Goal: Contribute content: Contribute content

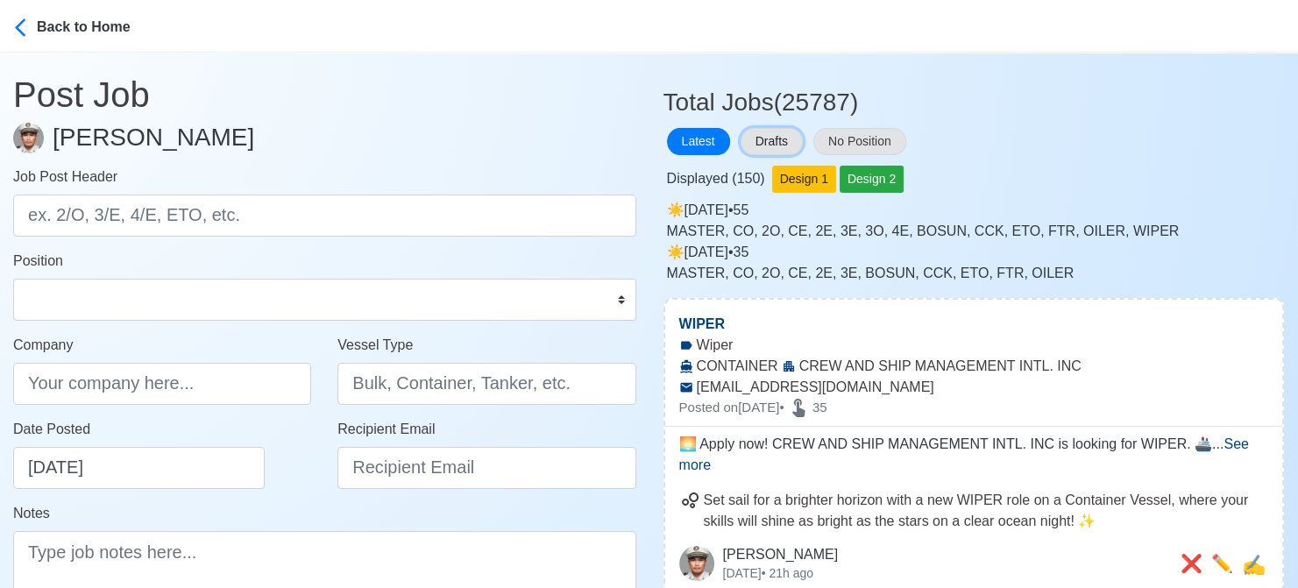
click at [773, 132] on button "Drafts" at bounding box center [771, 141] width 62 height 27
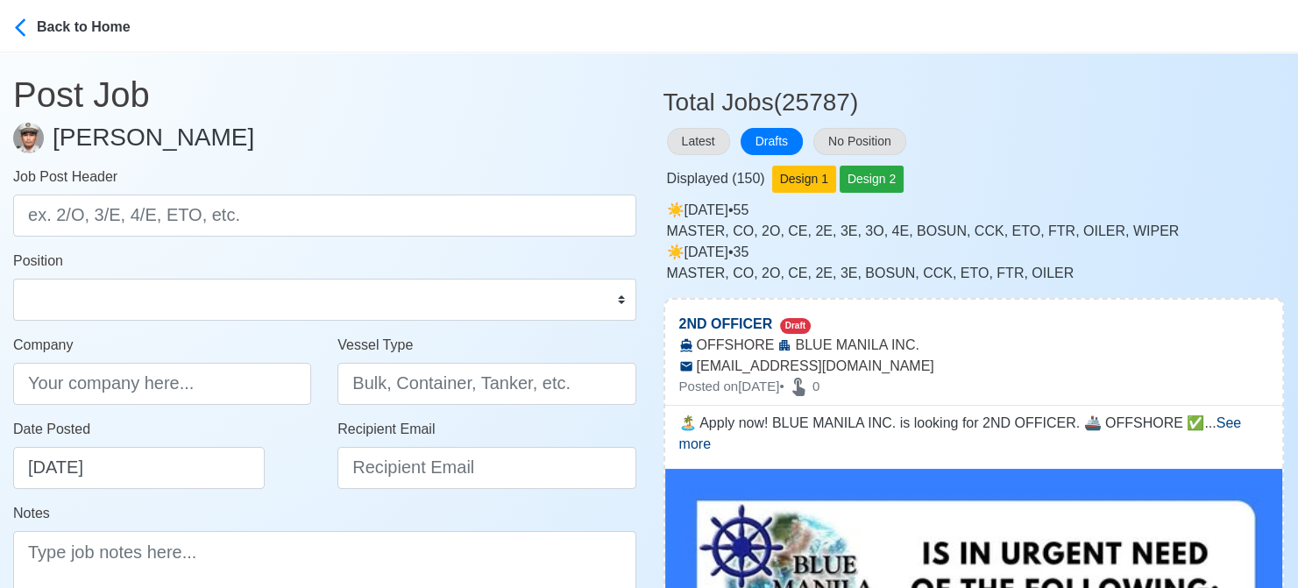
click at [1059, 143] on div "Latest Drafts No Position" at bounding box center [973, 141] width 621 height 34
click at [18, 243] on form "Job Post Header Position Master Chief Officer 2nd Officer 3rd Officer Junior Of…" at bounding box center [324, 402] width 623 height 473
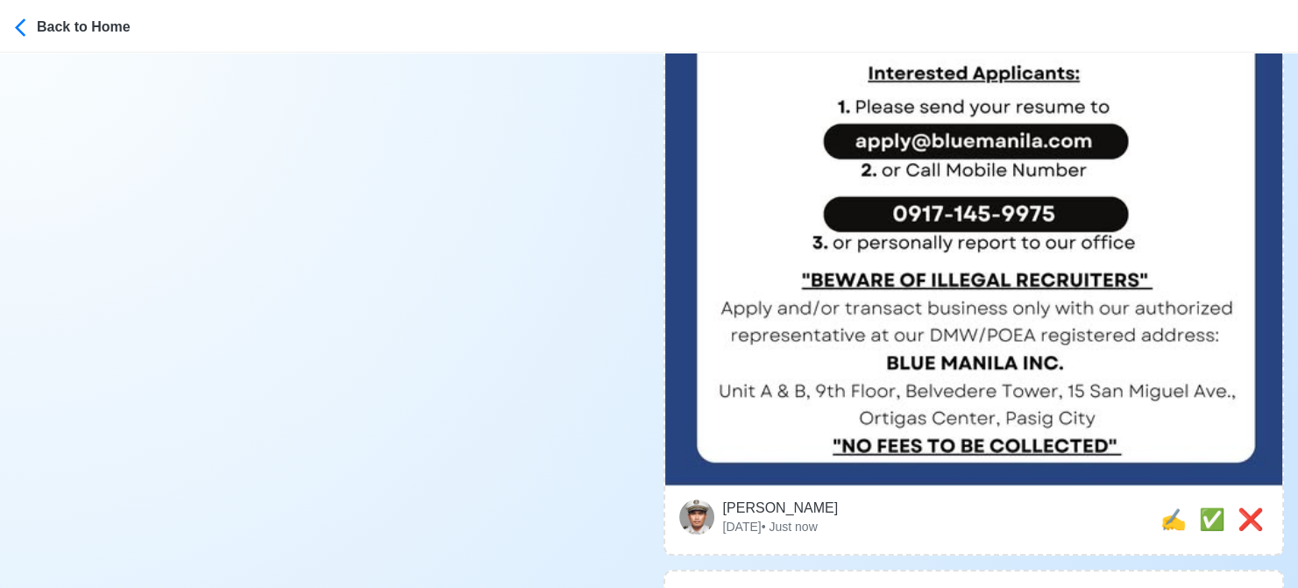
scroll to position [876, 0]
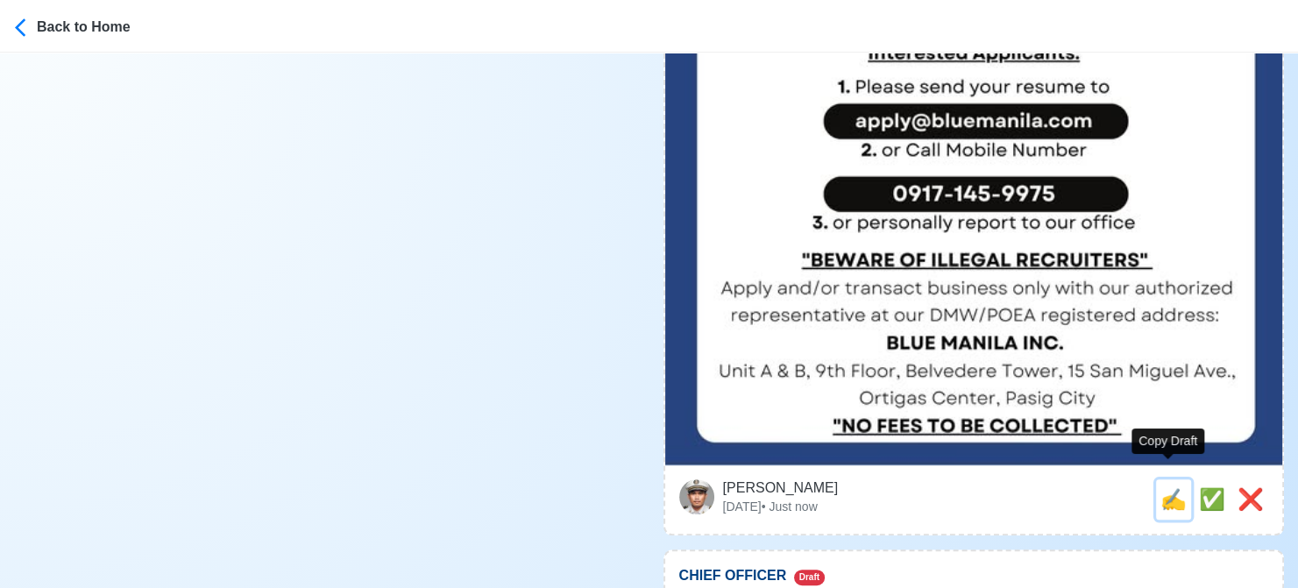
click at [1164, 487] on span "✍️" at bounding box center [1173, 499] width 26 height 24
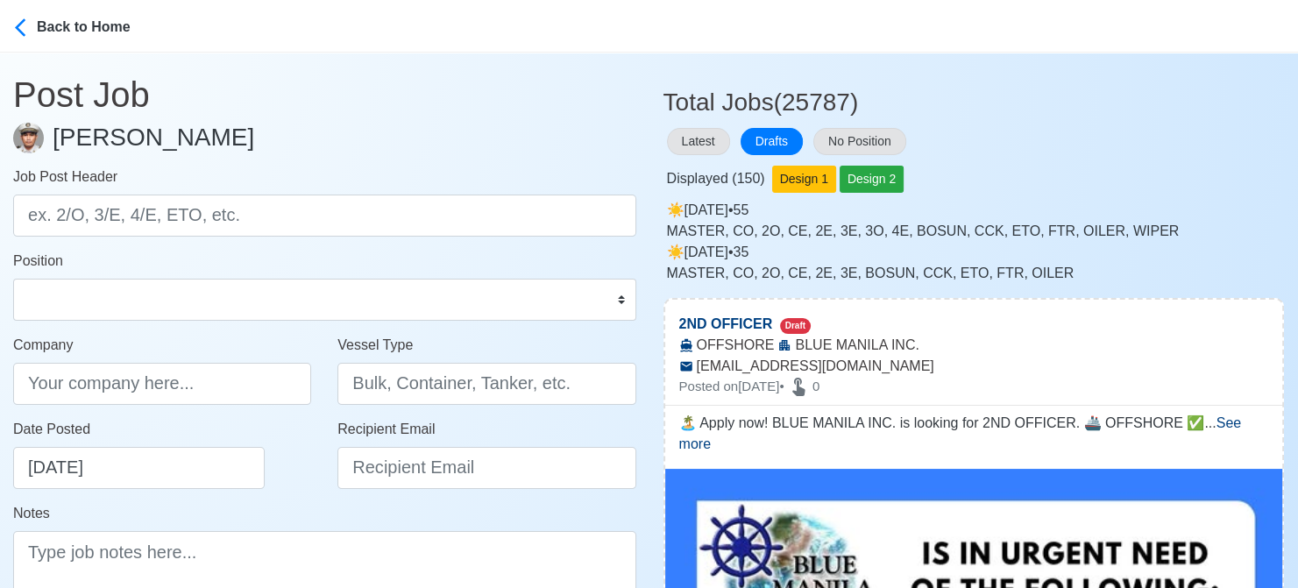
type input "2ND OFFICER"
type input "BLUE MANILA INC."
type input "OFFSHORE"
type input "[EMAIL_ADDRESS][DOMAIN_NAME]"
type textarea "🏝️ Apply now! BLUE MANILA INC. is looking for 2ND OFFICER. 🚢 OFFSHORE ✅ with DP…"
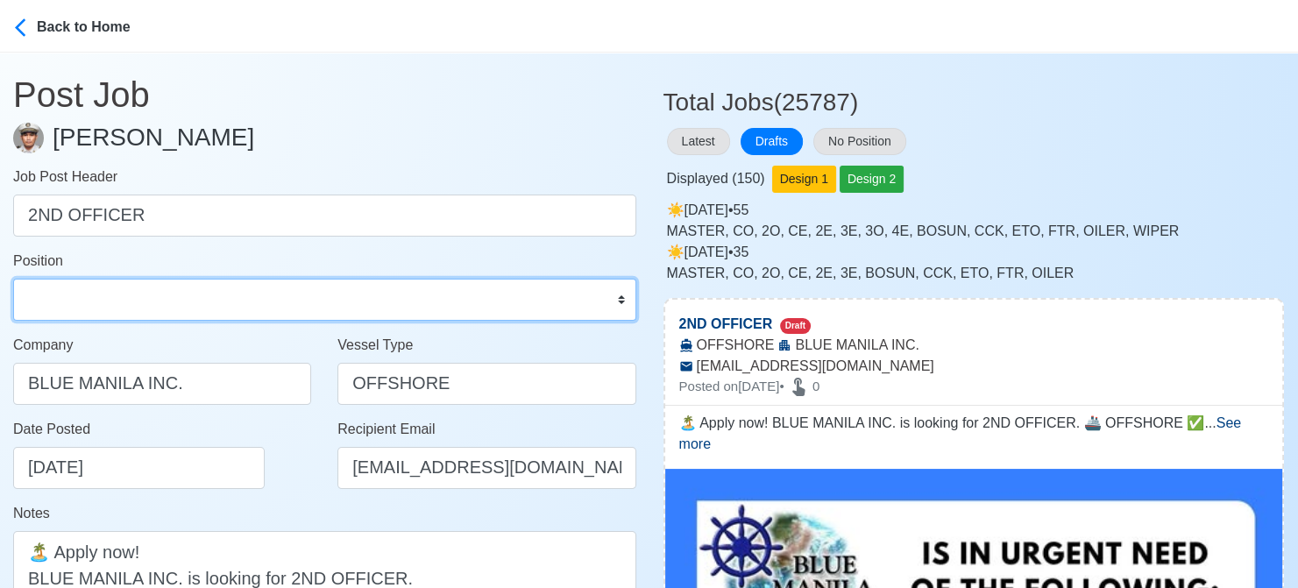
click at [130, 296] on select "Master Chief Officer 2nd Officer 3rd Officer Junior Officer Chief Engineer 2nd …" at bounding box center [324, 300] width 623 height 42
select select "2nd Officer"
click at [13, 279] on select "Master Chief Officer 2nd Officer 3rd Officer Junior Officer Chief Engineer 2nd …" at bounding box center [324, 300] width 623 height 42
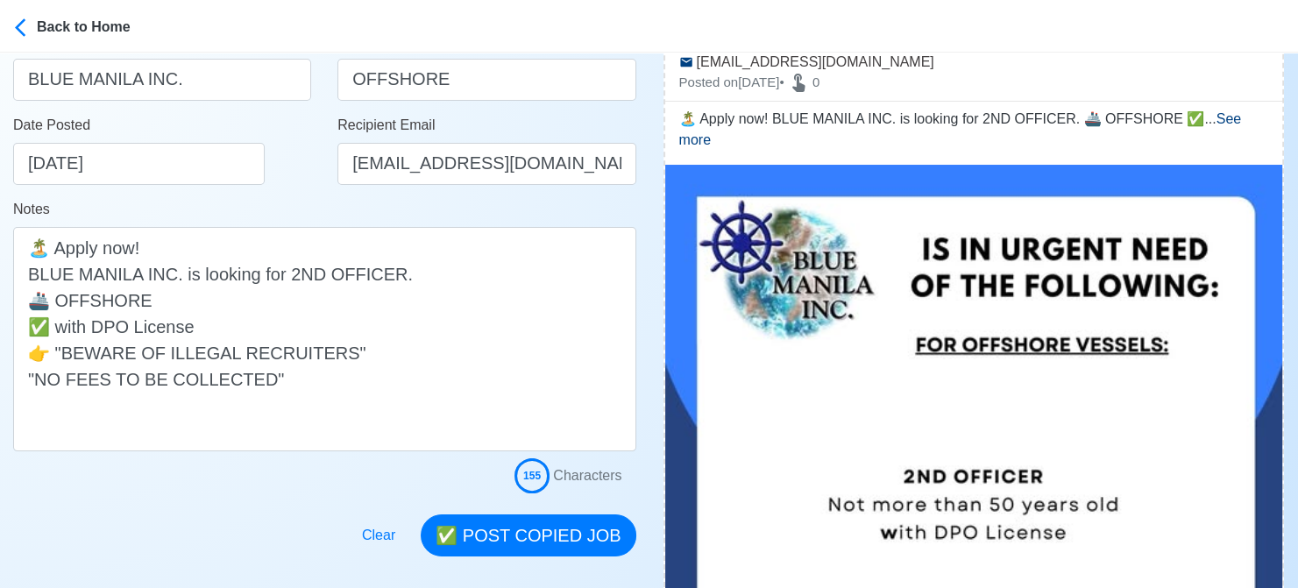
scroll to position [351, 0]
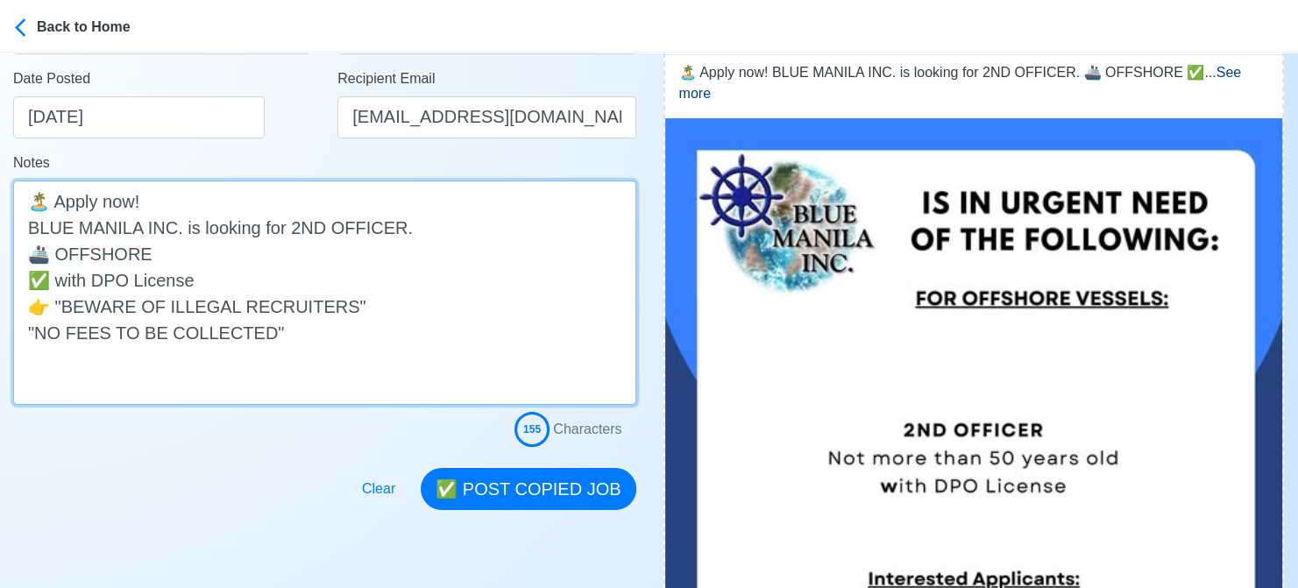
click at [230, 282] on textarea "🏝️ Apply now! BLUE MANILA INC. is looking for 2ND OFFICER. 🚢 OFFSHORE ✅ with DP…" at bounding box center [324, 293] width 623 height 224
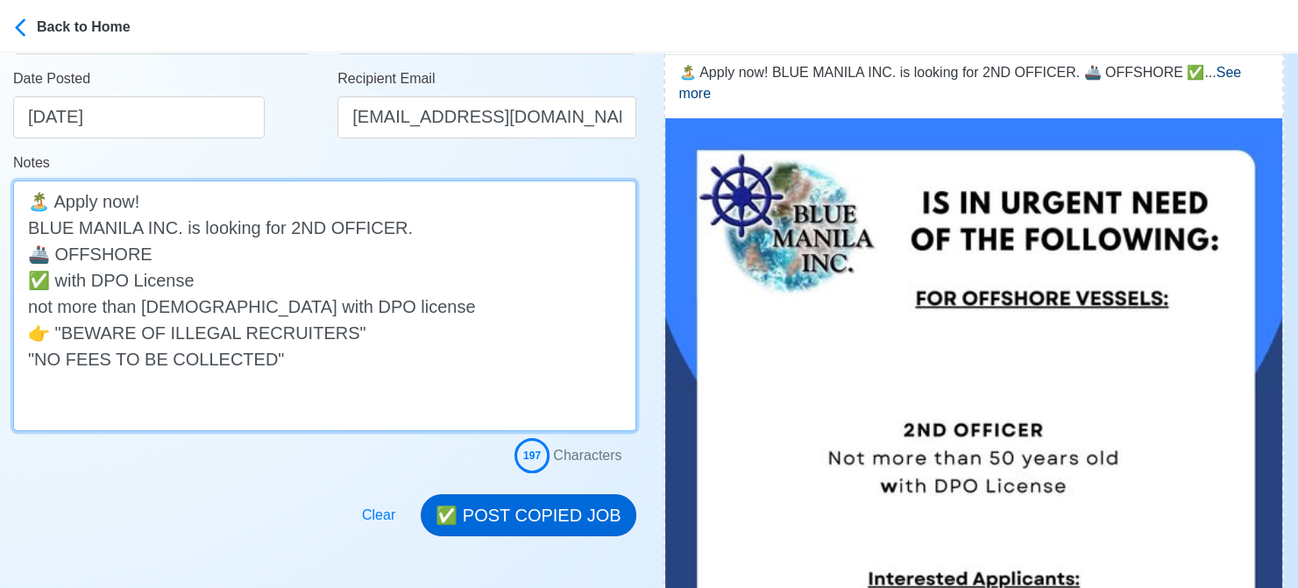
type textarea "🏝️ Apply now! BLUE MANILA INC. is looking for 2ND OFFICER. 🚢 OFFSHORE ✅ with DP…"
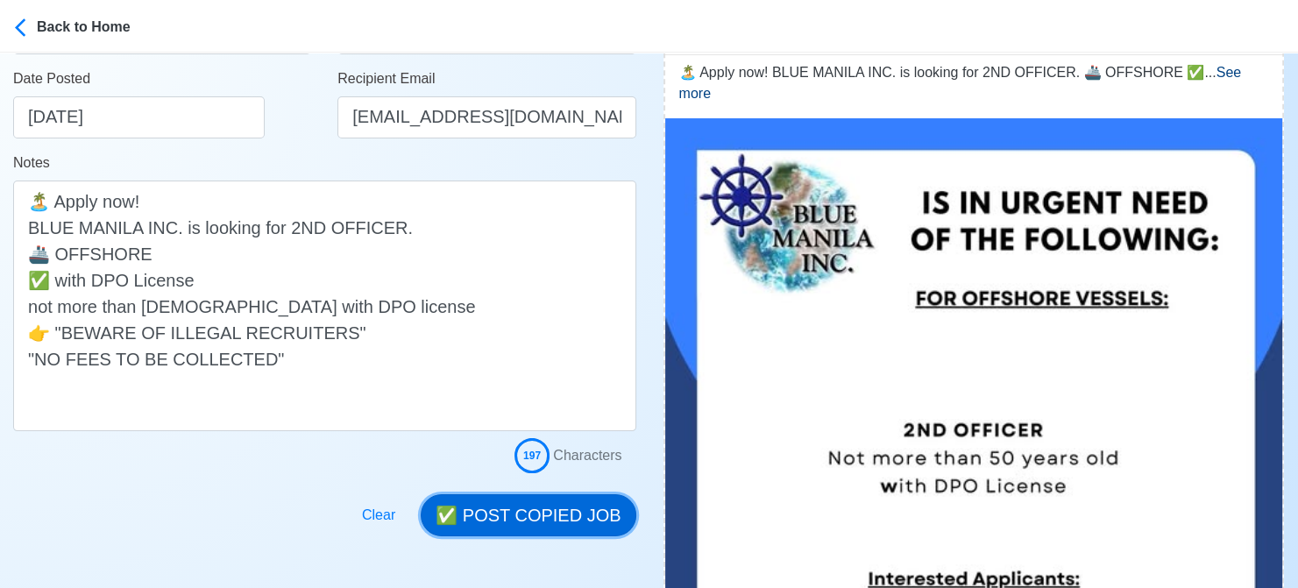
click at [573, 504] on button "✅ POST COPIED JOB" at bounding box center [528, 515] width 215 height 42
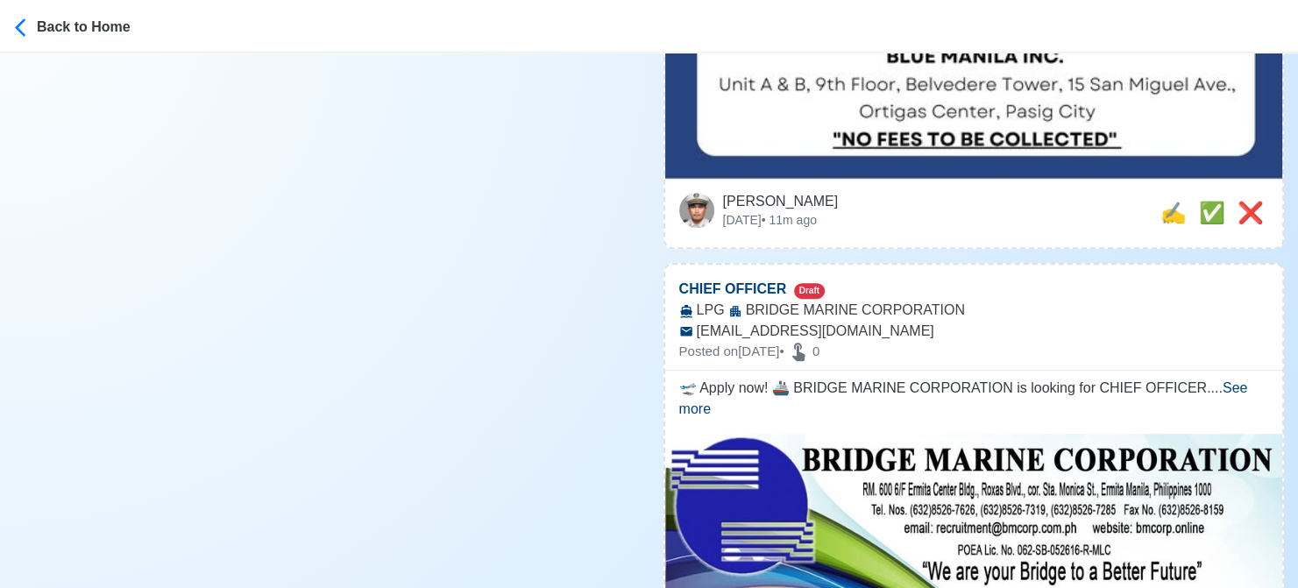
scroll to position [1227, 0]
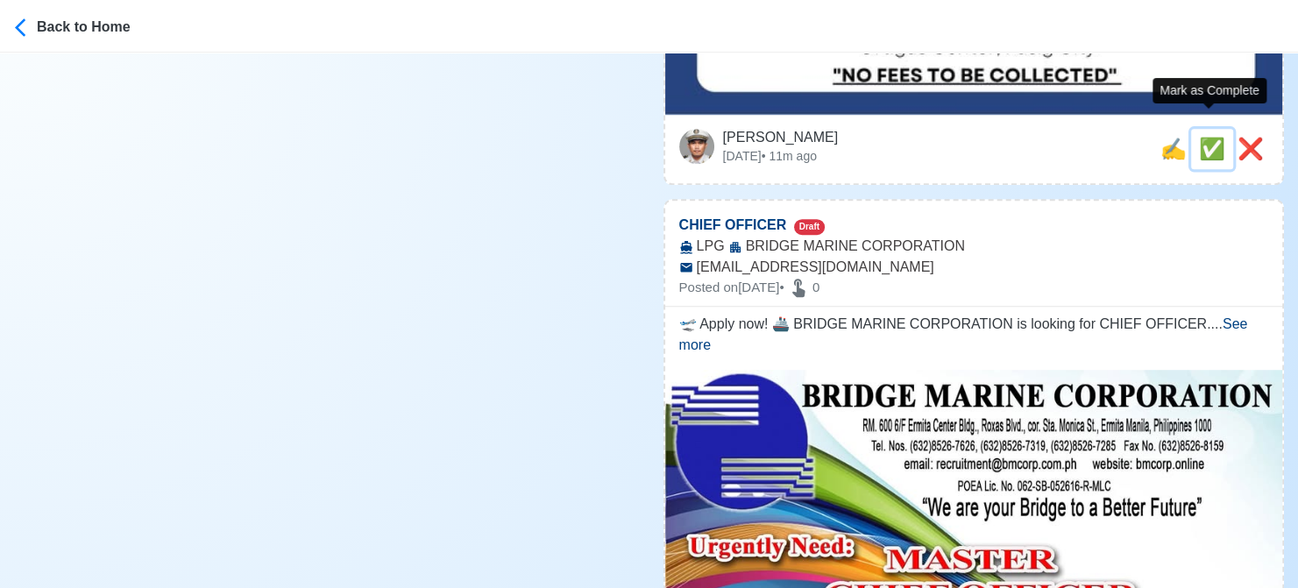
click at [1211, 137] on span "✅" at bounding box center [1212, 149] width 26 height 24
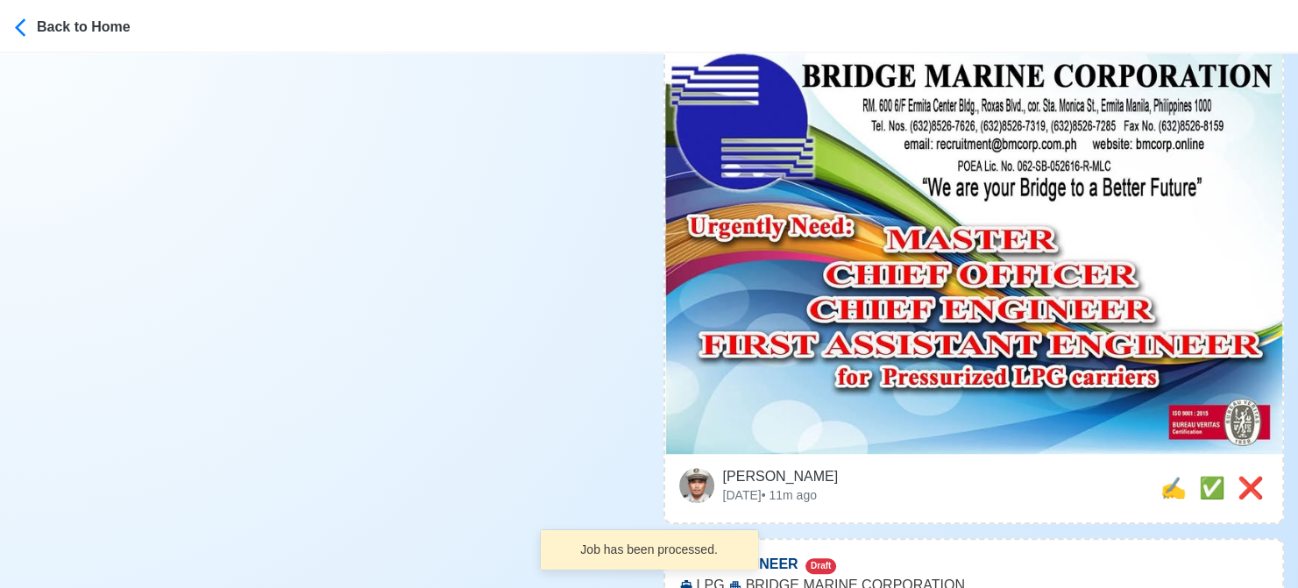
scroll to position [1139, 0]
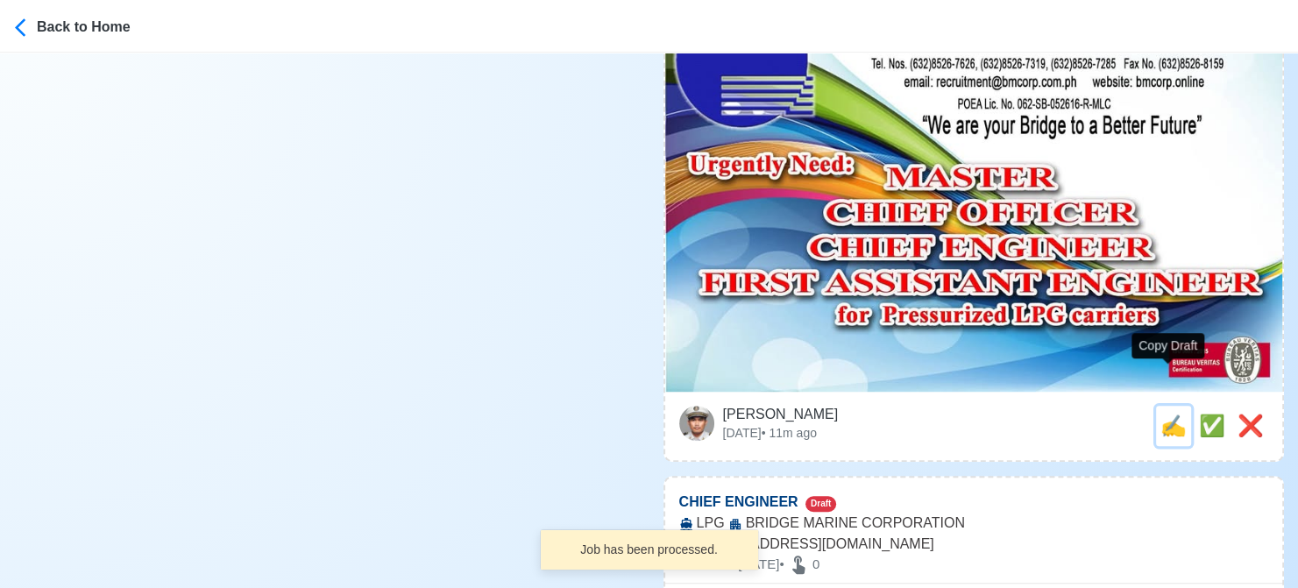
click at [1166, 414] on span "✍️" at bounding box center [1173, 426] width 26 height 24
type input "MASTER"
select select
type input "BRIDGE MARINE CORPORATION"
type input "LPG"
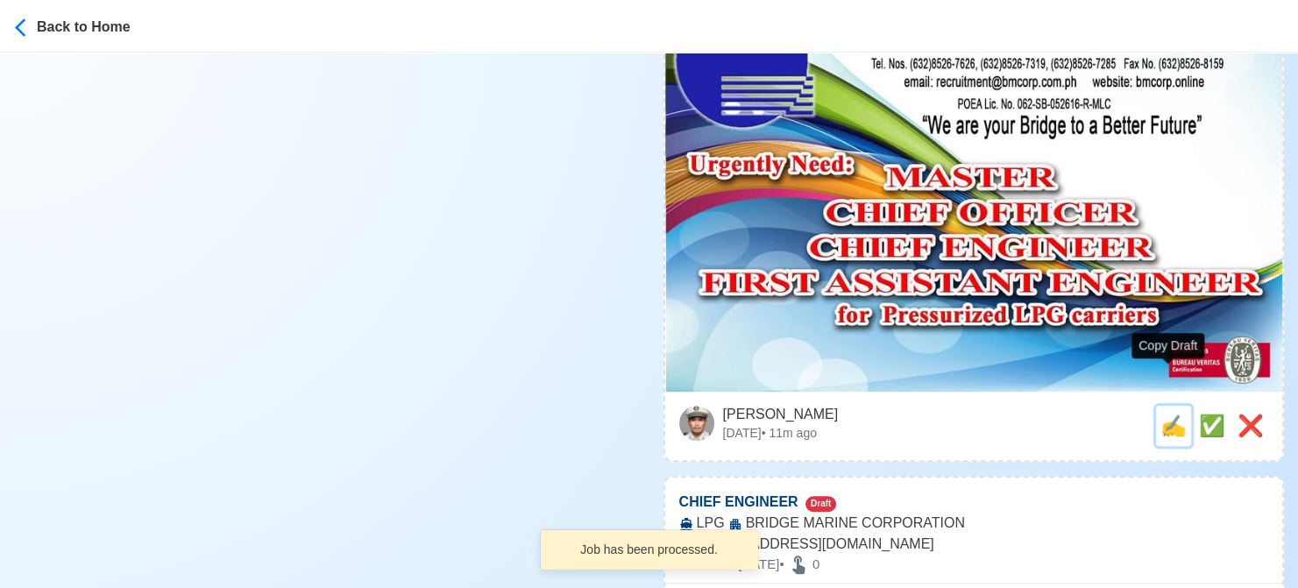
type input "[EMAIL_ADDRESS][DOMAIN_NAME]"
type textarea "🛫 Apply now! 🌊 BRIDGE MARINE CORPORATION is looking for MASTER. 🚢 LPG DMW Licen…"
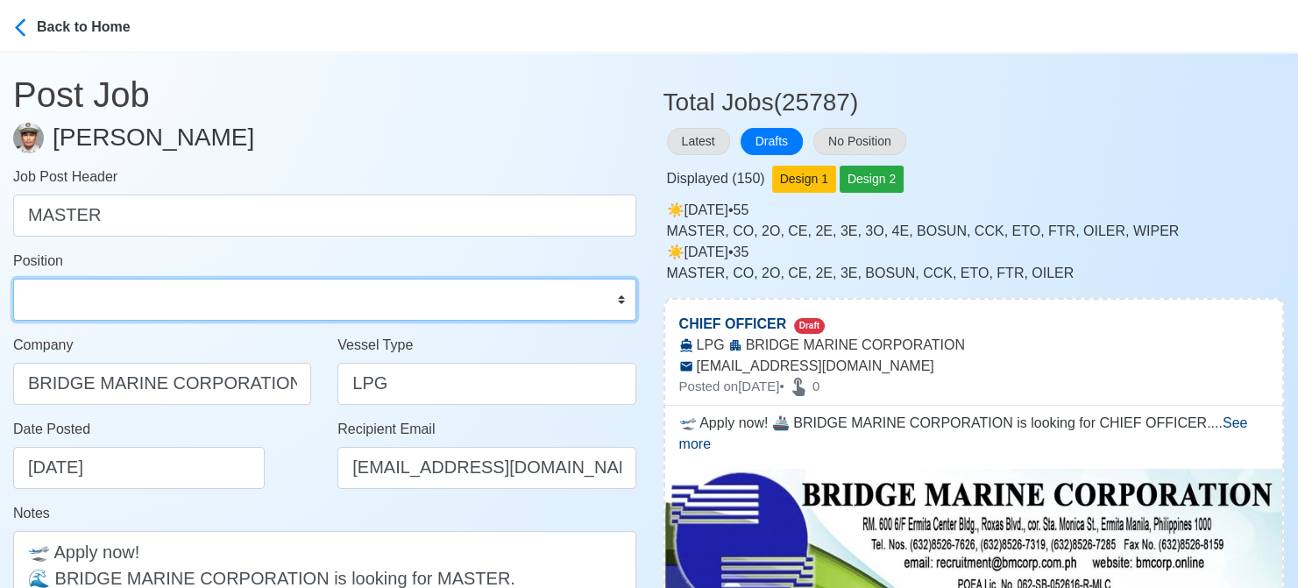
click at [230, 311] on select "Master Chief Officer 2nd Officer 3rd Officer Junior Officer Chief Engineer 2nd …" at bounding box center [324, 300] width 623 height 42
select select "Master"
click at [13, 279] on select "Master Chief Officer 2nd Officer 3rd Officer Junior Officer Chief Engineer 2nd …" at bounding box center [324, 300] width 623 height 42
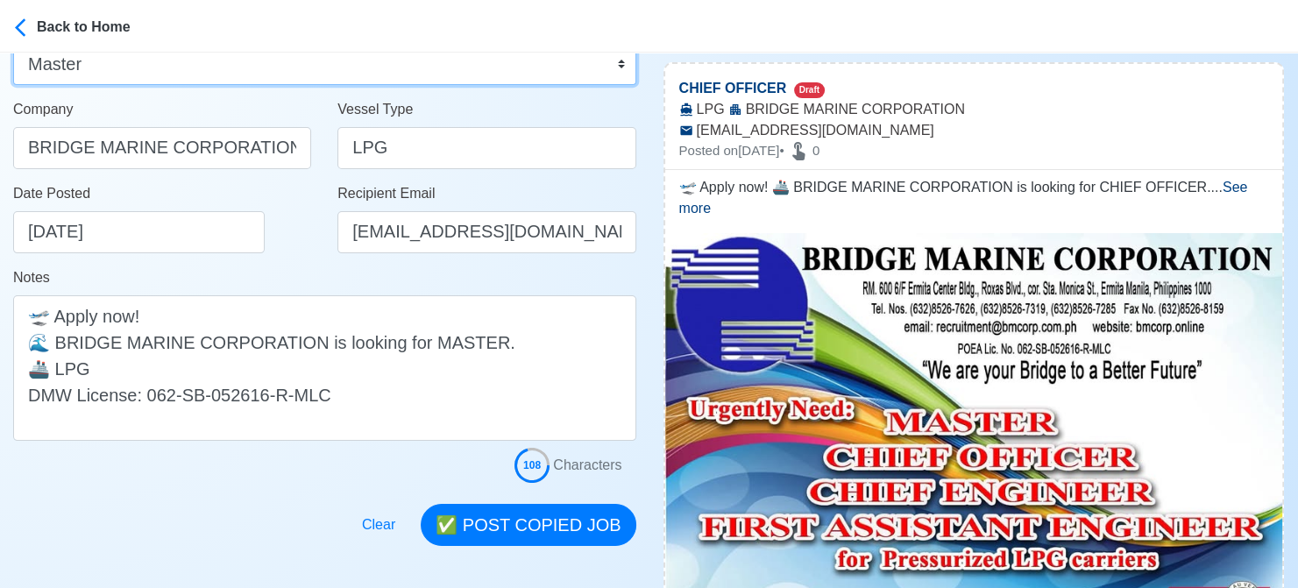
scroll to position [263, 0]
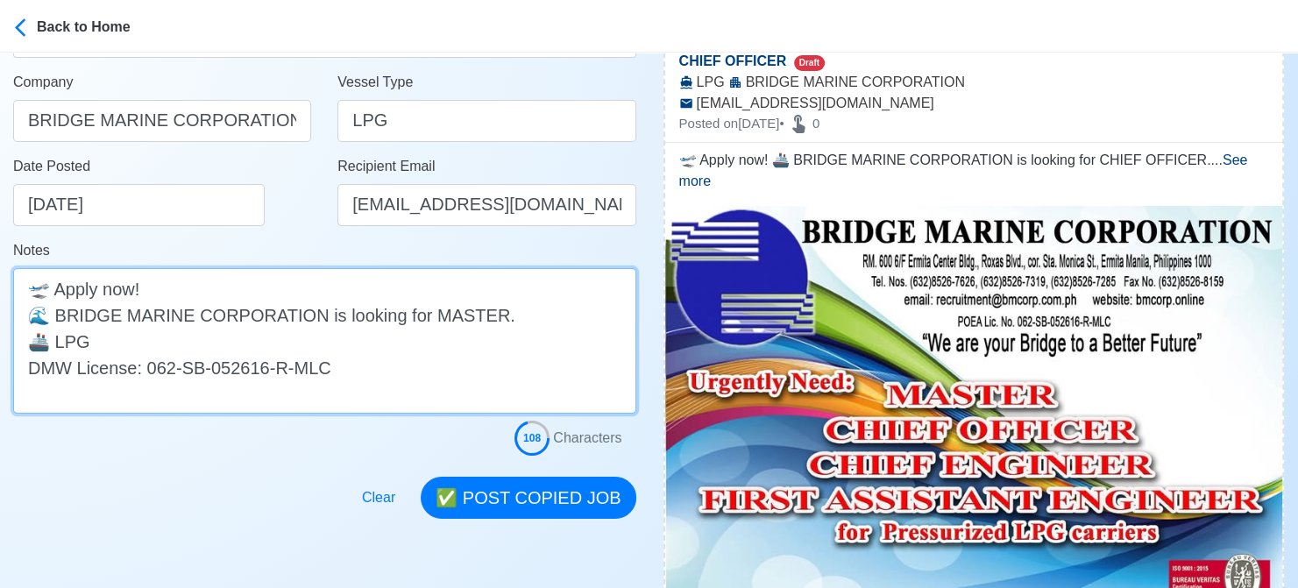
click at [398, 342] on textarea "🛫 Apply now! 🌊 BRIDGE MARINE CORPORATION is looking for MASTER. 🚢 LPG DMW Licen…" at bounding box center [324, 340] width 623 height 145
drag, startPoint x: 255, startPoint y: 332, endPoint x: 93, endPoint y: 331, distance: 162.1
click at [93, 331] on textarea "🛫 Apply now! 🌊 BRIDGE MARINE CORPORATION is looking for MASTER. 🚢 LPG (Pressuri…" at bounding box center [324, 340] width 623 height 145
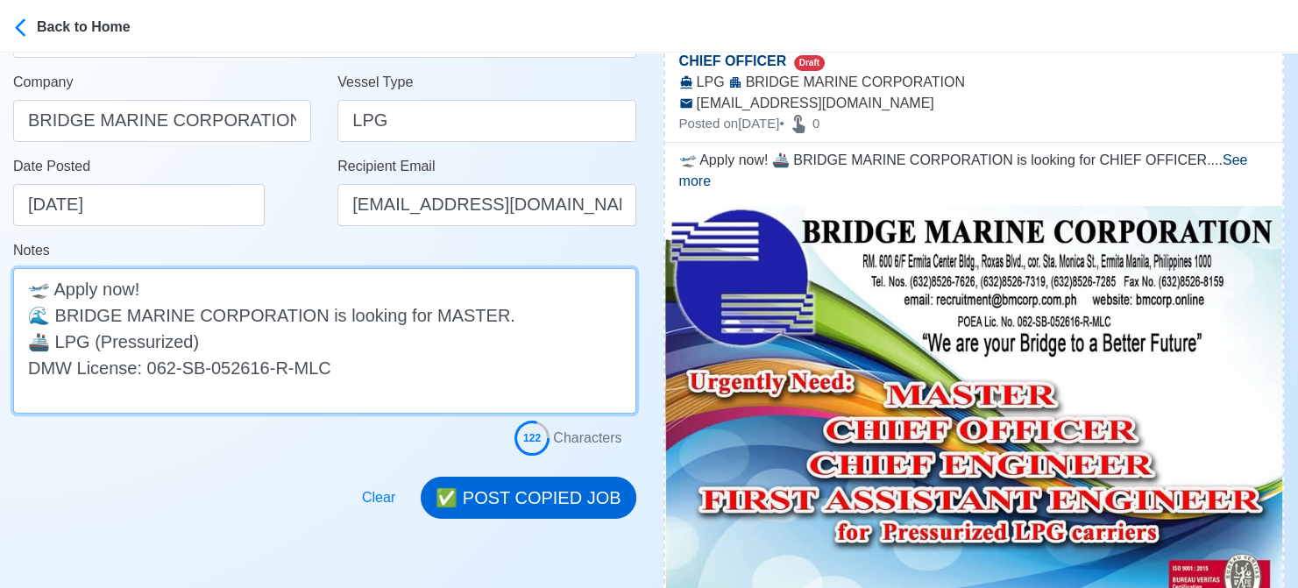
type textarea "🛫 Apply now! 🌊 BRIDGE MARINE CORPORATION is looking for MASTER. 🚢 LPG (Pressuri…"
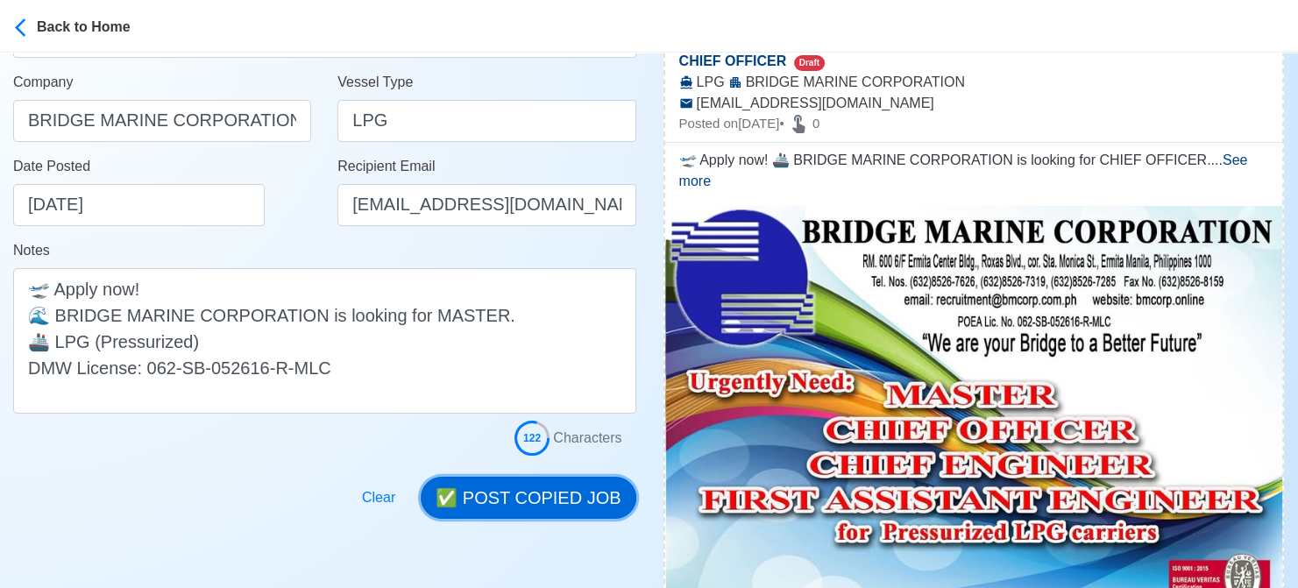
click at [526, 501] on button "✅ POST COPIED JOB" at bounding box center [528, 498] width 215 height 42
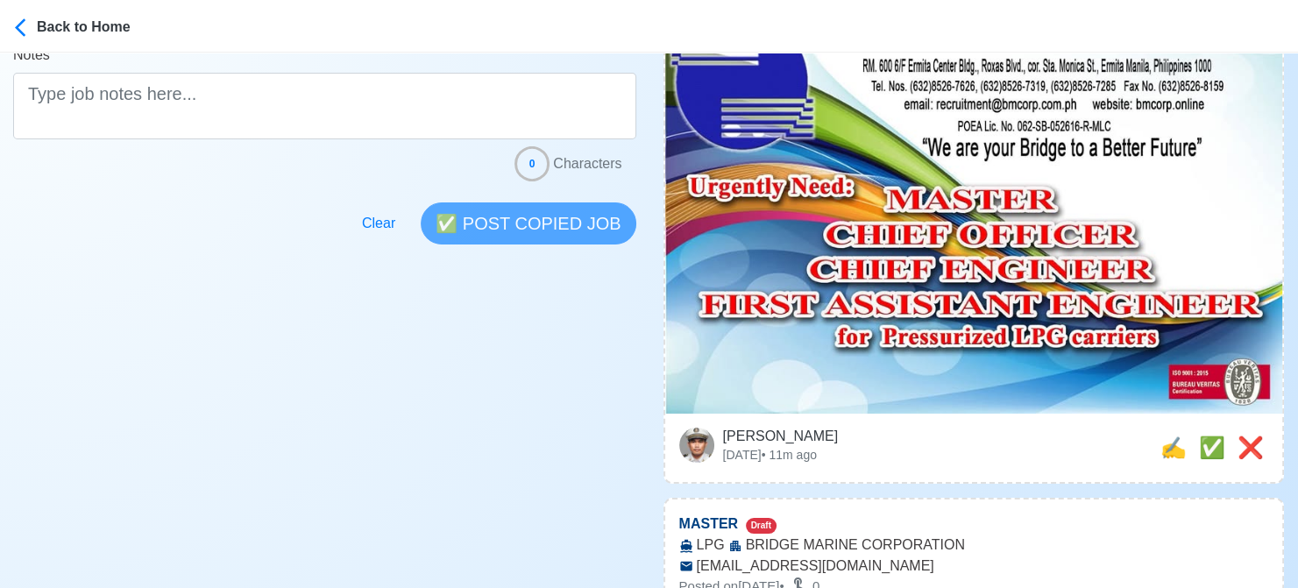
scroll to position [613, 0]
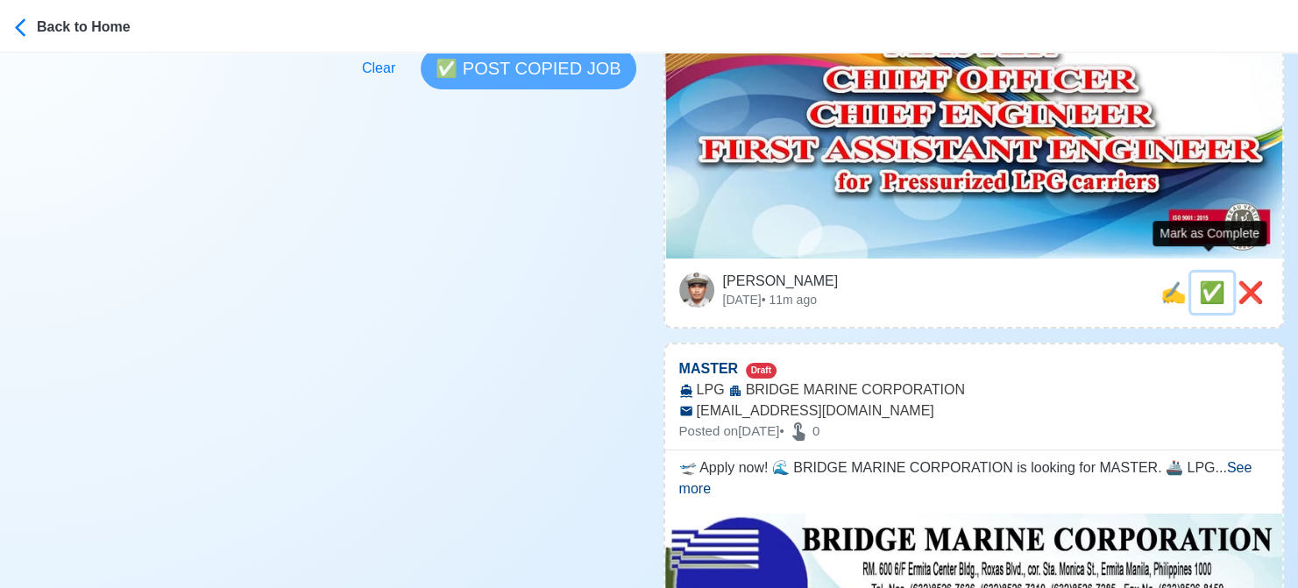
click at [1211, 280] on span "✅" at bounding box center [1212, 292] width 26 height 24
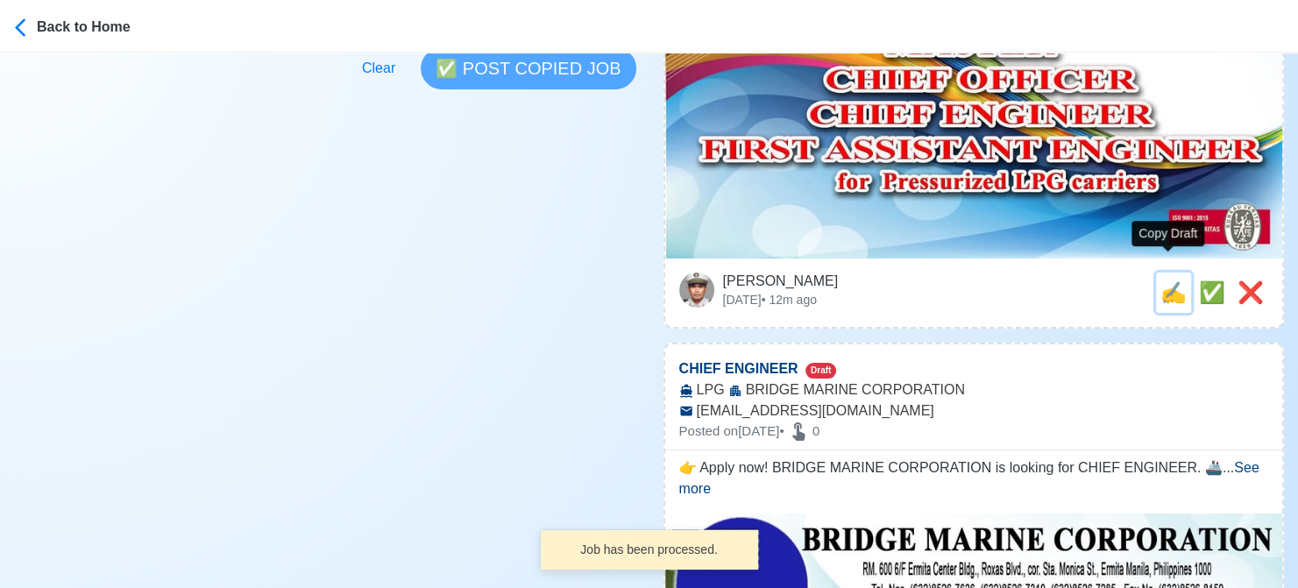
click at [1169, 280] on span "✍️" at bounding box center [1173, 292] width 26 height 24
type input "MASTER"
select select
type input "BRIDGE MARINE CORPORATION"
type input "LPG"
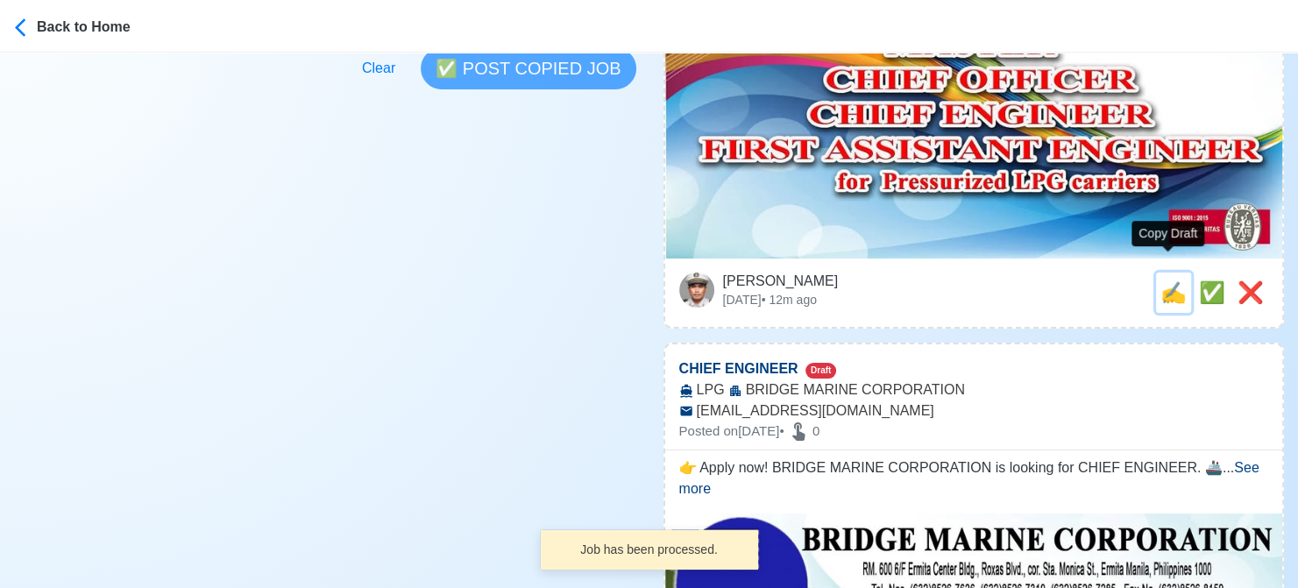
type input "[EMAIL_ADDRESS][DOMAIN_NAME]"
type textarea "🛫 Apply now! 🌊 BRIDGE MARINE CORPORATION is looking for MASTER. 🚢 LPG DMW Licen…"
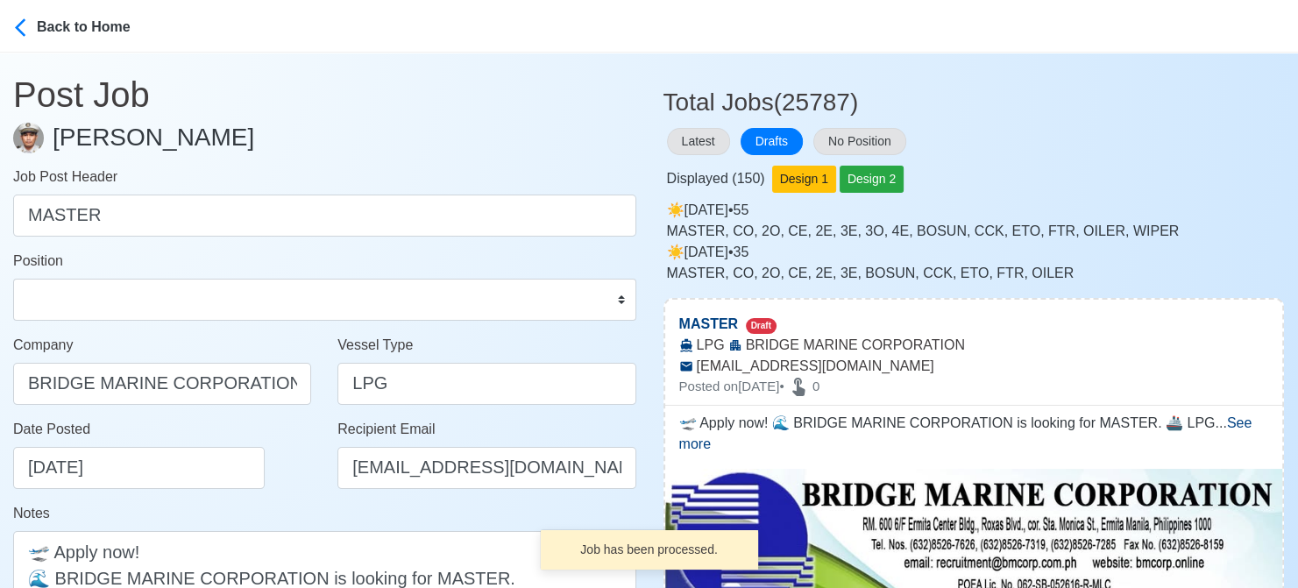
scroll to position [351, 0]
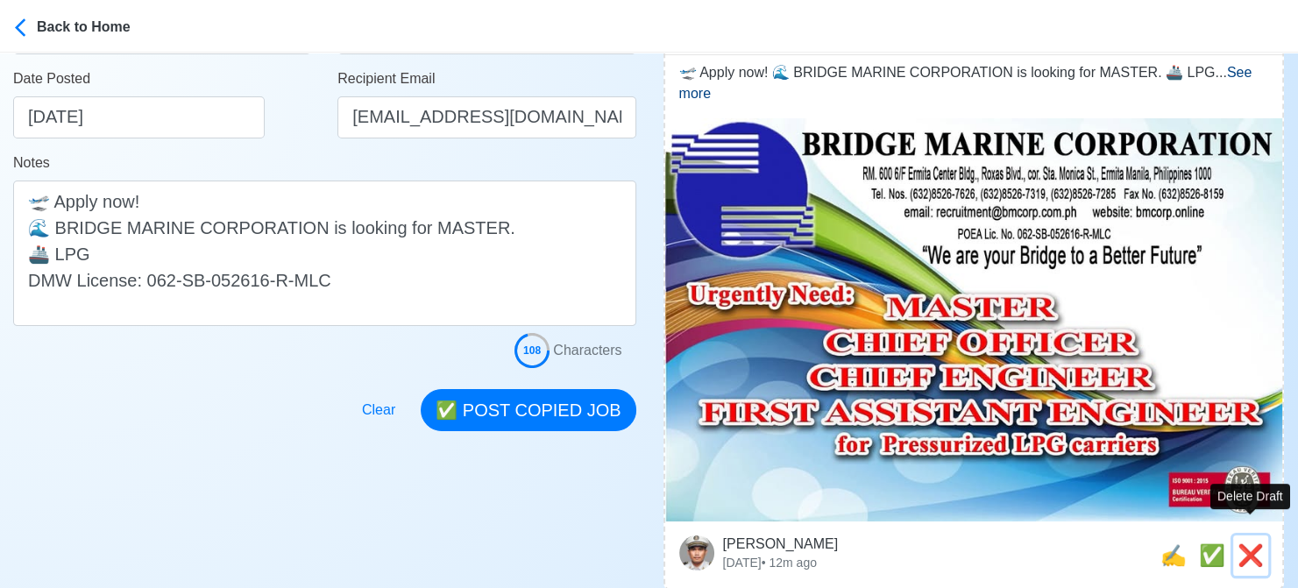
click at [1244, 543] on span "❌" at bounding box center [1250, 555] width 26 height 24
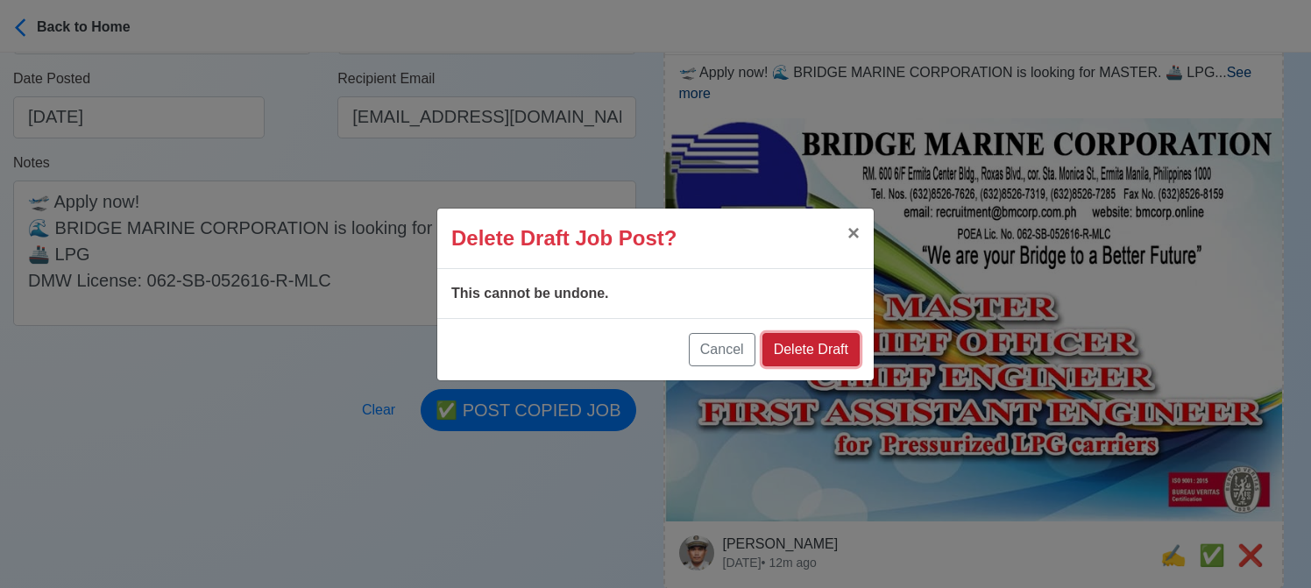
click at [834, 336] on button "Delete Draft" at bounding box center [810, 349] width 97 height 33
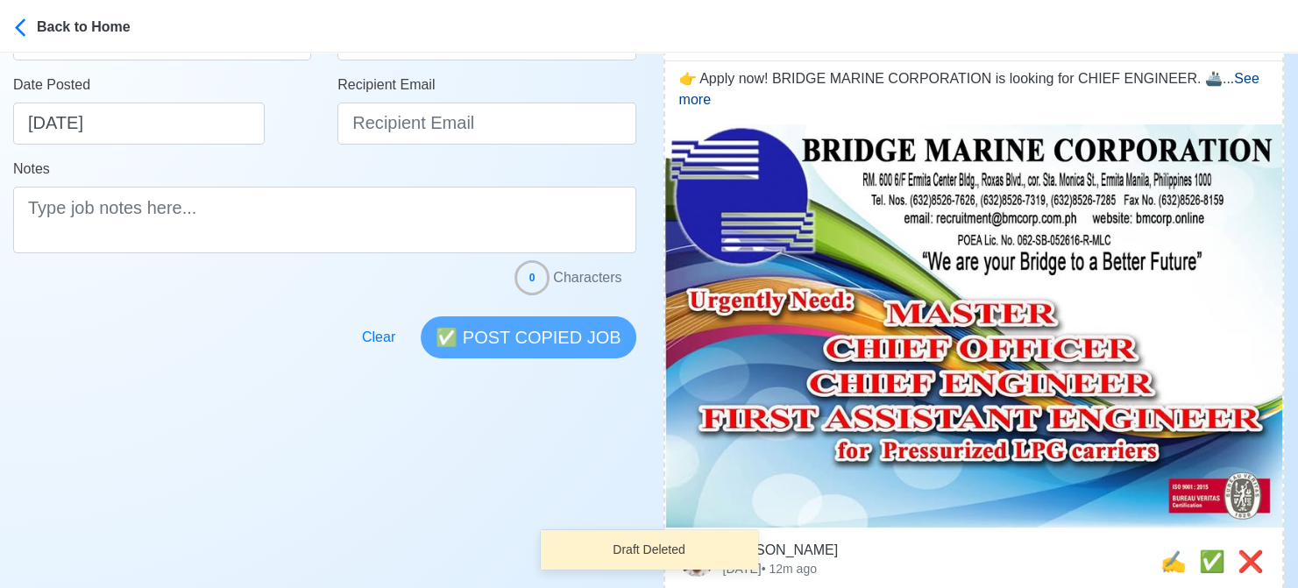
scroll to position [438, 0]
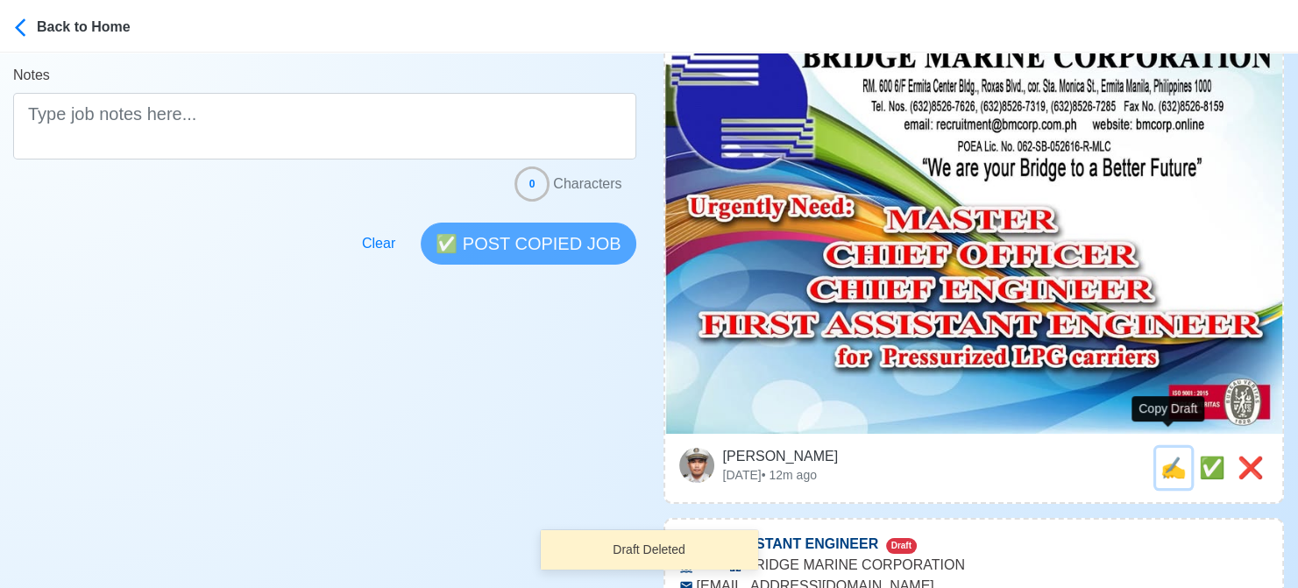
click at [1160, 456] on span "✍️" at bounding box center [1173, 468] width 26 height 24
type input "CHIEF ENGINEER"
type input "BRIDGE MARINE CORPORATION"
type input "LPG"
type input "[EMAIL_ADDRESS][DOMAIN_NAME]"
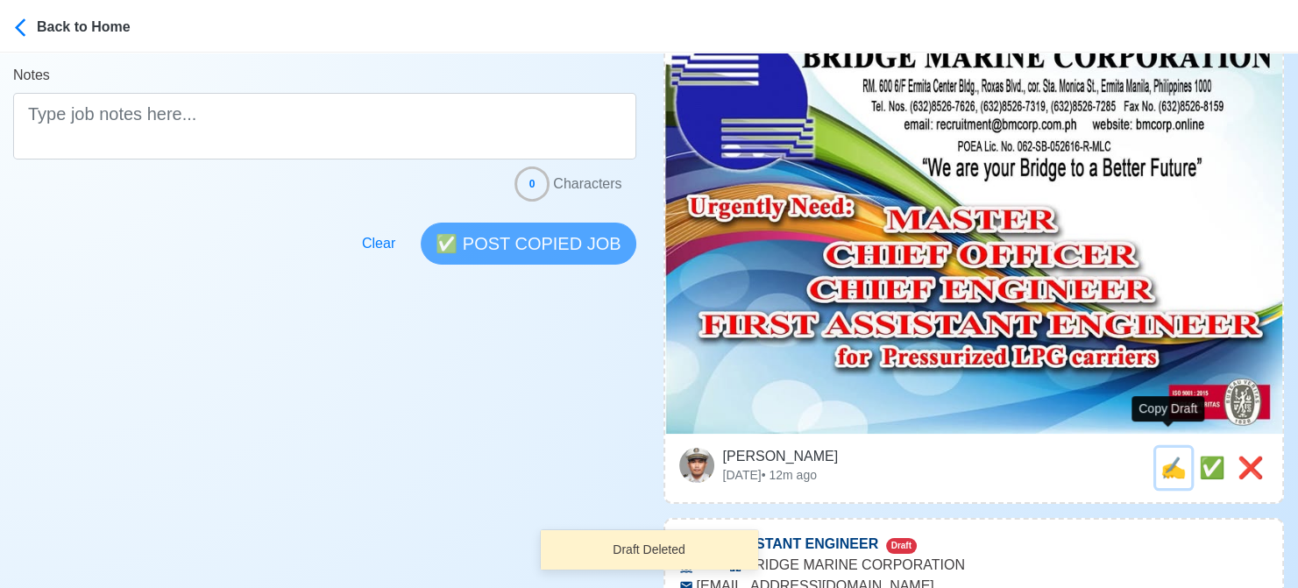
type textarea "👉 Apply now! BRIDGE MARINE CORPORATION is looking for CHIEF ENGINEER. 🚢 LPG DMW…"
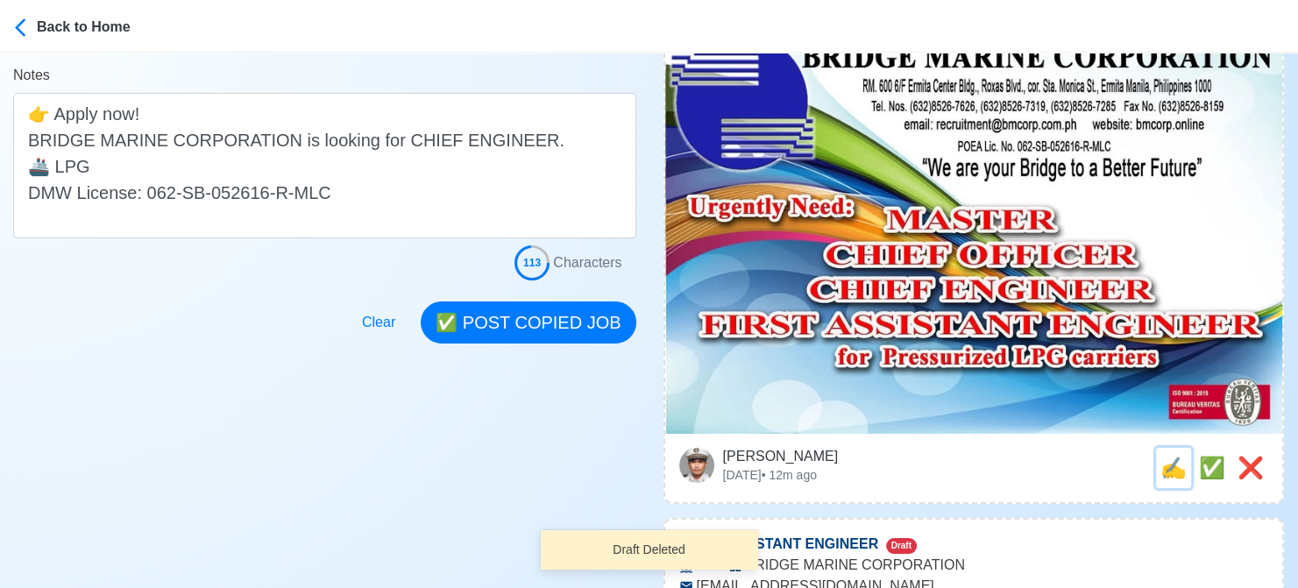
scroll to position [0, 0]
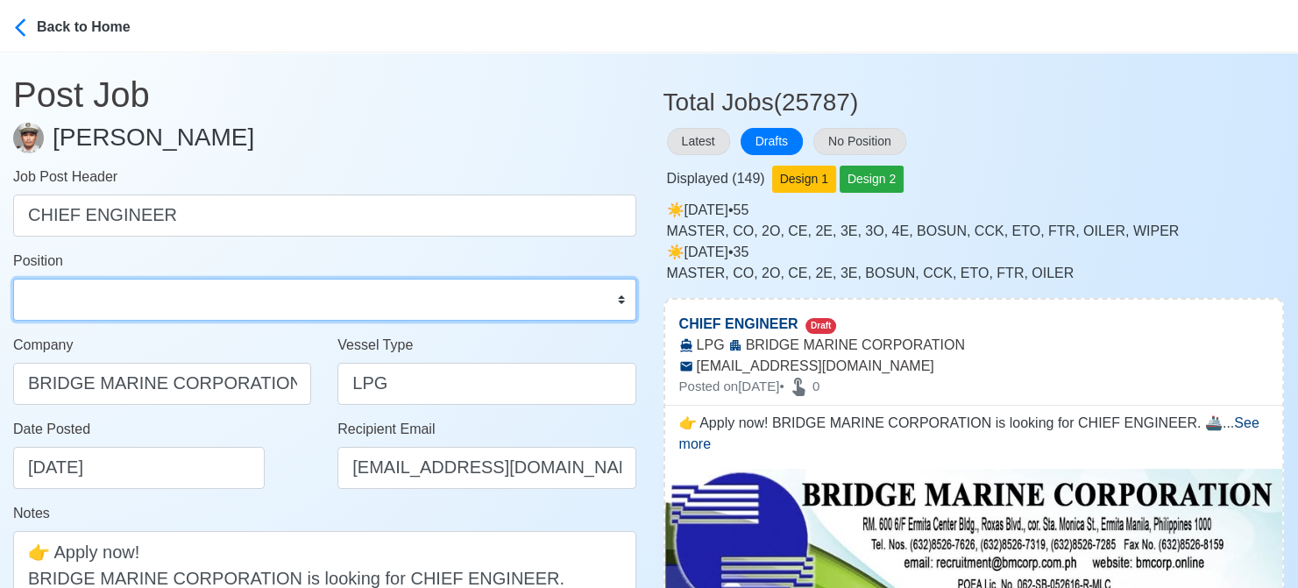
click at [220, 306] on select "Master Chief Officer 2nd Officer 3rd Officer Junior Officer Chief Engineer 2nd …" at bounding box center [324, 300] width 623 height 42
select select "Chief Engineer"
click at [13, 279] on select "Master Chief Officer 2nd Officer 3rd Officer Junior Officer Chief Engineer 2nd …" at bounding box center [324, 300] width 623 height 42
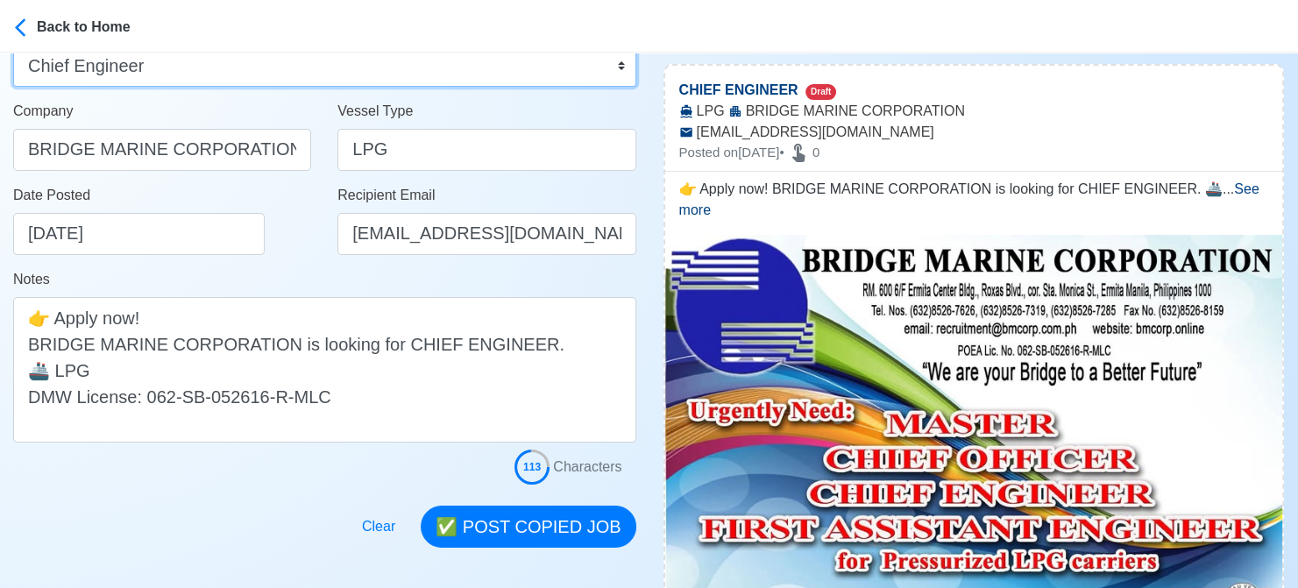
scroll to position [263, 0]
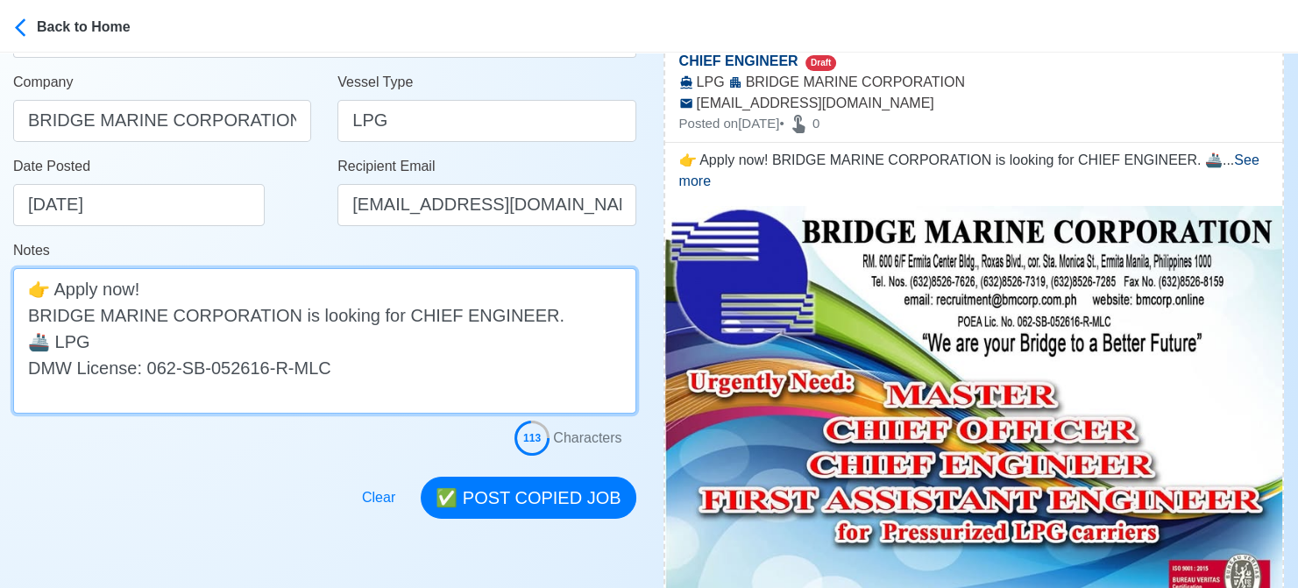
click at [238, 343] on textarea "👉 Apply now! BRIDGE MARINE CORPORATION is looking for CHIEF ENGINEER. 🚢 LPG DMW…" at bounding box center [324, 340] width 623 height 145
paste textarea "(Pressurized)"
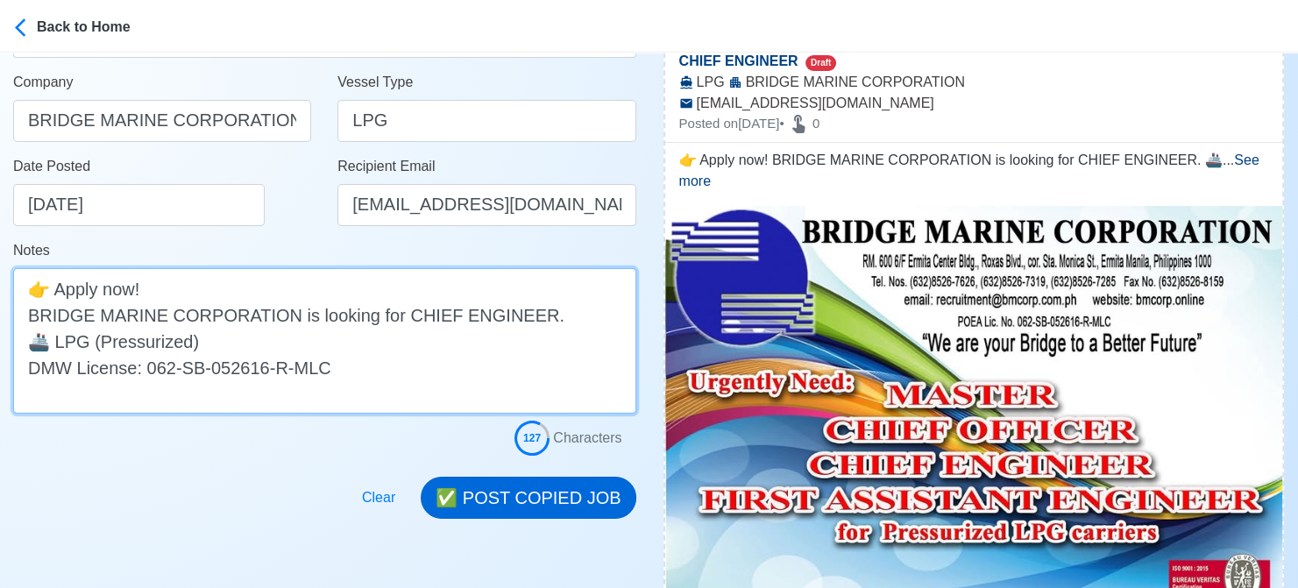
type textarea "👉 Apply now! BRIDGE MARINE CORPORATION is looking for CHIEF ENGINEER. 🚢 LPG (Pr…"
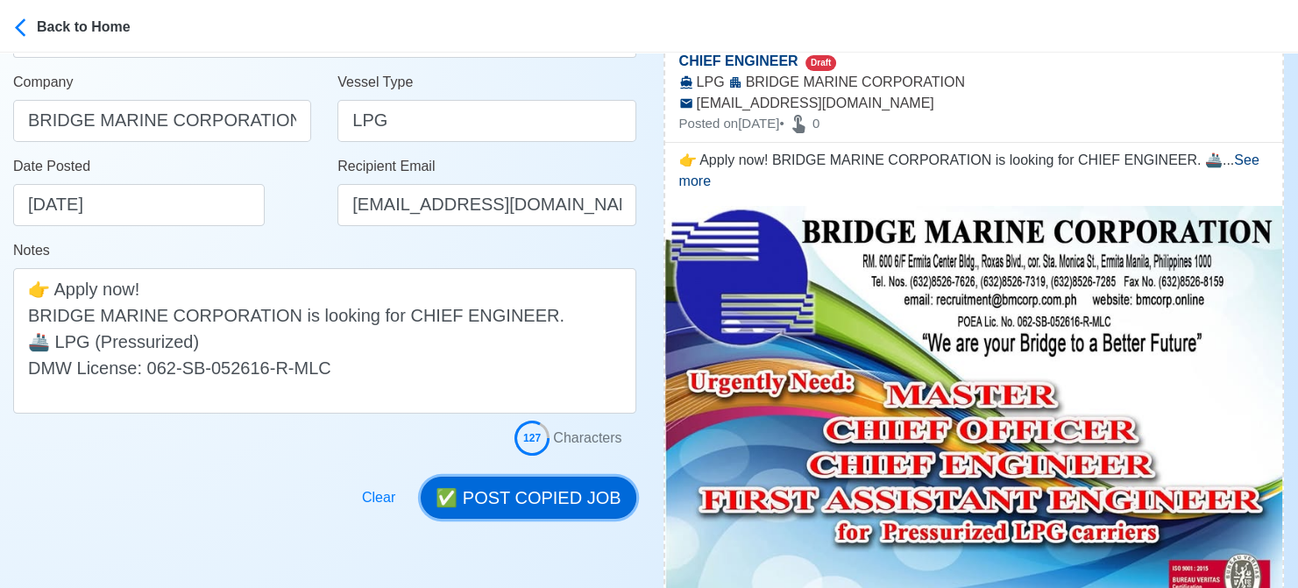
click at [506, 506] on button "✅ POST COPIED JOB" at bounding box center [528, 498] width 215 height 42
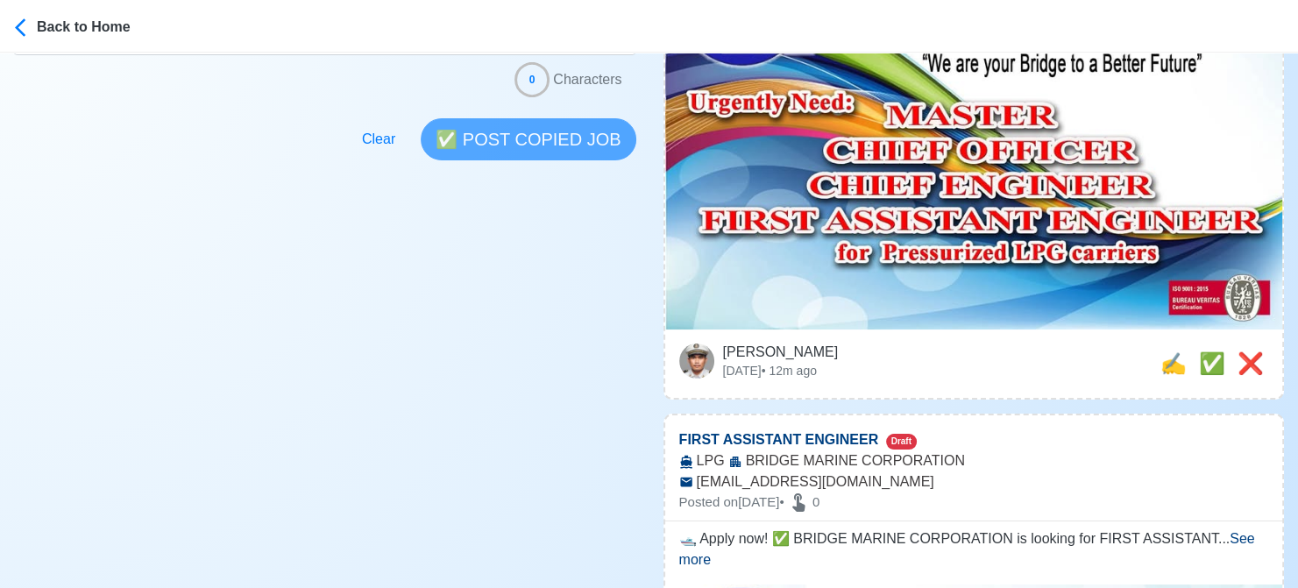
scroll to position [613, 0]
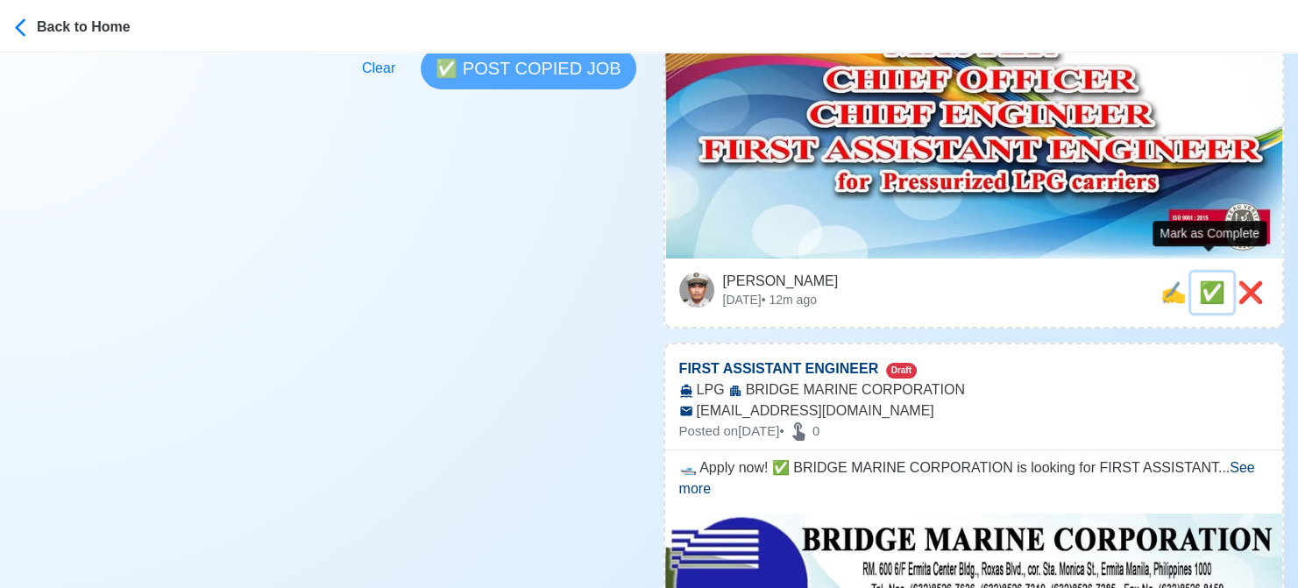
click at [1209, 280] on span "✅" at bounding box center [1212, 292] width 26 height 24
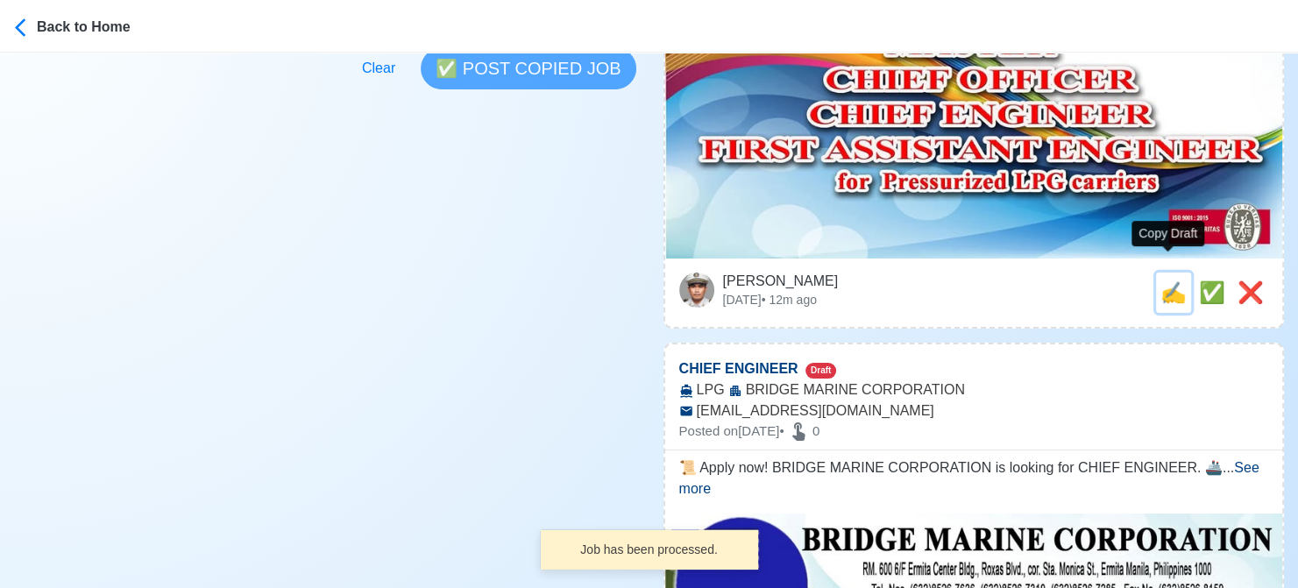
click at [1174, 280] on span "✍️" at bounding box center [1173, 292] width 26 height 24
type input "FIRST ASSISTANT ENGINEER"
select select
type input "BRIDGE MARINE CORPORATION"
type input "LPG"
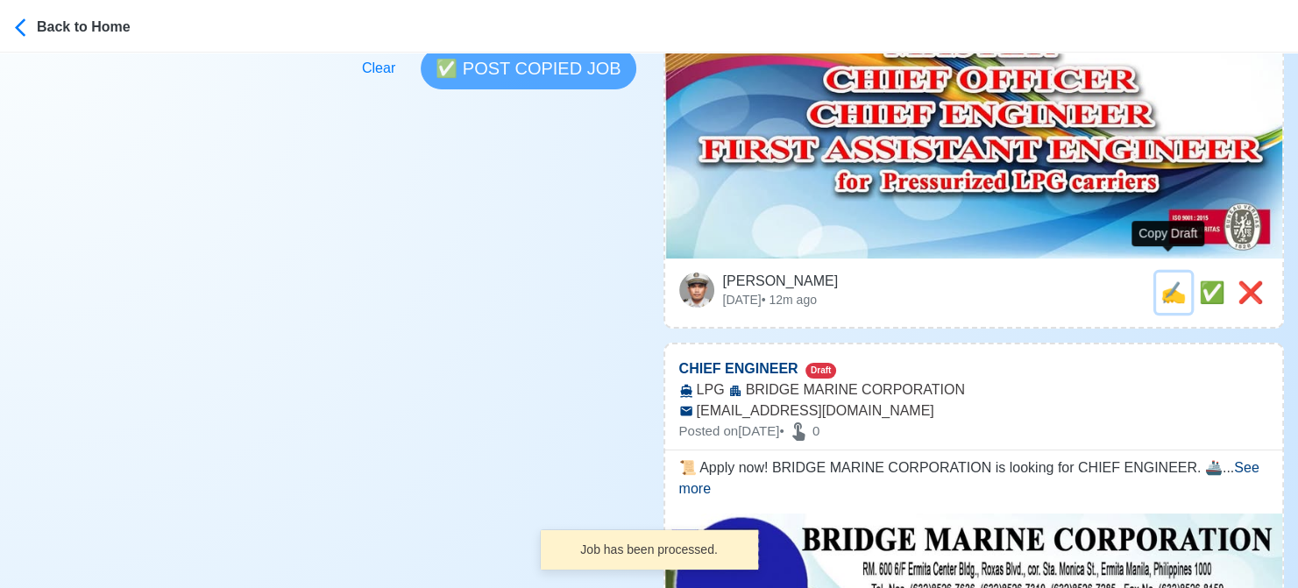
type input "[EMAIL_ADDRESS][DOMAIN_NAME]"
type textarea "🛥️ Apply now! ✅ BRIDGE MARINE CORPORATION is looking for FIRST ASSISTANT ENGINE…"
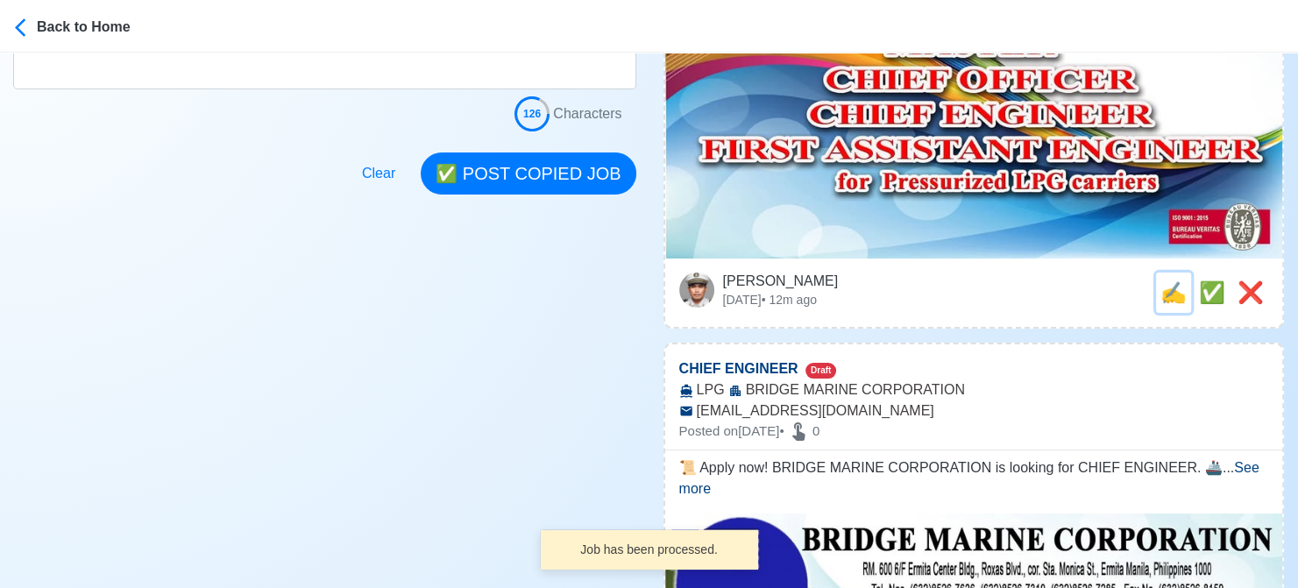
scroll to position [0, 0]
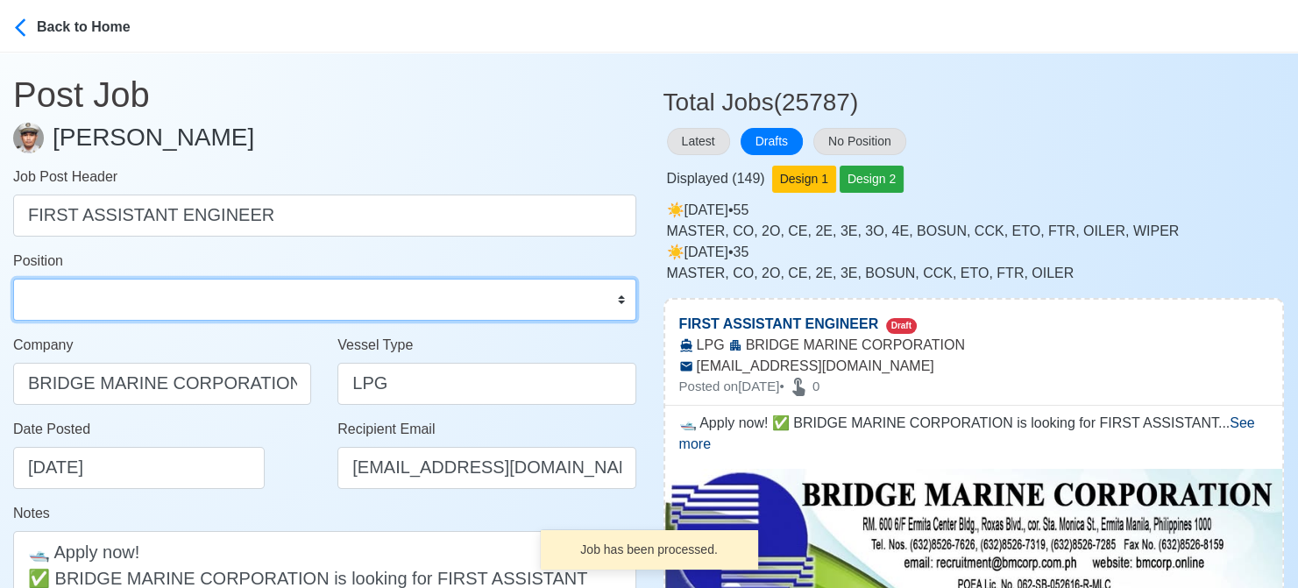
click at [308, 287] on select "Master Chief Officer 2nd Officer 3rd Officer Junior Officer Chief Engineer 2nd …" at bounding box center [324, 300] width 623 height 42
select select "1st Assistant Engineer"
click at [13, 279] on select "Master Chief Officer 2nd Officer 3rd Officer Junior Officer Chief Engineer 2nd …" at bounding box center [324, 300] width 623 height 42
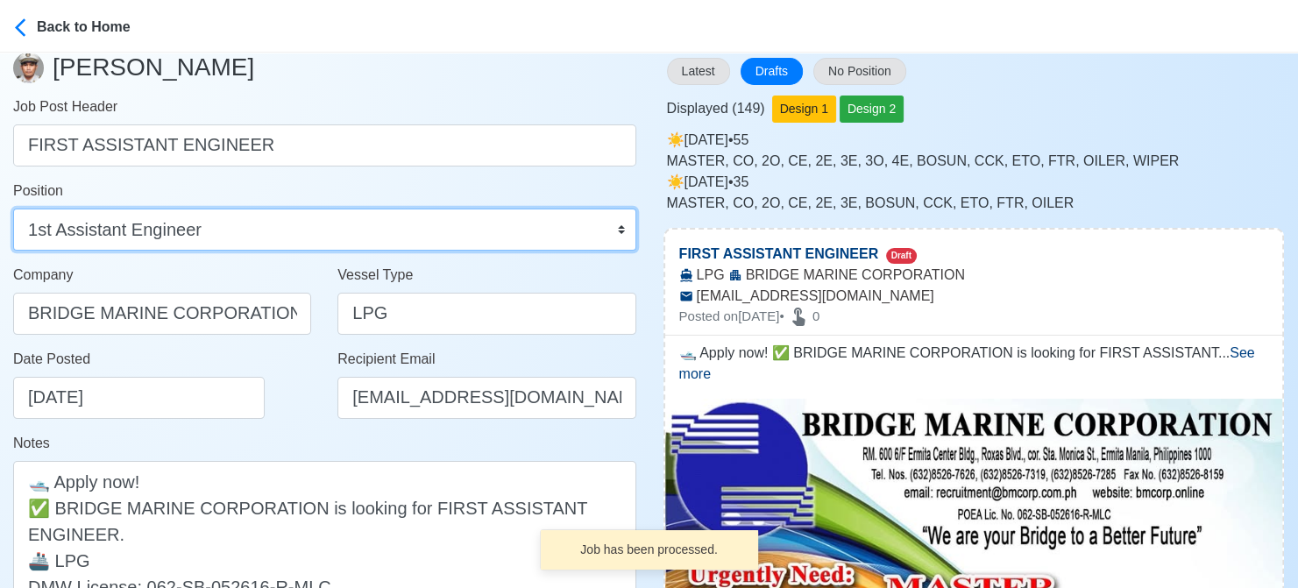
scroll to position [175, 0]
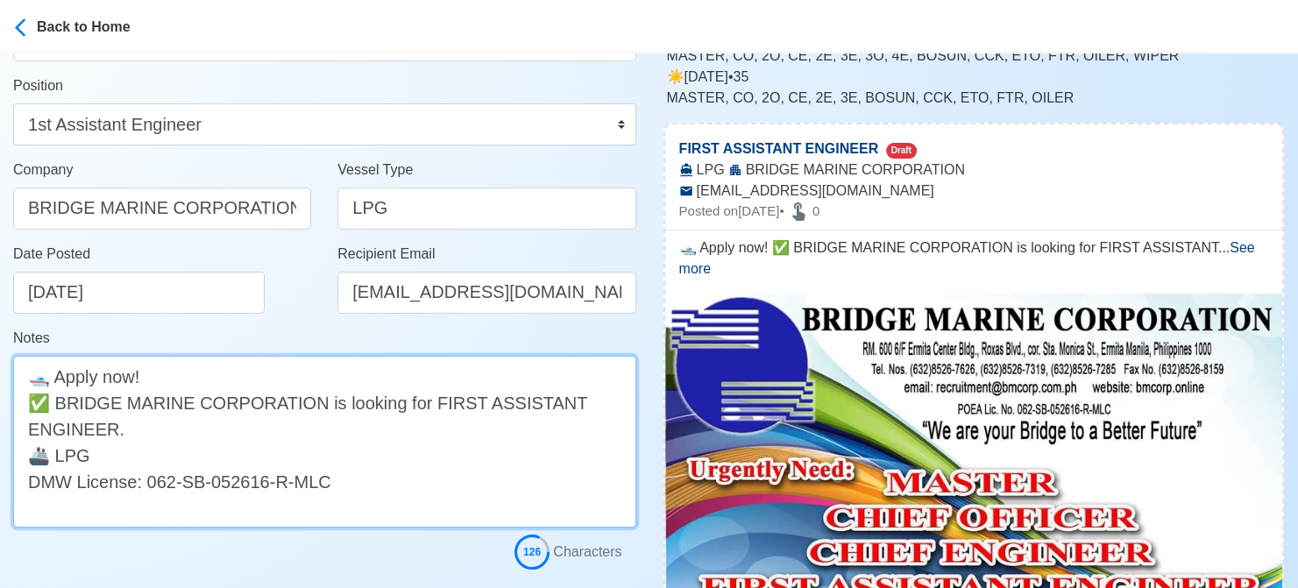
click at [238, 455] on textarea "🛥️ Apply now! ✅ BRIDGE MARINE CORPORATION is looking for FIRST ASSISTANT ENGINE…" at bounding box center [324, 442] width 623 height 172
paste textarea "(Pressurized)"
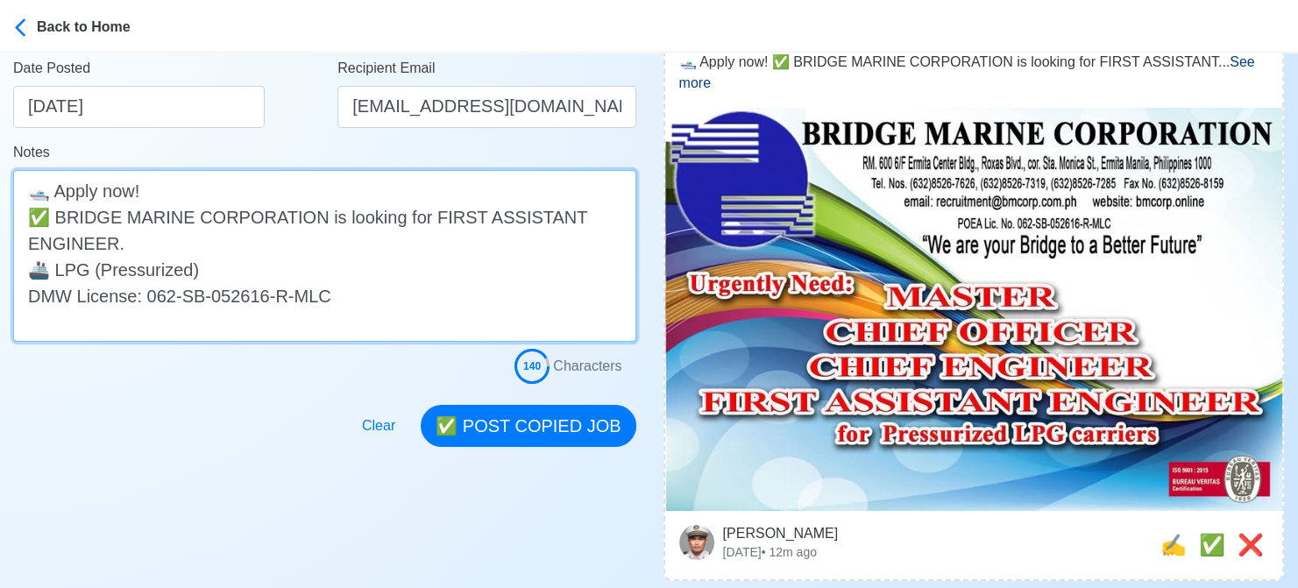
scroll to position [526, 0]
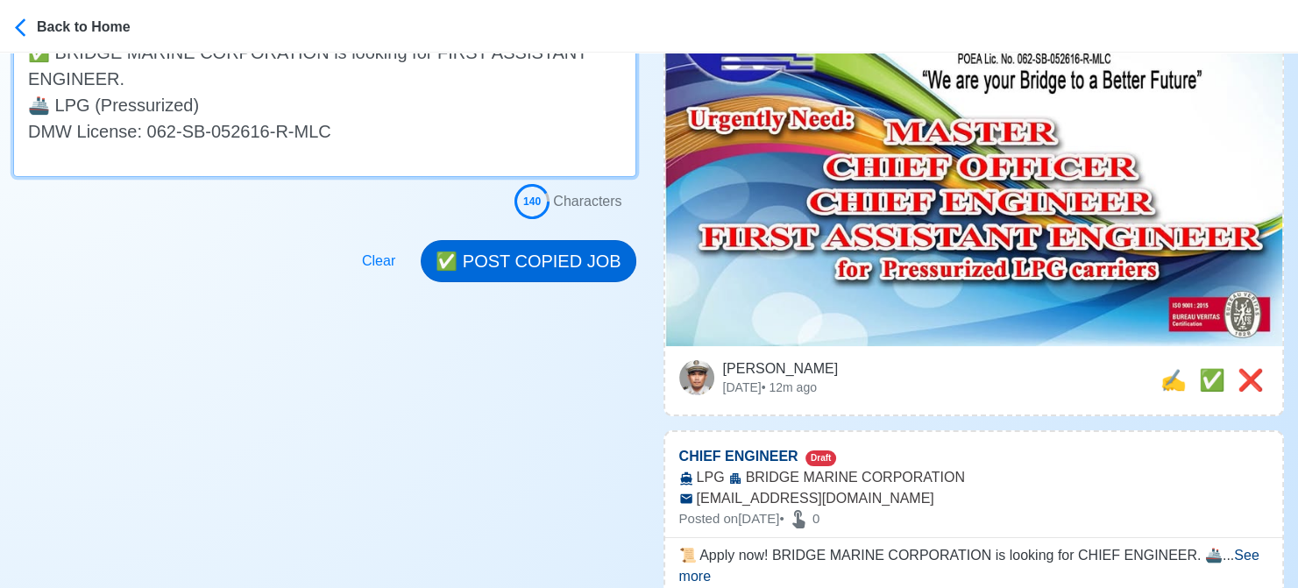
type textarea "🛥️ Apply now! ✅ BRIDGE MARINE CORPORATION is looking for FIRST ASSISTANT ENGINE…"
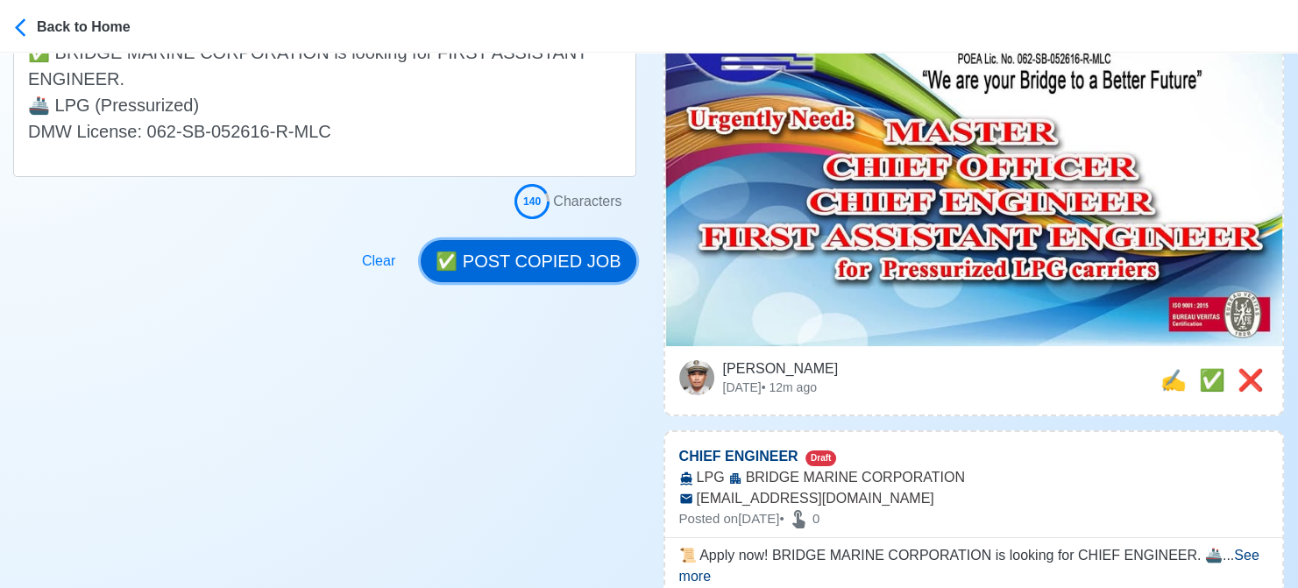
click at [596, 240] on button "✅ POST COPIED JOB" at bounding box center [528, 261] width 215 height 42
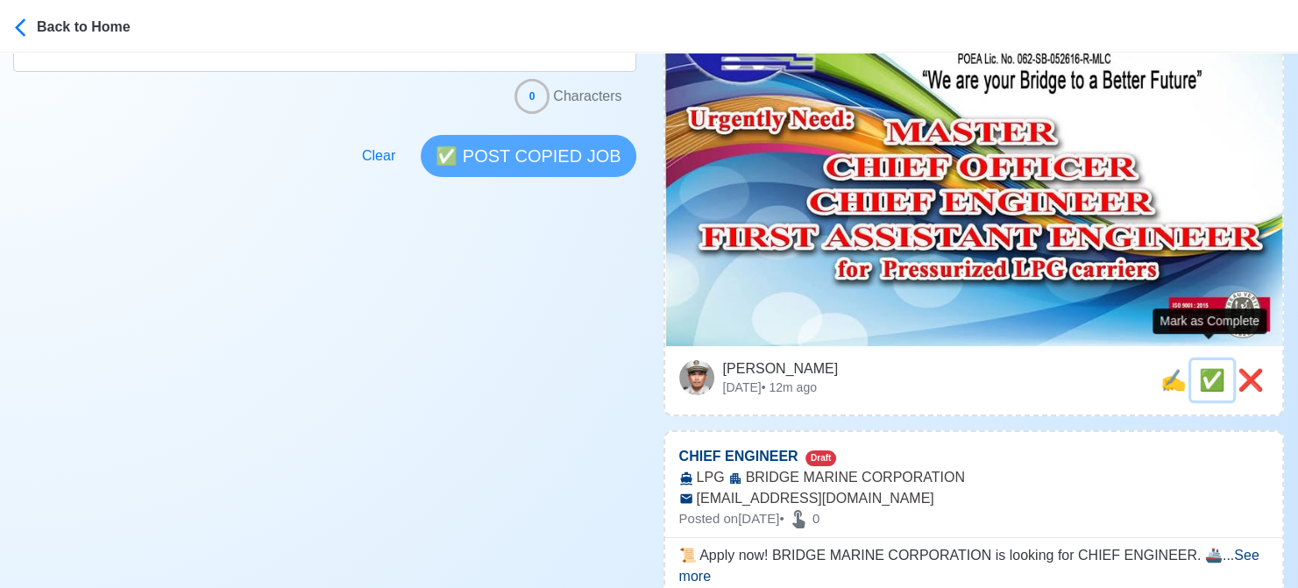
click at [1206, 368] on span "✅" at bounding box center [1212, 380] width 26 height 24
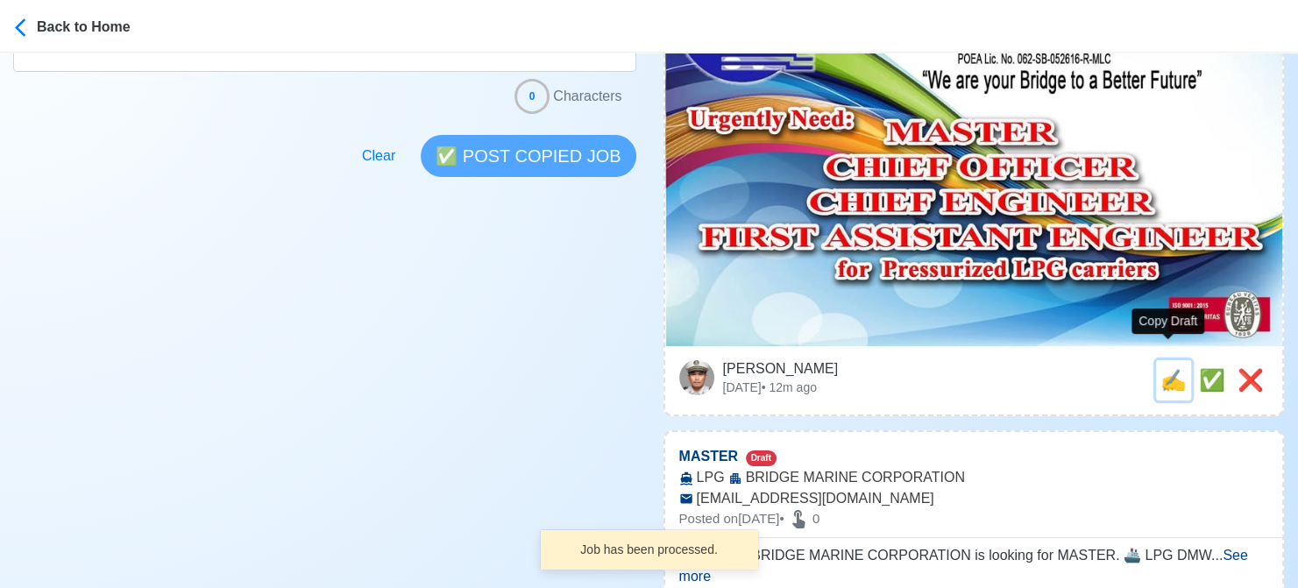
click at [1164, 368] on span "✍️" at bounding box center [1173, 380] width 26 height 24
type input "CHIEF ENGINEER"
select select
type input "BRIDGE MARINE CORPORATION"
type input "LPG"
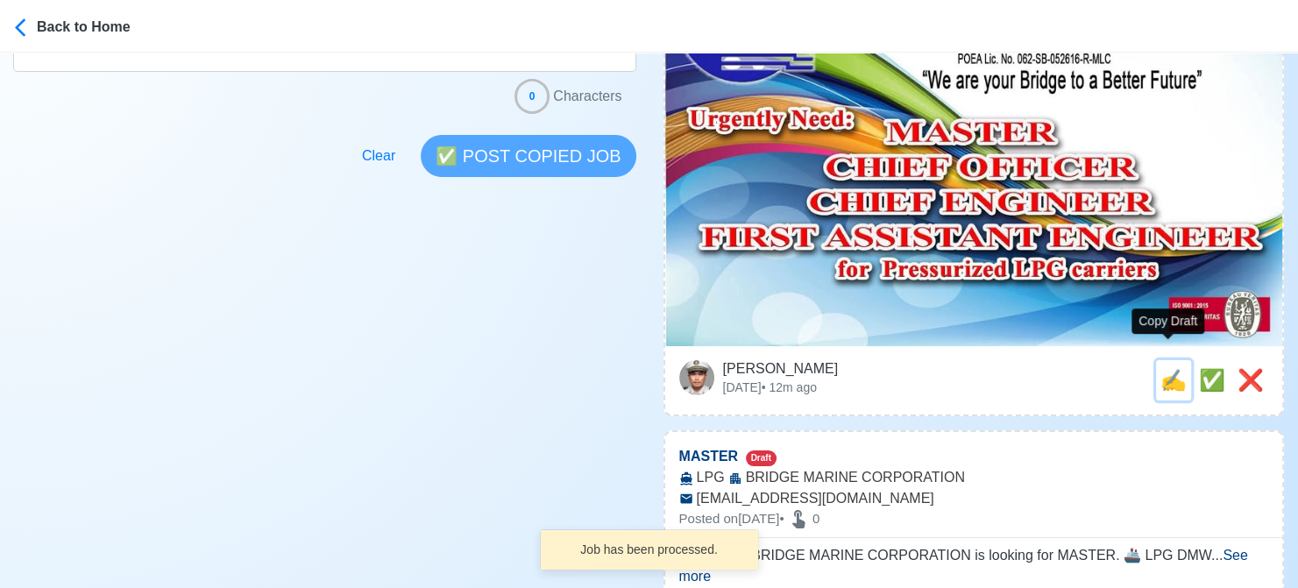
type input "[EMAIL_ADDRESS][DOMAIN_NAME]"
type textarea "📜 Apply now! BRIDGE MARINE CORPORATION is looking for CHIEF ENGINEER. 🚢 LPG DMW…"
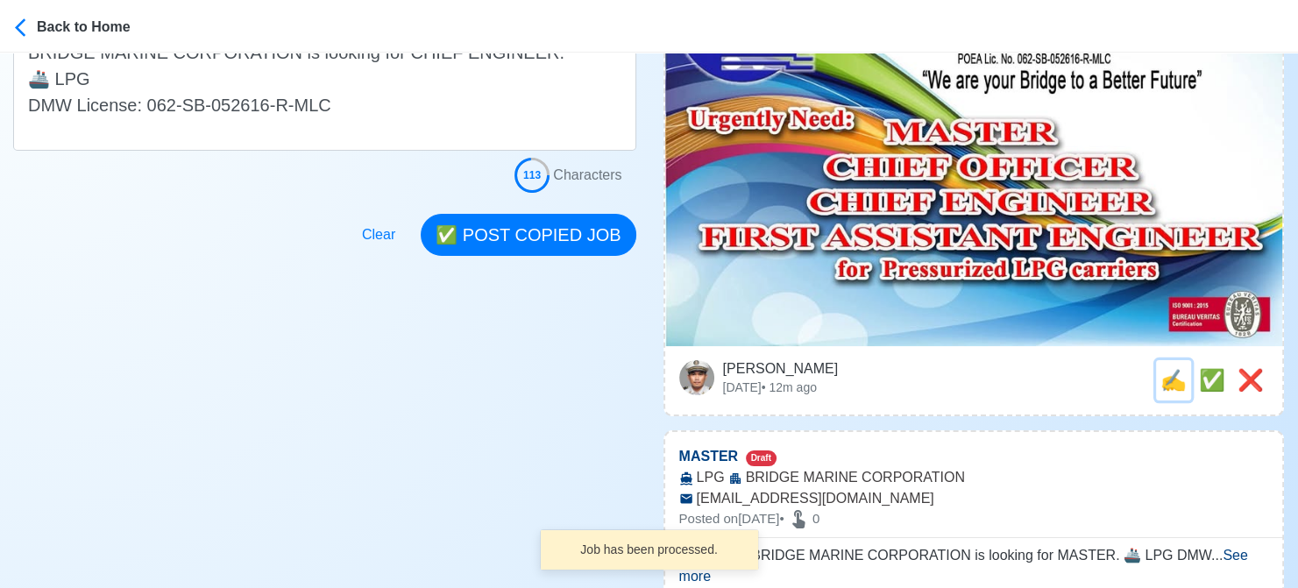
scroll to position [0, 0]
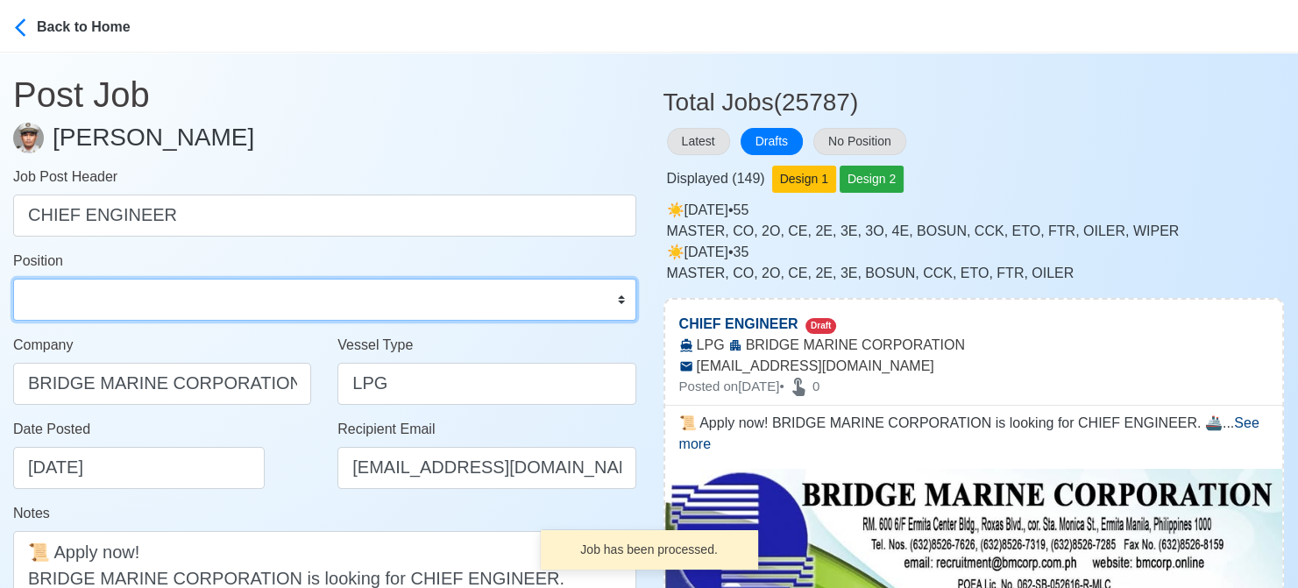
click at [113, 290] on select "Master Chief Officer 2nd Officer 3rd Officer Junior Officer Chief Engineer 2nd …" at bounding box center [324, 300] width 623 height 42
select select "Chief Engineer"
click at [13, 279] on select "Master Chief Officer 2nd Officer 3rd Officer Junior Officer Chief Engineer 2nd …" at bounding box center [324, 300] width 623 height 42
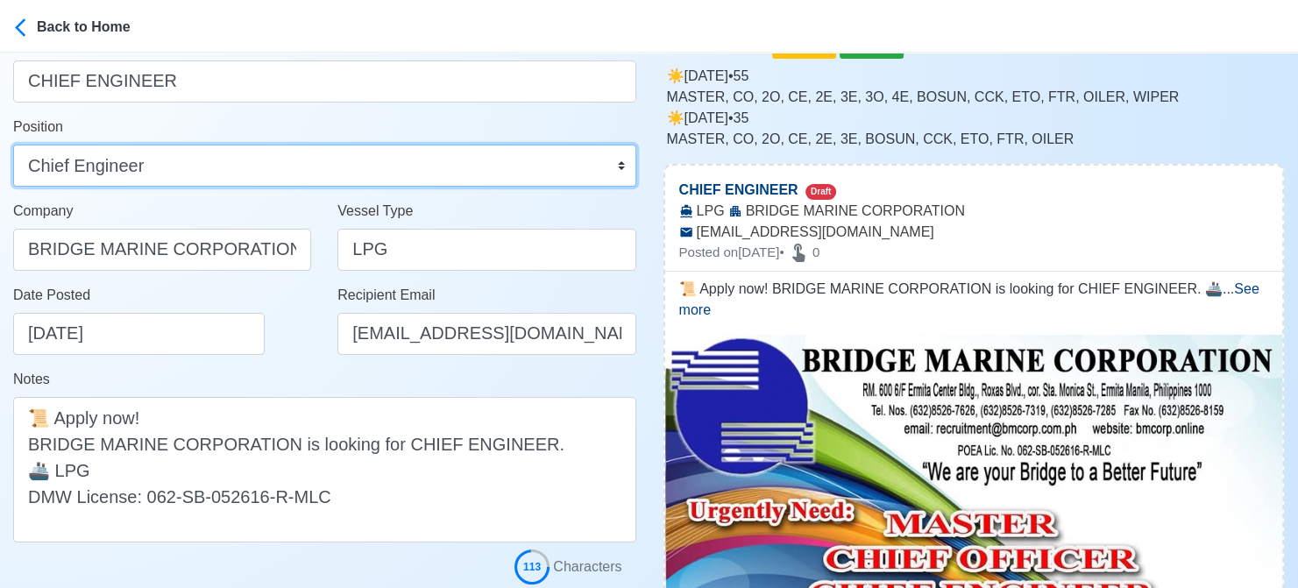
scroll to position [351, 0]
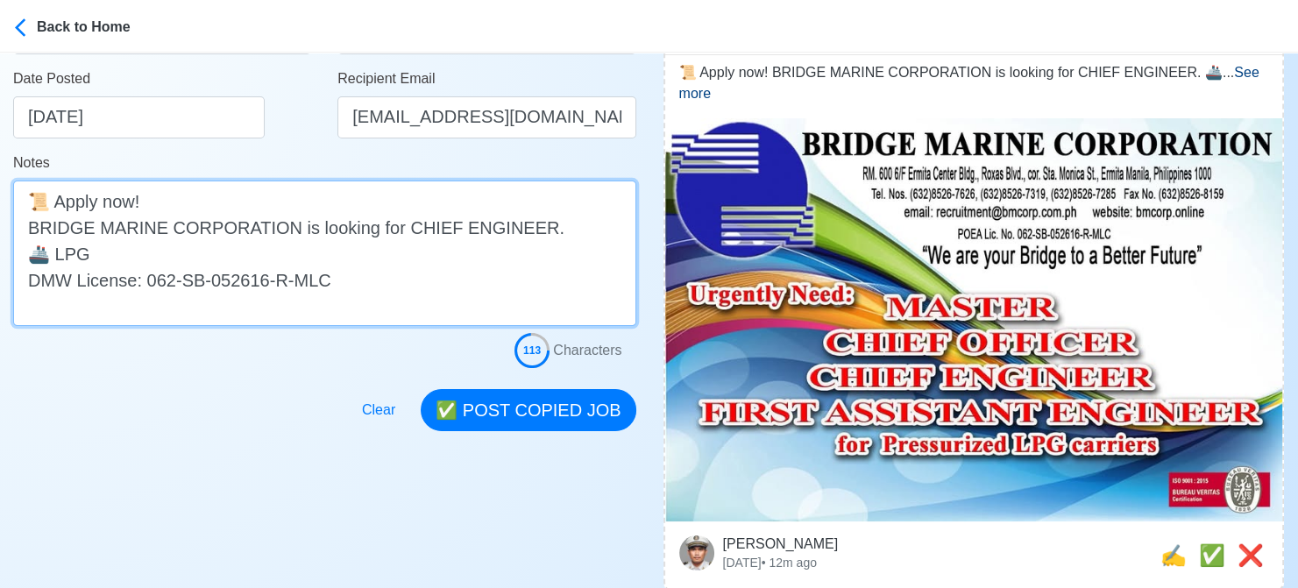
click at [237, 244] on textarea "📜 Apply now! BRIDGE MARINE CORPORATION is looking for CHIEF ENGINEER. 🚢 LPG DMW…" at bounding box center [324, 253] width 623 height 145
paste textarea "(Pressurized)"
click at [84, 254] on textarea "📜 Apply now! BRIDGE MARINE CORPORATION is looking for CHIEF ENGINEER. 🚢 LPG(Pre…" at bounding box center [324, 253] width 623 height 145
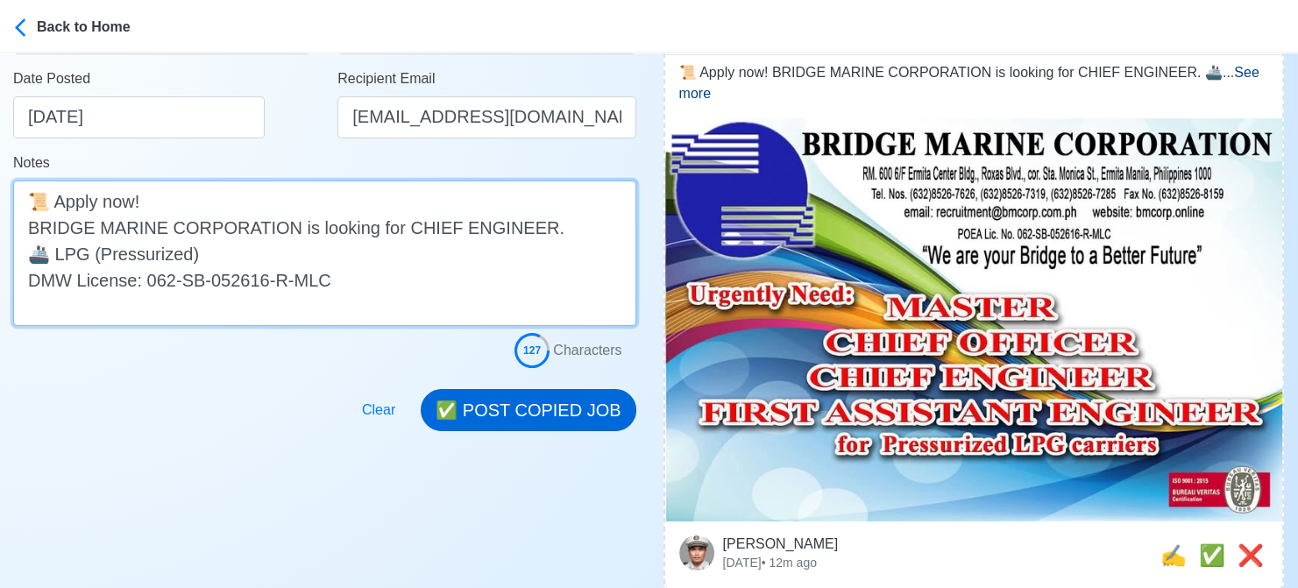
type textarea "📜 Apply now! BRIDGE MARINE CORPORATION is looking for CHIEF ENGINEER. 🚢 LPG (Pr…"
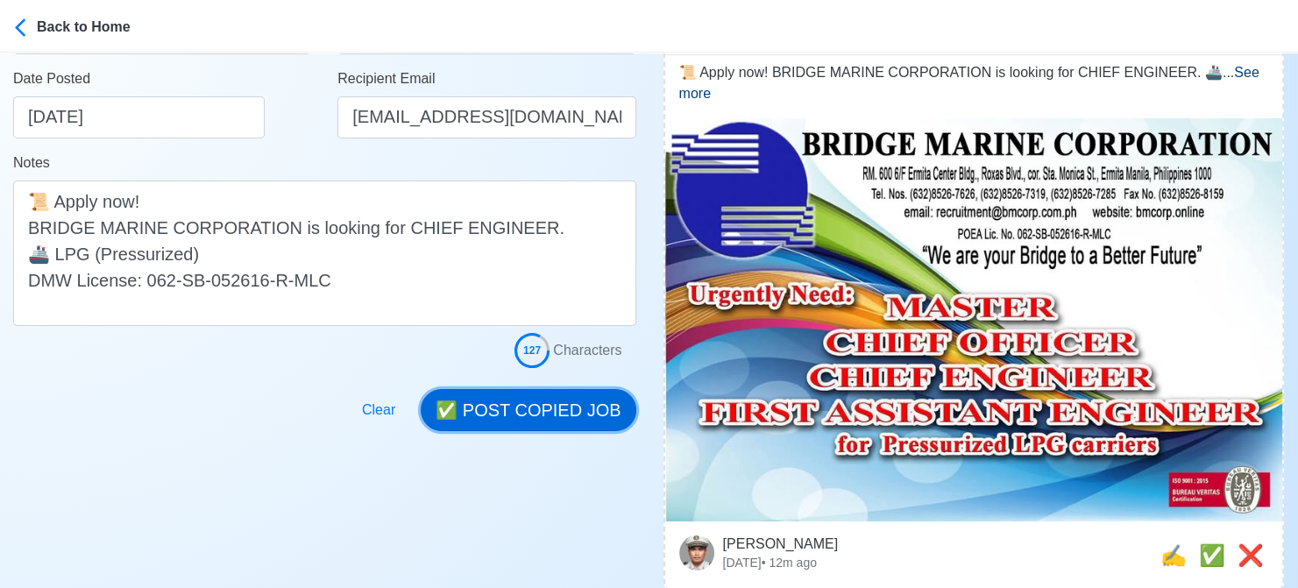
click at [540, 400] on button "✅ POST COPIED JOB" at bounding box center [528, 410] width 215 height 42
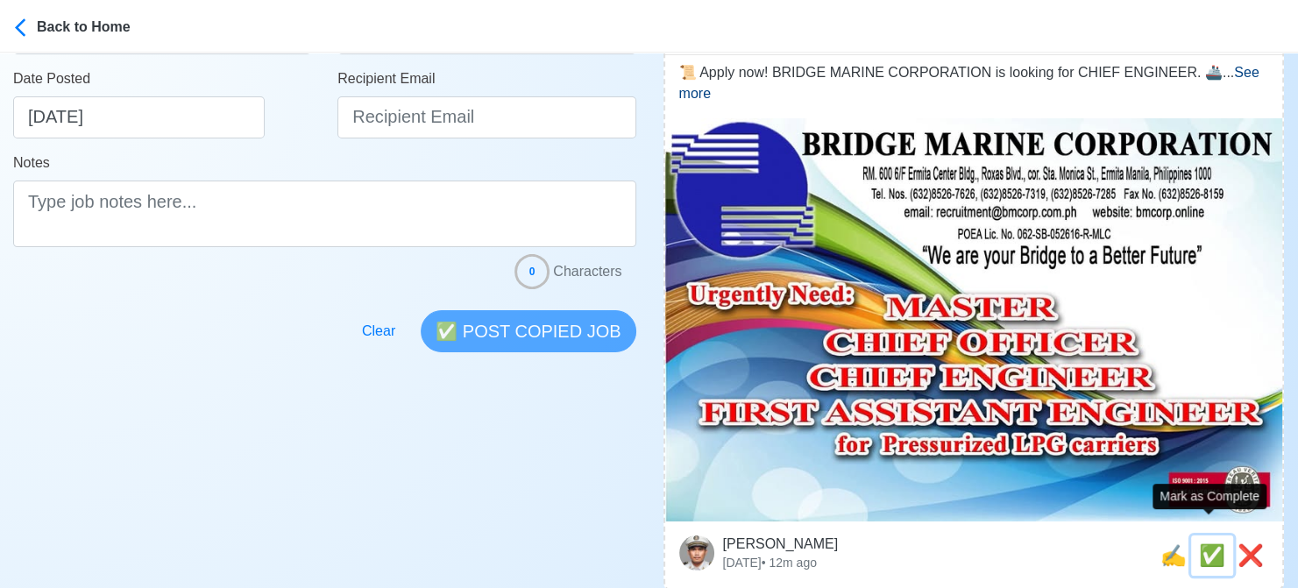
drag, startPoint x: 1210, startPoint y: 539, endPoint x: 1185, endPoint y: 543, distance: 25.8
click at [1209, 543] on span "✅" at bounding box center [1212, 555] width 26 height 24
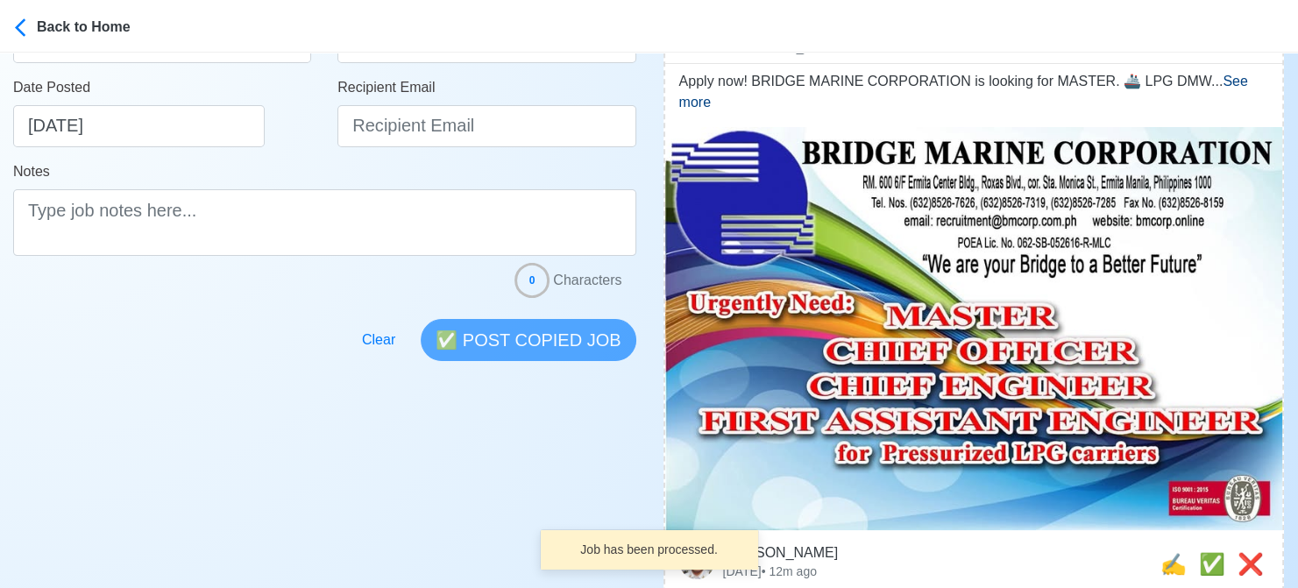
scroll to position [438, 0]
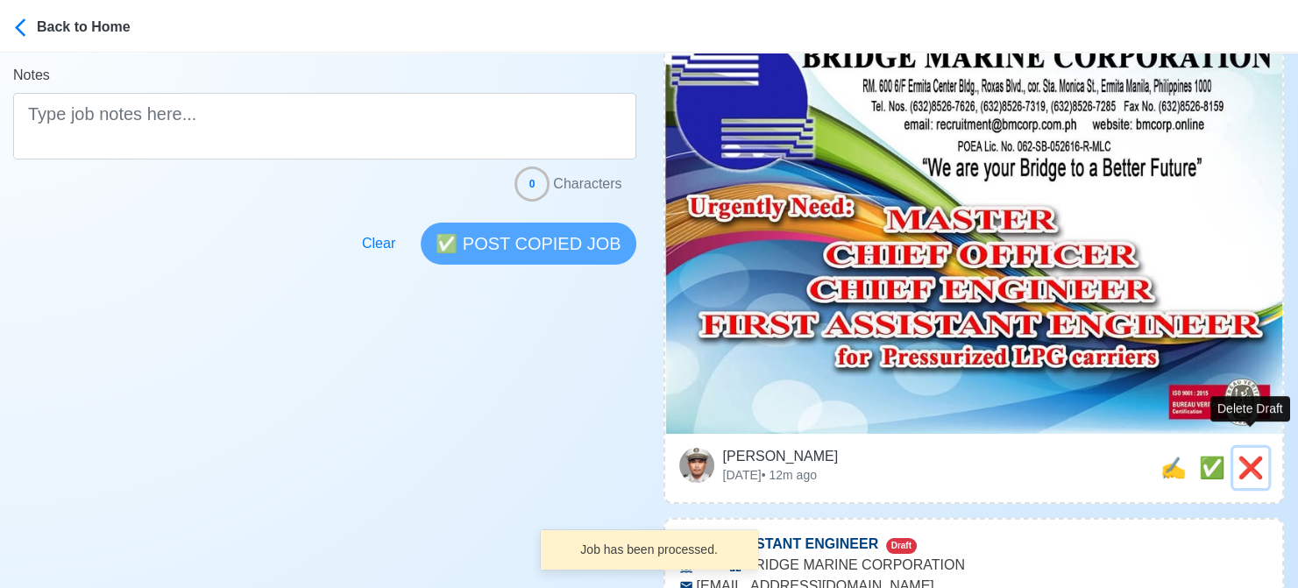
click at [1253, 456] on span "❌" at bounding box center [1250, 468] width 26 height 24
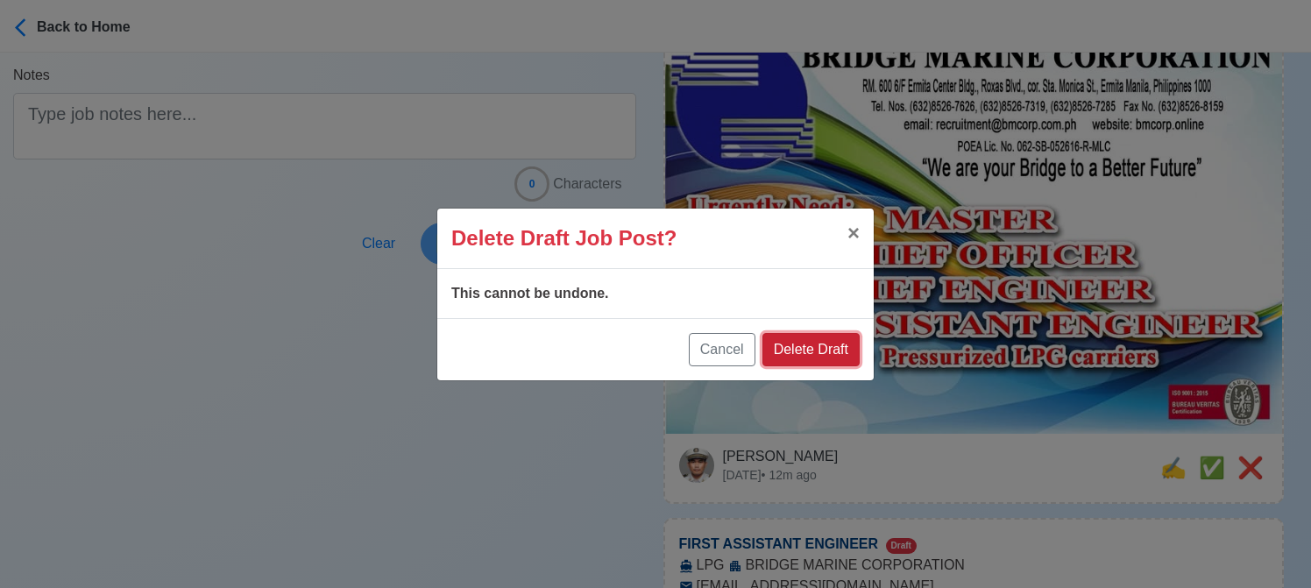
click at [824, 344] on button "Delete Draft" at bounding box center [810, 349] width 97 height 33
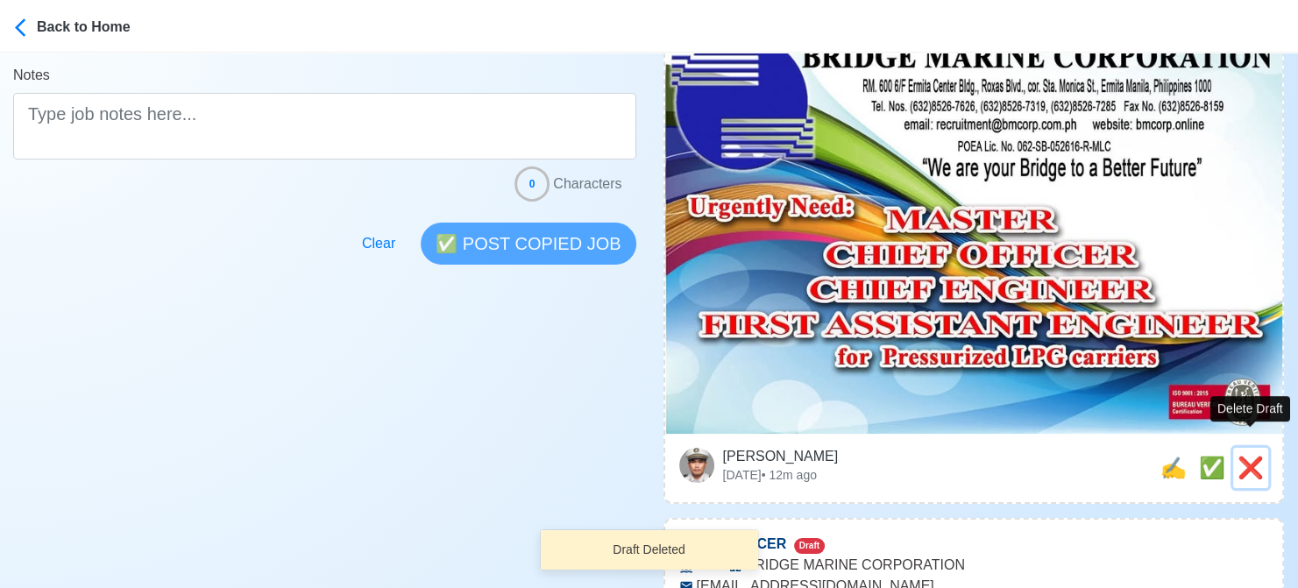
click at [1245, 456] on span "❌" at bounding box center [1250, 468] width 26 height 24
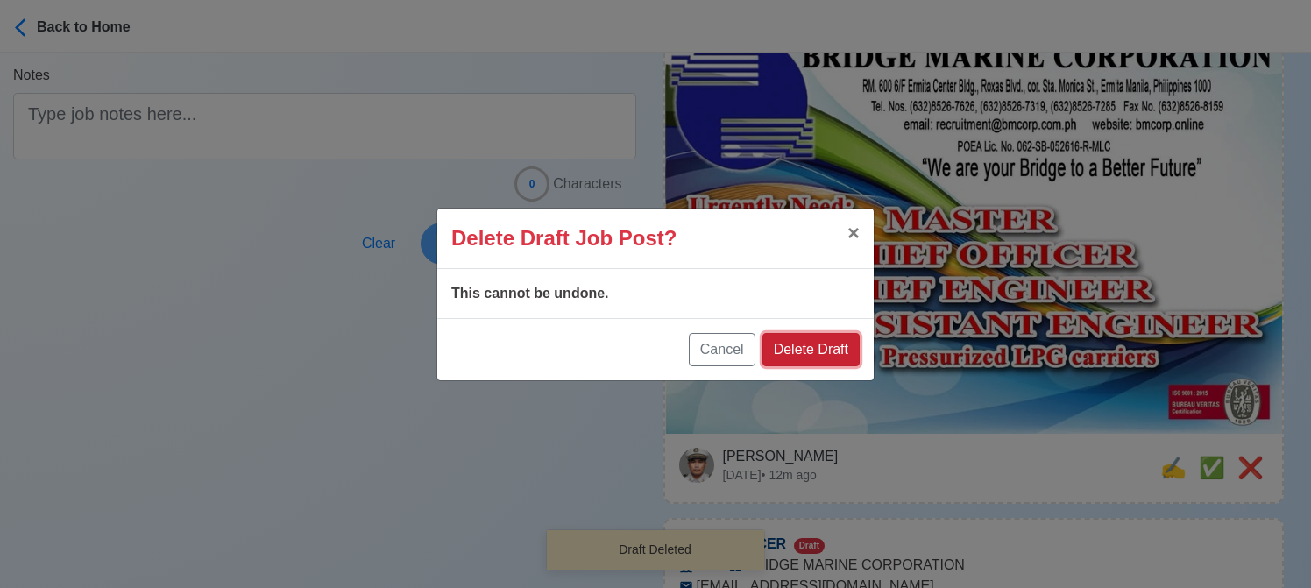
click at [832, 352] on button "Delete Draft" at bounding box center [810, 349] width 97 height 33
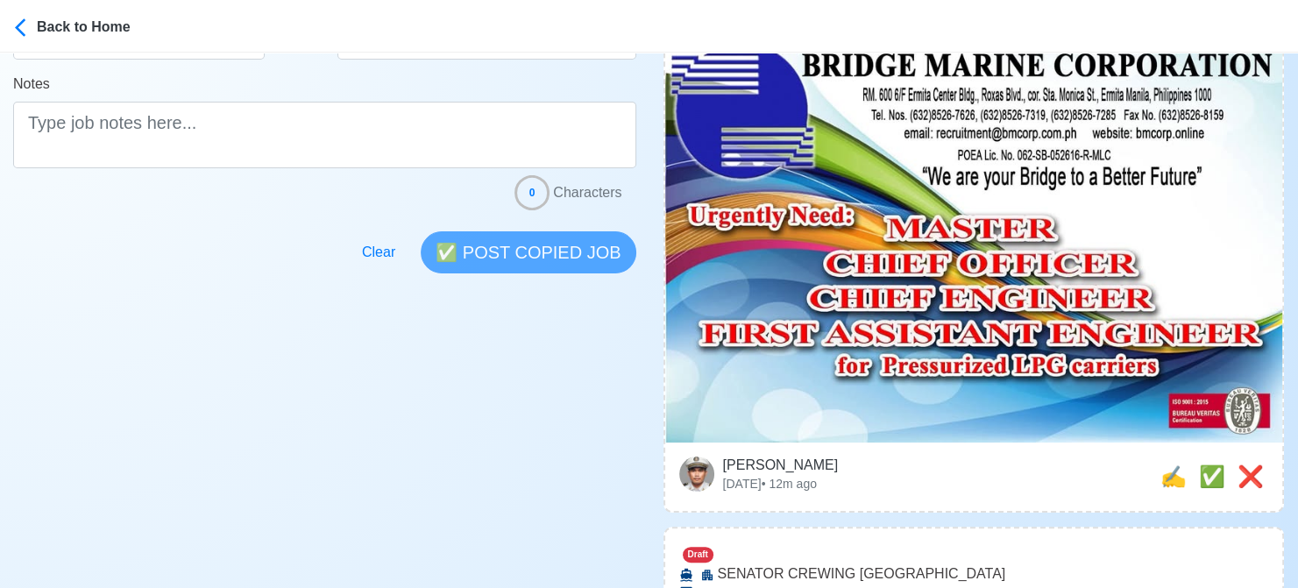
scroll to position [613, 0]
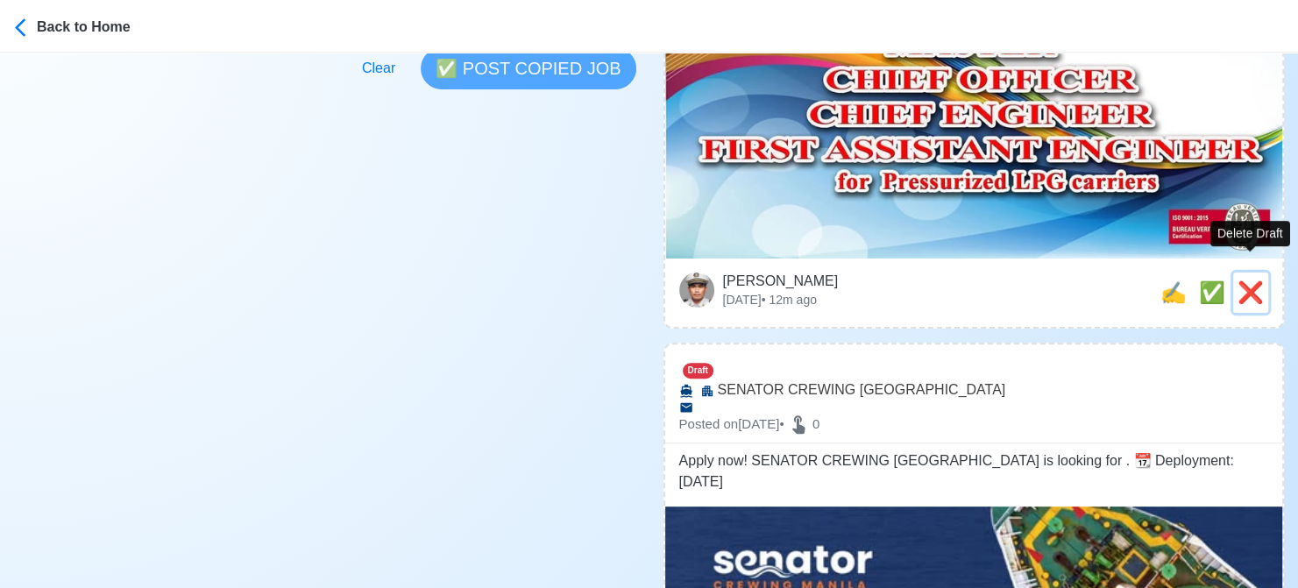
click at [1255, 280] on span "❌" at bounding box center [1250, 292] width 26 height 24
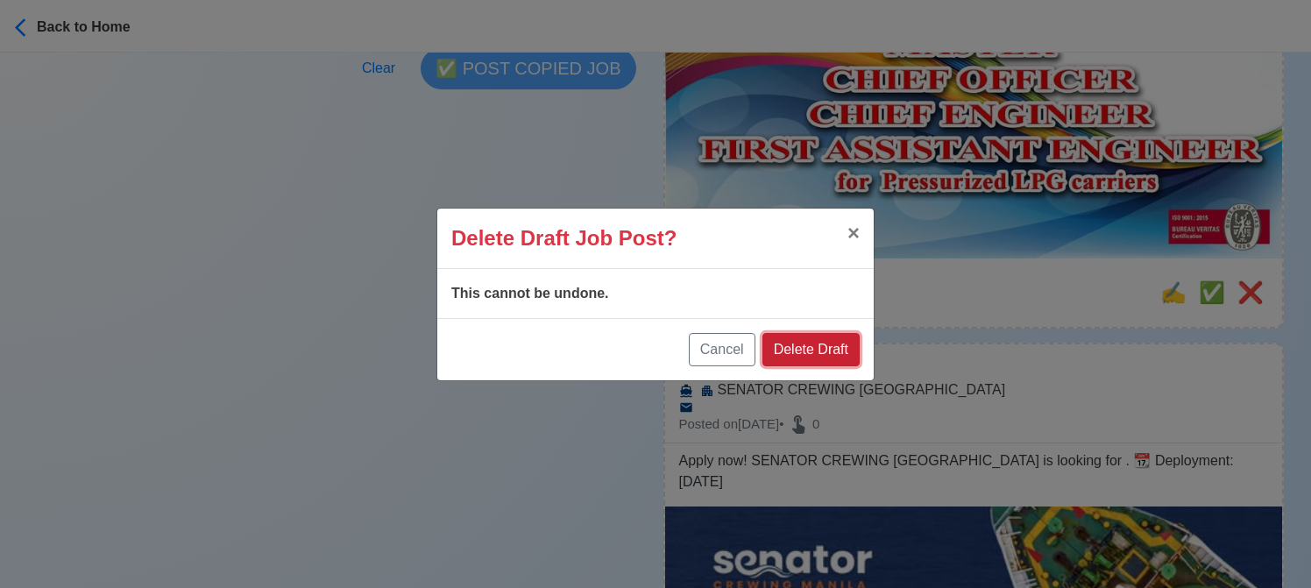
click at [824, 354] on button "Delete Draft" at bounding box center [810, 349] width 97 height 33
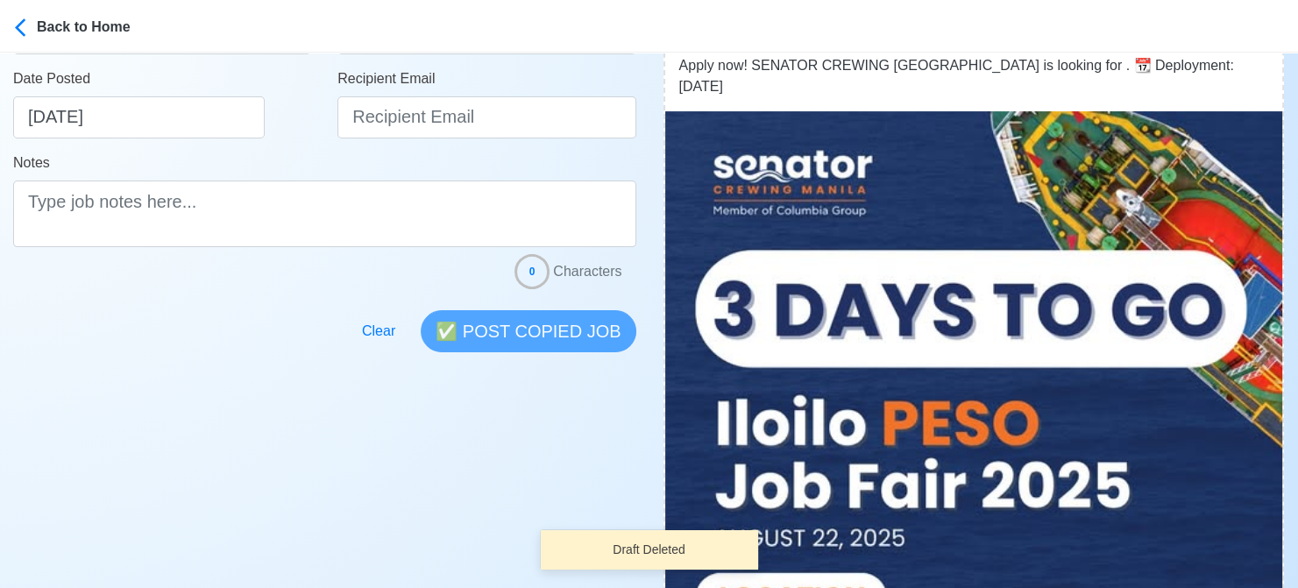
scroll to position [701, 0]
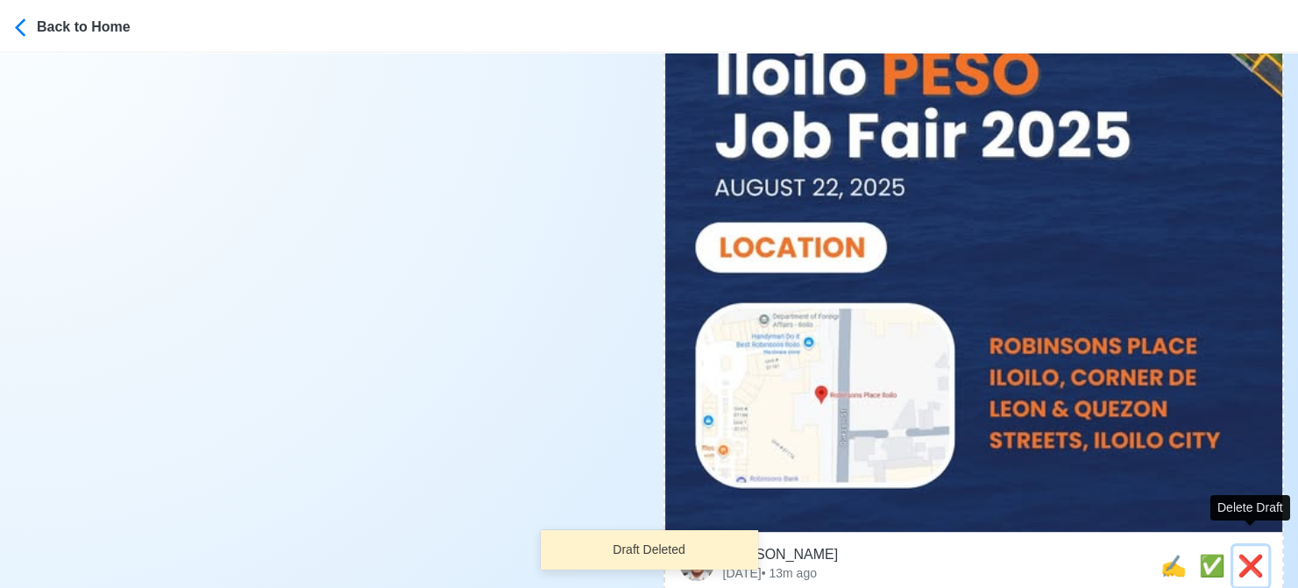
click at [1252, 554] on span "❌" at bounding box center [1250, 566] width 26 height 24
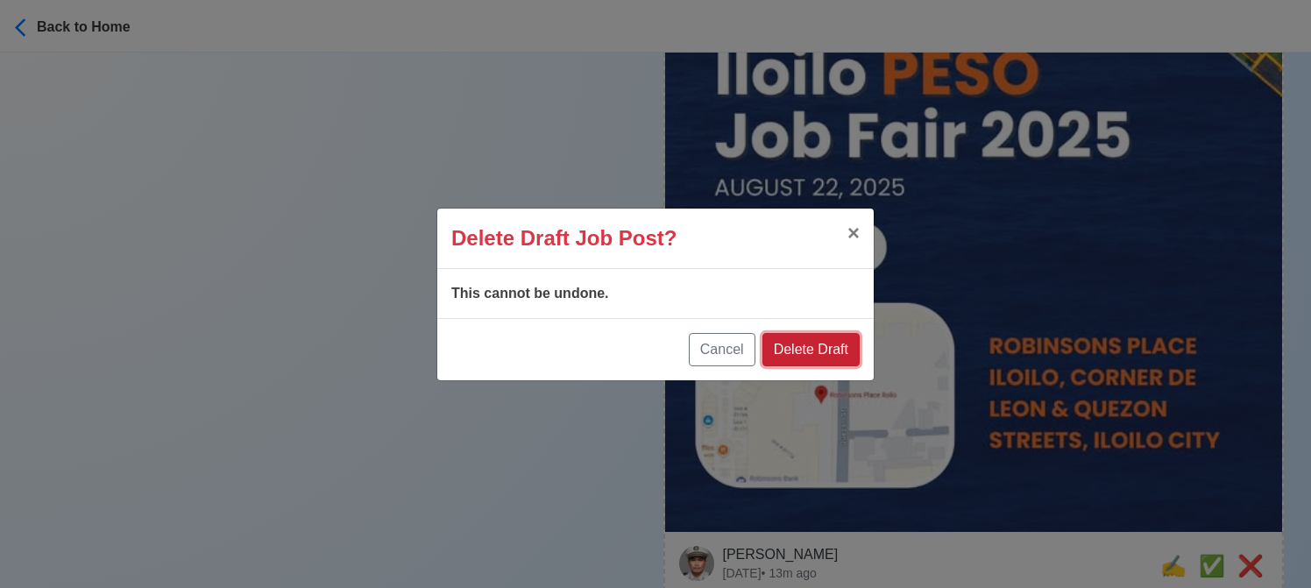
click at [825, 347] on button "Delete Draft" at bounding box center [810, 349] width 97 height 33
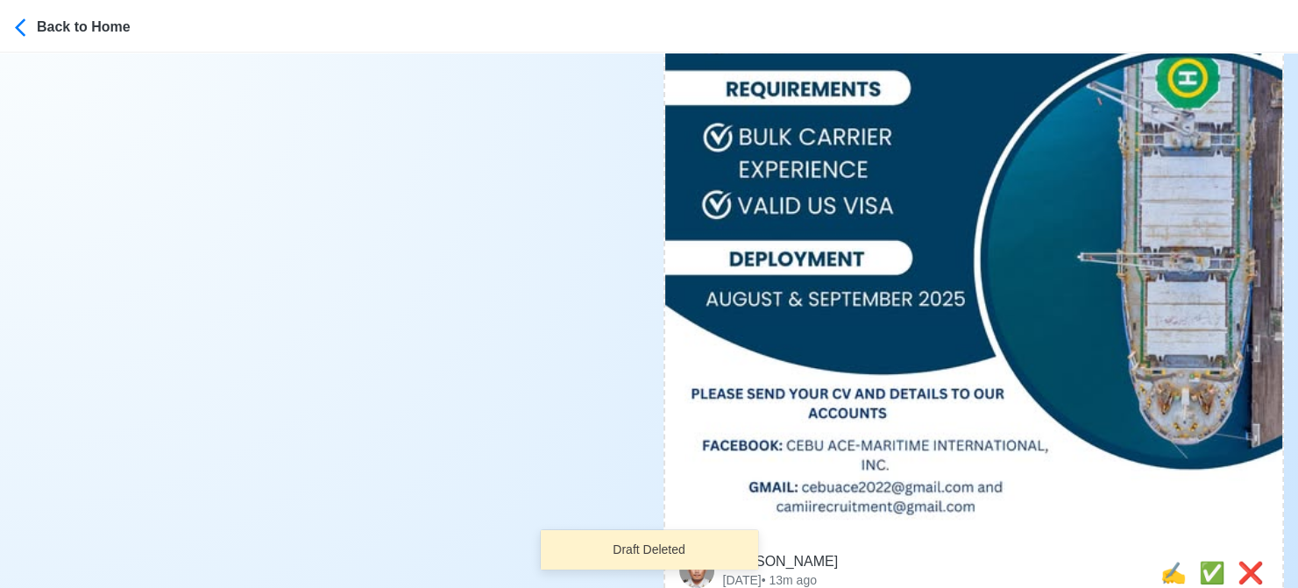
scroll to position [876, 0]
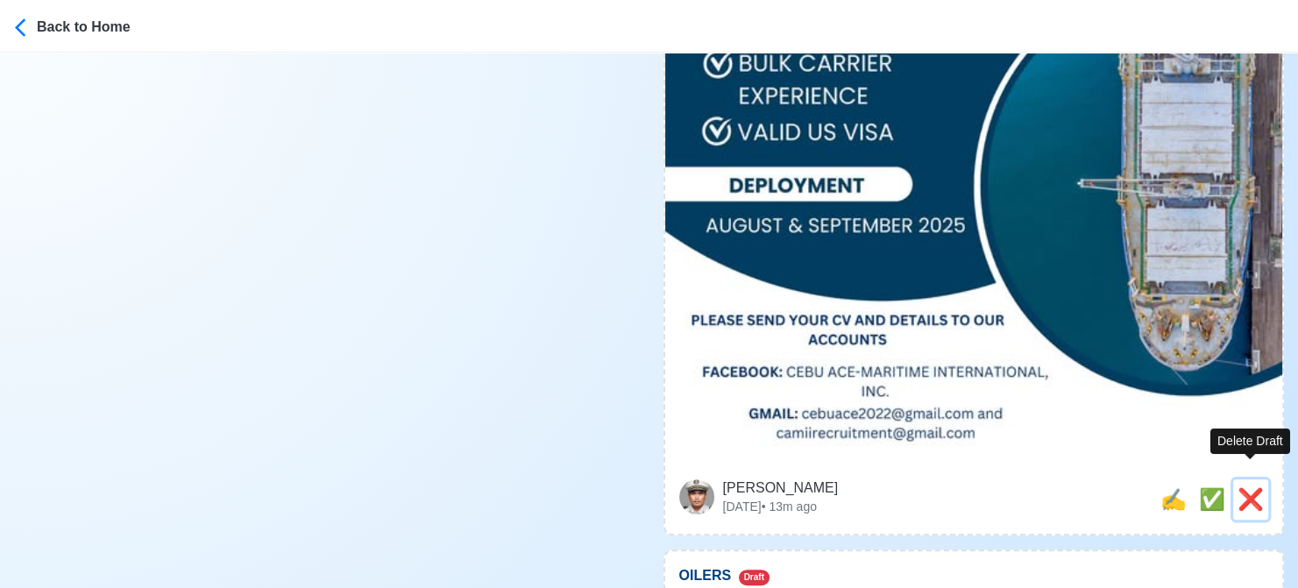
click at [1244, 487] on span "❌" at bounding box center [1250, 499] width 26 height 24
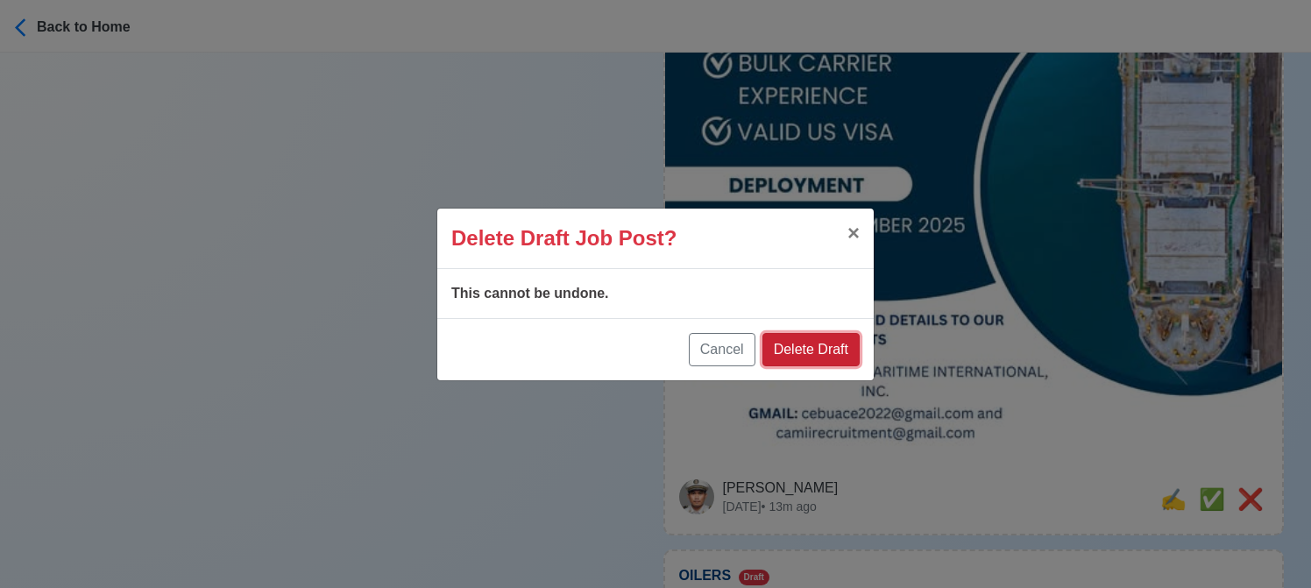
click at [835, 357] on button "Delete Draft" at bounding box center [810, 349] width 97 height 33
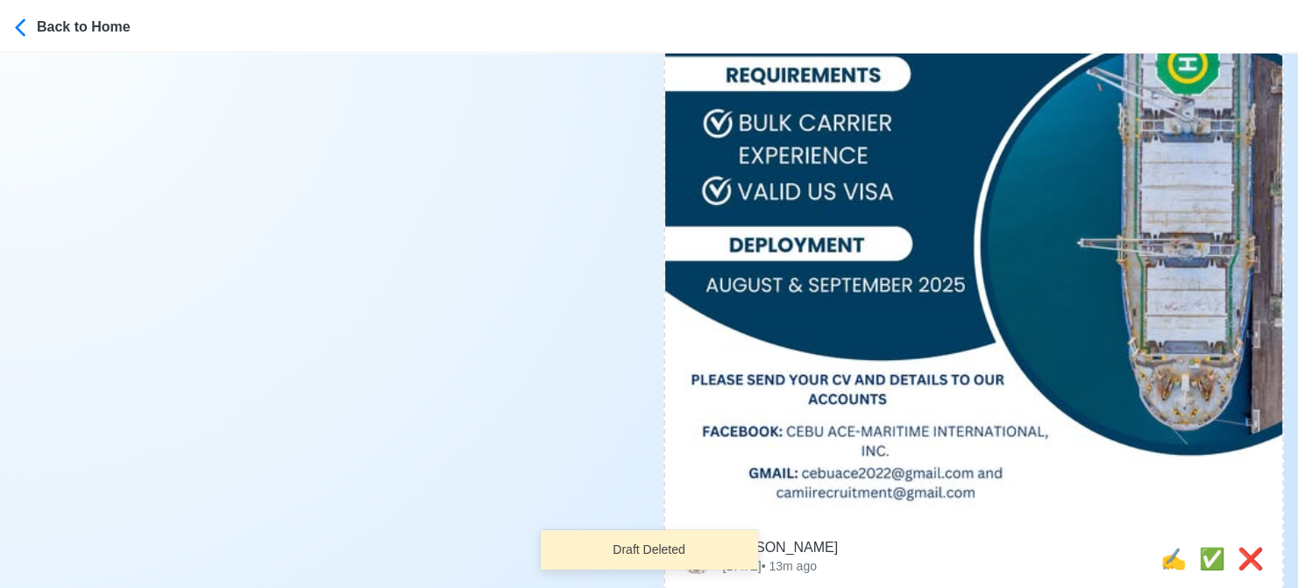
scroll to position [964, 0]
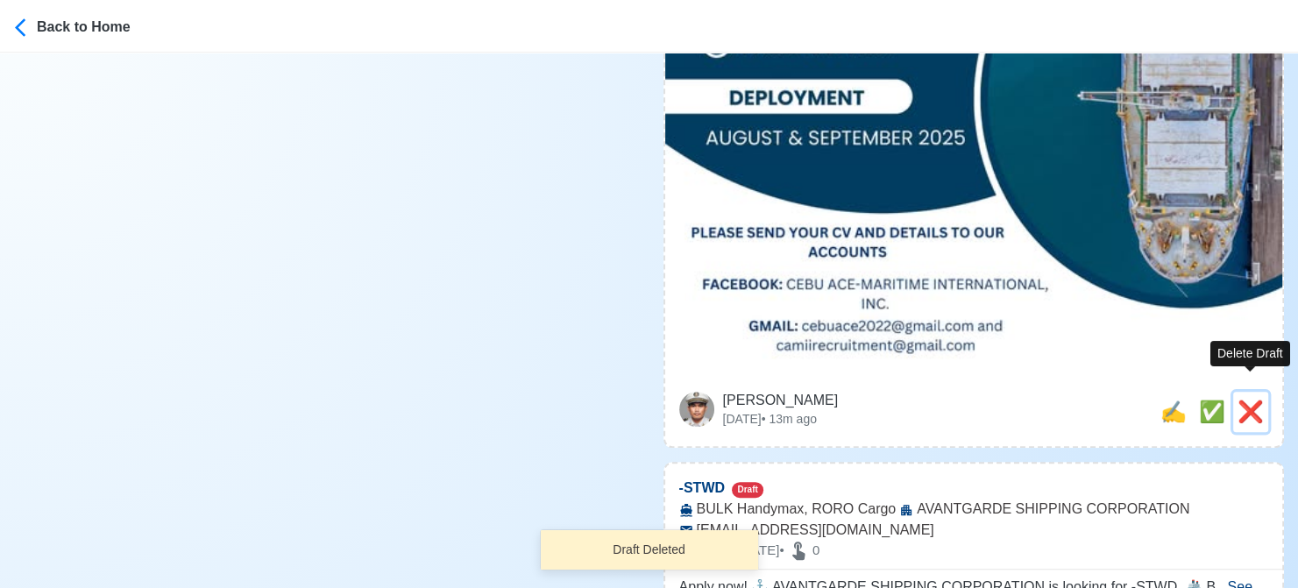
click at [1243, 400] on span "❌" at bounding box center [1250, 412] width 26 height 24
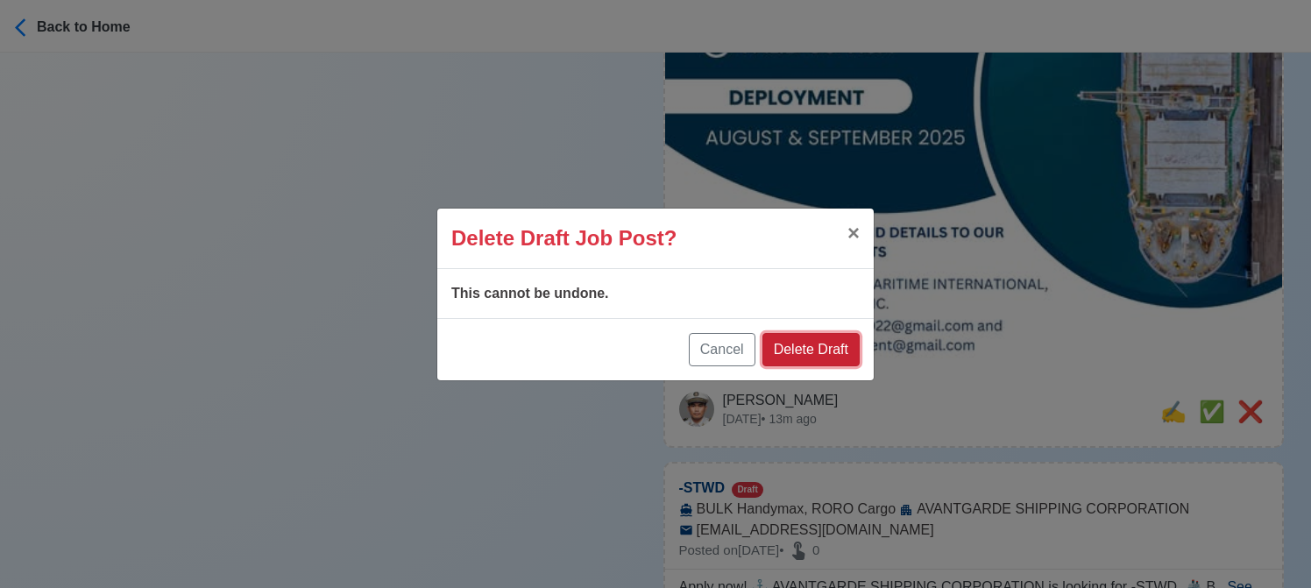
click at [830, 354] on button "Delete Draft" at bounding box center [810, 349] width 97 height 33
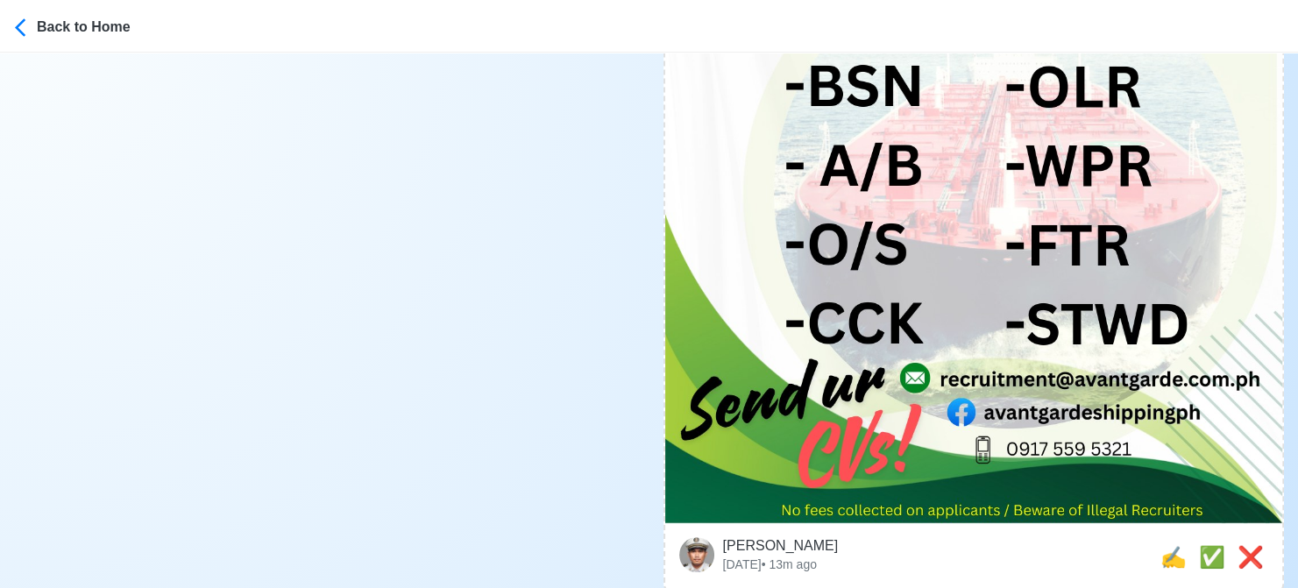
scroll to position [1052, 0]
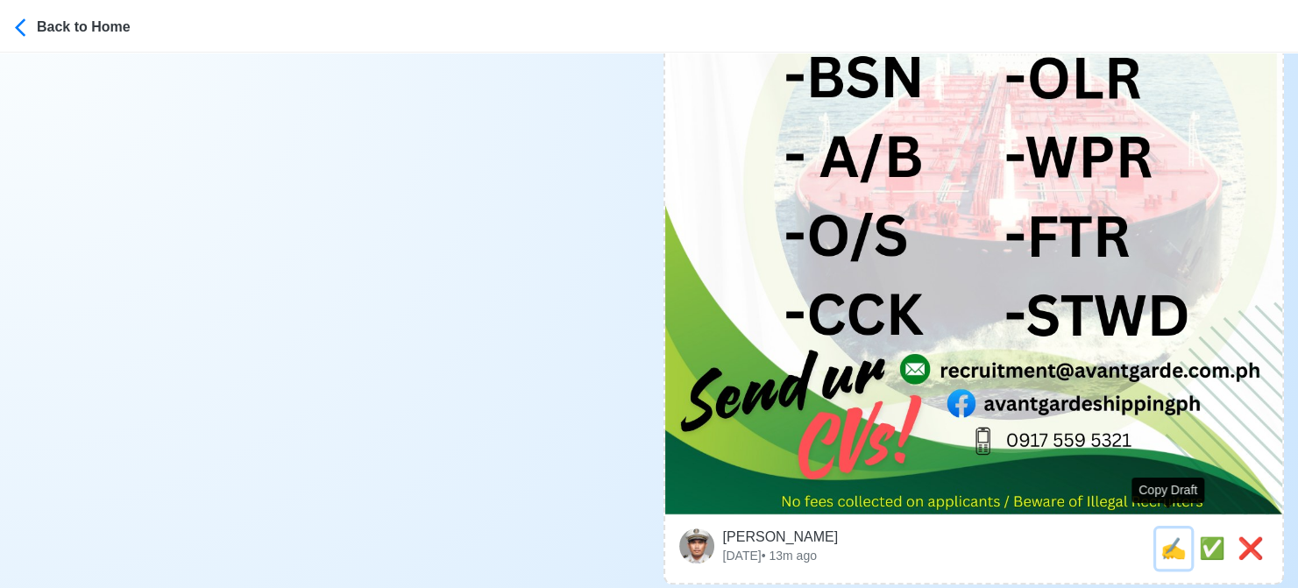
click at [1165, 536] on span "✍️" at bounding box center [1173, 548] width 26 height 24
type input "-STWD"
select select
type input "AVANTGARDE SHIPPING CORPORATION"
type input "BULK Handymax, RORO Cargo"
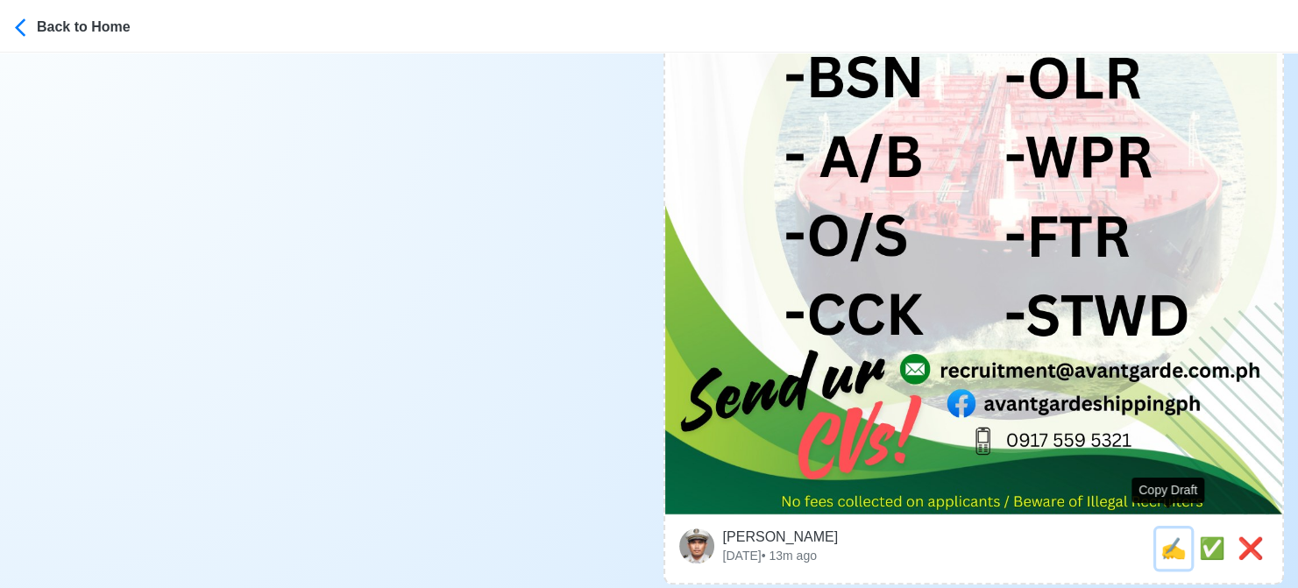
type input "[EMAIL_ADDRESS][DOMAIN_NAME]"
type textarea "Apply now! ⚓ AVANTGARDE SHIPPING CORPORATION is looking for -STWD. 🚢 BULK Handy…"
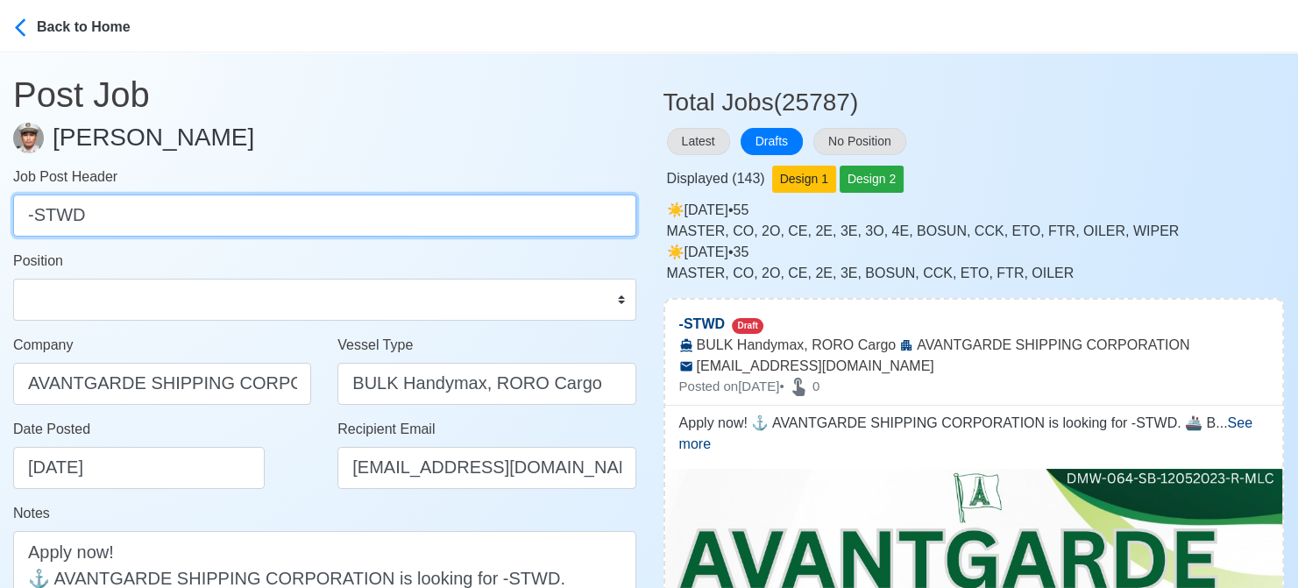
click at [35, 213] on input "-STWD" at bounding box center [324, 216] width 623 height 42
type input "STWD"
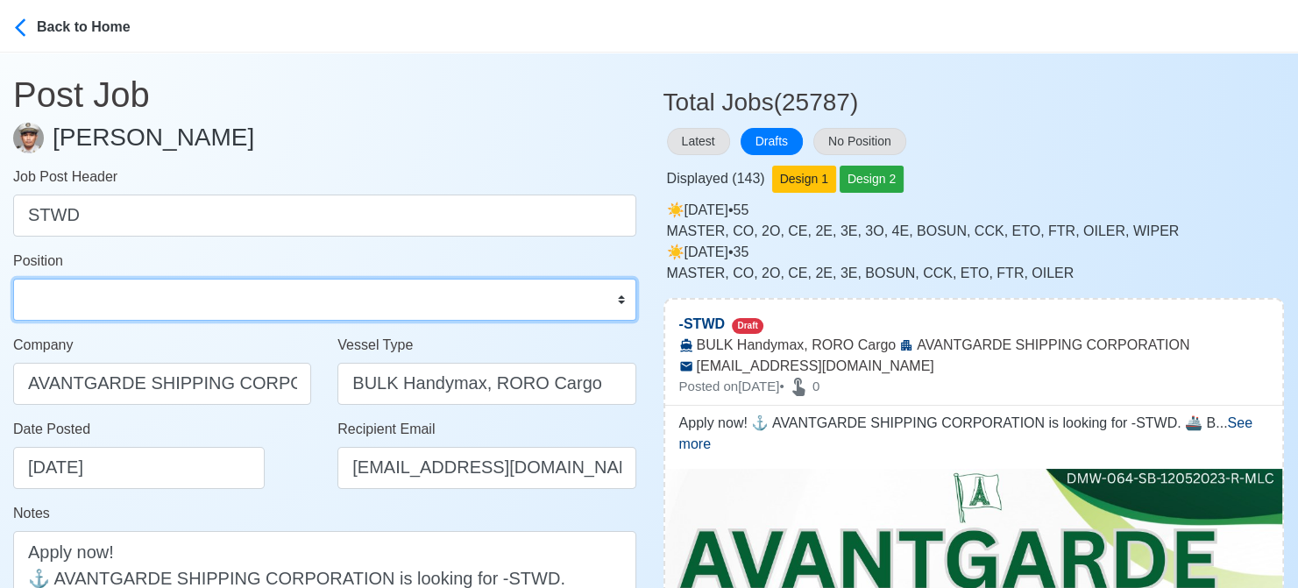
click at [124, 296] on select "Master Chief Officer 2nd Officer 3rd Officer Junior Officer Chief Engineer 2nd …" at bounding box center [324, 300] width 623 height 42
select select "[PERSON_NAME]"
click at [13, 279] on select "Master Chief Officer 2nd Officer 3rd Officer Junior Officer Chief Engineer 2nd …" at bounding box center [324, 300] width 623 height 42
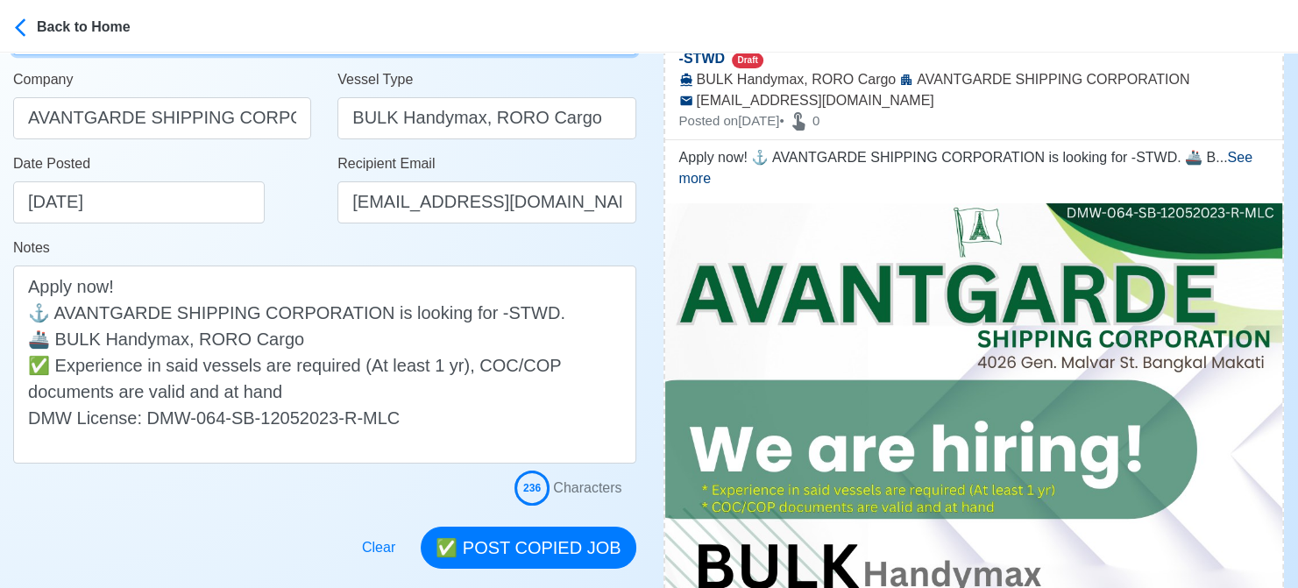
scroll to position [175, 0]
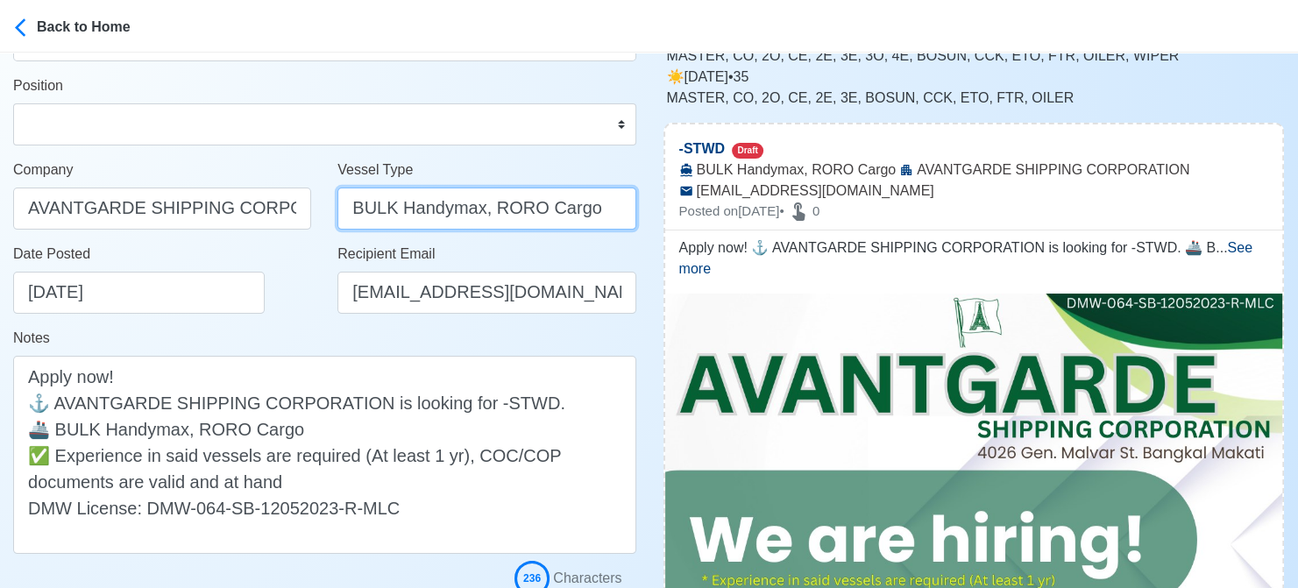
drag, startPoint x: 487, startPoint y: 210, endPoint x: 312, endPoint y: 208, distance: 175.3
click at [313, 208] on div "Company AVANTGARDE SHIPPING CORPORATION Vessel Type BULK Handymax, RORO Cargo" at bounding box center [324, 201] width 649 height 84
type input "RORO Cargo"
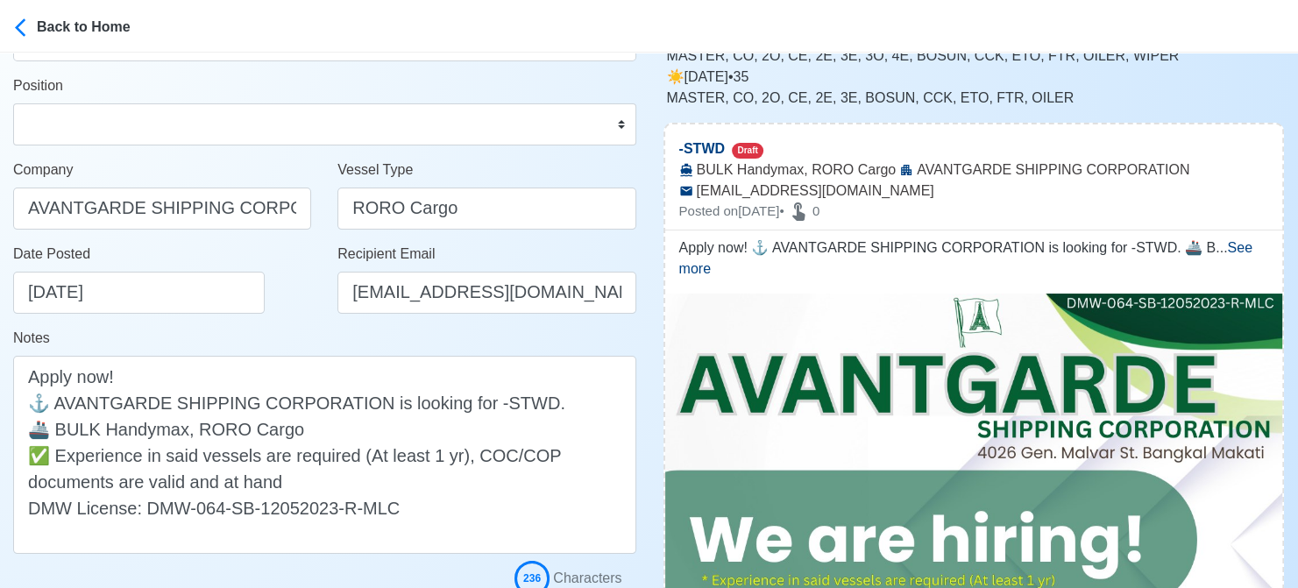
click at [294, 304] on div "Date Posted [DATE]" at bounding box center [167, 279] width 308 height 70
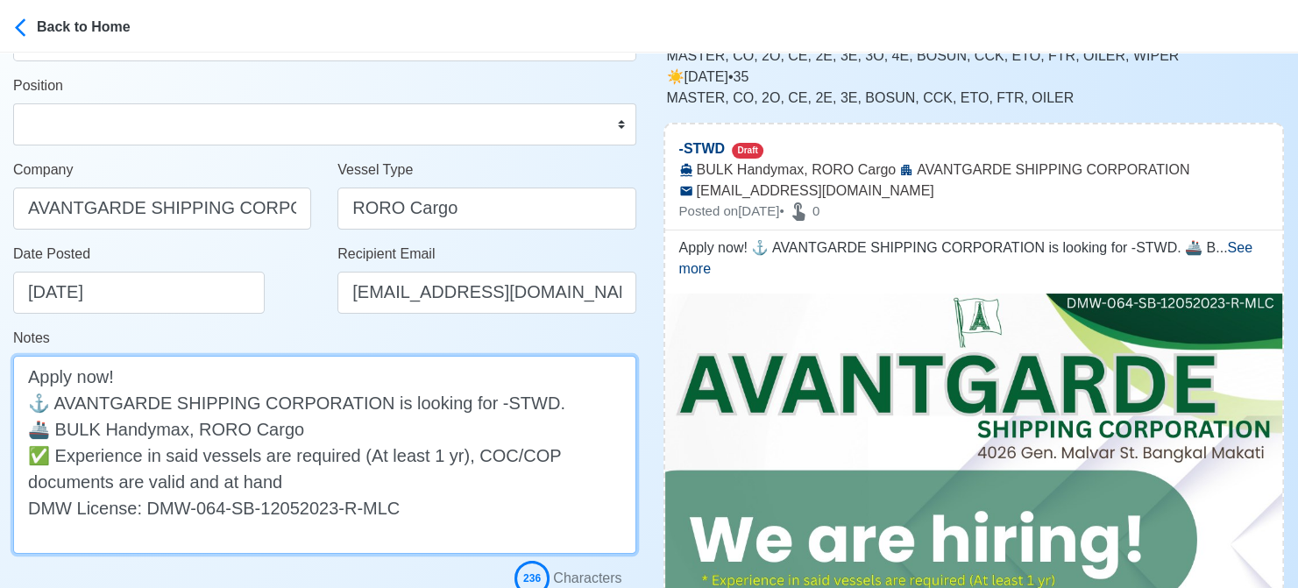
drag, startPoint x: 195, startPoint y: 430, endPoint x: 58, endPoint y: 432, distance: 136.7
click at [58, 432] on textarea "Apply now! ⚓ AVANTGARDE SHIPPING CORPORATION is looking for -STWD. 🚢 BULK Handy…" at bounding box center [324, 455] width 623 height 198
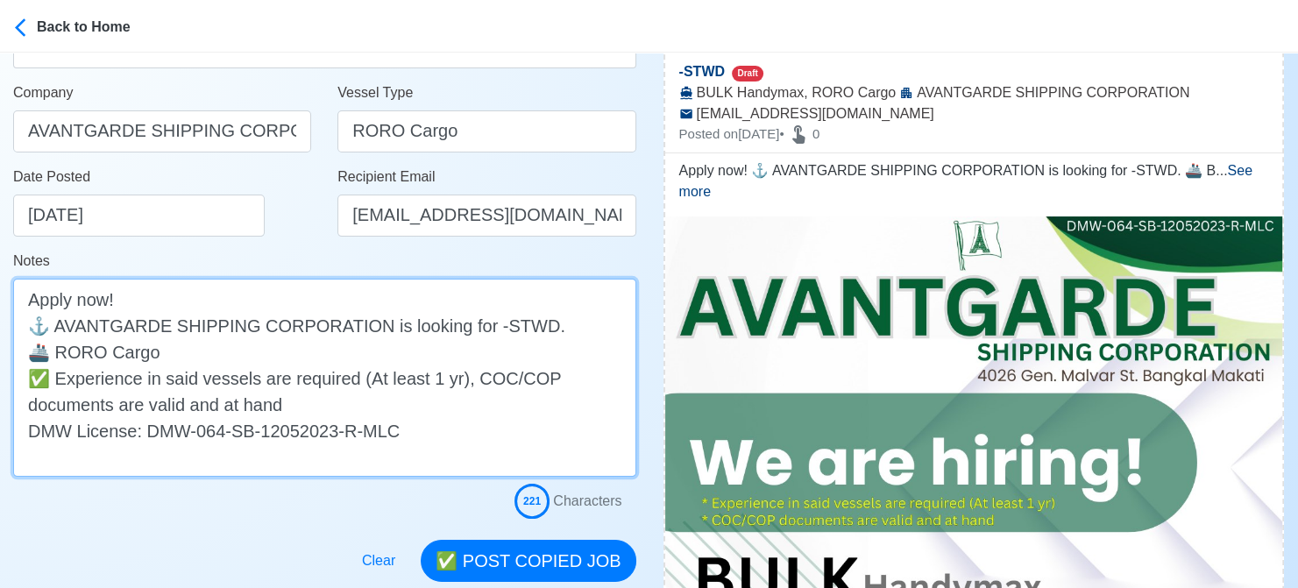
scroll to position [263, 0]
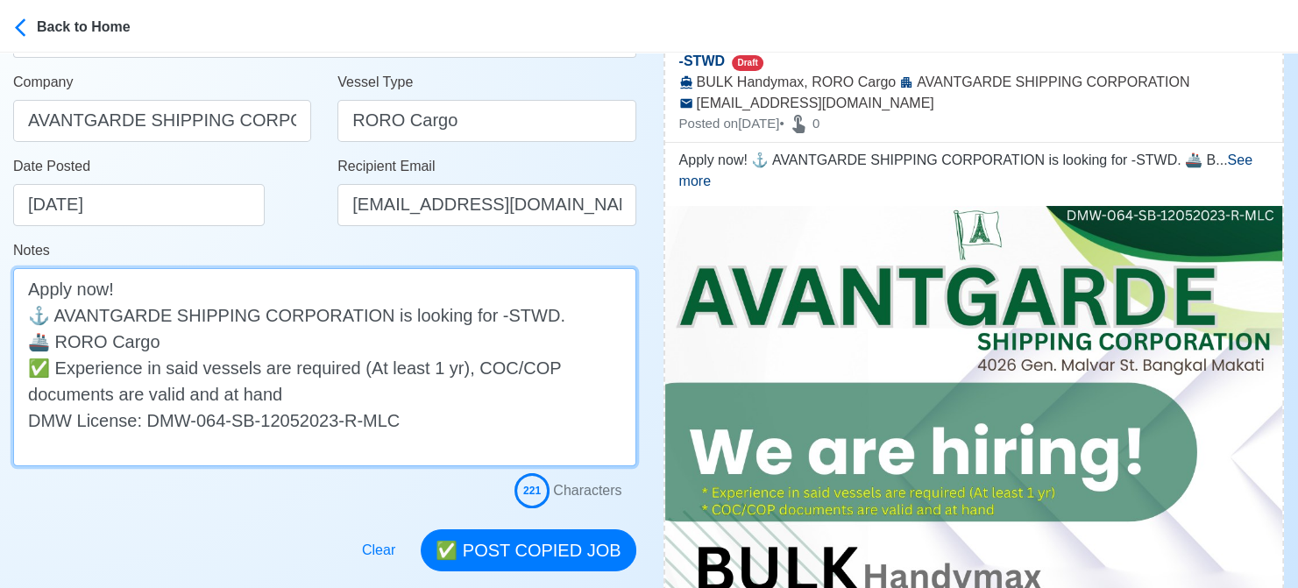
click at [487, 315] on textarea "Apply now! ⚓ AVANTGARDE SHIPPING CORPORATION is looking for -STWD. 🚢 RORO Cargo…" at bounding box center [324, 367] width 623 height 198
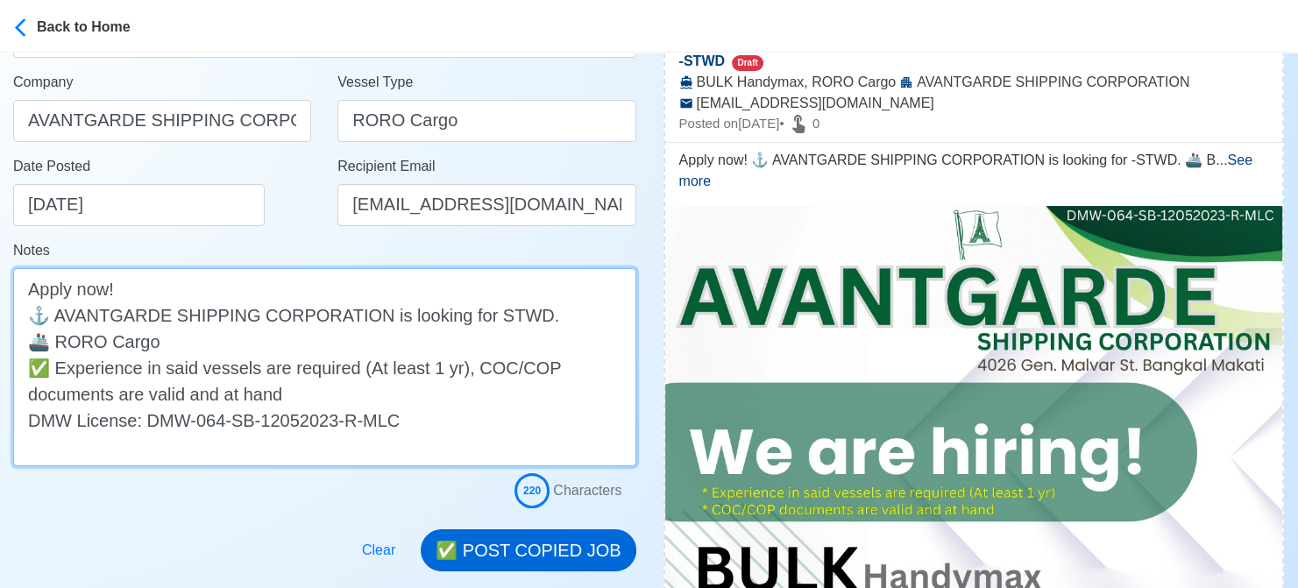
type textarea "Apply now! ⚓ AVANTGARDE SHIPPING CORPORATION is looking for STWD. 🚢 RORO Cargo …"
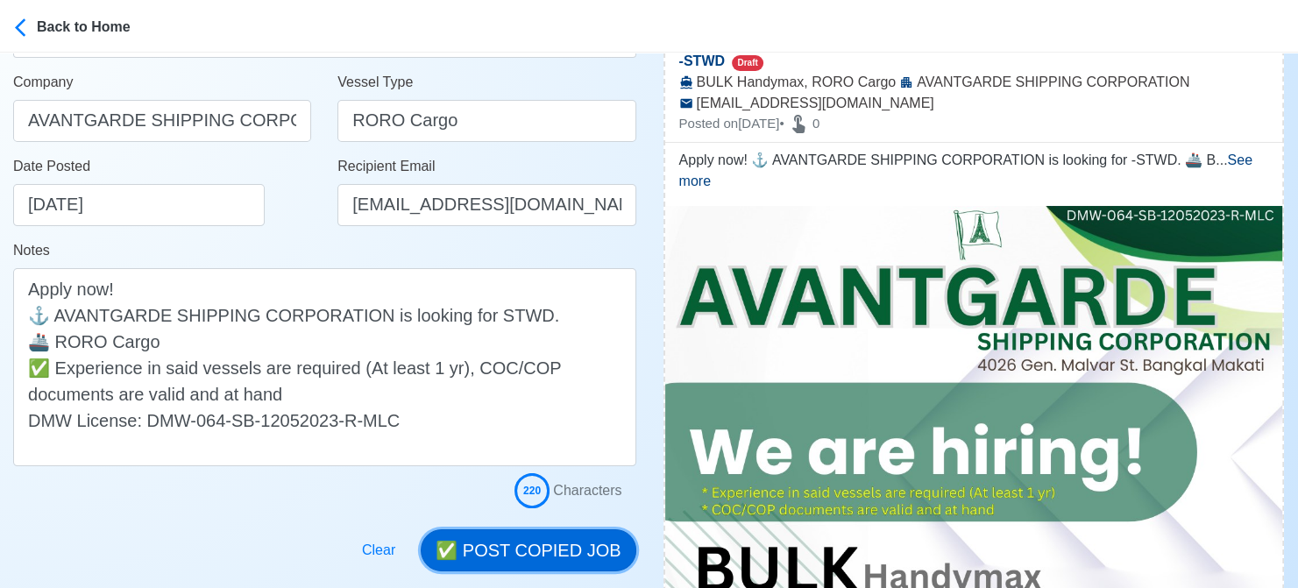
click at [553, 554] on button "✅ POST COPIED JOB" at bounding box center [528, 550] width 215 height 42
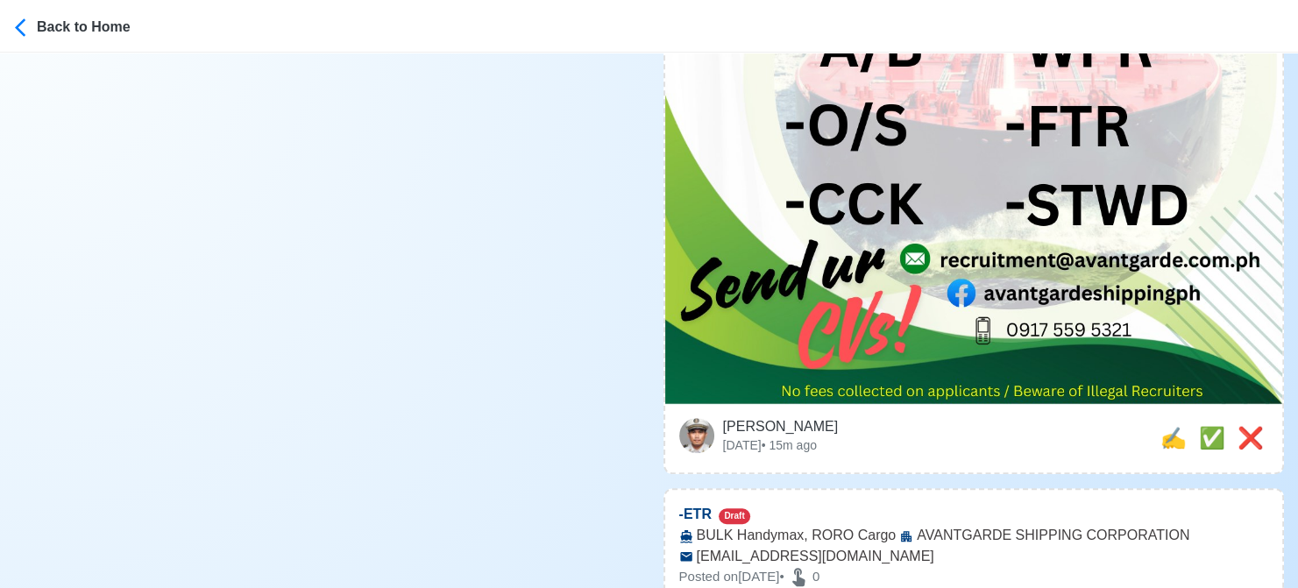
scroll to position [1227, 0]
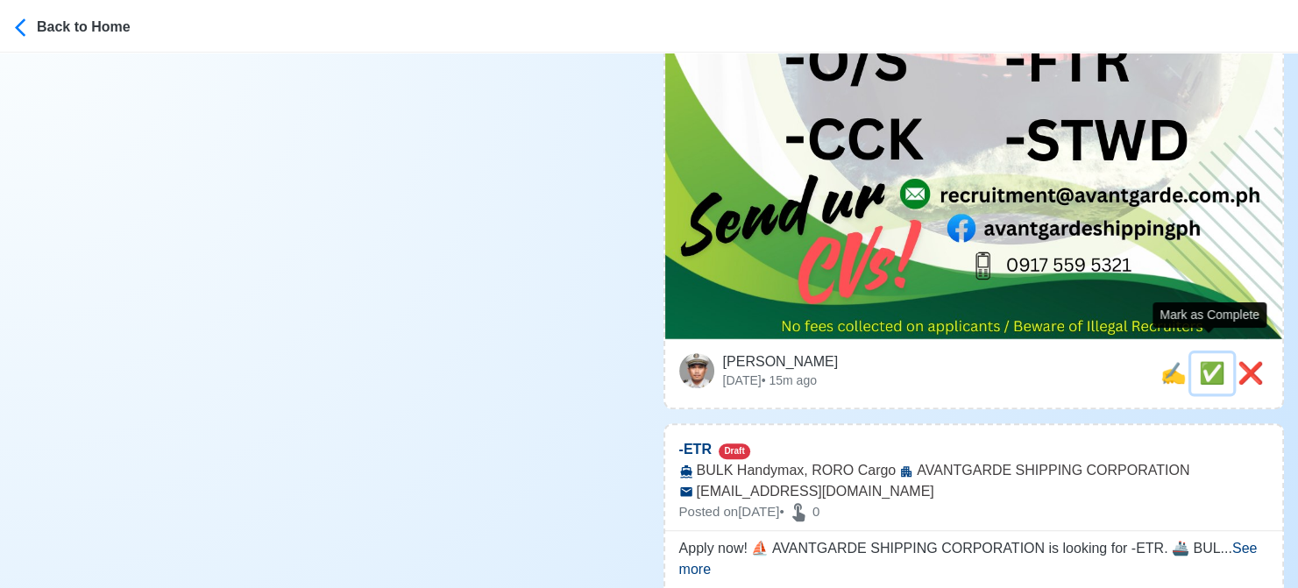
click at [1201, 361] on span "✅" at bounding box center [1212, 373] width 26 height 24
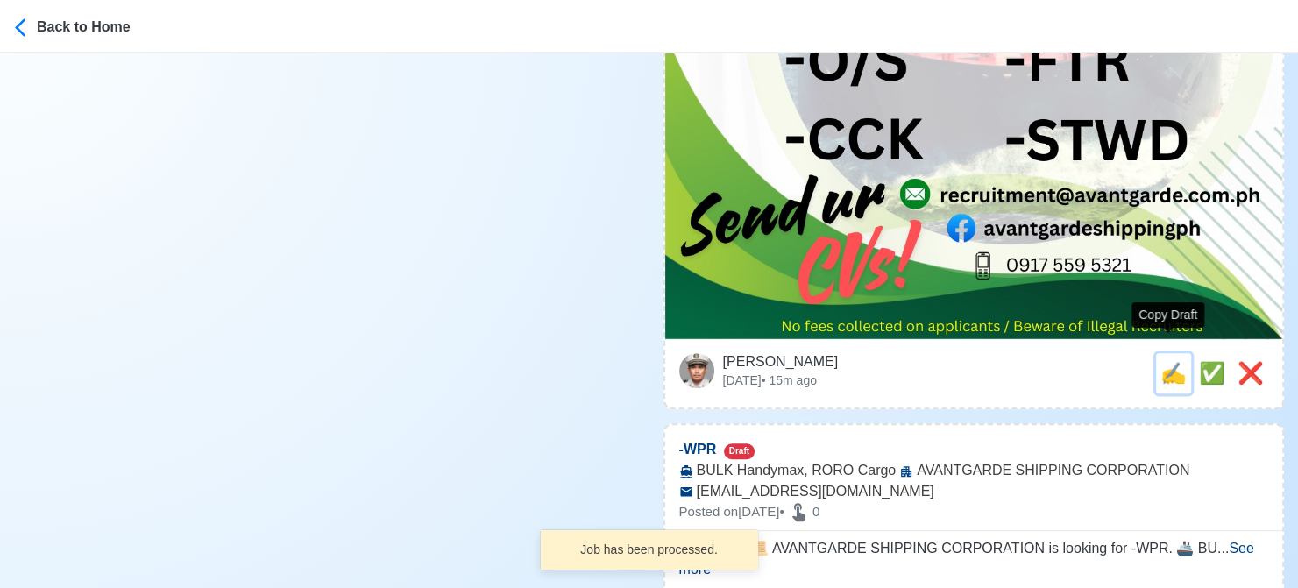
click at [1165, 361] on span "✍️" at bounding box center [1173, 373] width 26 height 24
type input "-ETR"
select select
type input "AVANTGARDE SHIPPING CORPORATION"
type input "BULK Handymax, RORO Cargo"
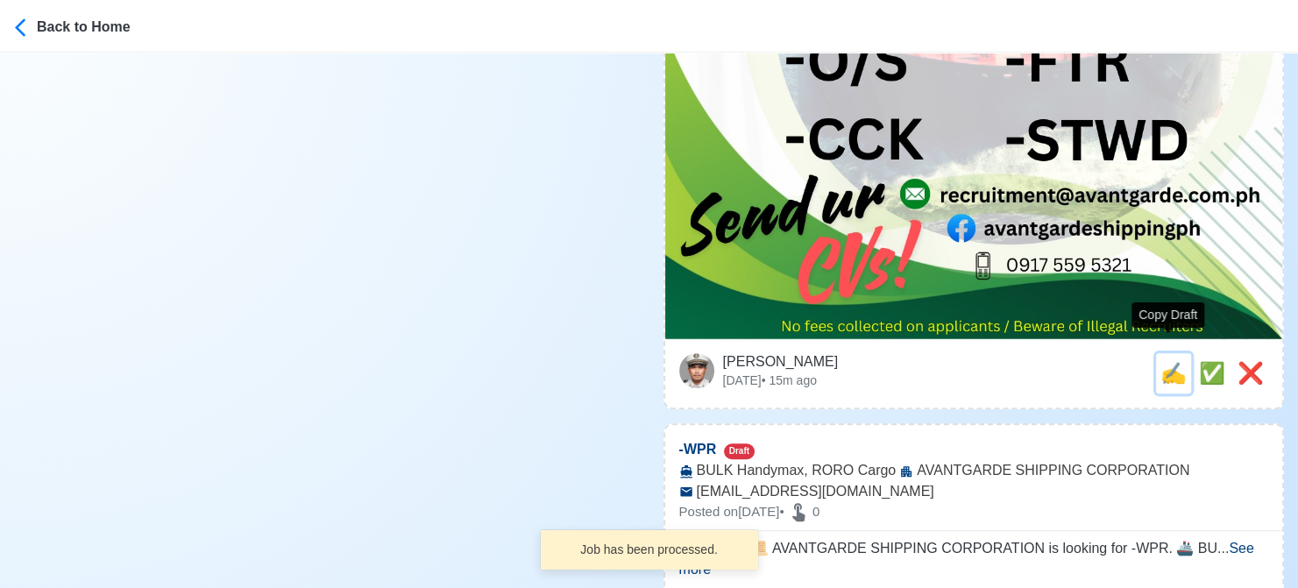
type input "[EMAIL_ADDRESS][DOMAIN_NAME]"
type textarea "Apply now! ⛵ AVANTGARDE SHIPPING CORPORATION is looking for -ETR. 🚢 BULK Handym…"
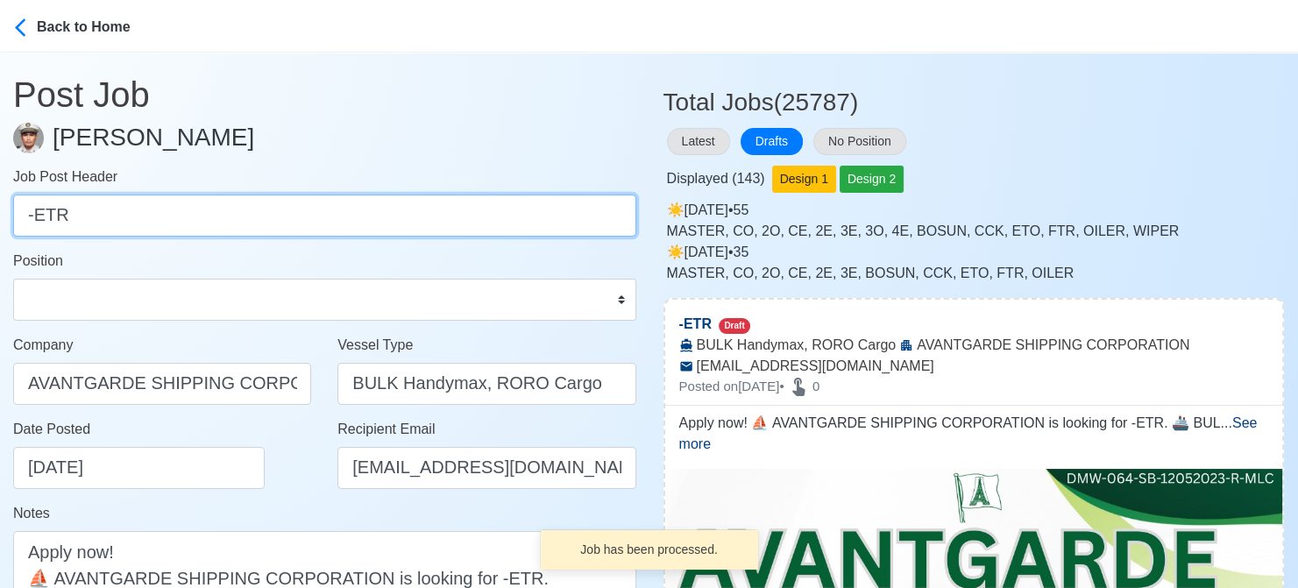
click at [37, 216] on input "-ETR" at bounding box center [324, 216] width 623 height 42
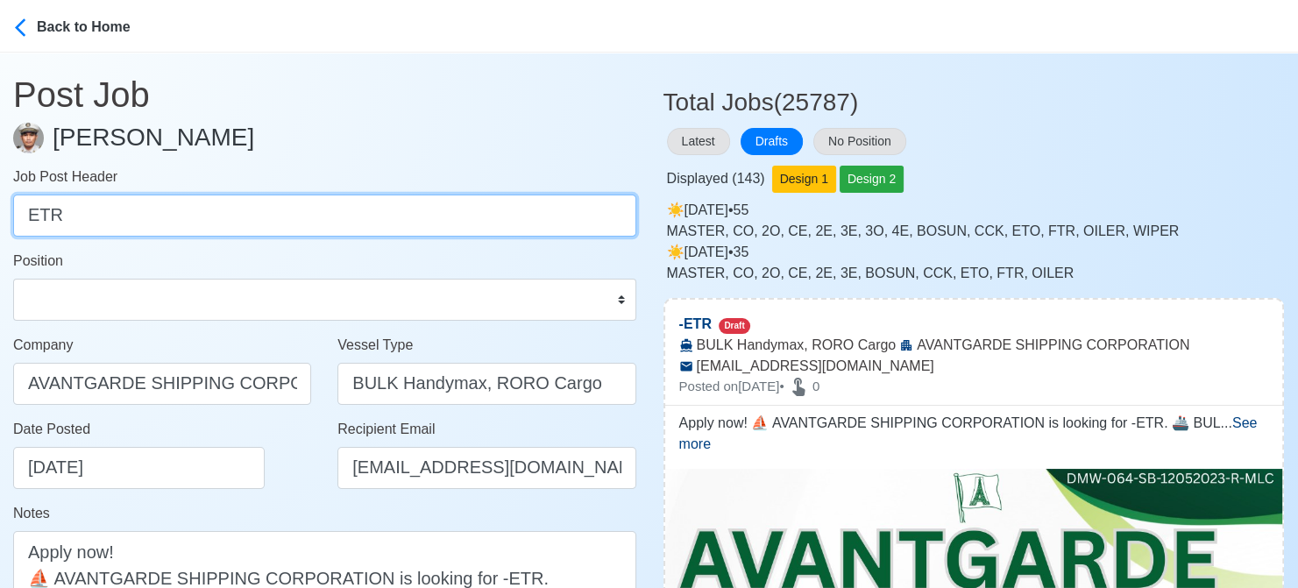
type input "ETR"
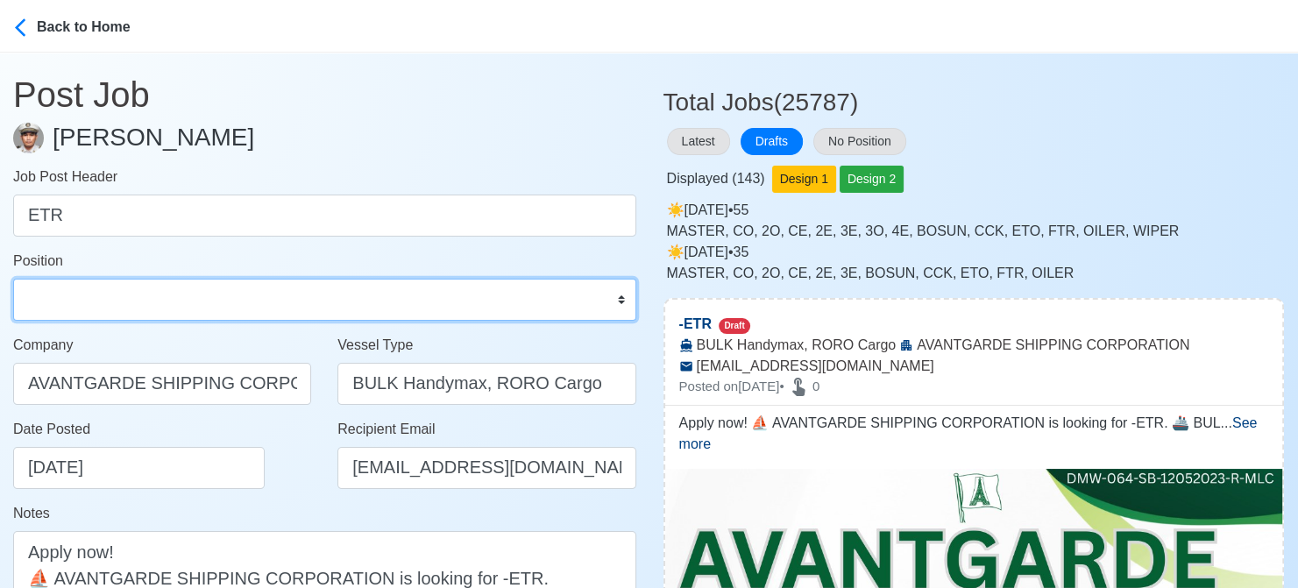
click at [117, 302] on select "Master Chief Officer 2nd Officer 3rd Officer Junior Officer Chief Engineer 2nd …" at bounding box center [324, 300] width 623 height 42
select select "ETO/ETR"
click at [13, 279] on select "Master Chief Officer 2nd Officer 3rd Officer Junior Officer Chief Engineer 2nd …" at bounding box center [324, 300] width 623 height 42
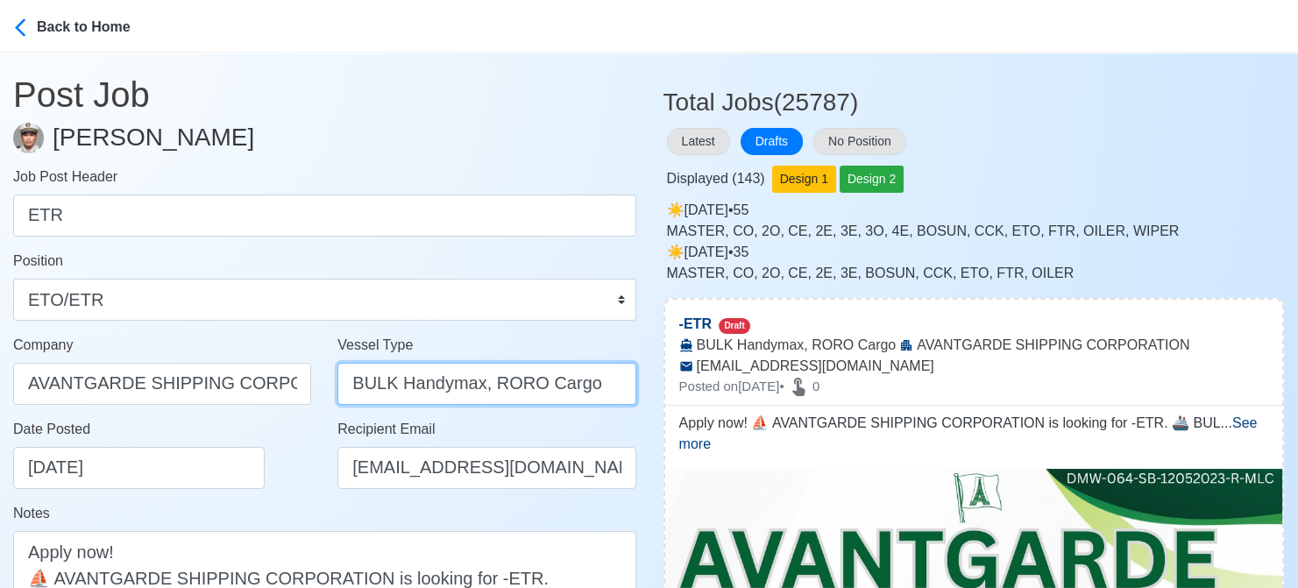
drag, startPoint x: 489, startPoint y: 378, endPoint x: 284, endPoint y: 376, distance: 205.1
click at [284, 376] on div "Company AVANTGARDE SHIPPING CORPORATION Vessel Type BULK Handymax, RORO Cargo" at bounding box center [324, 377] width 649 height 84
type input "RORO Cargo"
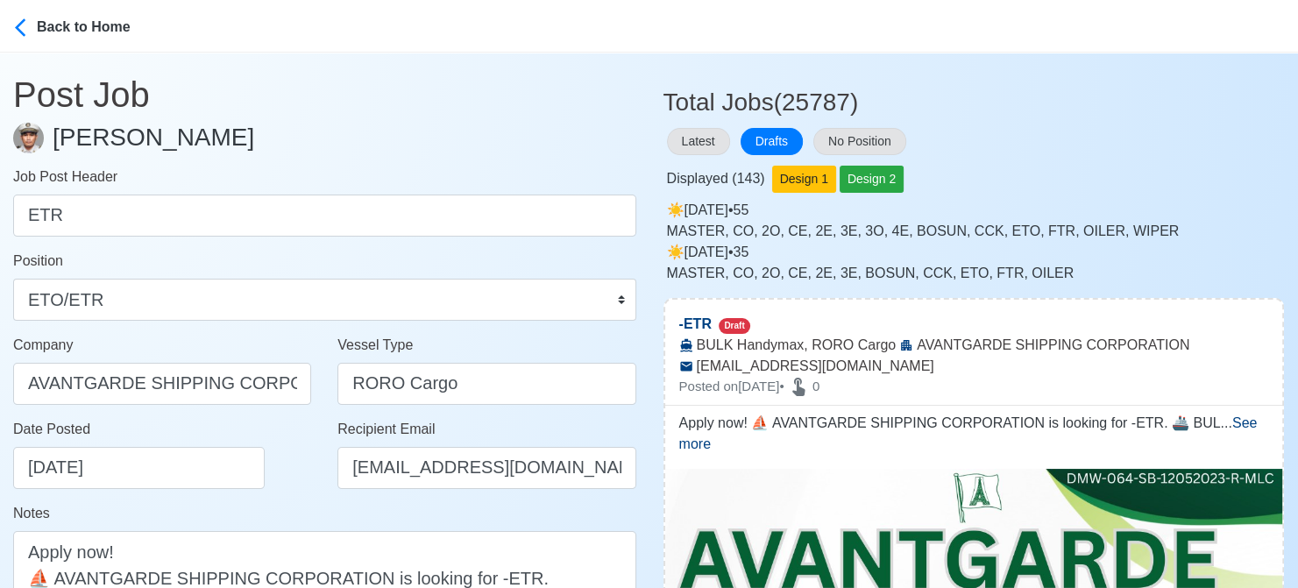
click at [291, 483] on div "Date Posted [DATE]" at bounding box center [167, 454] width 308 height 70
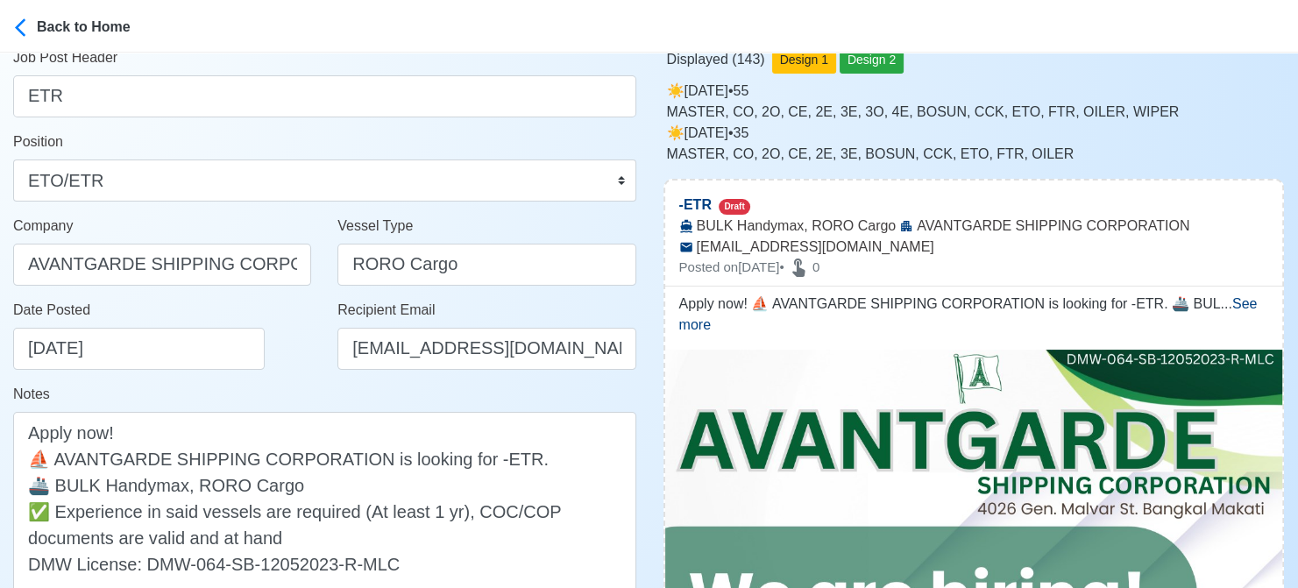
scroll to position [263, 0]
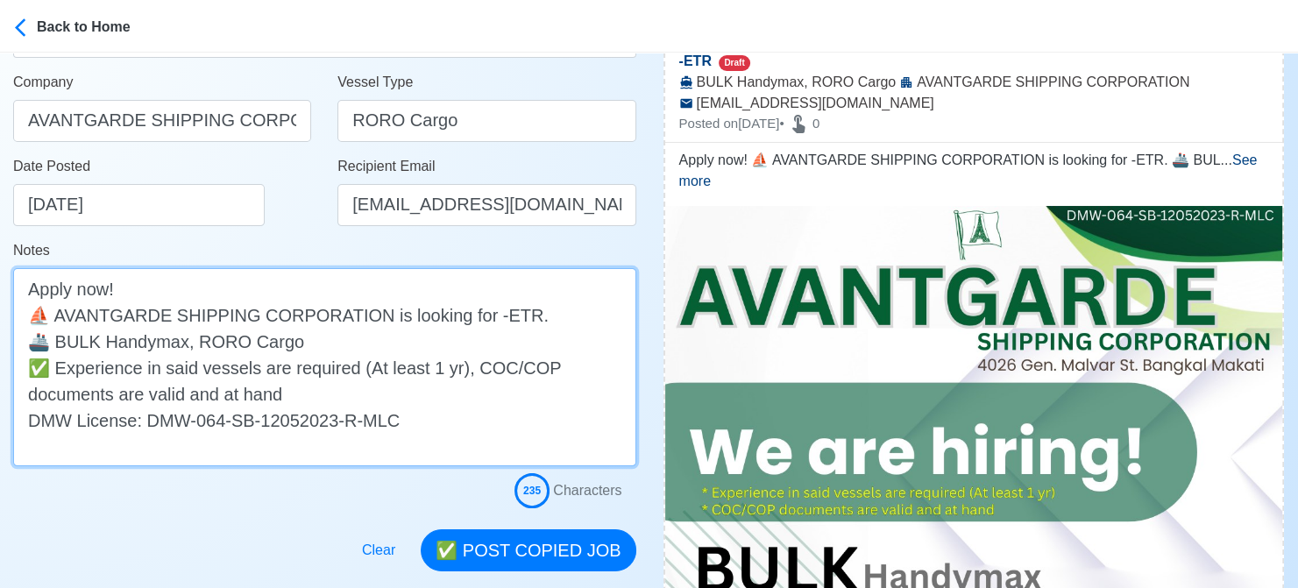
click at [486, 321] on textarea "Apply now! ⛵ AVANTGARDE SHIPPING CORPORATION is looking for -ETR. 🚢 BULK Handym…" at bounding box center [324, 367] width 623 height 198
drag, startPoint x: 195, startPoint y: 342, endPoint x: 56, endPoint y: 350, distance: 138.7
click at [55, 350] on textarea "Apply now! ⛵ AVANTGARDE SHIPPING CORPORATION is looking for ETR. 🚢 BULK Handyma…" at bounding box center [324, 367] width 623 height 198
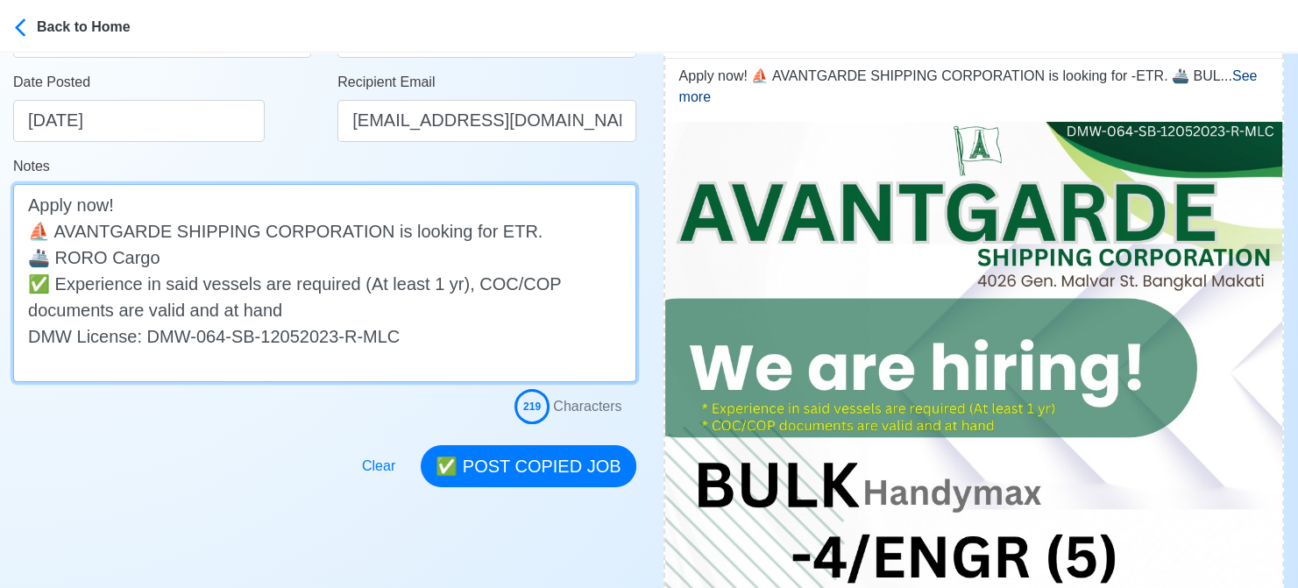
scroll to position [438, 0]
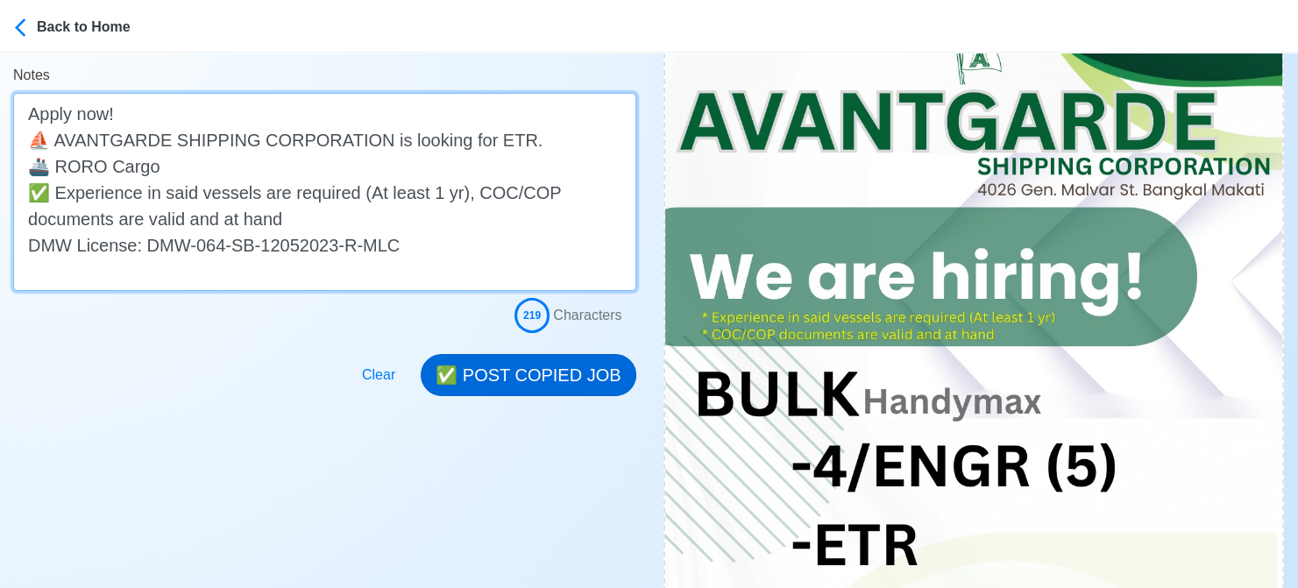
type textarea "Apply now! ⛵ AVANTGARDE SHIPPING CORPORATION is looking for ETR. 🚢 RORO Cargo ✅…"
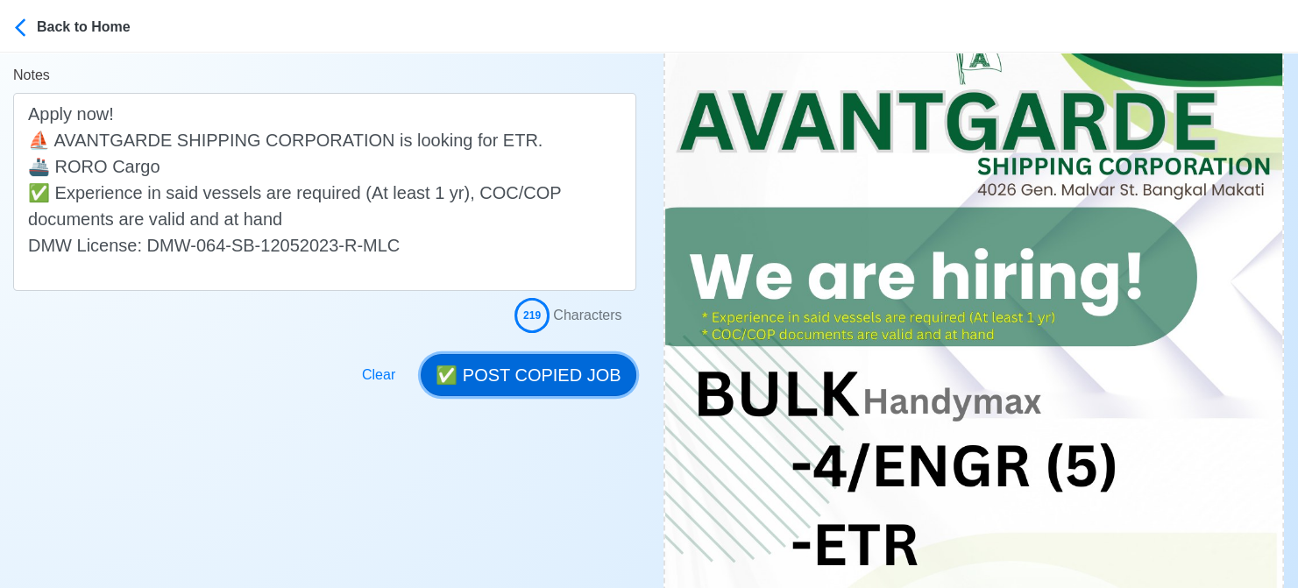
click at [517, 376] on button "✅ POST COPIED JOB" at bounding box center [528, 375] width 215 height 42
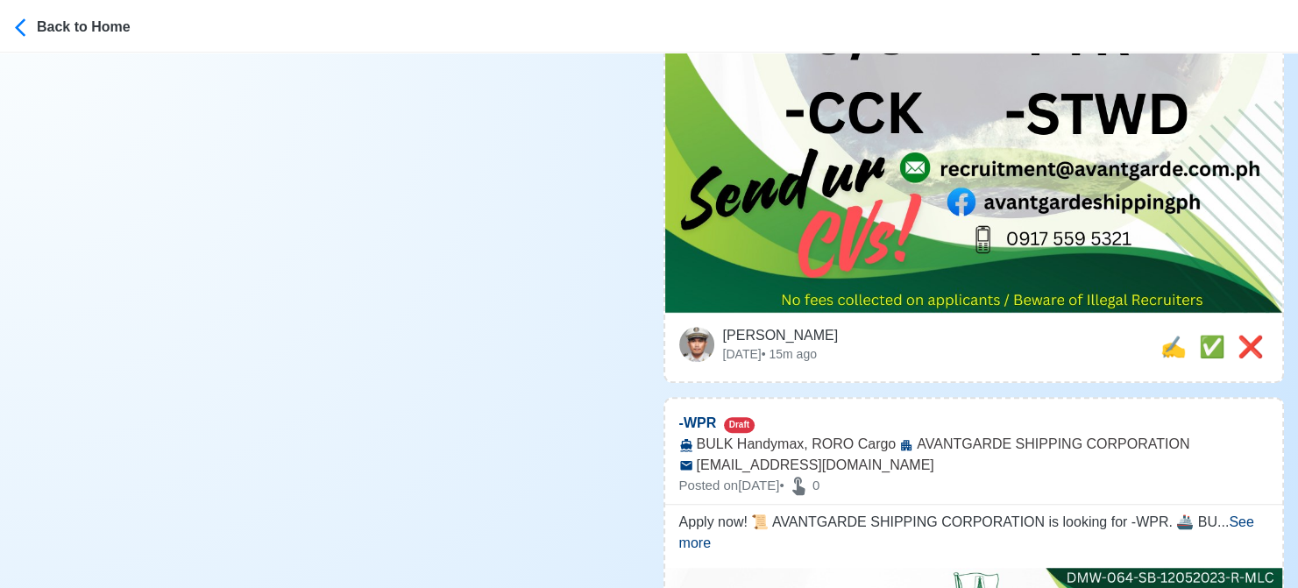
scroll to position [1314, 0]
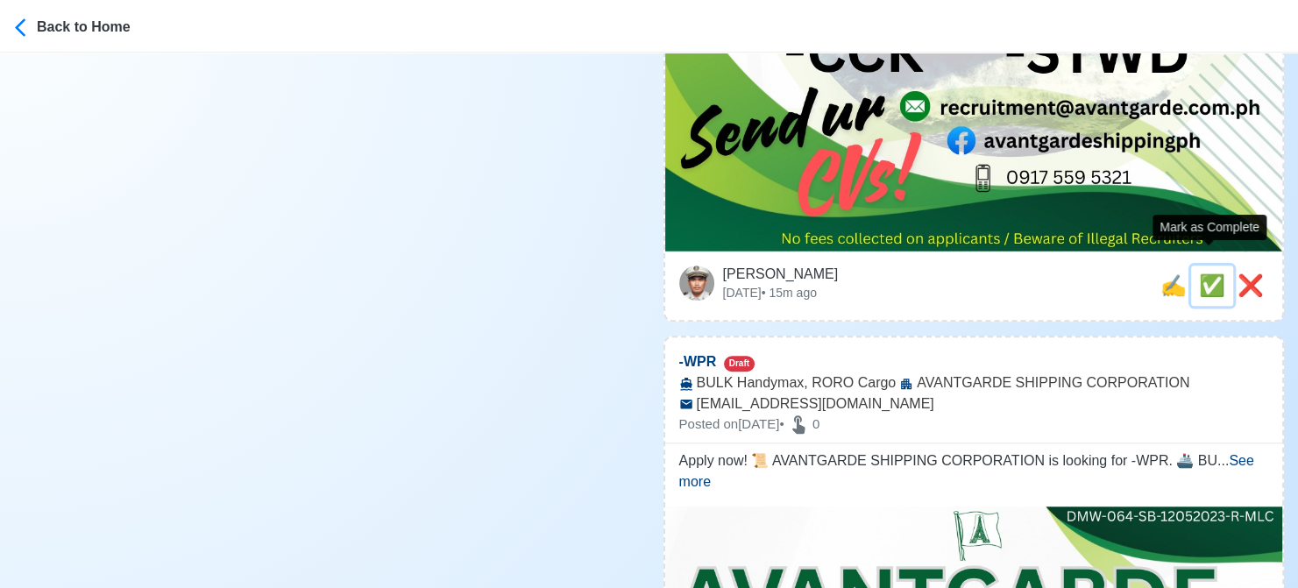
click at [1208, 273] on span "✅" at bounding box center [1212, 285] width 26 height 24
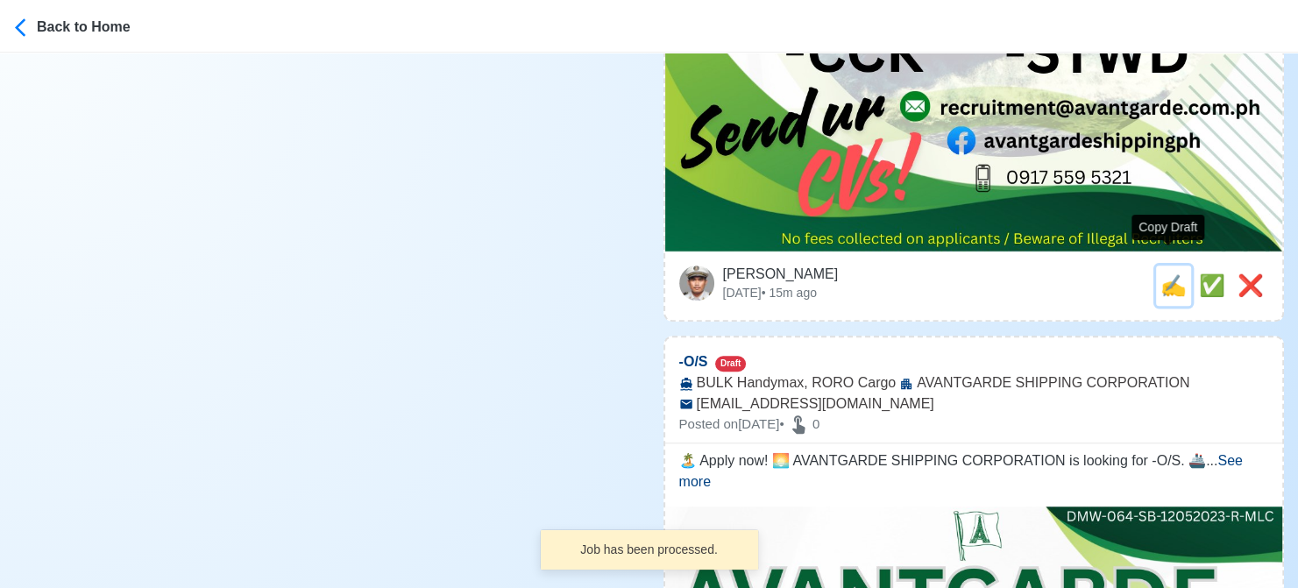
click at [1171, 273] on span "✍️" at bounding box center [1173, 285] width 26 height 24
type input "-WPR"
select select
type input "AVANTGARDE SHIPPING CORPORATION"
type input "BULK Handymax, RORO Cargo"
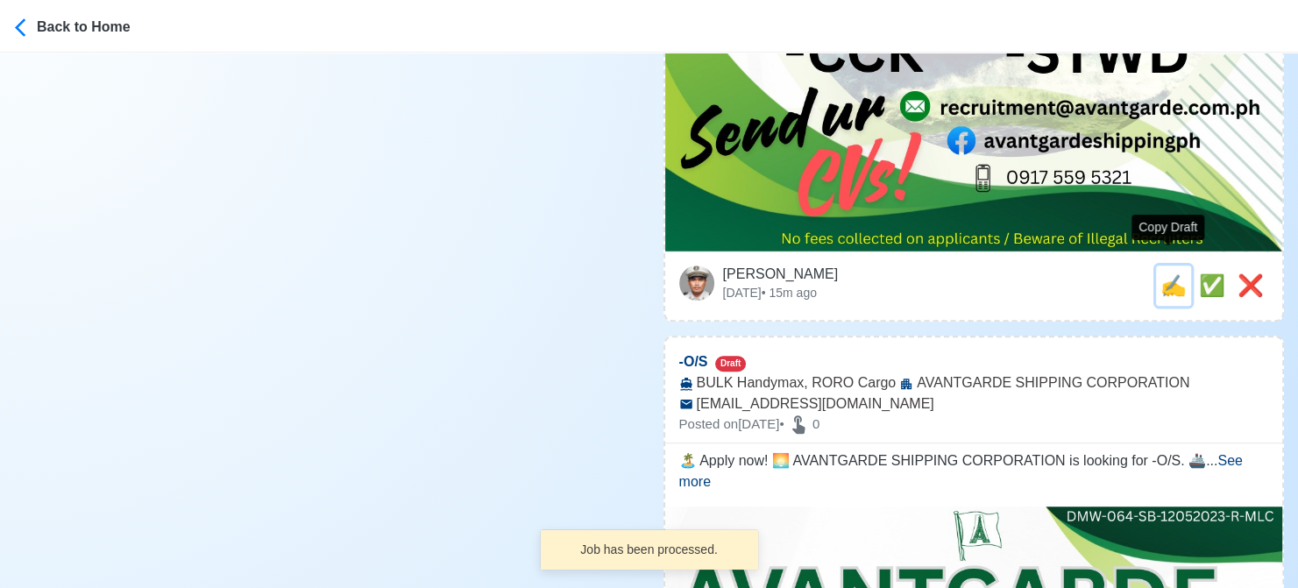
type input "[EMAIL_ADDRESS][DOMAIN_NAME]"
type textarea "Apply now! 📜 AVANTGARDE SHIPPING CORPORATION is looking for -WPR. 🚢 BULK Handym…"
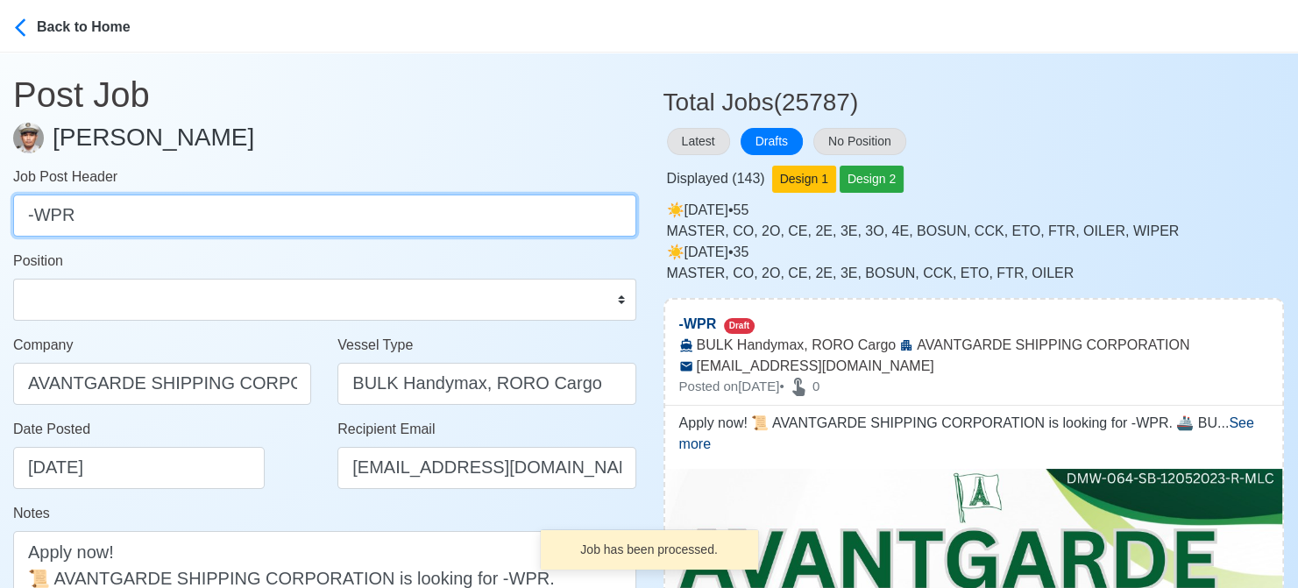
drag, startPoint x: 35, startPoint y: 216, endPoint x: -11, endPoint y: 216, distance: 46.4
click at [0, 216] on html "Back to Home Post Job [PERSON_NAME] Job Post Header -WPR Position Master Chief …" at bounding box center [649, 294] width 1298 height 588
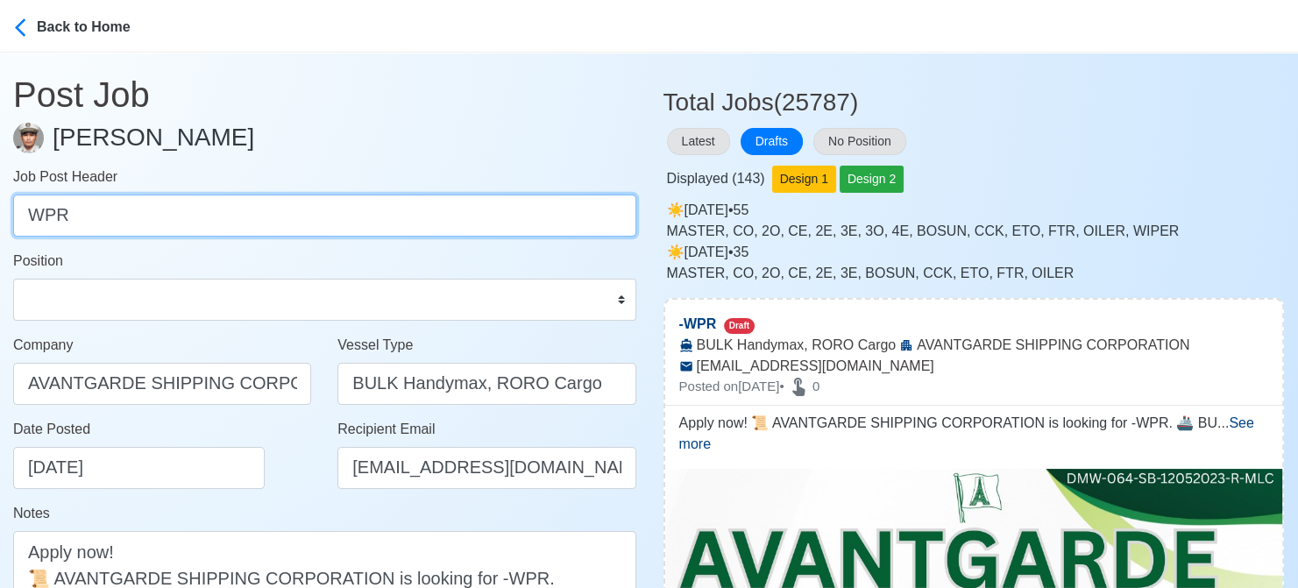
type input "WPR"
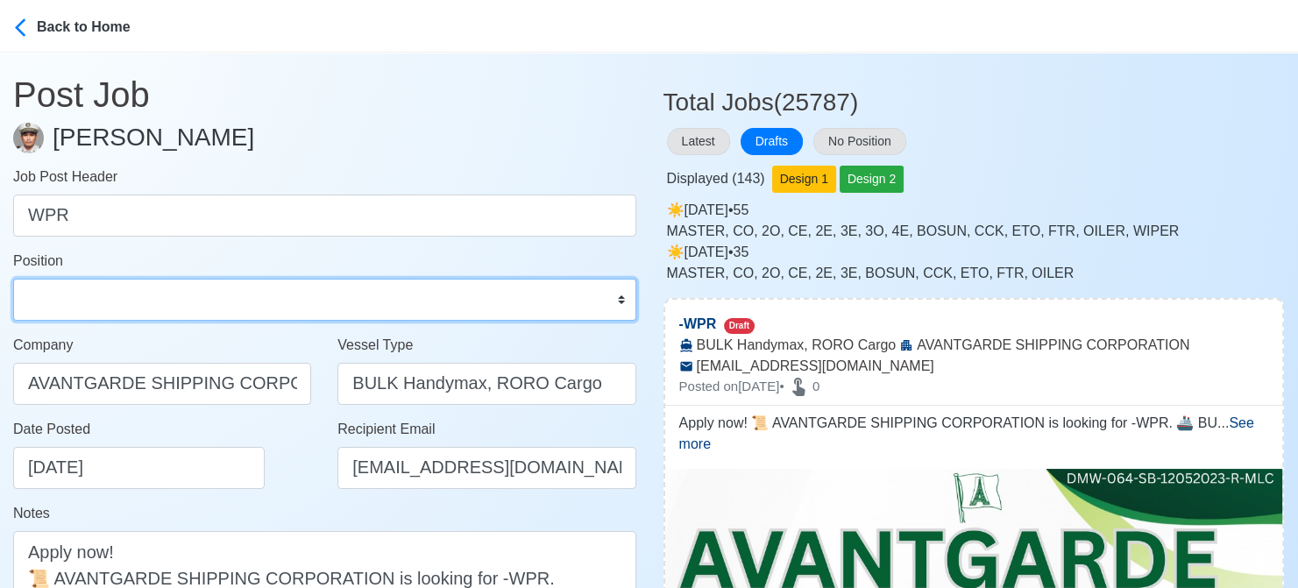
click at [52, 293] on select "Master Chief Officer 2nd Officer 3rd Officer Junior Officer Chief Engineer 2nd …" at bounding box center [324, 300] width 623 height 42
select select "Wiper"
click at [13, 279] on select "Master Chief Officer 2nd Officer 3rd Officer Junior Officer Chief Engineer 2nd …" at bounding box center [324, 300] width 623 height 42
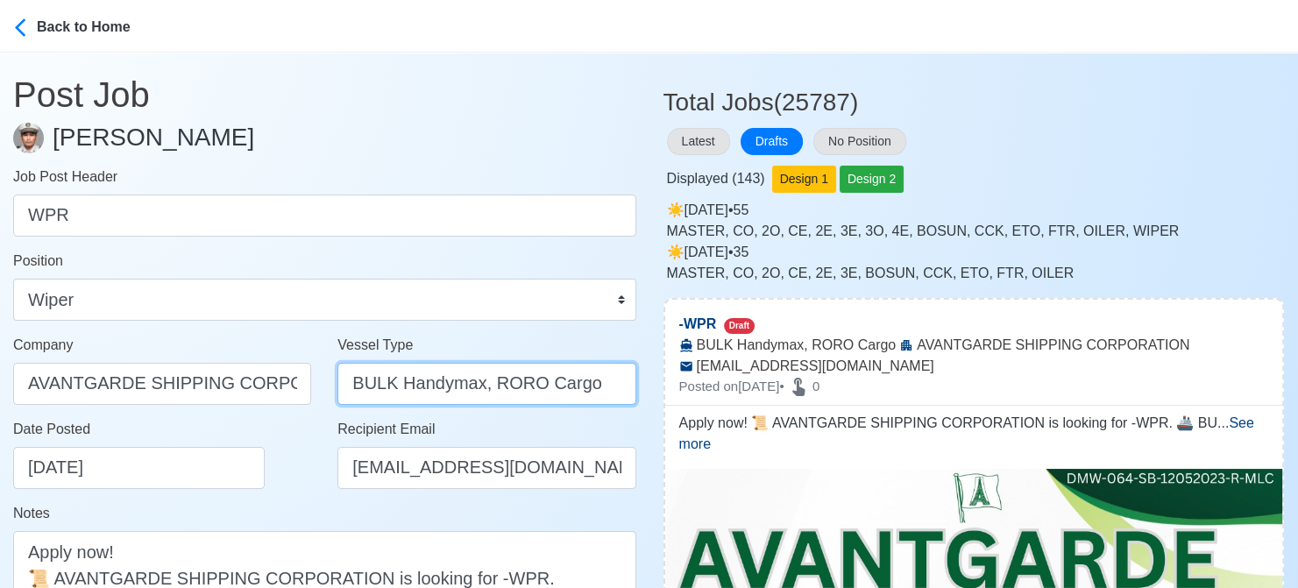
drag, startPoint x: 489, startPoint y: 388, endPoint x: 326, endPoint y: 385, distance: 163.0
click at [326, 385] on div "Vessel Type BULK Handymax, RORO Cargo" at bounding box center [486, 377] width 324 height 84
type input "RORO Cargo"
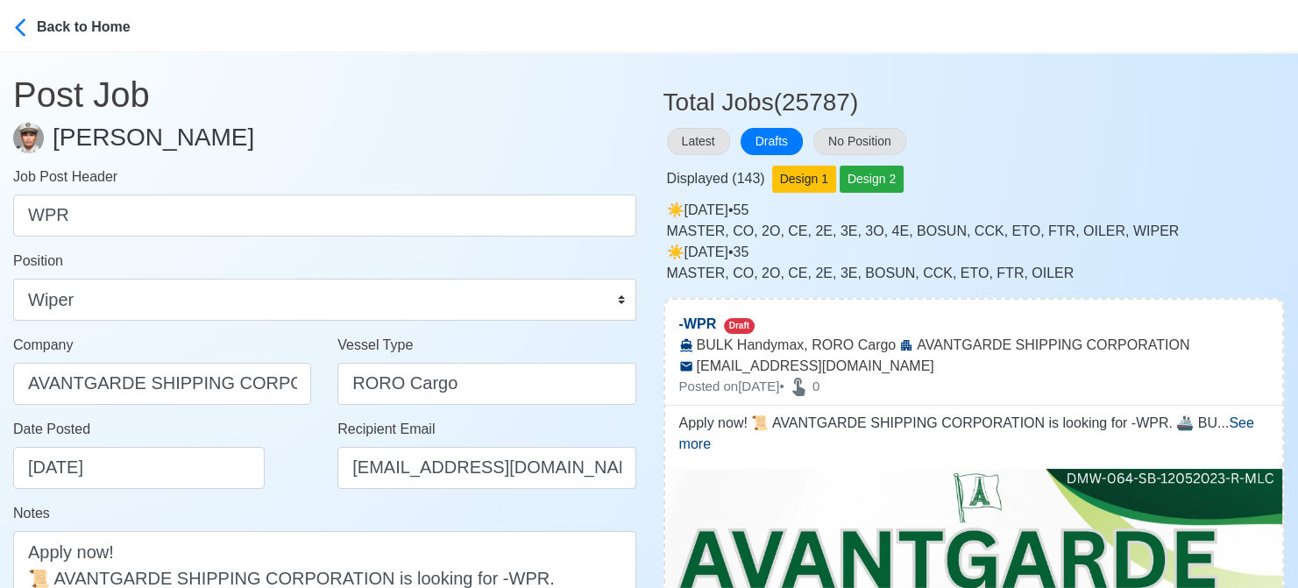
click at [296, 456] on div "Date Posted [DATE]" at bounding box center [167, 454] width 308 height 70
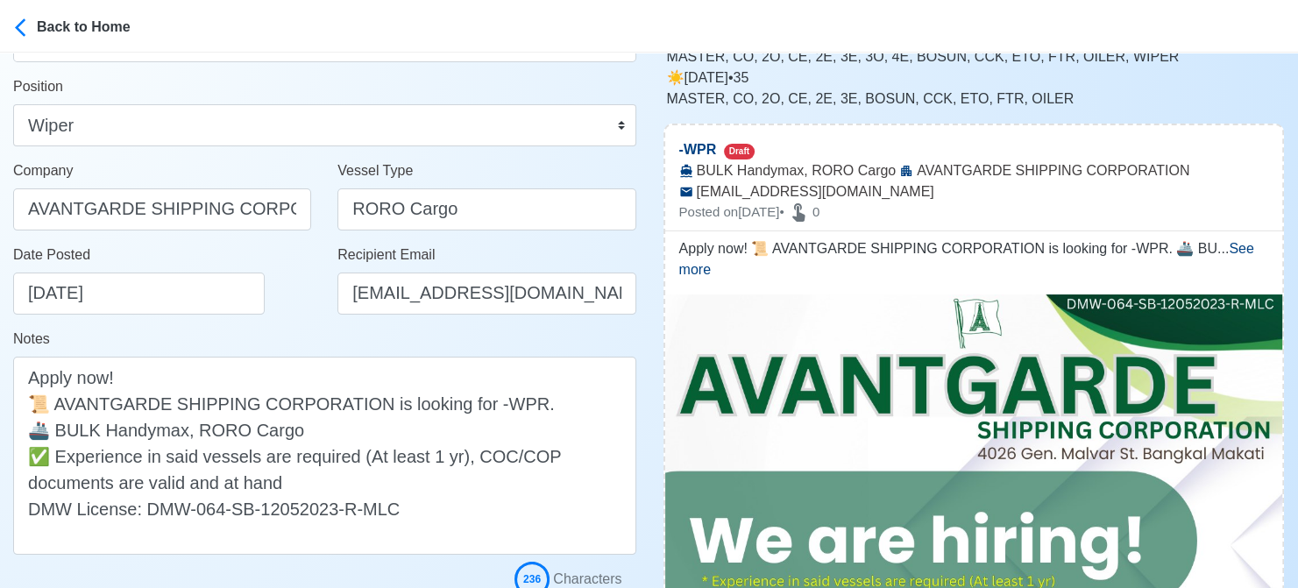
scroll to position [175, 0]
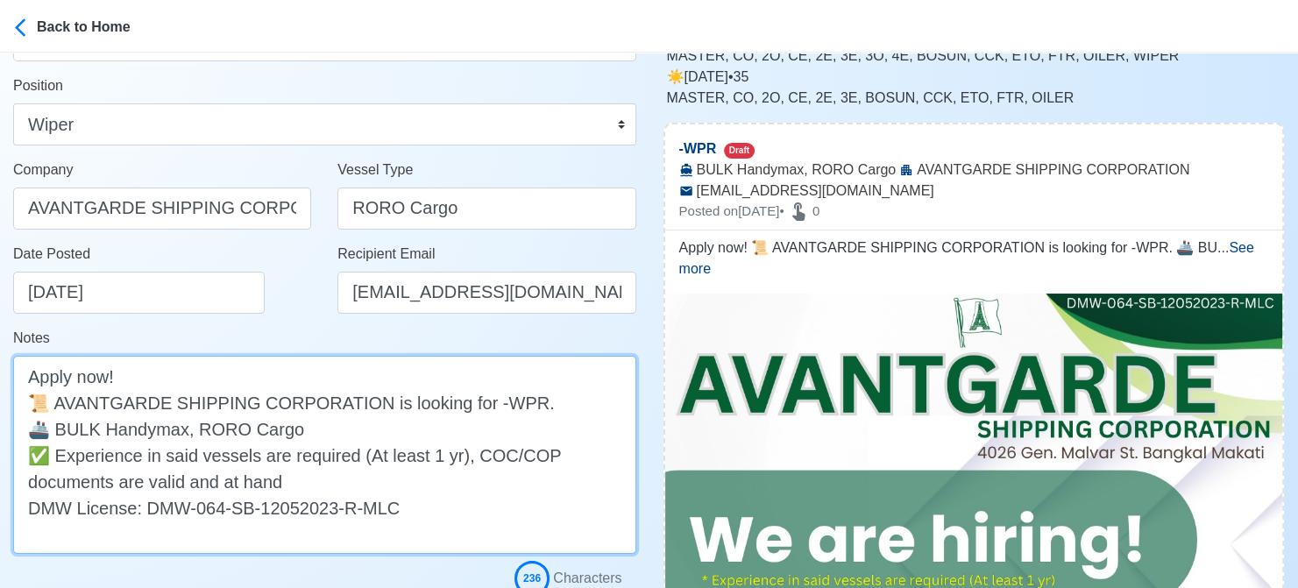
click at [487, 403] on textarea "Apply now! 📜 AVANTGARDE SHIPPING CORPORATION is looking for -WPR. 🚢 BULK Handym…" at bounding box center [324, 455] width 623 height 198
drag, startPoint x: 193, startPoint y: 422, endPoint x: 57, endPoint y: 427, distance: 135.9
click at [57, 427] on textarea "Apply now! 📜 AVANTGARDE SHIPPING CORPORATION is looking for WPR. 🚢 BULK Handyma…" at bounding box center [324, 455] width 623 height 198
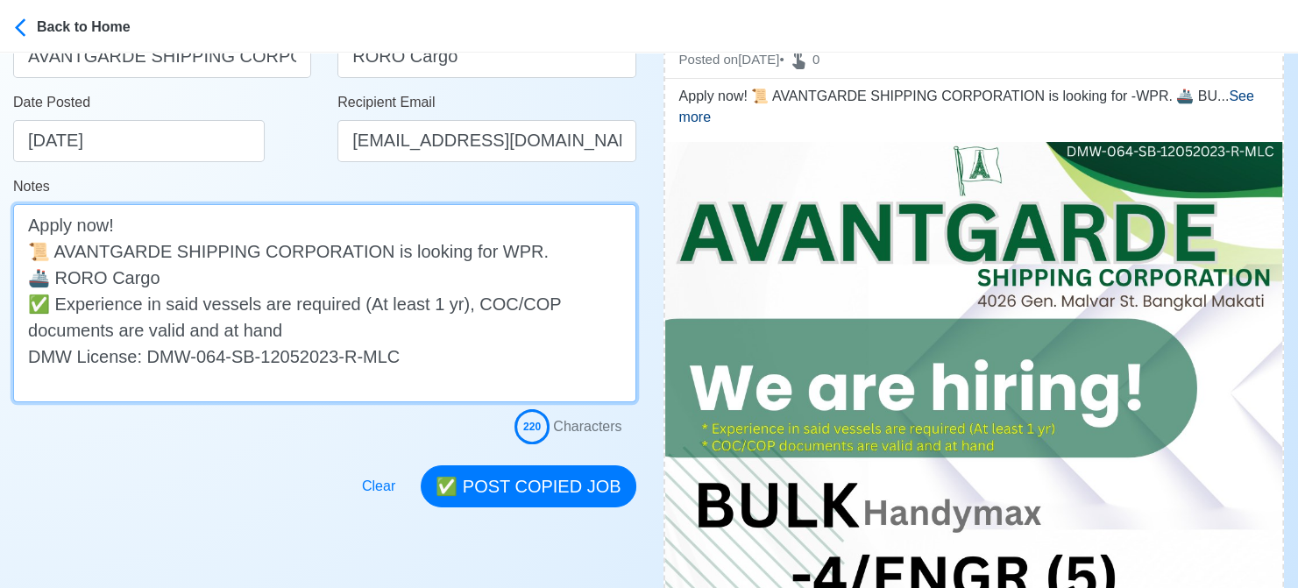
scroll to position [438, 0]
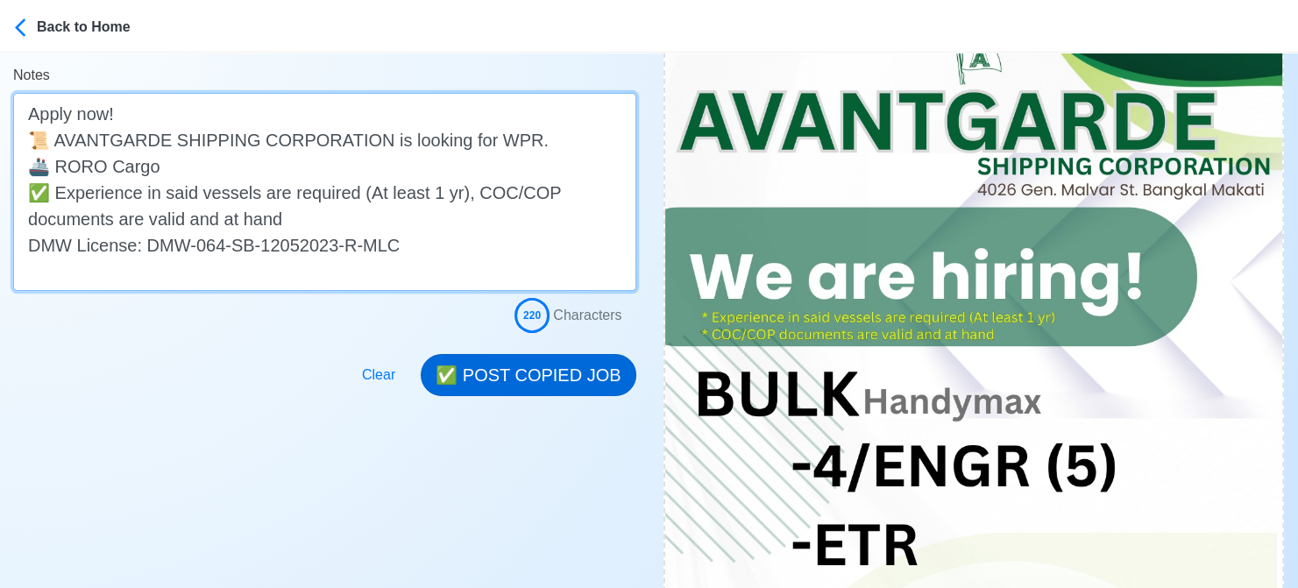
type textarea "Apply now! 📜 AVANTGARDE SHIPPING CORPORATION is looking for WPR. 🚢 RORO Cargo ✅…"
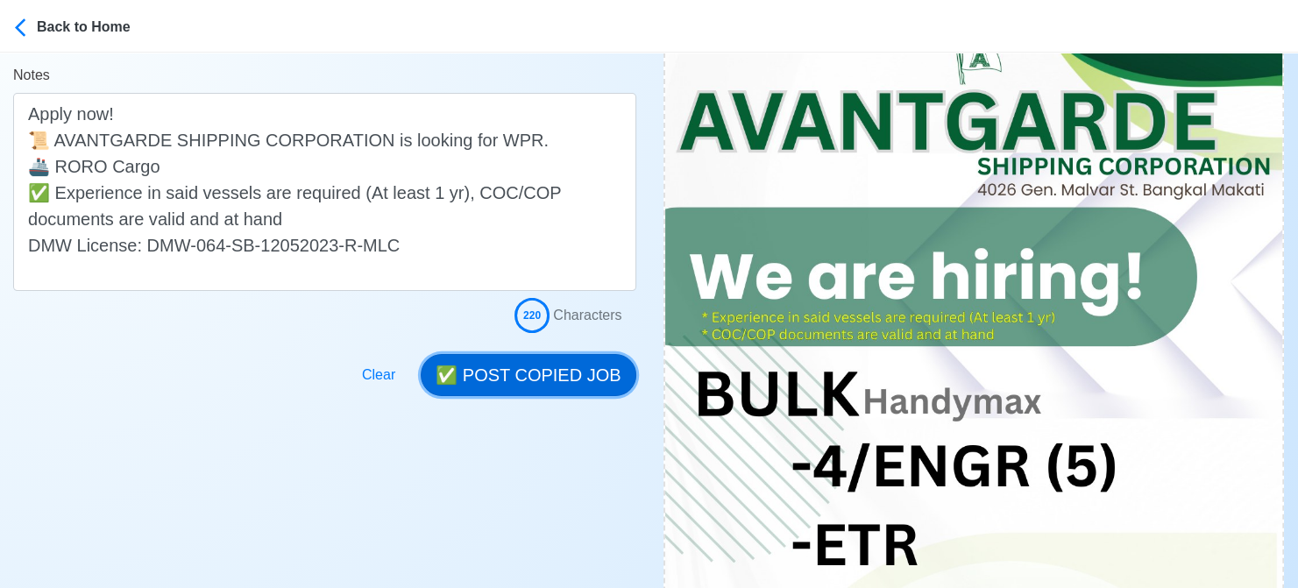
click at [536, 360] on button "✅ POST COPIED JOB" at bounding box center [528, 375] width 215 height 42
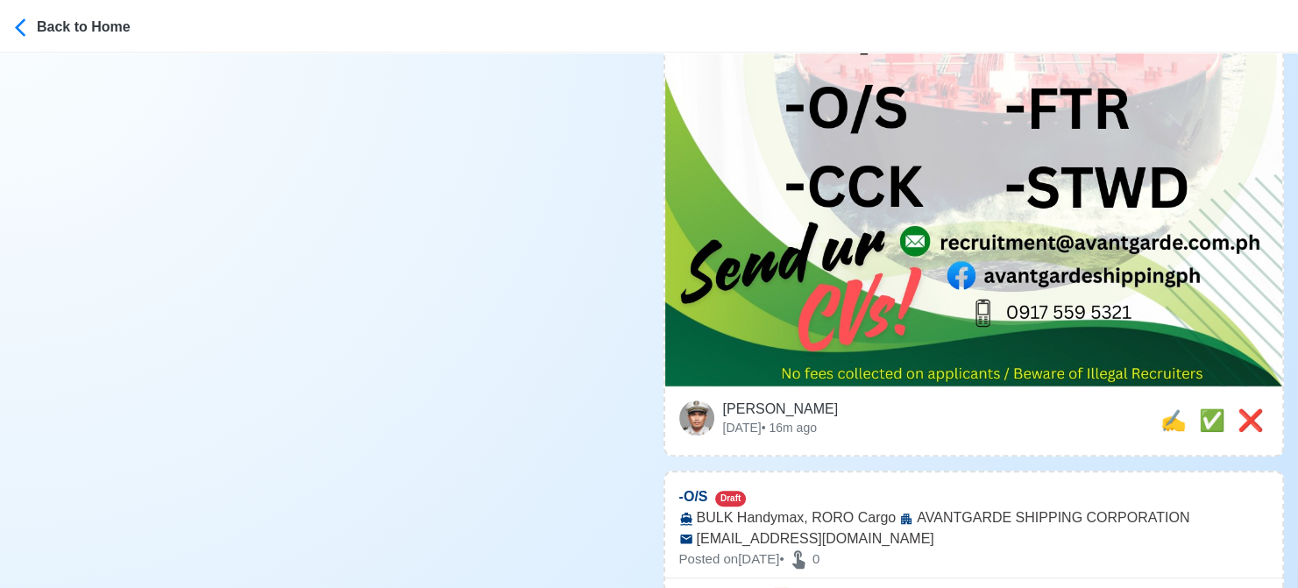
scroll to position [1227, 0]
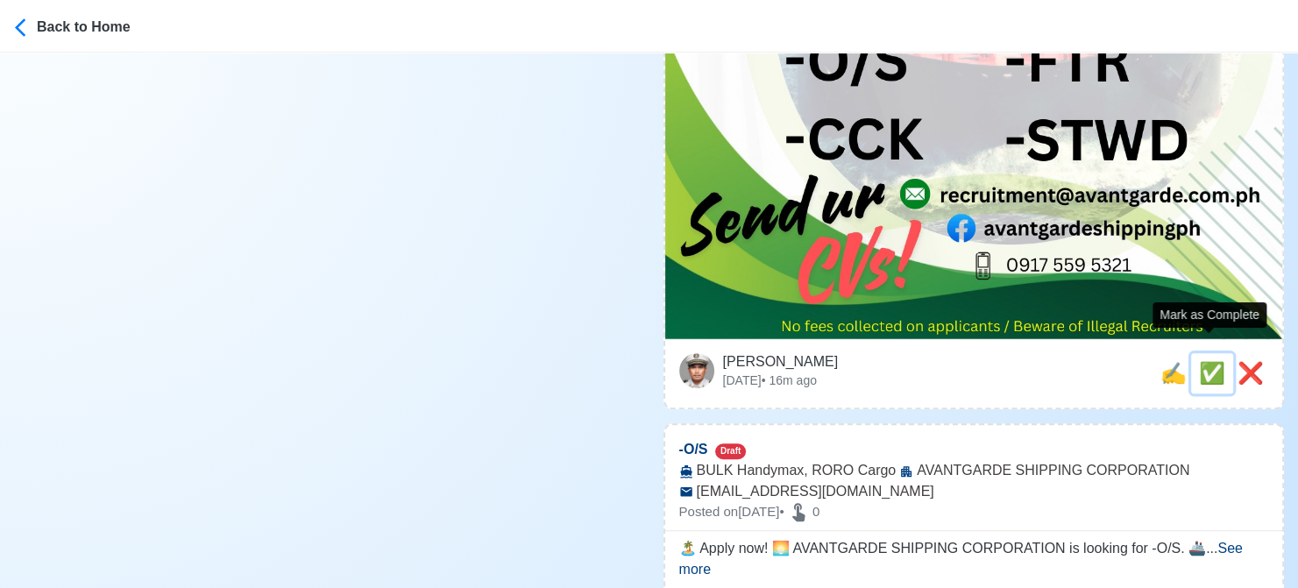
click at [1201, 361] on span "✅" at bounding box center [1212, 373] width 26 height 24
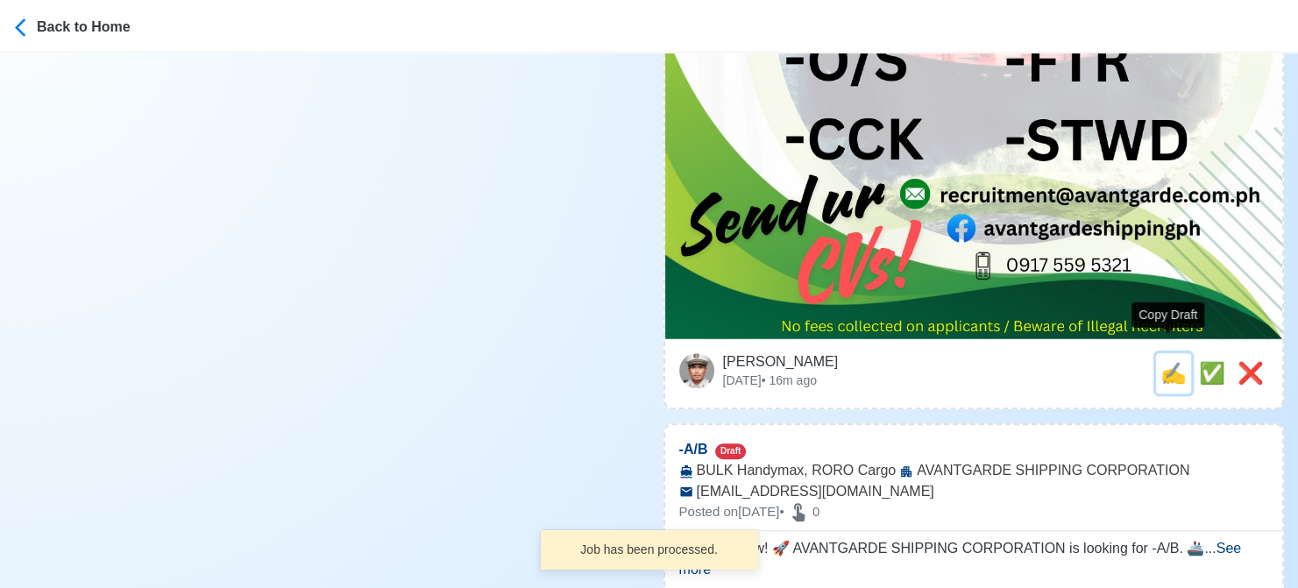
click at [1168, 361] on span "✍️" at bounding box center [1173, 373] width 26 height 24
type input "-O/S"
select select
type input "AVANTGARDE SHIPPING CORPORATION"
type input "BULK Handymax, RORO Cargo"
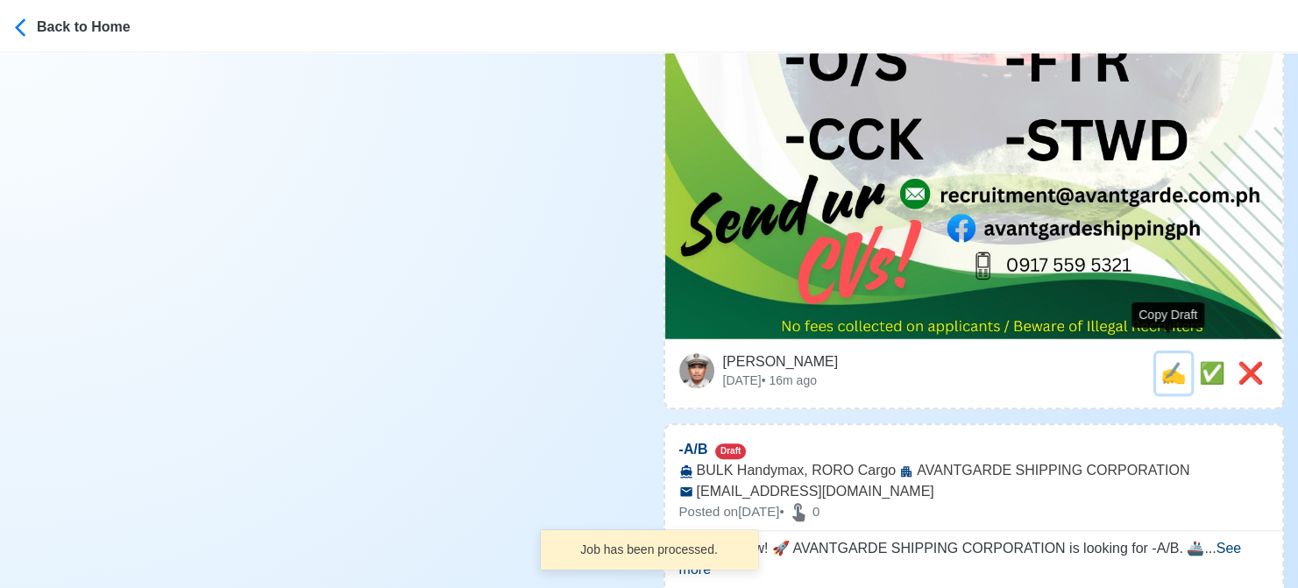
type input "[EMAIL_ADDRESS][DOMAIN_NAME]"
type textarea "🏝️ Apply now! 🌅 AVANTGARDE SHIPPING CORPORATION is looking for -O/S. 🚢 BULK Han…"
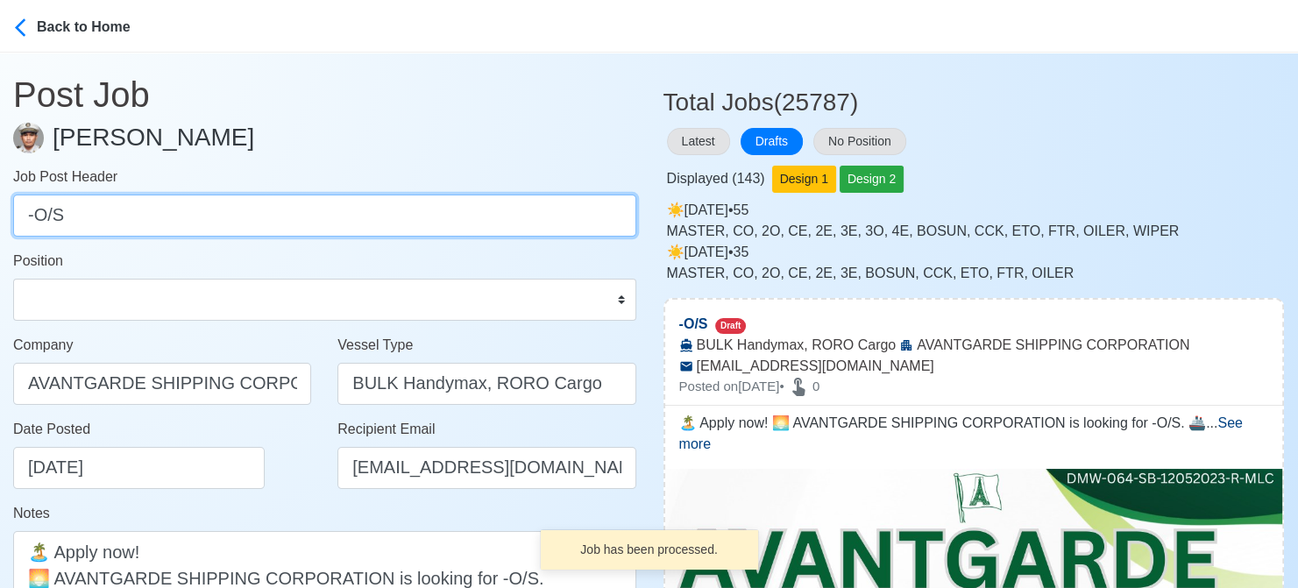
drag, startPoint x: 37, startPoint y: 220, endPoint x: -11, endPoint y: 218, distance: 48.2
click at [0, 218] on html "Back to Home Post Job [PERSON_NAME] Job Post Header -O/S Position Master Chief …" at bounding box center [649, 294] width 1298 height 588
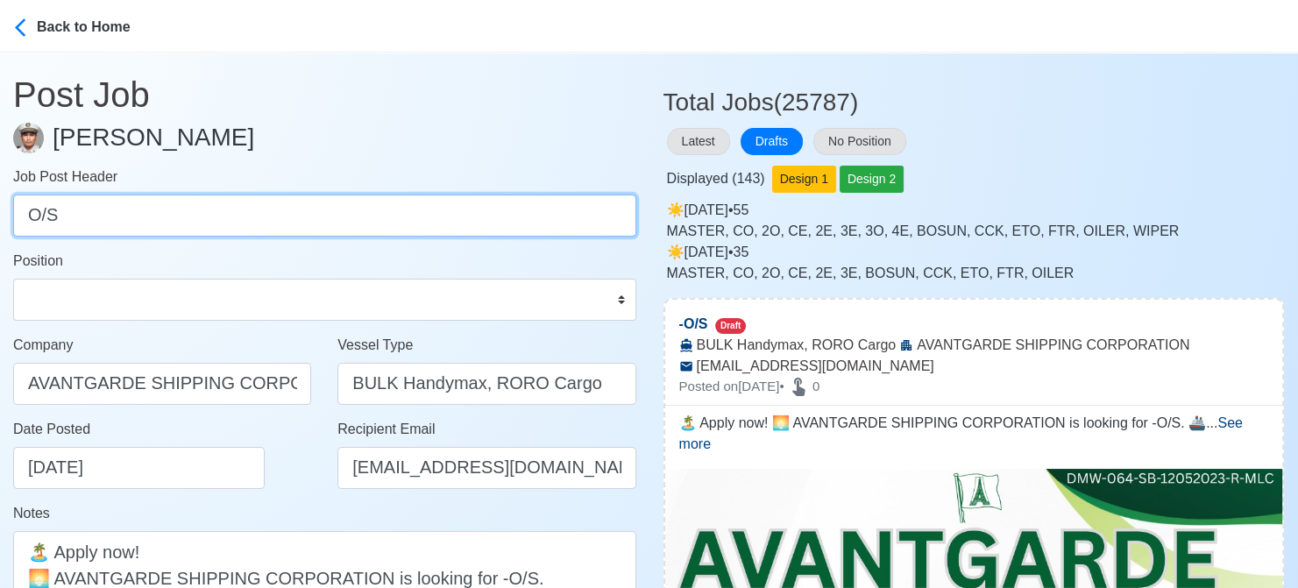
type input "O/S"
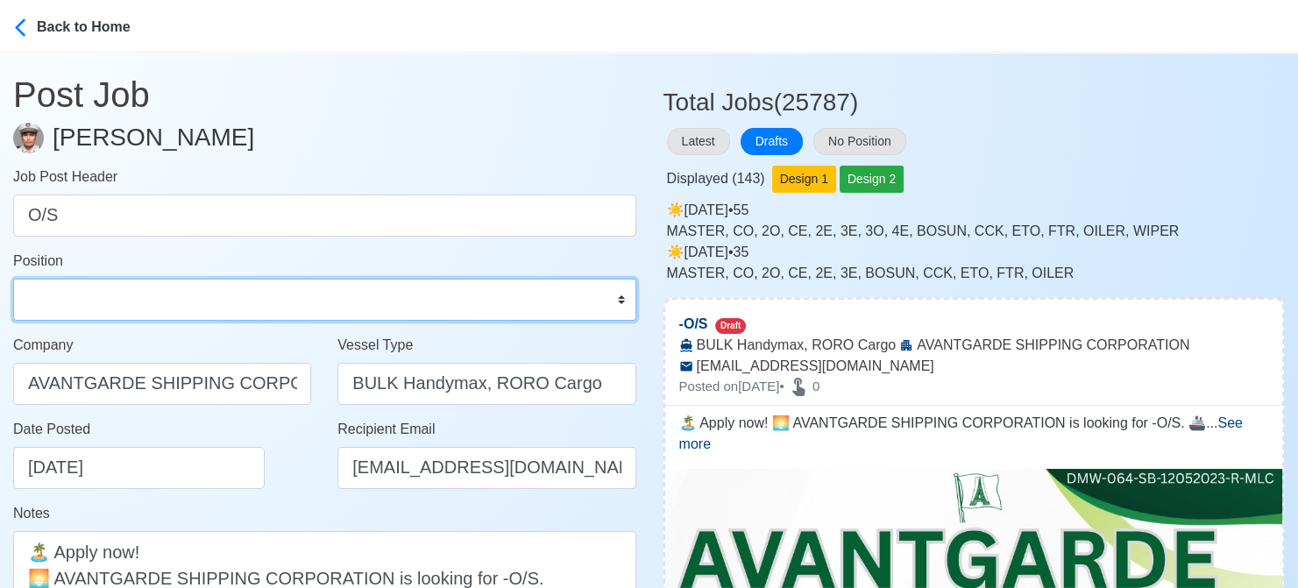
click at [115, 304] on select "Master Chief Officer 2nd Officer 3rd Officer Junior Officer Chief Engineer 2nd …" at bounding box center [324, 300] width 623 height 42
select select "Ordinary [PERSON_NAME]"
click at [13, 279] on select "Master Chief Officer 2nd Officer 3rd Officer Junior Officer Chief Engineer 2nd …" at bounding box center [324, 300] width 623 height 42
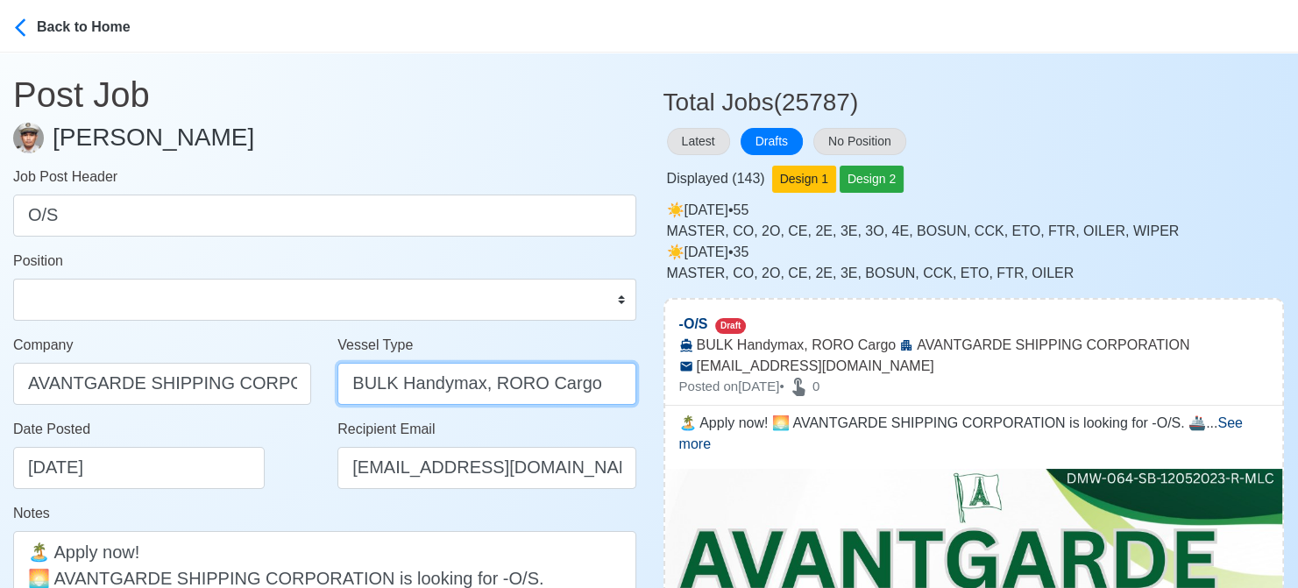
drag, startPoint x: 487, startPoint y: 386, endPoint x: 270, endPoint y: 376, distance: 217.5
click at [270, 376] on div "Company AVANTGARDE SHIPPING CORPORATION Vessel Type BULK Handymax, RORO Cargo" at bounding box center [324, 377] width 649 height 84
type input "RORO Cargo"
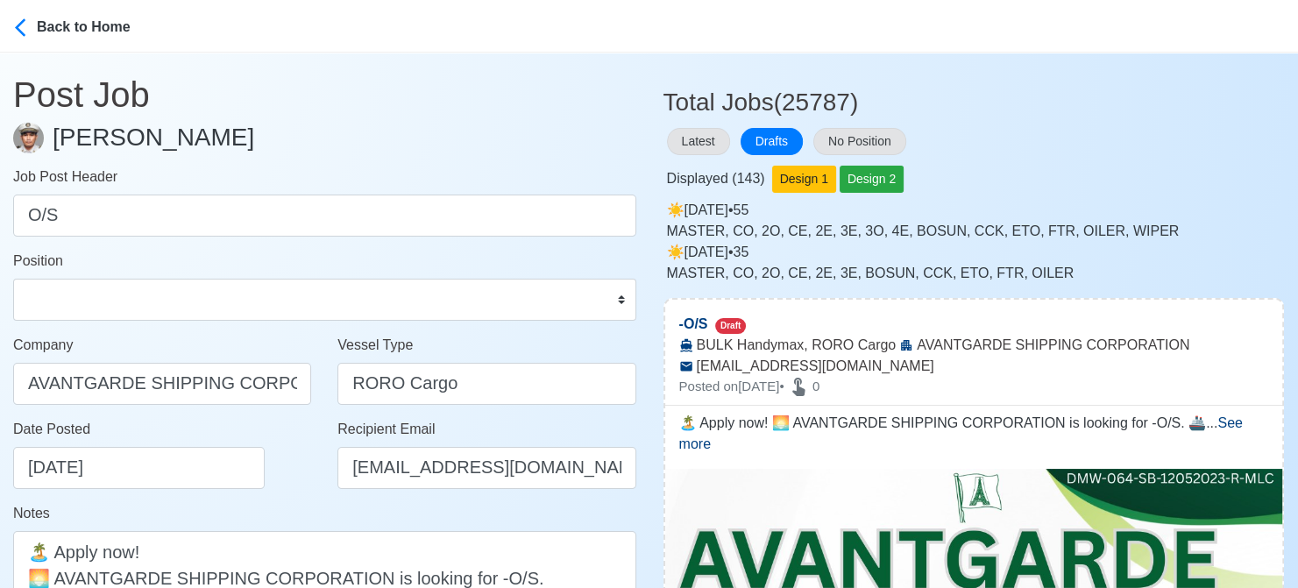
click at [259, 451] on div "Date Posted [DATE]" at bounding box center [167, 454] width 308 height 70
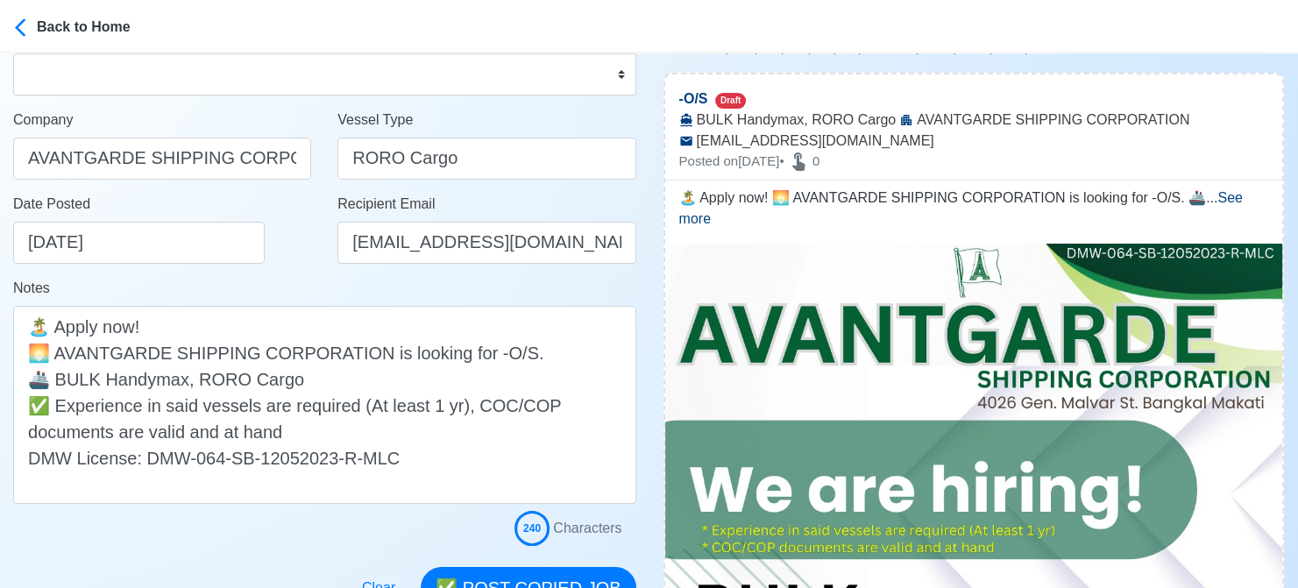
scroll to position [263, 0]
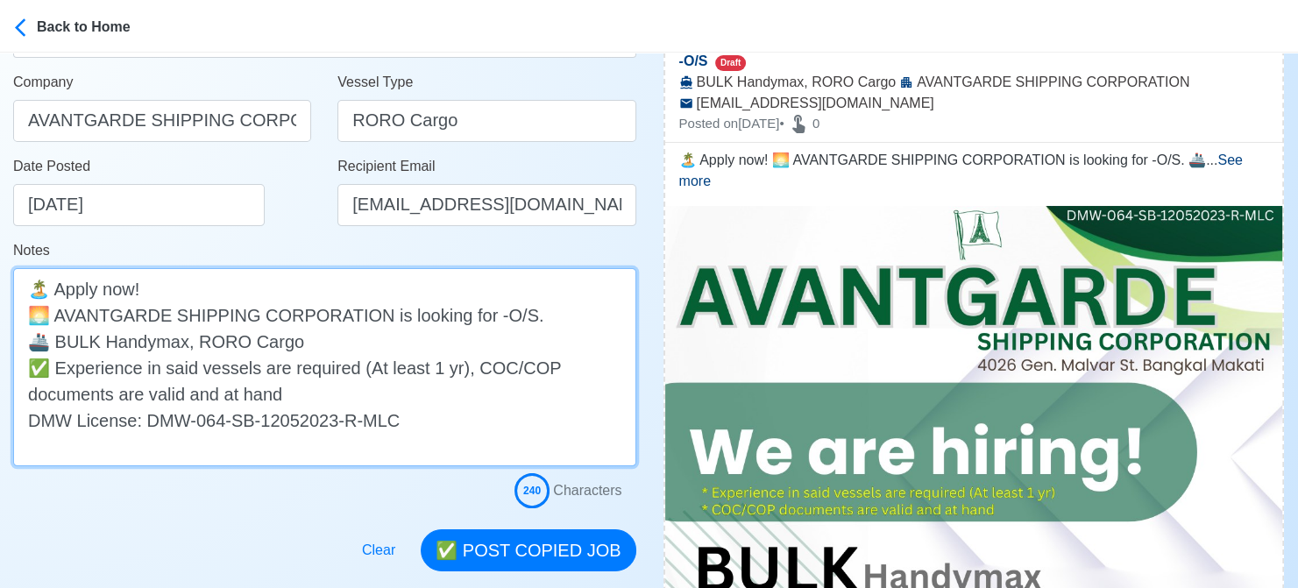
click at [488, 318] on textarea "🏝️ Apply now! 🌅 AVANTGARDE SHIPPING CORPORATION is looking for -O/S. 🚢 BULK Han…" at bounding box center [324, 367] width 623 height 198
drag, startPoint x: 195, startPoint y: 339, endPoint x: 58, endPoint y: 340, distance: 136.7
click at [58, 340] on textarea "🏝️ Apply now! 🌅 AVANTGARDE SHIPPING CORPORATION is looking for O/S. 🚢 BULK Hand…" at bounding box center [324, 367] width 623 height 198
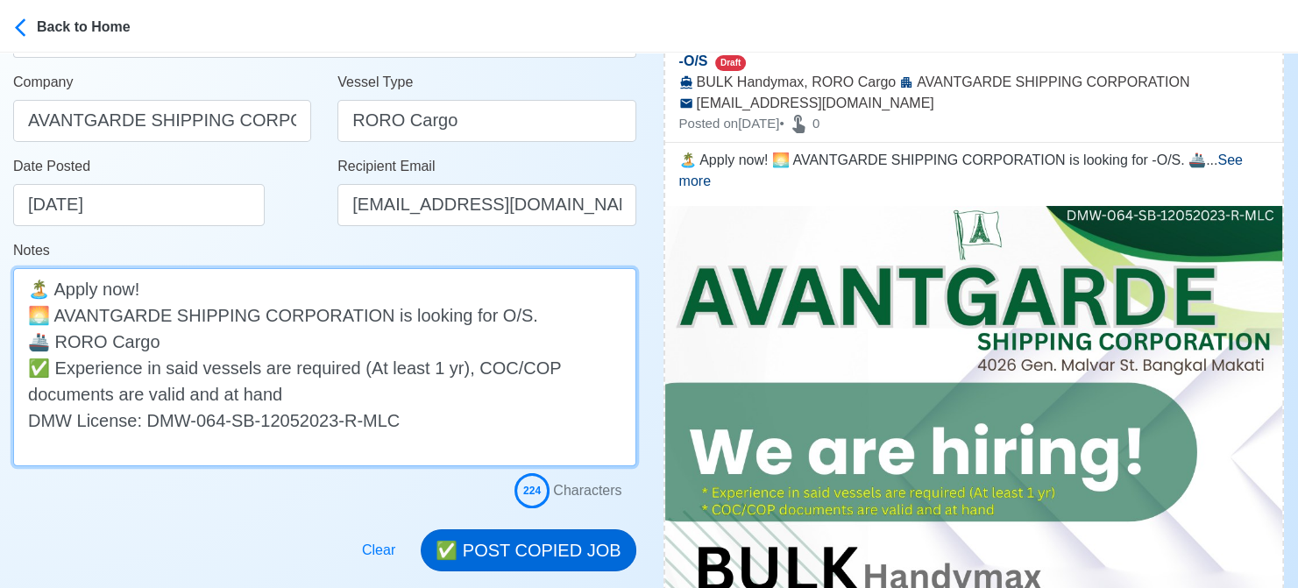
type textarea "🏝️ Apply now! 🌅 AVANTGARDE SHIPPING CORPORATION is looking for O/S. 🚢 RORO Carg…"
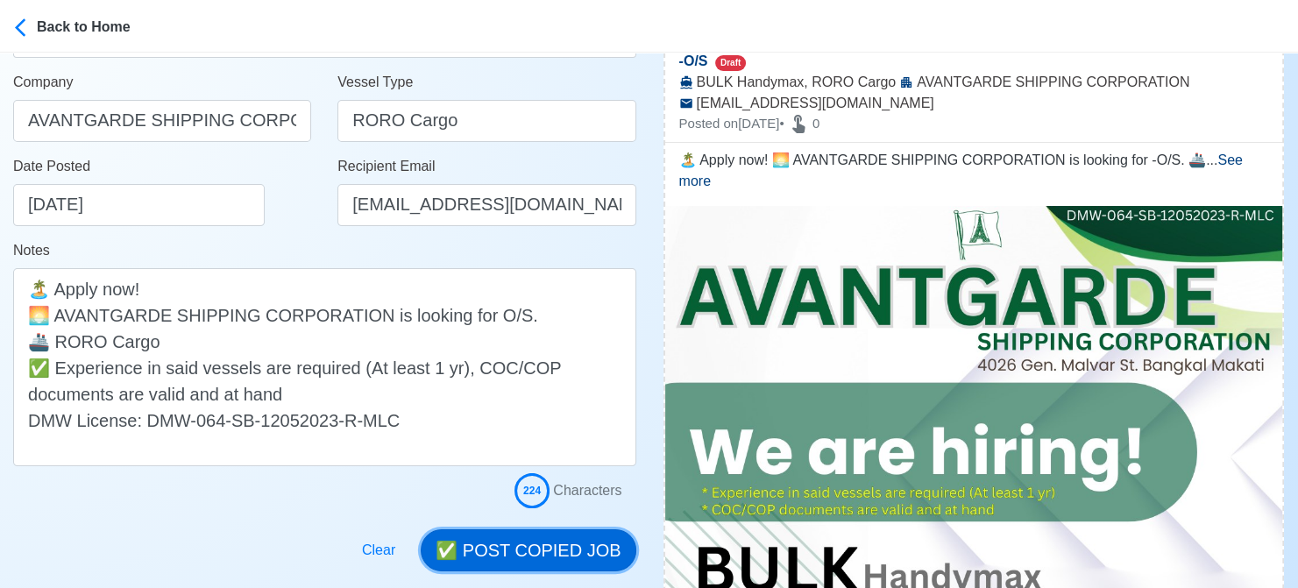
click at [536, 547] on button "✅ POST COPIED JOB" at bounding box center [528, 550] width 215 height 42
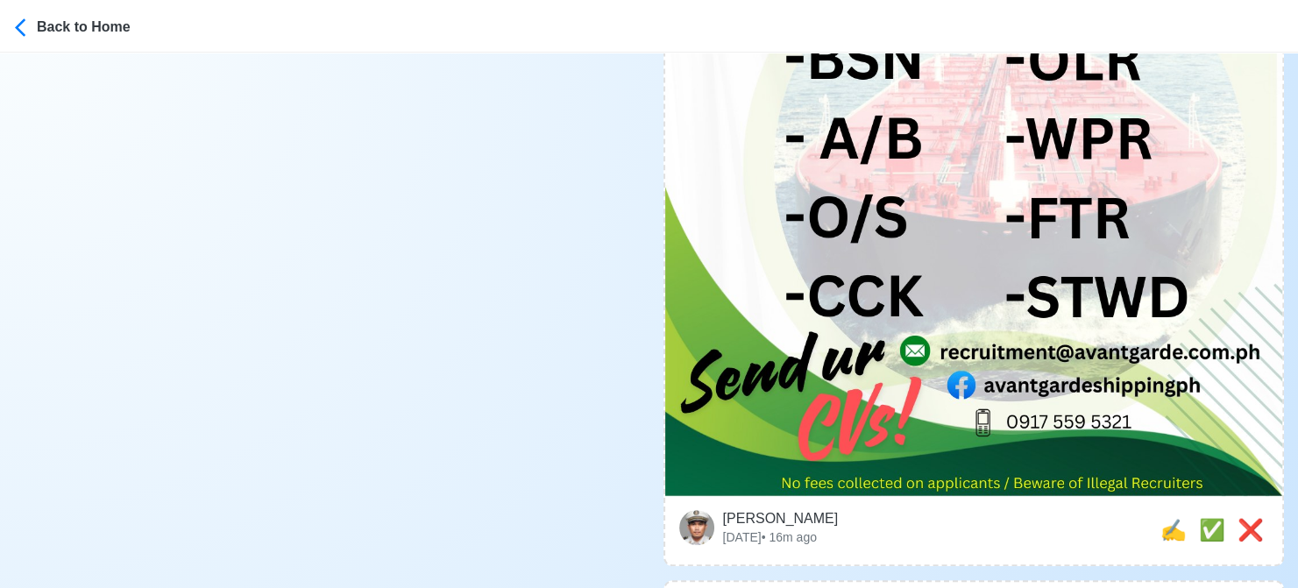
scroll to position [1227, 0]
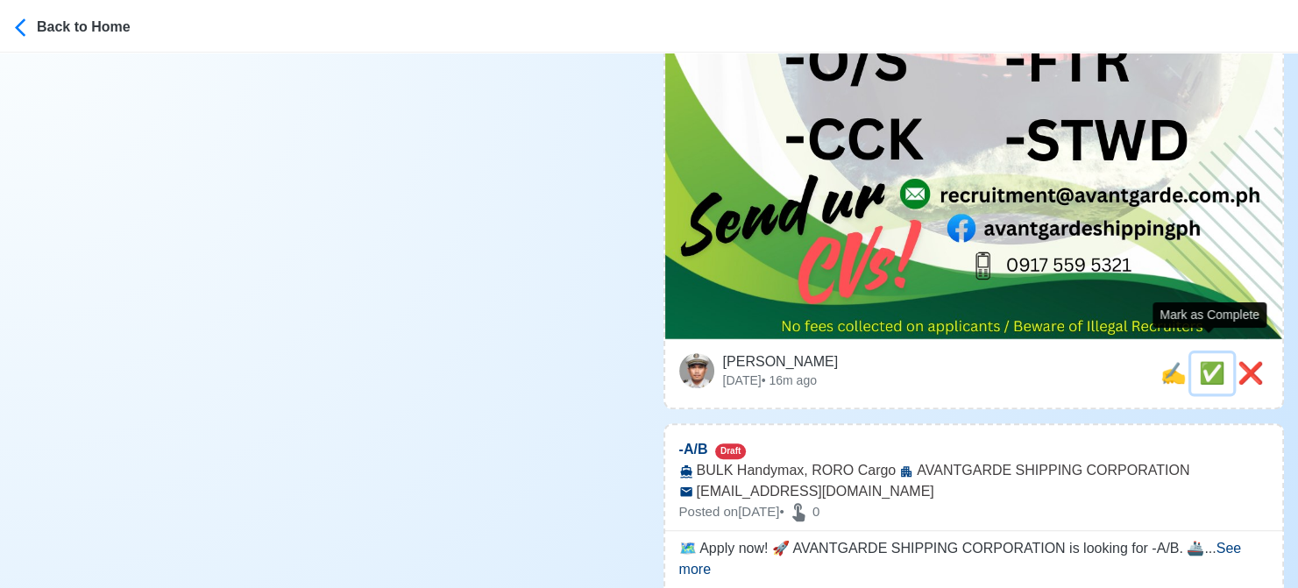
click at [1214, 361] on span "✅" at bounding box center [1212, 373] width 26 height 24
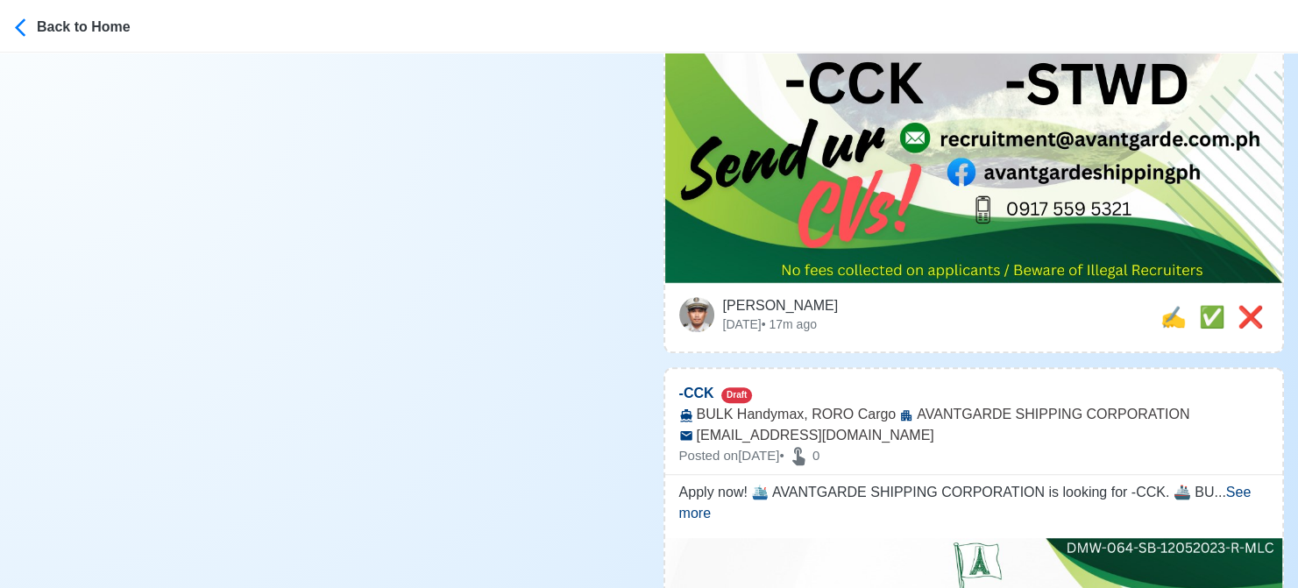
scroll to position [1314, 0]
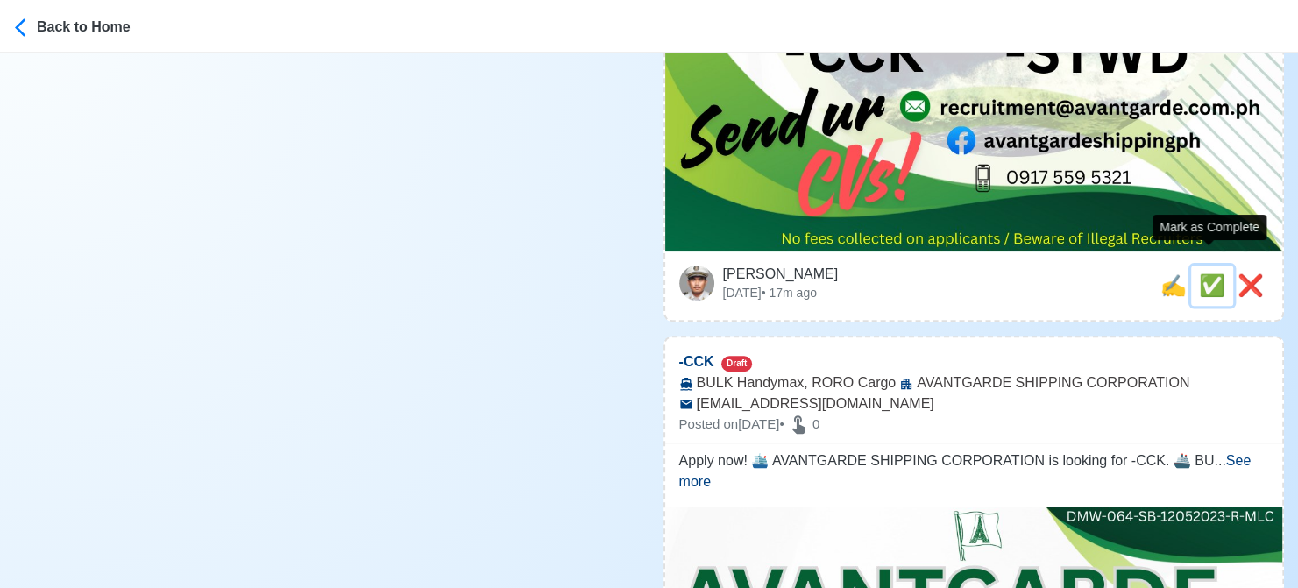
click at [1206, 273] on span "✅" at bounding box center [1212, 285] width 26 height 24
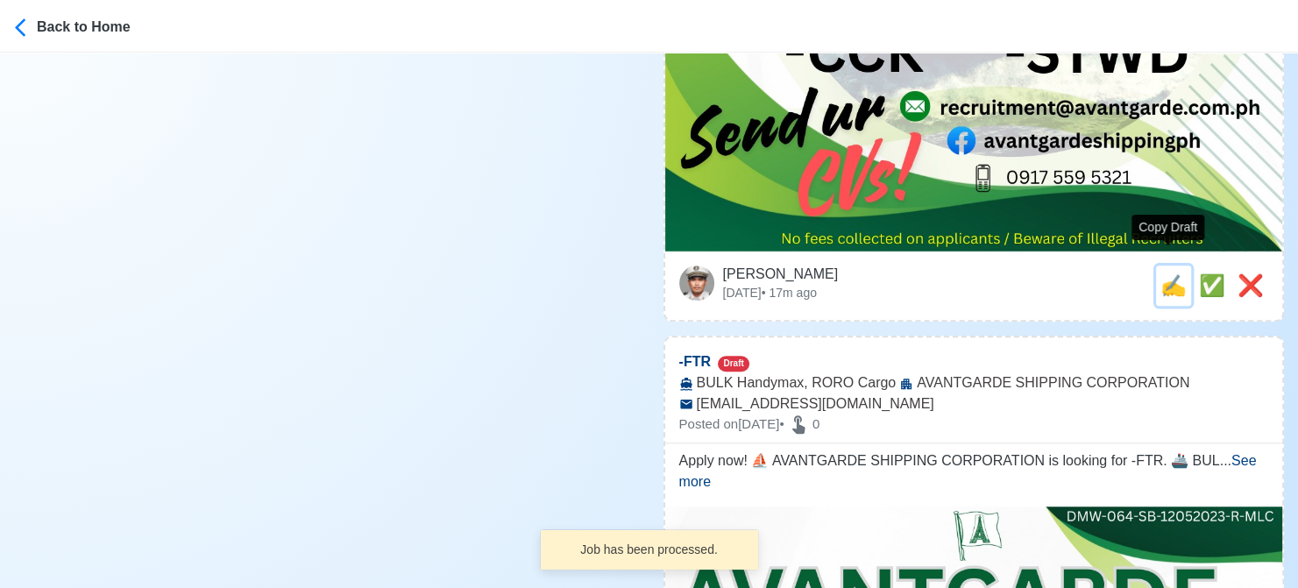
click at [1167, 273] on span "✍️" at bounding box center [1173, 285] width 26 height 24
type input "-CCK"
select select
type input "AVANTGARDE SHIPPING CORPORATION"
type input "BULK Handymax, RORO Cargo"
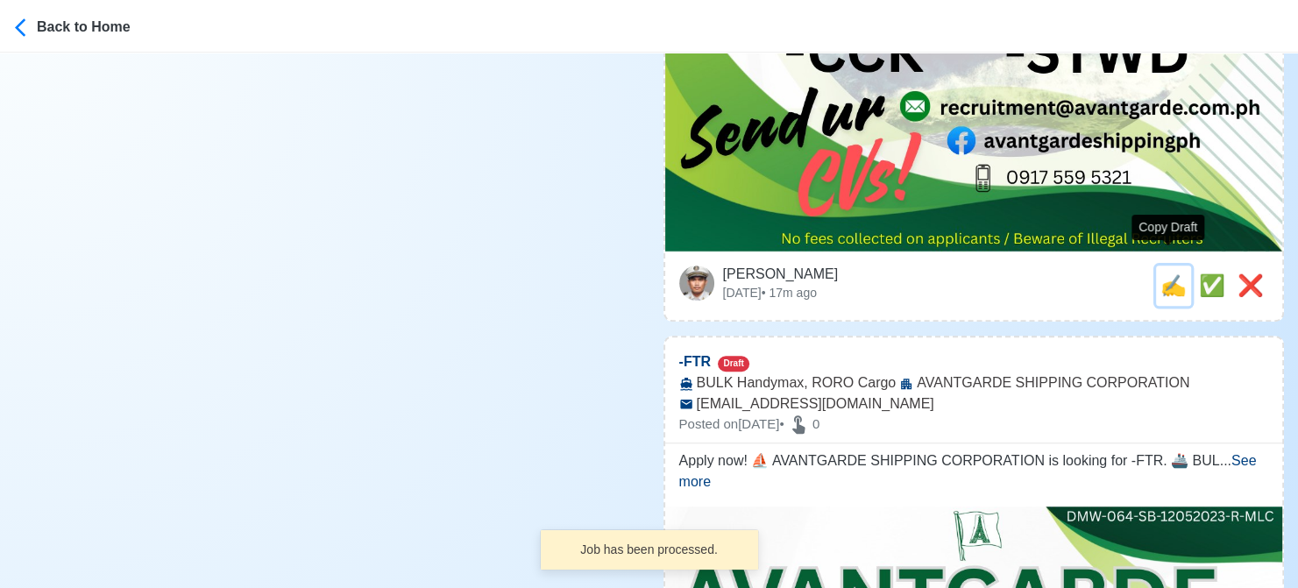
type input "[EMAIL_ADDRESS][DOMAIN_NAME]"
type textarea "Apply now! 🛳️ AVANTGARDE SHIPPING CORPORATION is looking for -CCK. 🚢 BULK Handy…"
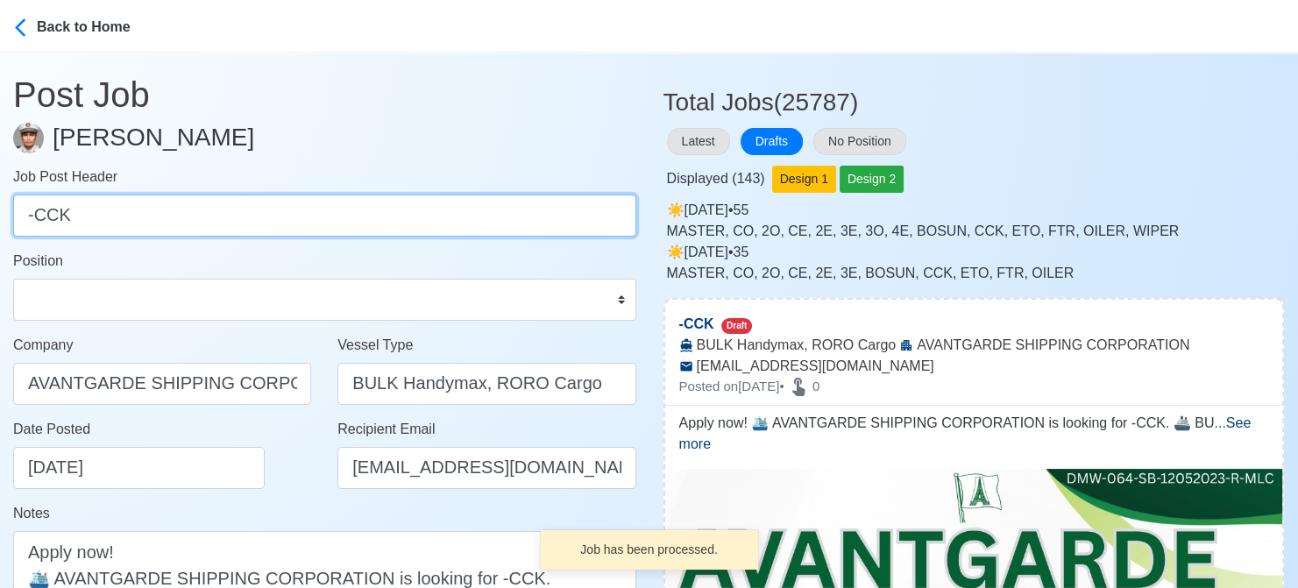
drag, startPoint x: 34, startPoint y: 220, endPoint x: -18, endPoint y: 216, distance: 51.8
click at [0, 216] on html "Back to Home Post Job [PERSON_NAME] Job Post Header -CCK Position Master Chief …" at bounding box center [649, 294] width 1298 height 588
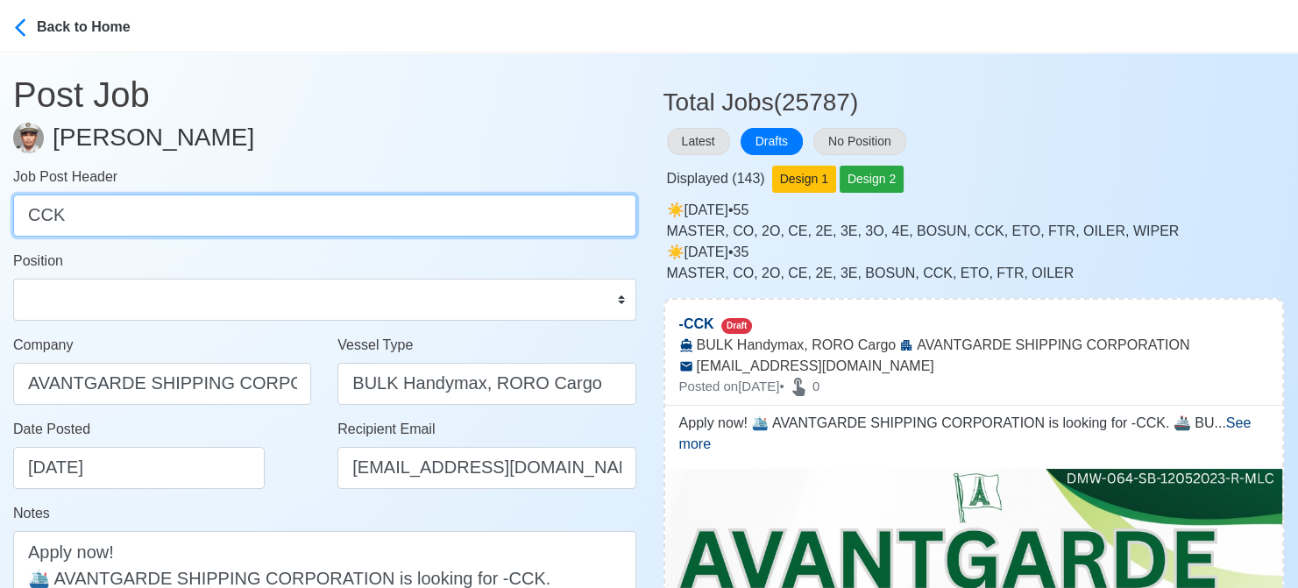
type input "CCK"
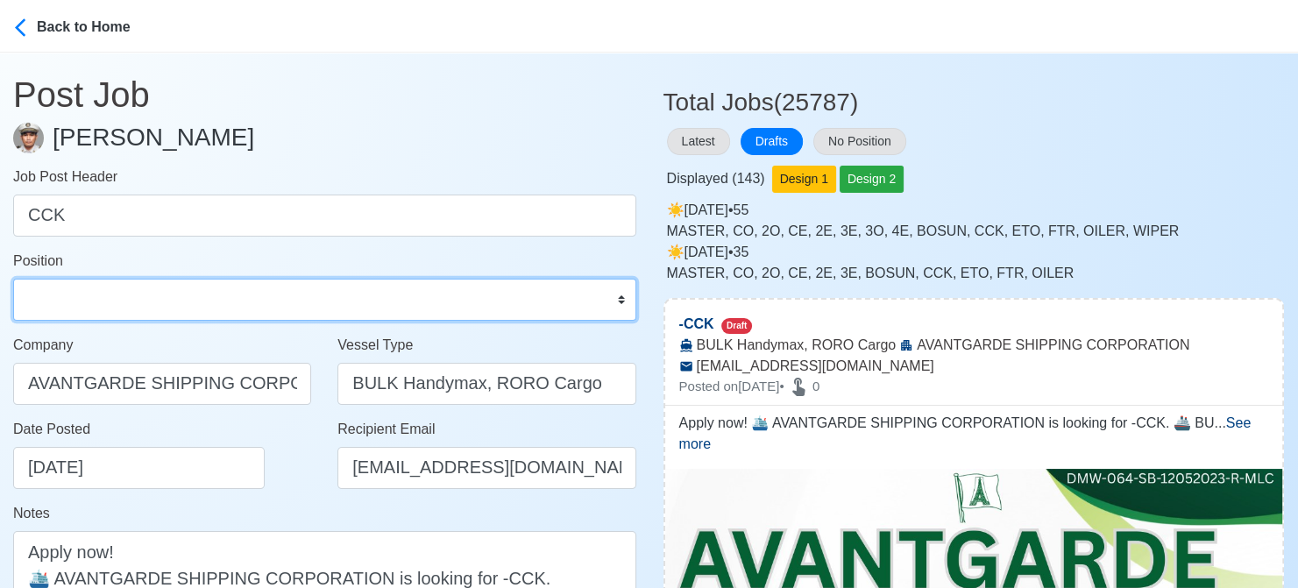
click at [99, 285] on select "Master Chief Officer 2nd Officer 3rd Officer Junior Officer Chief Engineer 2nd …" at bounding box center [324, 300] width 623 height 42
select select "Chief [PERSON_NAME]"
click at [13, 279] on select "Master Chief Officer 2nd Officer 3rd Officer Junior Officer Chief Engineer 2nd …" at bounding box center [324, 300] width 623 height 42
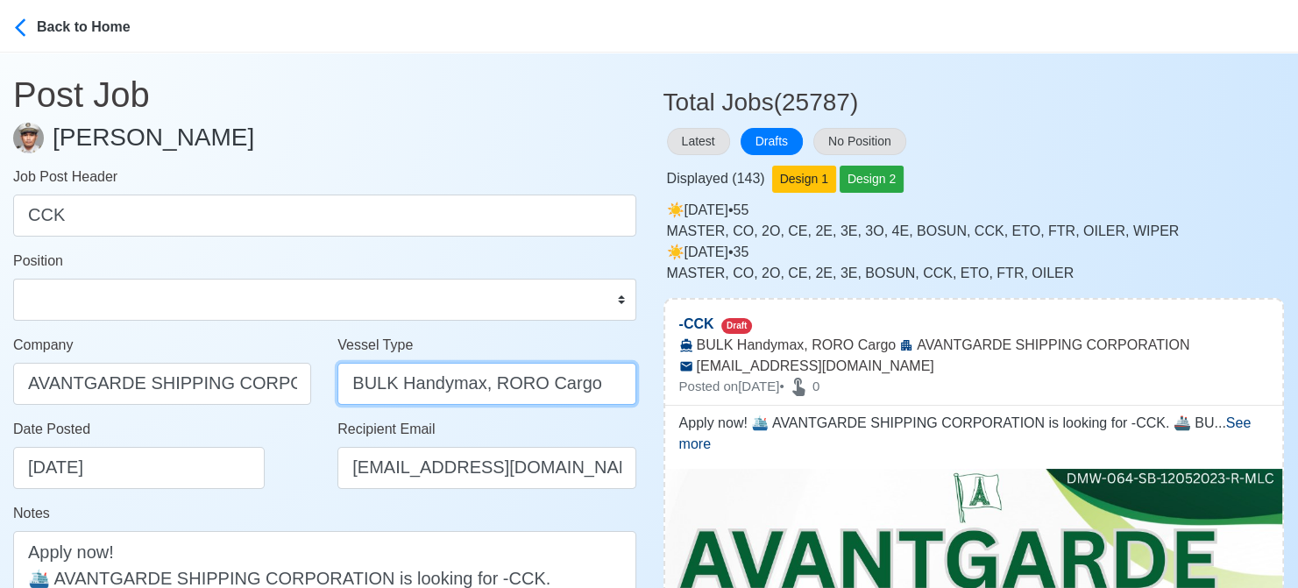
drag, startPoint x: 490, startPoint y: 384, endPoint x: 217, endPoint y: 372, distance: 272.8
click at [217, 372] on div "Company AVANTGARDE SHIPPING CORPORATION Vessel Type BULK Handymax, RORO Cargo" at bounding box center [324, 377] width 649 height 84
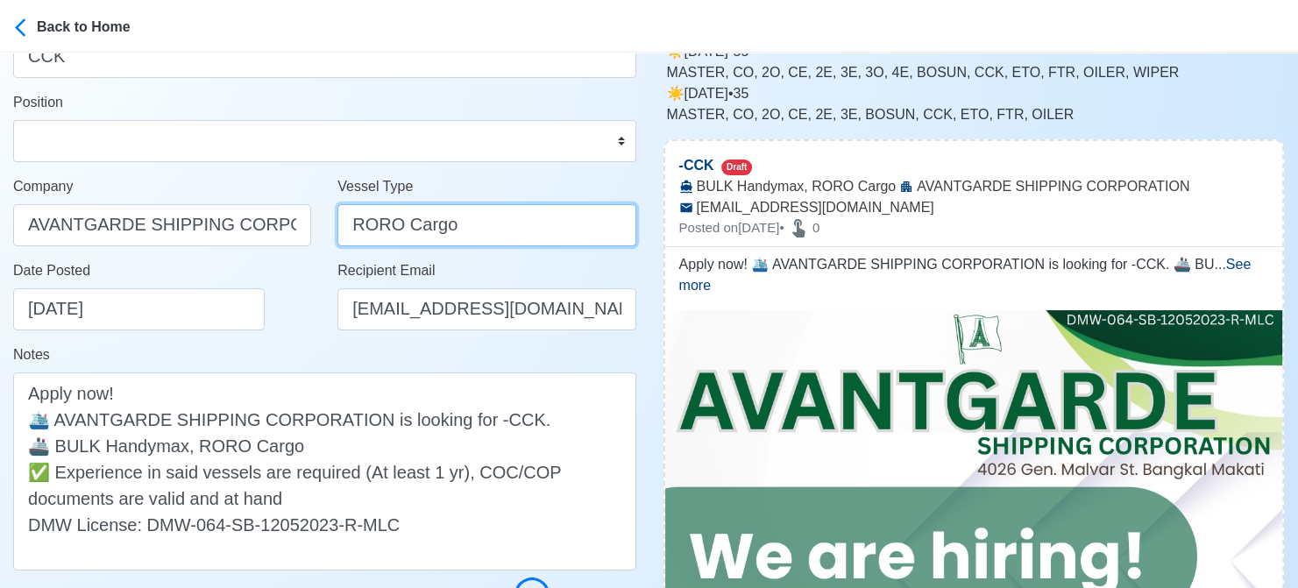
scroll to position [263, 0]
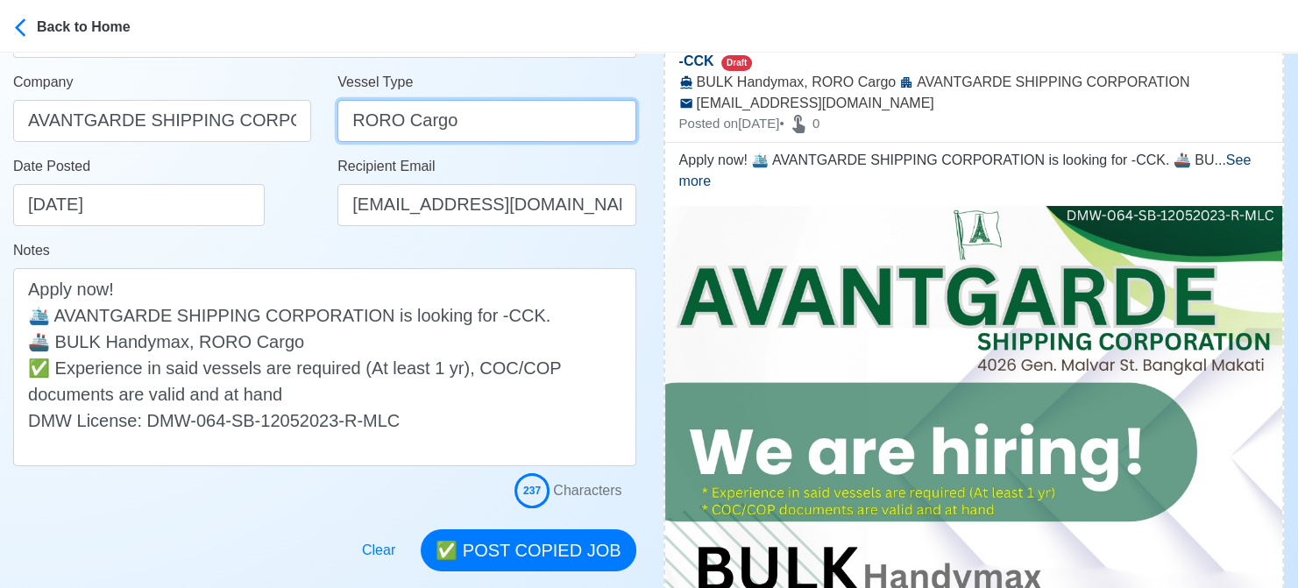
type input "RORO Cargo"
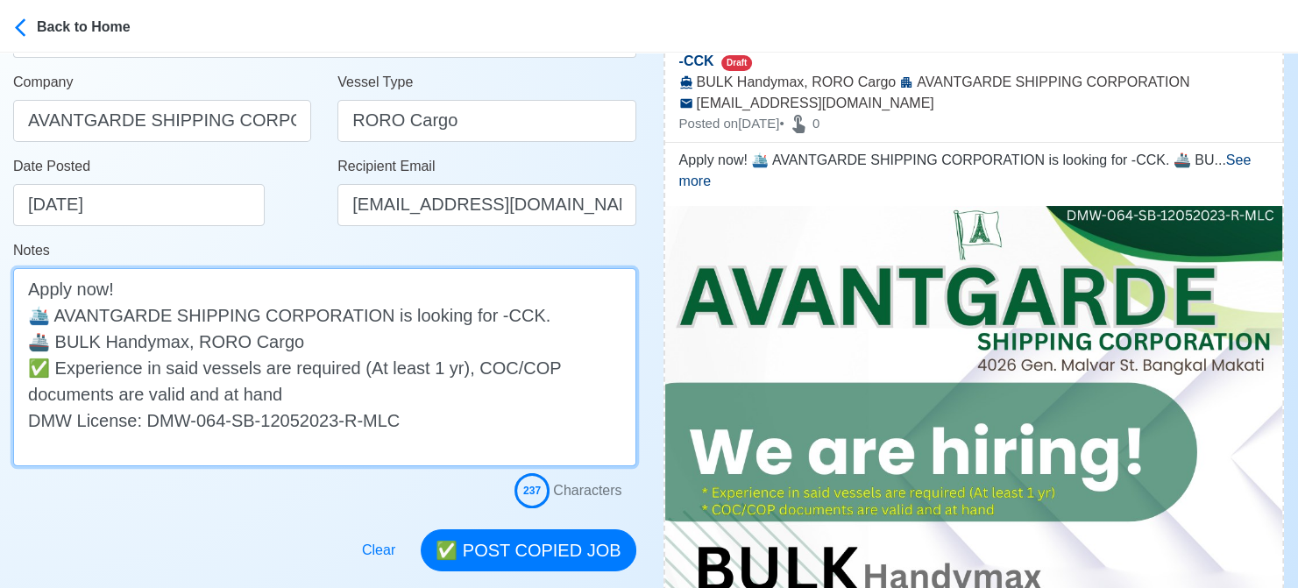
click at [485, 317] on textarea "Apply now! 🛳️ AVANTGARDE SHIPPING CORPORATION is looking for -CCK. 🚢 BULK Handy…" at bounding box center [324, 367] width 623 height 198
drag, startPoint x: 193, startPoint y: 338, endPoint x: 54, endPoint y: 343, distance: 138.5
click at [54, 343] on textarea "Apply now! 🛳️ AVANTGARDE SHIPPING CORPORATION is looking for CCK. 🚢 BULK Handym…" at bounding box center [324, 367] width 623 height 198
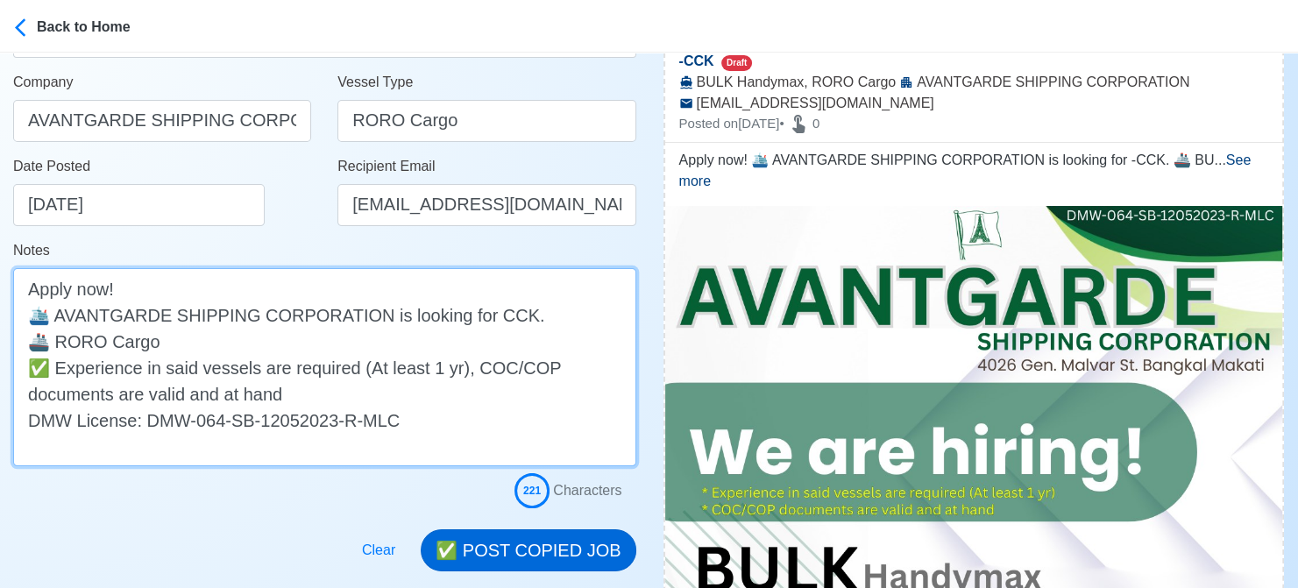
type textarea "Apply now! 🛳️ AVANTGARDE SHIPPING CORPORATION is looking for CCK. 🚢 RORO Cargo …"
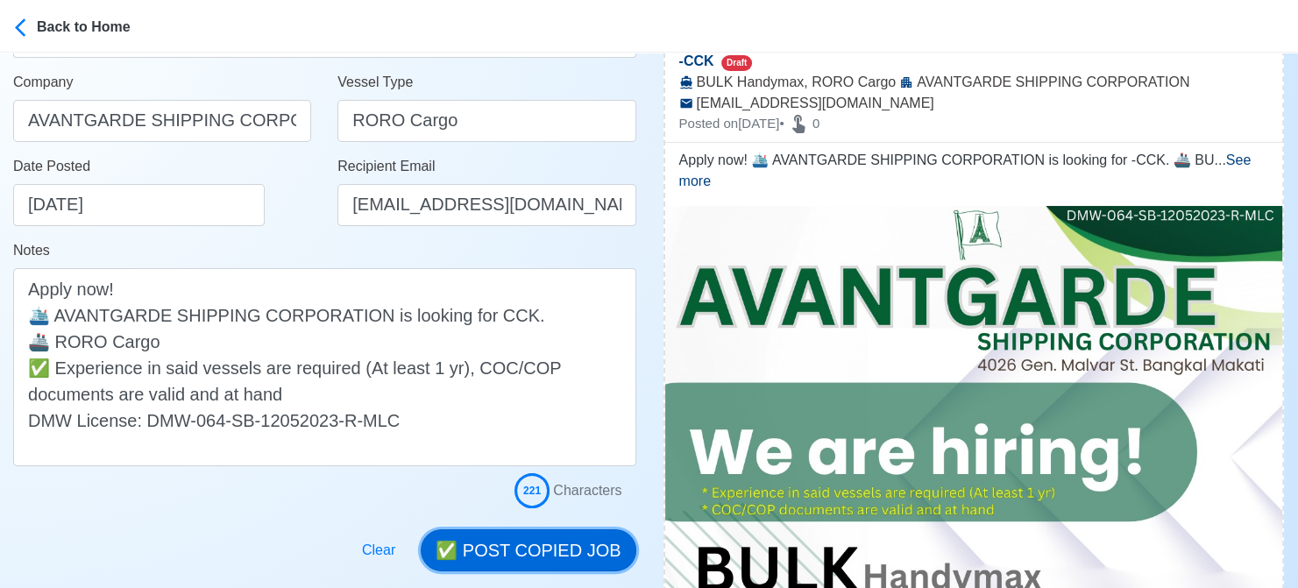
click at [530, 547] on button "✅ POST COPIED JOB" at bounding box center [528, 550] width 215 height 42
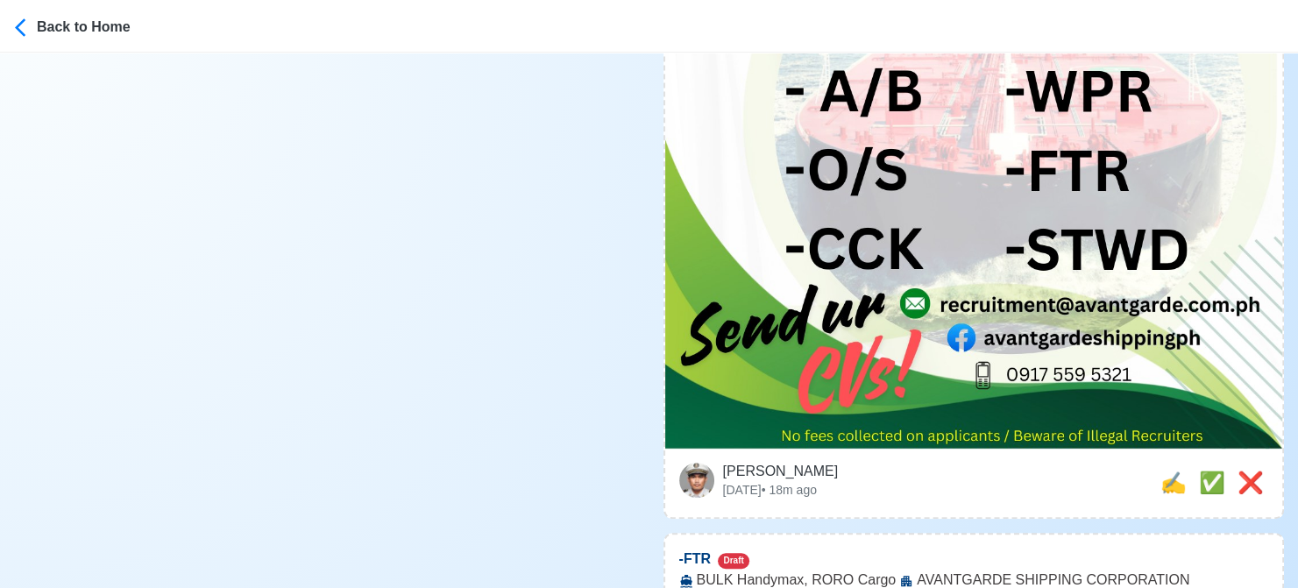
scroll to position [1227, 0]
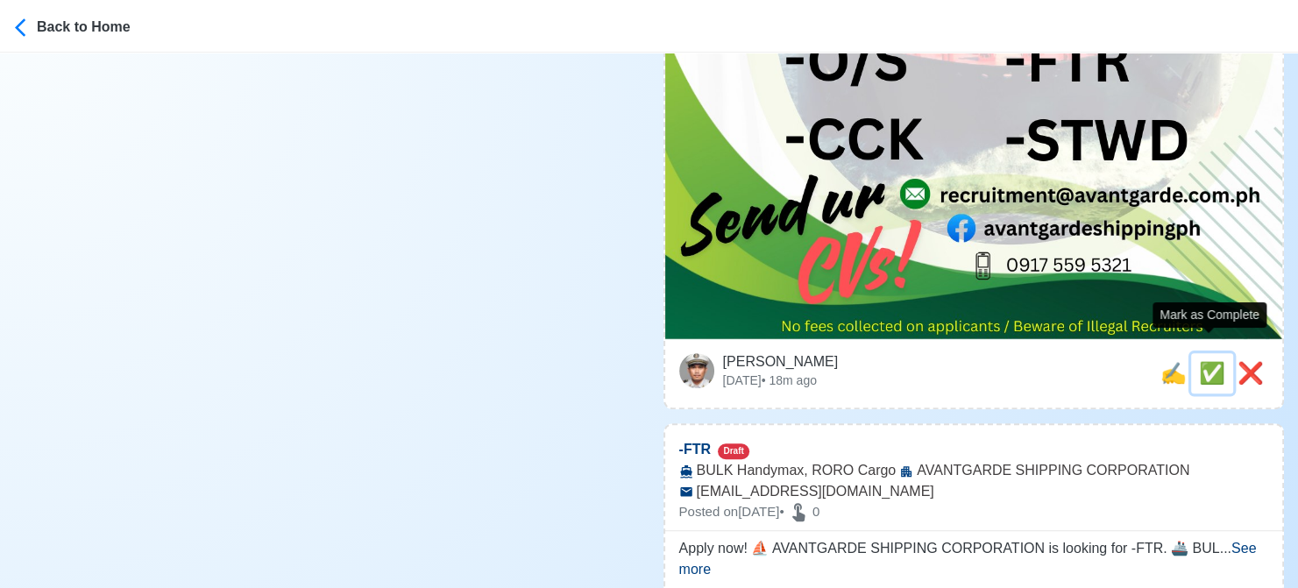
click at [1203, 361] on span "✅" at bounding box center [1212, 373] width 26 height 24
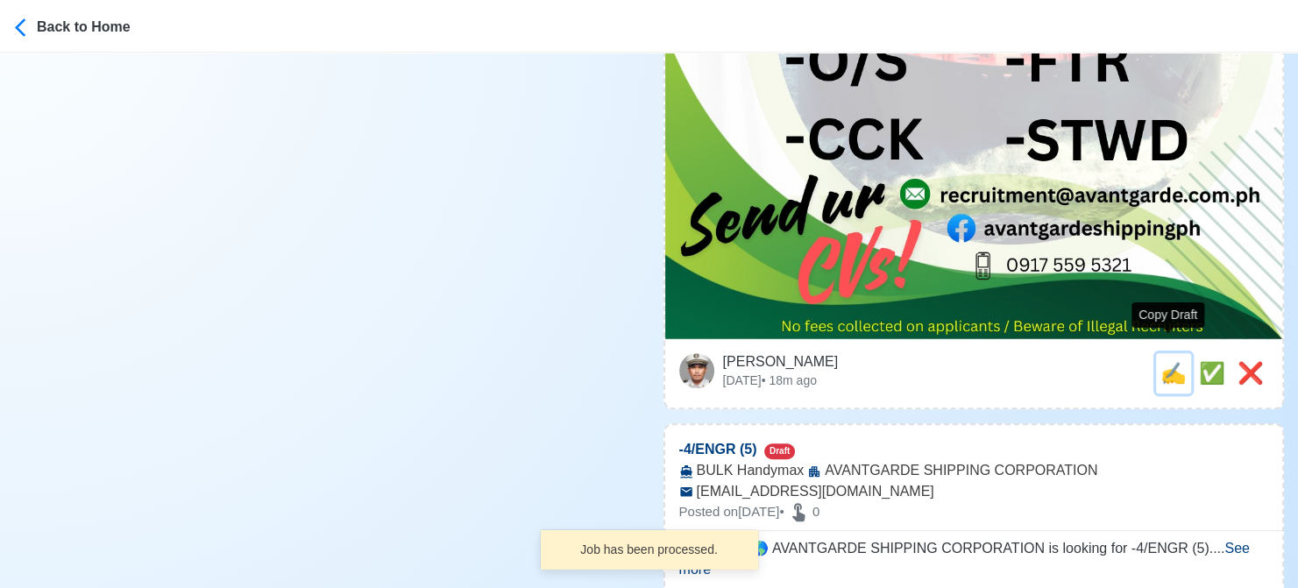
click at [1170, 361] on span "✍️" at bounding box center [1173, 373] width 26 height 24
type input "-FTR"
select select
type input "AVANTGARDE SHIPPING CORPORATION"
type input "BULK Handymax, RORO Cargo"
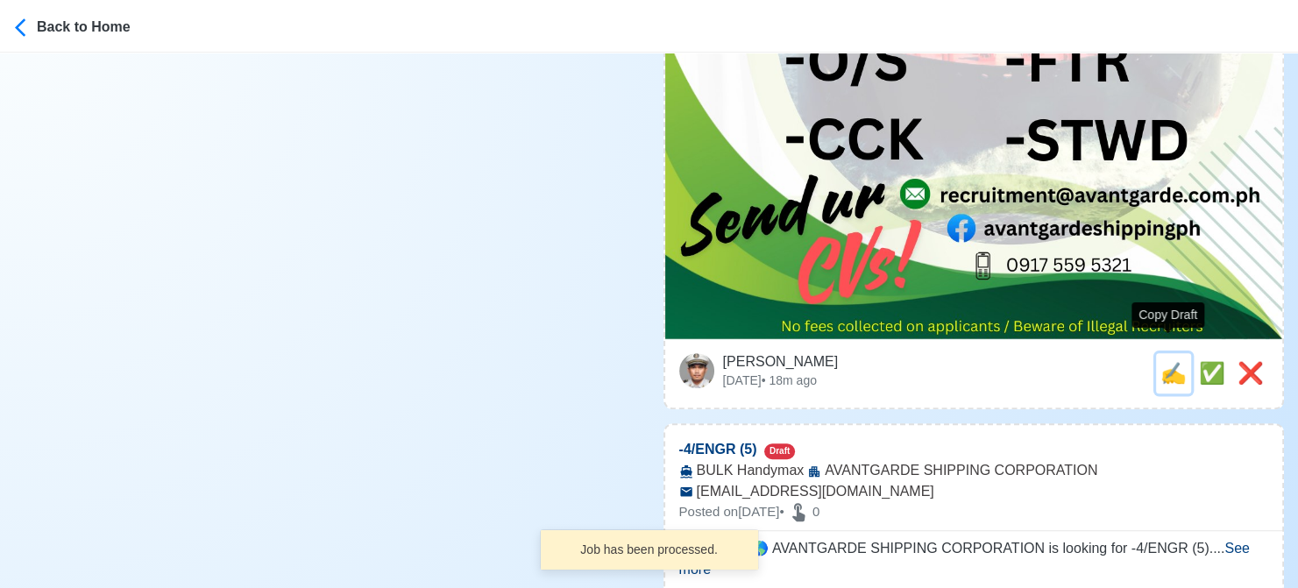
type input "[EMAIL_ADDRESS][DOMAIN_NAME]"
type textarea "Apply now! ⛵ AVANTGARDE SHIPPING CORPORATION is looking for -FTR. 🚢 BULK Handym…"
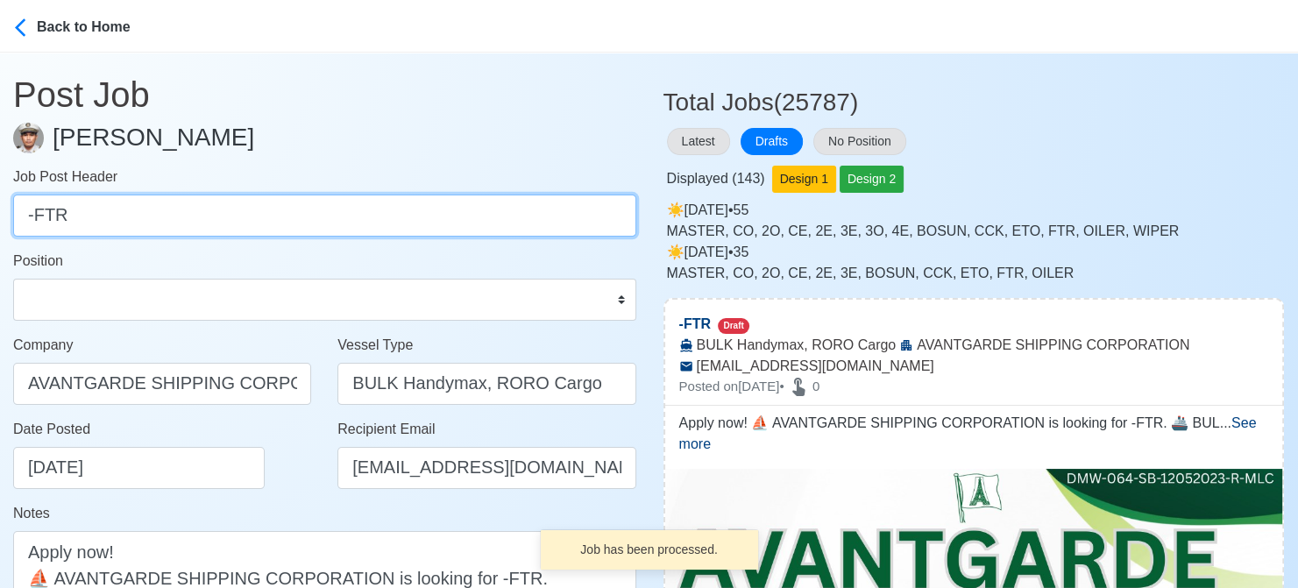
drag, startPoint x: 34, startPoint y: 216, endPoint x: -18, endPoint y: 216, distance: 51.7
click at [0, 216] on html "Back to Home Post Job [PERSON_NAME] Job Post Header -FTR Position Master Chief …" at bounding box center [649, 294] width 1298 height 588
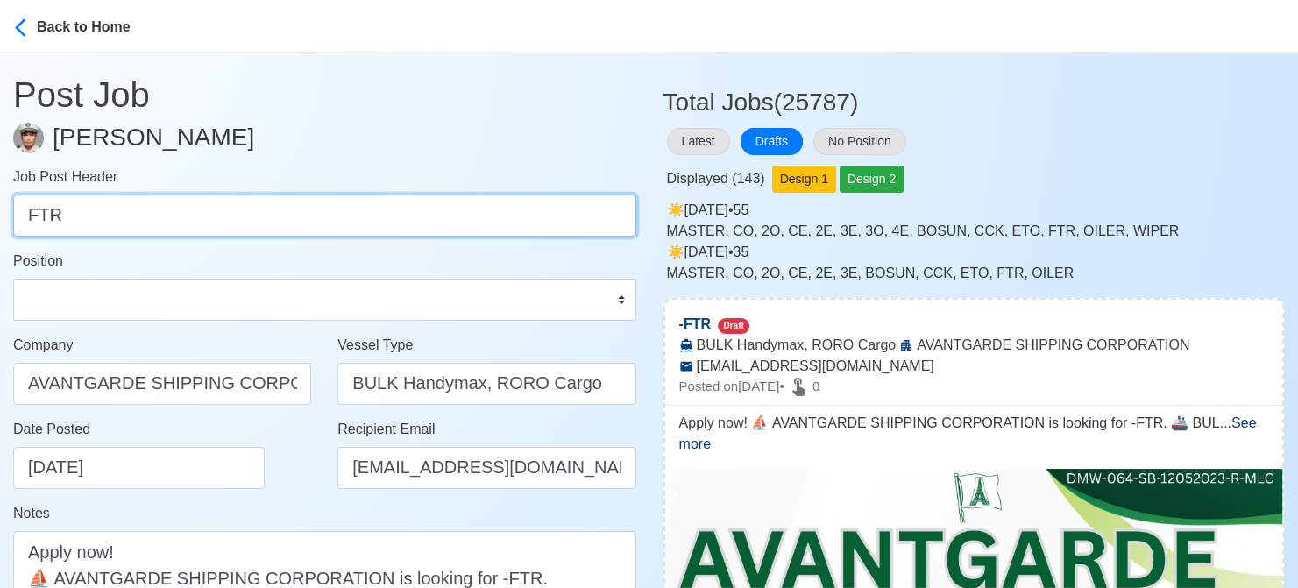
type input "FTR"
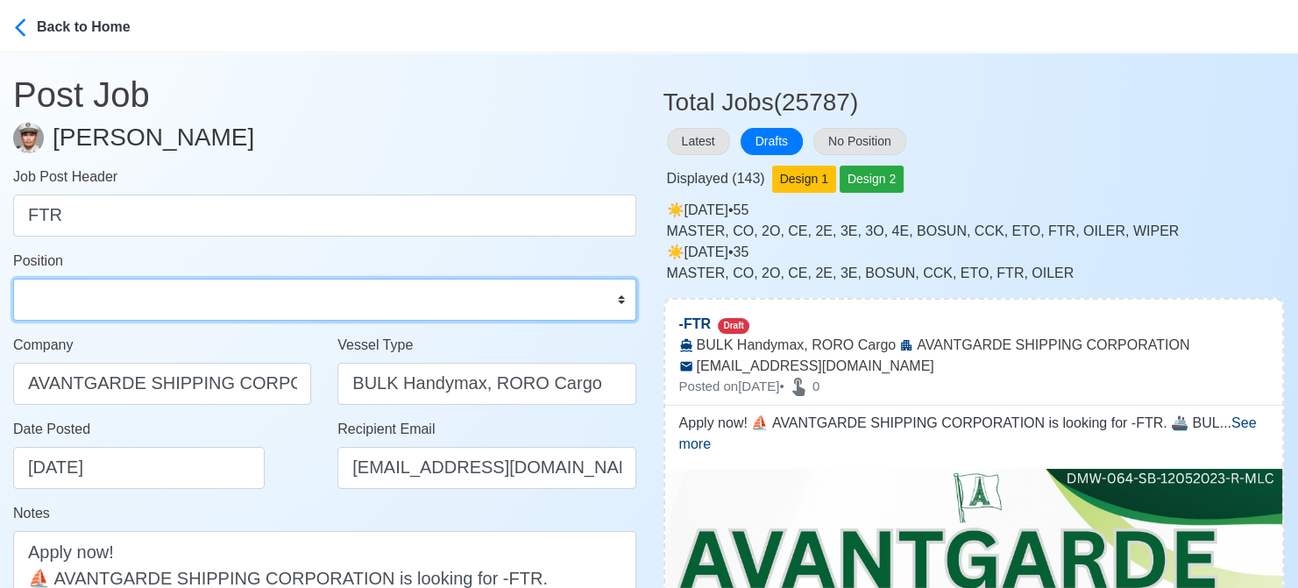
click at [144, 295] on select "Master Chief Officer 2nd Officer 3rd Officer Junior Officer Chief Engineer 2nd …" at bounding box center [324, 300] width 623 height 42
select select "Fitter"
click at [13, 279] on select "Master Chief Officer 2nd Officer 3rd Officer Junior Officer Chief Engineer 2nd …" at bounding box center [324, 300] width 623 height 42
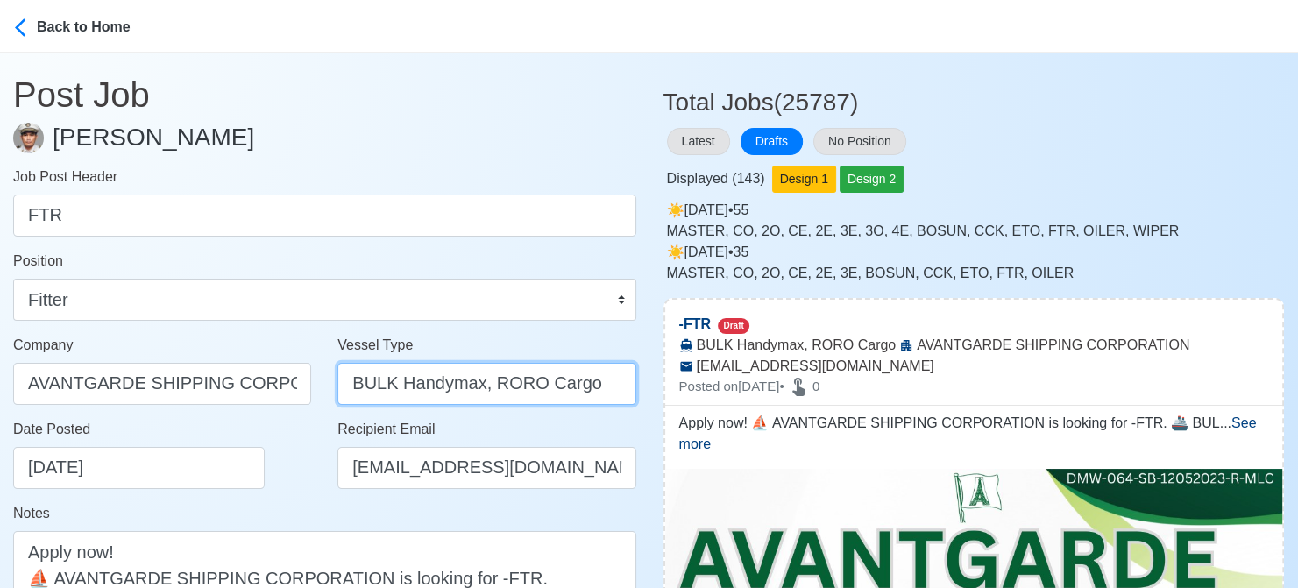
drag, startPoint x: 486, startPoint y: 385, endPoint x: 287, endPoint y: 374, distance: 200.1
click at [287, 374] on div "Company AVANTGARDE SHIPPING CORPORATION Vessel Type BULK Handymax, RORO Cargo" at bounding box center [324, 377] width 649 height 84
type input "RORO Cargo"
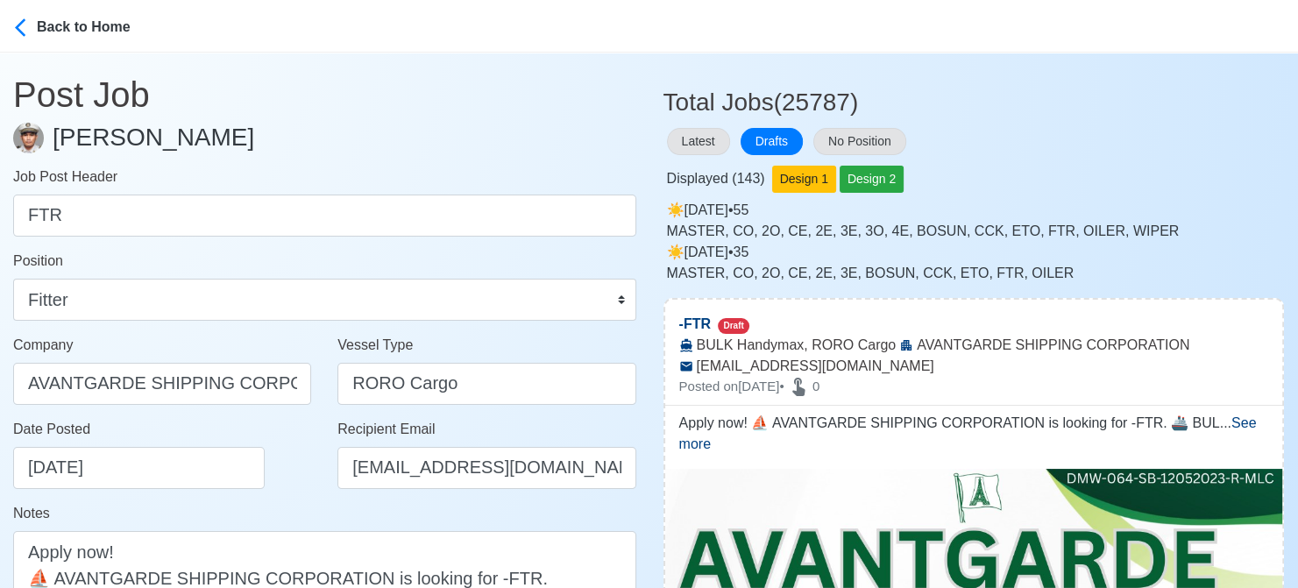
click at [286, 451] on div "Date Posted [DATE]" at bounding box center [167, 454] width 308 height 70
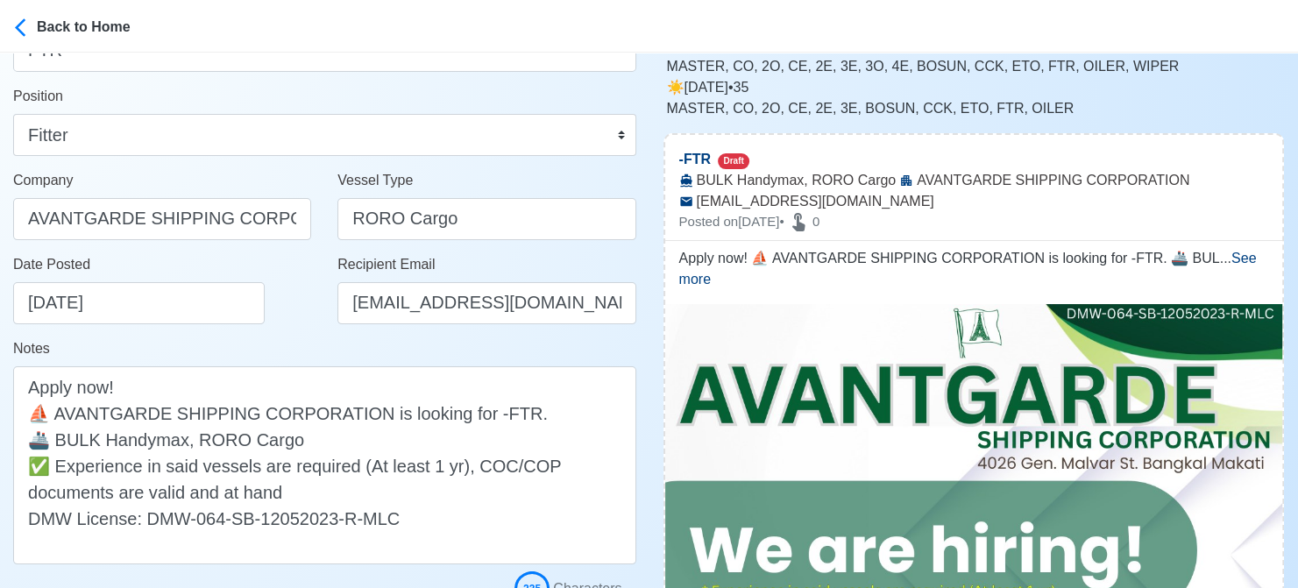
scroll to position [175, 0]
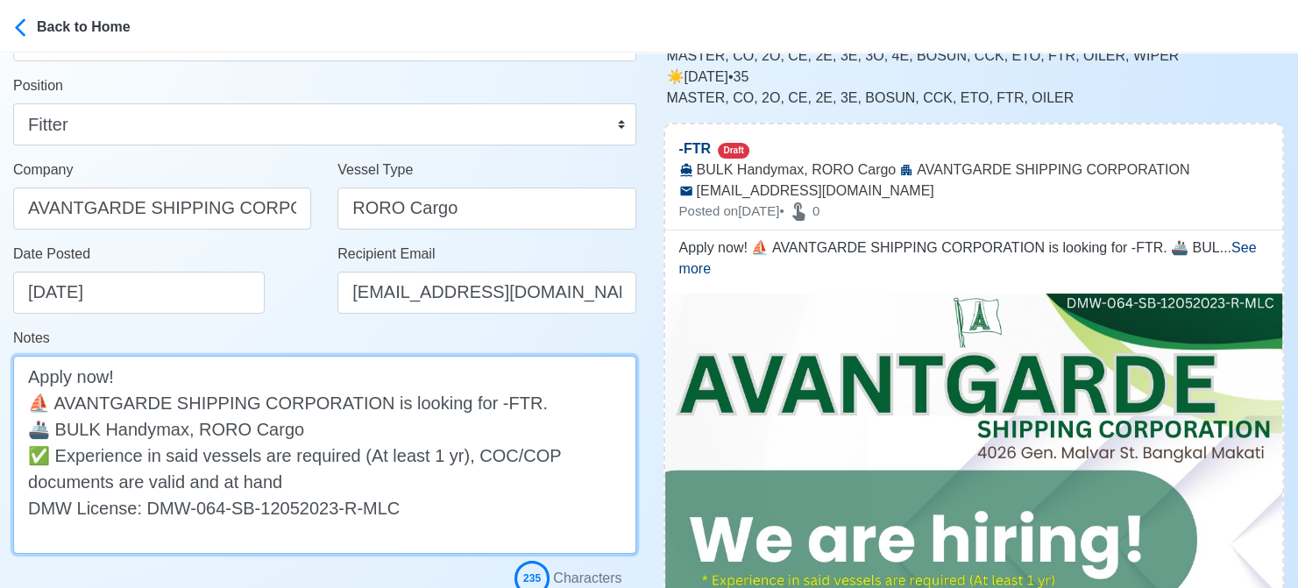
click at [486, 400] on textarea "Apply now! ⛵ AVANTGARDE SHIPPING CORPORATION is looking for -FTR. 🚢 BULK Handym…" at bounding box center [324, 455] width 623 height 198
drag, startPoint x: 195, startPoint y: 430, endPoint x: 55, endPoint y: 430, distance: 140.2
click at [55, 430] on textarea "Apply now! ⛵ AVANTGARDE SHIPPING CORPORATION is looking for FTR. 🚢 BULK Handyma…" at bounding box center [324, 455] width 623 height 198
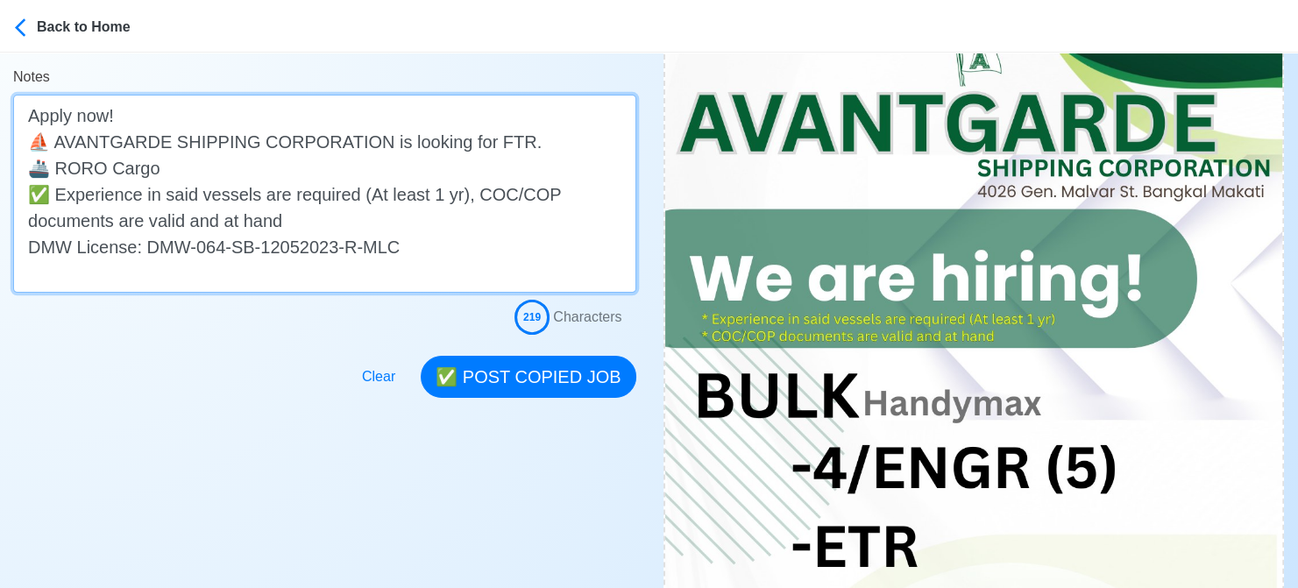
scroll to position [438, 0]
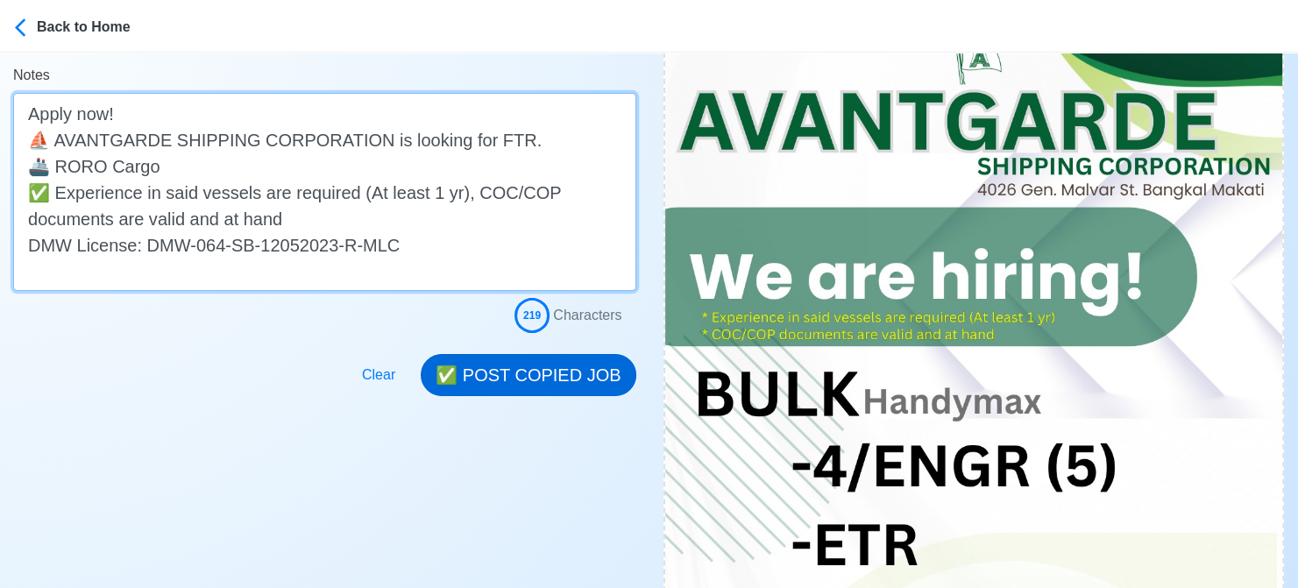
type textarea "Apply now! ⛵ AVANTGARDE SHIPPING CORPORATION is looking for FTR. 🚢 RORO Cargo ✅…"
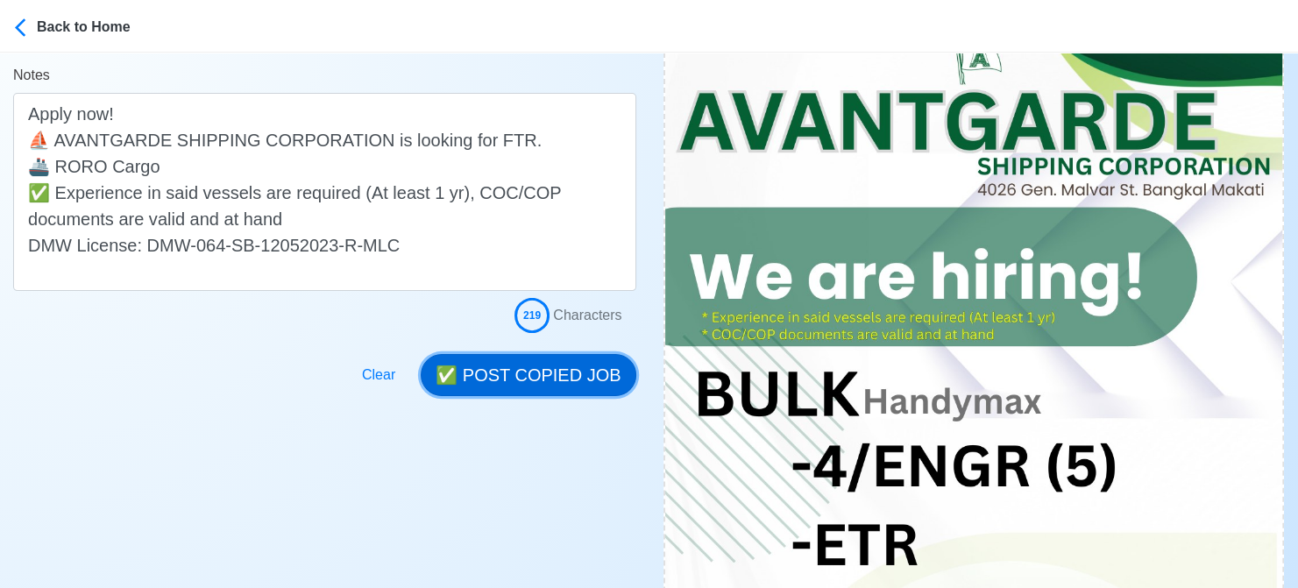
click at [582, 386] on button "✅ POST COPIED JOB" at bounding box center [528, 375] width 215 height 42
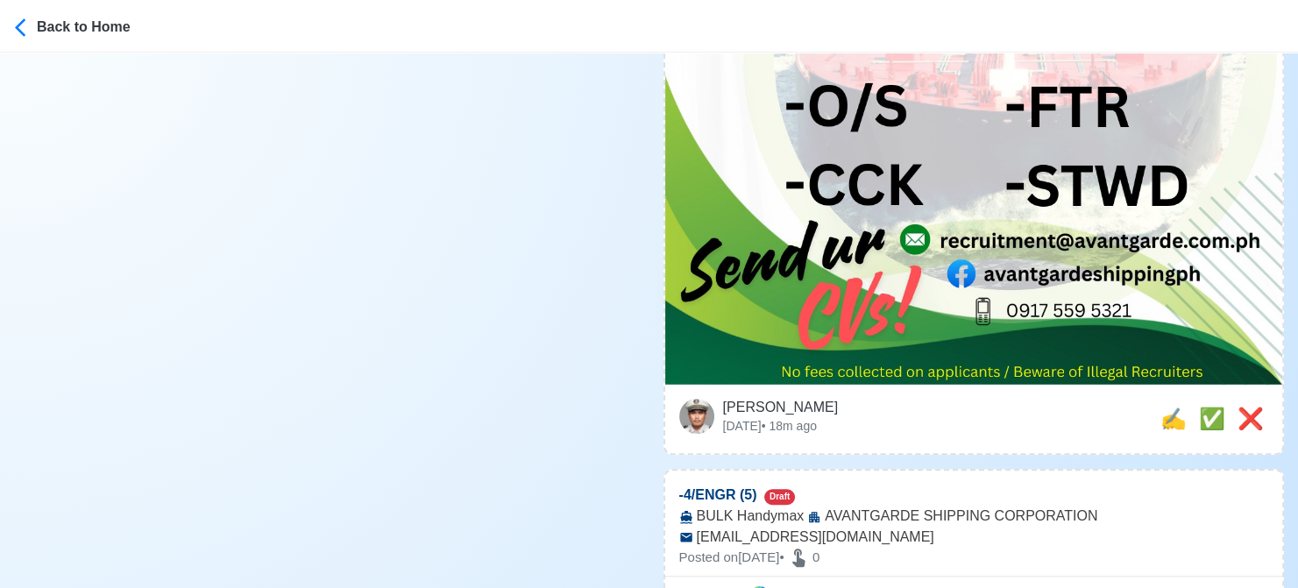
scroll to position [1227, 0]
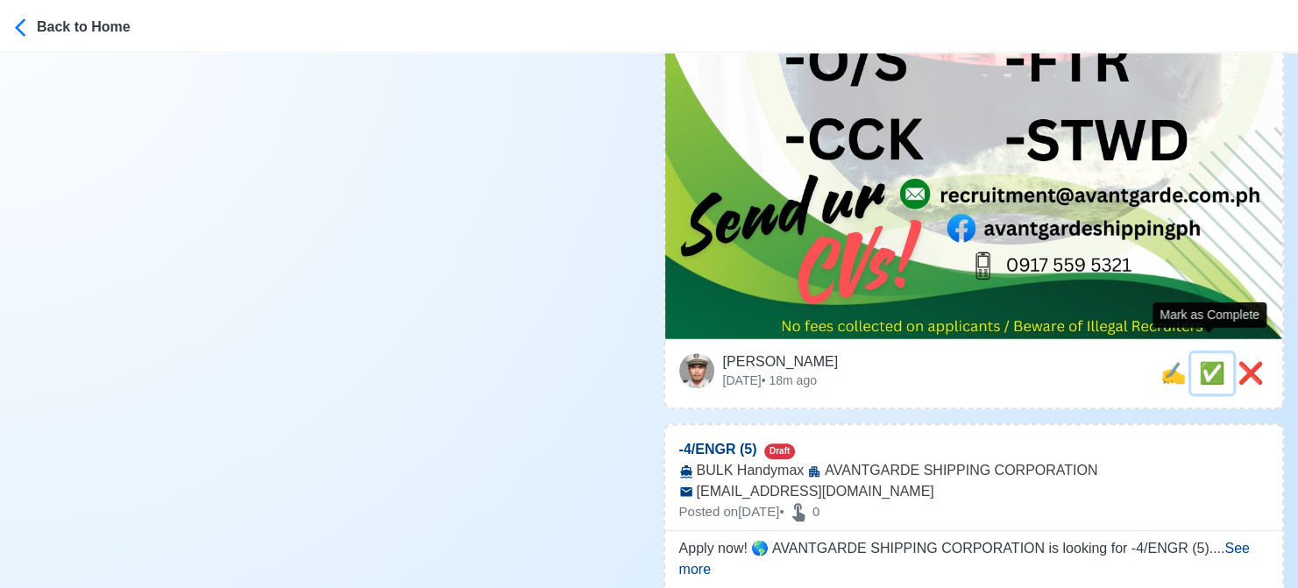
click at [1199, 361] on span "✅" at bounding box center [1212, 373] width 26 height 24
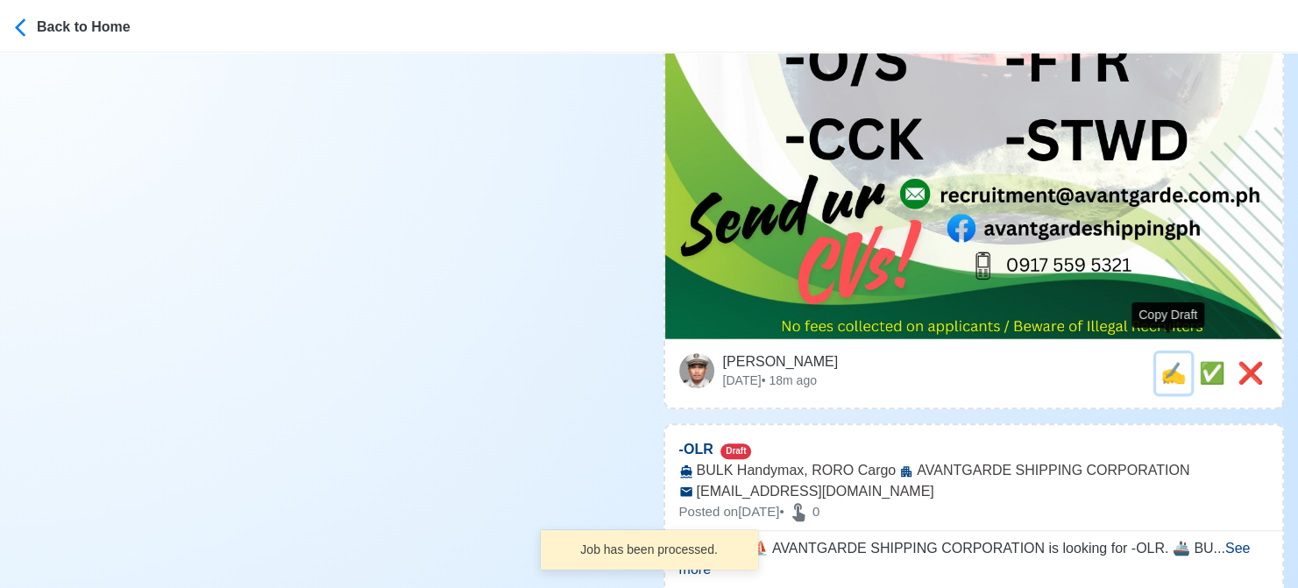
click at [1167, 362] on span "✍️" at bounding box center [1173, 373] width 26 height 24
type input "-4/ENGR (5)"
select select
type input "AVANTGARDE SHIPPING CORPORATION"
type input "BULK Handymax"
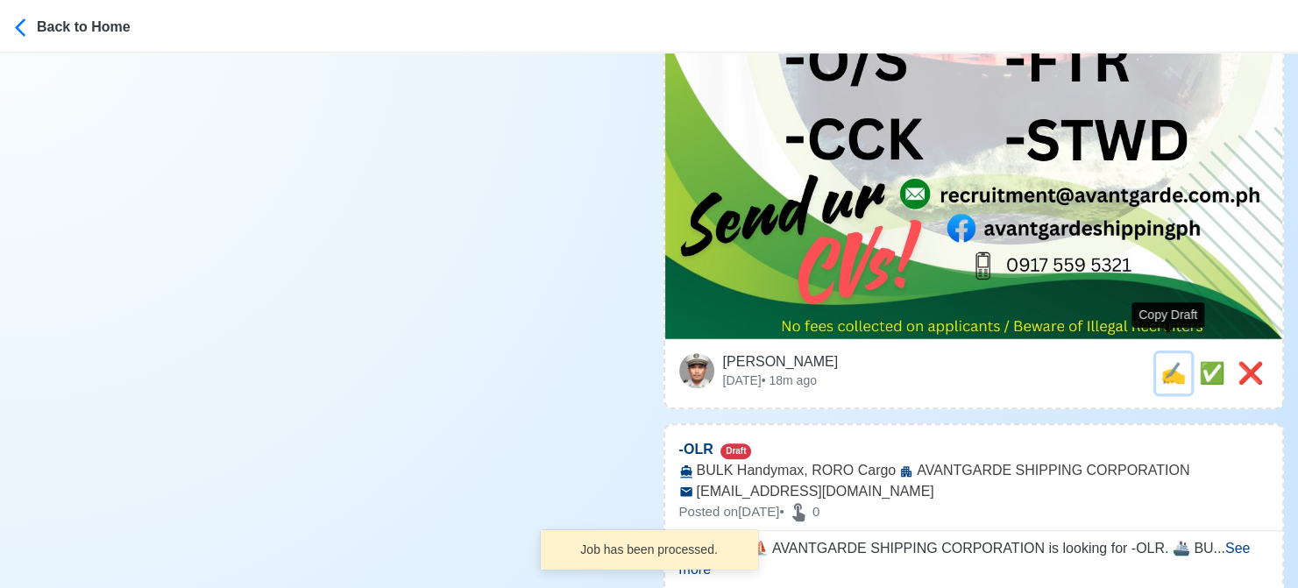
type input "[EMAIL_ADDRESS][DOMAIN_NAME]"
type textarea "Apply now! 🌎 AVANTGARDE SHIPPING CORPORATION is looking for -4/ENGR (5). 🚢 BULK…"
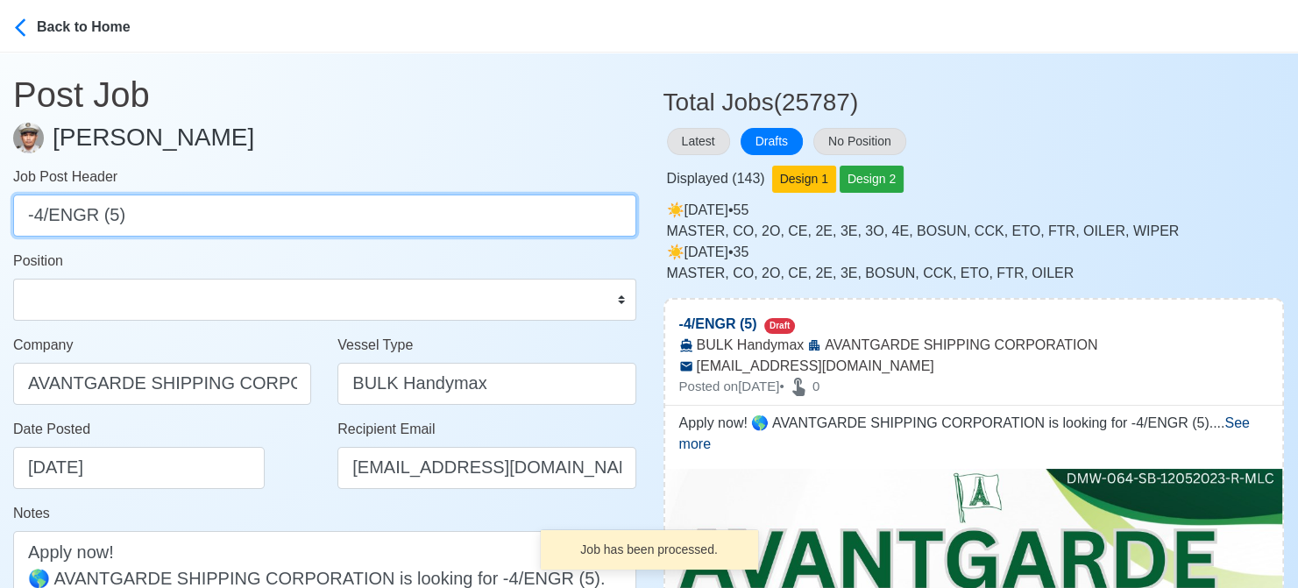
drag, startPoint x: 37, startPoint y: 209, endPoint x: -18, endPoint y: 217, distance: 54.9
click at [0, 217] on html "Back to Home Post Job [PERSON_NAME] Job Post Header -4/ENGR (5) Position Master…" at bounding box center [649, 294] width 1298 height 588
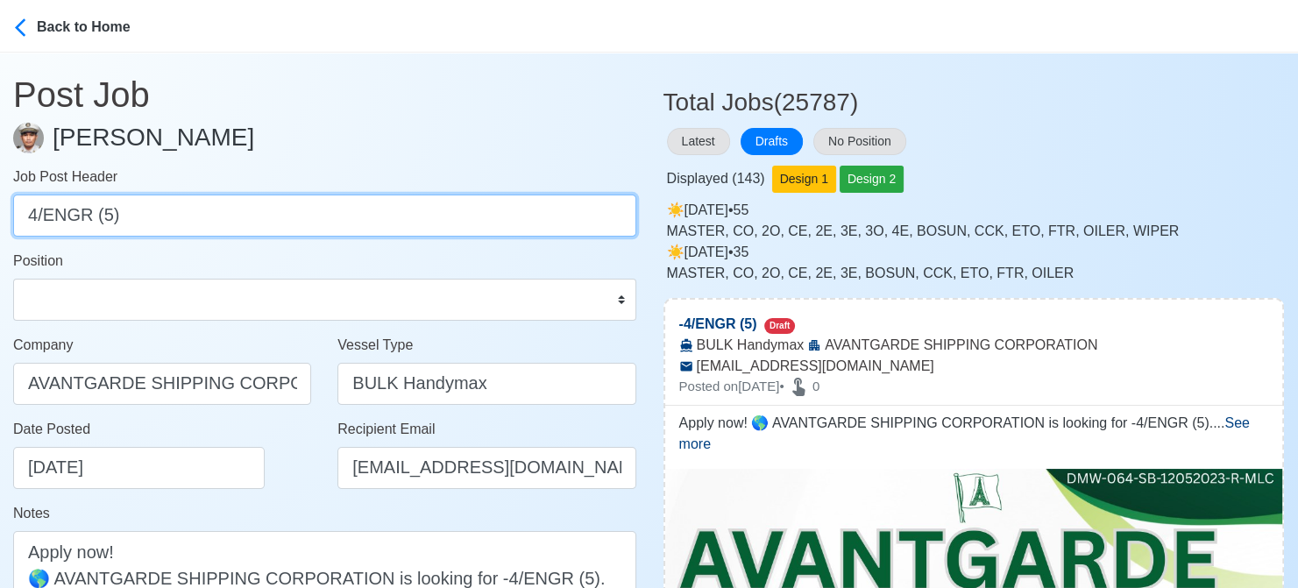
type input "4/ENGR (5)"
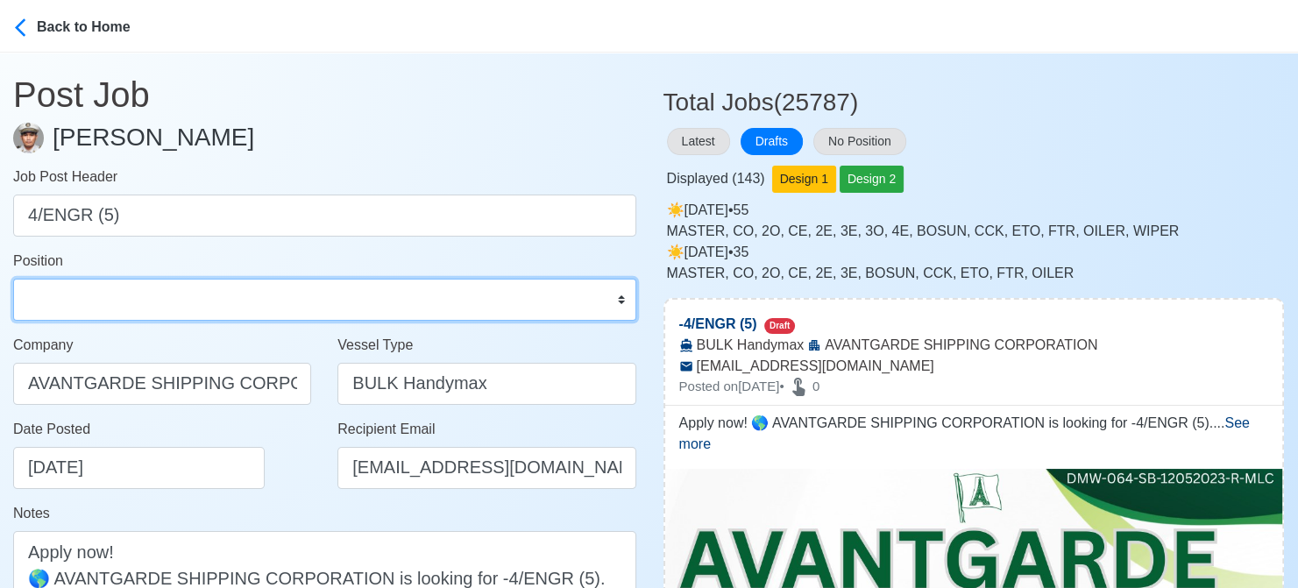
click at [153, 299] on select "Master Chief Officer 2nd Officer 3rd Officer Junior Officer Chief Engineer 2nd …" at bounding box center [324, 300] width 623 height 42
select select "4th Engineer"
click at [13, 279] on select "Master Chief Officer 2nd Officer 3rd Officer Junior Officer Chief Engineer 2nd …" at bounding box center [324, 300] width 623 height 42
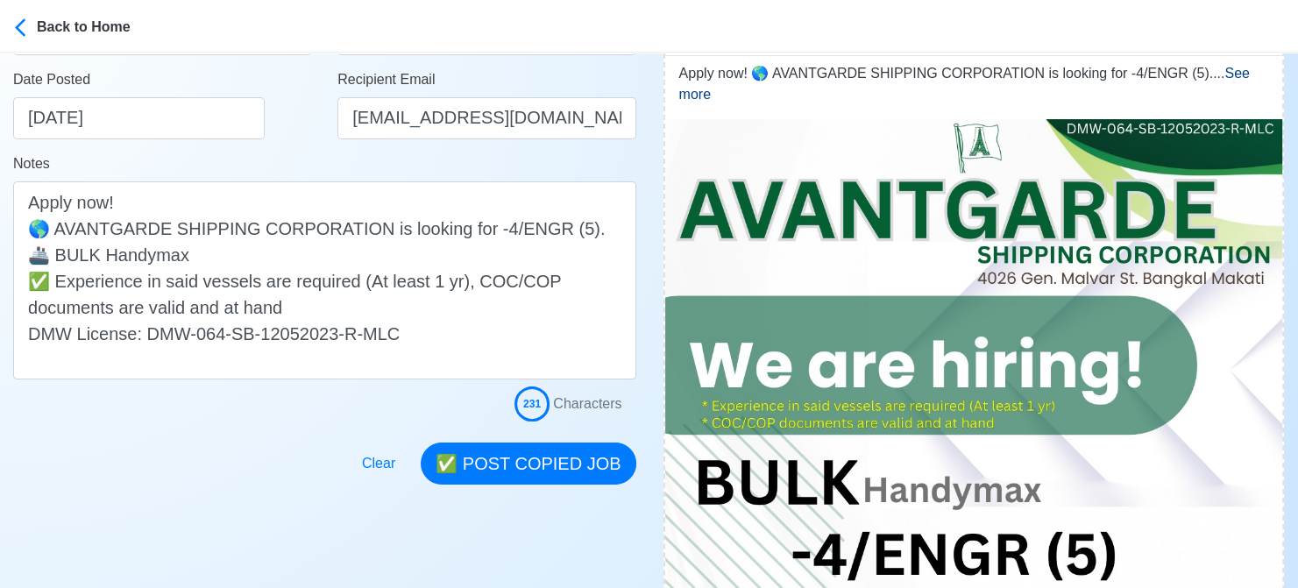
scroll to position [351, 0]
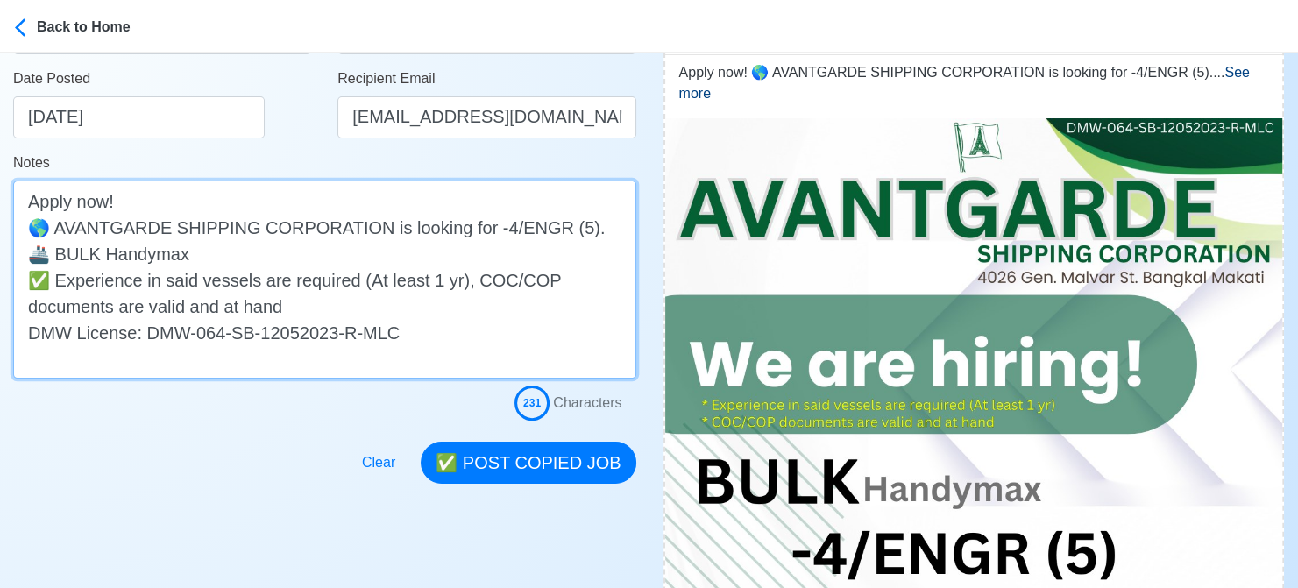
click at [482, 230] on textarea "Apply now! 🌎 AVANTGARDE SHIPPING CORPORATION is looking for -4/ENGR (5). 🚢 BULK…" at bounding box center [324, 280] width 623 height 198
type textarea "Apply now! 🌎 AVANTGARDE SHIPPING CORPORATION is looking for 4/ENGR (5). 🚢 BULK …"
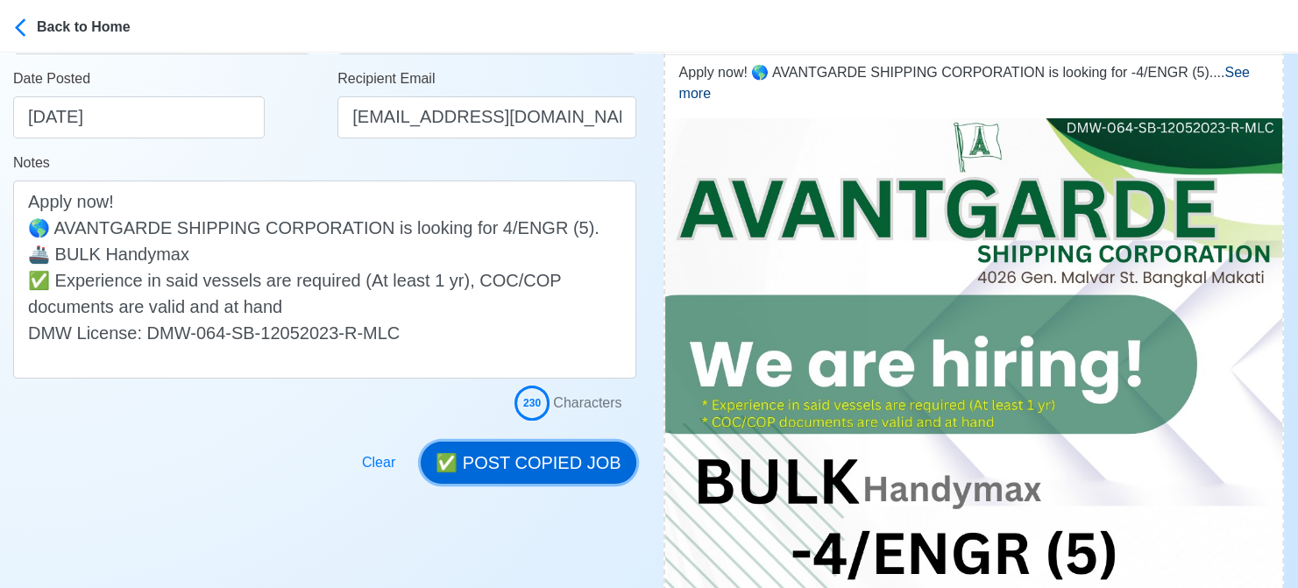
click at [533, 451] on button "✅ POST COPIED JOB" at bounding box center [528, 463] width 215 height 42
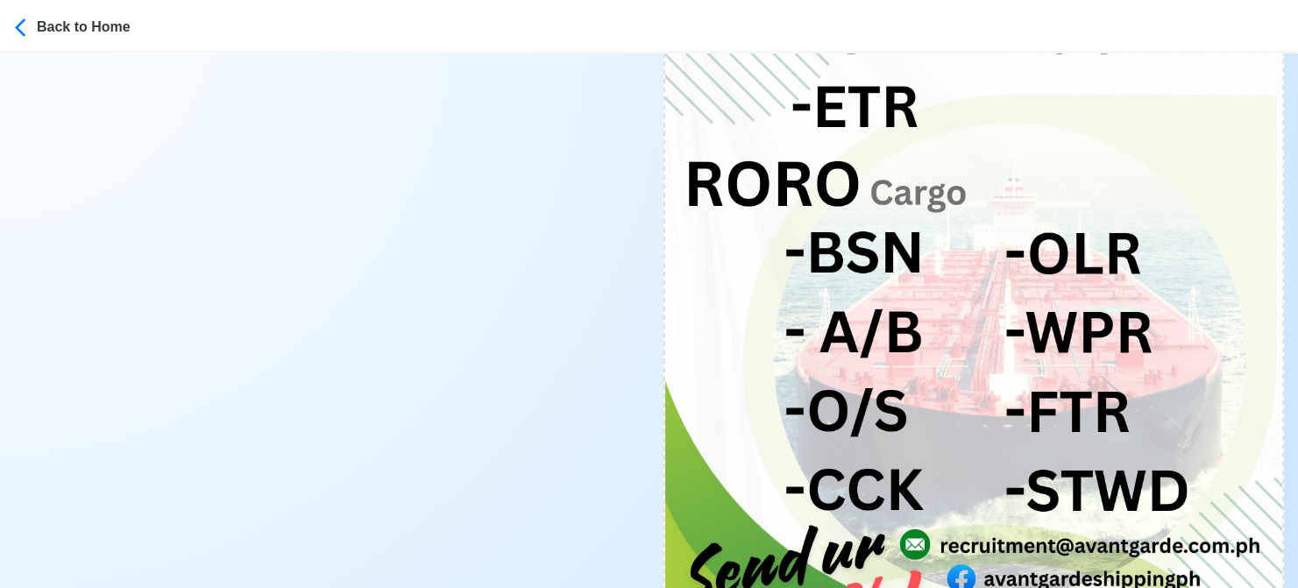
scroll to position [1139, 0]
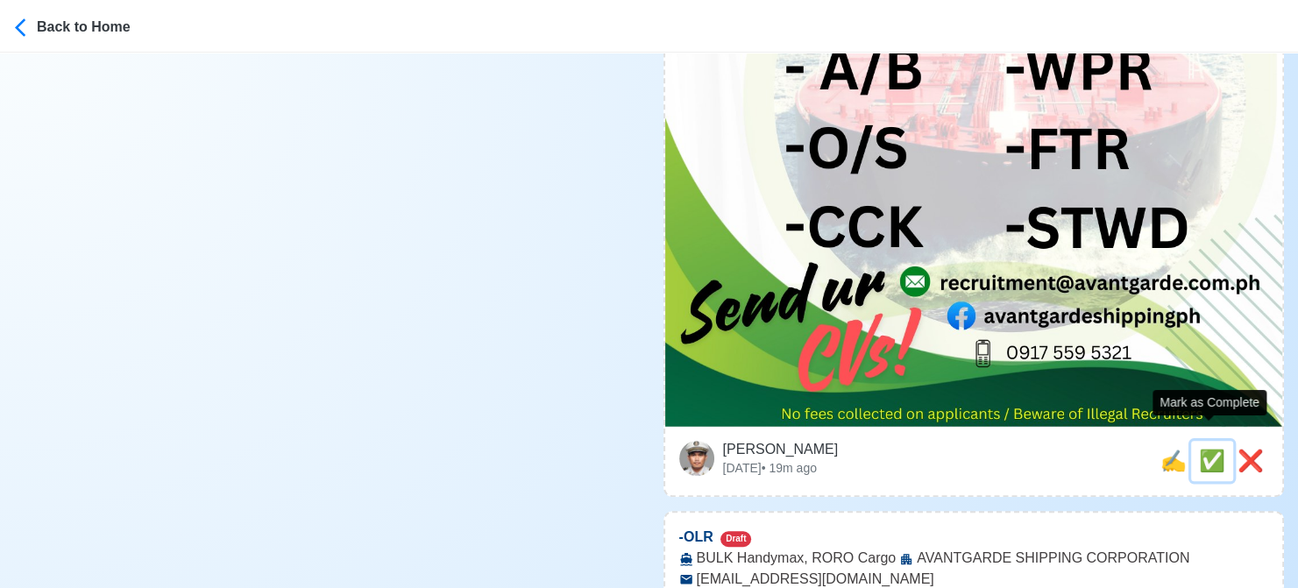
click at [1204, 449] on span "✅" at bounding box center [1212, 461] width 26 height 24
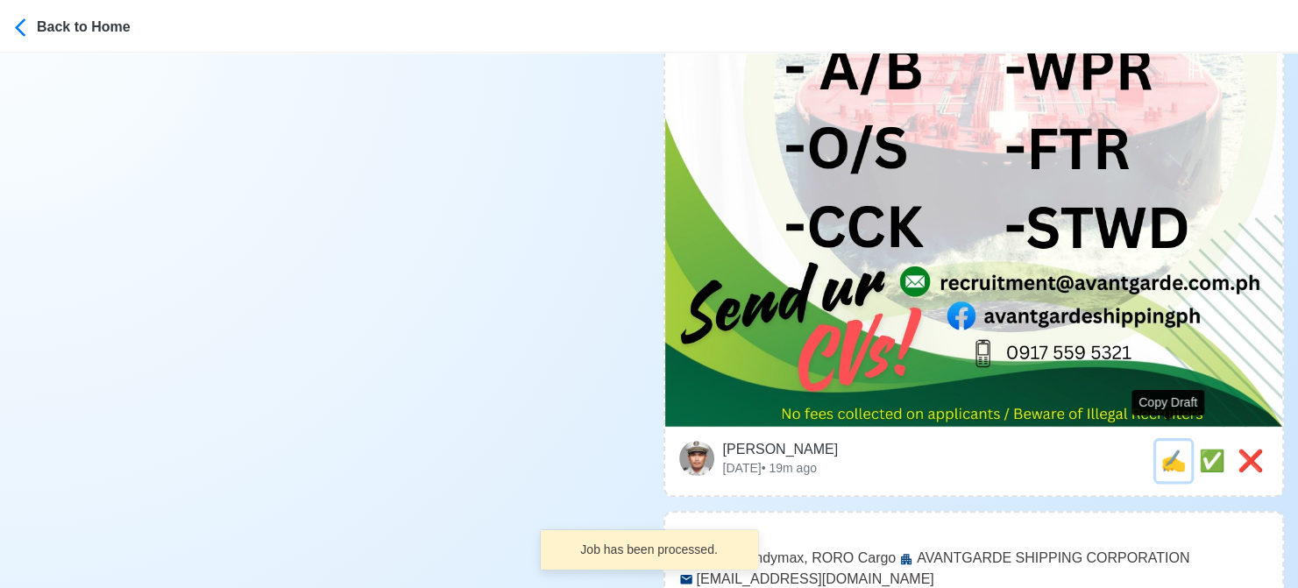
click at [1167, 449] on span "✍️" at bounding box center [1173, 461] width 26 height 24
type input "-OLR"
select select
type input "AVANTGARDE SHIPPING CORPORATION"
type input "BULK Handymax, RORO Cargo"
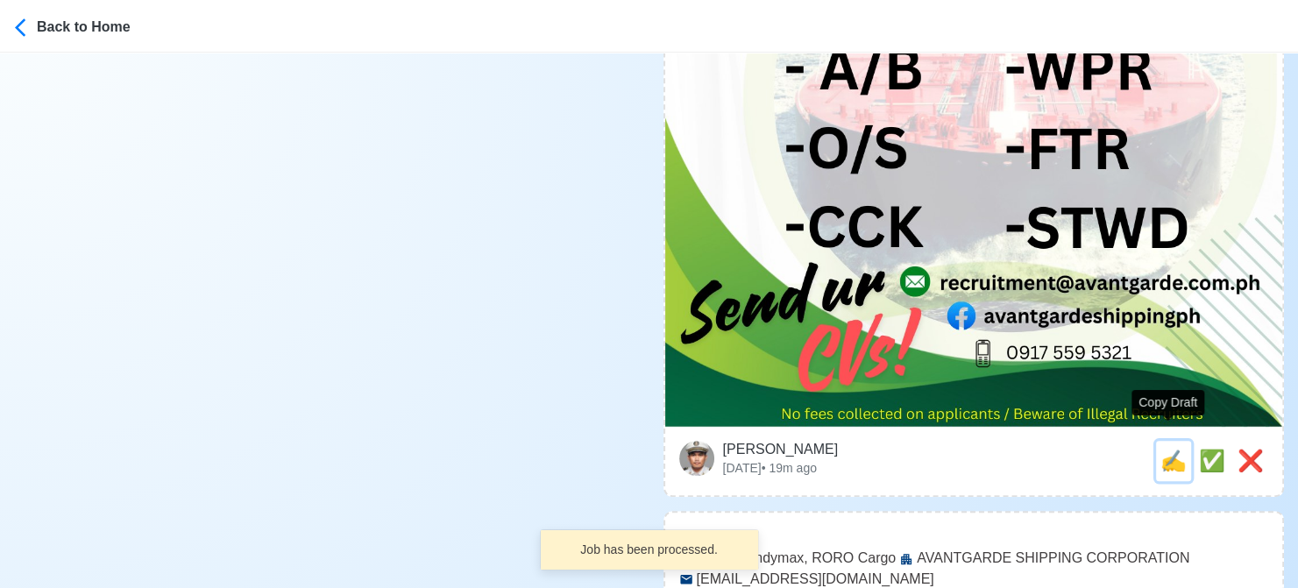
type input "[EMAIL_ADDRESS][DOMAIN_NAME]"
type textarea "Apply now! ⛵ AVANTGARDE SHIPPING CORPORATION is looking for -OLR. 🚢 BULK Handym…"
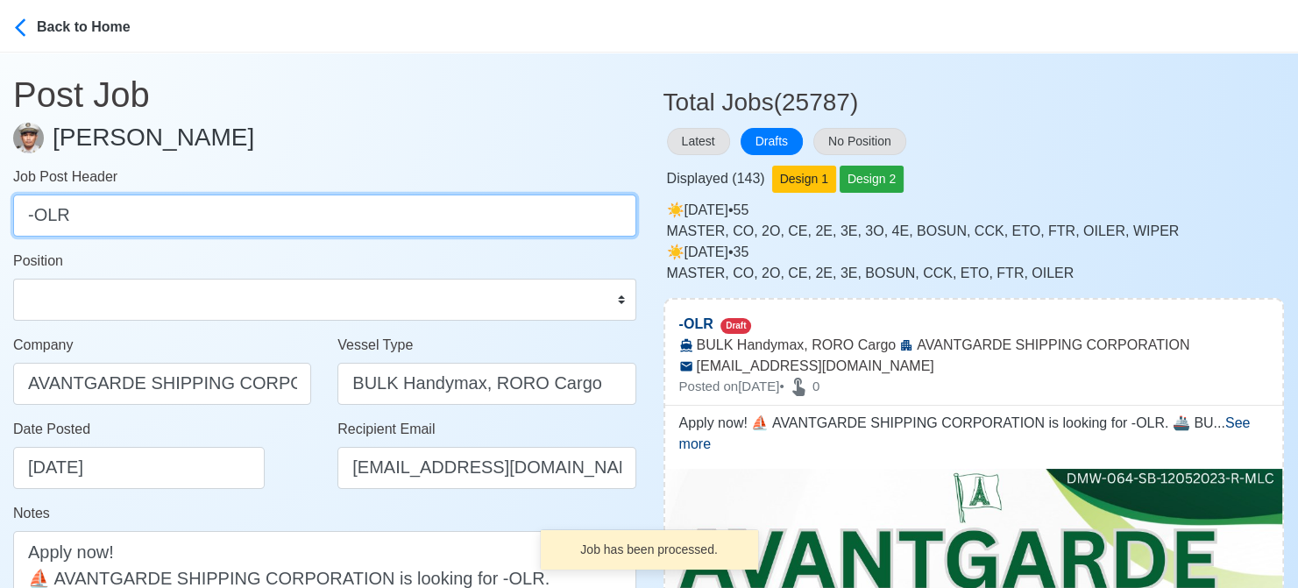
drag, startPoint x: 33, startPoint y: 216, endPoint x: -18, endPoint y: 217, distance: 50.8
click at [0, 217] on html "Back to Home Post Job [PERSON_NAME] Job Post Header -OLR Position Master Chief …" at bounding box center [649, 294] width 1298 height 588
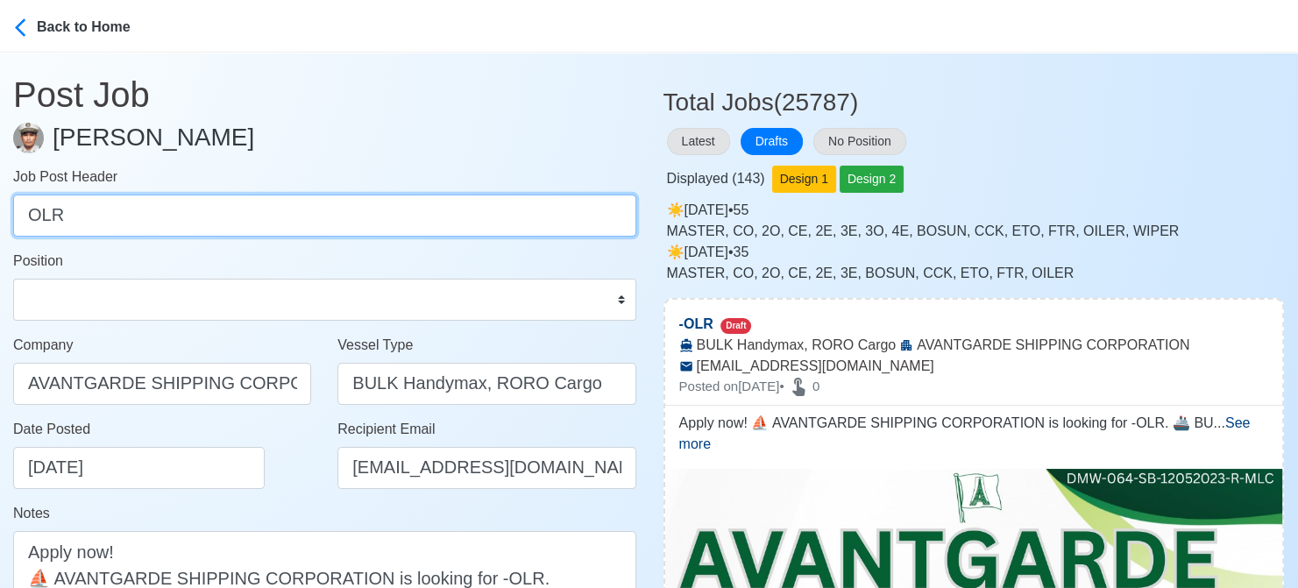
type input "OLR"
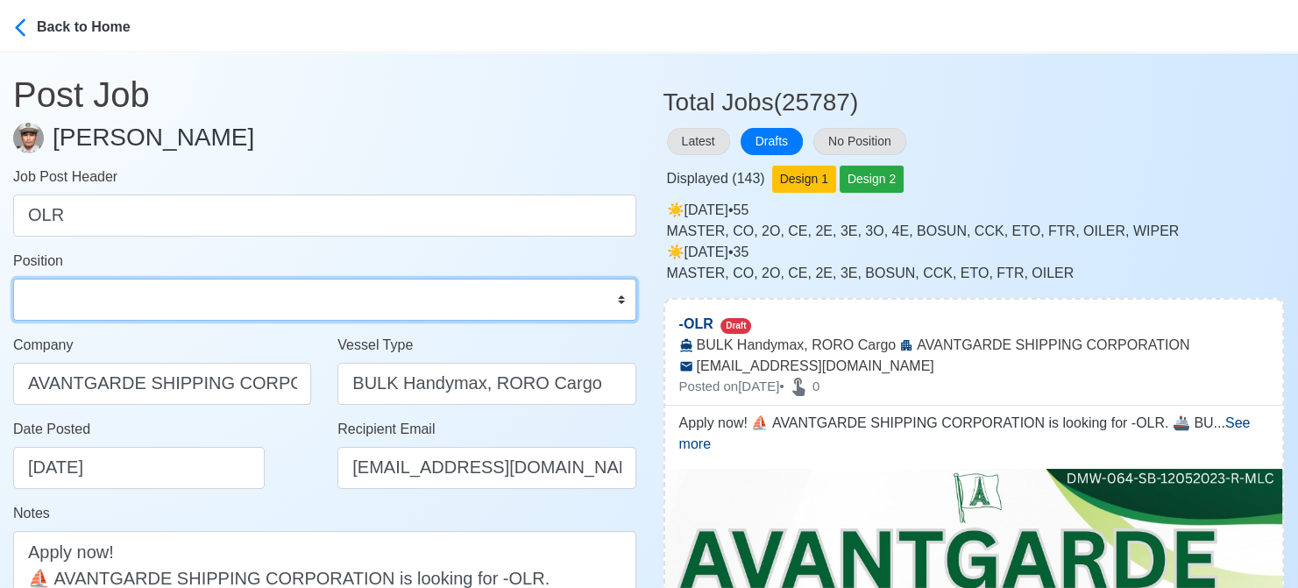
click at [86, 291] on select "Master Chief Officer 2nd Officer 3rd Officer Junior Officer Chief Engineer 2nd …" at bounding box center [324, 300] width 623 height 42
select select "Oiler"
click at [13, 279] on select "Master Chief Officer 2nd Officer 3rd Officer Junior Officer Chief Engineer 2nd …" at bounding box center [324, 300] width 623 height 42
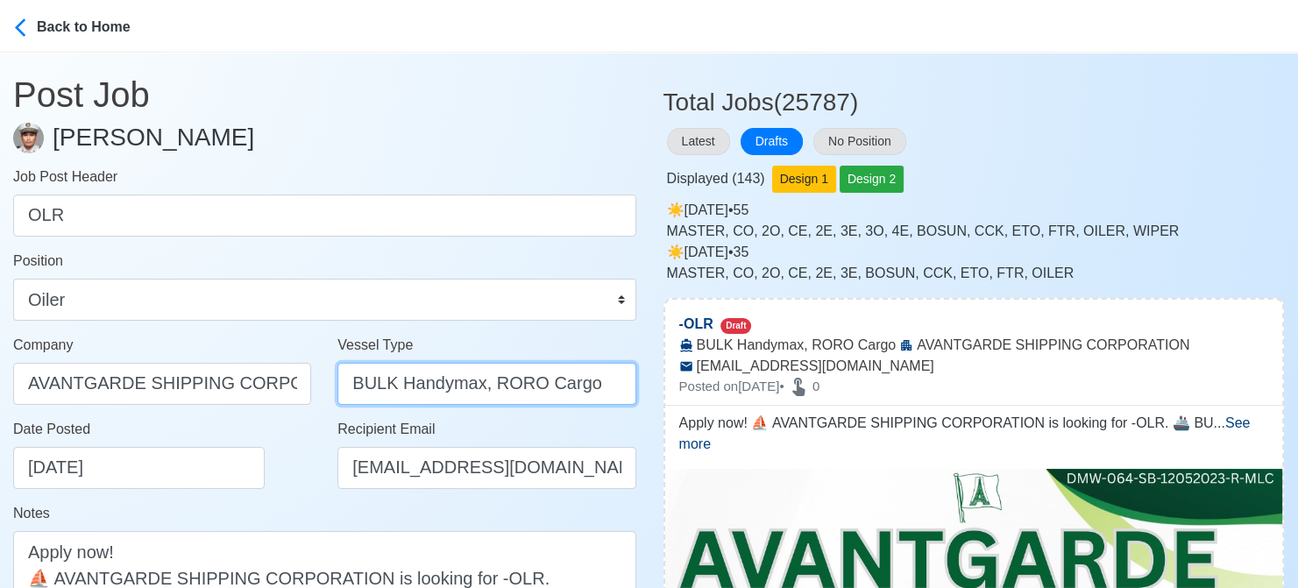
drag, startPoint x: 487, startPoint y: 383, endPoint x: 284, endPoint y: 384, distance: 203.3
click at [284, 384] on div "Company AVANTGARDE SHIPPING CORPORATION Vessel Type BULK Handymax, RORO Cargo" at bounding box center [324, 377] width 649 height 84
type input "RORO Cargo"
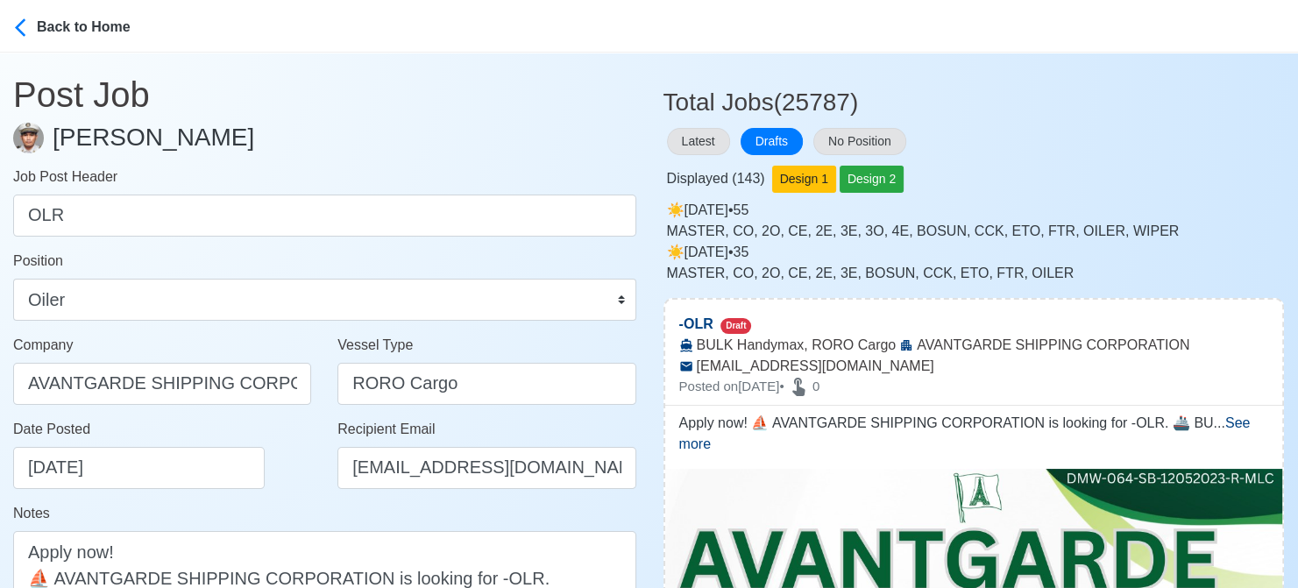
click at [295, 468] on div "Date Posted [DATE]" at bounding box center [167, 454] width 308 height 70
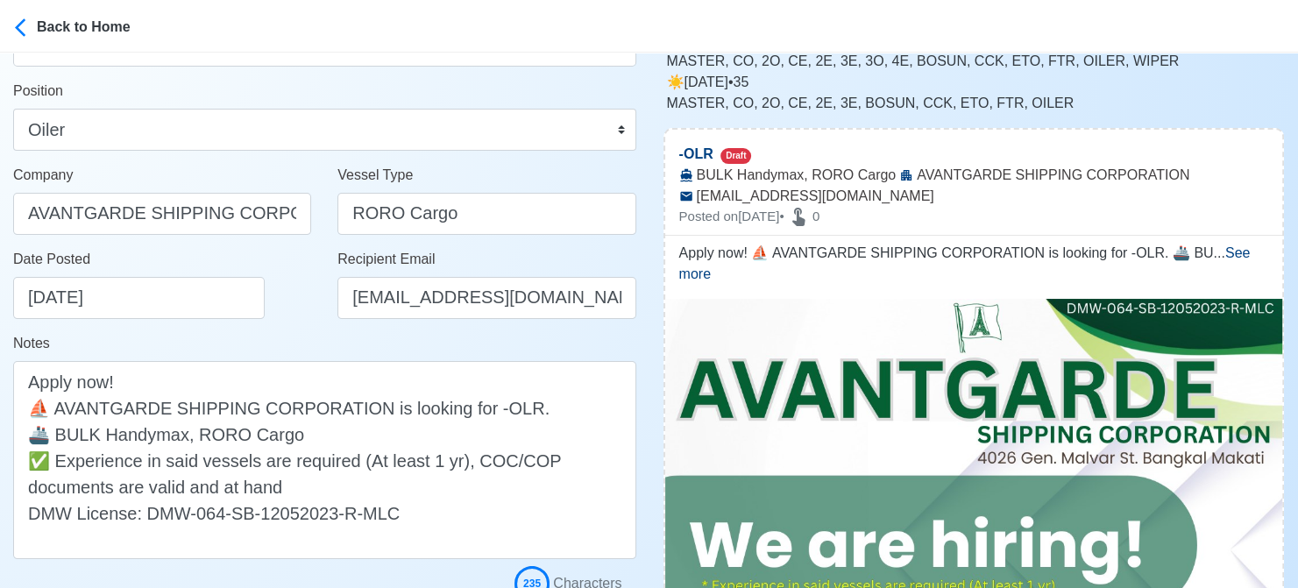
scroll to position [263, 0]
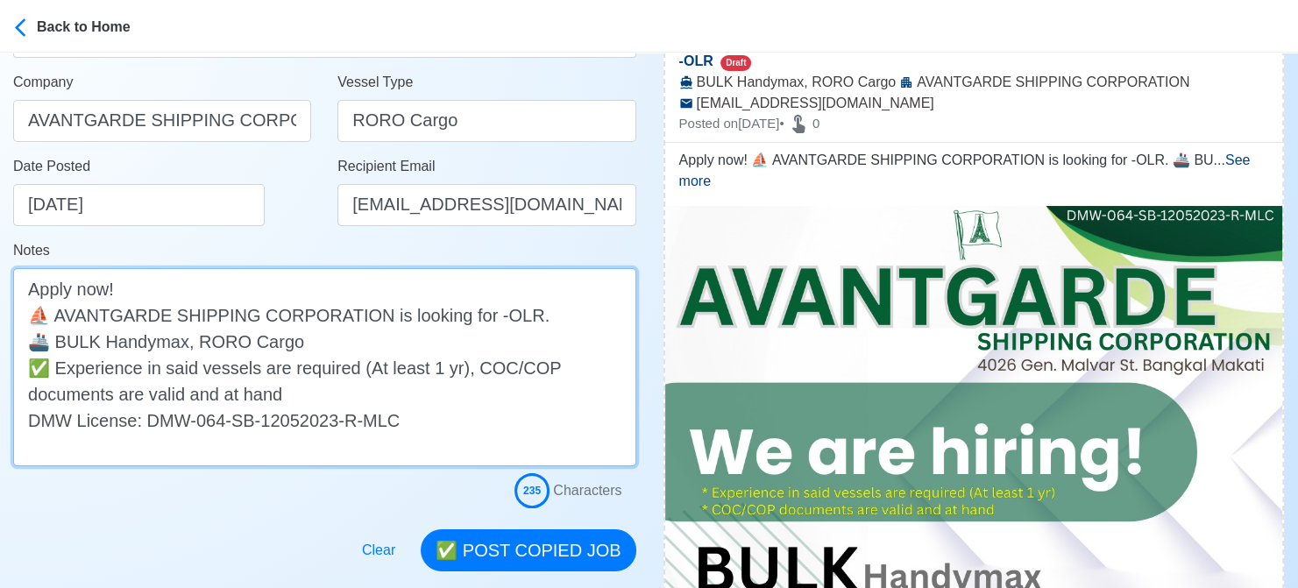
drag, startPoint x: 192, startPoint y: 336, endPoint x: 57, endPoint y: 336, distance: 135.0
click at [57, 336] on textarea "Apply now! ⛵ AVANTGARDE SHIPPING CORPORATION is looking for -OLR. 🚢 BULK Handym…" at bounding box center [324, 367] width 623 height 198
click at [487, 318] on textarea "Apply now! ⛵ AVANTGARDE SHIPPING CORPORATION is looking for -OLR. 🚢 RORO Cargo …" at bounding box center [324, 367] width 623 height 198
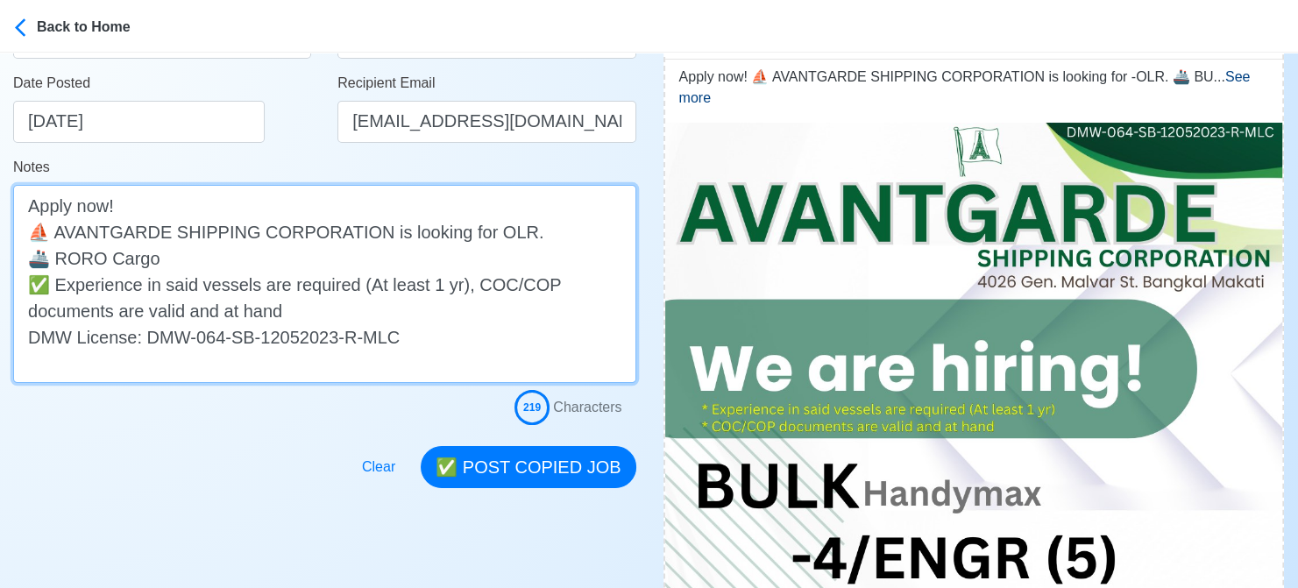
scroll to position [351, 0]
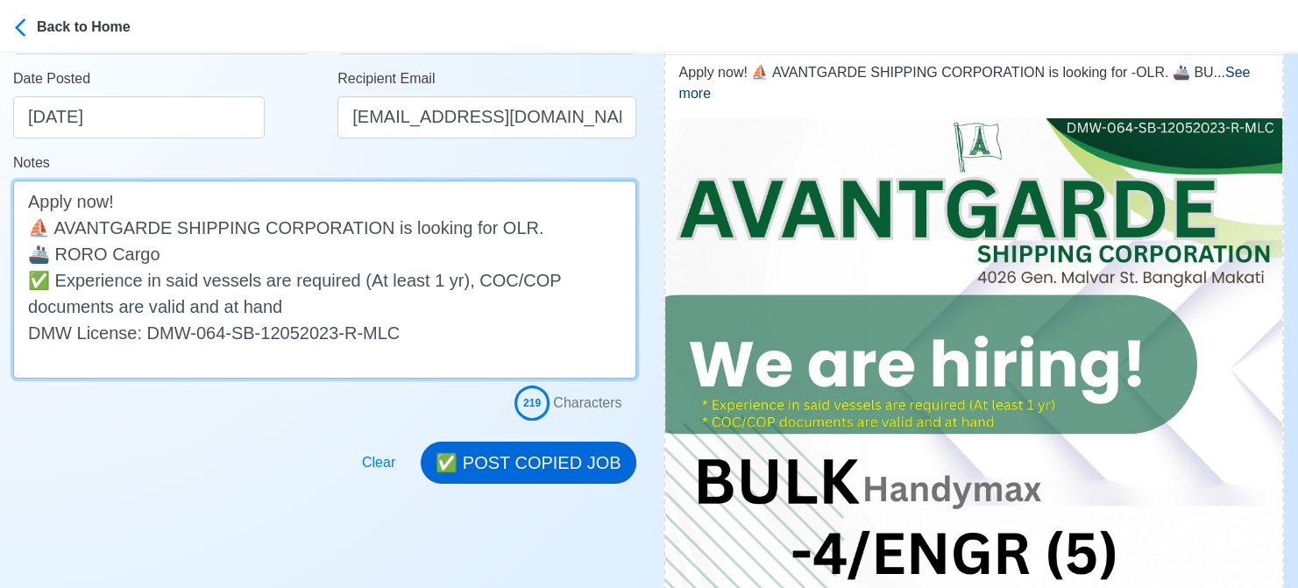
type textarea "Apply now! ⛵ AVANTGARDE SHIPPING CORPORATION is looking for OLR. 🚢 RORO Cargo ✅…"
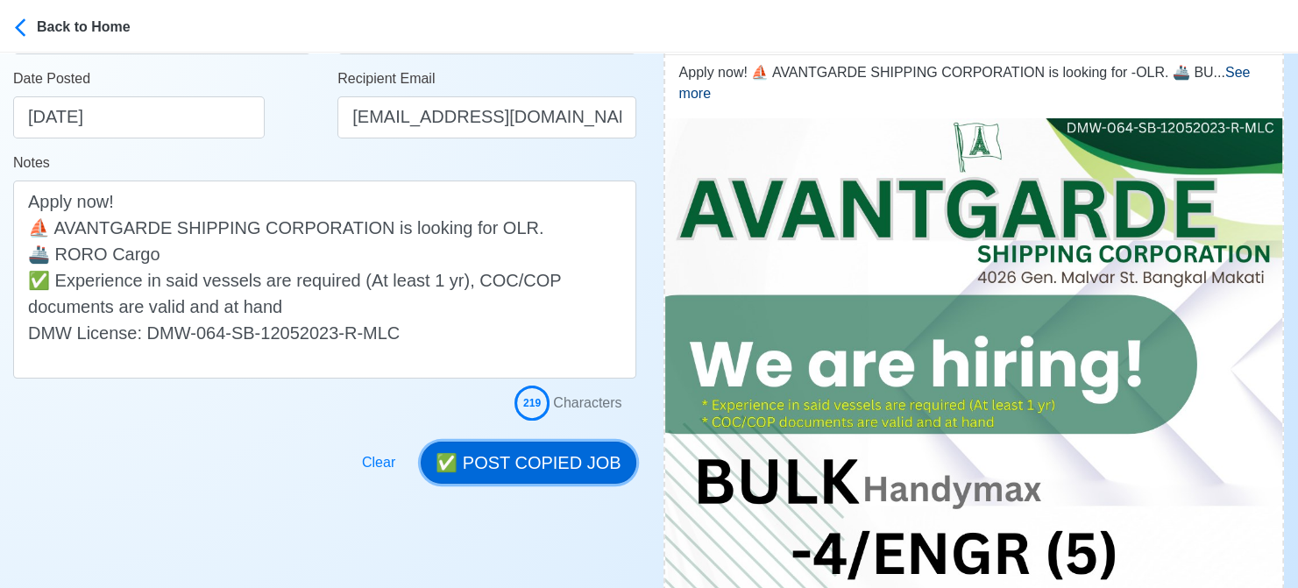
click at [524, 458] on button "✅ POST COPIED JOB" at bounding box center [528, 463] width 215 height 42
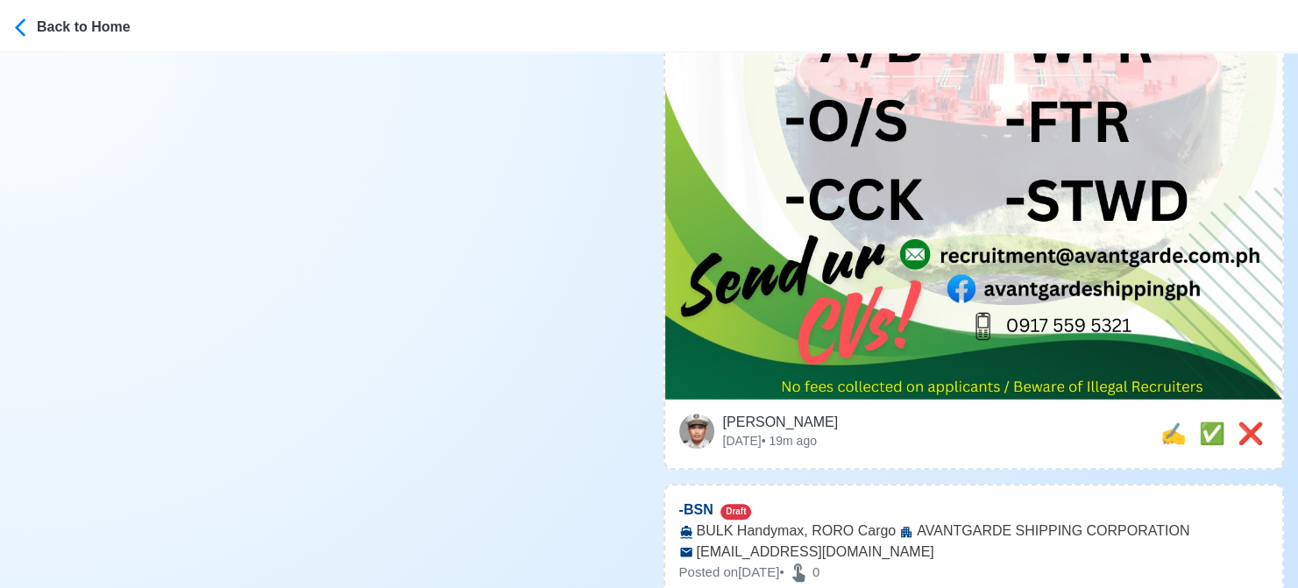
scroll to position [1270, 0]
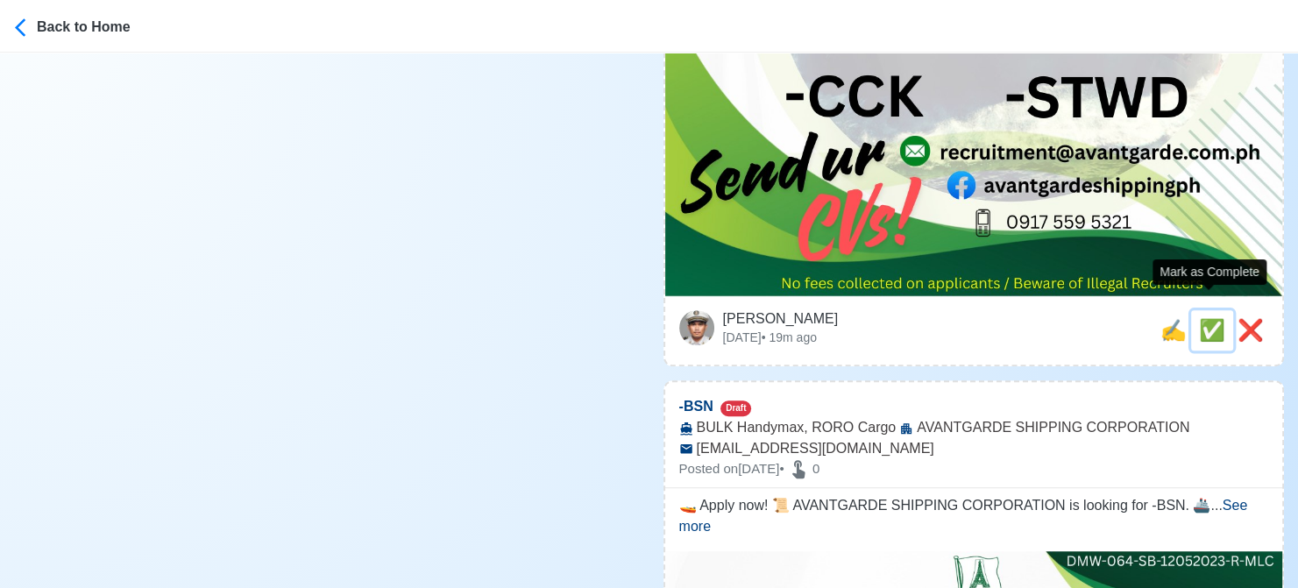
click at [1210, 318] on span "✅" at bounding box center [1212, 330] width 26 height 24
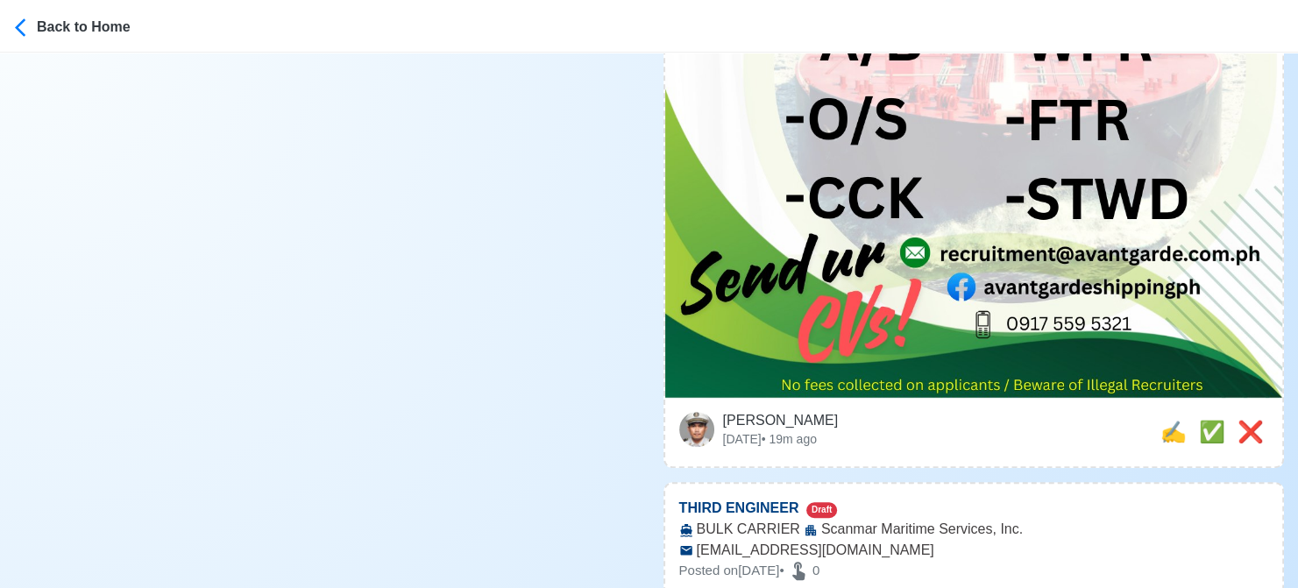
scroll to position [1314, 0]
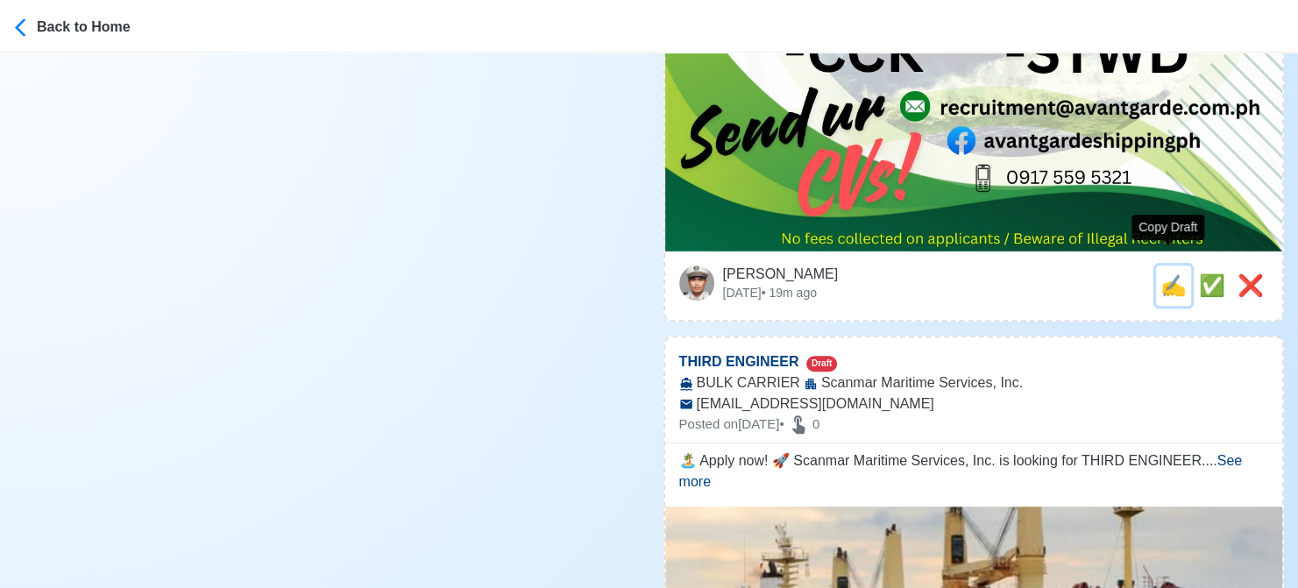
click at [1160, 273] on span "✍️" at bounding box center [1173, 285] width 26 height 24
type input "-BSN"
select select
type input "AVANTGARDE SHIPPING CORPORATION"
type input "BULK Handymax, RORO Cargo"
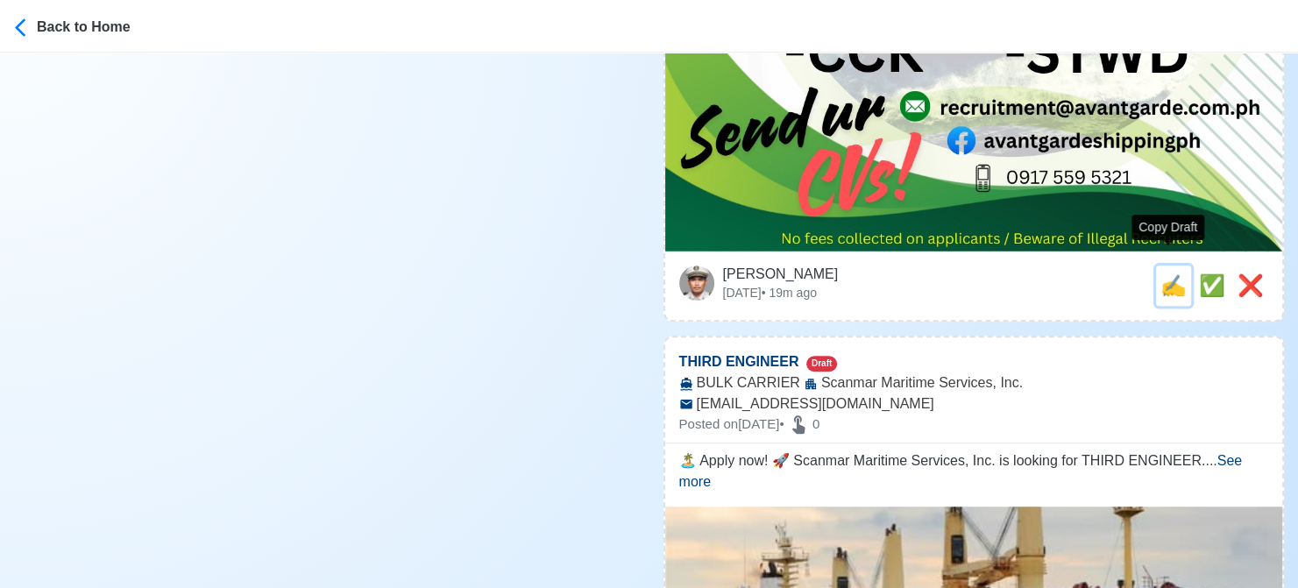
type input "[EMAIL_ADDRESS][DOMAIN_NAME]"
type textarea "🚤 Apply now! 📜 AVANTGARDE SHIPPING CORPORATION is looking for -BSN. 🚢 BULK Hand…"
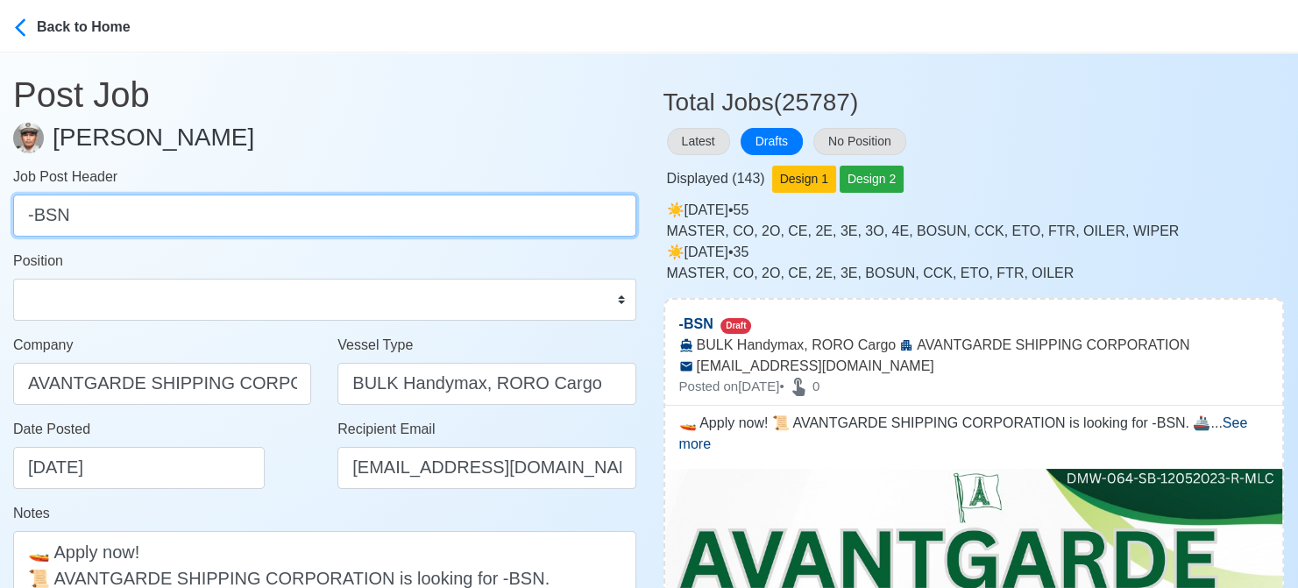
drag, startPoint x: 33, startPoint y: 213, endPoint x: -18, endPoint y: 215, distance: 50.9
click at [0, 215] on html "Back to Home Post Job [PERSON_NAME] Job Post Header -BSN Position Master Chief …" at bounding box center [649, 294] width 1298 height 588
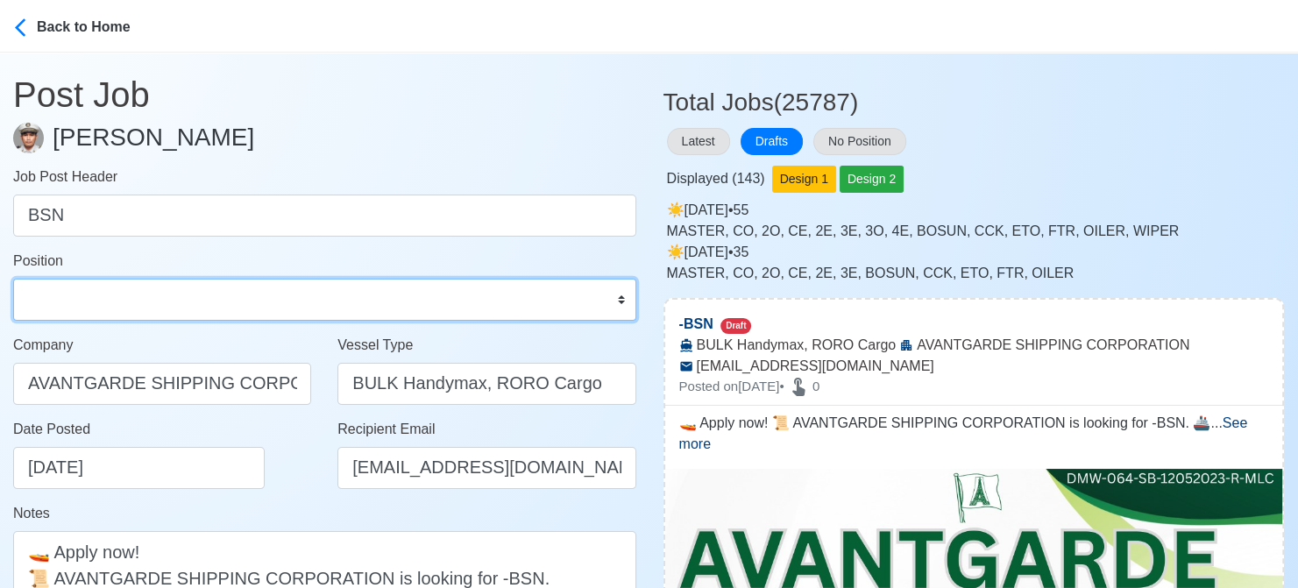
click at [90, 301] on select "Master Chief Officer 2nd Officer 3rd Officer Junior Officer Chief Engineer 2nd …" at bounding box center [324, 300] width 623 height 42
click at [13, 279] on select "Master Chief Officer 2nd Officer 3rd Officer Junior Officer Chief Engineer 2nd …" at bounding box center [324, 300] width 623 height 42
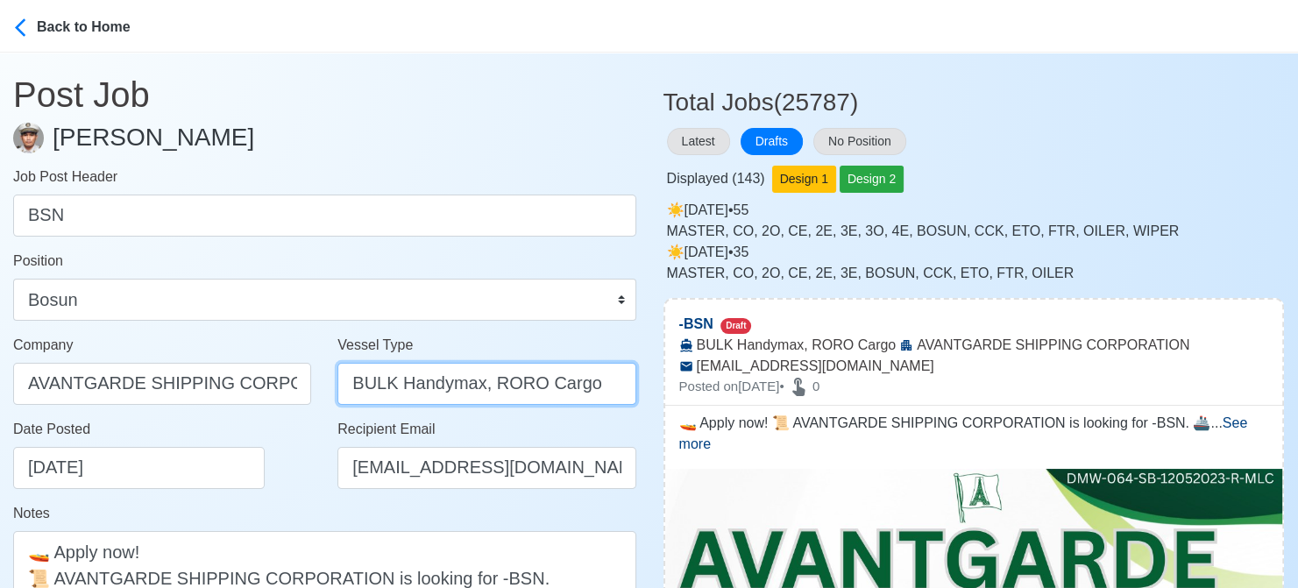
drag, startPoint x: 488, startPoint y: 385, endPoint x: 326, endPoint y: 387, distance: 162.1
click at [326, 387] on div "Vessel Type BULK Handymax, RORO Cargo" at bounding box center [486, 377] width 324 height 84
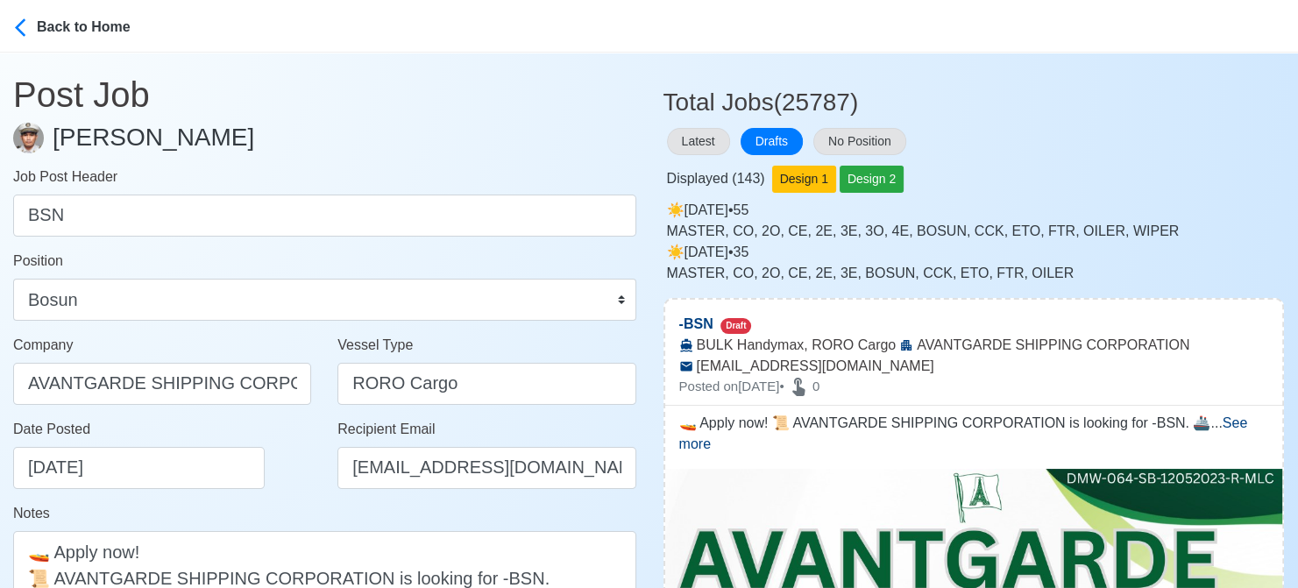
click at [301, 487] on div "Date Posted [DATE]" at bounding box center [167, 454] width 308 height 70
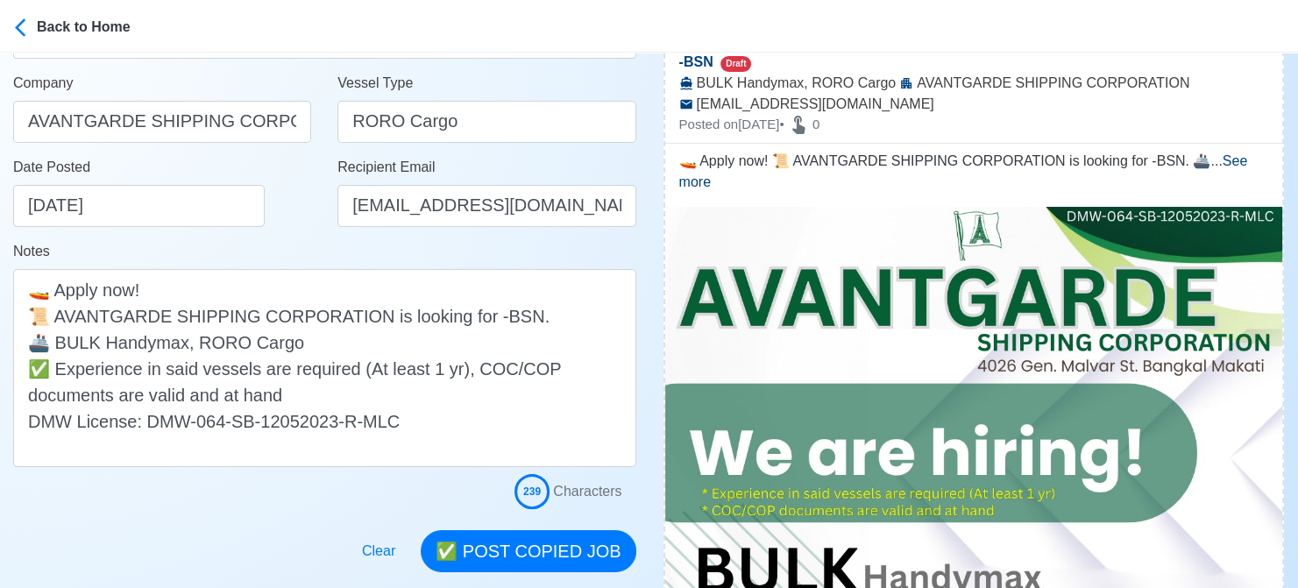
scroll to position [263, 0]
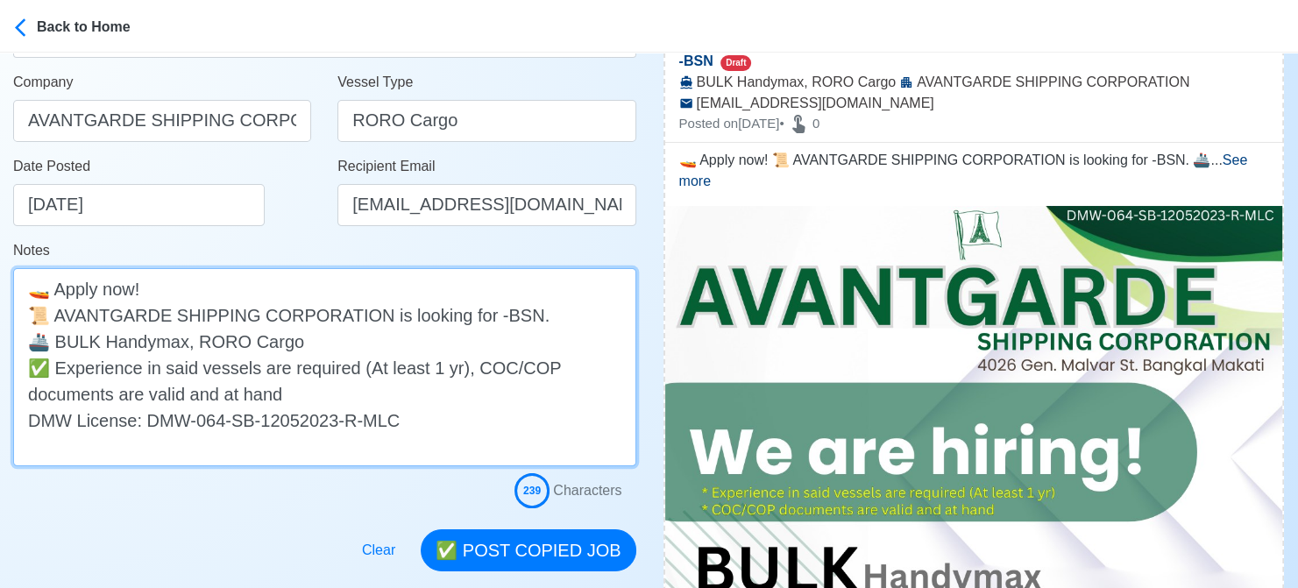
click at [487, 308] on textarea "🚤 Apply now! 📜 AVANTGARDE SHIPPING CORPORATION is looking for -BSN. 🚢 BULK Hand…" at bounding box center [324, 367] width 623 height 198
drag, startPoint x: 191, startPoint y: 343, endPoint x: 57, endPoint y: 344, distance: 134.1
click at [57, 344] on textarea "🚤 Apply now! 📜 AVANTGARDE SHIPPING CORPORATION is looking for BSN. 🚢 BULK Handy…" at bounding box center [324, 367] width 623 height 198
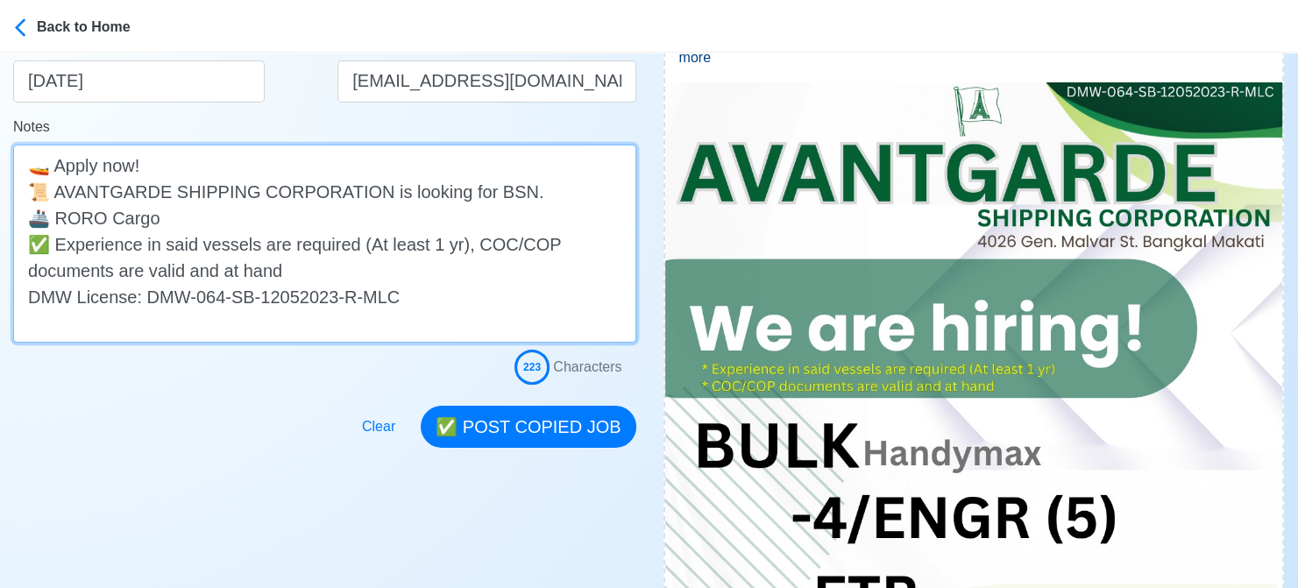
scroll to position [438, 0]
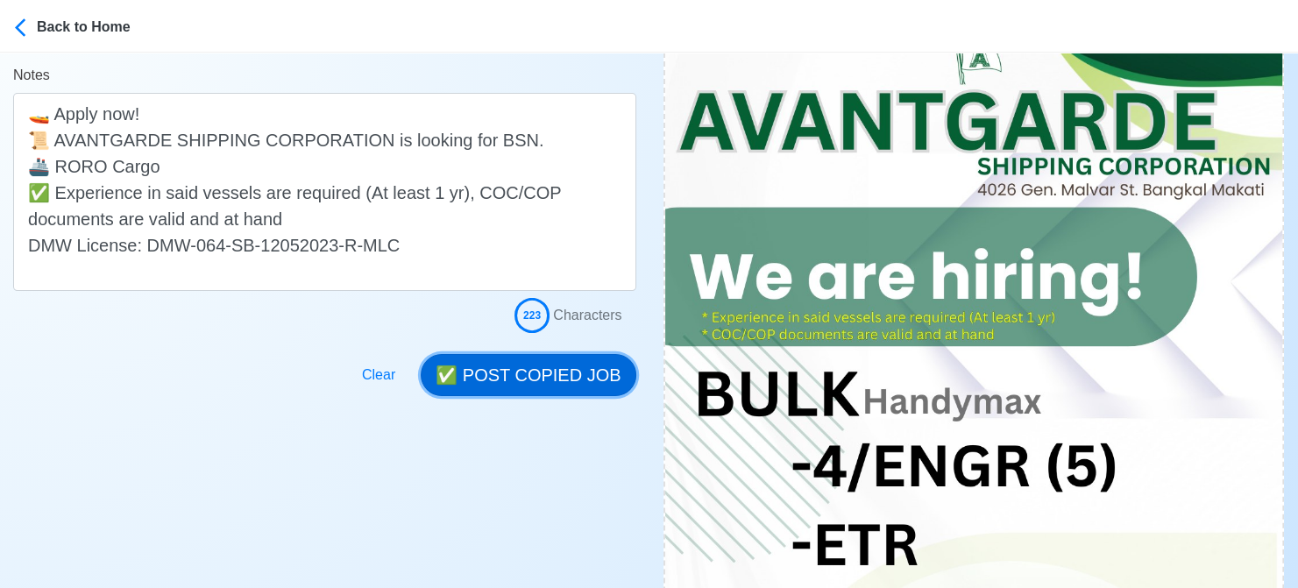
click at [544, 382] on button "✅ POST COPIED JOB" at bounding box center [528, 375] width 215 height 42
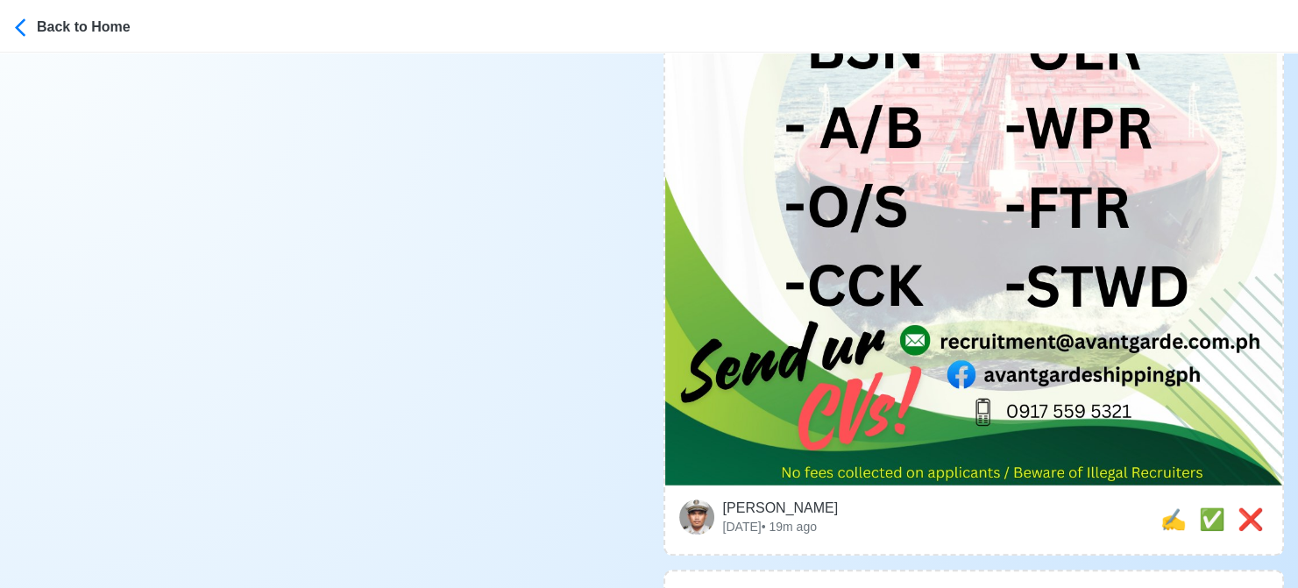
scroll to position [1139, 0]
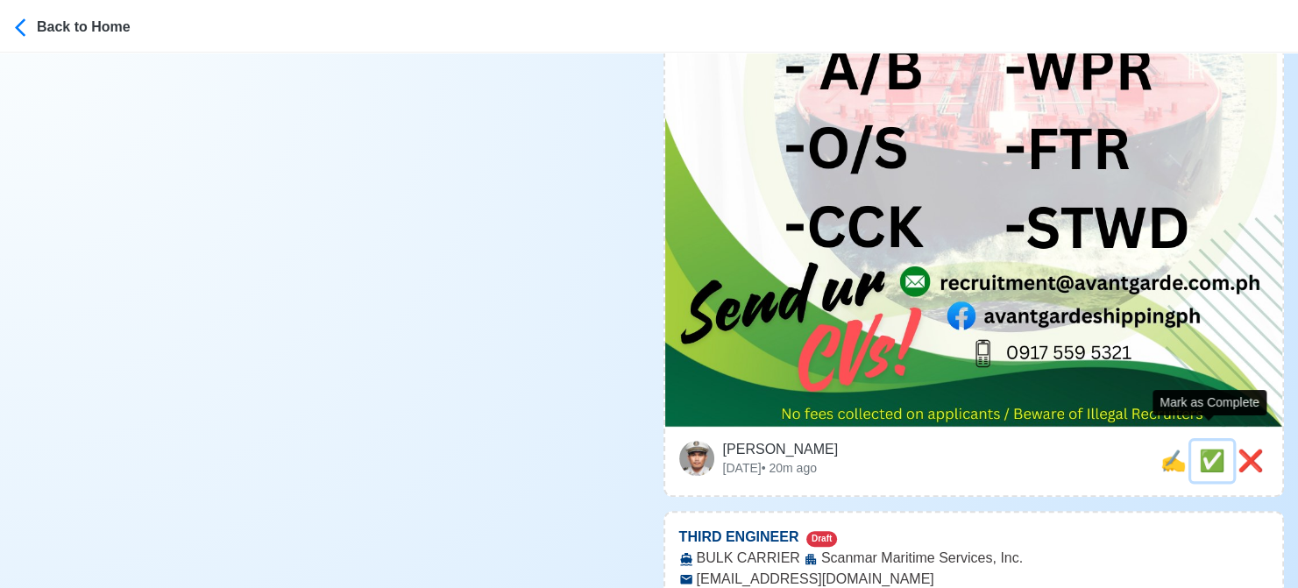
click at [1210, 449] on span "✅" at bounding box center [1212, 461] width 26 height 24
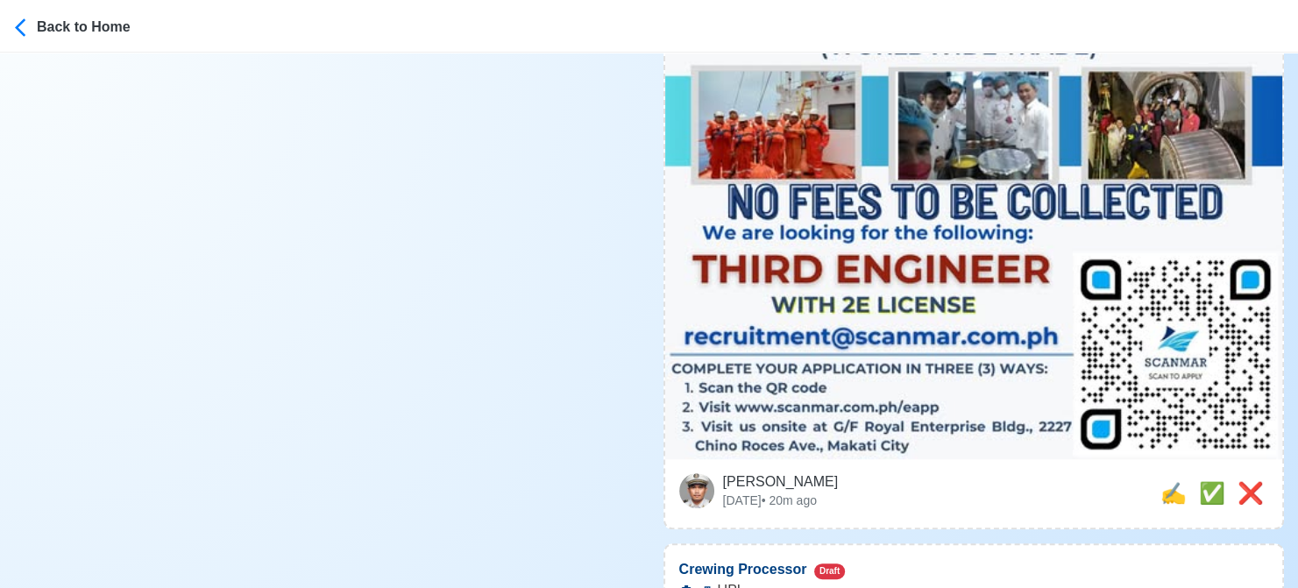
scroll to position [964, 0]
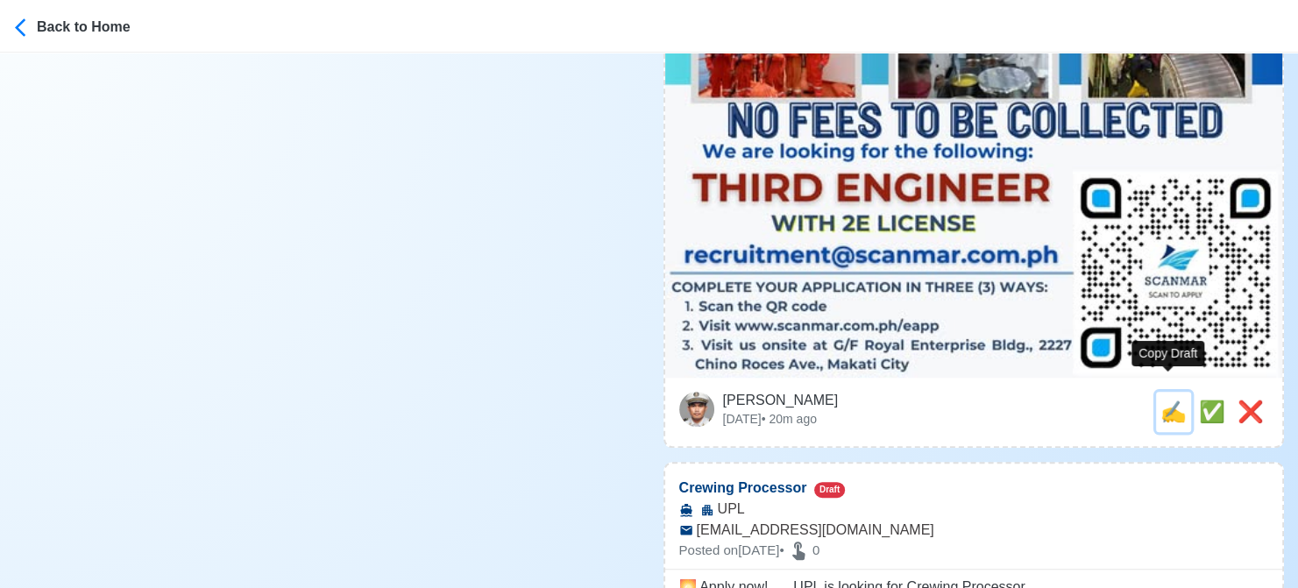
click at [1171, 400] on span "✍️" at bounding box center [1173, 412] width 26 height 24
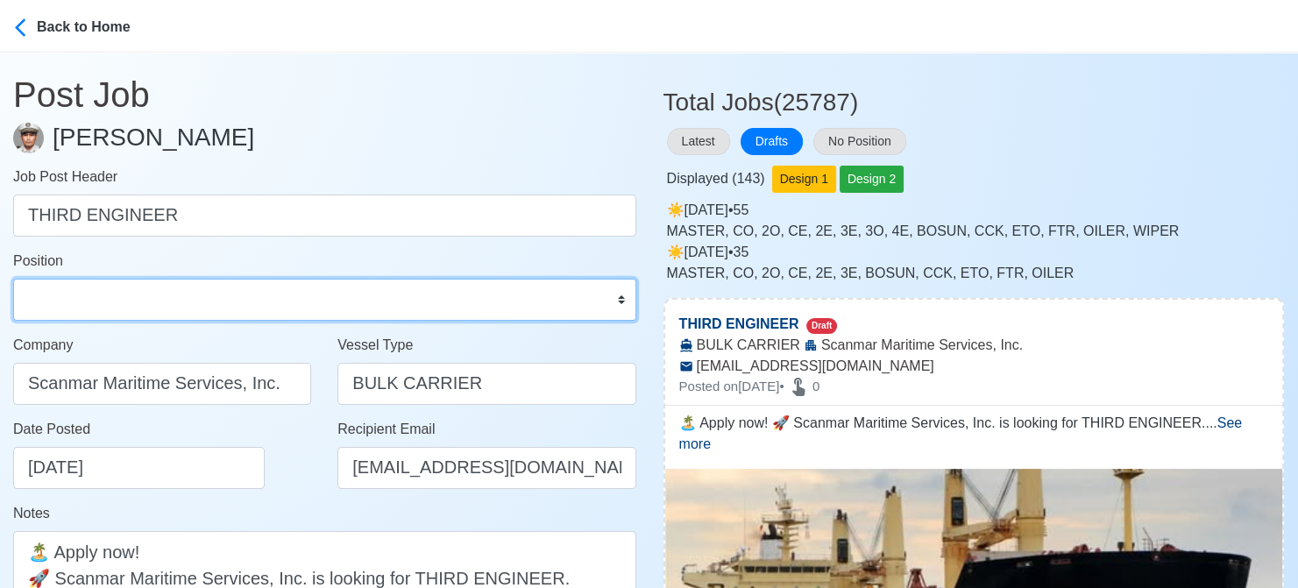
click at [165, 292] on select "Master Chief Officer 2nd Officer 3rd Officer Junior Officer Chief Engineer 2nd …" at bounding box center [324, 300] width 623 height 42
click at [13, 279] on select "Master Chief Officer 2nd Officer 3rd Officer Junior Officer Chief Engineer 2nd …" at bounding box center [324, 300] width 623 height 42
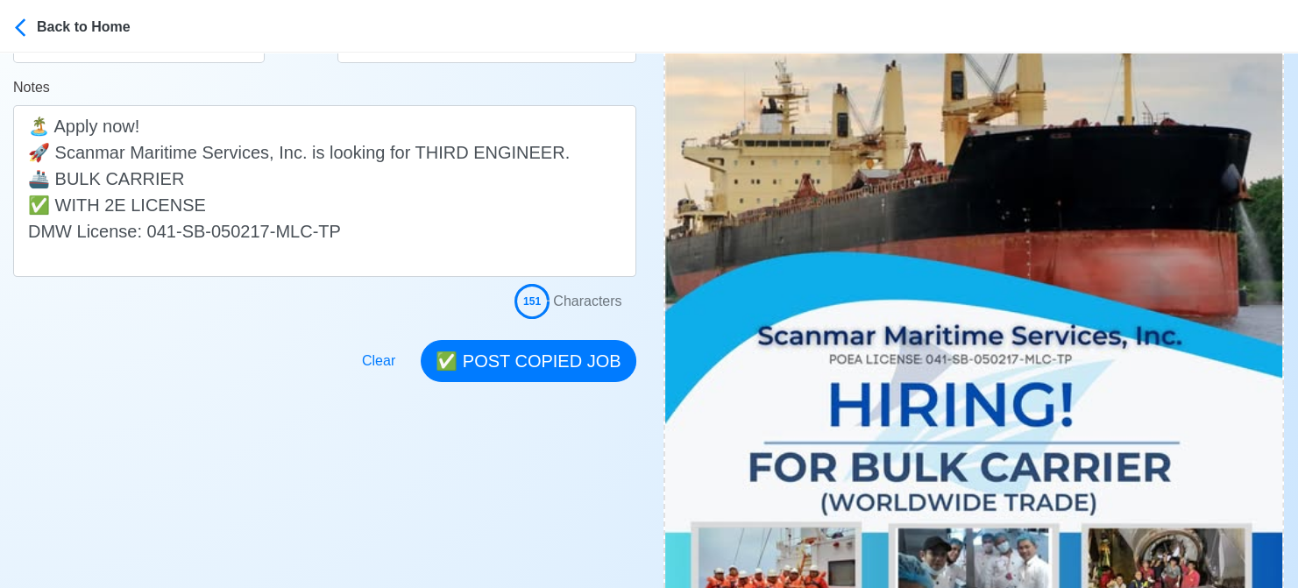
scroll to position [526, 0]
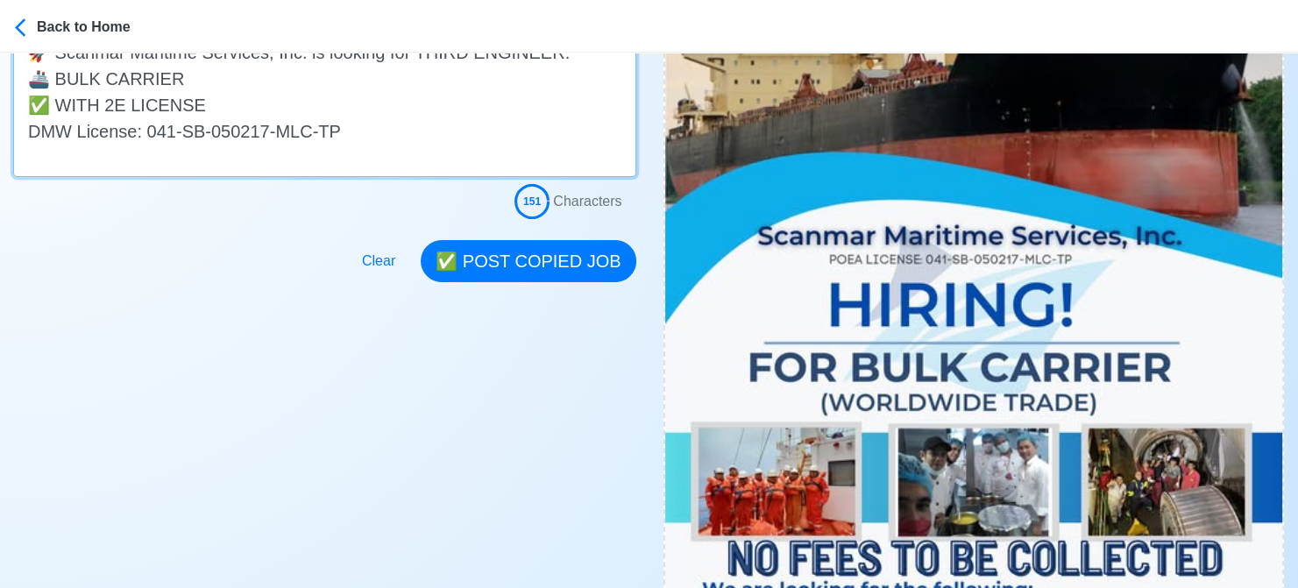
click at [215, 83] on textarea "🏝️ Apply now! 🚀 Scanmar Maritime Services, Inc. is looking for THIRD ENGINEER. …" at bounding box center [324, 91] width 623 height 172
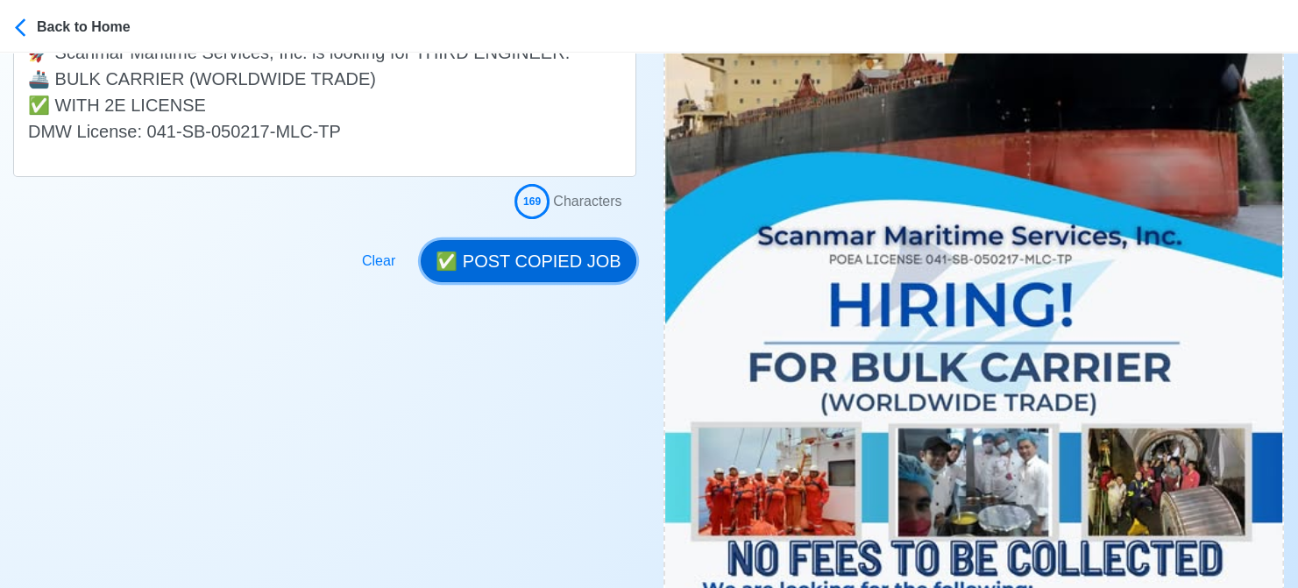
click at [549, 251] on button "✅ POST COPIED JOB" at bounding box center [528, 261] width 215 height 42
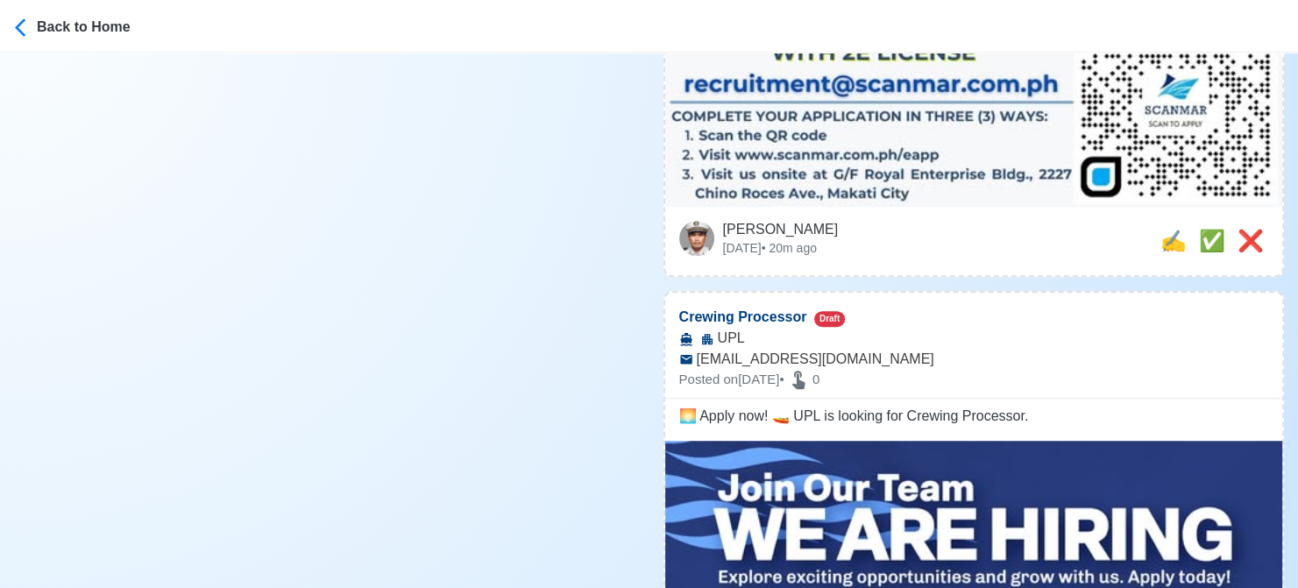
scroll to position [1227, 0]
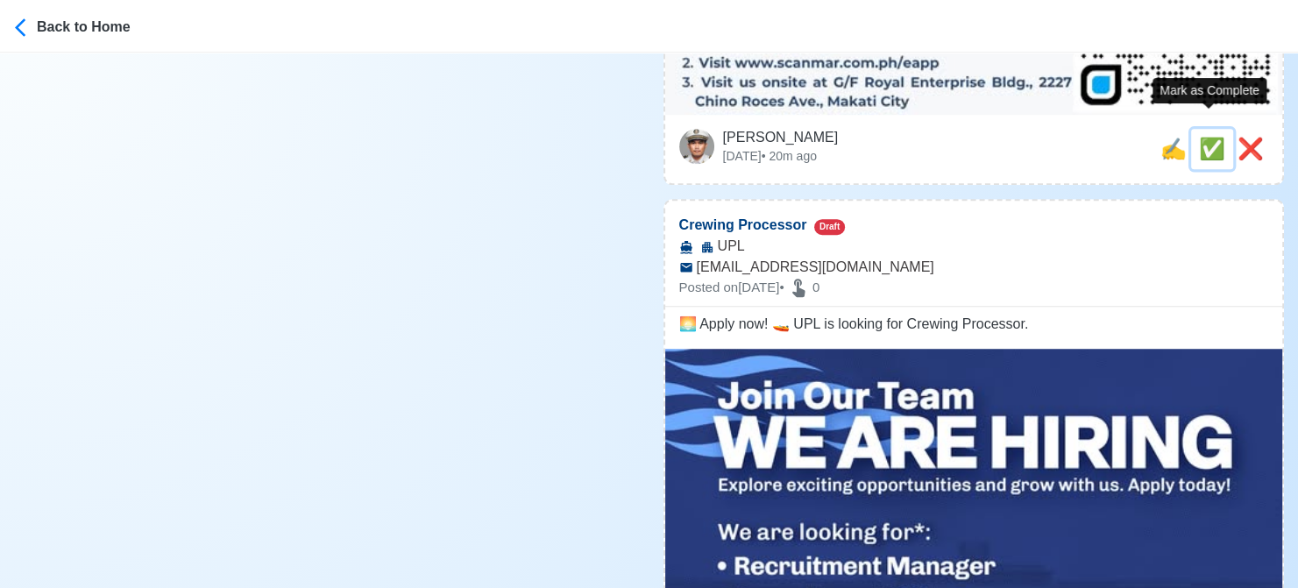
click at [1205, 137] on span "✅" at bounding box center [1212, 149] width 26 height 24
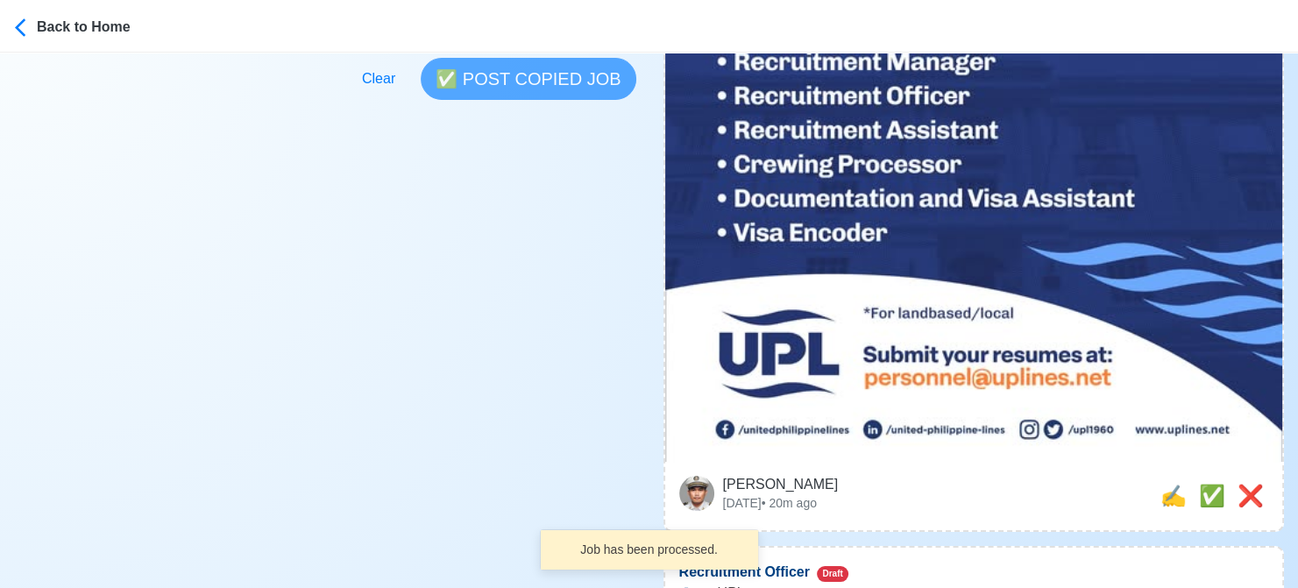
scroll to position [789, 0]
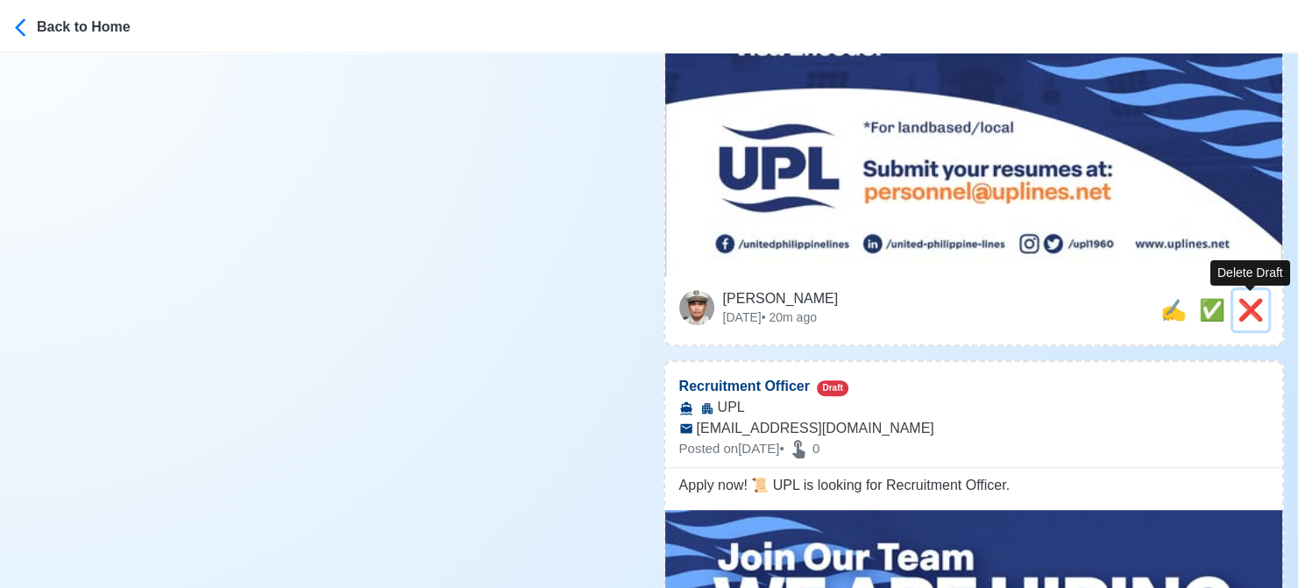
click at [1247, 303] on span "❌" at bounding box center [1250, 310] width 26 height 24
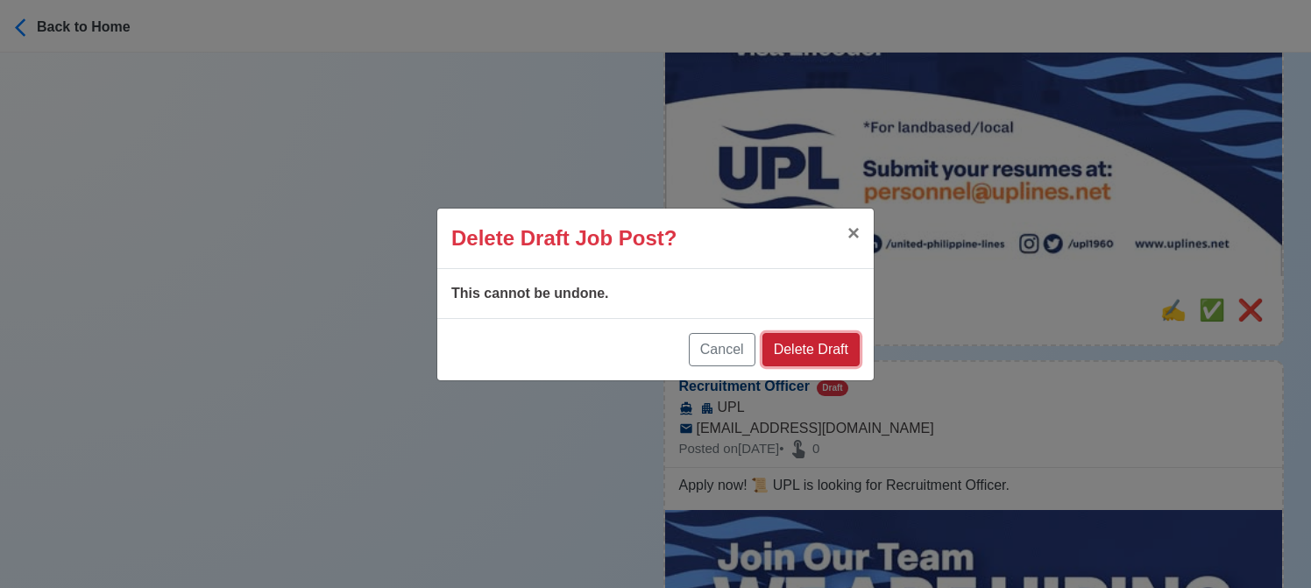
click at [841, 353] on button "Delete Draft" at bounding box center [810, 349] width 97 height 33
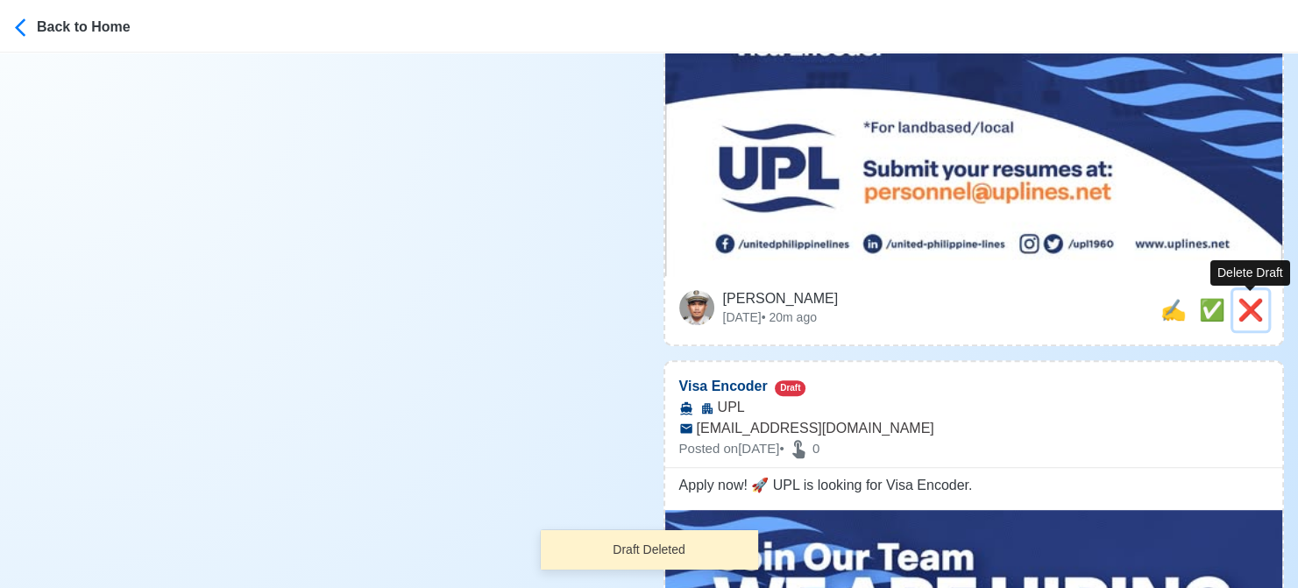
click at [1248, 315] on span "❌" at bounding box center [1250, 310] width 26 height 24
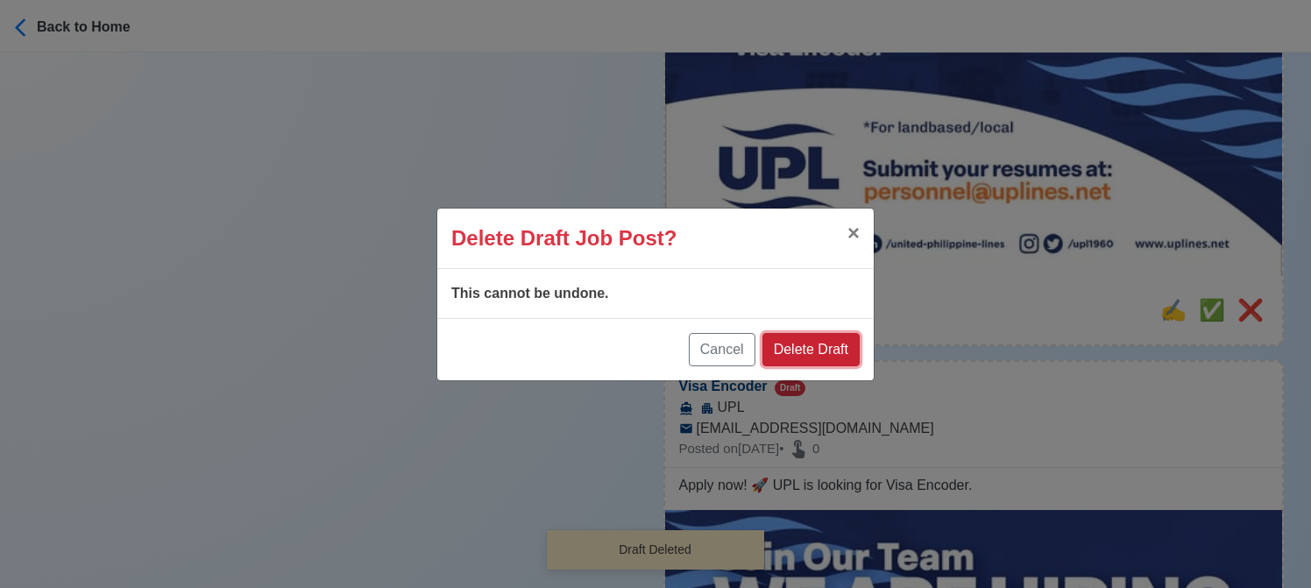
click at [811, 339] on button "Delete Draft" at bounding box center [810, 349] width 97 height 33
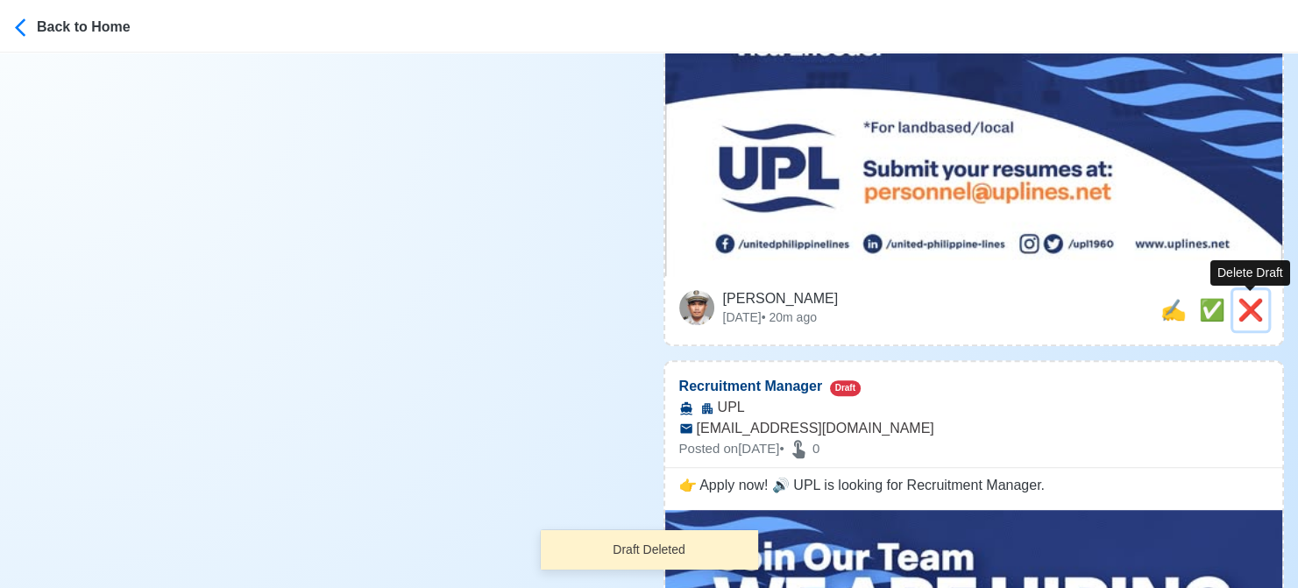
click at [1248, 312] on span "❌" at bounding box center [1250, 310] width 26 height 24
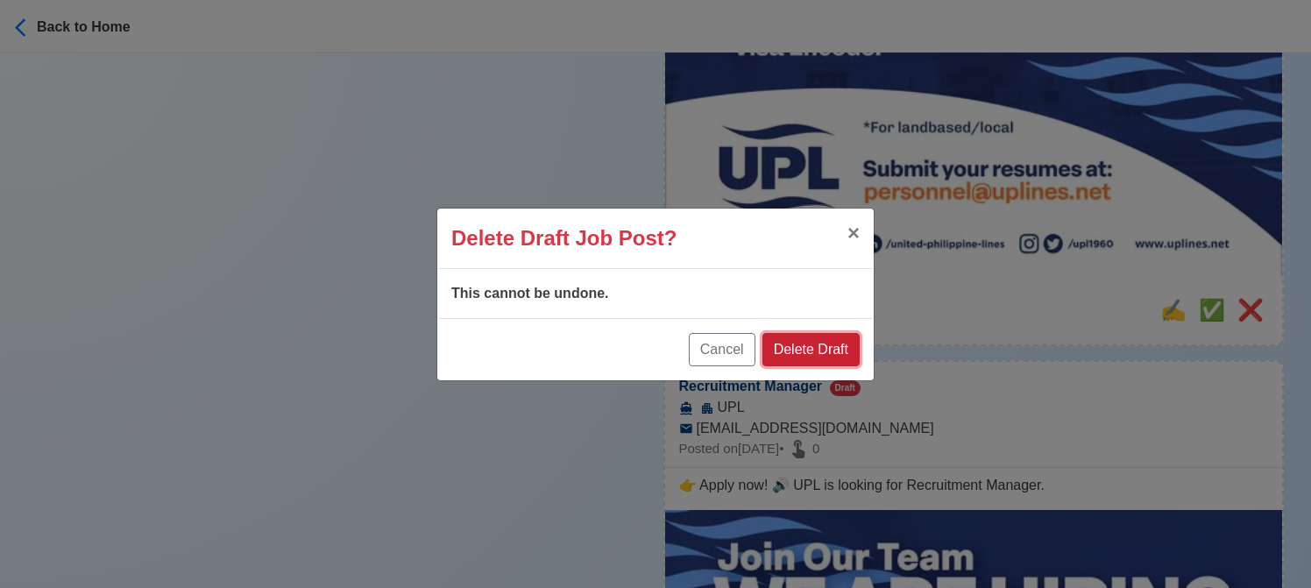
click at [800, 340] on button "Delete Draft" at bounding box center [810, 349] width 97 height 33
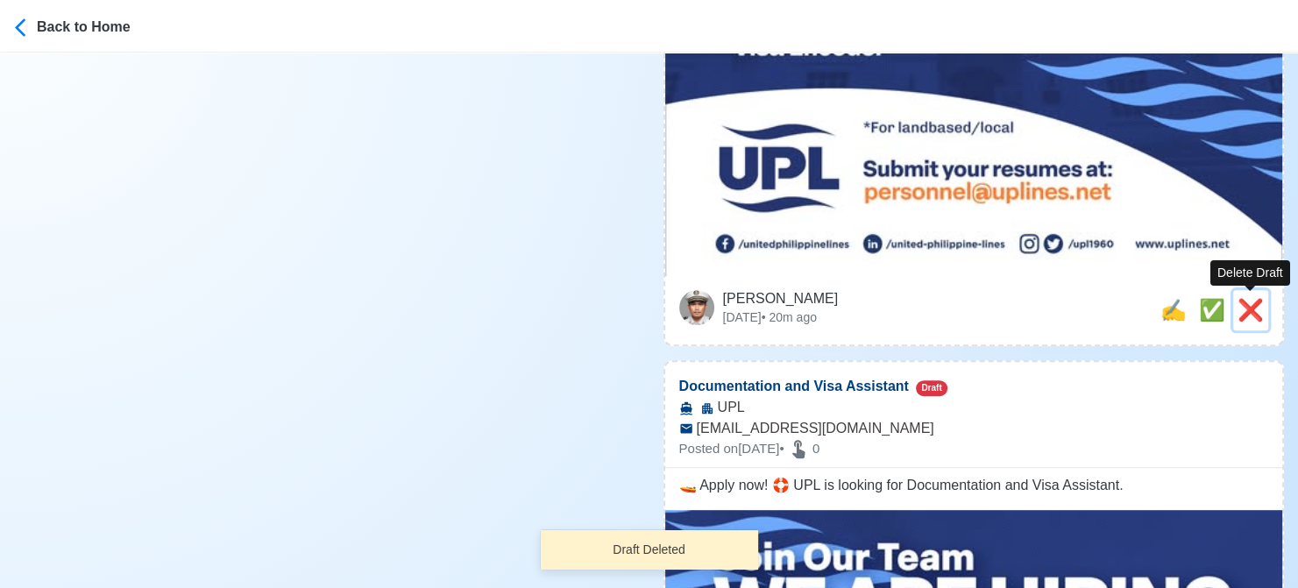
click at [1253, 315] on span "❌" at bounding box center [1250, 310] width 26 height 24
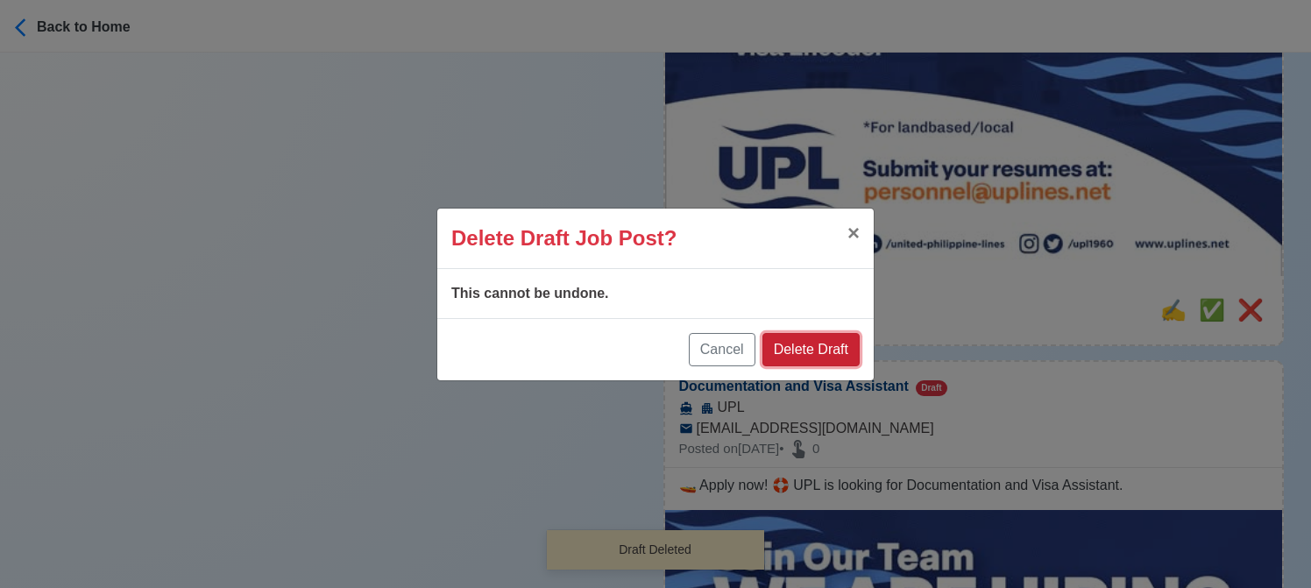
click at [819, 346] on button "Delete Draft" at bounding box center [810, 349] width 97 height 33
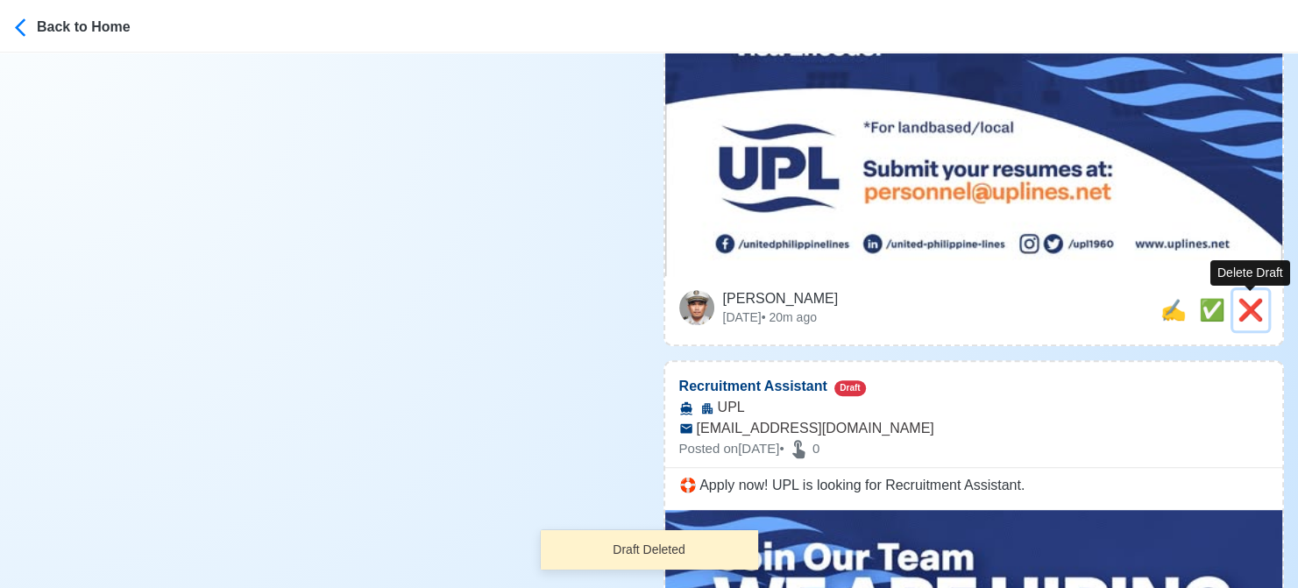
click at [1250, 315] on span "❌" at bounding box center [1250, 310] width 26 height 24
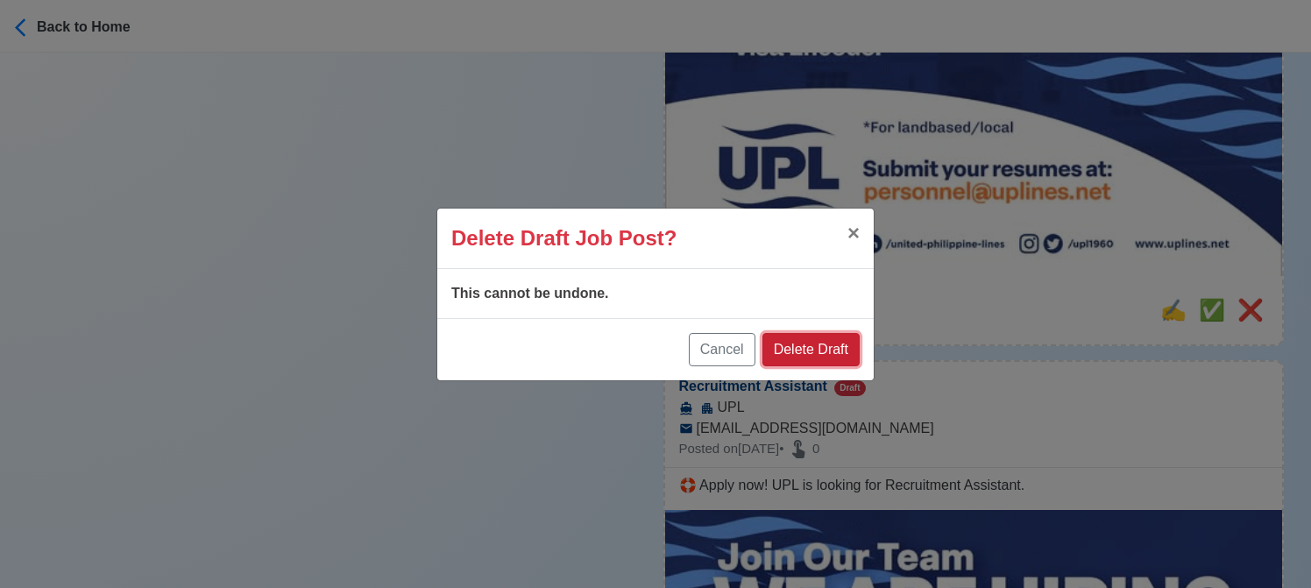
click at [839, 345] on button "Delete Draft" at bounding box center [810, 349] width 97 height 33
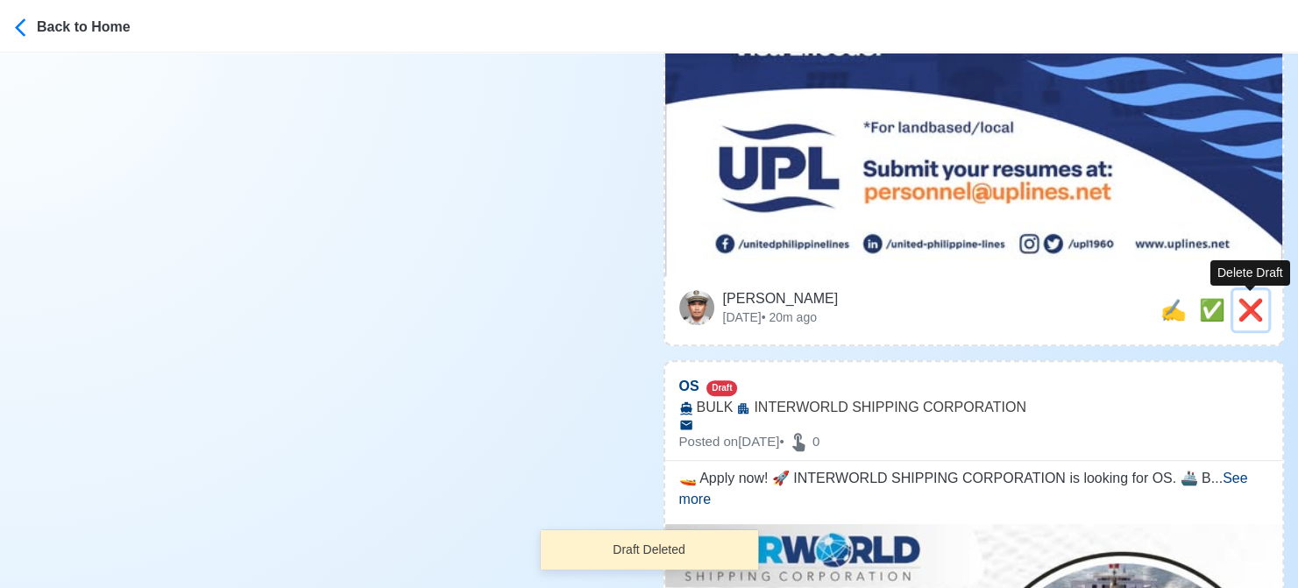
click at [1251, 308] on span "❌" at bounding box center [1250, 310] width 26 height 24
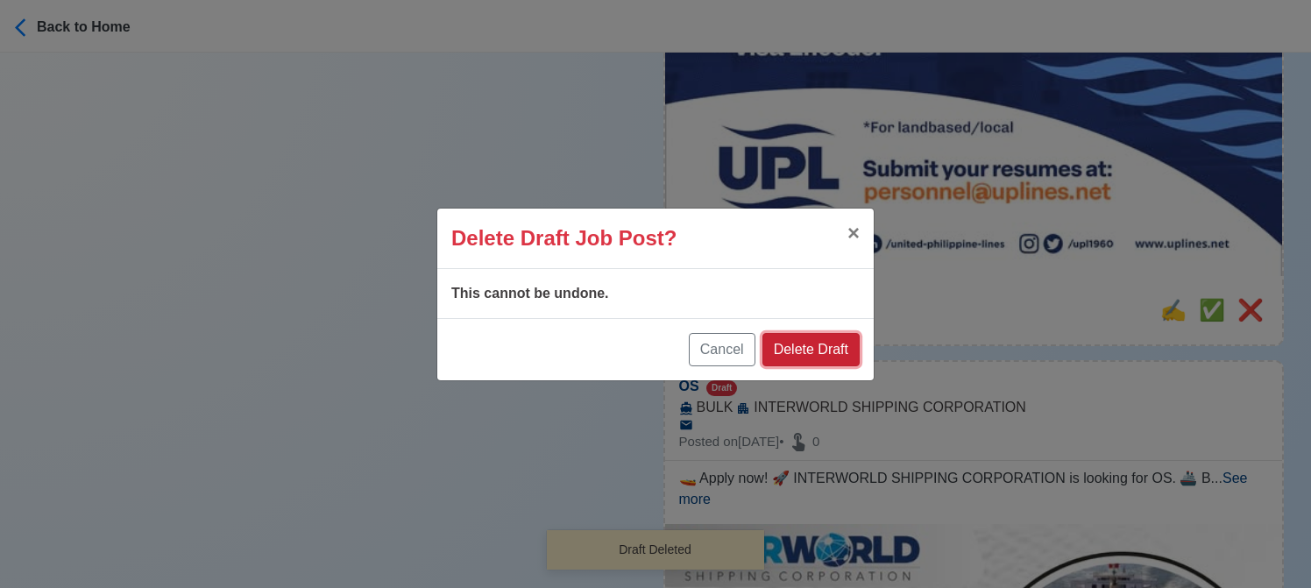
click at [817, 343] on button "Delete Draft" at bounding box center [810, 349] width 97 height 33
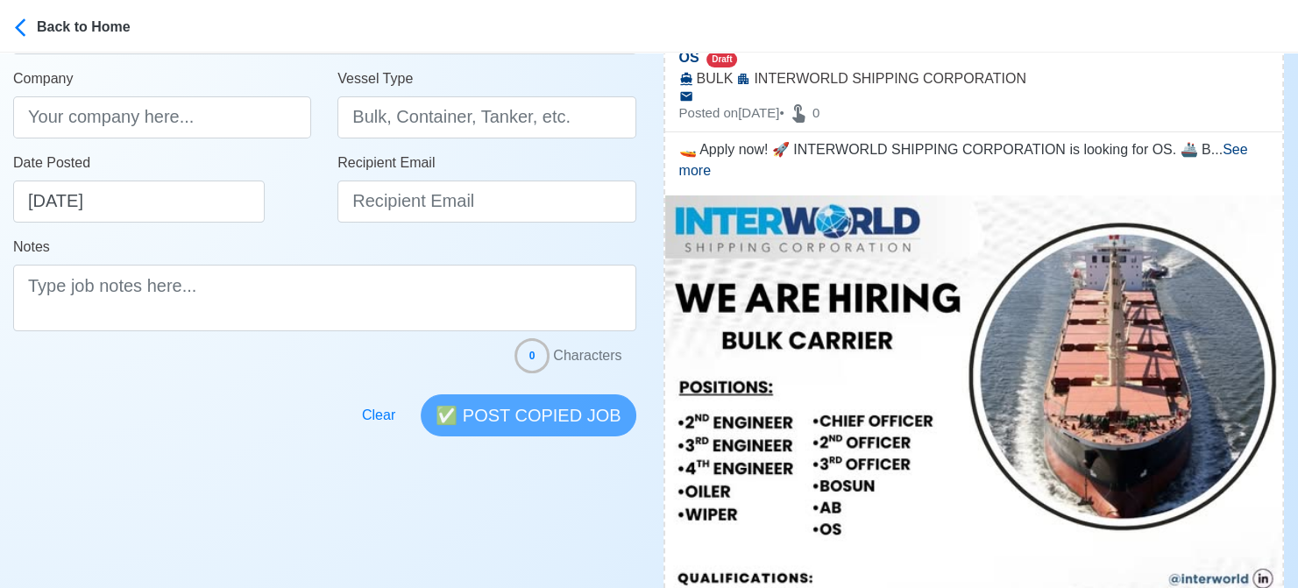
scroll to position [351, 0]
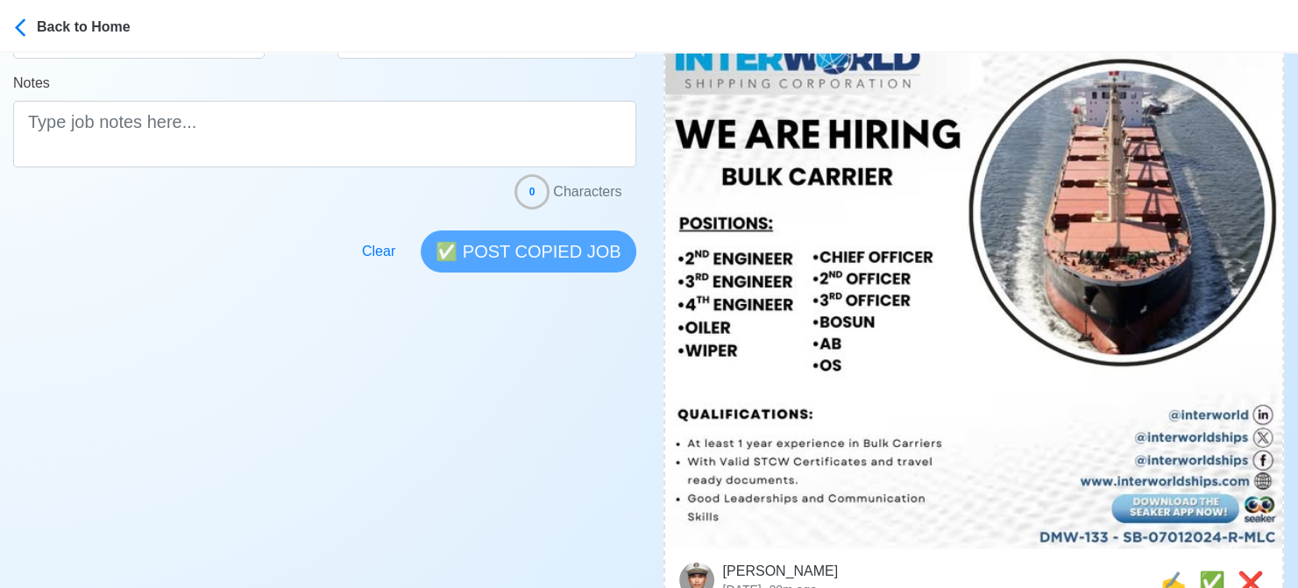
scroll to position [438, 0]
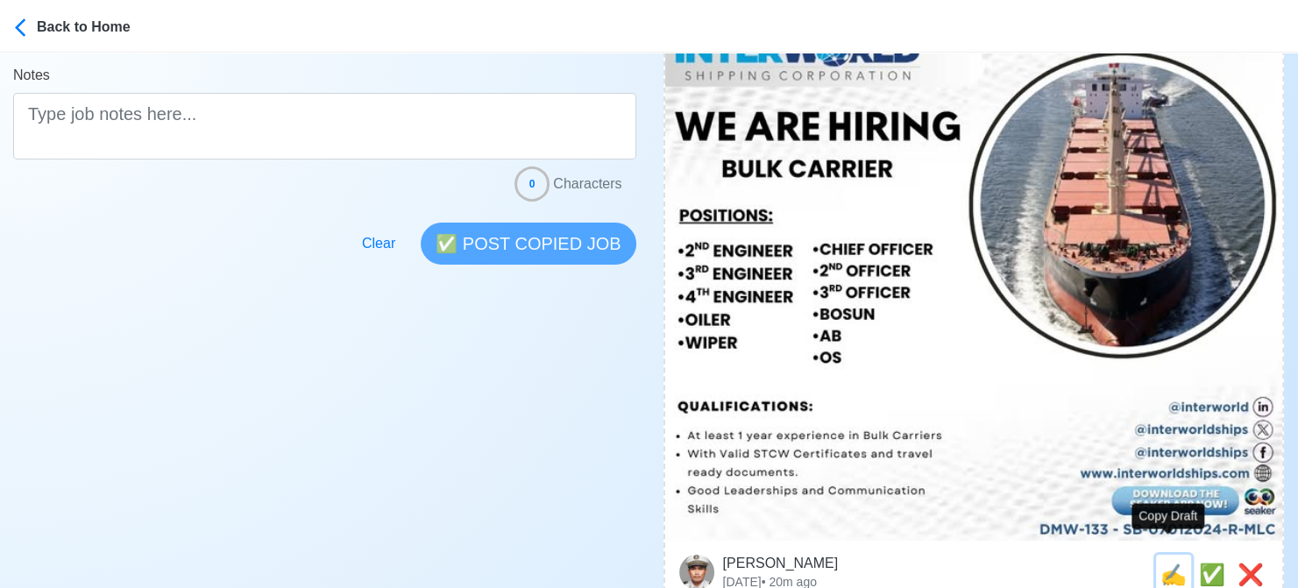
click at [1167, 563] on span "✍️" at bounding box center [1173, 575] width 26 height 24
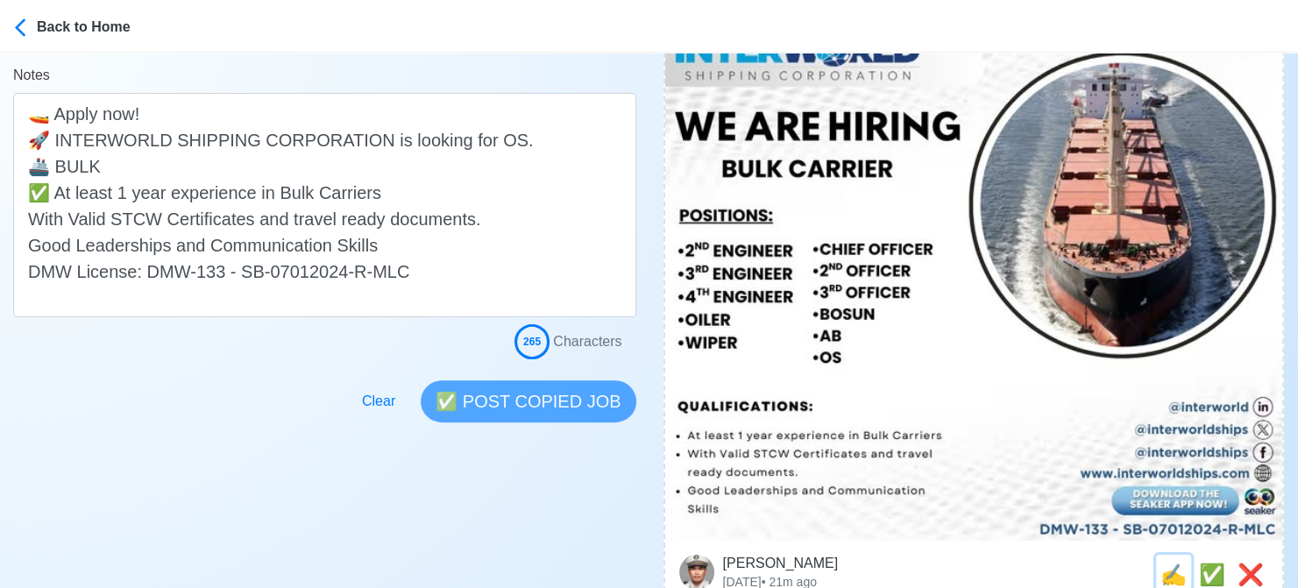
scroll to position [0, 0]
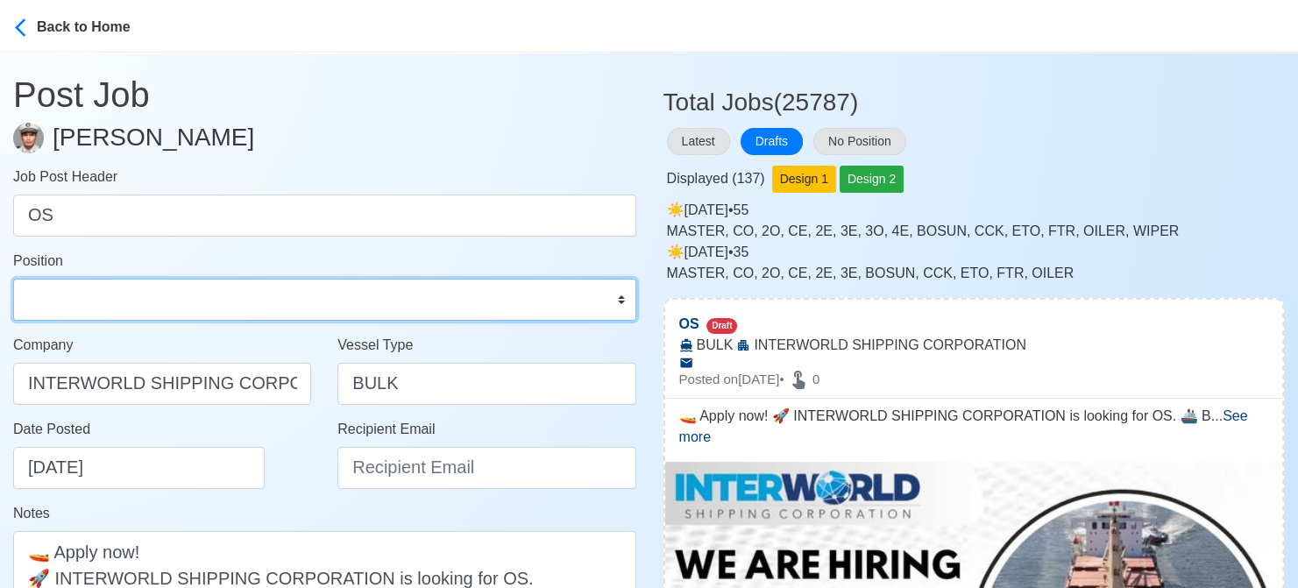
click at [172, 299] on select "Master Chief Officer 2nd Officer 3rd Officer Junior Officer Chief Engineer 2nd …" at bounding box center [324, 300] width 623 height 42
click at [13, 279] on select "Master Chief Officer 2nd Officer 3rd Officer Junior Officer Chief Engineer 2nd …" at bounding box center [324, 300] width 623 height 42
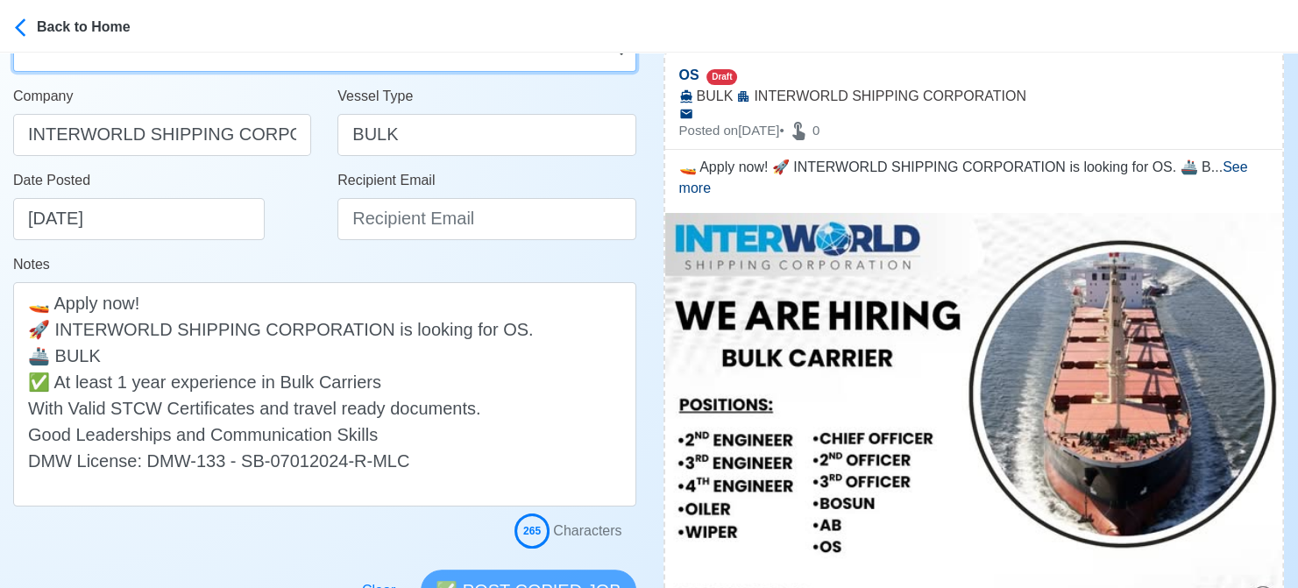
scroll to position [263, 0]
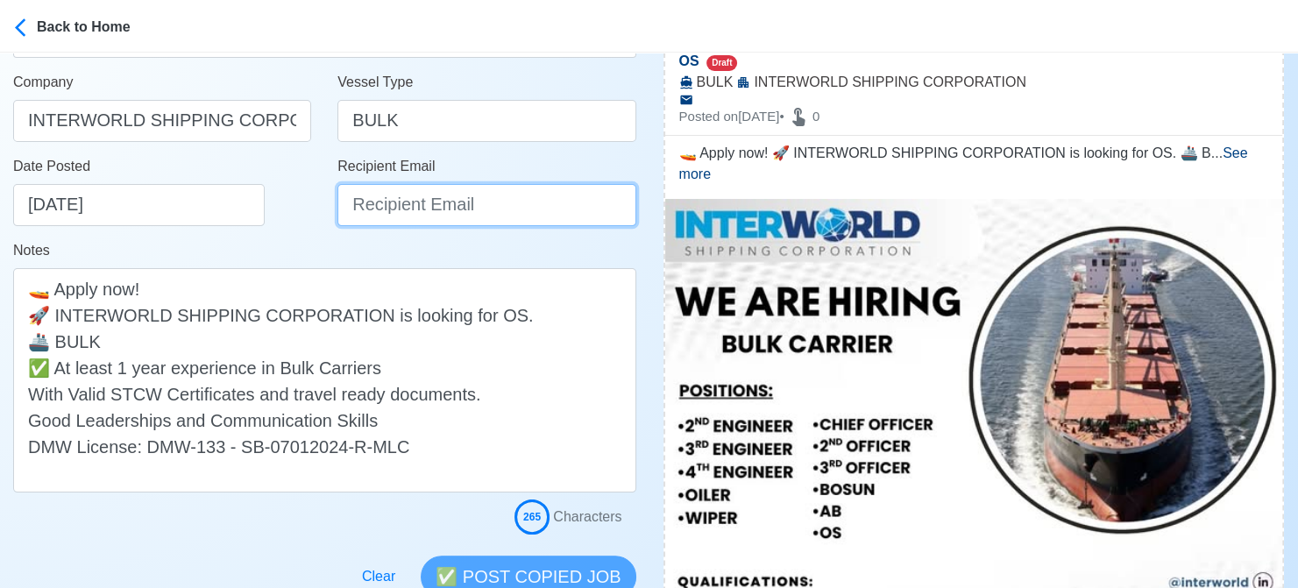
click at [470, 202] on input "Recipient Email" at bounding box center [486, 205] width 298 height 42
paste input "[EMAIL_ADDRESS][DOMAIN_NAME]"
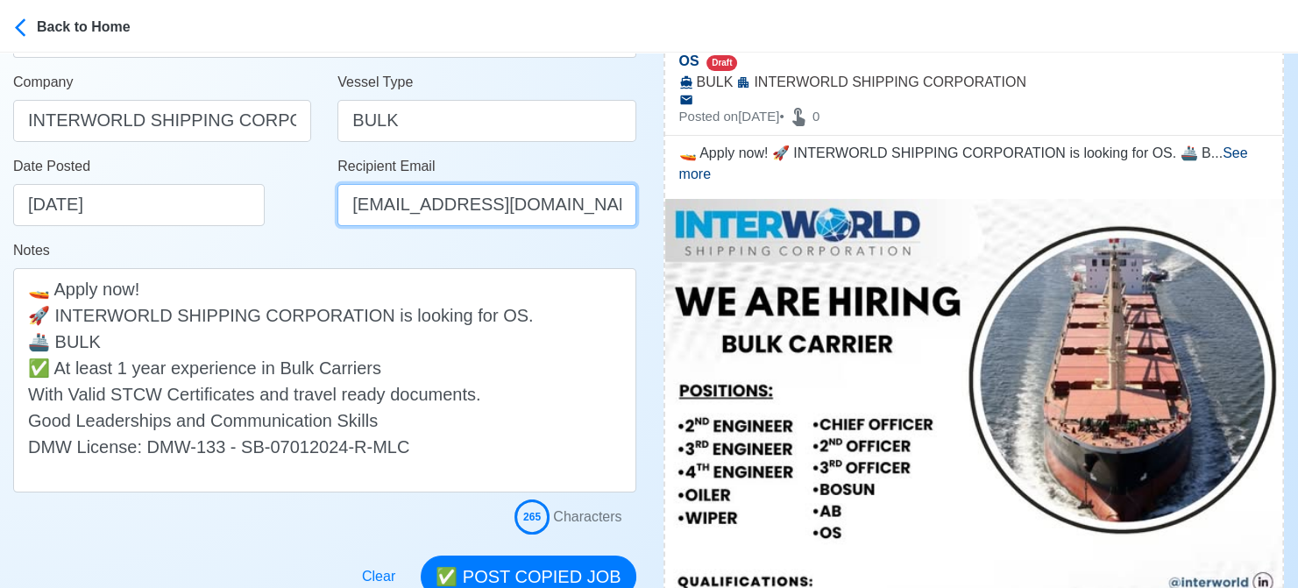
scroll to position [0, 2]
click at [301, 238] on div "Date Posted [DATE]" at bounding box center [162, 198] width 324 height 84
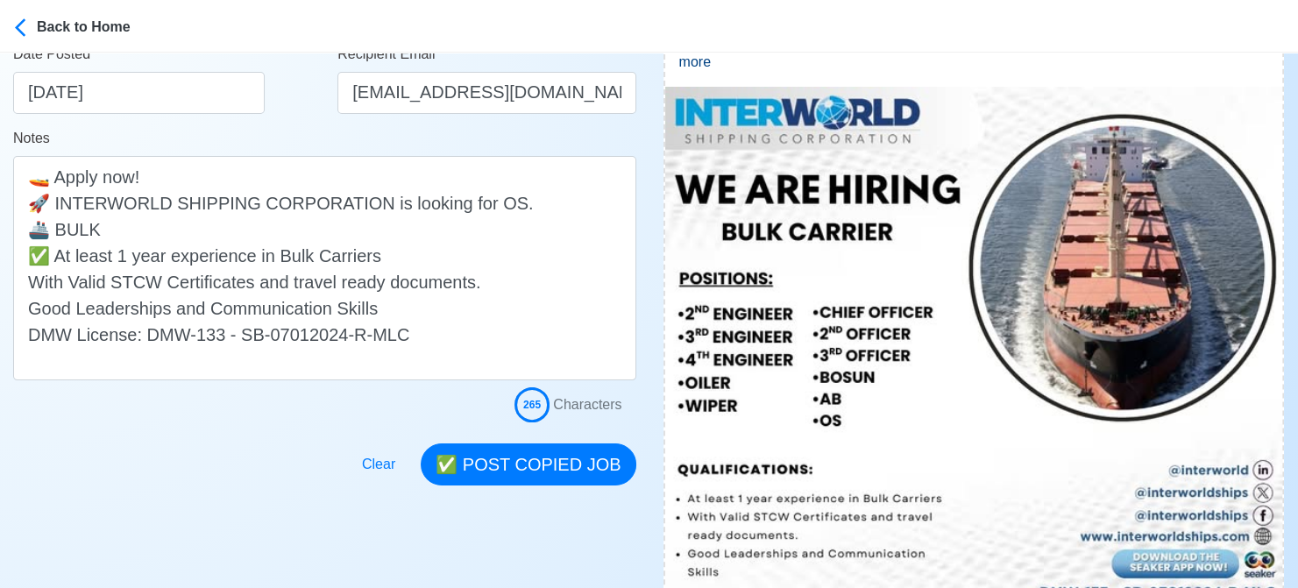
scroll to position [438, 0]
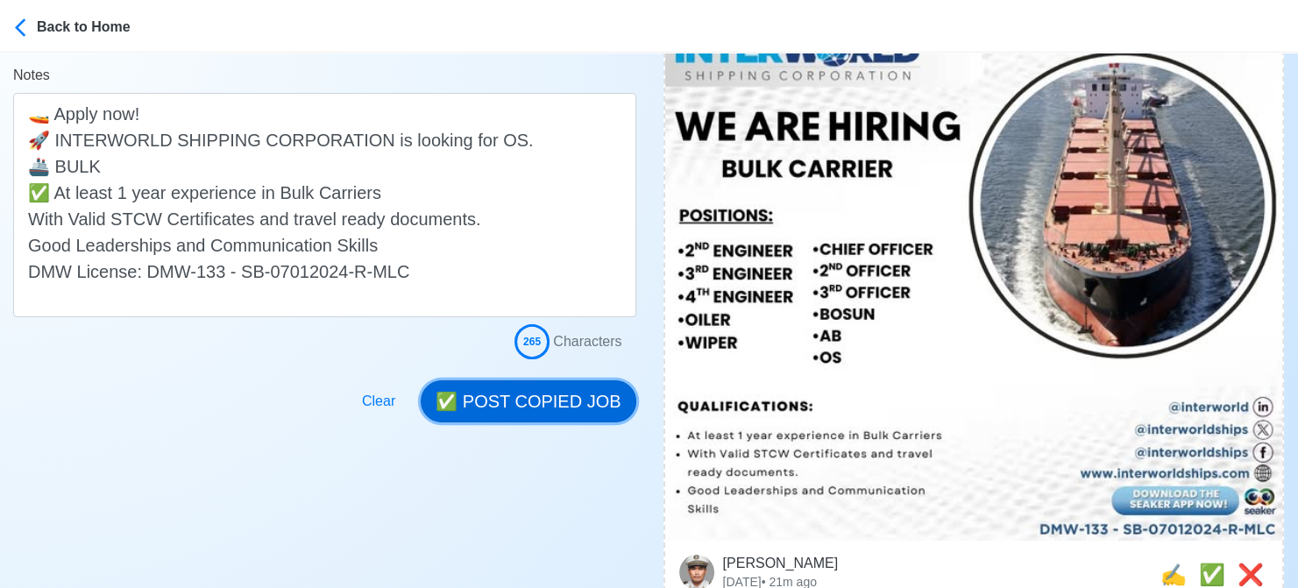
click at [542, 407] on button "✅ POST COPIED JOB" at bounding box center [528, 401] width 215 height 42
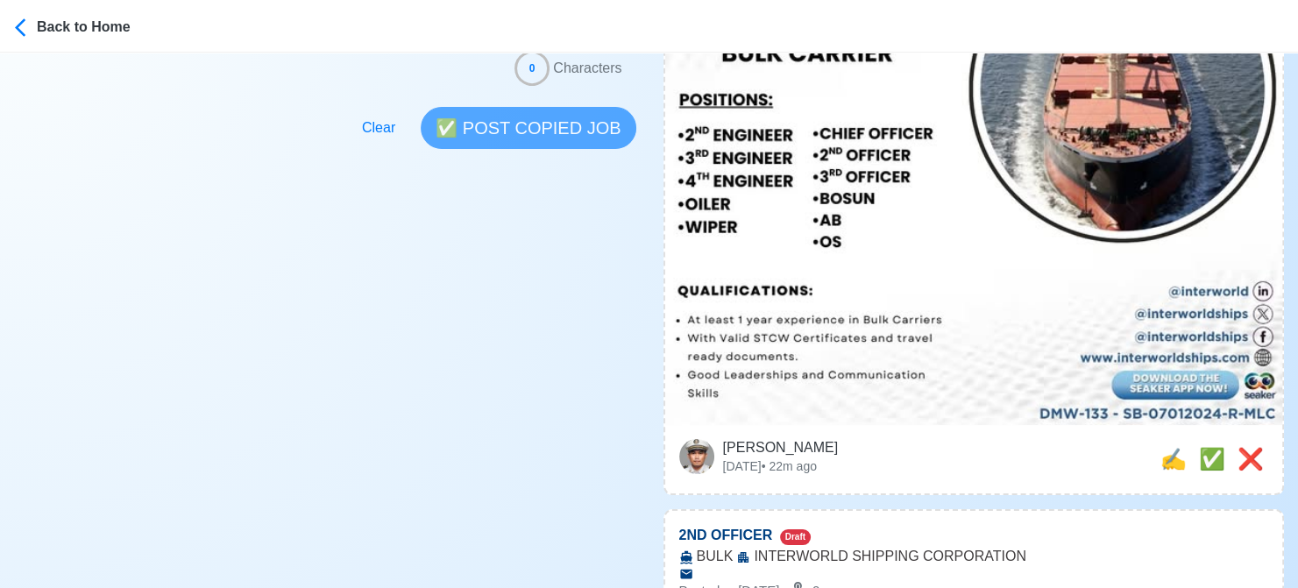
scroll to position [613, 0]
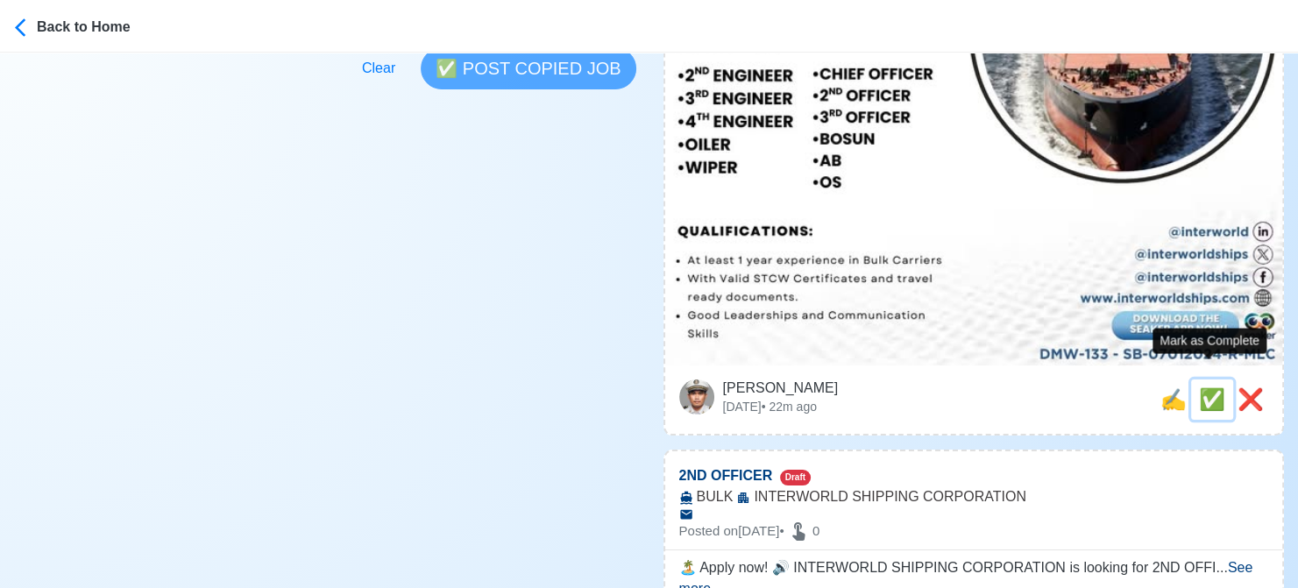
click at [1209, 387] on span "✅" at bounding box center [1212, 399] width 26 height 24
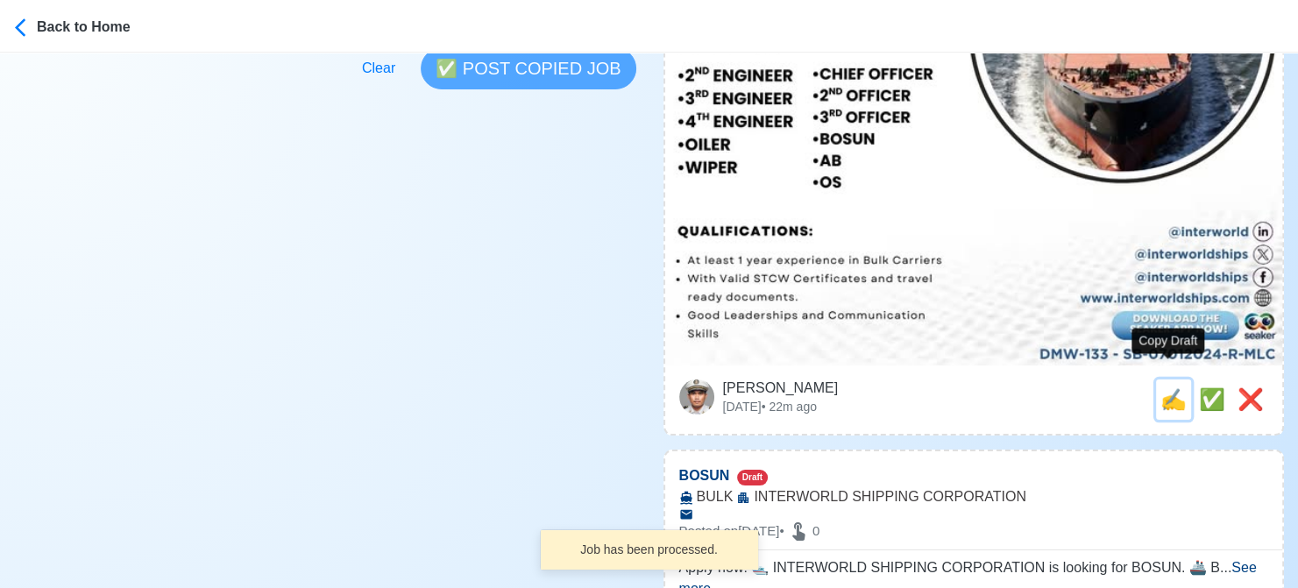
click at [1160, 387] on span "✍️" at bounding box center [1173, 399] width 26 height 24
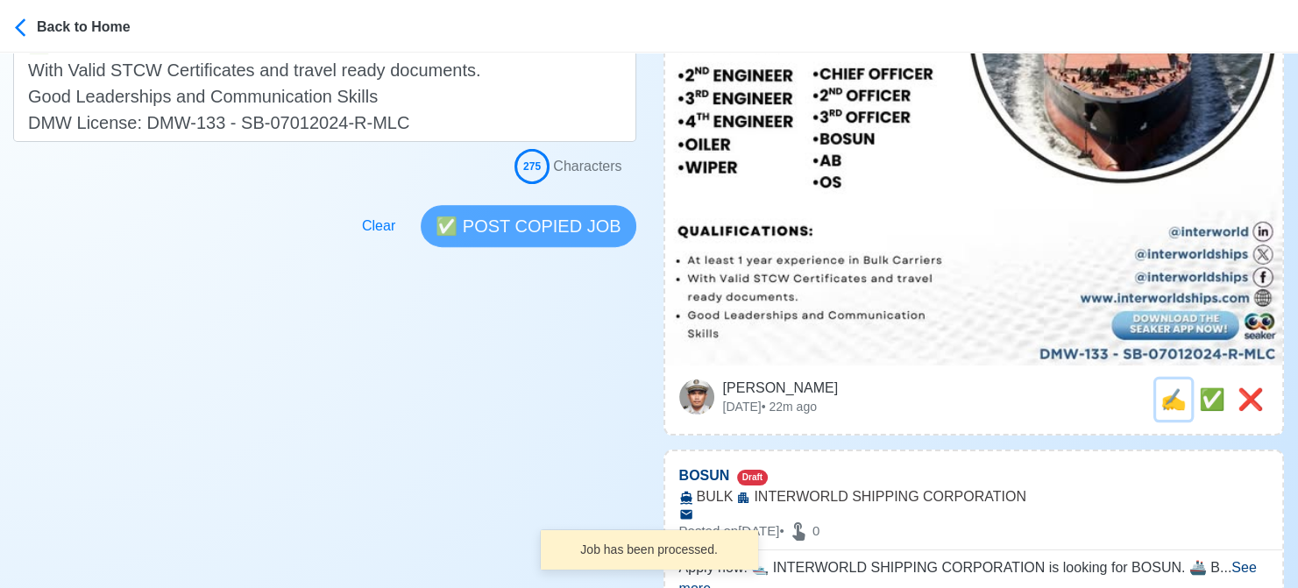
scroll to position [0, 0]
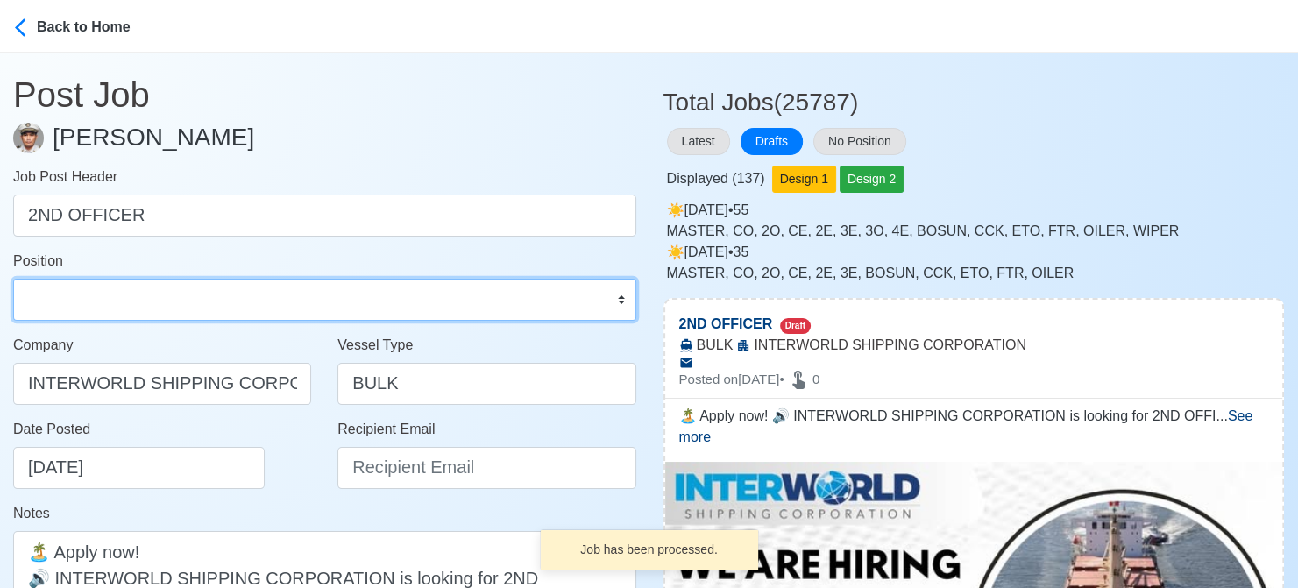
click at [123, 306] on select "Master Chief Officer 2nd Officer 3rd Officer Junior Officer Chief Engineer 2nd …" at bounding box center [324, 300] width 623 height 42
click at [13, 279] on select "Master Chief Officer 2nd Officer 3rd Officer Junior Officer Chief Engineer 2nd …" at bounding box center [324, 300] width 623 height 42
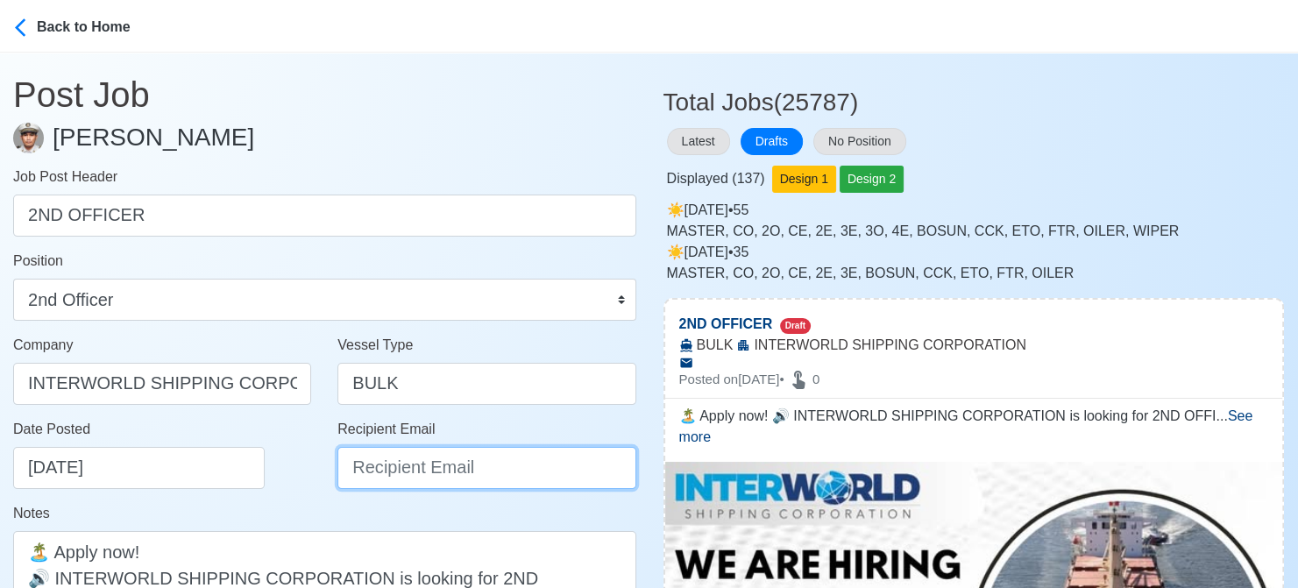
click at [412, 479] on input "Recipient Email" at bounding box center [486, 468] width 298 height 42
paste input "[EMAIL_ADDRESS][DOMAIN_NAME]"
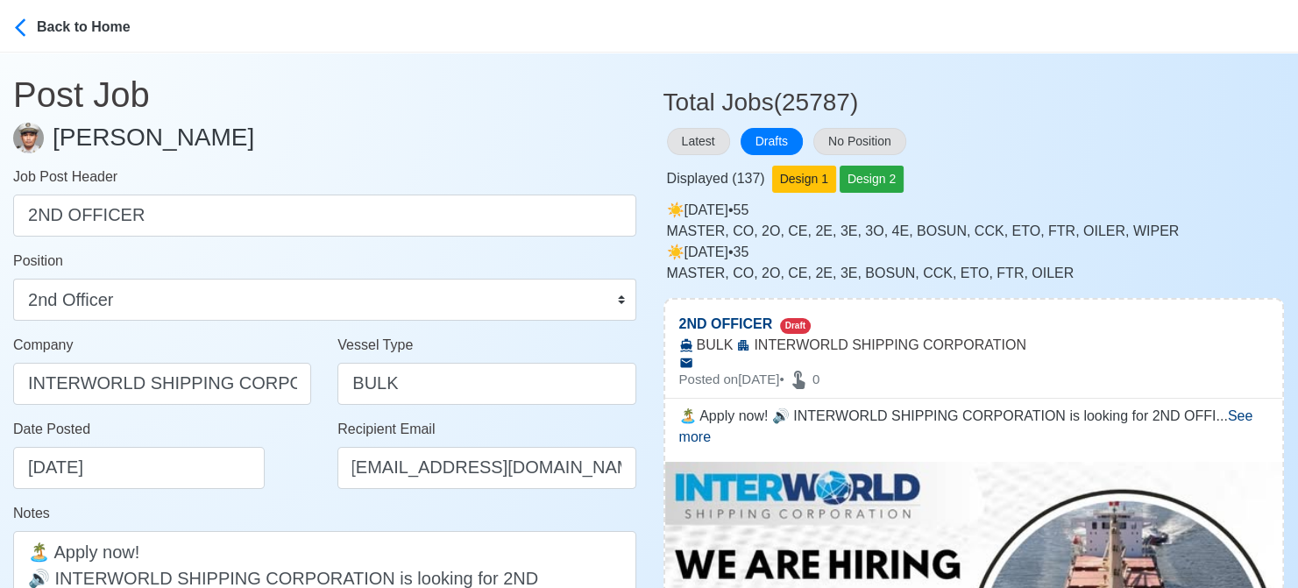
click at [273, 492] on div "Date Posted [DATE]" at bounding box center [162, 461] width 324 height 84
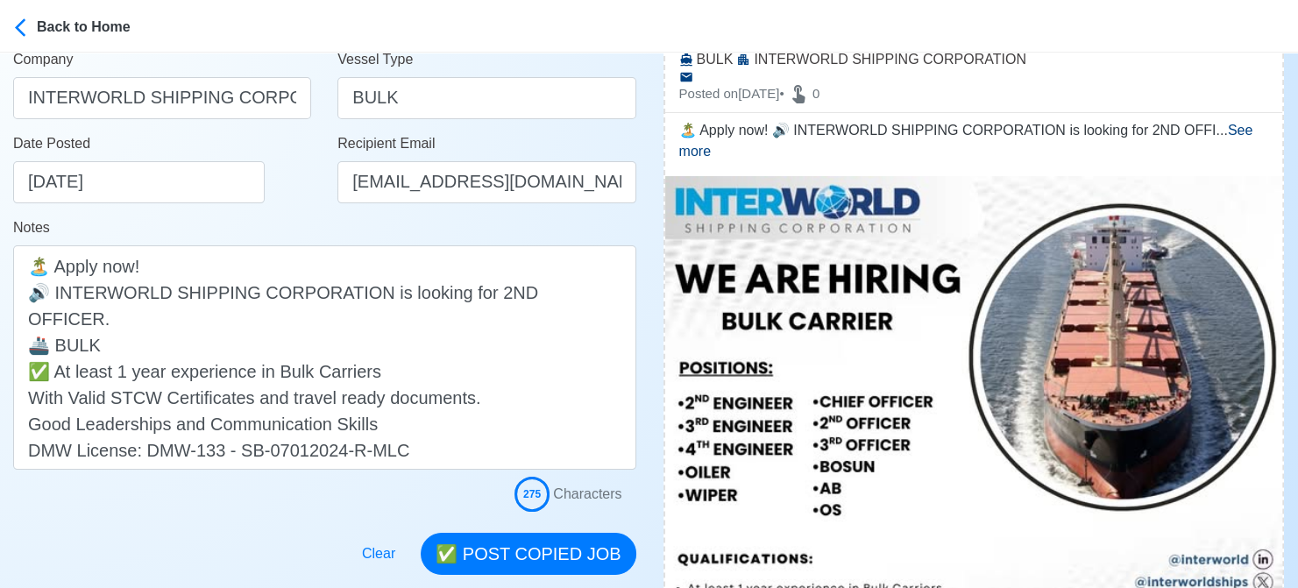
scroll to position [351, 0]
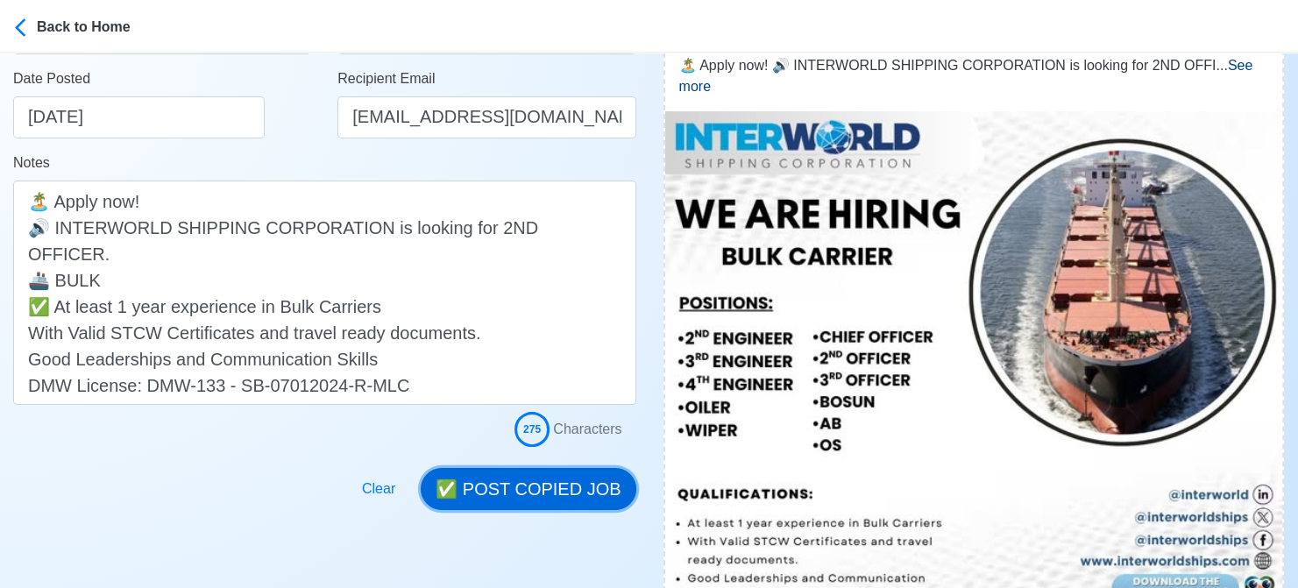
click at [542, 478] on button "✅ POST COPIED JOB" at bounding box center [528, 489] width 215 height 42
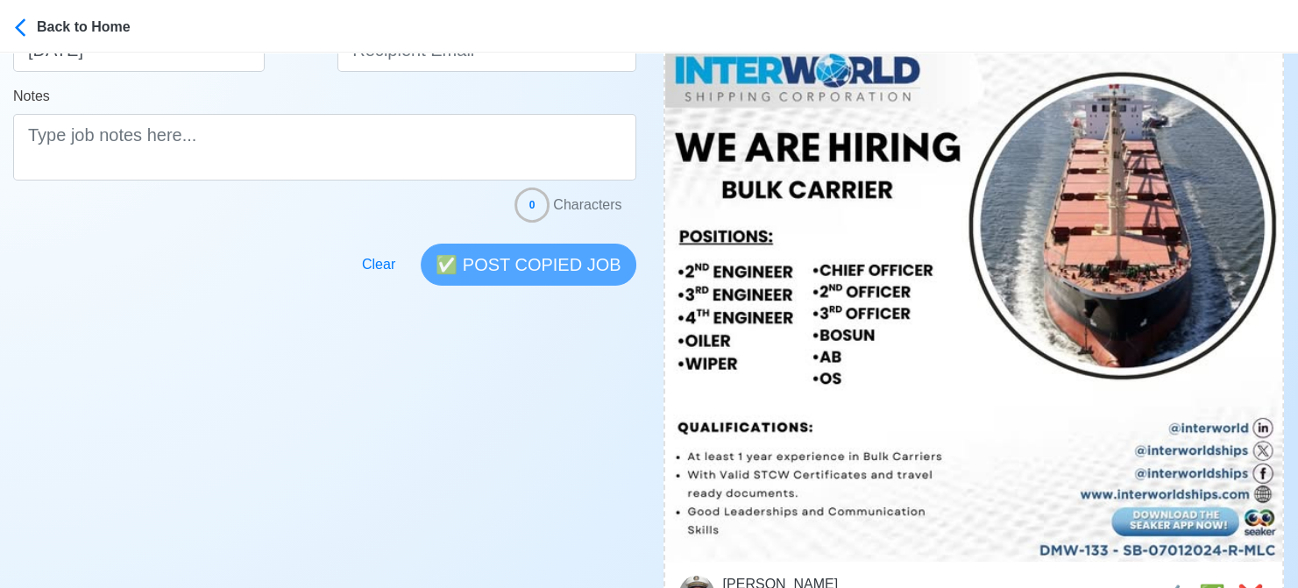
scroll to position [526, 0]
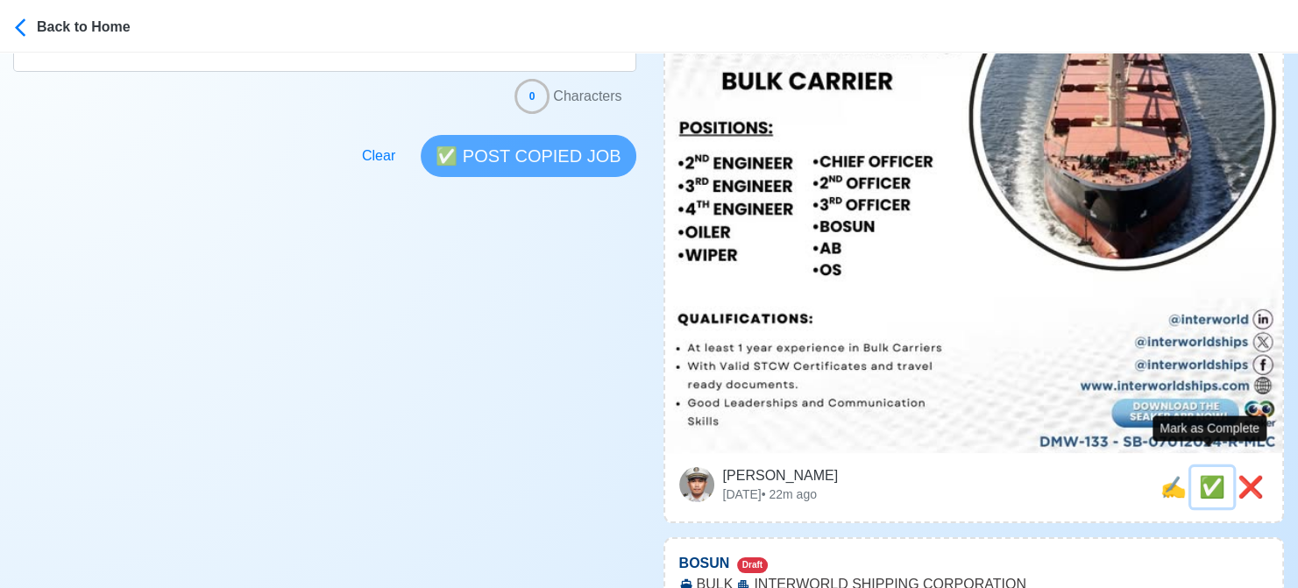
click at [1203, 475] on span "✅" at bounding box center [1212, 487] width 26 height 24
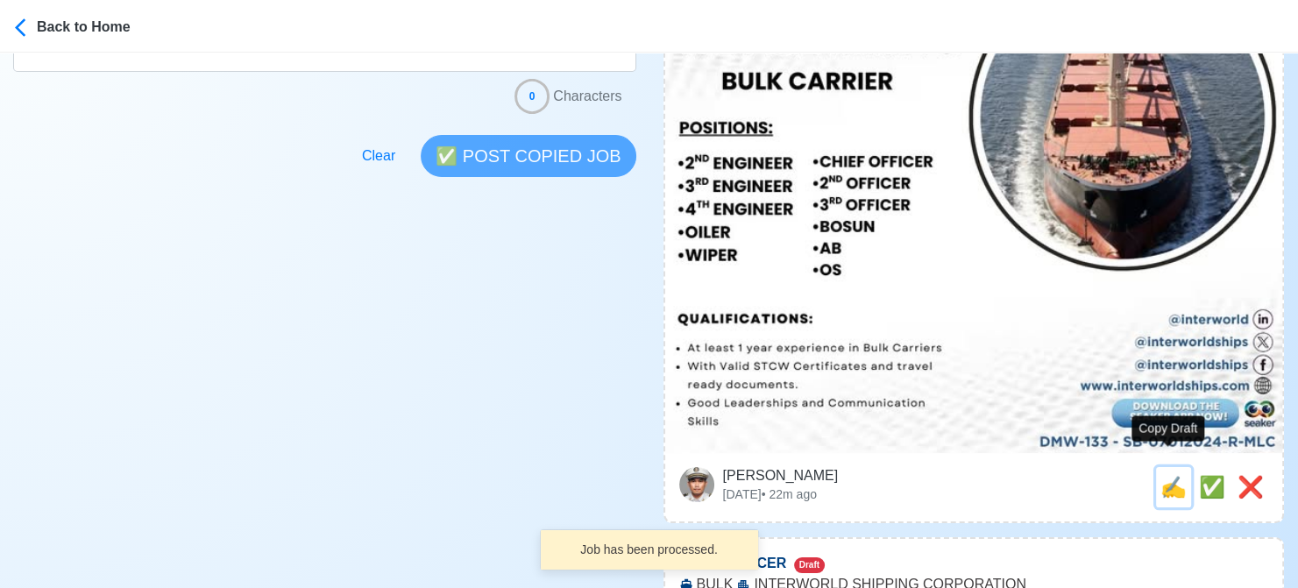
click at [1171, 475] on span "✍️" at bounding box center [1173, 487] width 26 height 24
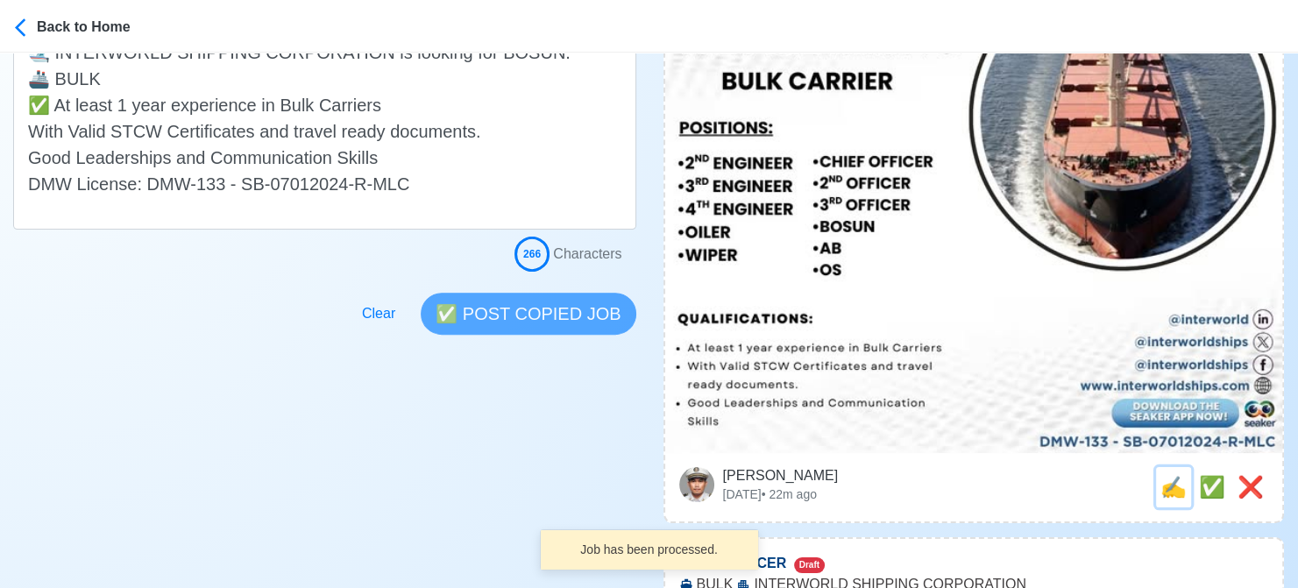
scroll to position [0, 0]
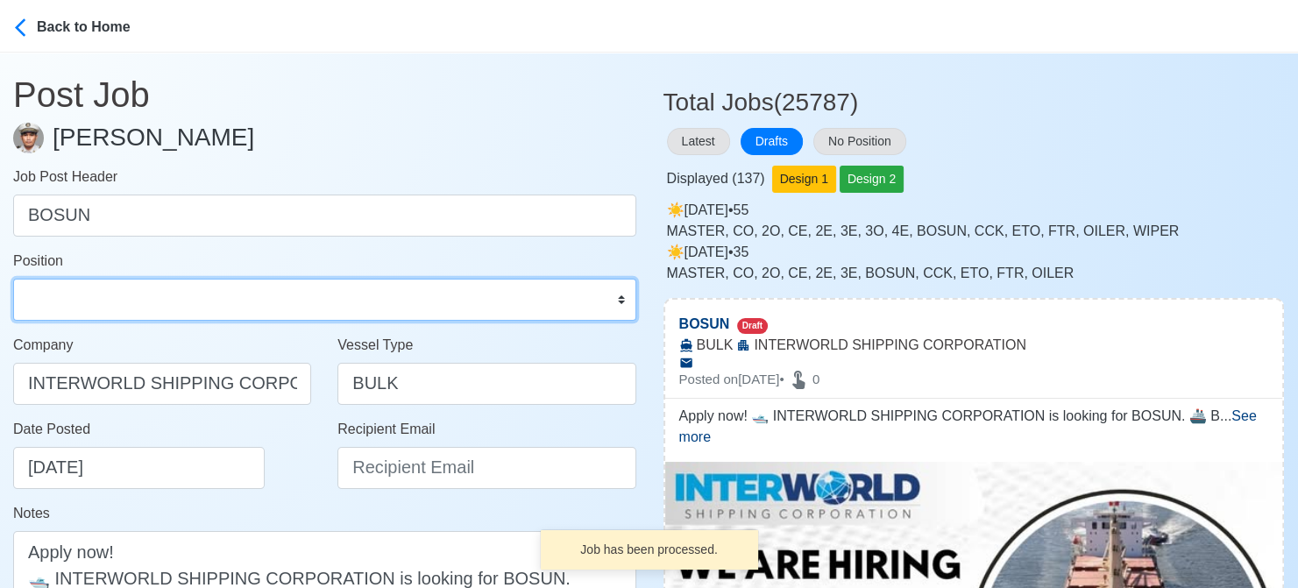
click at [231, 308] on select "Master Chief Officer 2nd Officer 3rd Officer Junior Officer Chief Engineer 2nd …" at bounding box center [324, 300] width 623 height 42
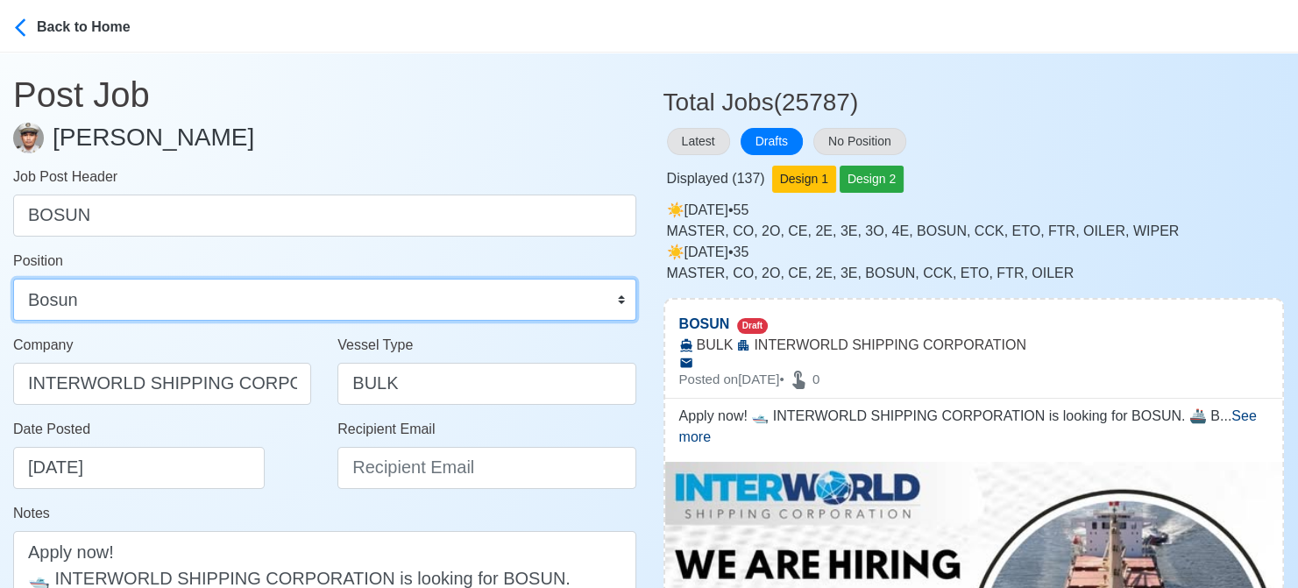
click at [13, 279] on select "Master Chief Officer 2nd Officer 3rd Officer Junior Officer Chief Engineer 2nd …" at bounding box center [324, 300] width 623 height 42
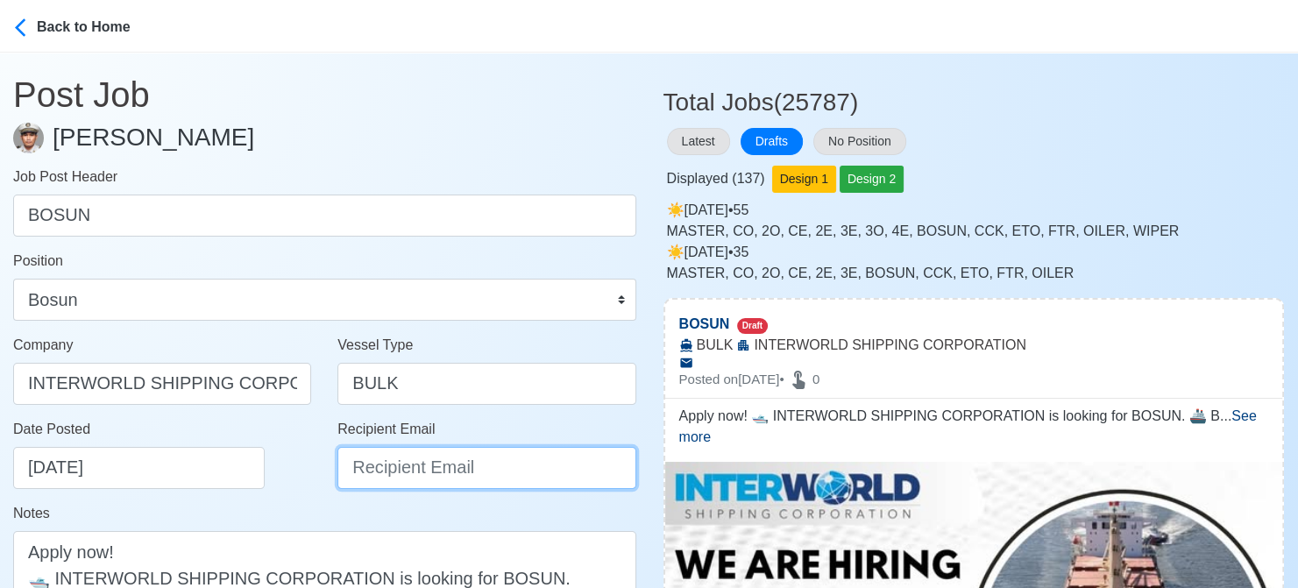
click at [400, 463] on input "Recipient Email" at bounding box center [486, 468] width 298 height 42
paste input "[EMAIL_ADDRESS][DOMAIN_NAME]"
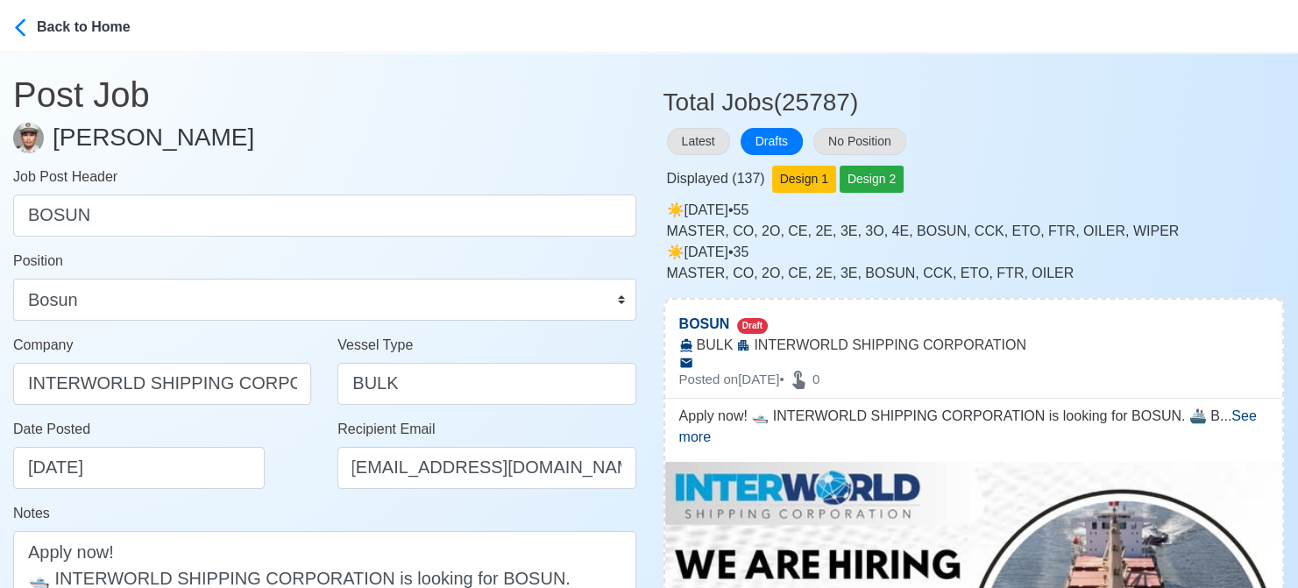
click at [315, 476] on div "Date Posted [DATE]" at bounding box center [167, 454] width 308 height 70
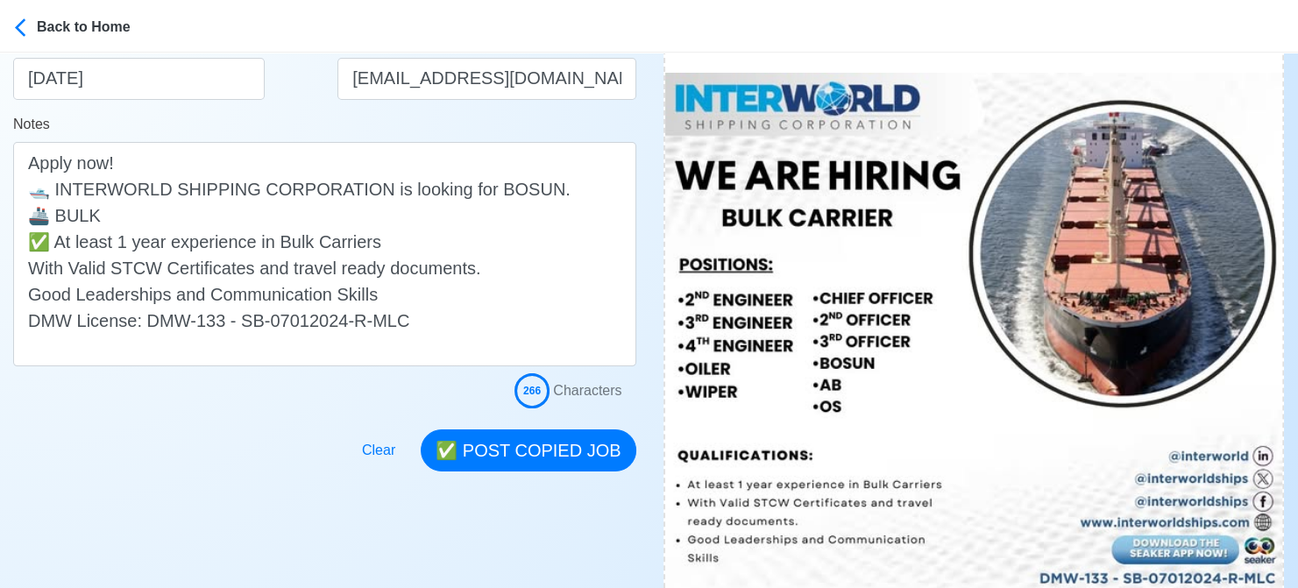
scroll to position [526, 0]
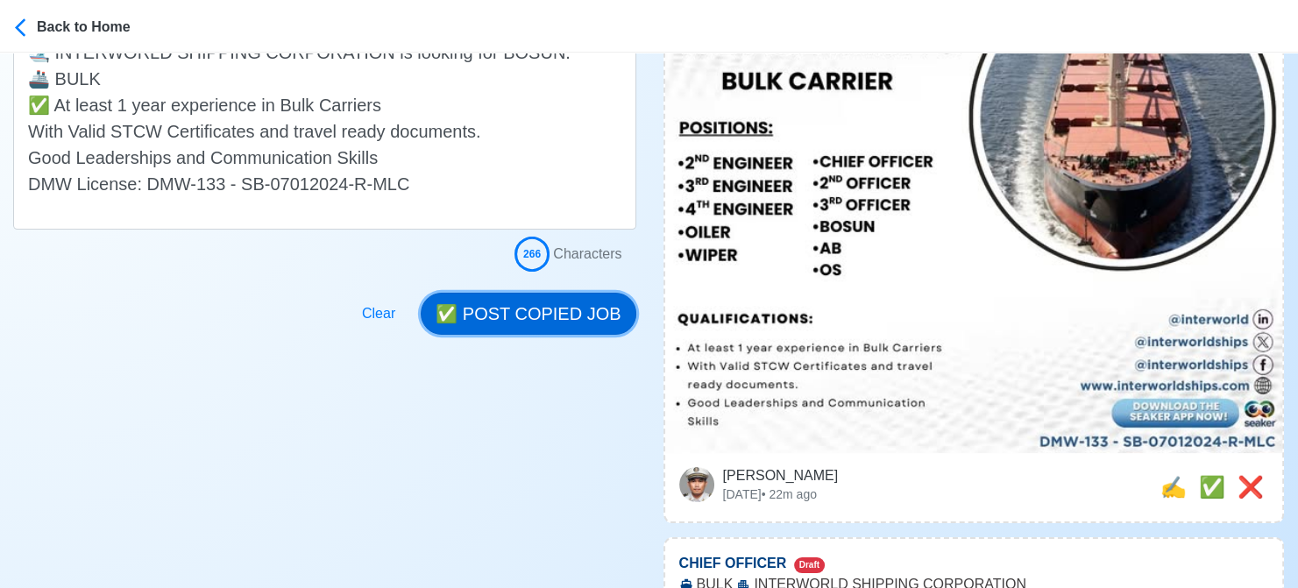
click at [553, 302] on button "✅ POST COPIED JOB" at bounding box center [528, 314] width 215 height 42
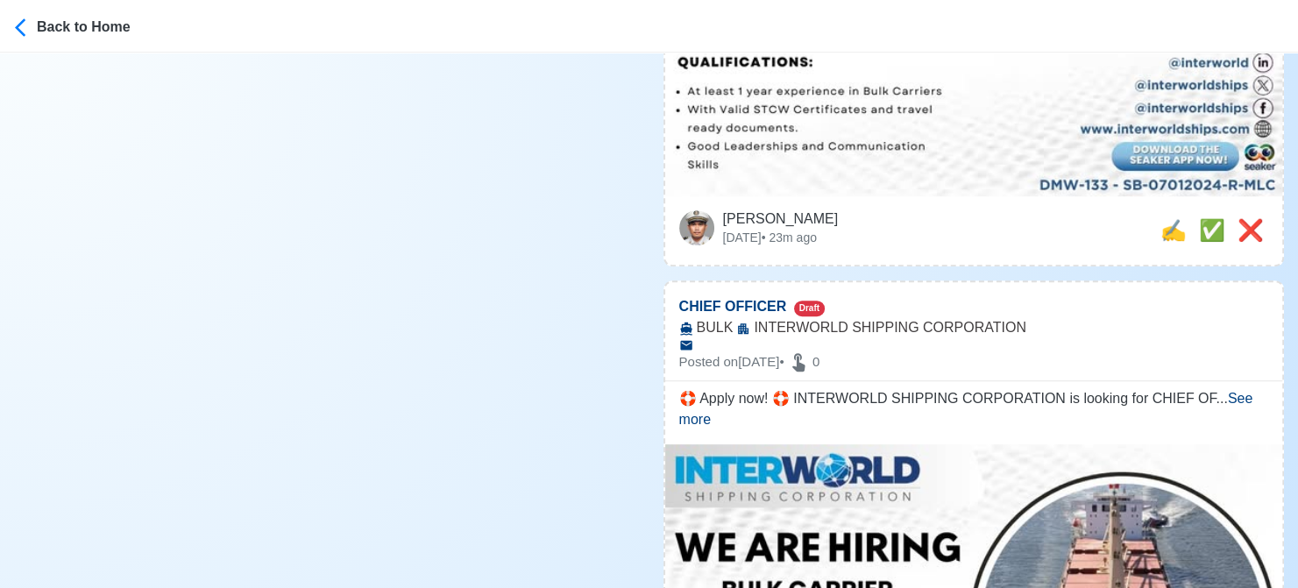
scroll to position [789, 0]
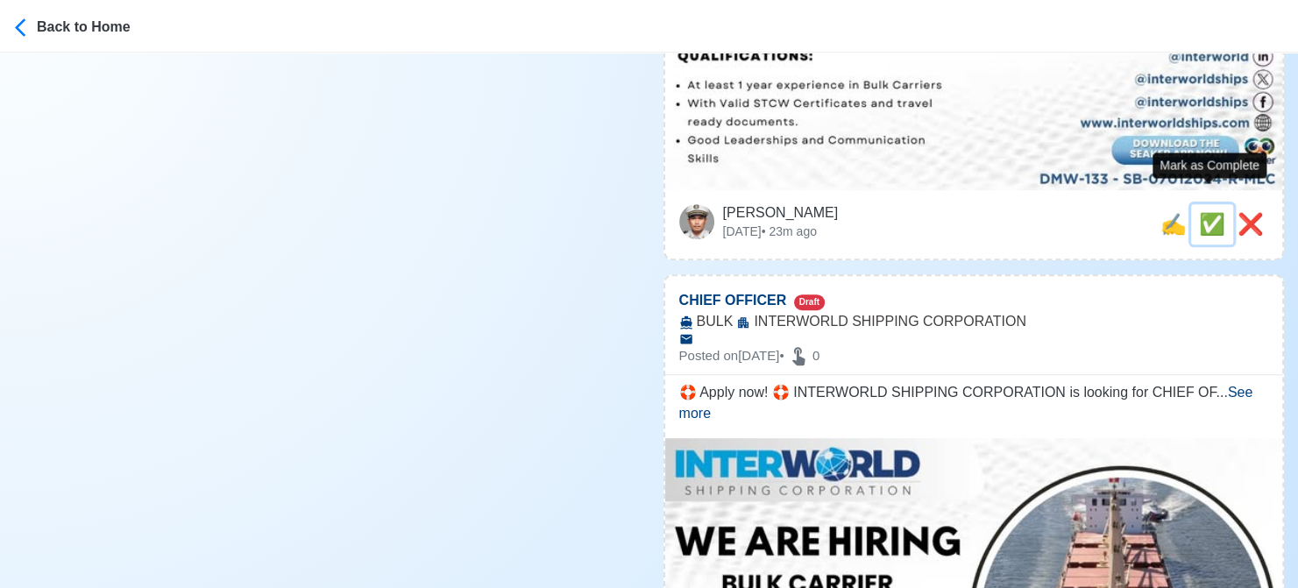
click at [1202, 212] on span "✅" at bounding box center [1212, 224] width 26 height 24
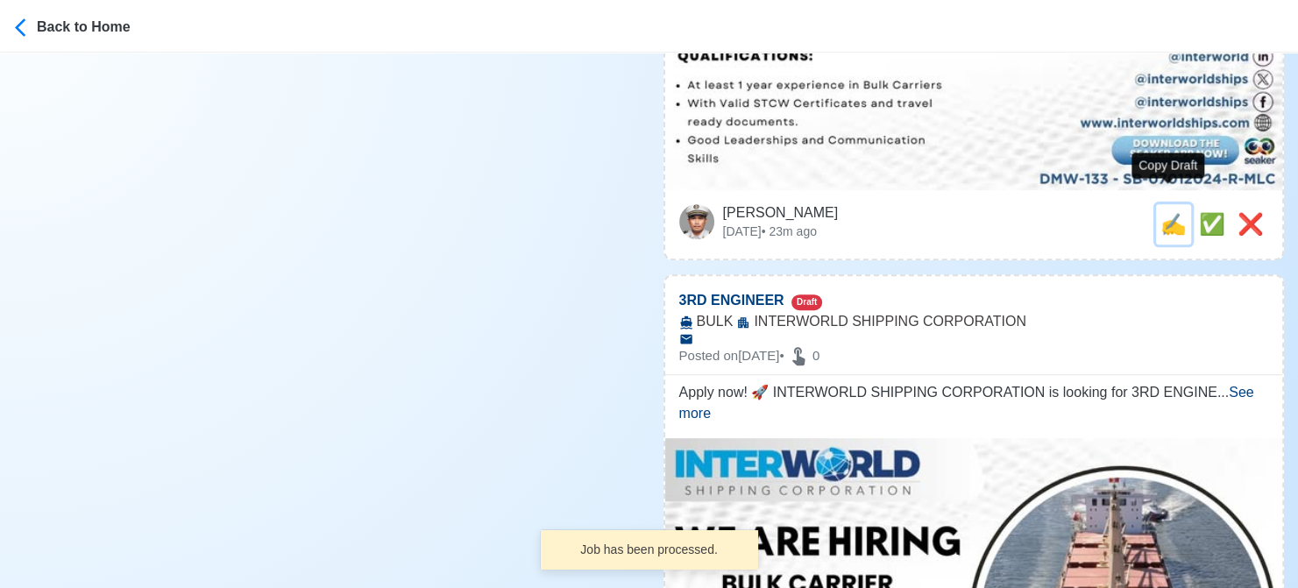
click at [1169, 212] on span "✍️" at bounding box center [1173, 224] width 26 height 24
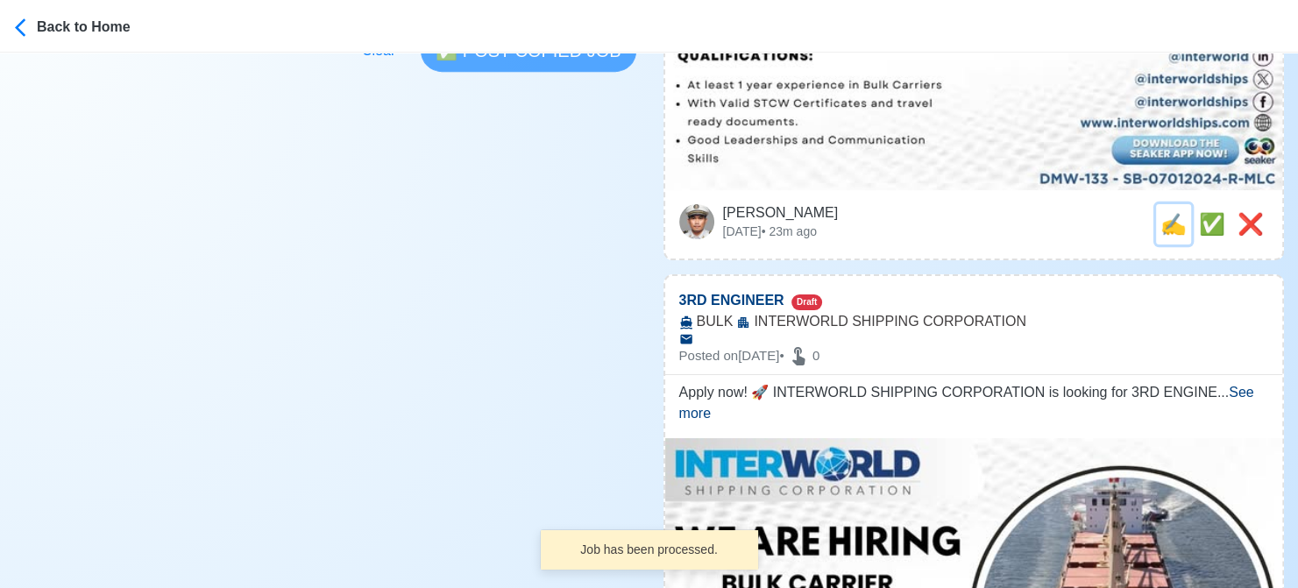
scroll to position [0, 0]
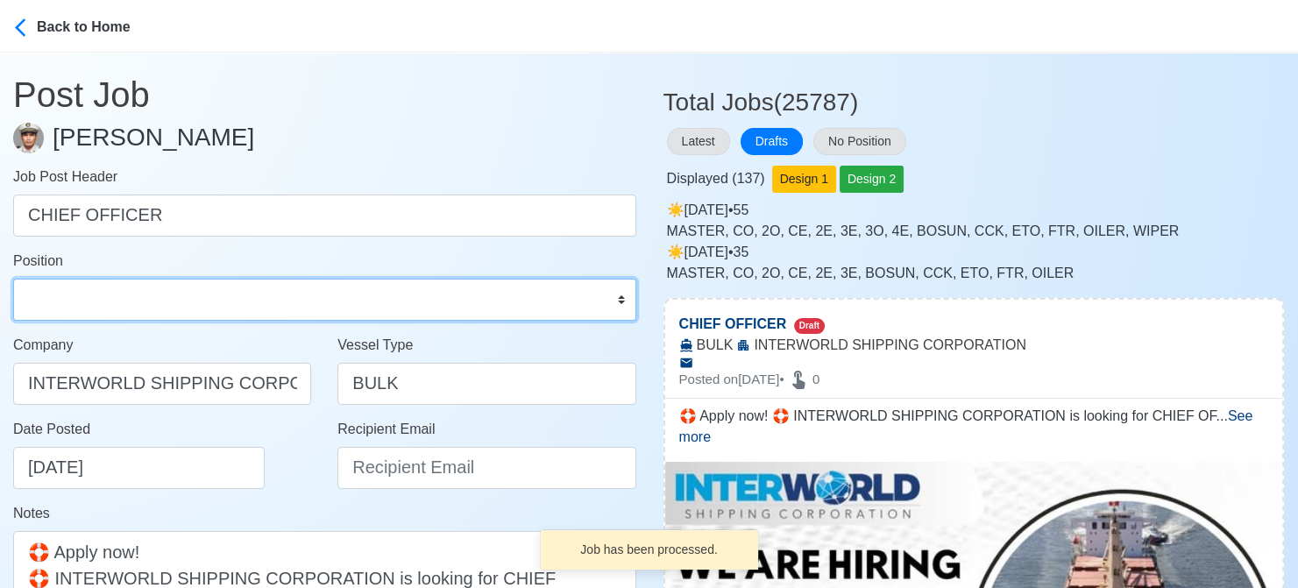
click at [188, 291] on select "Master Chief Officer 2nd Officer 3rd Officer Junior Officer Chief Engineer 2nd …" at bounding box center [324, 300] width 623 height 42
click at [13, 279] on select "Master Chief Officer 2nd Officer 3rd Officer Junior Officer Chief Engineer 2nd …" at bounding box center [324, 300] width 623 height 42
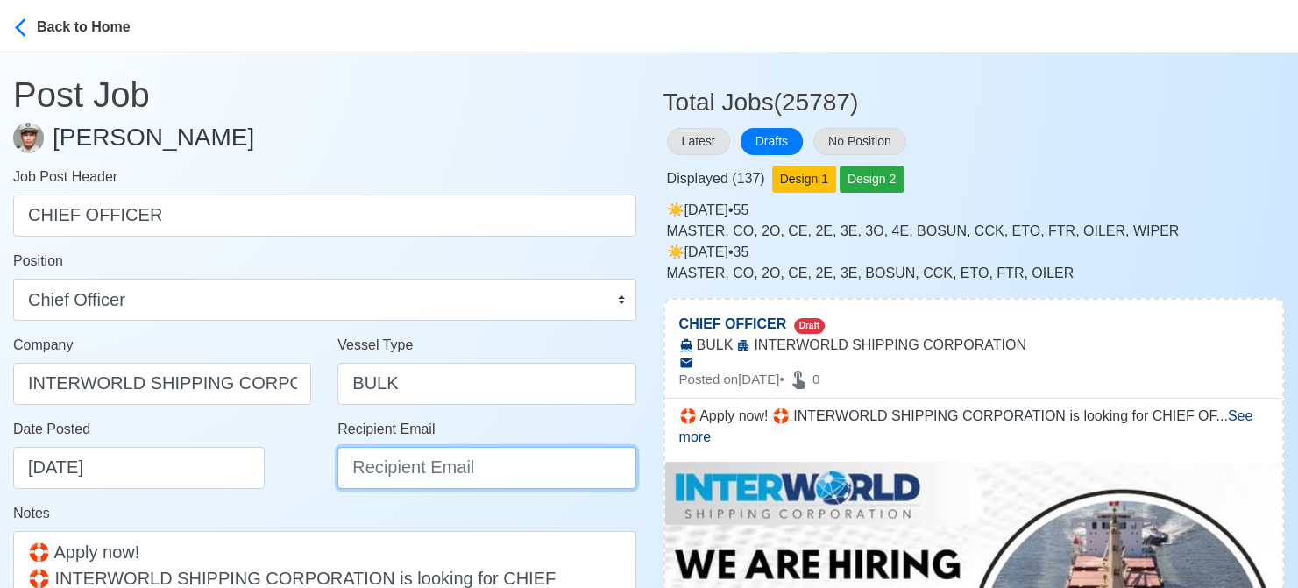
click at [402, 462] on input "Recipient Email" at bounding box center [486, 468] width 298 height 42
paste input "[EMAIL_ADDRESS][DOMAIN_NAME]"
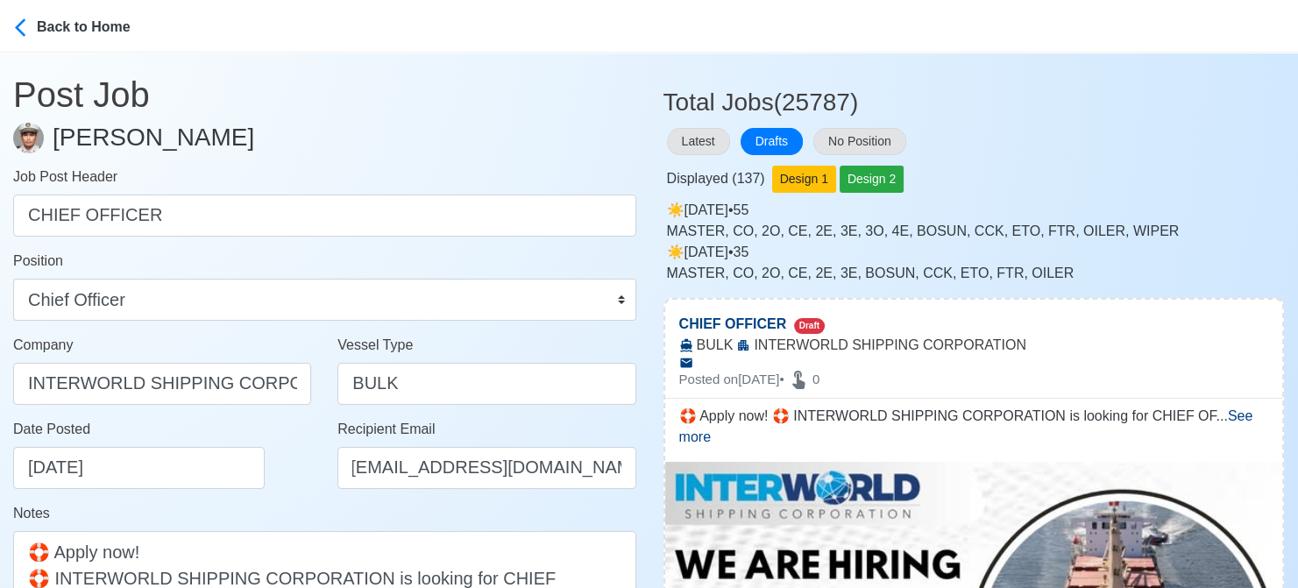
click at [281, 490] on div "Date Posted [DATE]" at bounding box center [162, 461] width 324 height 84
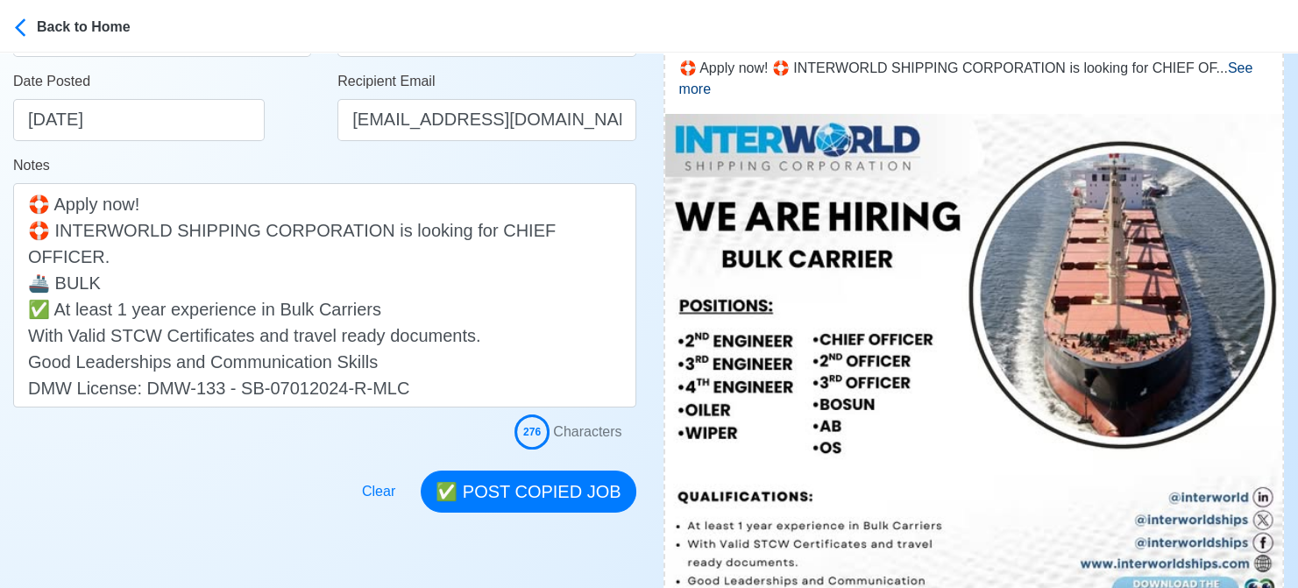
scroll to position [351, 0]
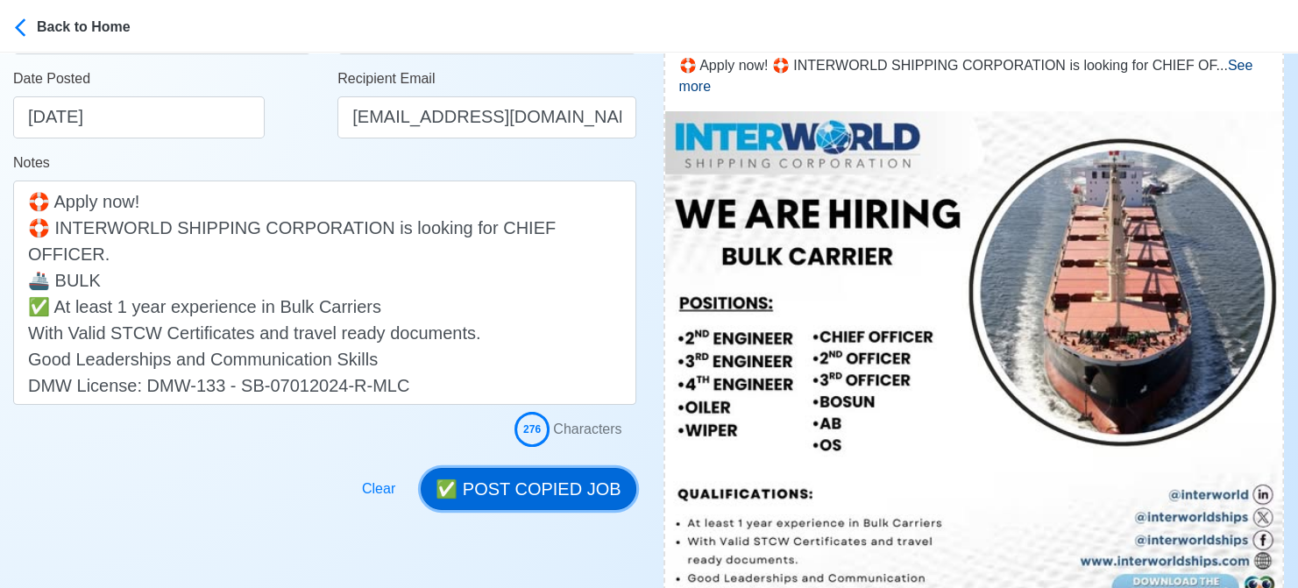
click at [523, 483] on button "✅ POST COPIED JOB" at bounding box center [528, 489] width 215 height 42
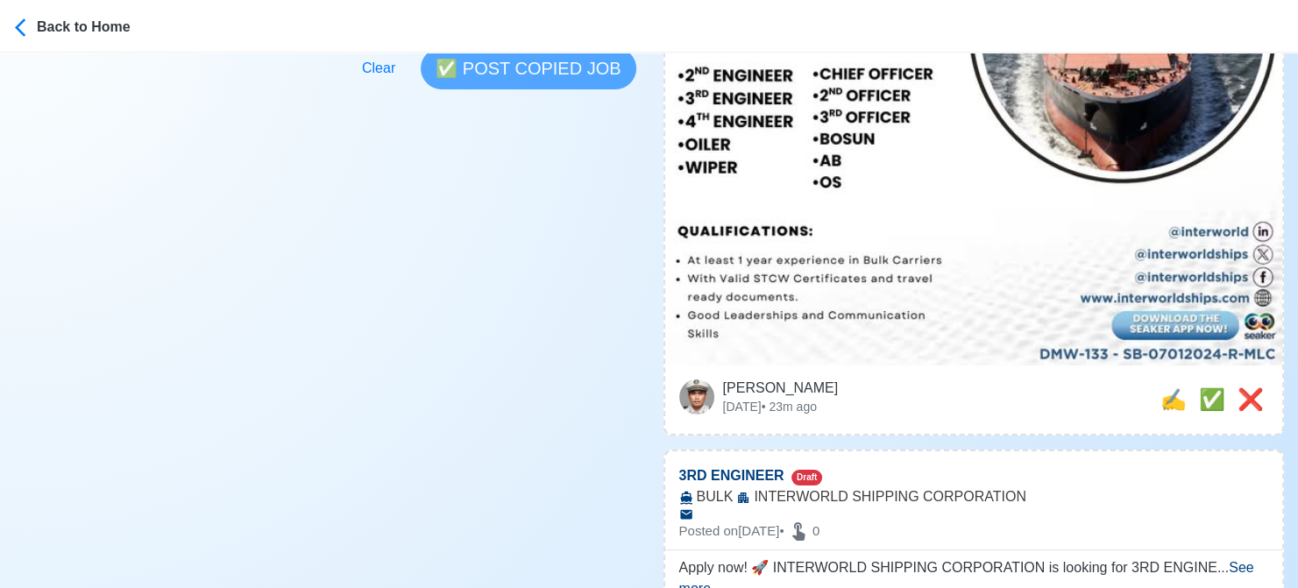
scroll to position [701, 0]
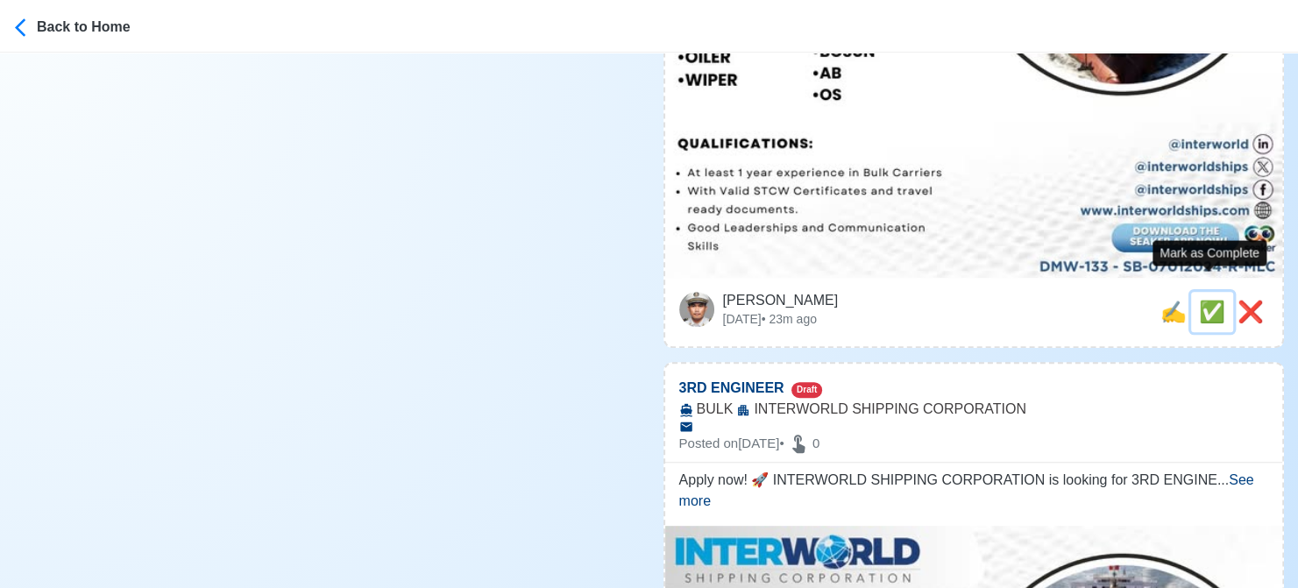
click at [1199, 300] on span "✅" at bounding box center [1212, 312] width 26 height 24
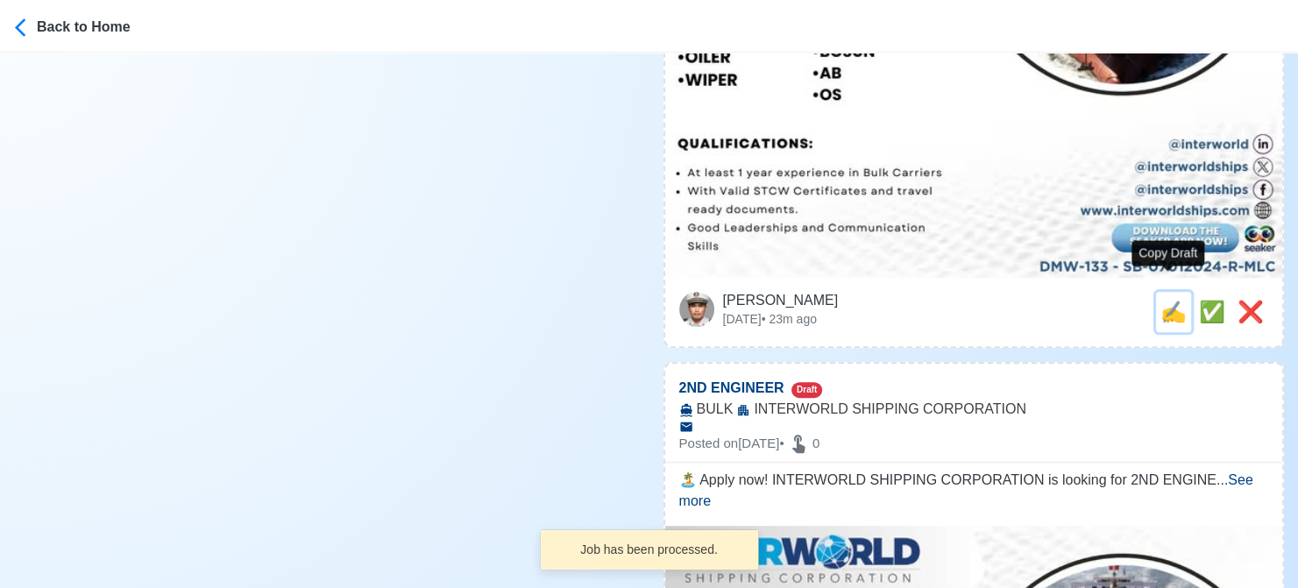
click at [1160, 300] on span "✍️" at bounding box center [1173, 312] width 26 height 24
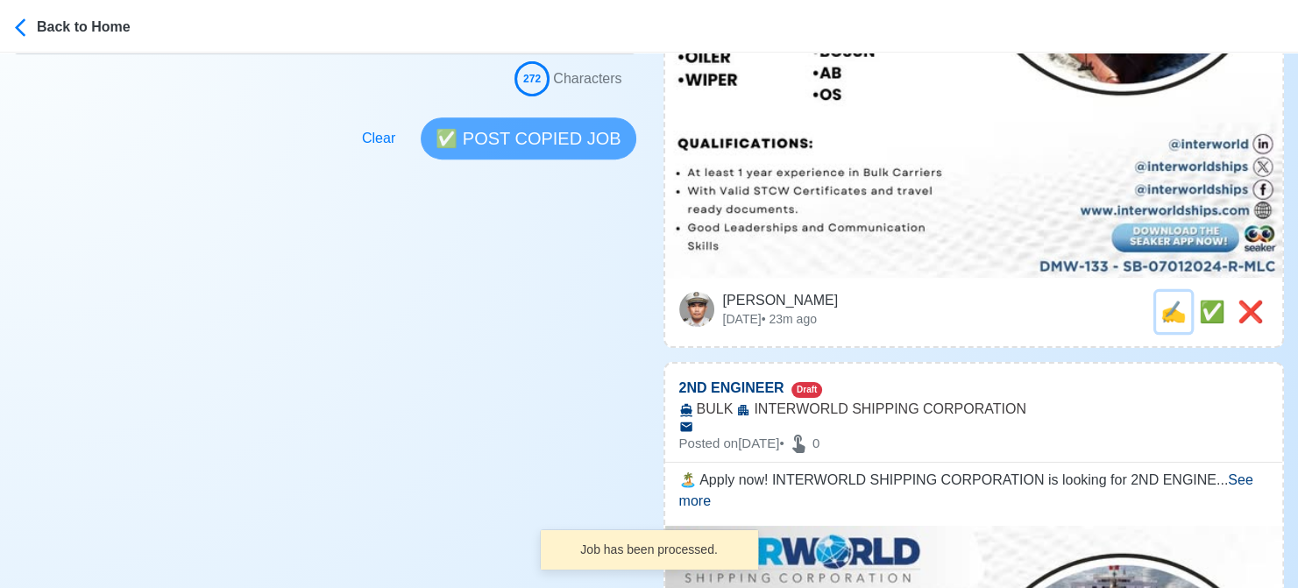
scroll to position [0, 0]
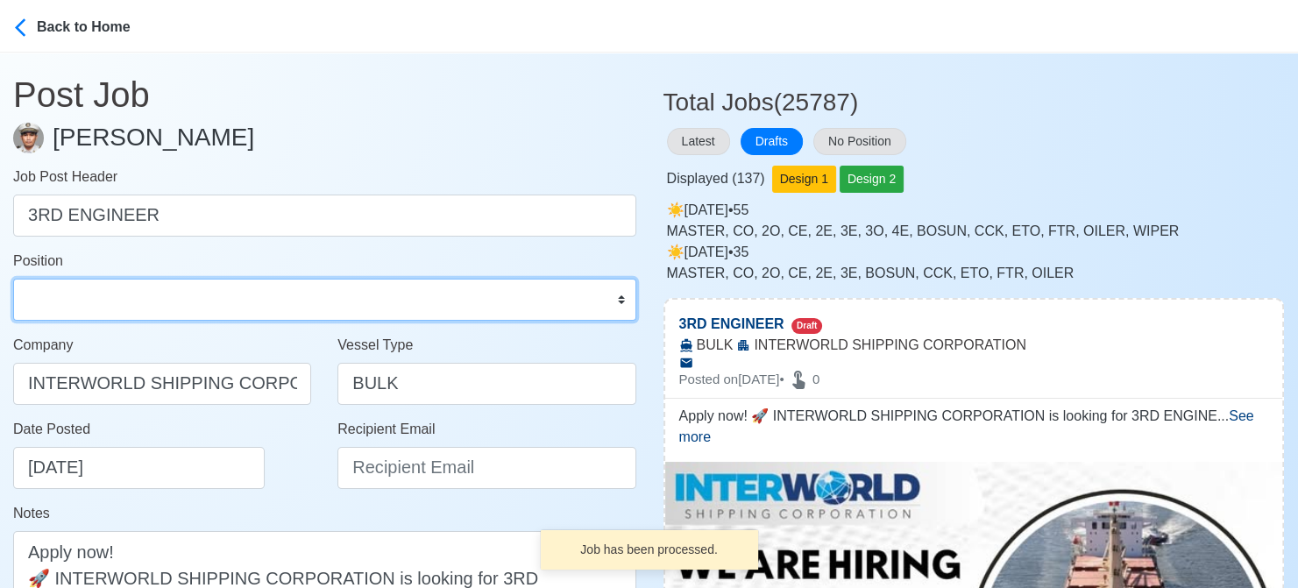
click at [150, 301] on select "Master Chief Officer 2nd Officer 3rd Officer Junior Officer Chief Engineer 2nd …" at bounding box center [324, 300] width 623 height 42
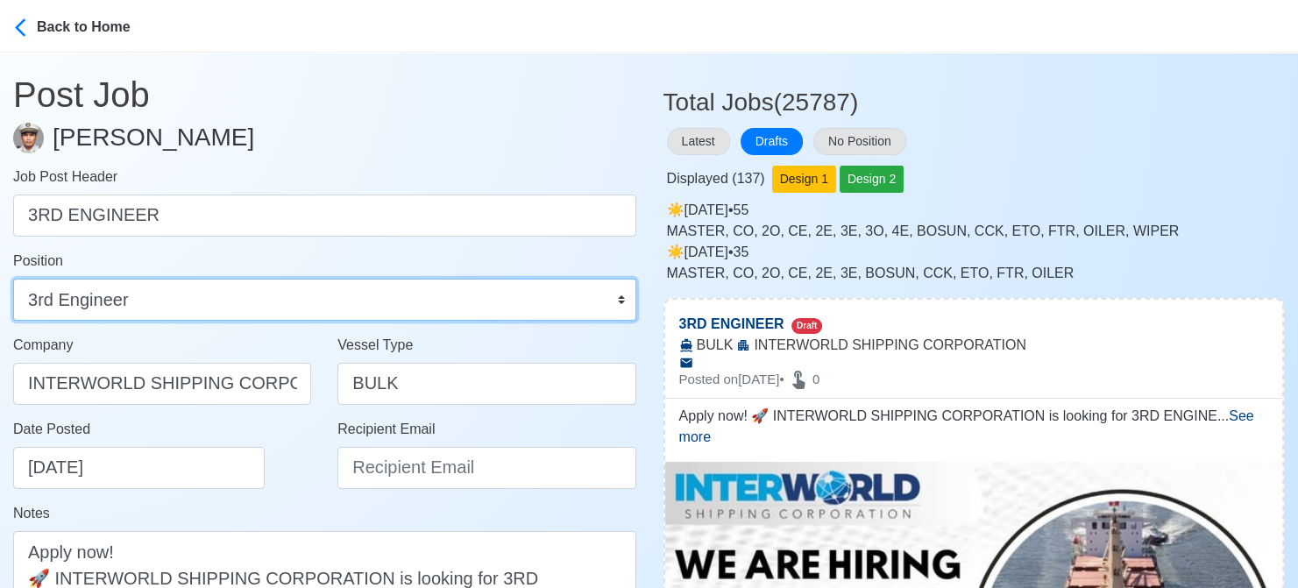
click at [13, 279] on select "Master Chief Officer 2nd Officer 3rd Officer Junior Officer Chief Engineer 2nd …" at bounding box center [324, 300] width 623 height 42
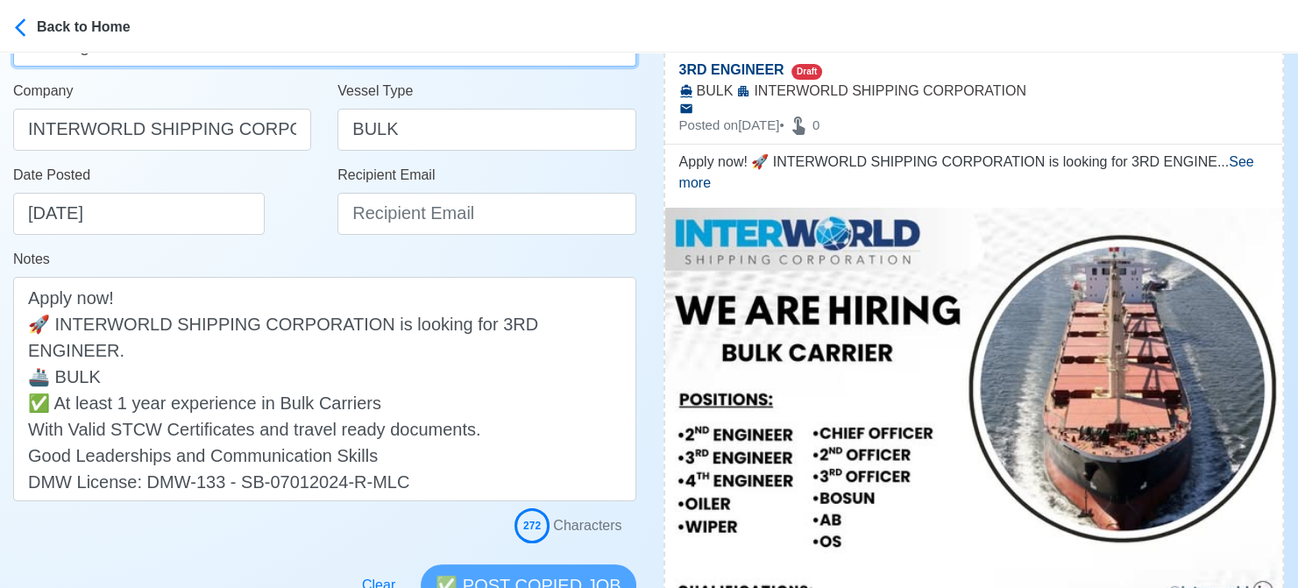
scroll to position [263, 0]
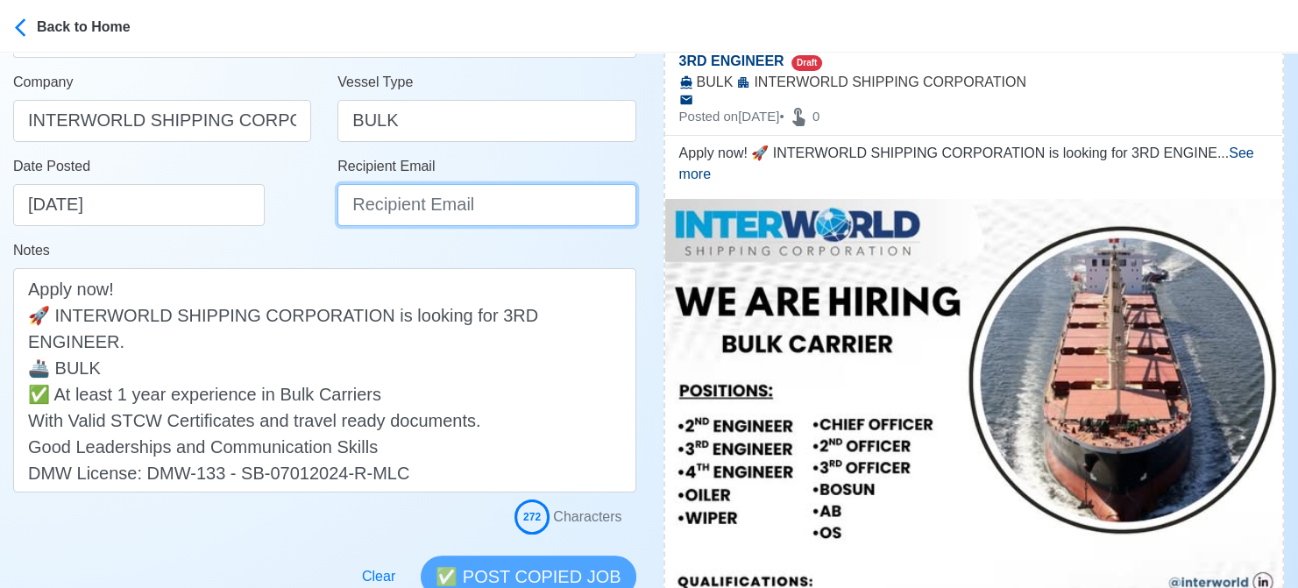
click at [414, 203] on input "Recipient Email" at bounding box center [486, 205] width 298 height 42
paste input "[EMAIL_ADDRESS][DOMAIN_NAME]"
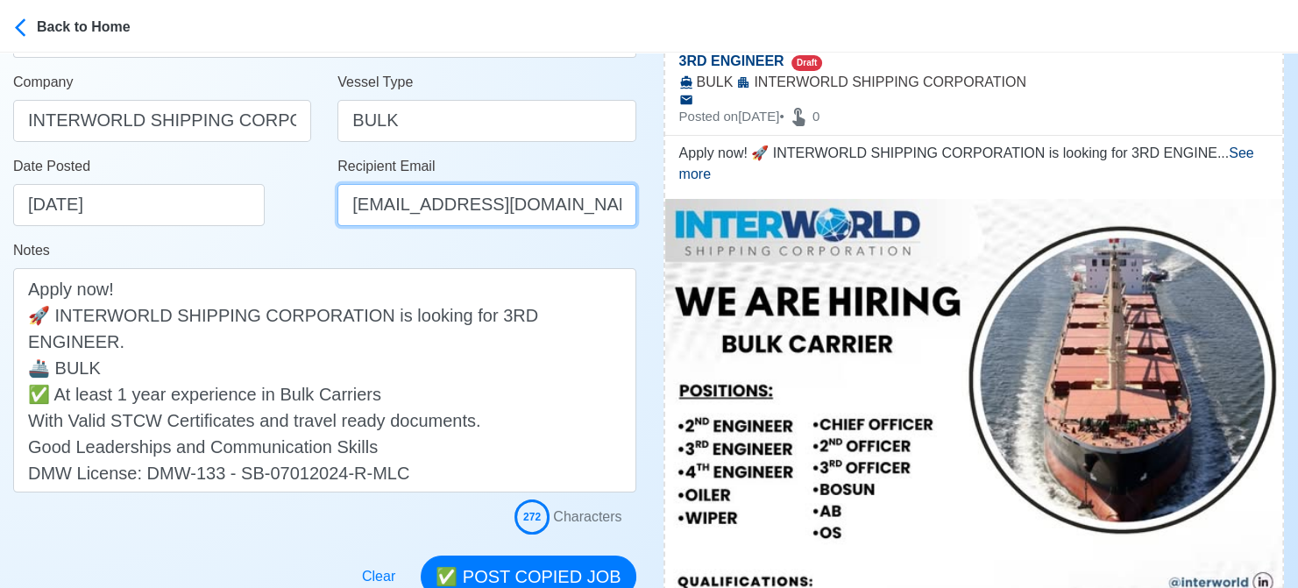
scroll to position [0, 2]
click at [308, 226] on div "Date Posted [DATE]" at bounding box center [162, 198] width 324 height 84
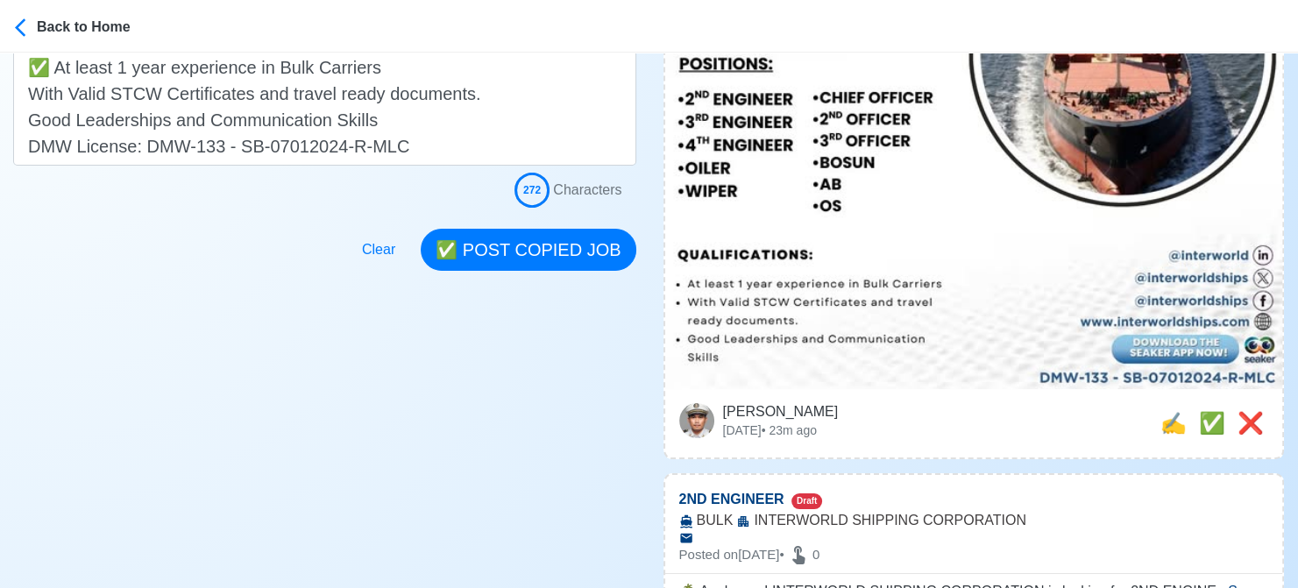
scroll to position [613, 0]
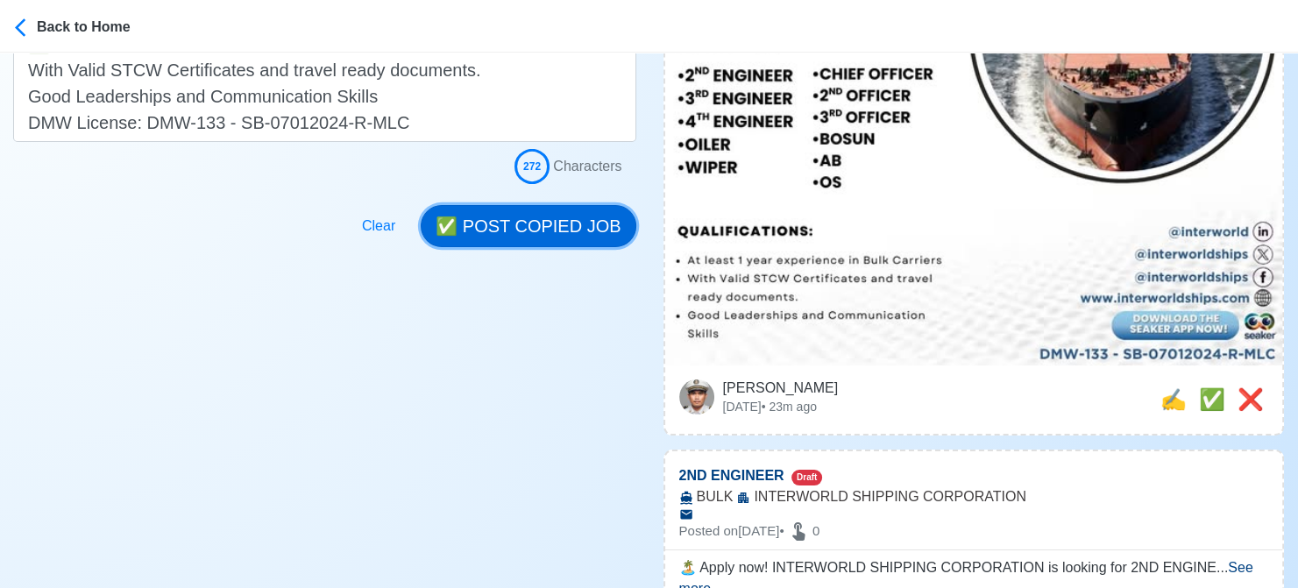
click at [548, 229] on button "✅ POST COPIED JOB" at bounding box center [528, 226] width 215 height 42
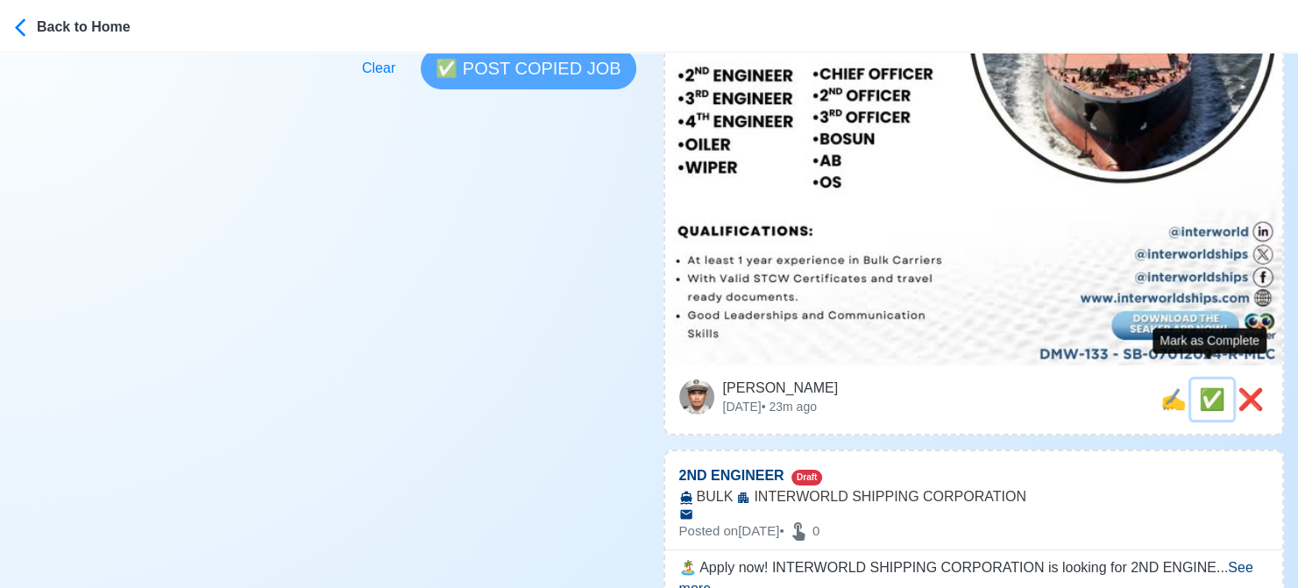
click at [1208, 387] on span "✅" at bounding box center [1212, 399] width 26 height 24
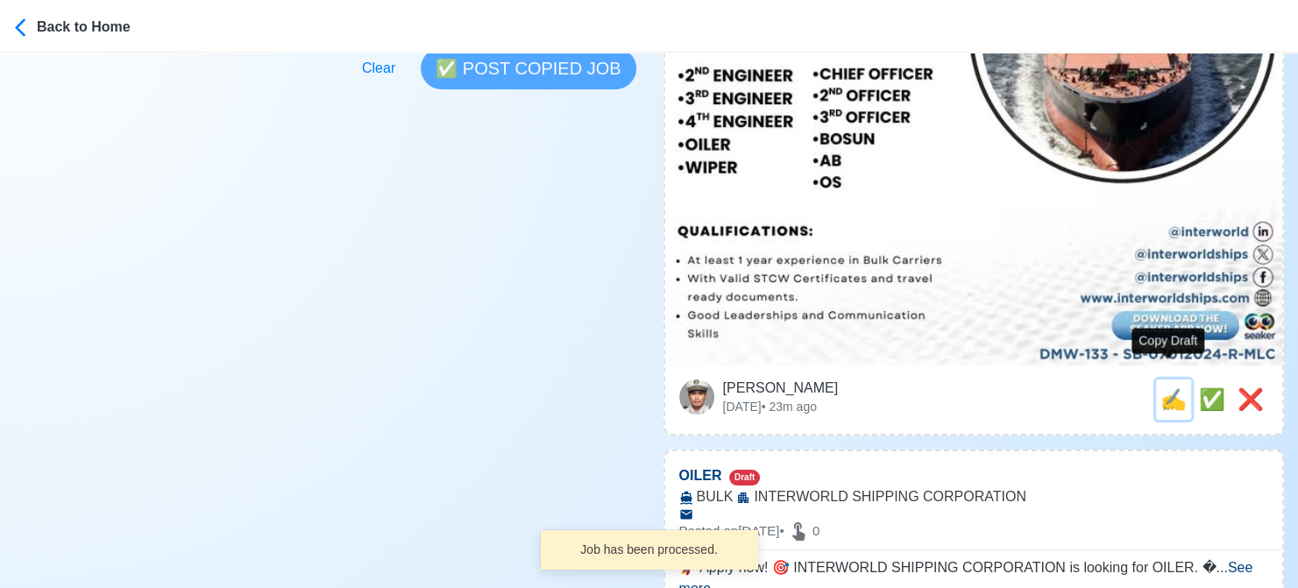
click at [1167, 387] on span "✍️" at bounding box center [1173, 399] width 26 height 24
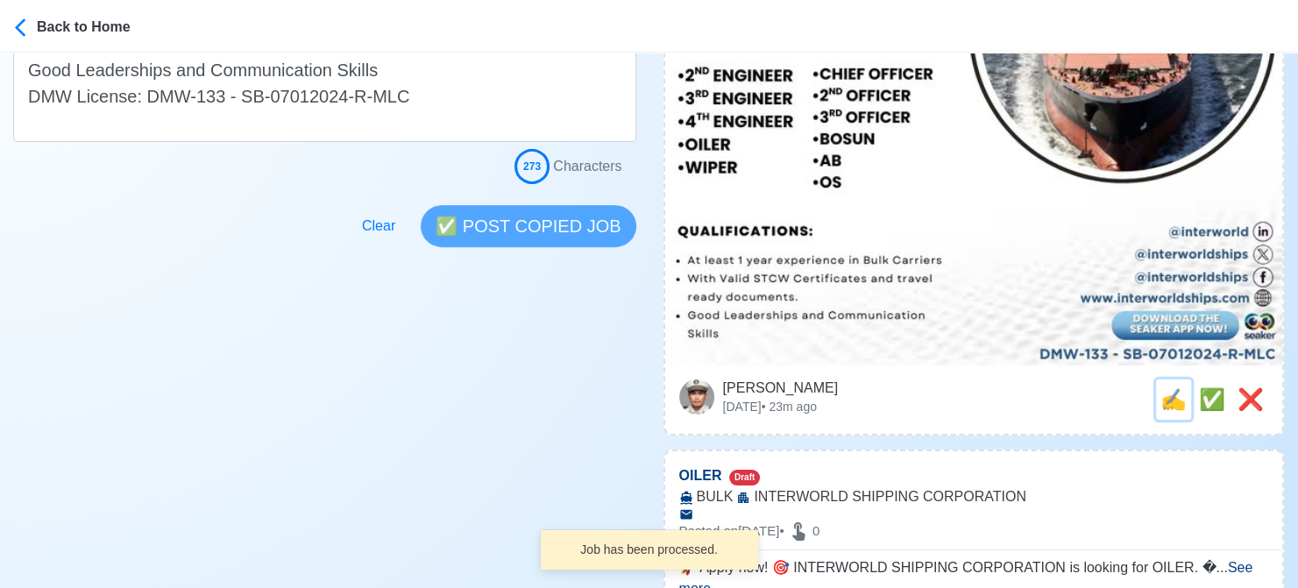
scroll to position [0, 0]
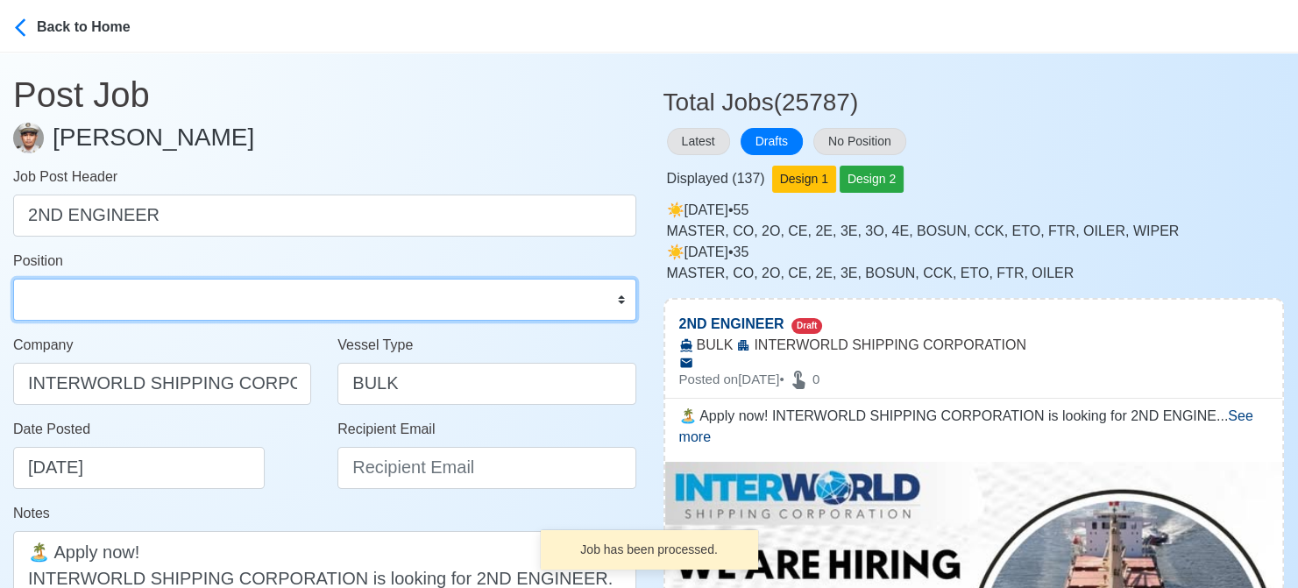
click at [152, 294] on select "Master Chief Officer 2nd Officer 3rd Officer Junior Officer Chief Engineer 2nd …" at bounding box center [324, 300] width 623 height 42
click at [13, 279] on select "Master Chief Officer 2nd Officer 3rd Officer Junior Officer Chief Engineer 2nd …" at bounding box center [324, 300] width 623 height 42
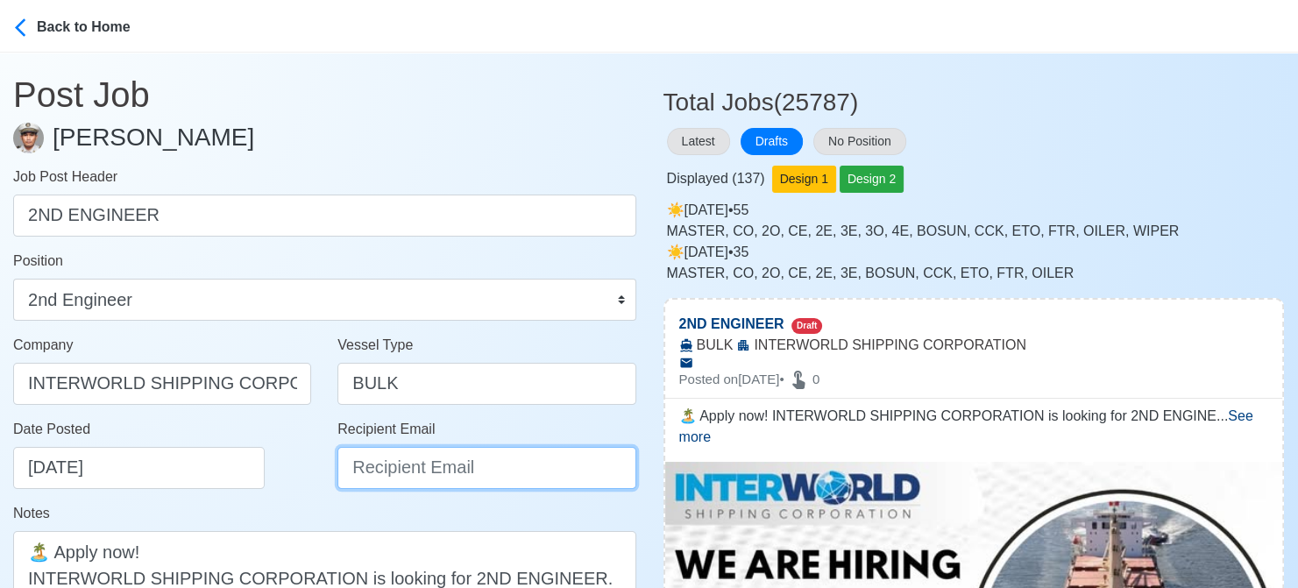
click at [405, 462] on input "Recipient Email" at bounding box center [486, 468] width 298 height 42
paste input "[EMAIL_ADDRESS][DOMAIN_NAME]"
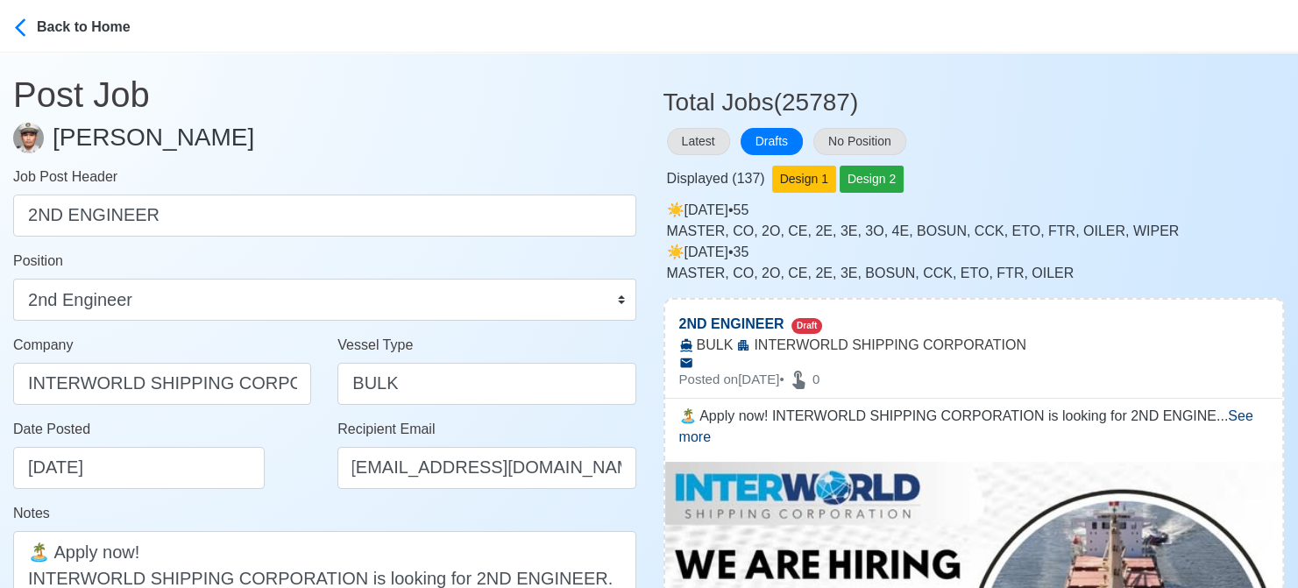
click at [275, 476] on div "Date Posted [DATE]" at bounding box center [167, 454] width 308 height 70
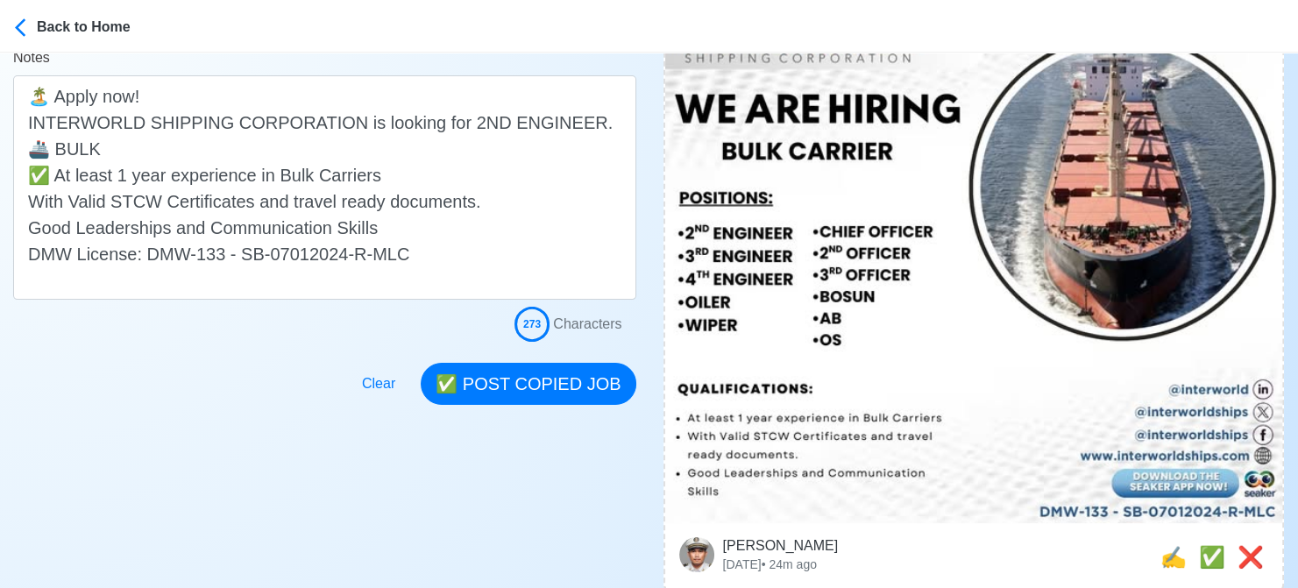
scroll to position [526, 0]
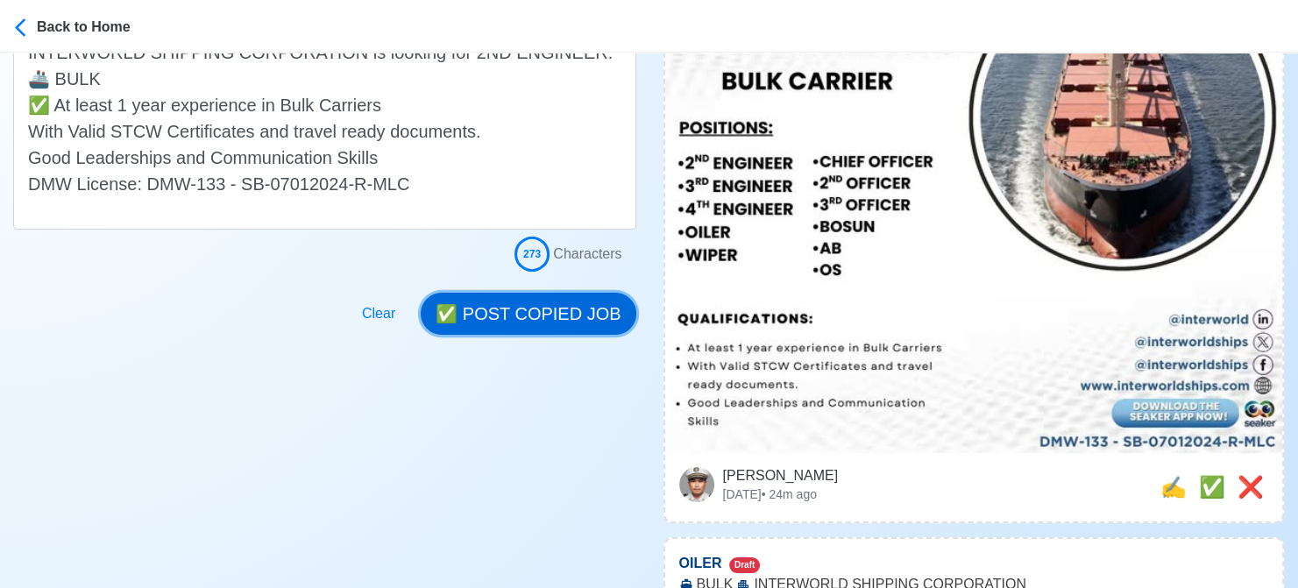
click at [526, 307] on button "✅ POST COPIED JOB" at bounding box center [528, 314] width 215 height 42
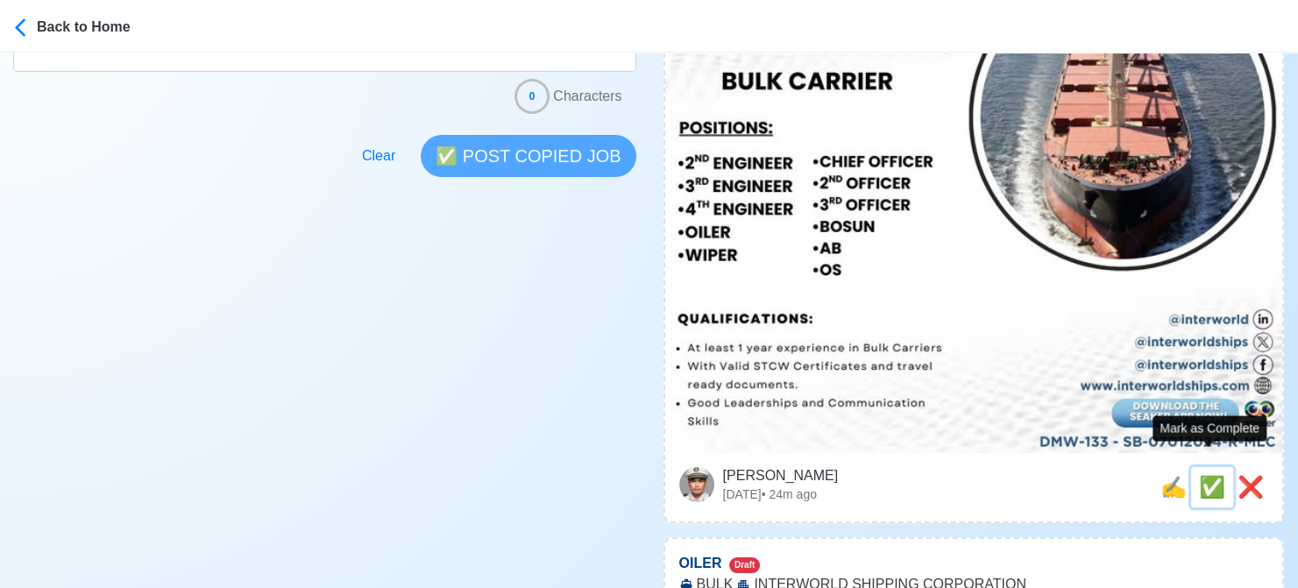
click at [1207, 475] on span "✅" at bounding box center [1212, 487] width 26 height 24
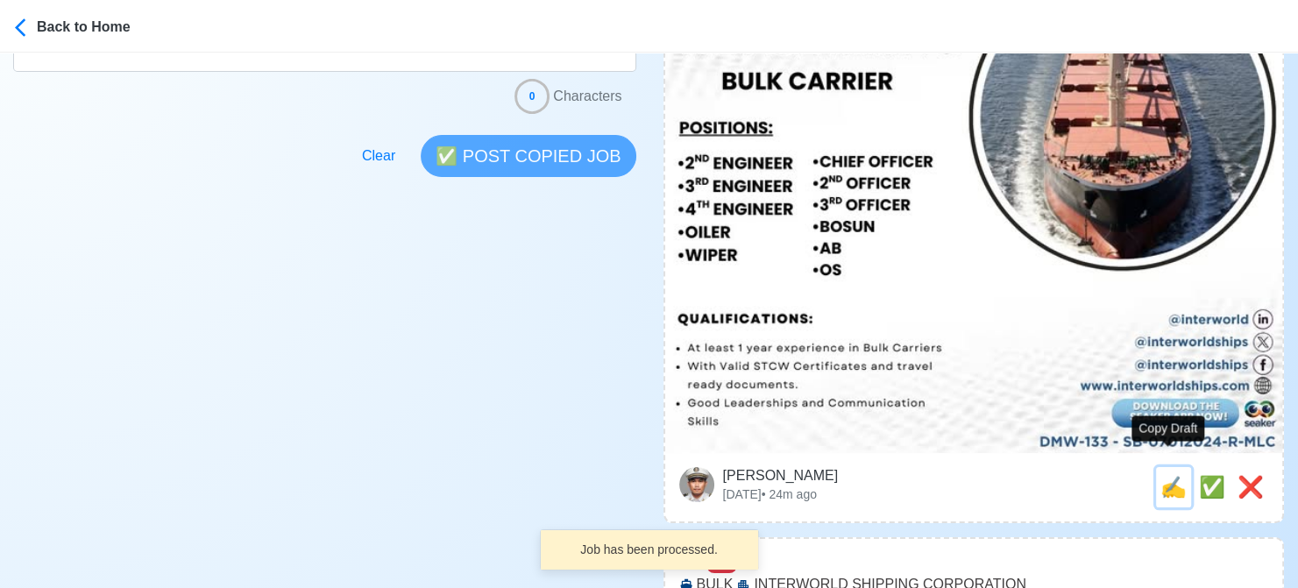
click at [1171, 475] on span "✍️" at bounding box center [1173, 487] width 26 height 24
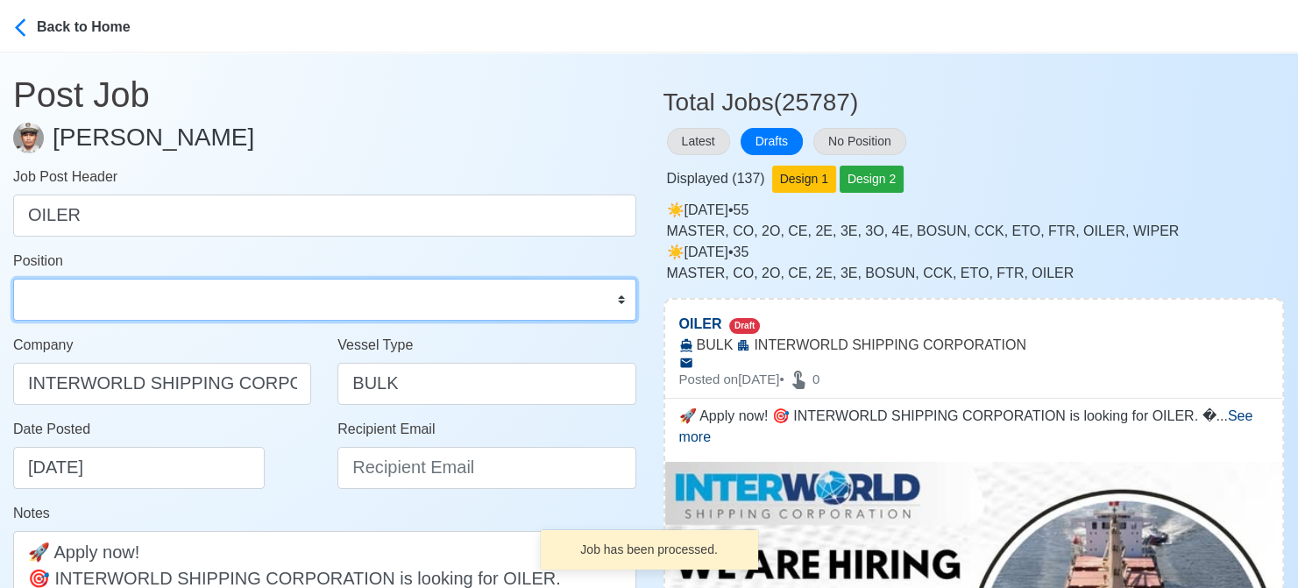
click at [90, 291] on select "Master Chief Officer 2nd Officer 3rd Officer Junior Officer Chief Engineer 2nd …" at bounding box center [324, 300] width 623 height 42
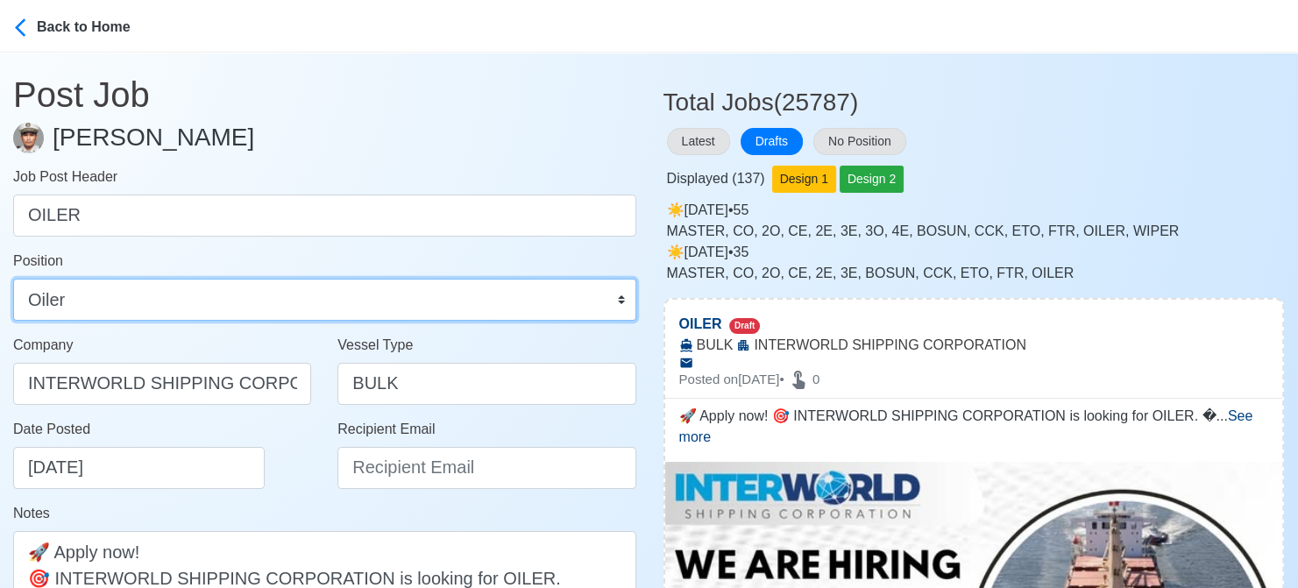
click at [13, 279] on select "Master Chief Officer 2nd Officer 3rd Officer Junior Officer Chief Engineer 2nd …" at bounding box center [324, 300] width 623 height 42
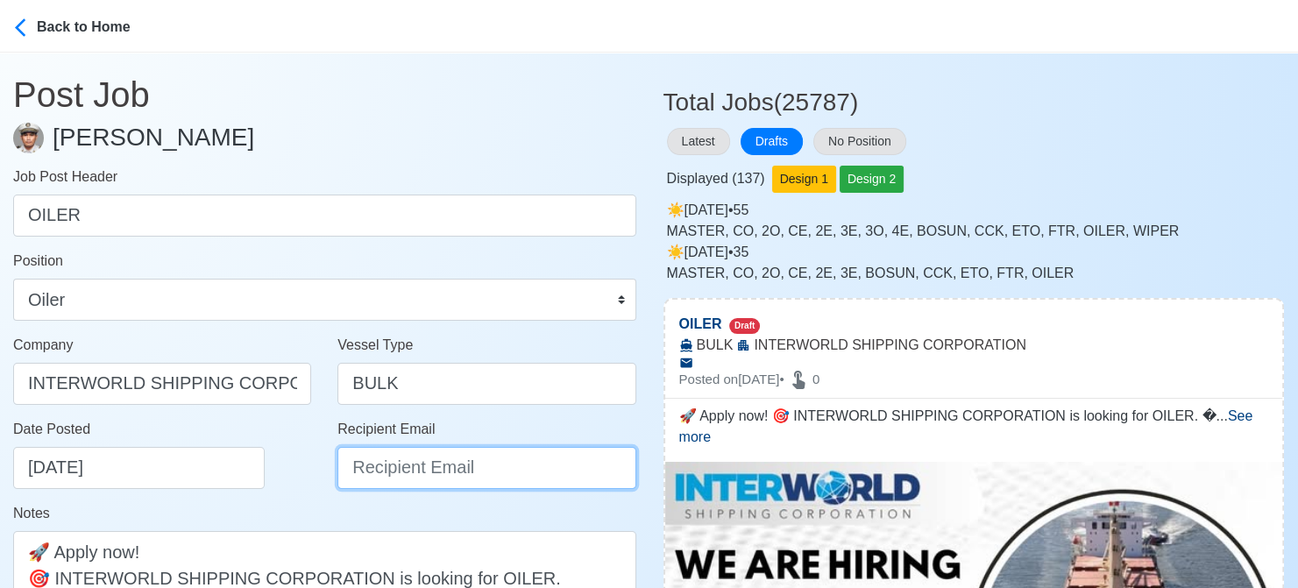
click at [415, 476] on input "Recipient Email" at bounding box center [486, 468] width 298 height 42
paste input "[EMAIL_ADDRESS][DOMAIN_NAME]"
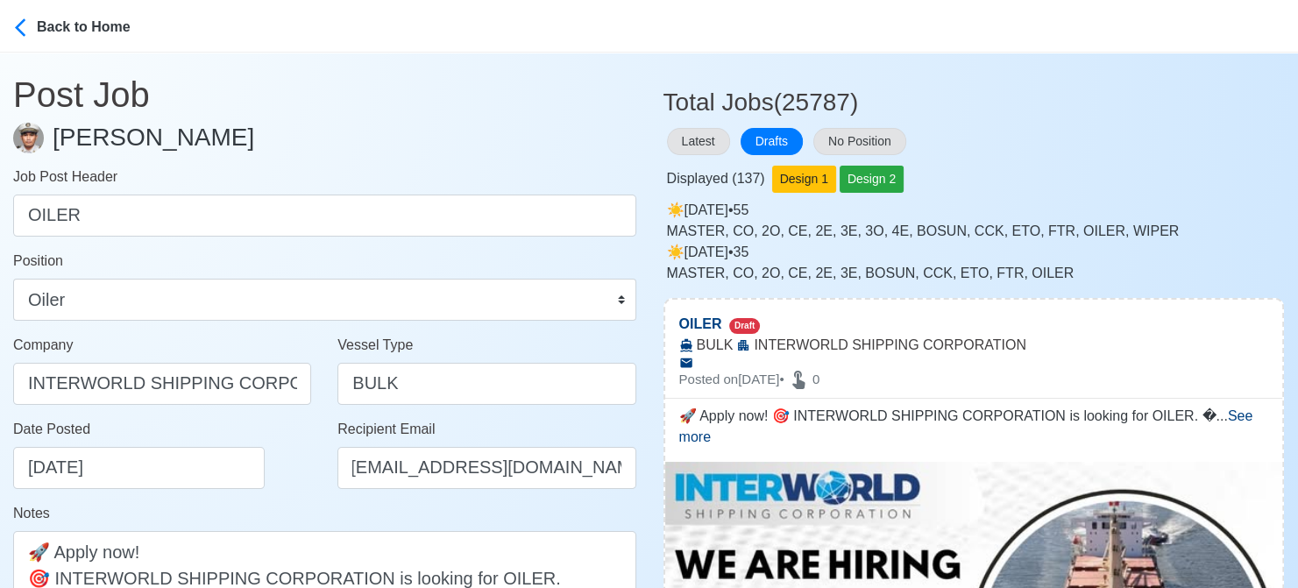
click at [267, 485] on div "Date Posted [DATE]" at bounding box center [167, 454] width 308 height 70
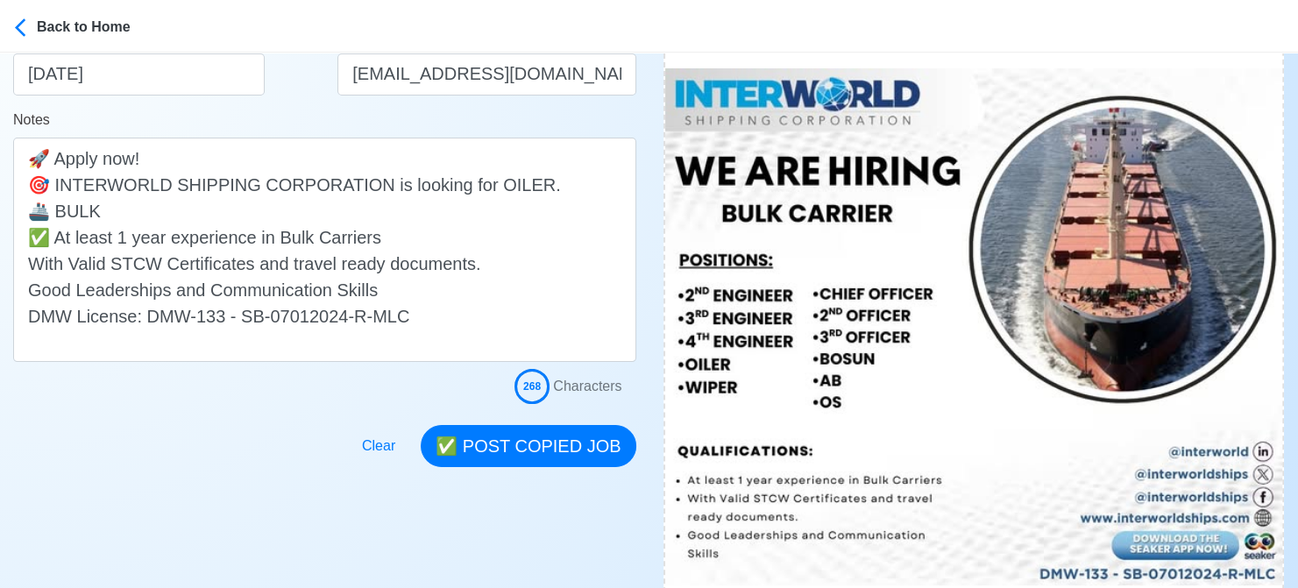
scroll to position [526, 0]
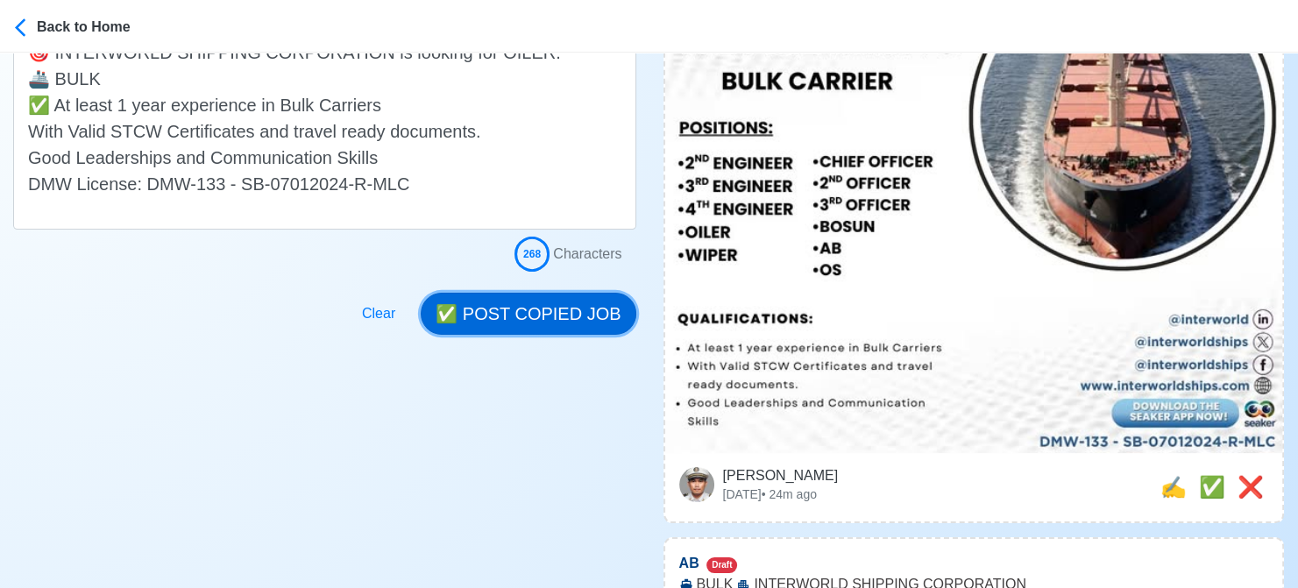
click at [534, 313] on button "✅ POST COPIED JOB" at bounding box center [528, 314] width 215 height 42
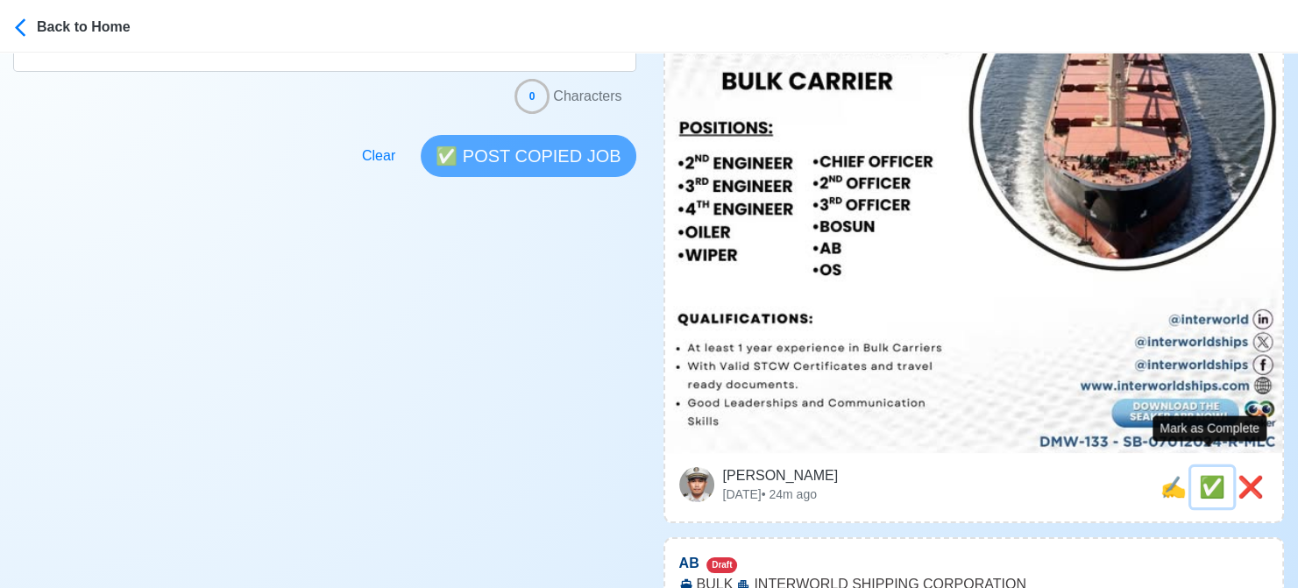
click at [1206, 475] on span "✅" at bounding box center [1212, 487] width 26 height 24
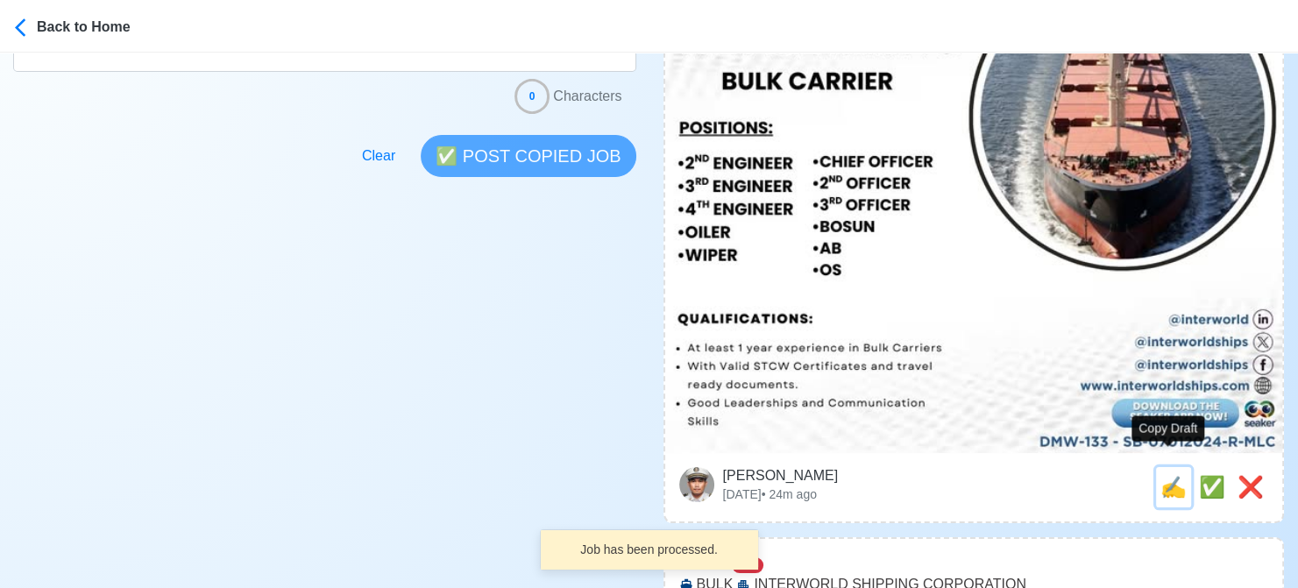
drag, startPoint x: 1163, startPoint y: 466, endPoint x: 739, endPoint y: 466, distance: 424.1
click at [1161, 475] on span "✍️" at bounding box center [1173, 487] width 26 height 24
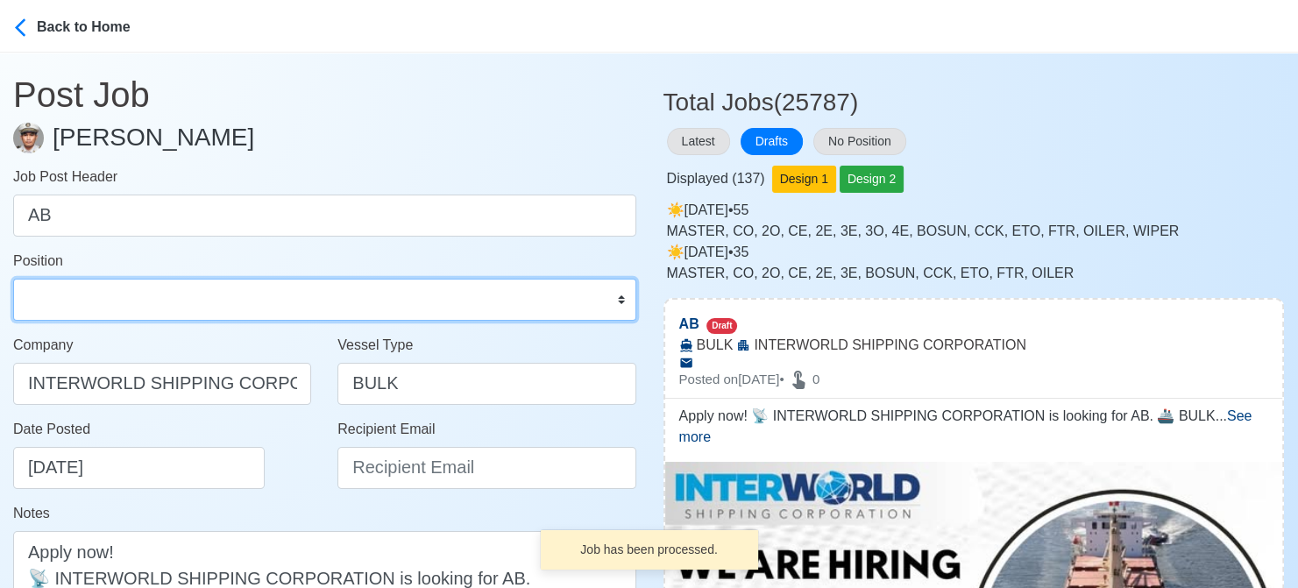
drag, startPoint x: 131, startPoint y: 308, endPoint x: 137, endPoint y: 290, distance: 19.4
click at [131, 308] on select "Master Chief Officer 2nd Officer 3rd Officer Junior Officer Chief Engineer 2nd …" at bounding box center [324, 300] width 623 height 42
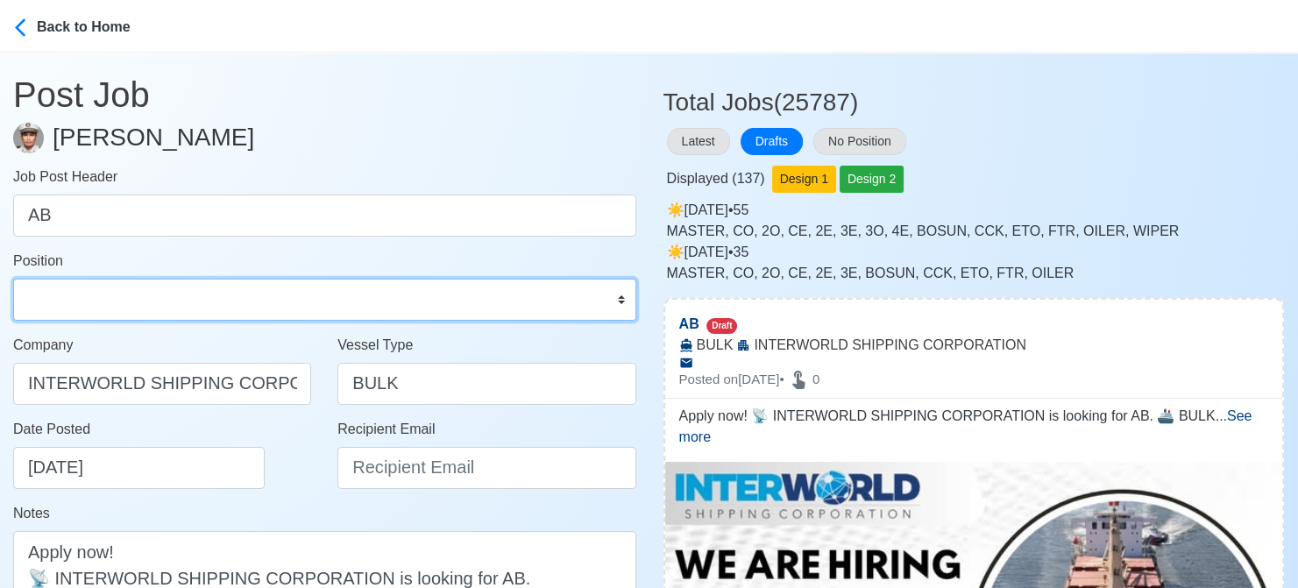
click at [13, 279] on select "Master Chief Officer 2nd Officer 3rd Officer Junior Officer Chief Engineer 2nd …" at bounding box center [324, 300] width 623 height 42
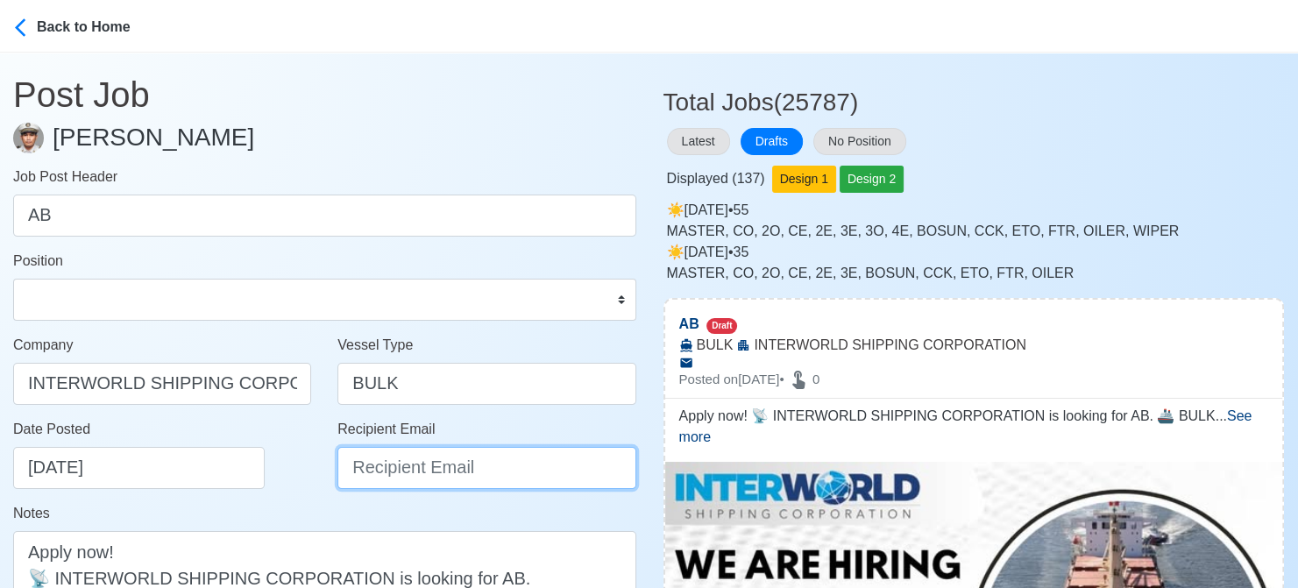
click at [477, 474] on input "Recipient Email" at bounding box center [486, 468] width 298 height 42
paste input "[EMAIL_ADDRESS][DOMAIN_NAME]"
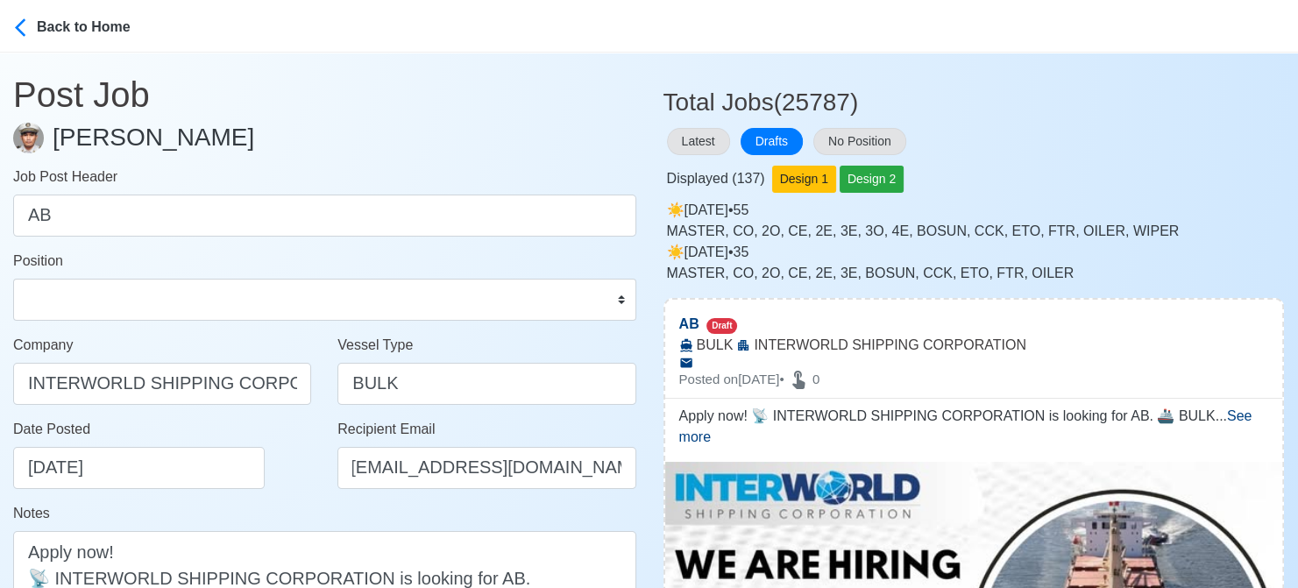
click at [258, 470] on div "Date Posted [DATE]" at bounding box center [167, 454] width 308 height 70
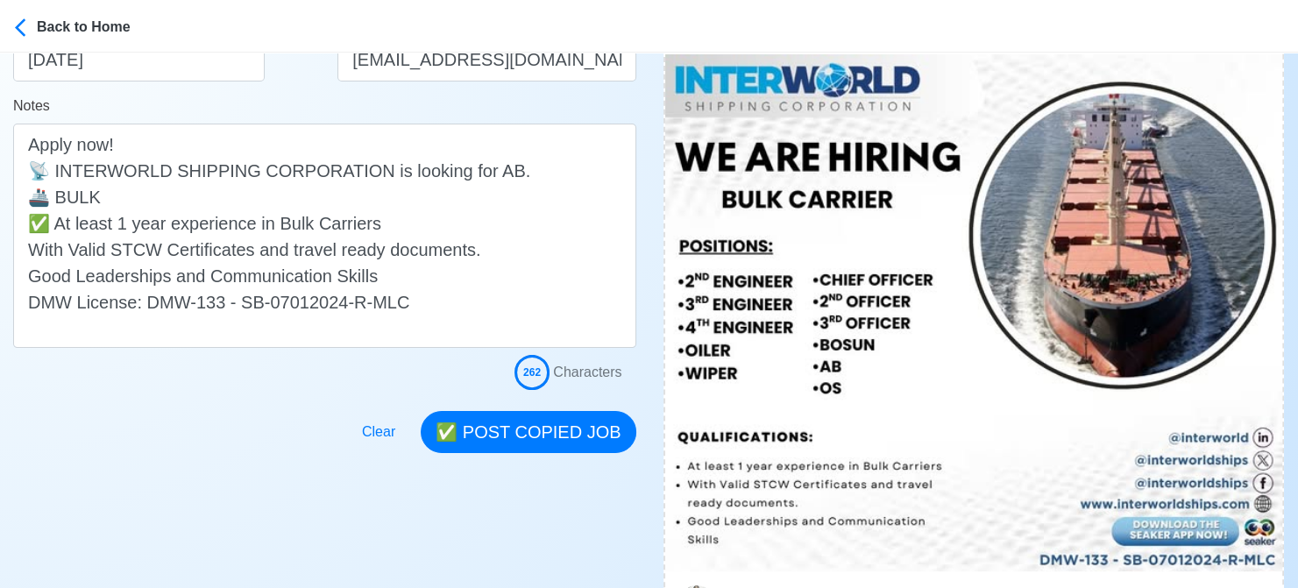
scroll to position [438, 0]
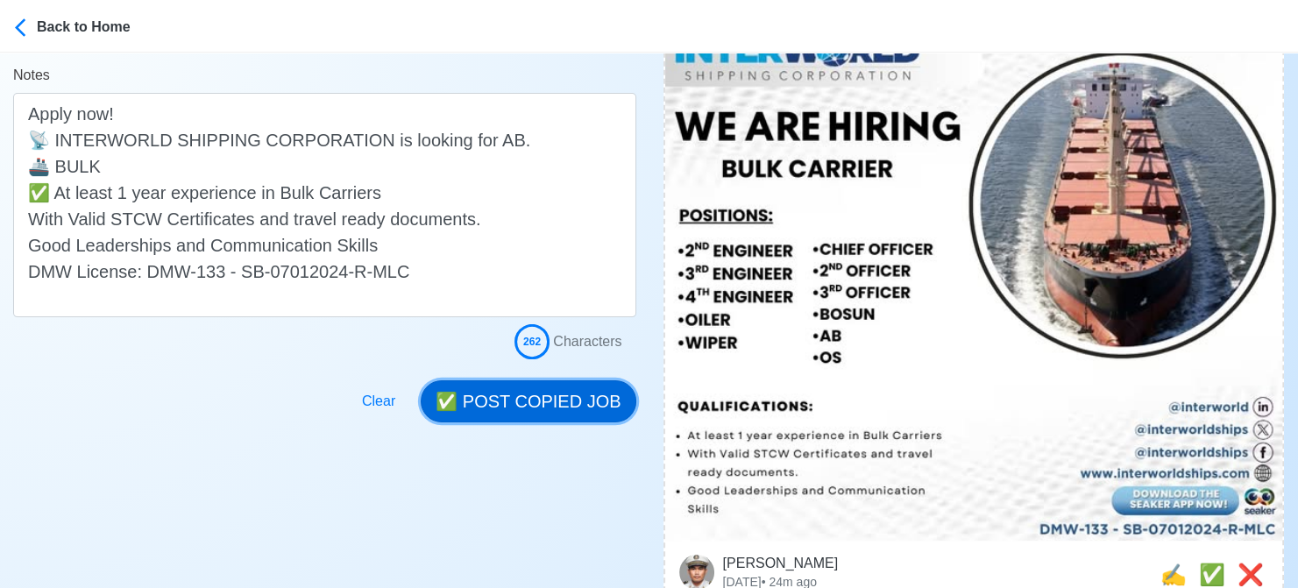
click at [529, 402] on button "✅ POST COPIED JOB" at bounding box center [528, 401] width 215 height 42
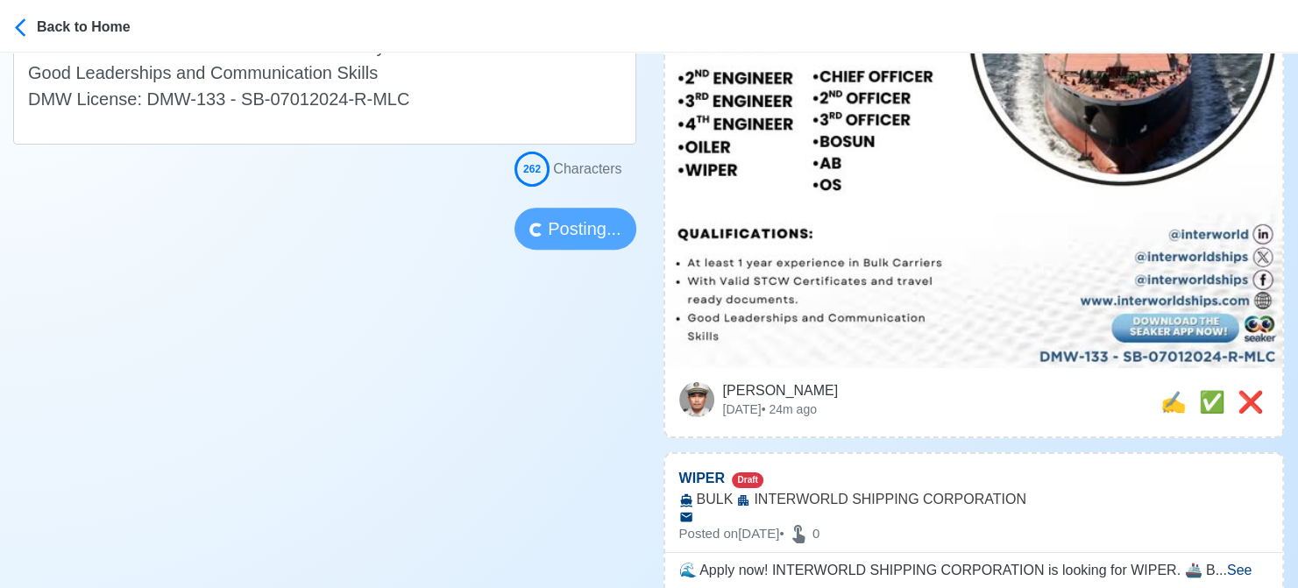
scroll to position [613, 0]
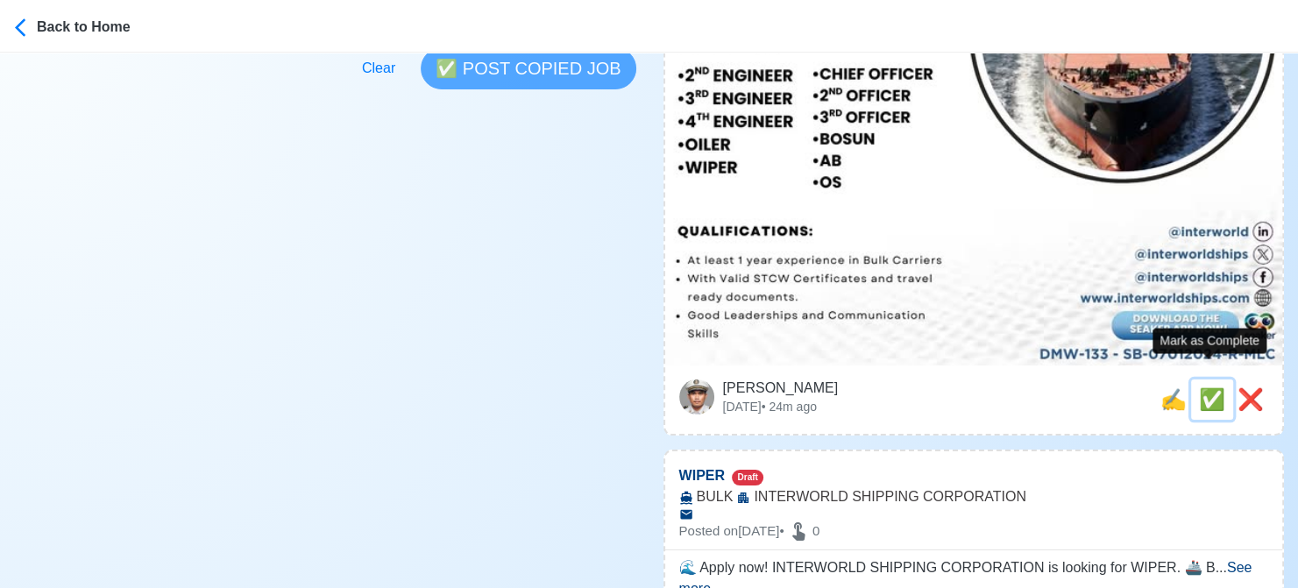
click at [1206, 387] on span "✅" at bounding box center [1212, 399] width 26 height 24
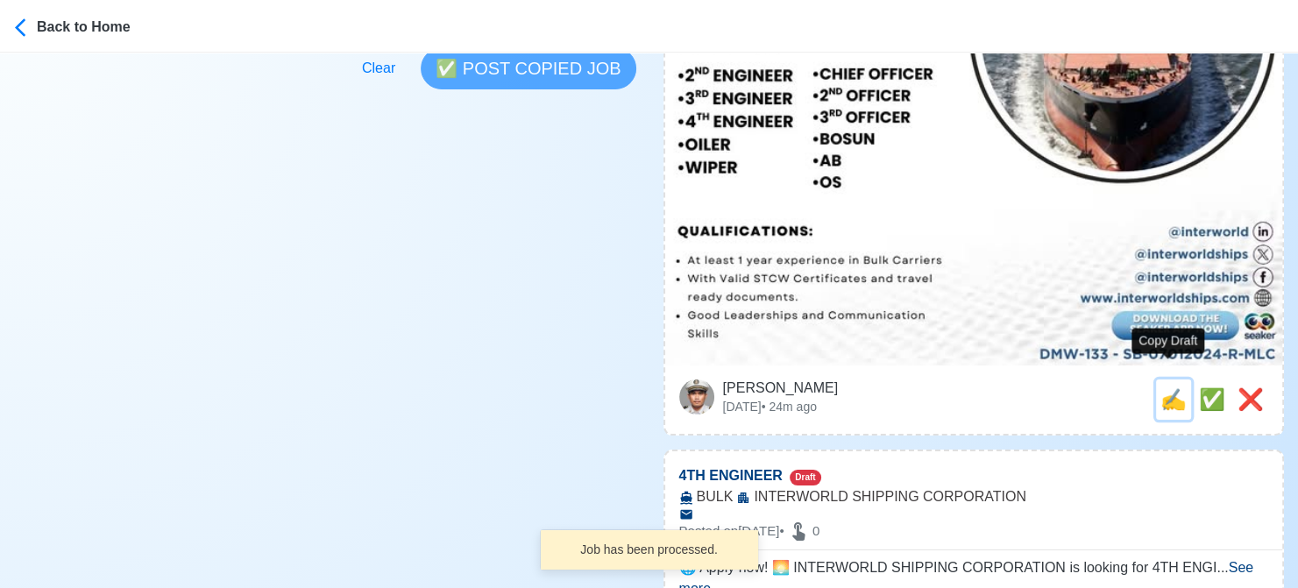
click at [1175, 387] on span "✍️" at bounding box center [1173, 399] width 26 height 24
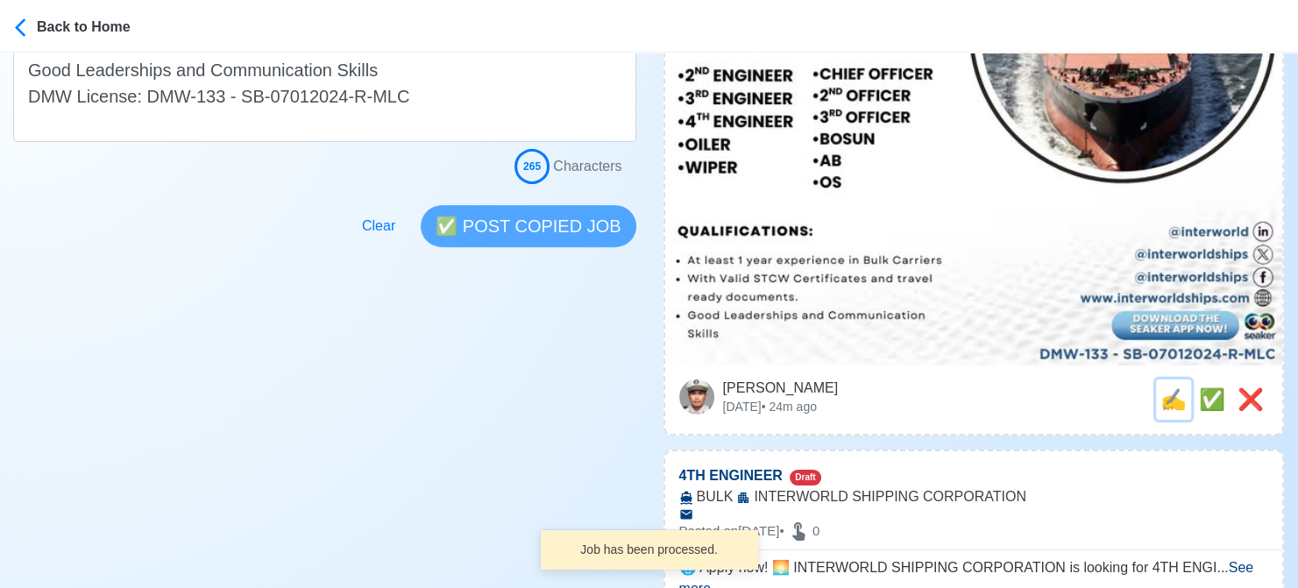
scroll to position [0, 0]
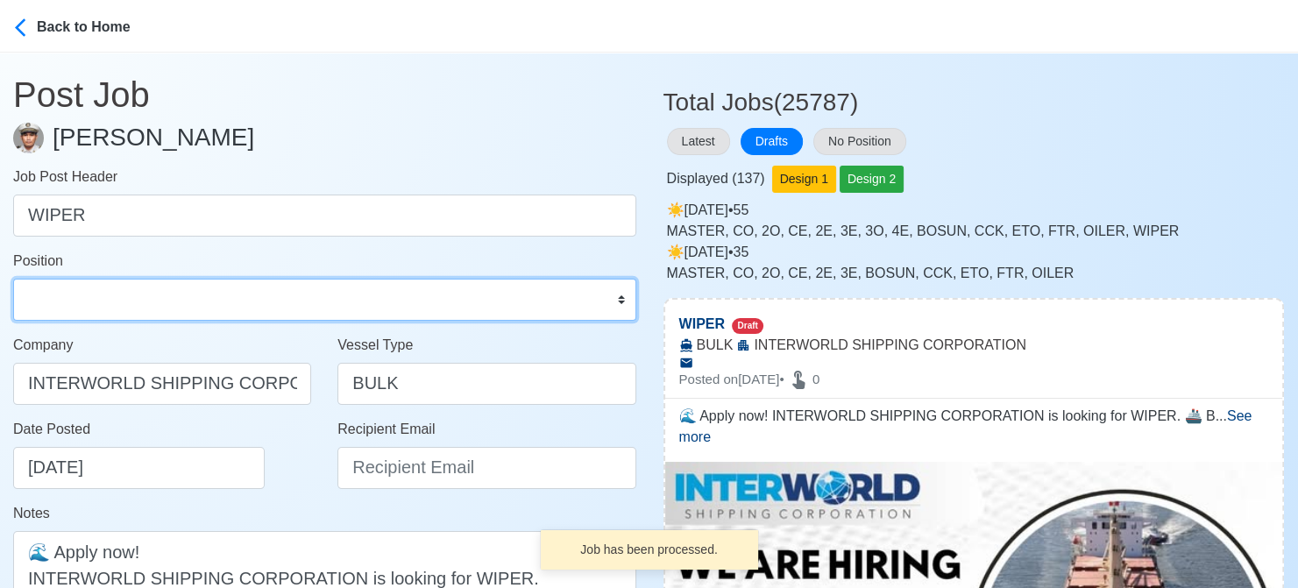
click at [237, 304] on select "Master Chief Officer 2nd Officer 3rd Officer Junior Officer Chief Engineer 2nd …" at bounding box center [324, 300] width 623 height 42
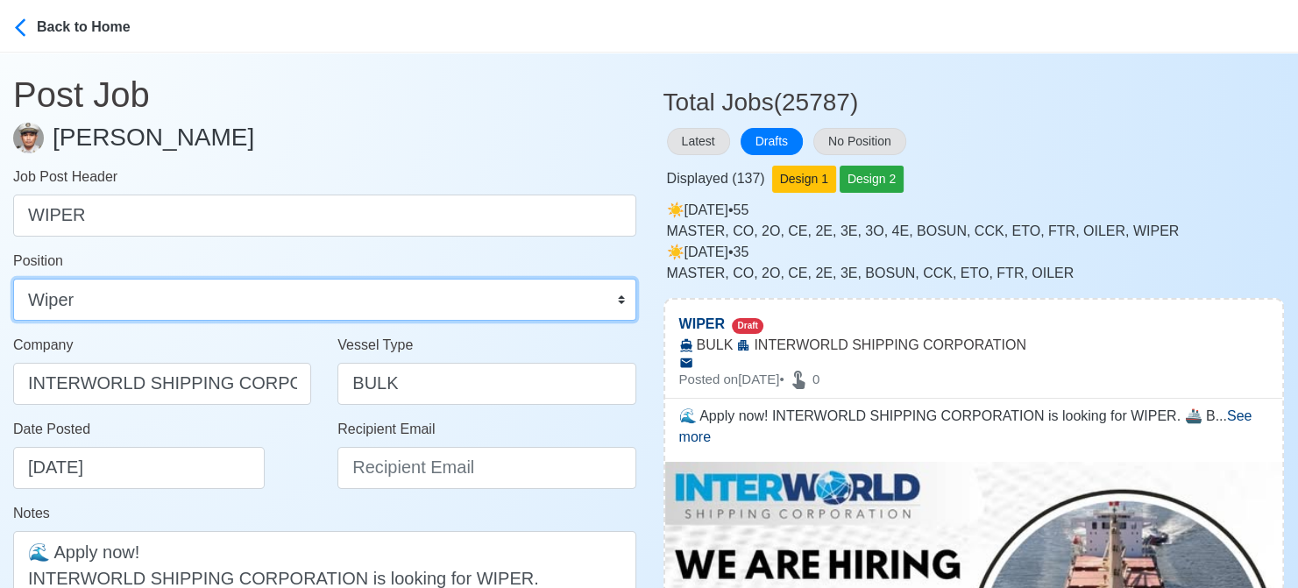
click at [13, 279] on select "Master Chief Officer 2nd Officer 3rd Officer Junior Officer Chief Engineer 2nd …" at bounding box center [324, 300] width 623 height 42
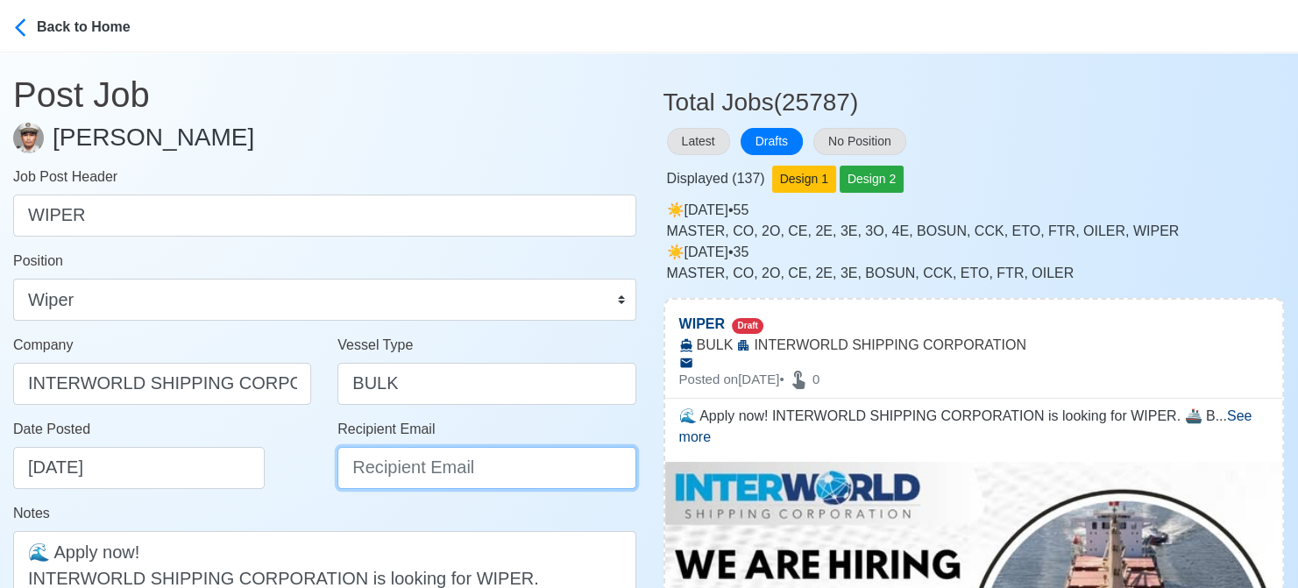
click at [476, 476] on input "Recipient Email" at bounding box center [486, 468] width 298 height 42
paste input "[EMAIL_ADDRESS][DOMAIN_NAME]"
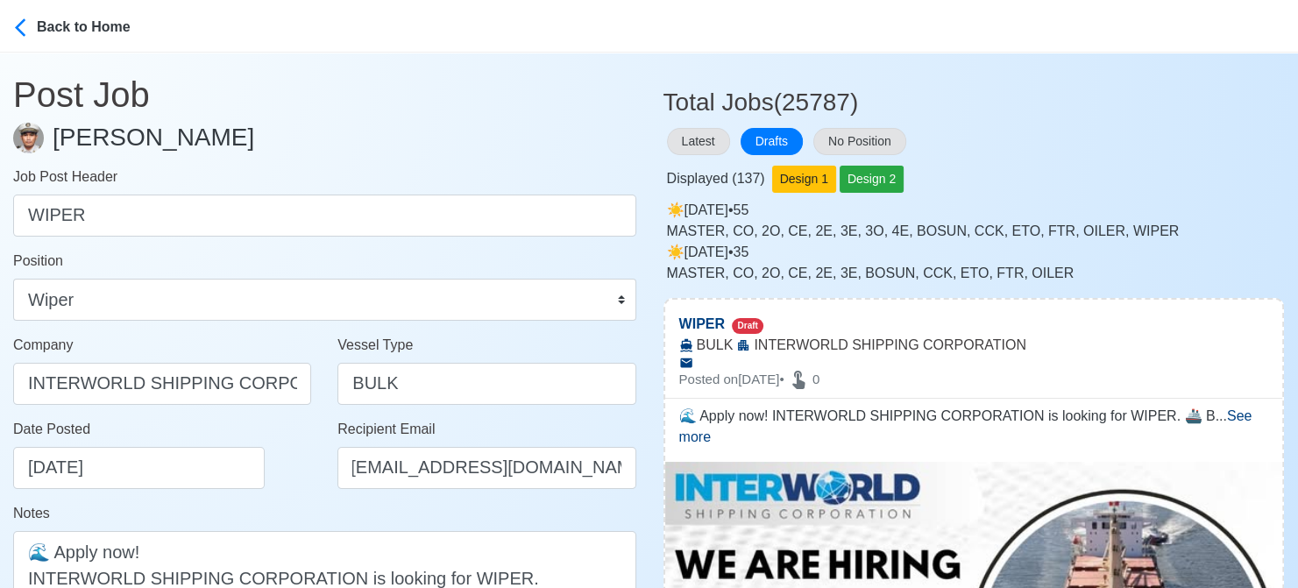
click at [301, 492] on div "Date Posted [DATE]" at bounding box center [162, 461] width 324 height 84
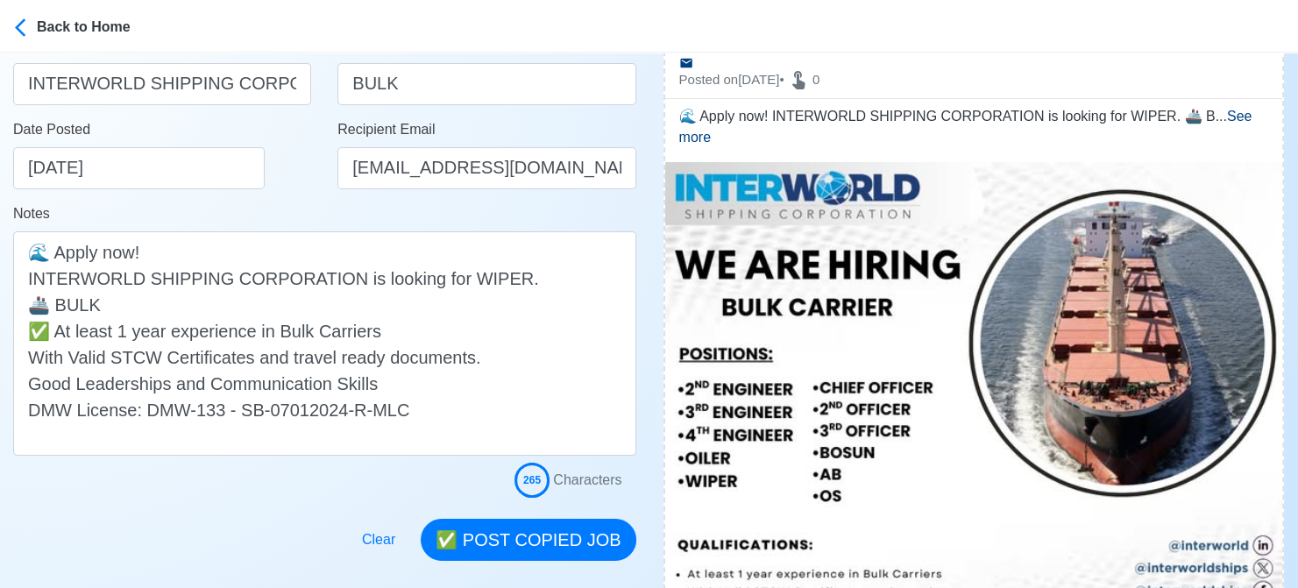
scroll to position [351, 0]
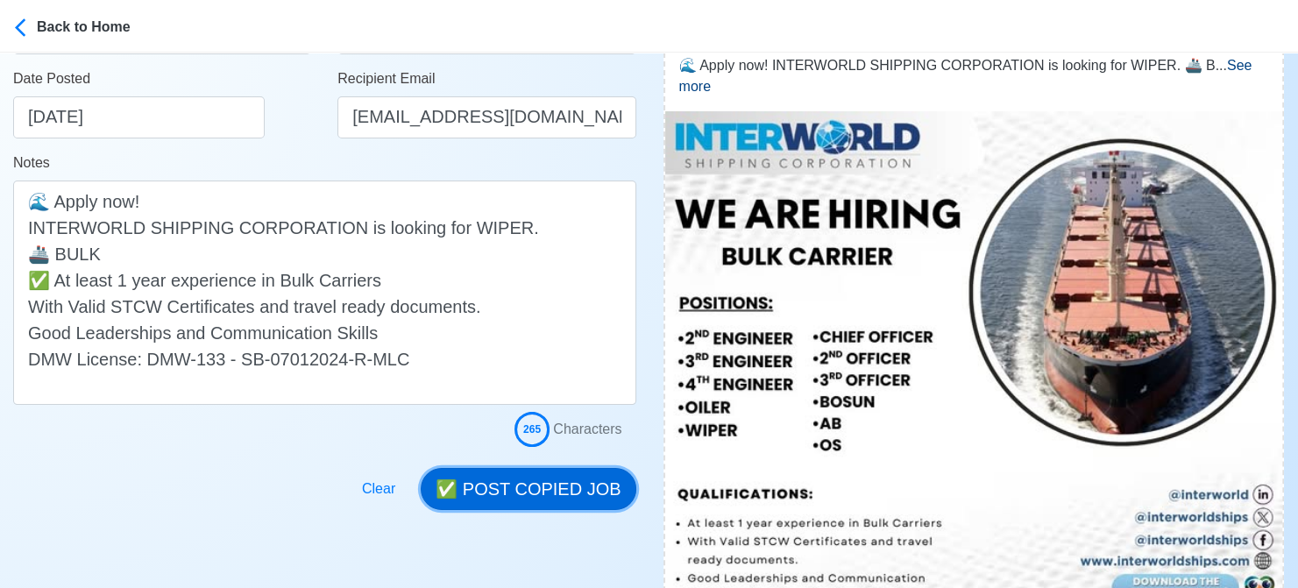
click at [569, 497] on button "✅ POST COPIED JOB" at bounding box center [528, 489] width 215 height 42
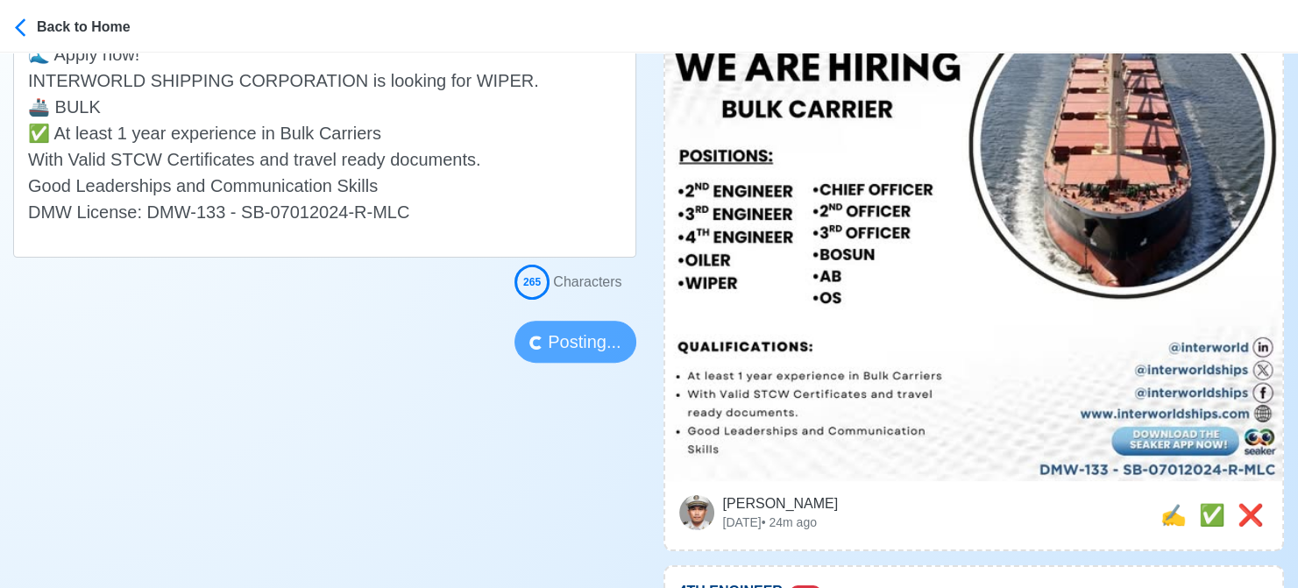
scroll to position [613, 0]
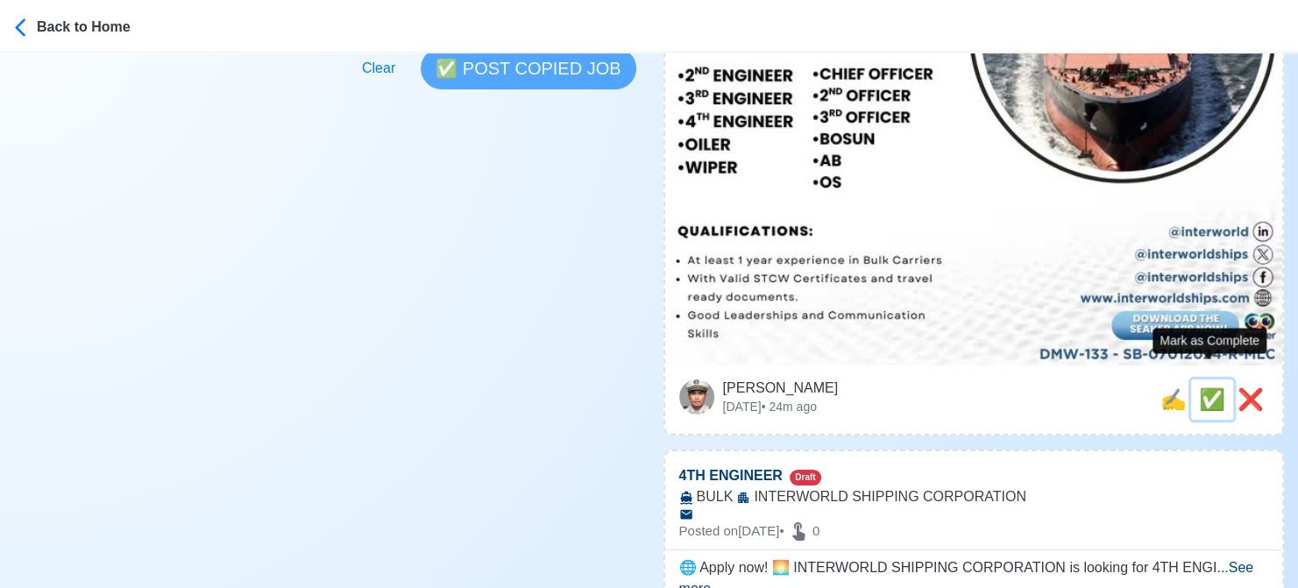
click at [1206, 387] on span "✅" at bounding box center [1212, 399] width 26 height 24
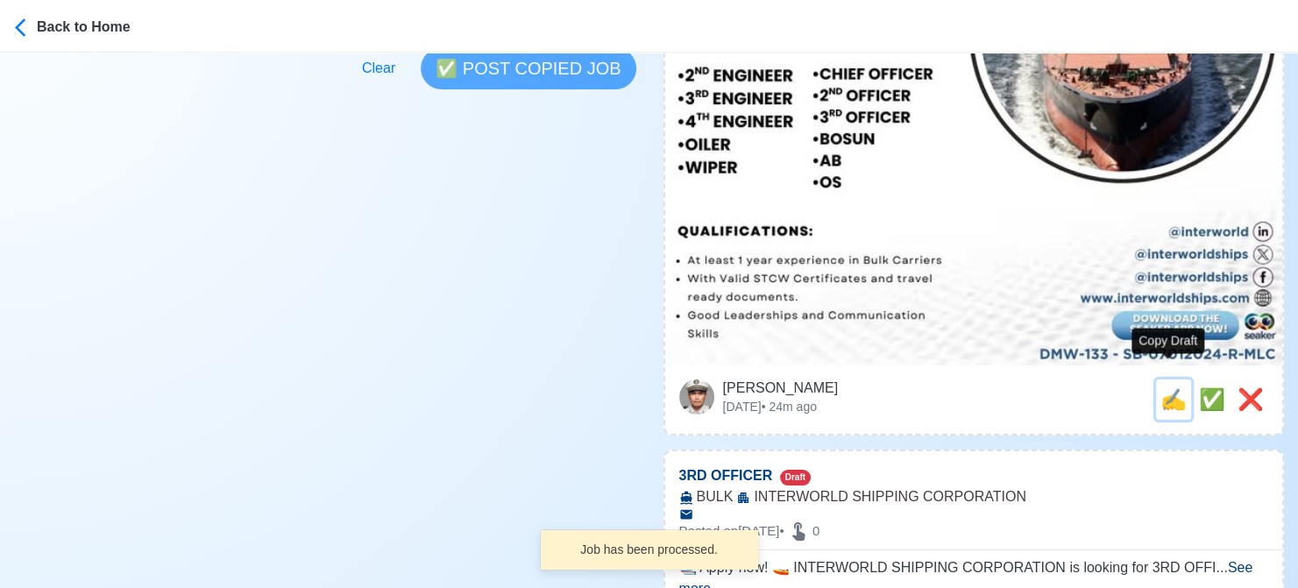
click at [1171, 387] on span "✍️" at bounding box center [1173, 399] width 26 height 24
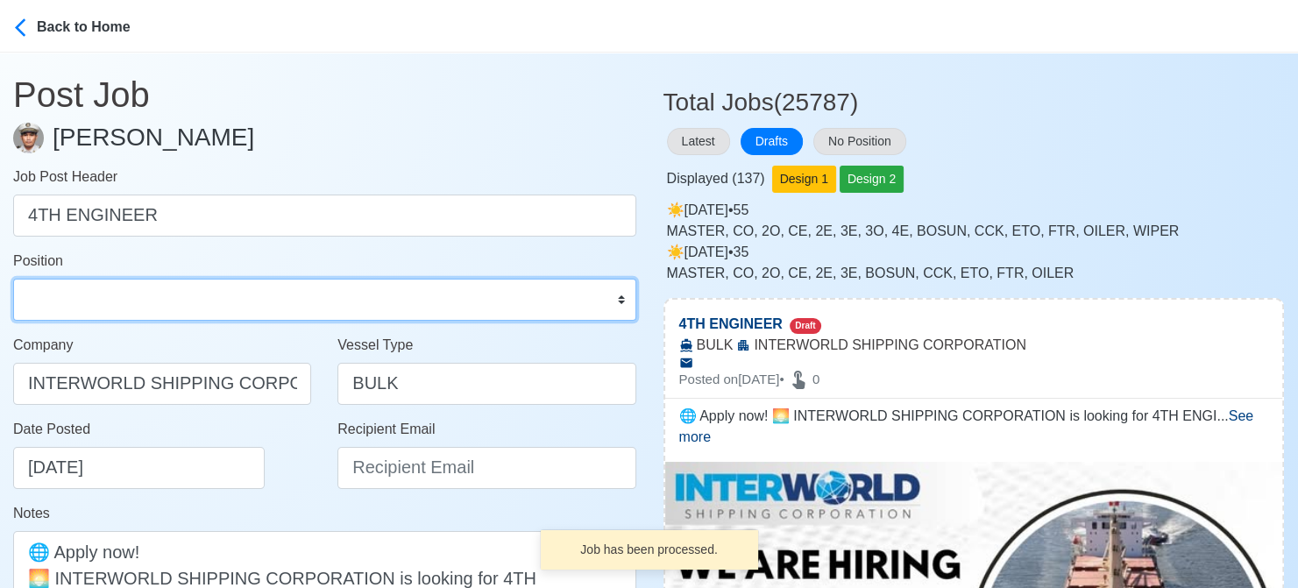
click at [181, 308] on select "Master Chief Officer 2nd Officer 3rd Officer Junior Officer Chief Engineer 2nd …" at bounding box center [324, 300] width 623 height 42
click at [13, 279] on select "Master Chief Officer 2nd Officer 3rd Officer Junior Officer Chief Engineer 2nd …" at bounding box center [324, 300] width 623 height 42
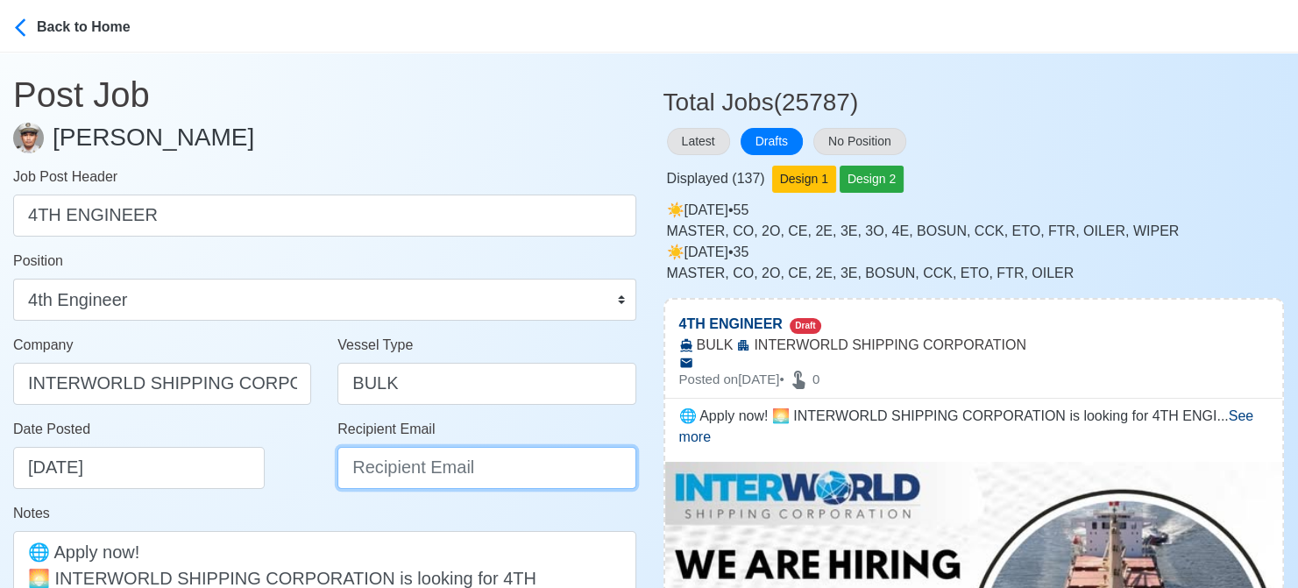
click at [421, 483] on input "Recipient Email" at bounding box center [486, 468] width 298 height 42
paste input "[EMAIL_ADDRESS][DOMAIN_NAME]"
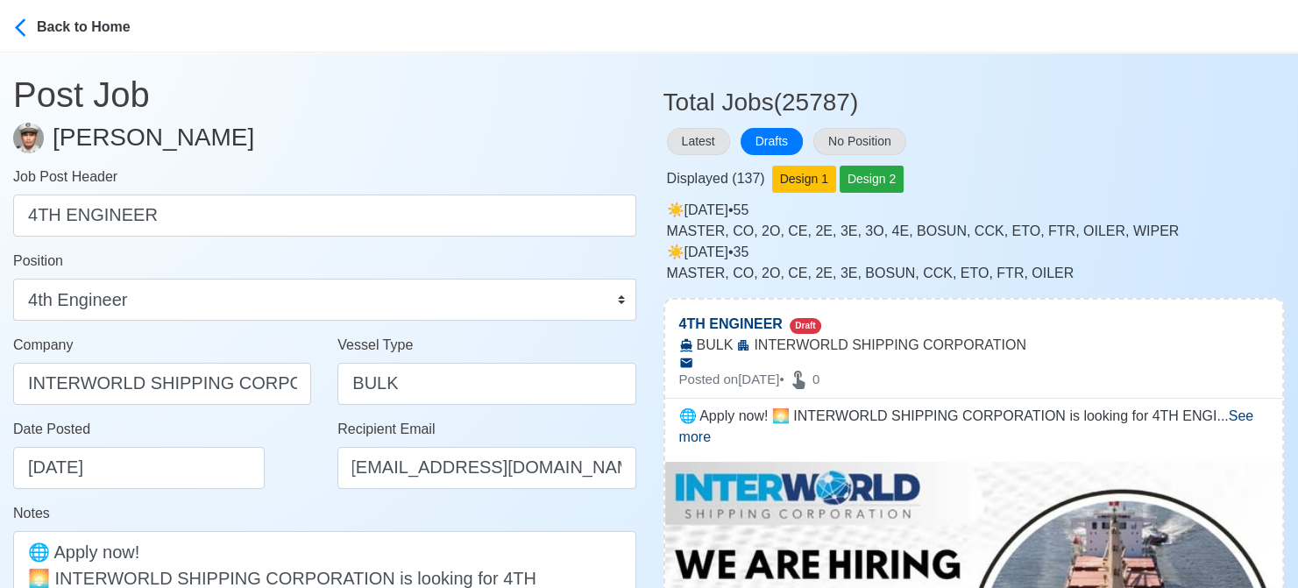
click at [281, 482] on div "Date Posted [DATE]" at bounding box center [167, 454] width 308 height 70
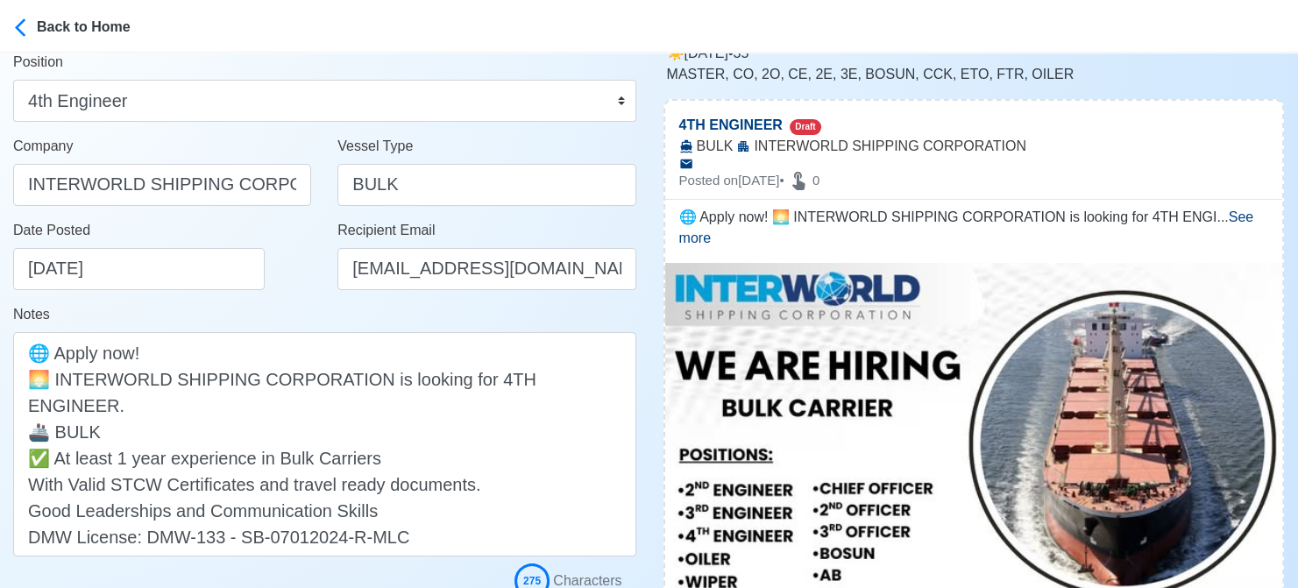
scroll to position [263, 0]
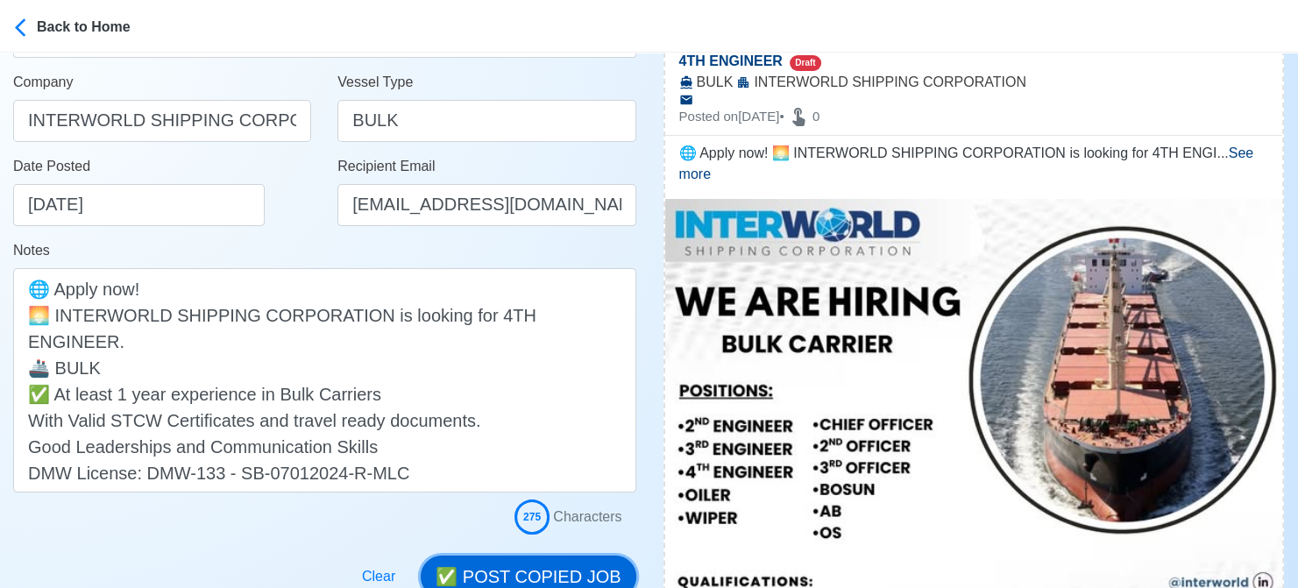
click at [598, 561] on button "✅ POST COPIED JOB" at bounding box center [528, 577] width 215 height 42
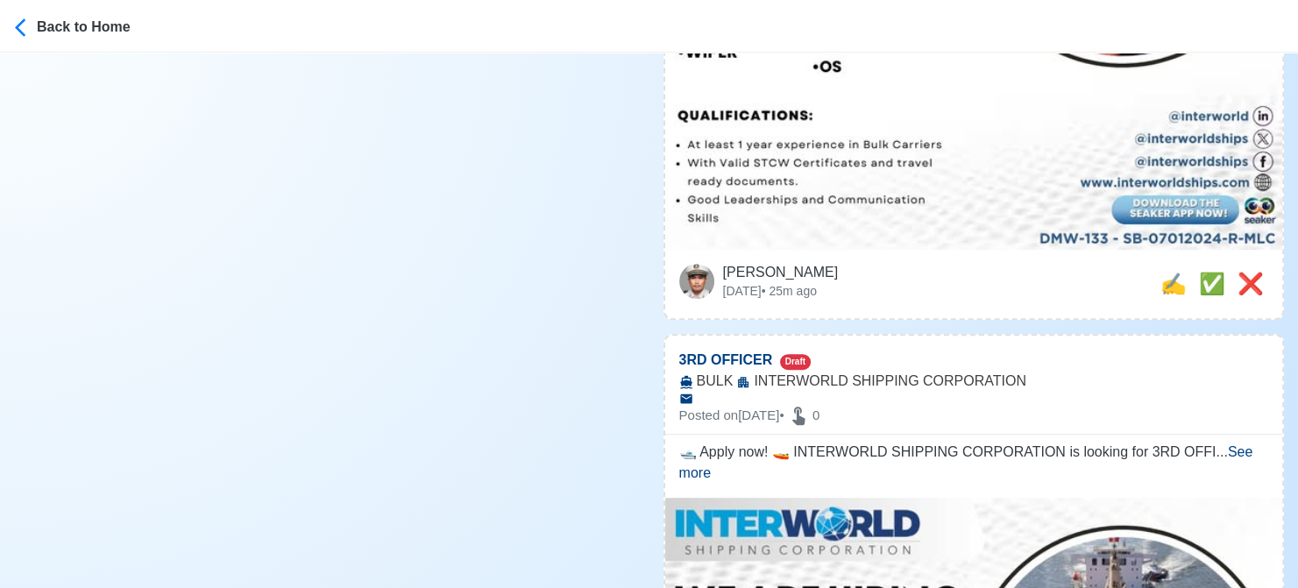
scroll to position [876, 0]
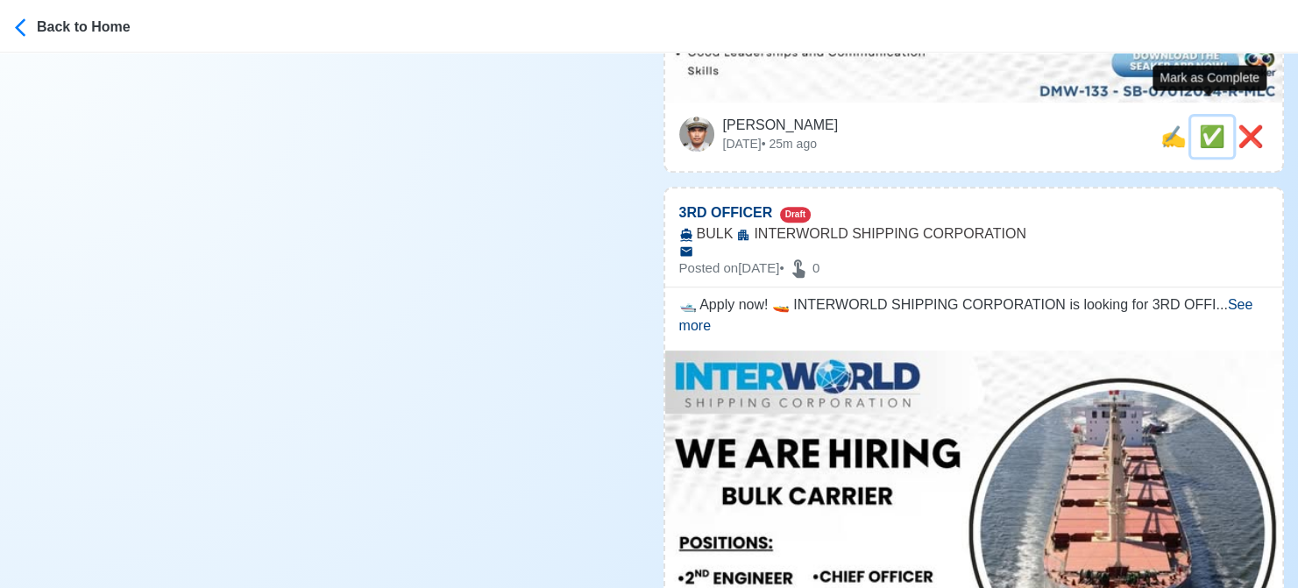
click at [1203, 124] on span "✅" at bounding box center [1212, 136] width 26 height 24
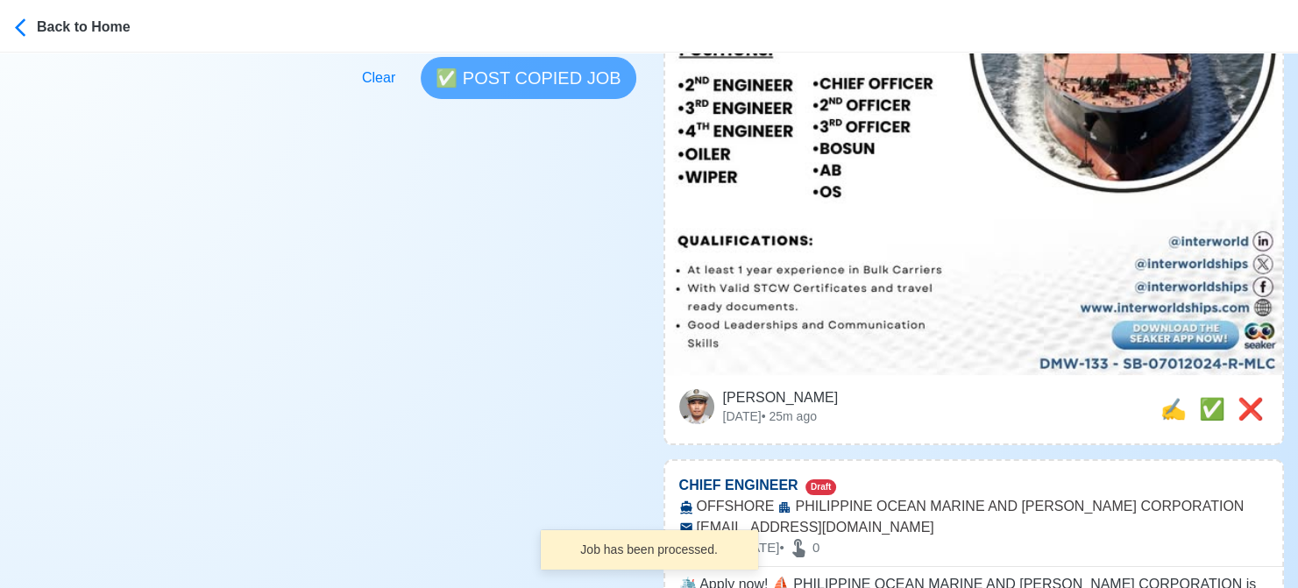
scroll to position [613, 0]
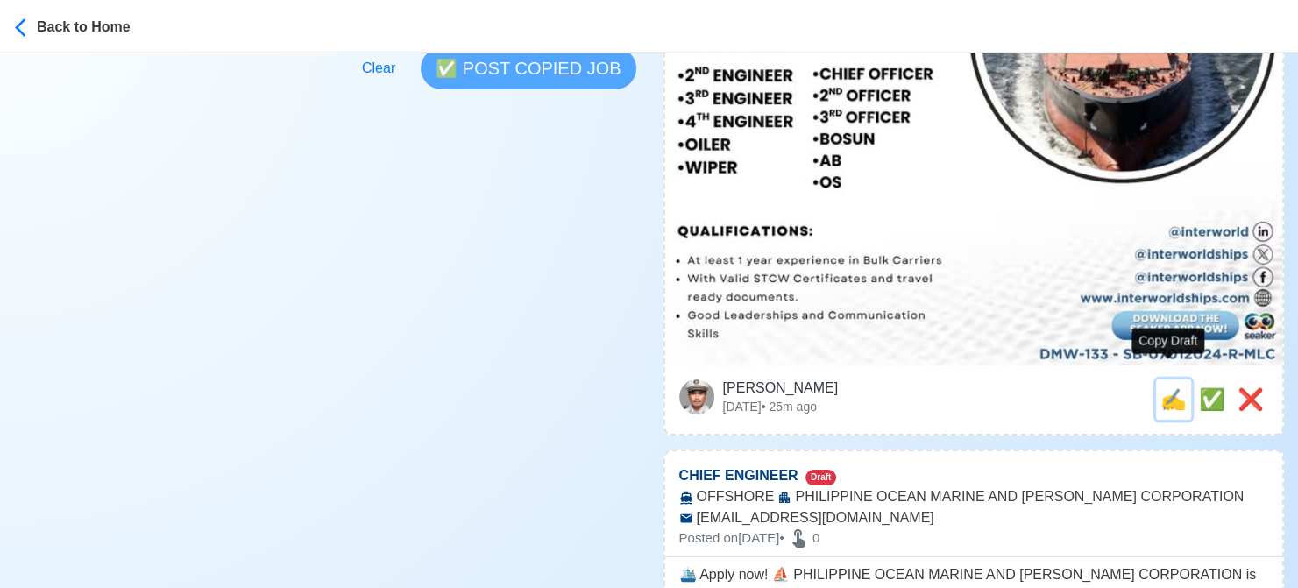
click at [1167, 387] on span "✍️" at bounding box center [1173, 399] width 26 height 24
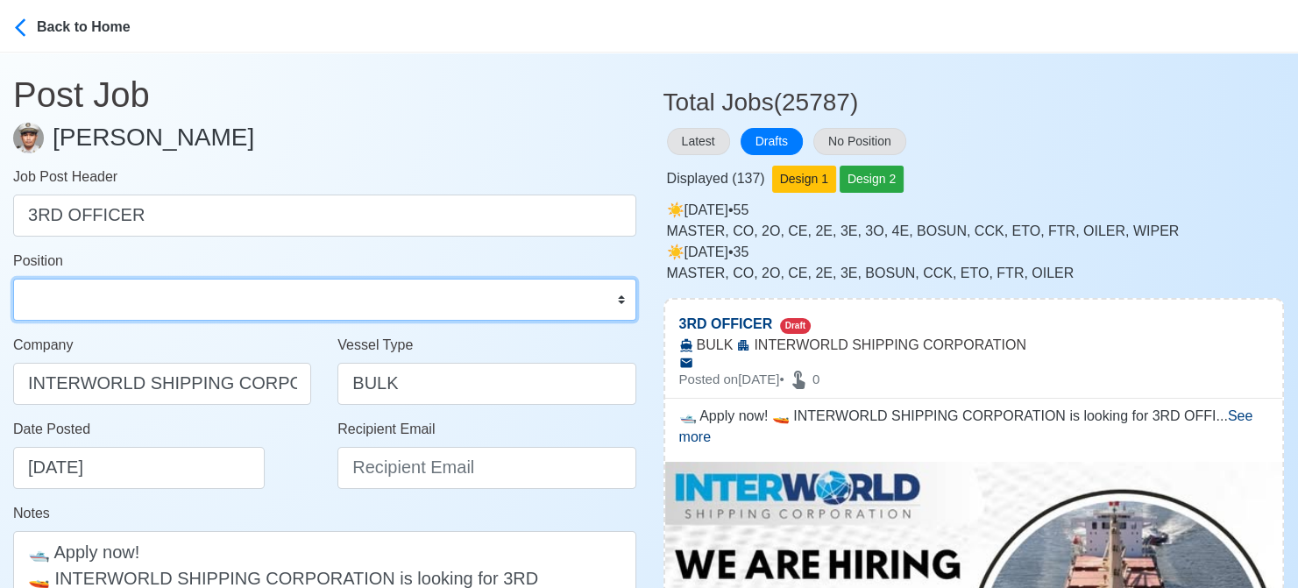
click at [213, 294] on select "Master Chief Officer 2nd Officer 3rd Officer Junior Officer Chief Engineer 2nd …" at bounding box center [324, 300] width 623 height 42
click at [13, 279] on select "Master Chief Officer 2nd Officer 3rd Officer Junior Officer Chief Engineer 2nd …" at bounding box center [324, 300] width 623 height 42
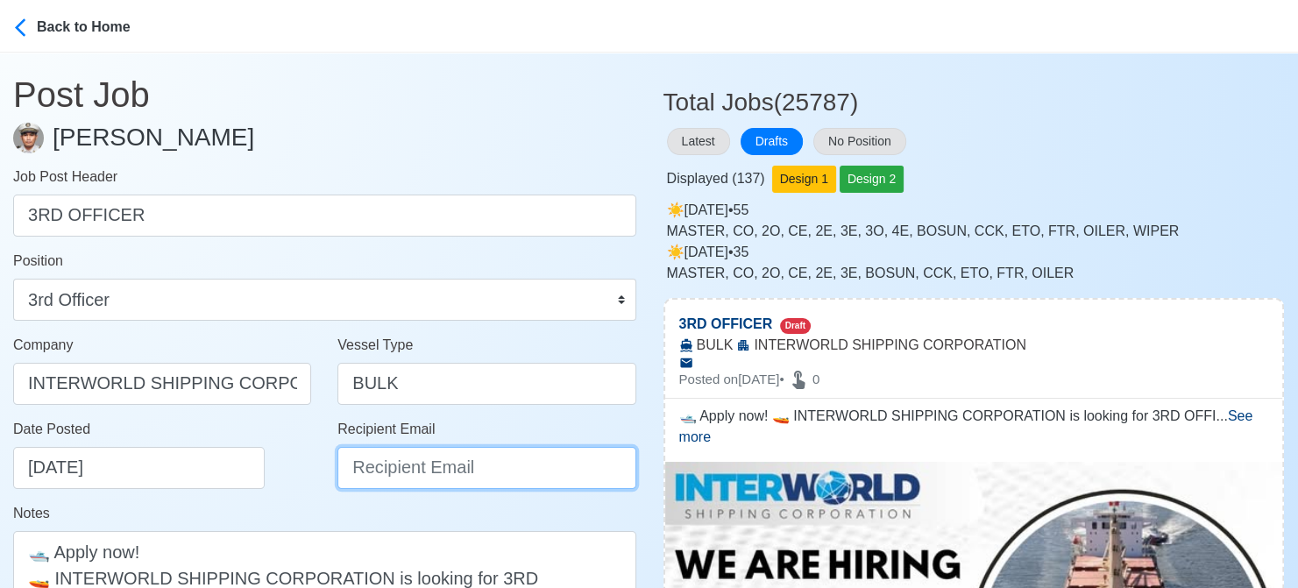
click at [434, 469] on input "Recipient Email" at bounding box center [486, 468] width 298 height 42
paste input "[EMAIL_ADDRESS][DOMAIN_NAME]"
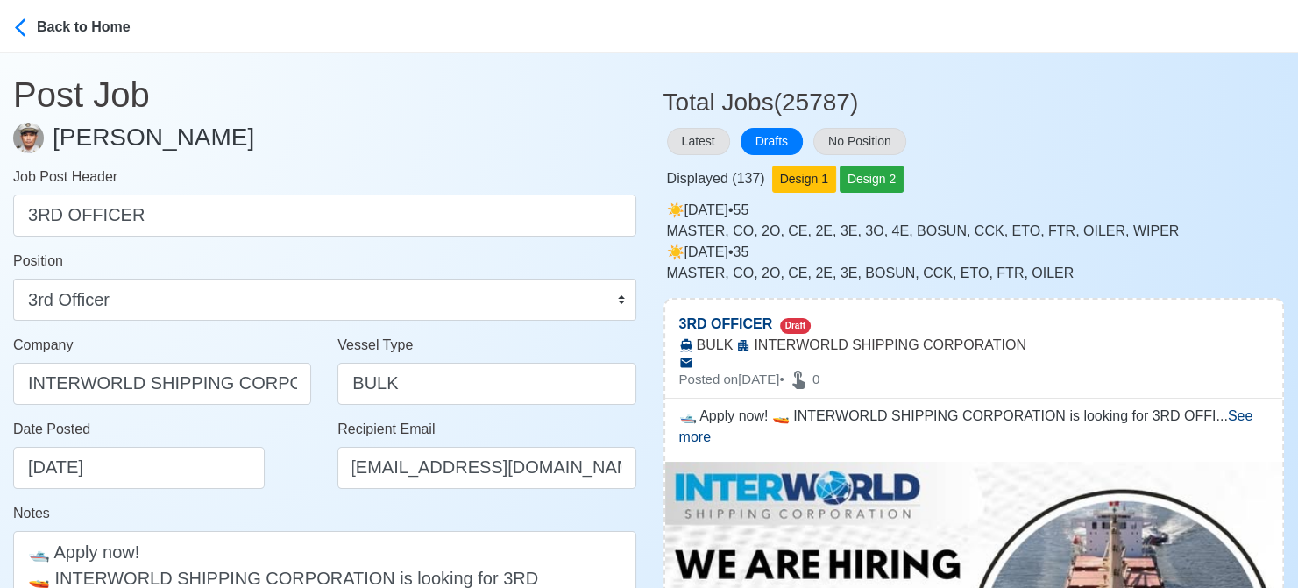
click at [287, 488] on div "Date Posted [DATE]" at bounding box center [167, 454] width 308 height 70
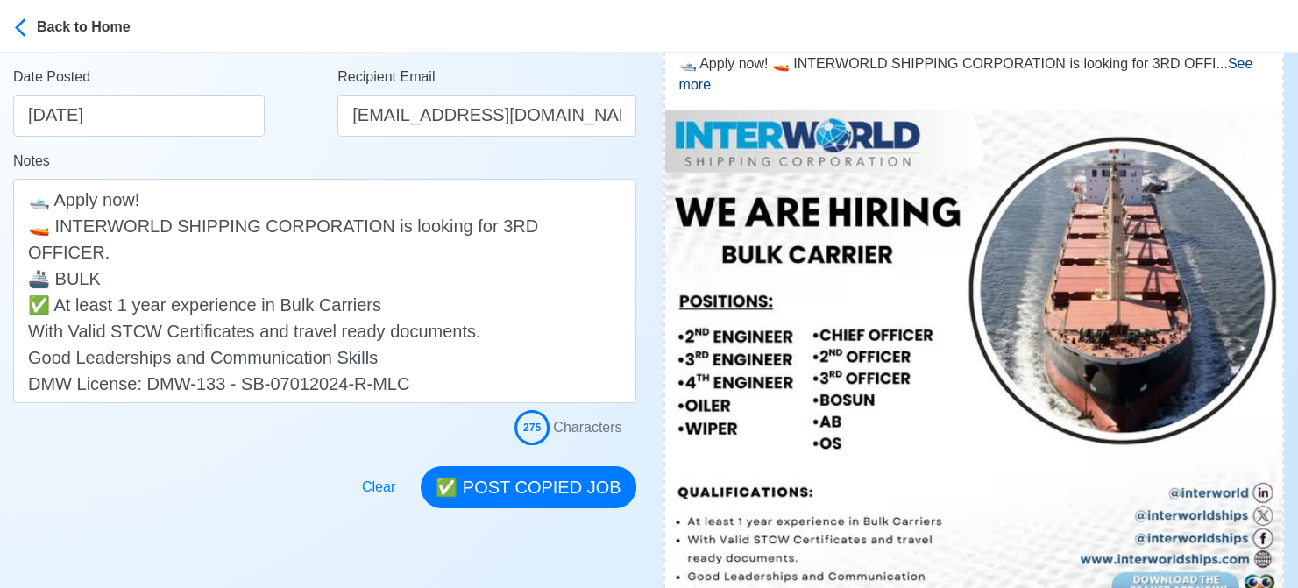
scroll to position [438, 0]
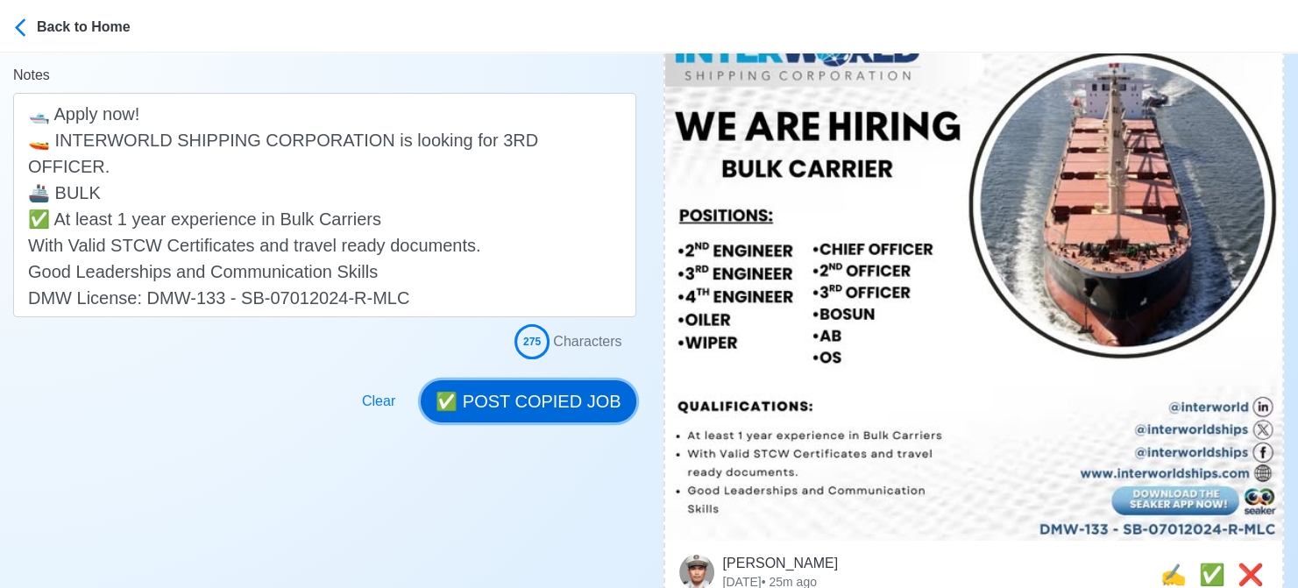
click at [524, 404] on button "✅ POST COPIED JOB" at bounding box center [528, 401] width 215 height 42
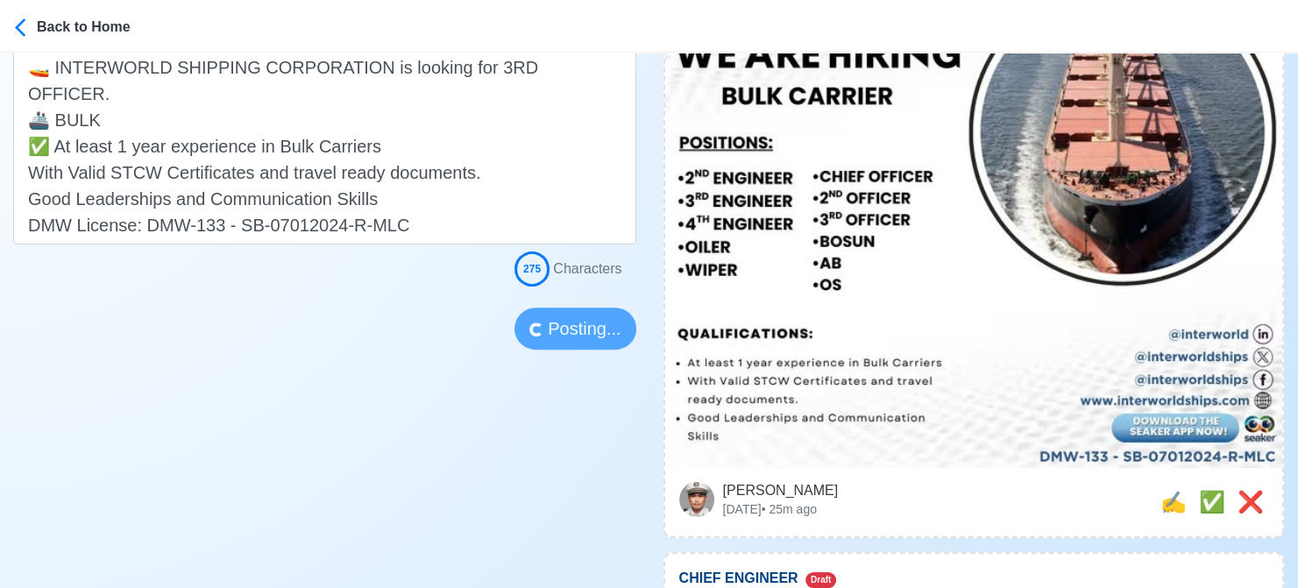
scroll to position [526, 0]
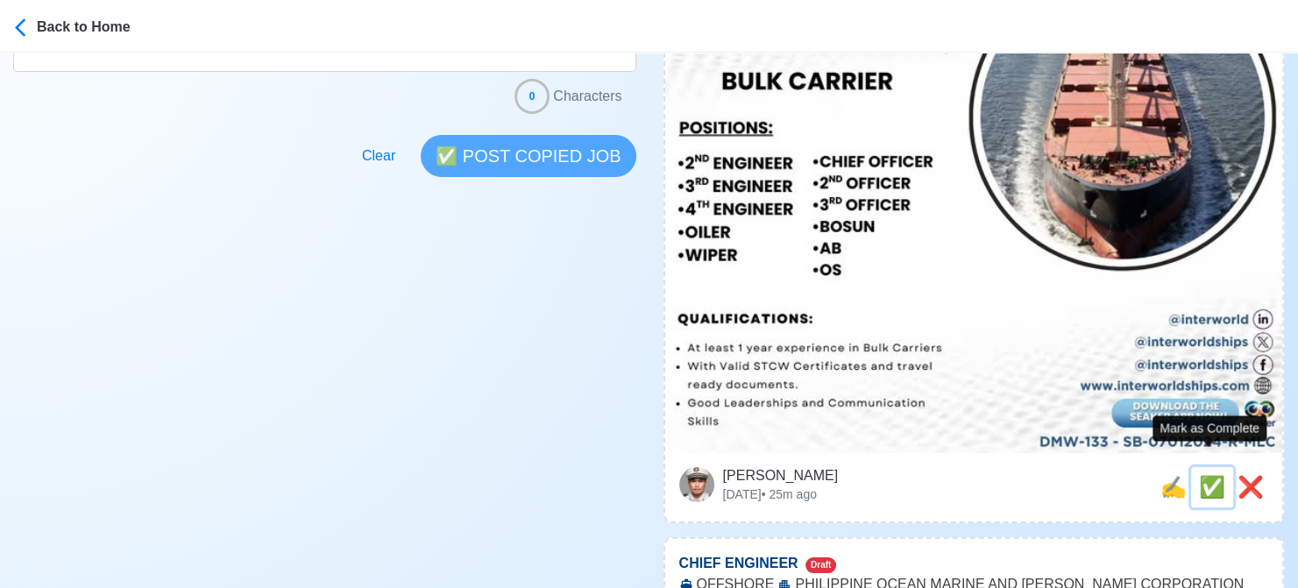
click at [1202, 475] on span "✅" at bounding box center [1212, 487] width 26 height 24
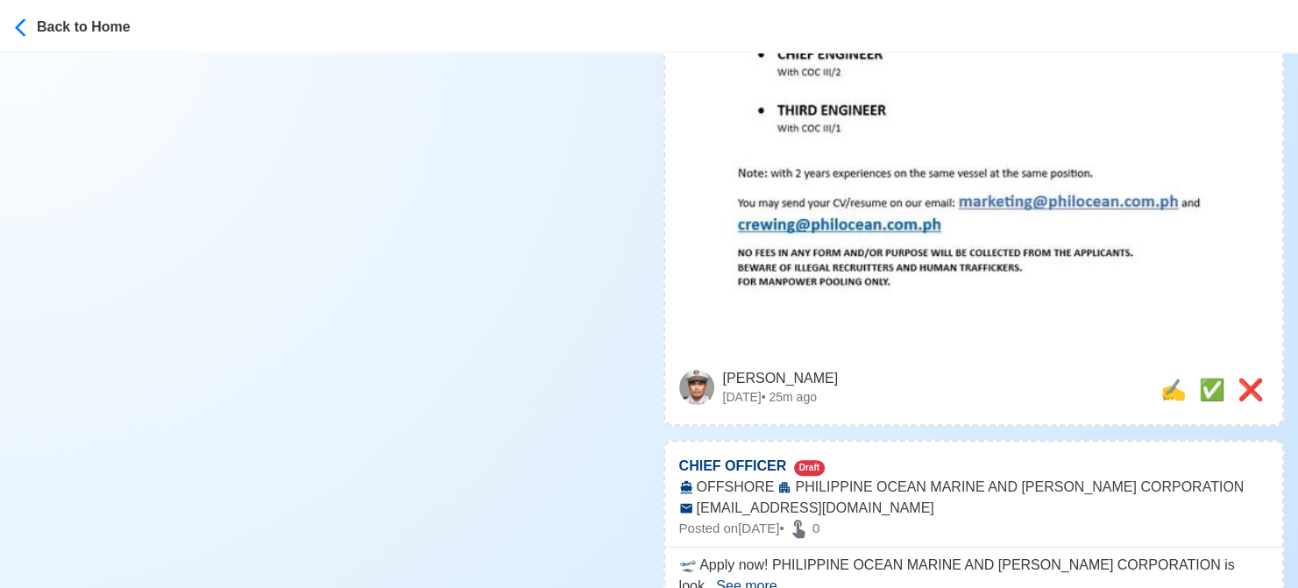
scroll to position [789, 0]
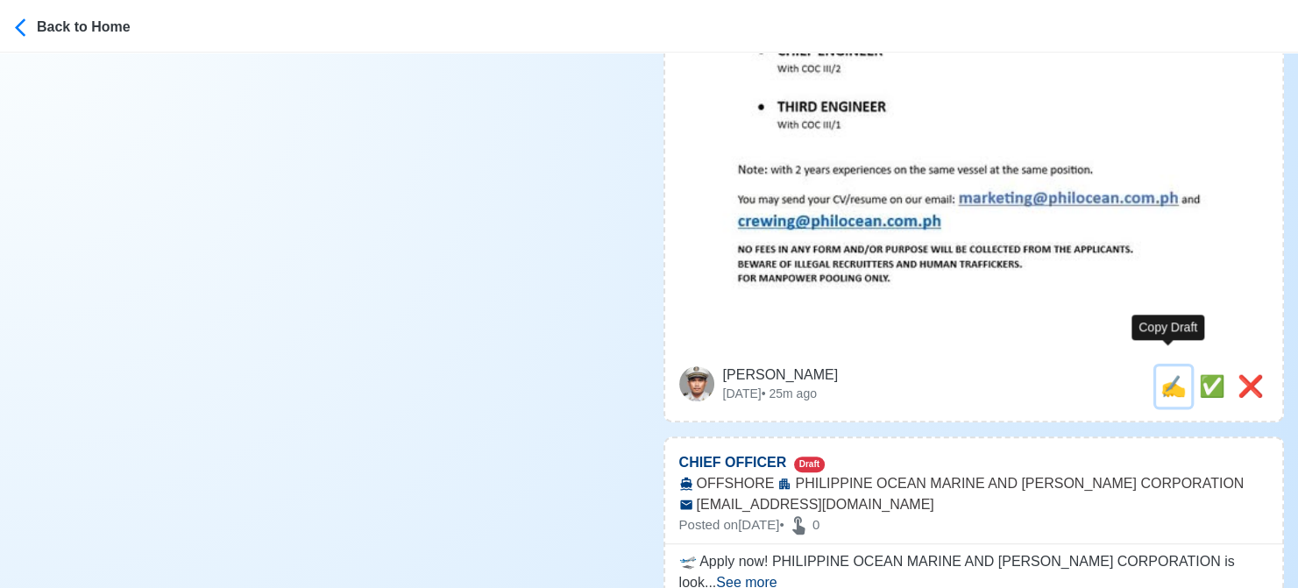
click at [1169, 374] on span "✍️" at bounding box center [1173, 386] width 26 height 24
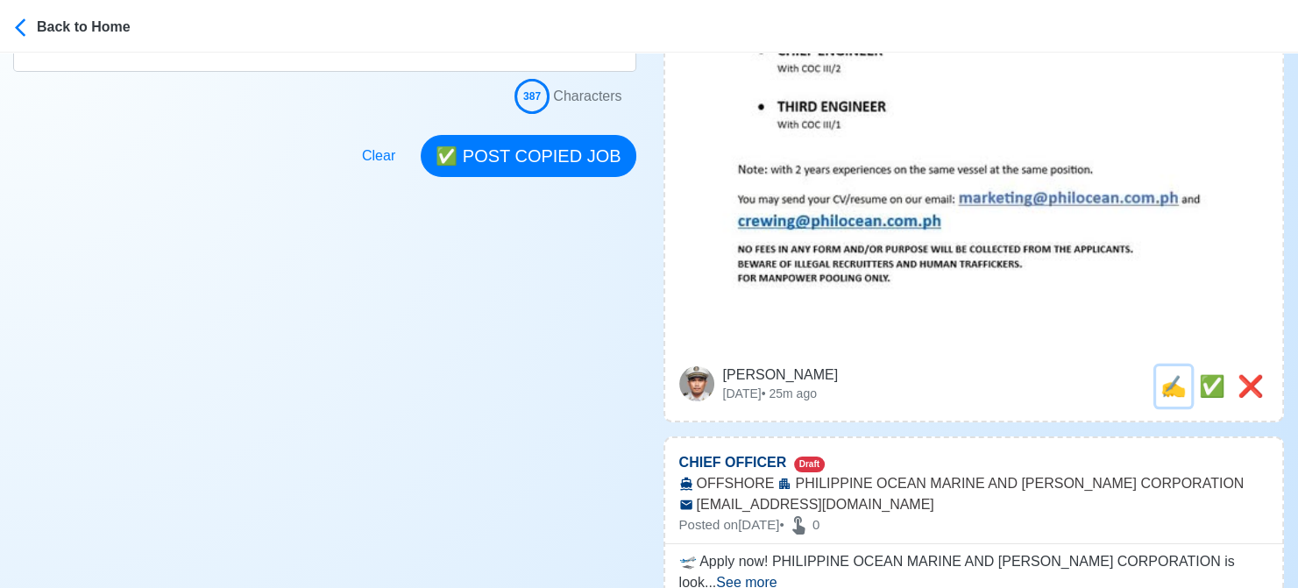
scroll to position [0, 0]
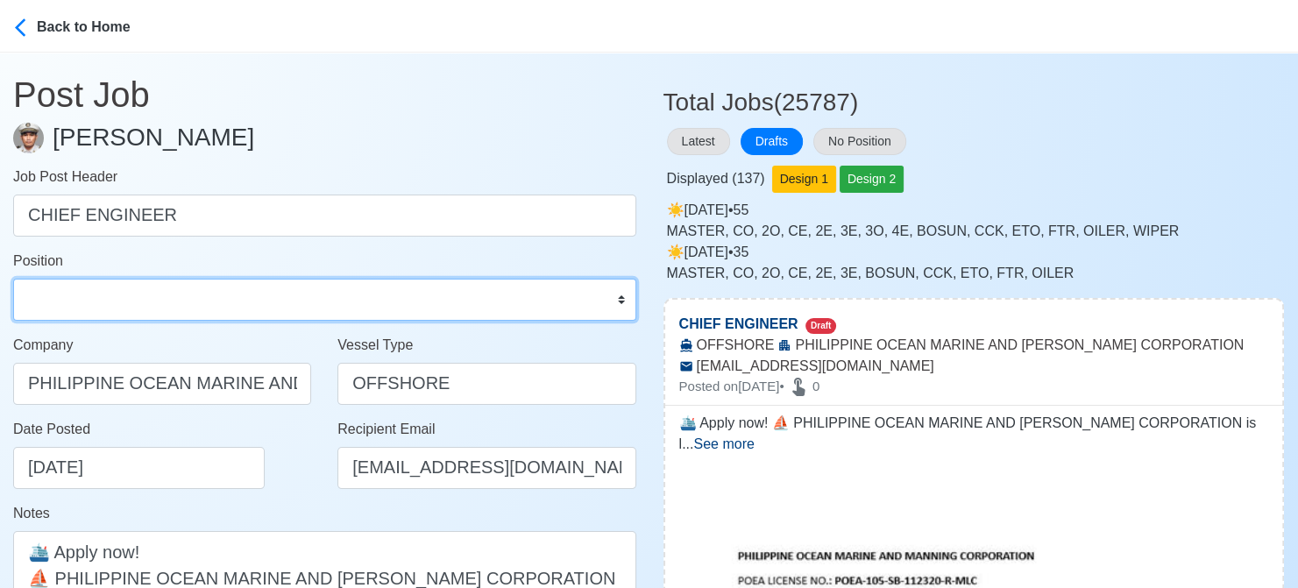
click at [182, 301] on select "Master Chief Officer 2nd Officer 3rd Officer Junior Officer Chief Engineer 2nd …" at bounding box center [324, 300] width 623 height 42
click at [13, 279] on select "Master Chief Officer 2nd Officer 3rd Officer Junior Officer Chief Engineer 2nd …" at bounding box center [324, 300] width 623 height 42
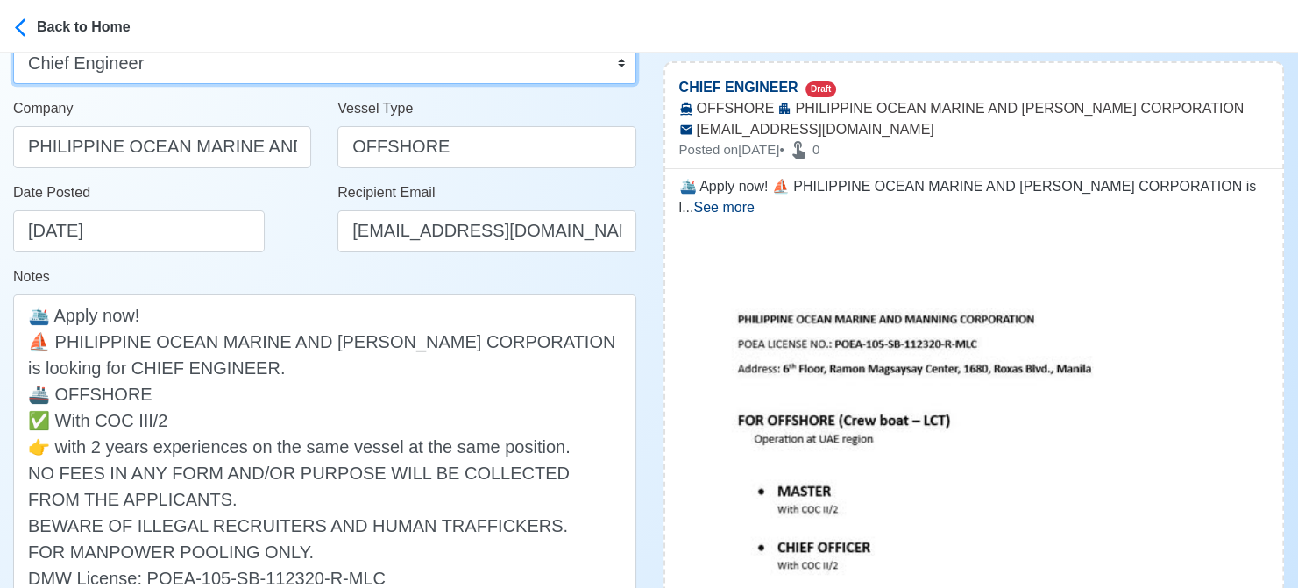
scroll to position [263, 0]
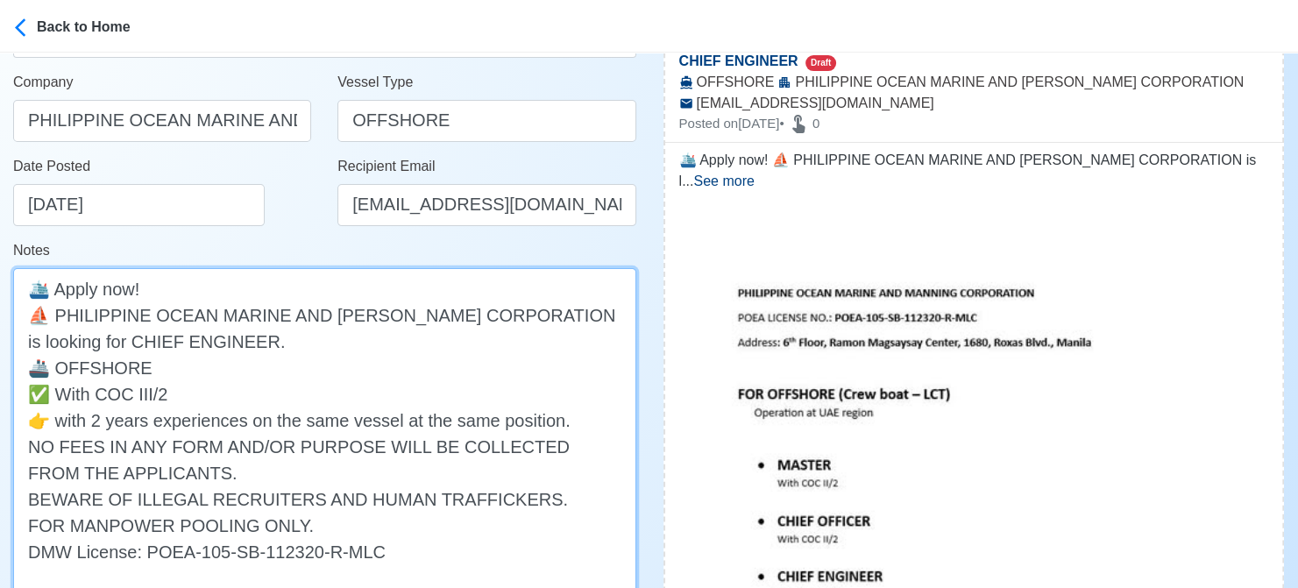
click at [238, 362] on textarea "🛳️ Apply now! ⛵ PHILIPPINE OCEAN MARINE AND [PERSON_NAME] CORPORATION is lookin…" at bounding box center [324, 432] width 623 height 329
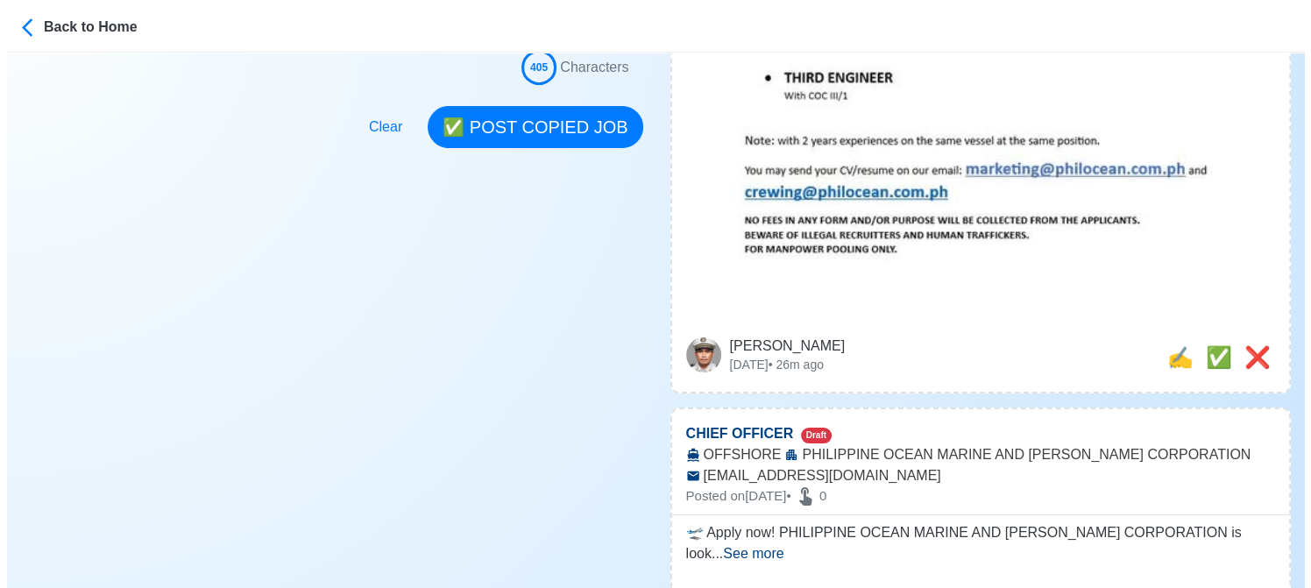
scroll to position [964, 0]
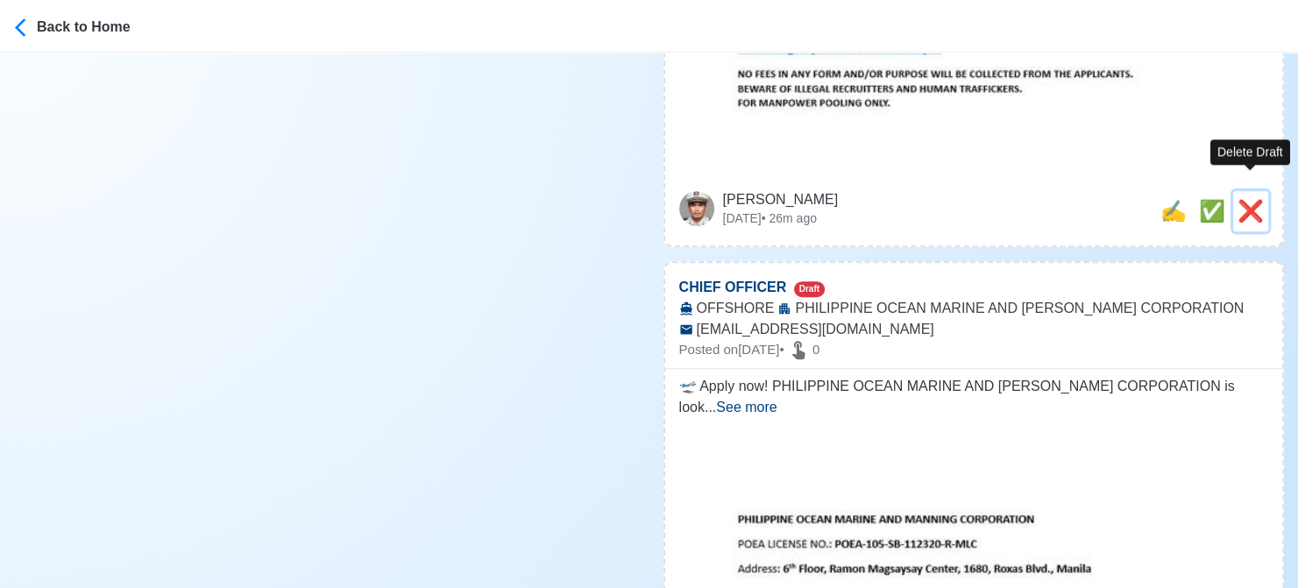
click at [1244, 199] on span "❌" at bounding box center [1250, 211] width 26 height 24
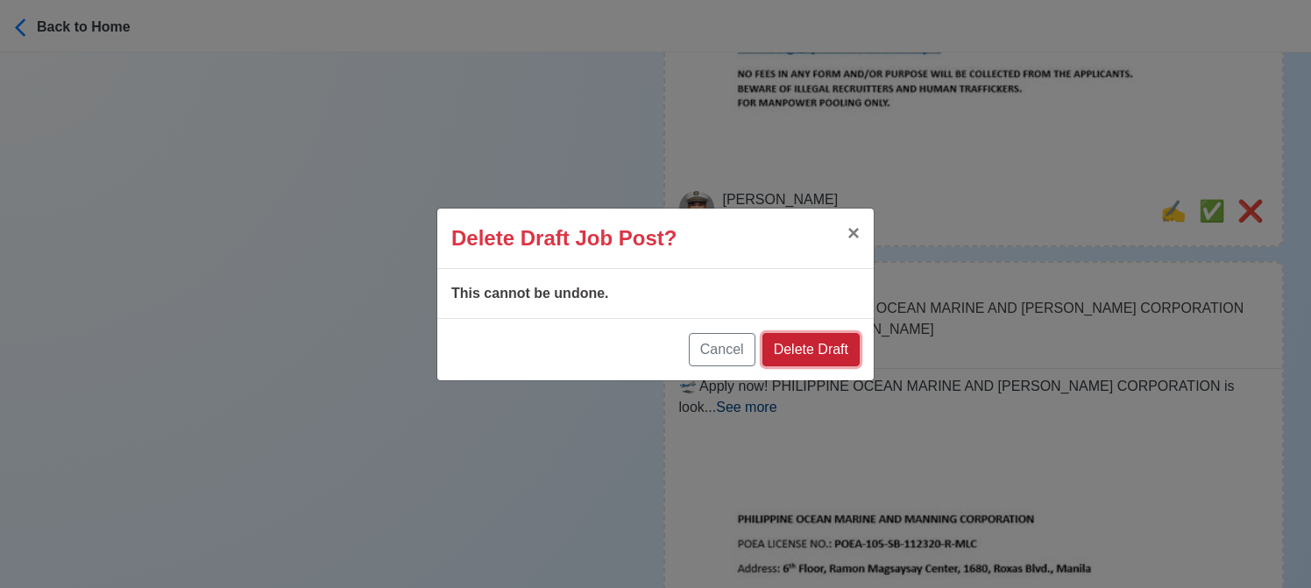
click at [823, 347] on button "Delete Draft" at bounding box center [810, 349] width 97 height 33
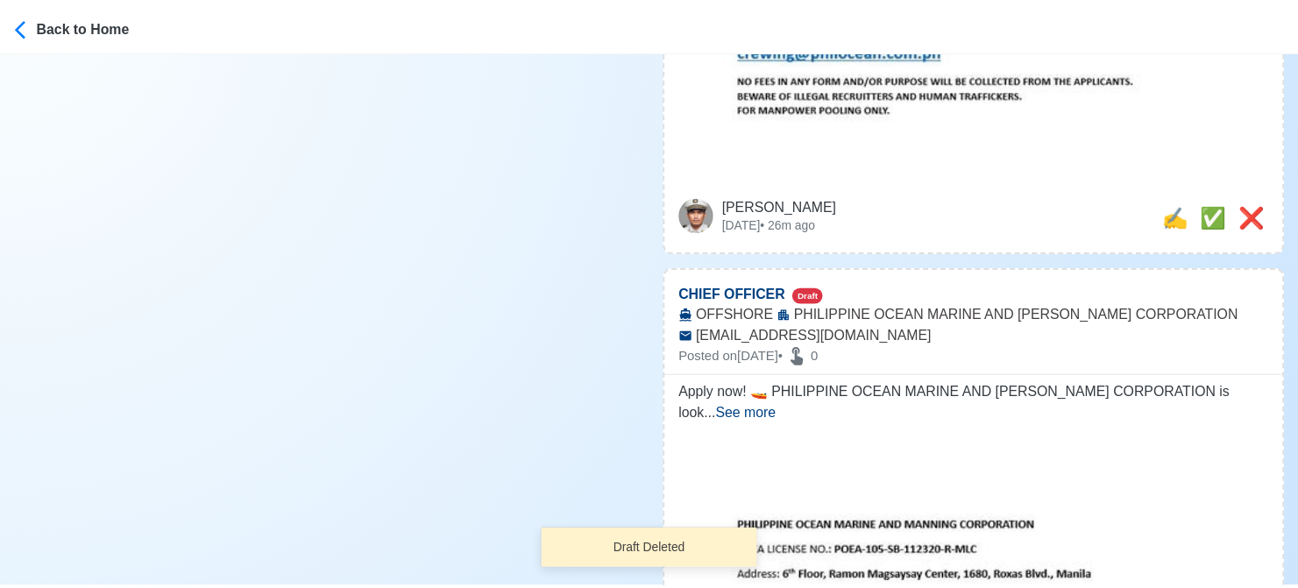
scroll to position [701, 0]
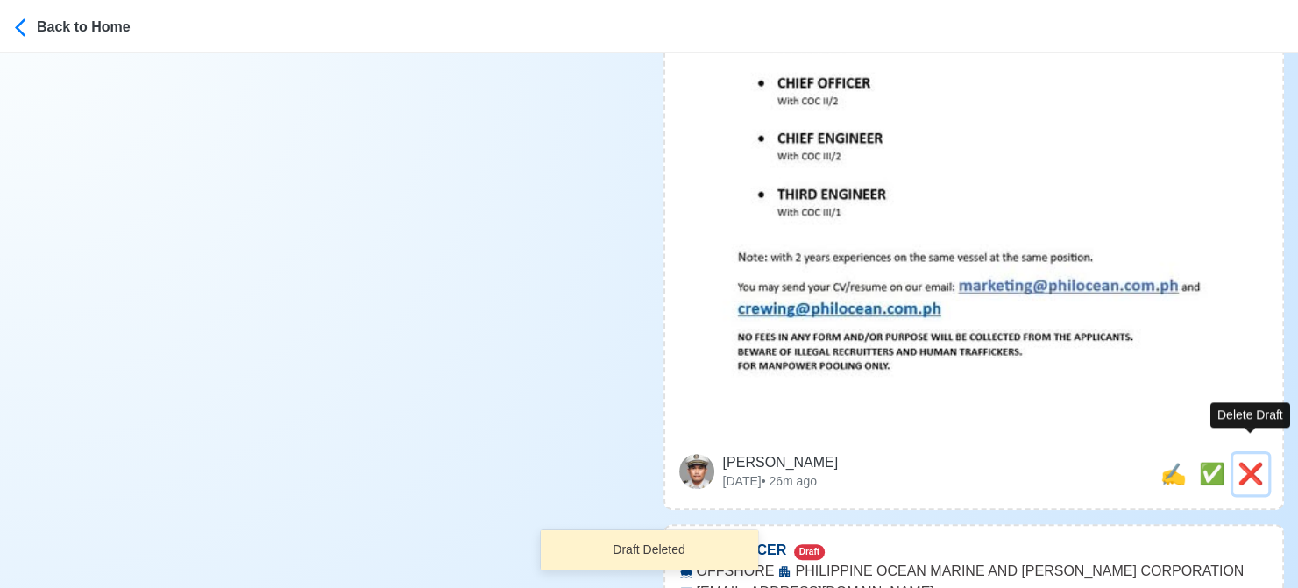
click at [1254, 462] on span "❌" at bounding box center [1250, 474] width 26 height 24
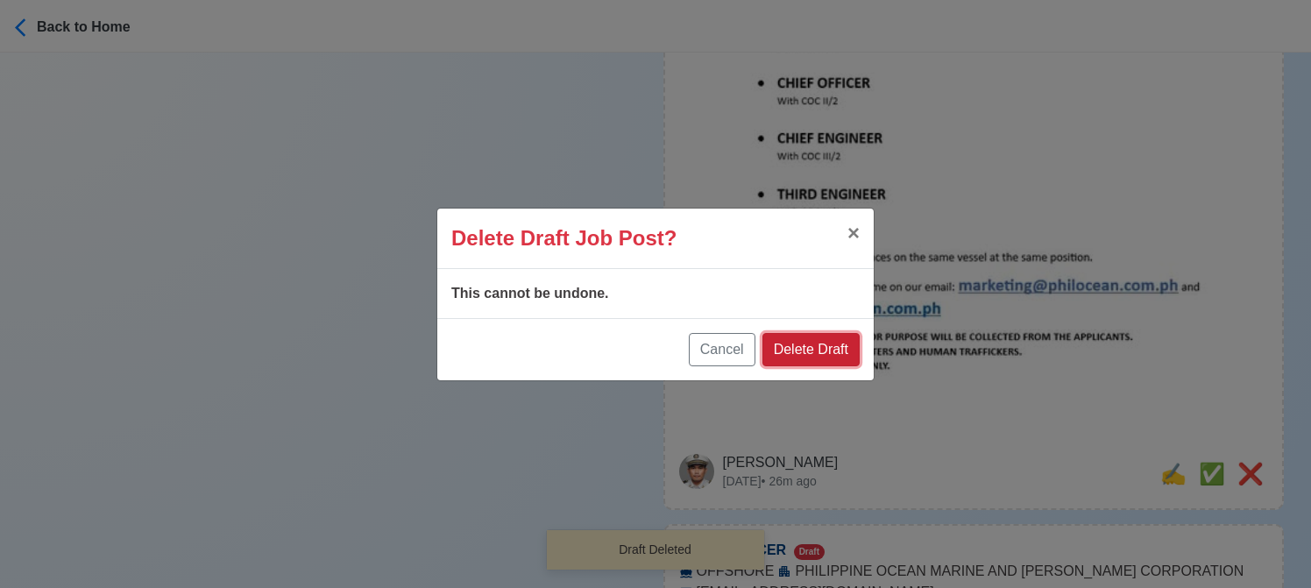
click at [828, 353] on button "Delete Draft" at bounding box center [810, 349] width 97 height 33
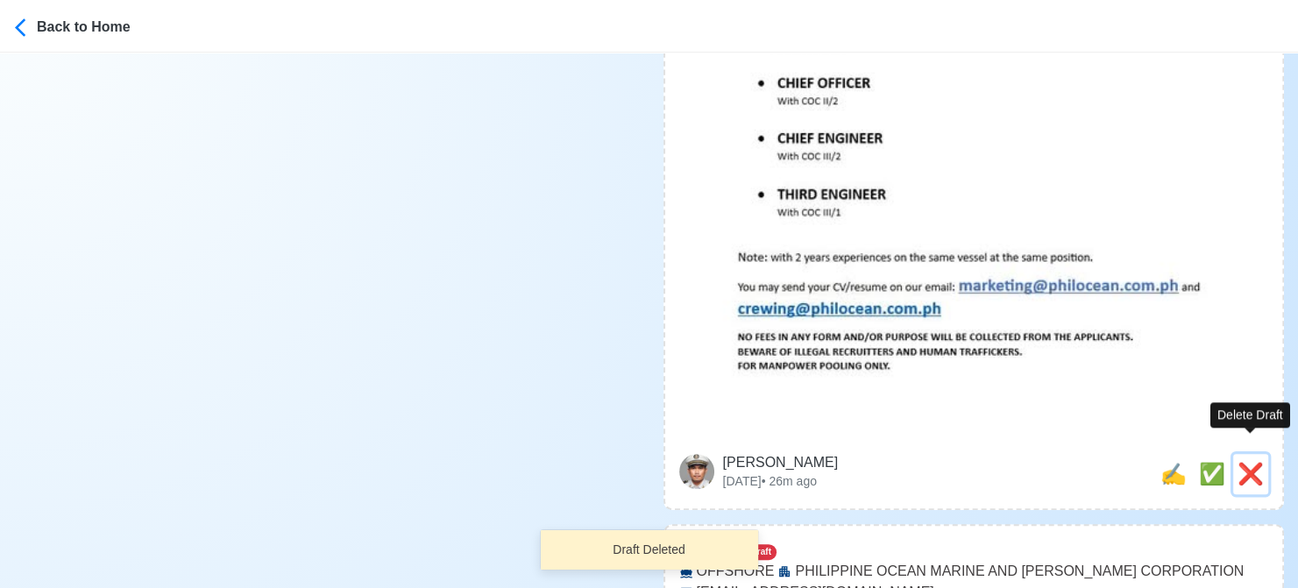
click at [1255, 462] on span "❌" at bounding box center [1250, 474] width 26 height 24
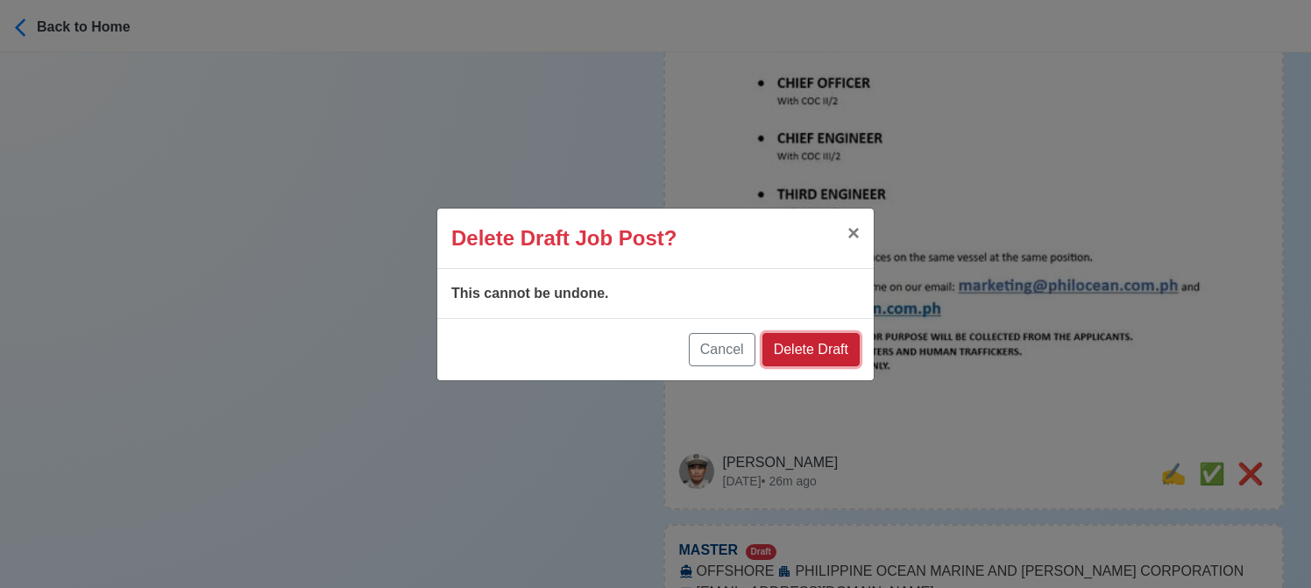
click at [817, 340] on button "Delete Draft" at bounding box center [810, 349] width 97 height 33
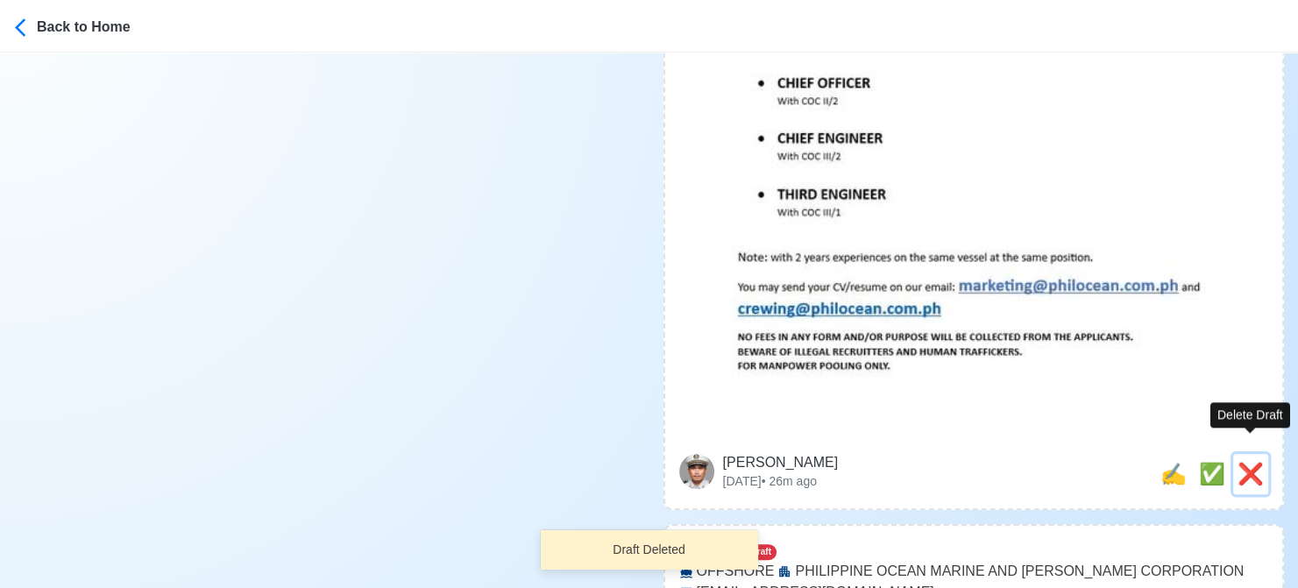
click at [1245, 462] on span "❌" at bounding box center [1250, 474] width 26 height 24
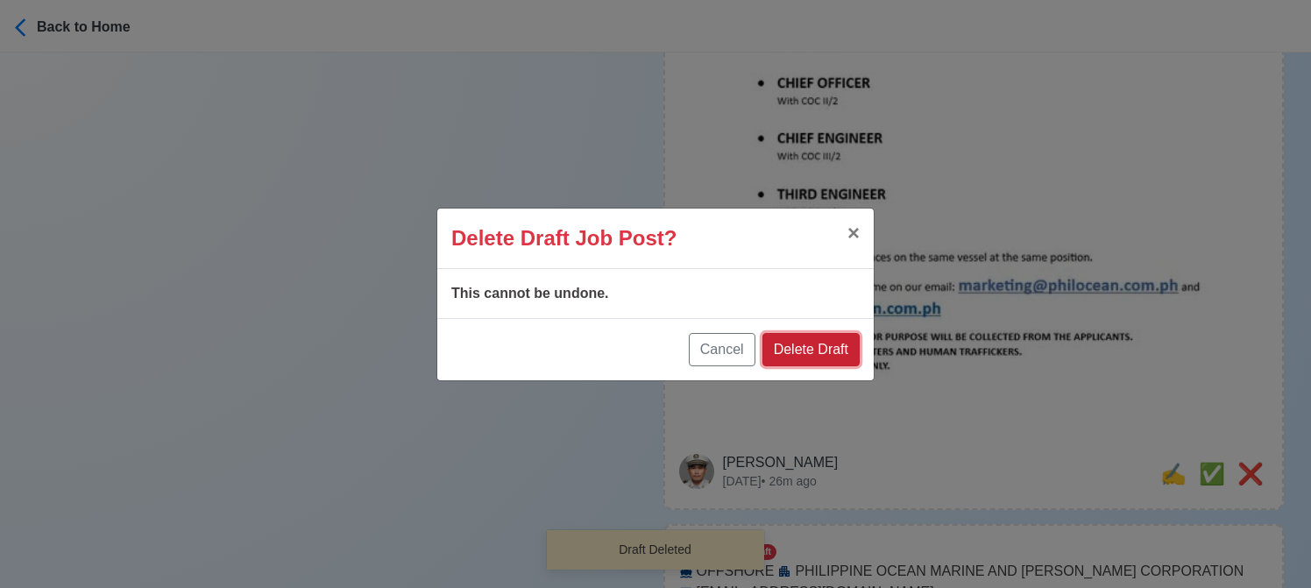
click at [804, 343] on button "Delete Draft" at bounding box center [810, 349] width 97 height 33
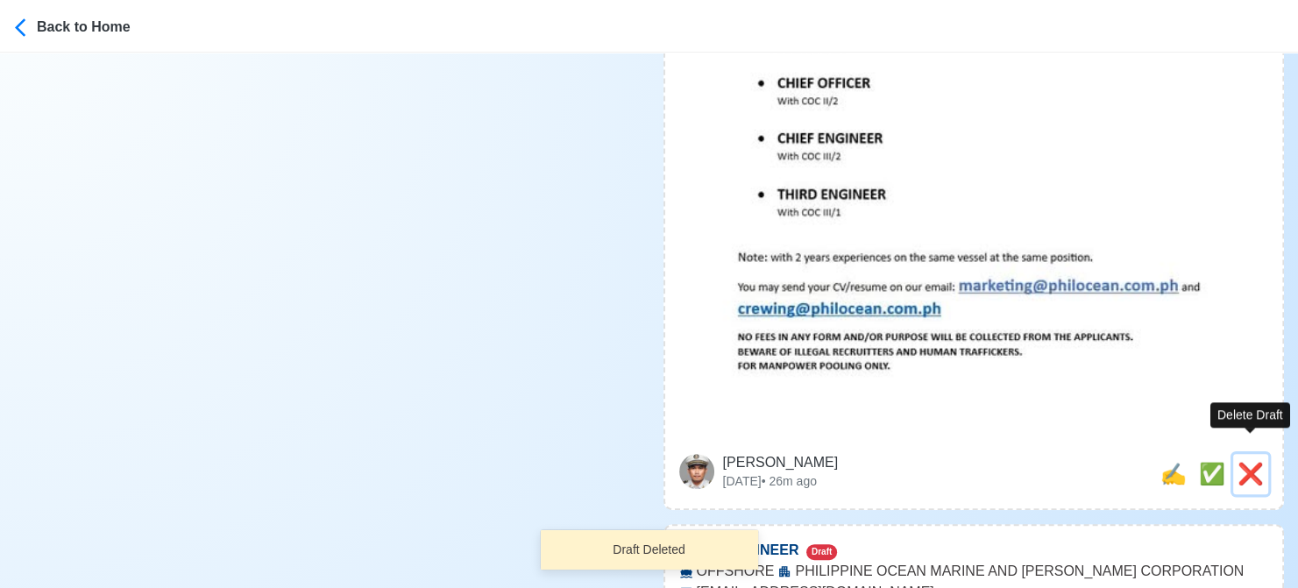
click at [1247, 462] on span "❌" at bounding box center [1250, 474] width 26 height 24
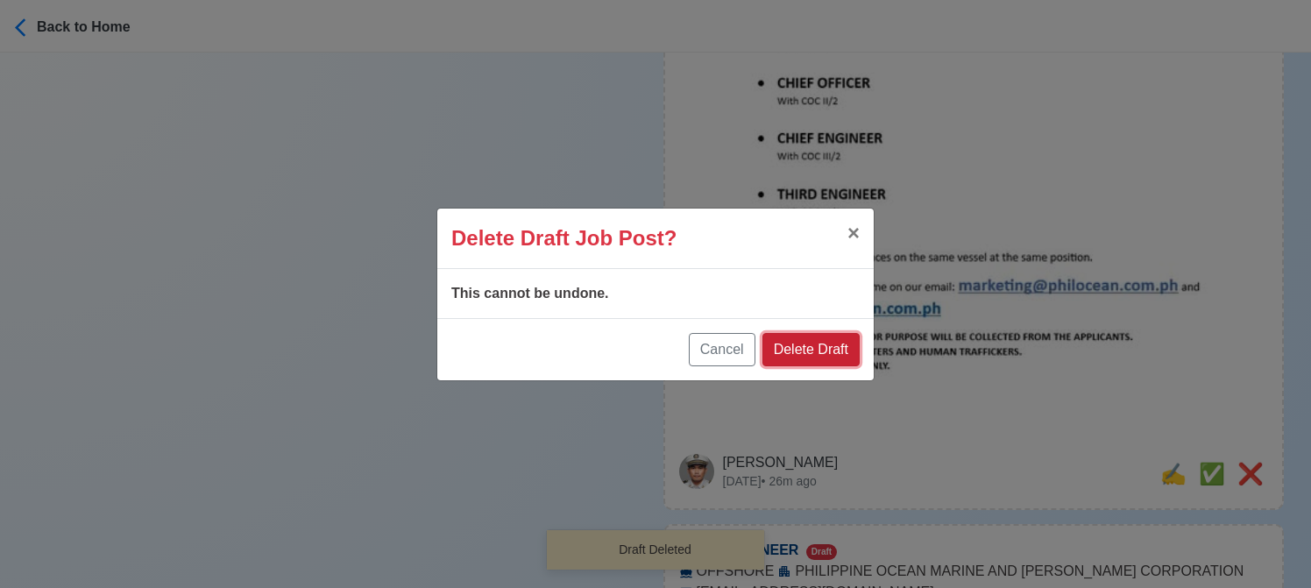
click at [808, 345] on button "Delete Draft" at bounding box center [810, 349] width 97 height 33
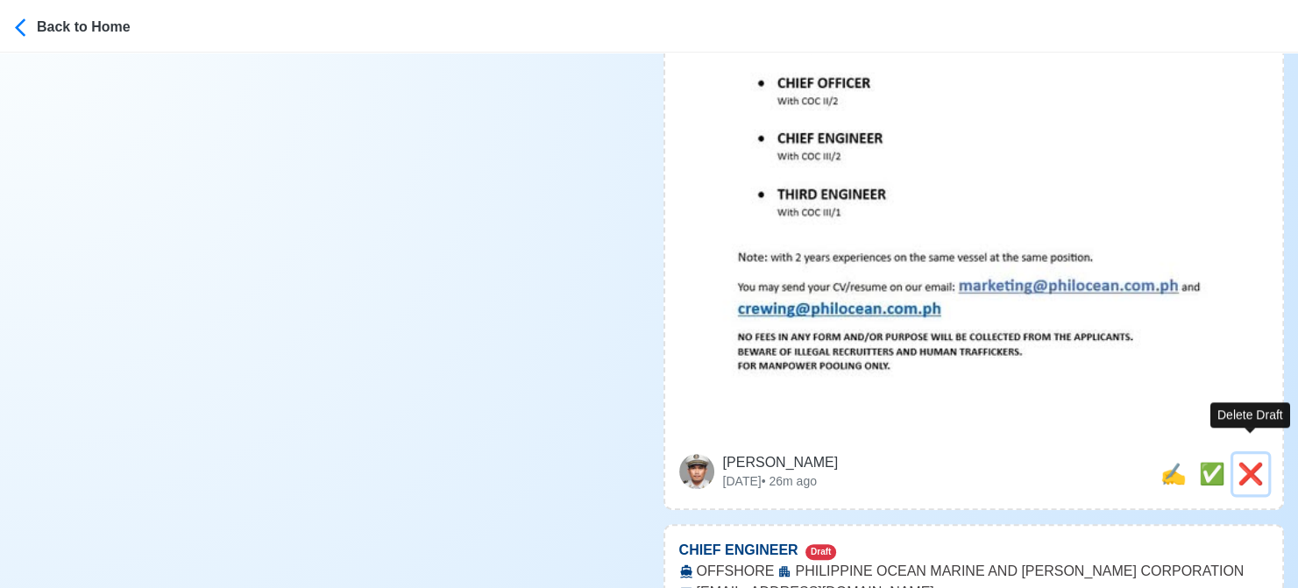
click at [1253, 462] on span "❌" at bounding box center [1250, 474] width 26 height 24
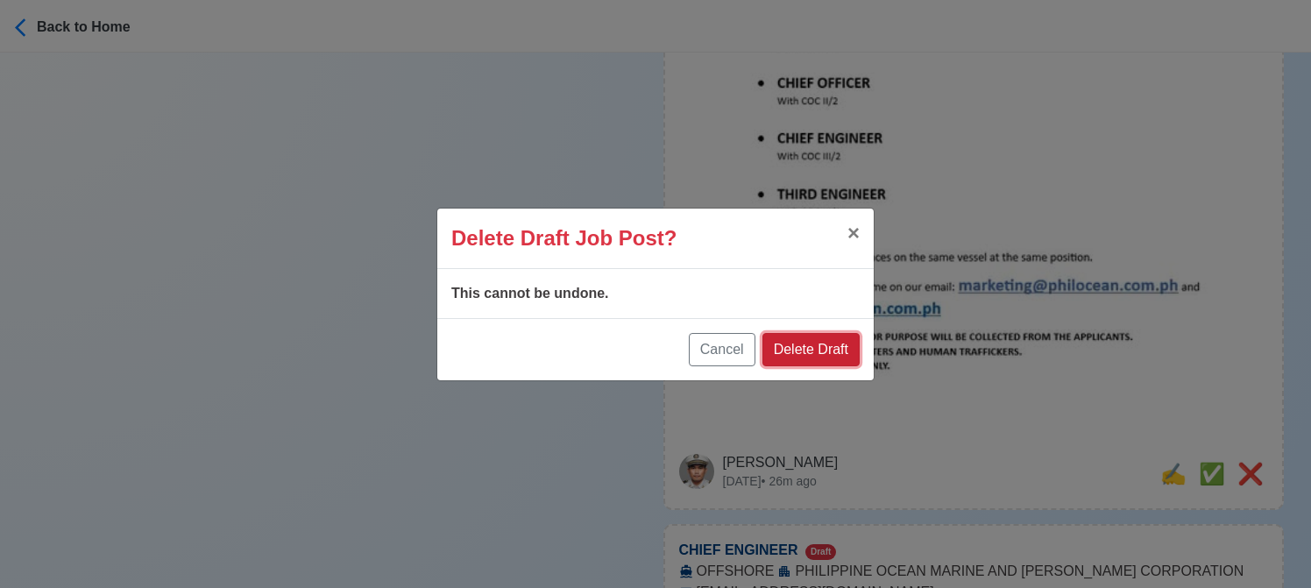
click at [820, 346] on button "Delete Draft" at bounding box center [810, 349] width 97 height 33
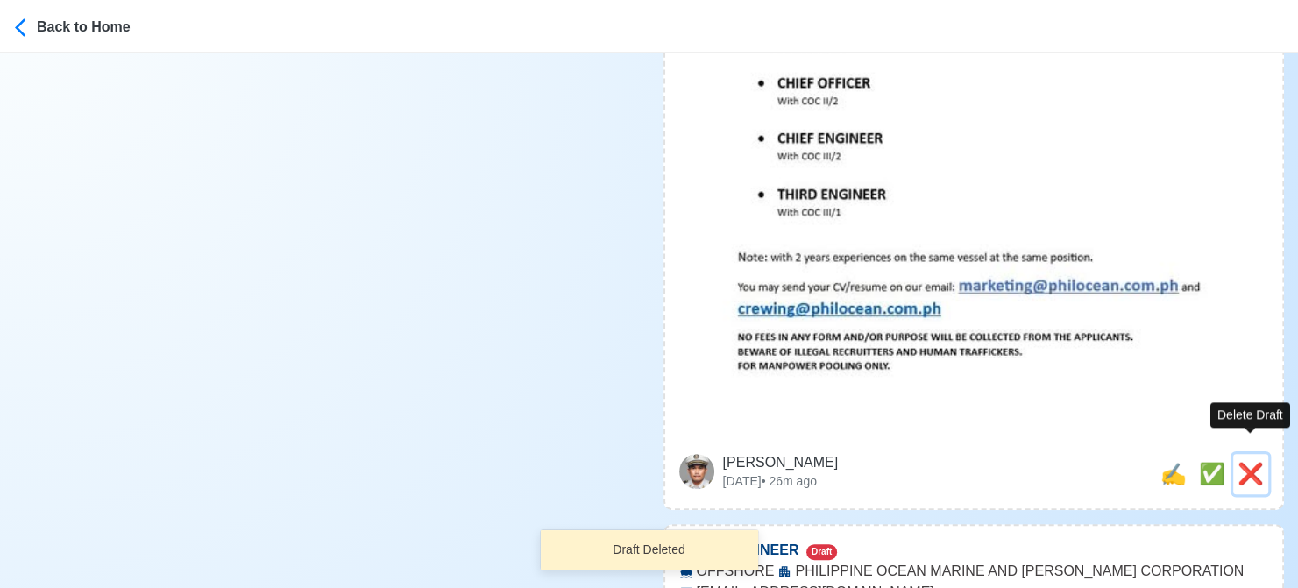
click at [1244, 462] on span "❌" at bounding box center [1250, 474] width 26 height 24
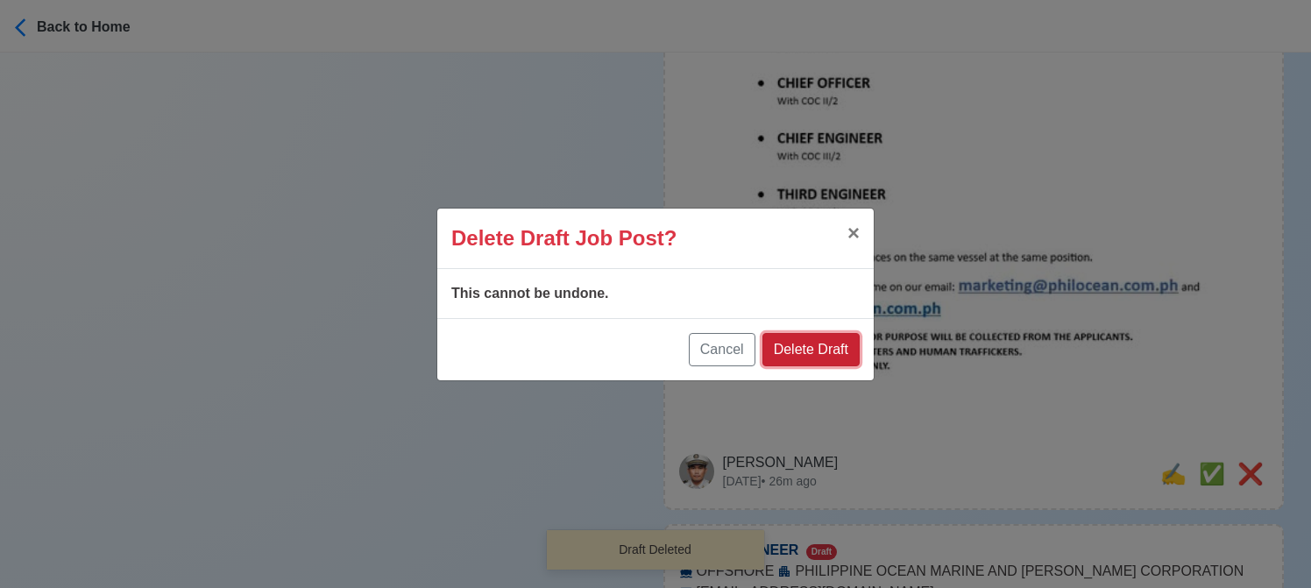
click at [831, 358] on button "Delete Draft" at bounding box center [810, 349] width 97 height 33
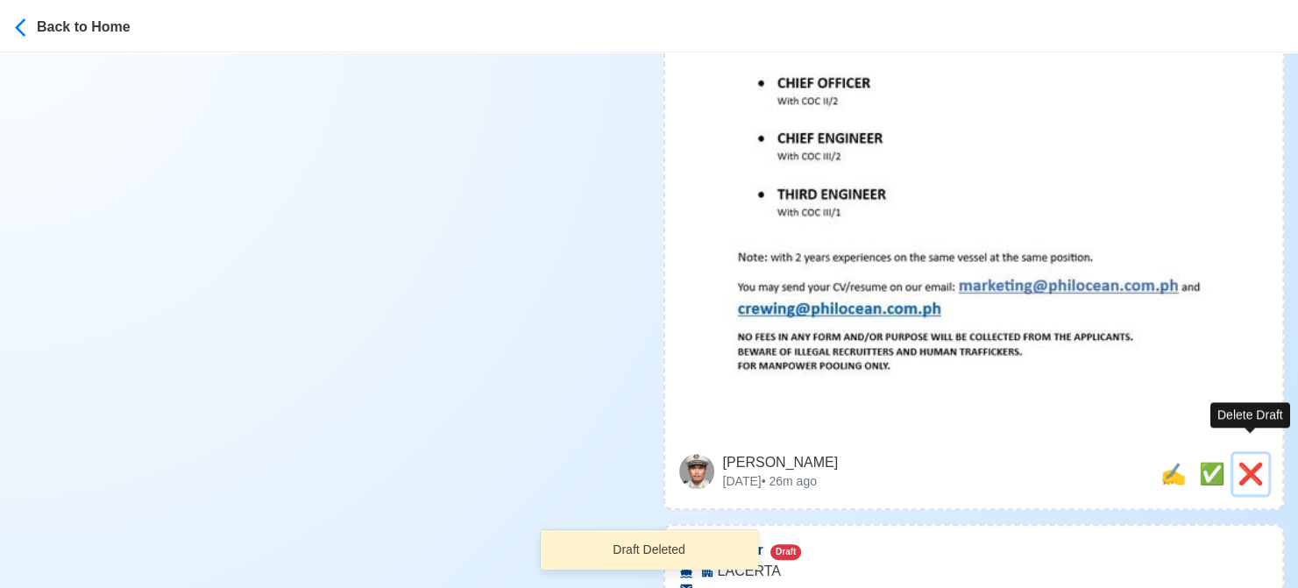
click at [1250, 462] on span "❌" at bounding box center [1250, 474] width 26 height 24
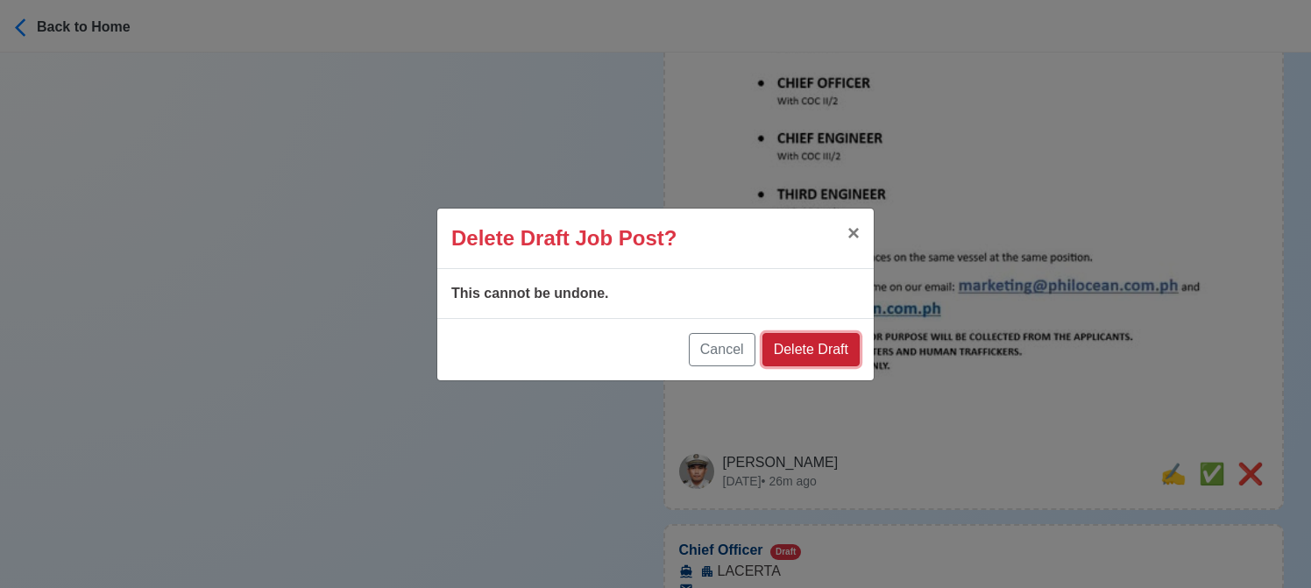
click at [831, 352] on button "Delete Draft" at bounding box center [810, 349] width 97 height 33
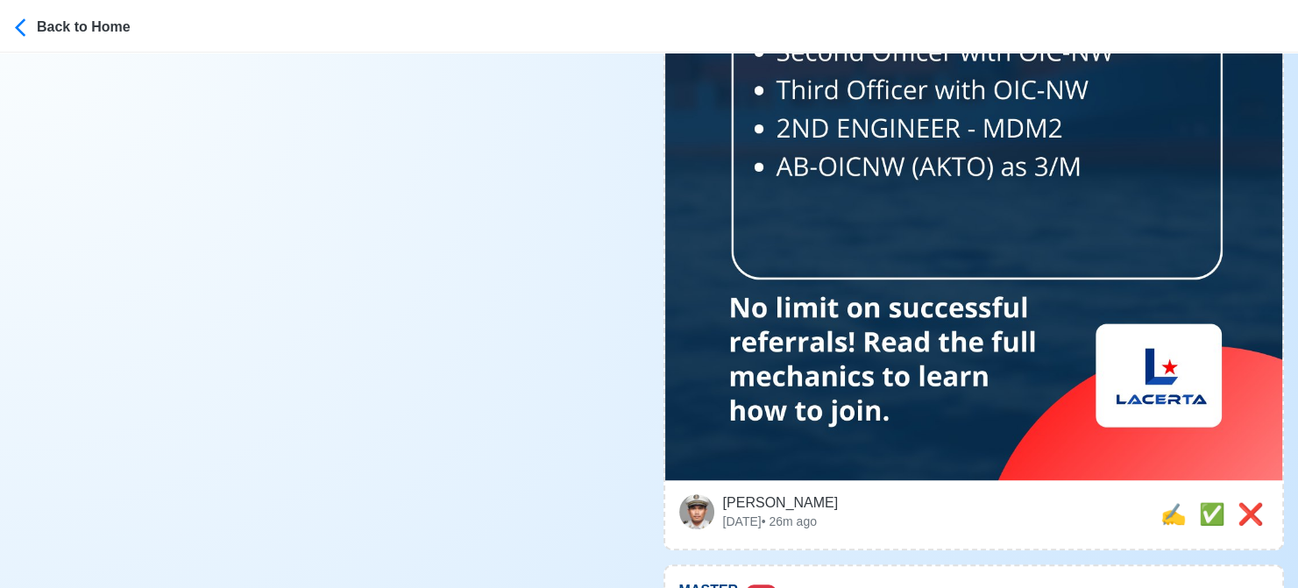
scroll to position [1227, 0]
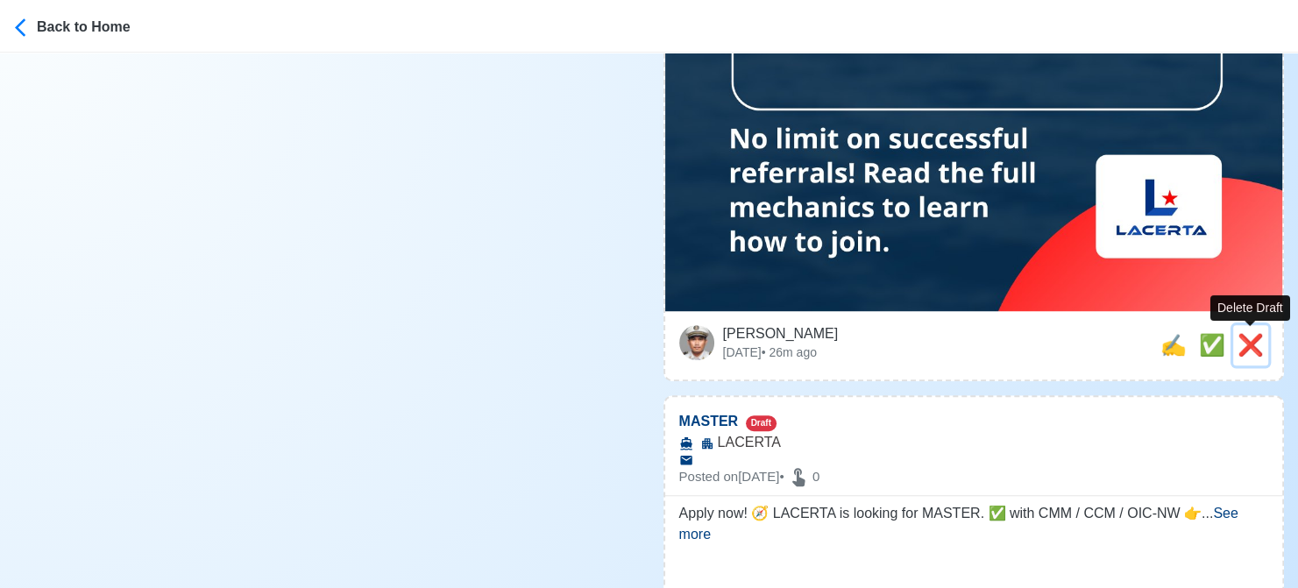
click at [1246, 351] on span "❌" at bounding box center [1250, 345] width 26 height 24
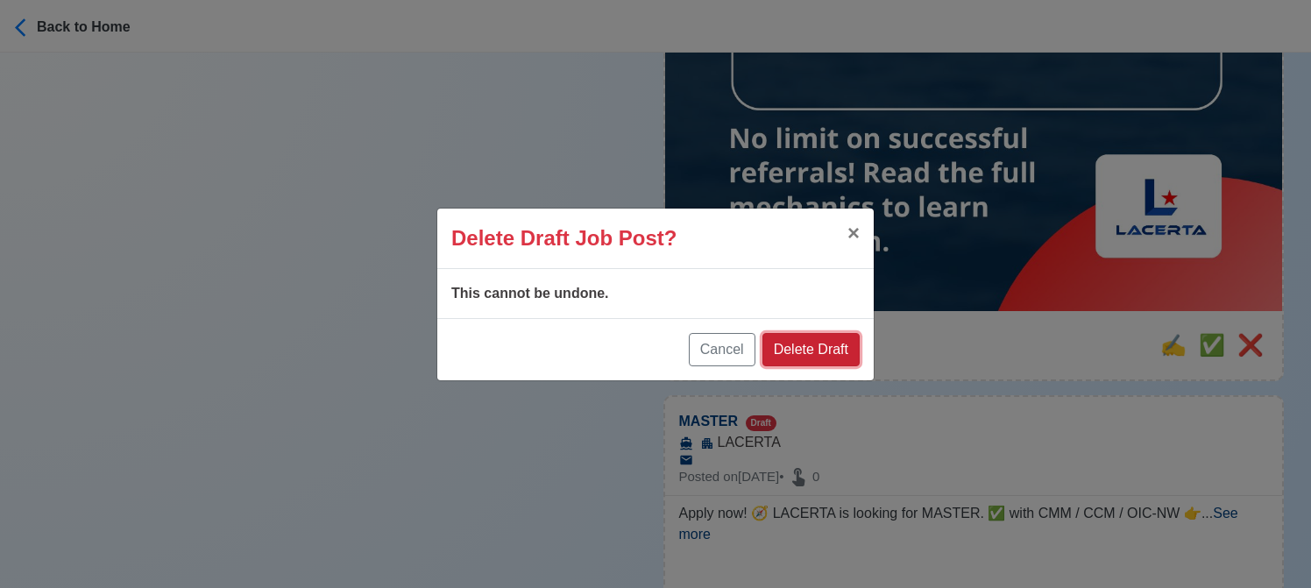
click at [818, 345] on button "Delete Draft" at bounding box center [810, 349] width 97 height 33
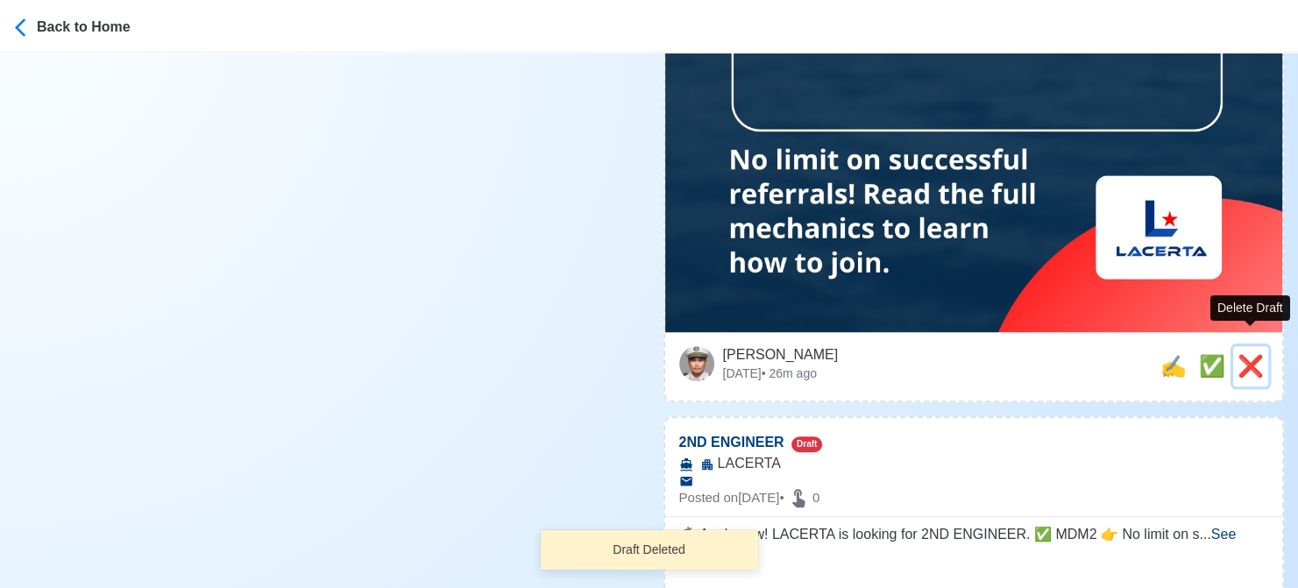
click at [1248, 354] on span "❌" at bounding box center [1250, 366] width 26 height 24
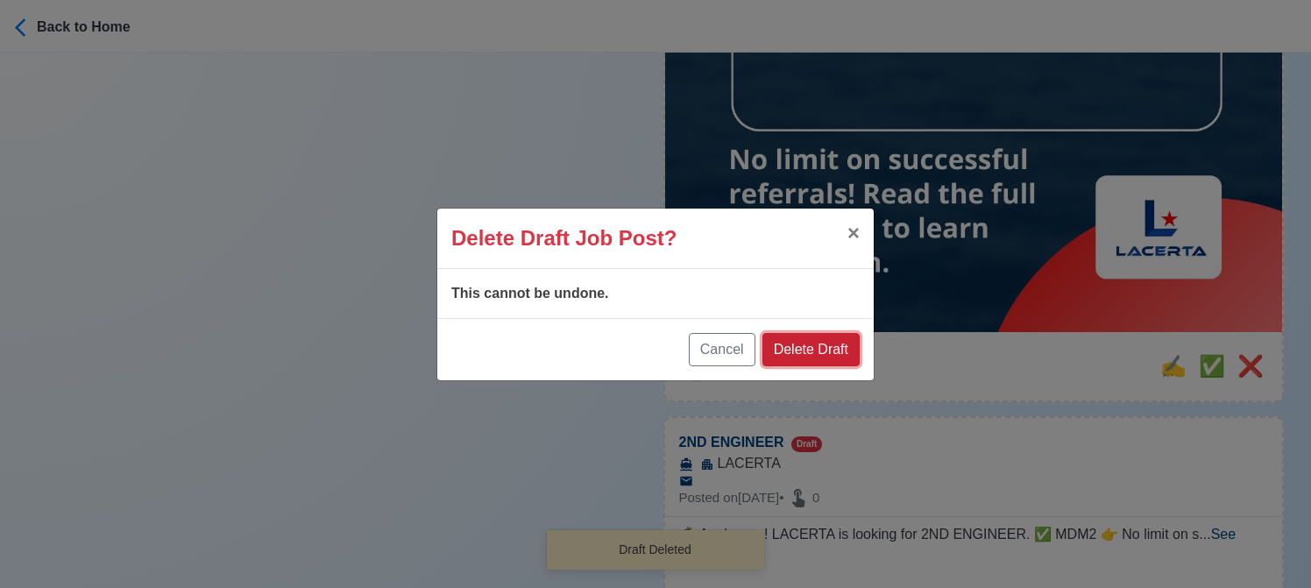
click at [831, 345] on button "Delete Draft" at bounding box center [810, 349] width 97 height 33
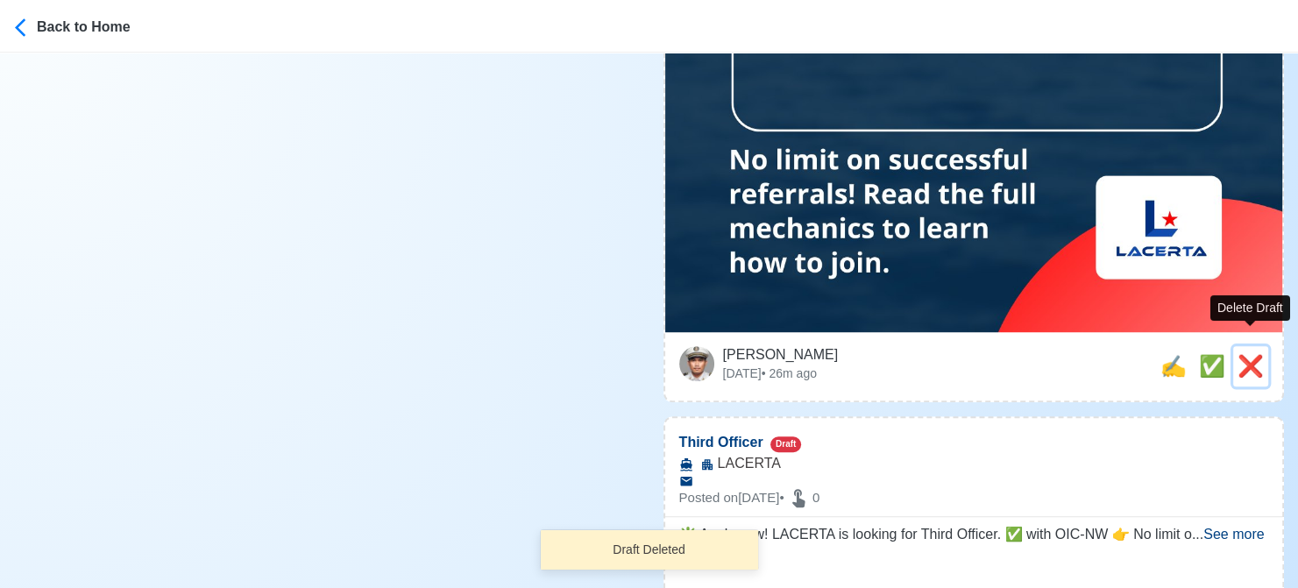
click at [1248, 354] on span "❌" at bounding box center [1250, 366] width 26 height 24
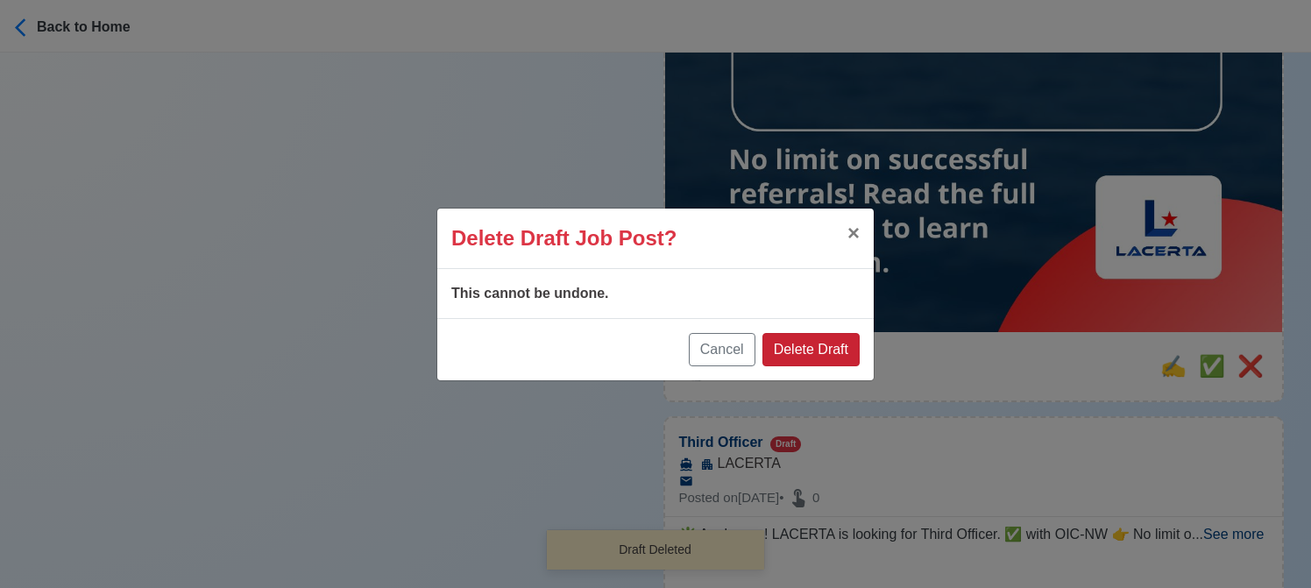
click at [820, 350] on button "Delete Draft" at bounding box center [810, 349] width 97 height 33
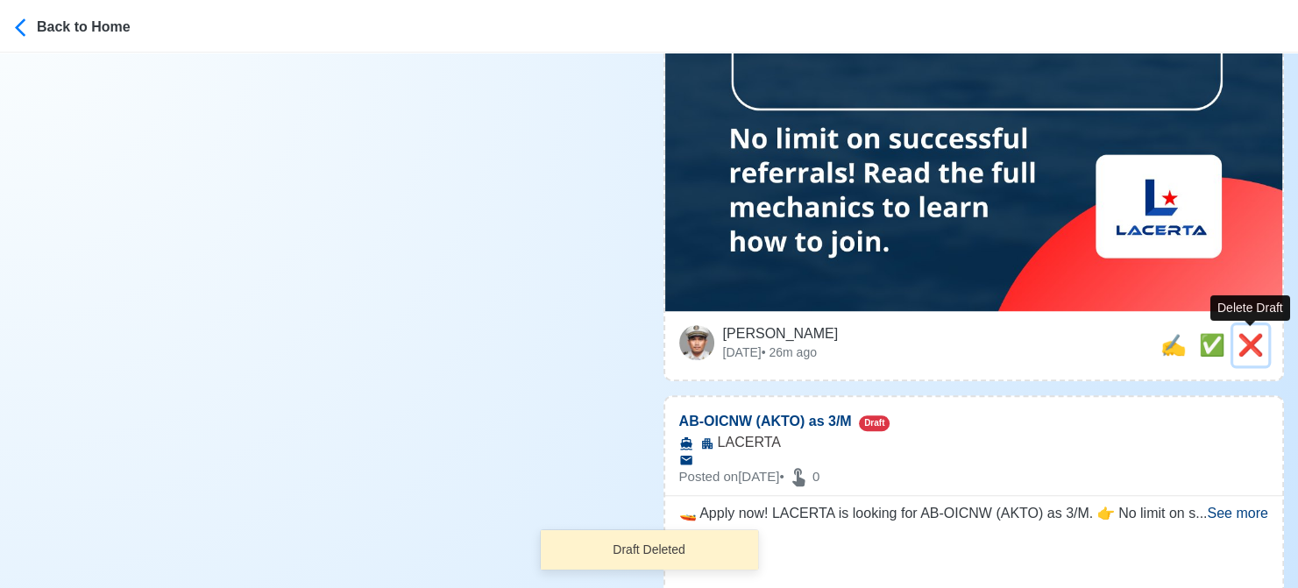
click at [1255, 353] on span "❌" at bounding box center [1250, 345] width 26 height 24
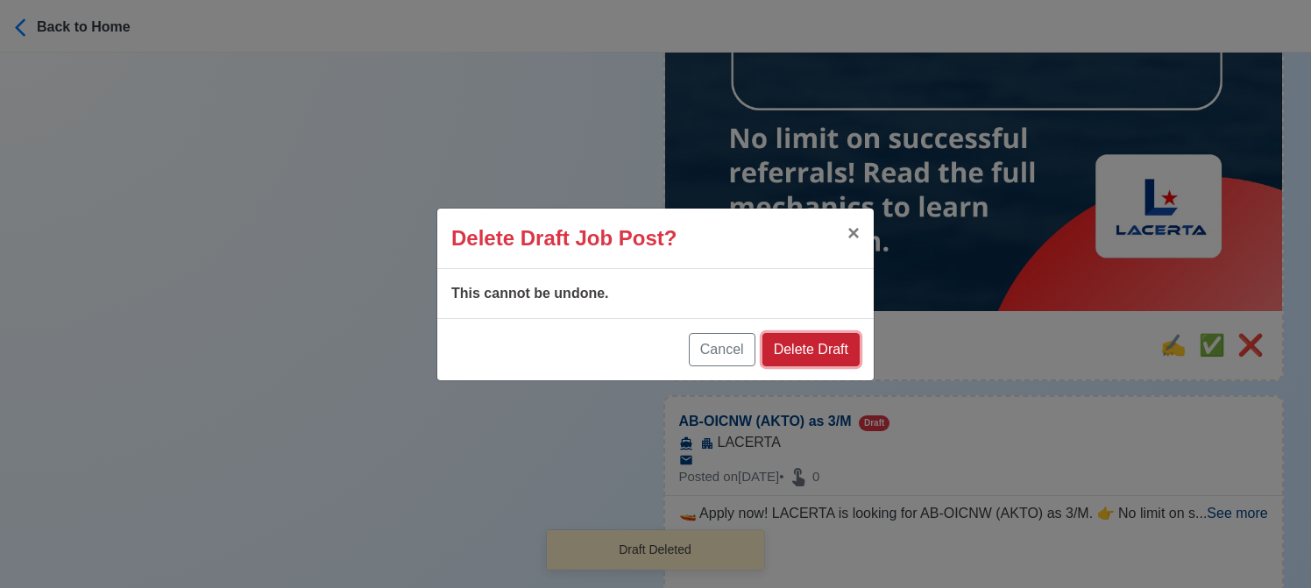
click at [797, 341] on button "Delete Draft" at bounding box center [810, 349] width 97 height 33
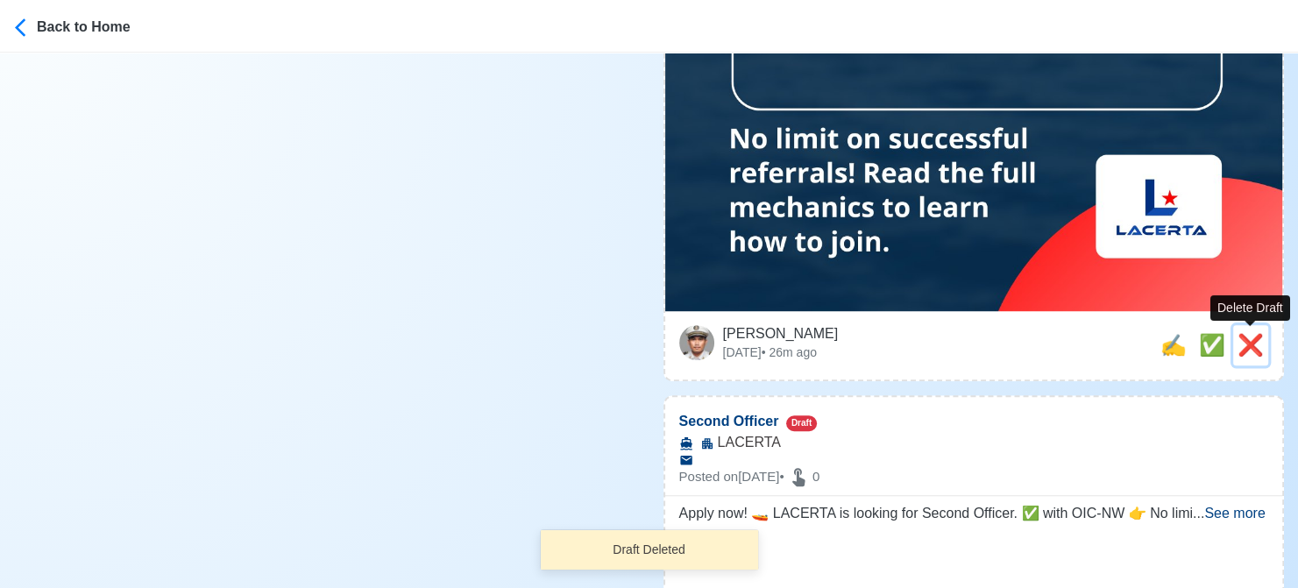
click at [1250, 340] on span "❌" at bounding box center [1250, 345] width 26 height 24
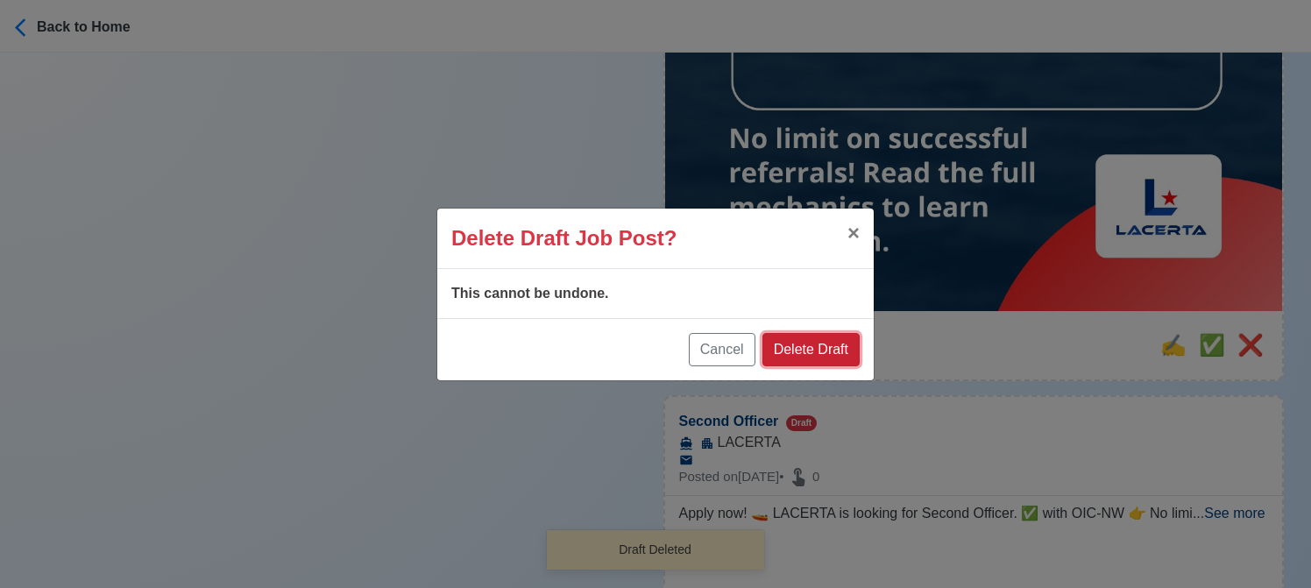
click at [845, 351] on button "Delete Draft" at bounding box center [810, 349] width 97 height 33
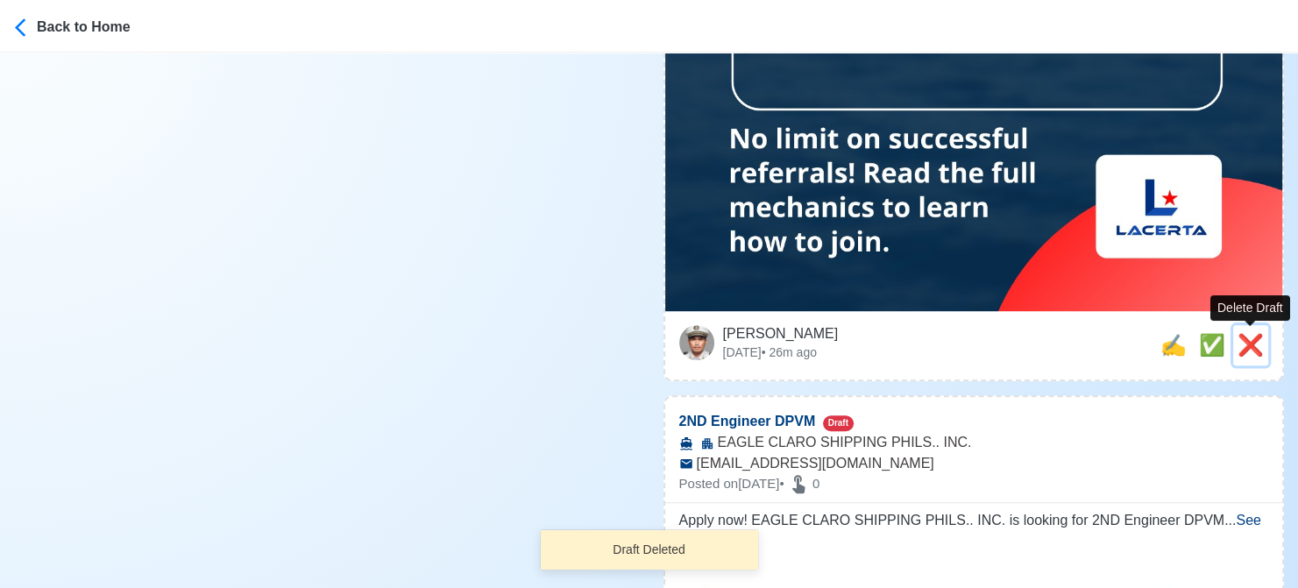
click at [1253, 349] on span "❌" at bounding box center [1250, 345] width 26 height 24
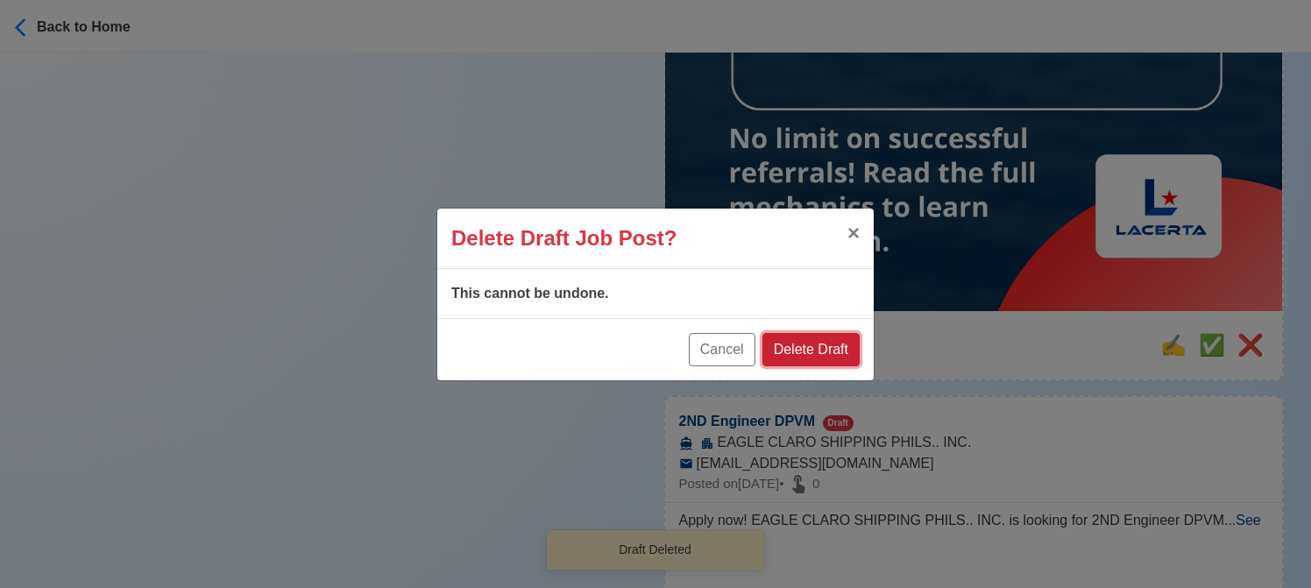
click at [829, 347] on button "Delete Draft" at bounding box center [810, 349] width 97 height 33
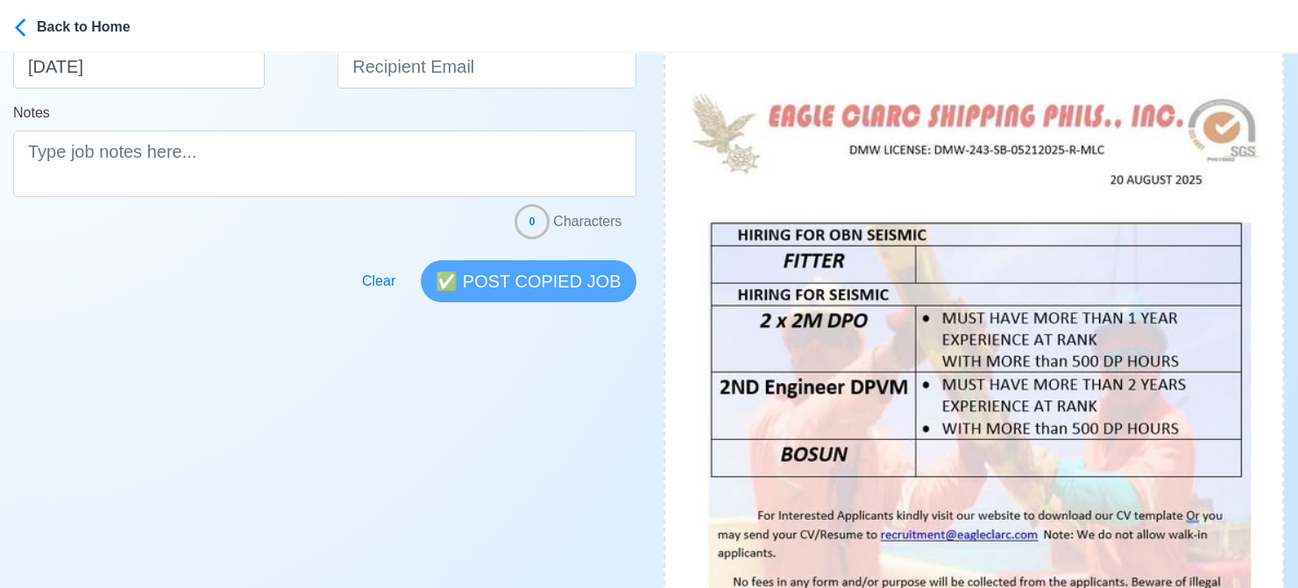
scroll to position [526, 0]
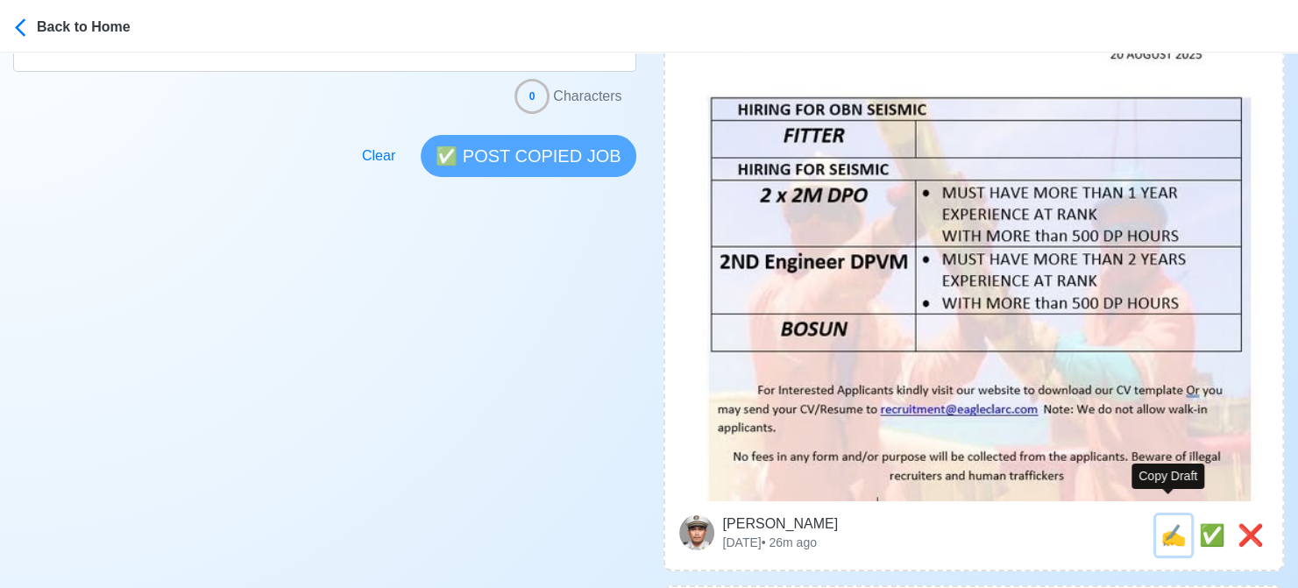
click at [1164, 523] on span "✍️" at bounding box center [1173, 535] width 26 height 24
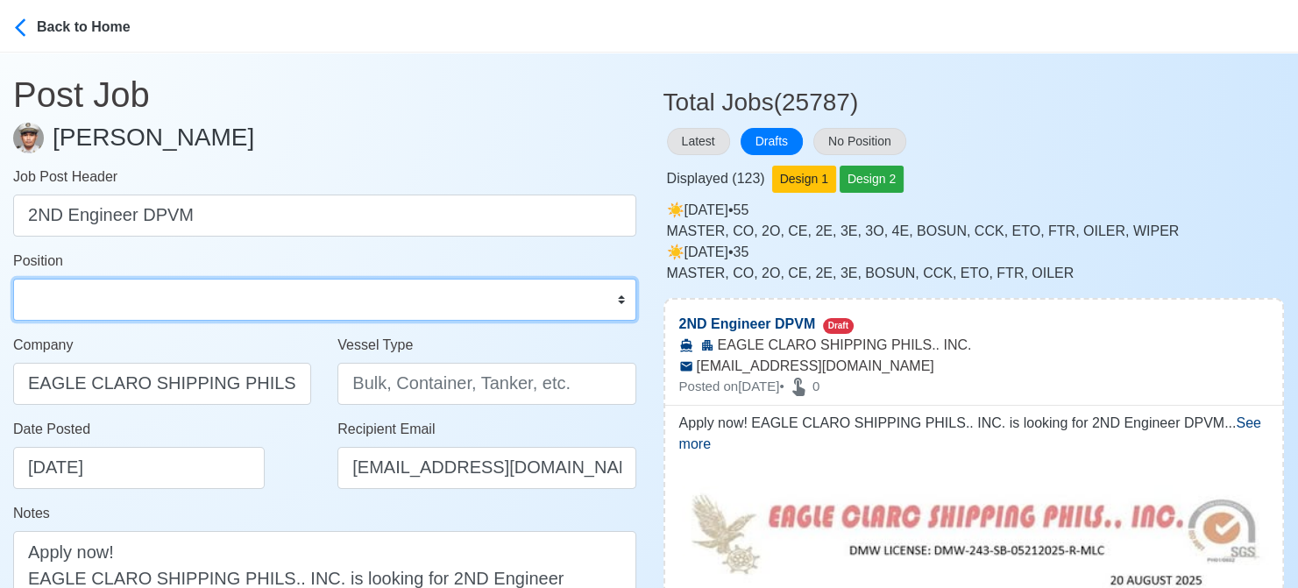
click at [102, 302] on select "Master Chief Officer 2nd Officer 3rd Officer Junior Officer Chief Engineer 2nd …" at bounding box center [324, 300] width 623 height 42
click at [13, 279] on select "Master Chief Officer 2nd Officer 3rd Officer Junior Officer Chief Engineer 2nd …" at bounding box center [324, 300] width 623 height 42
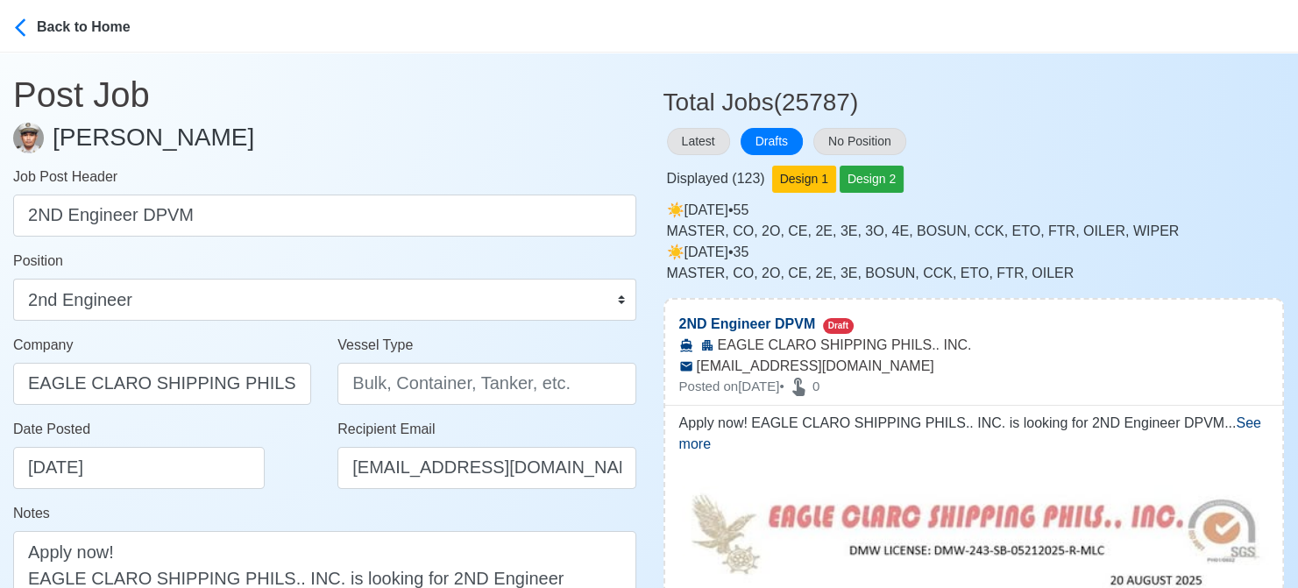
click at [4, 242] on main "Post Job [PERSON_NAME] Job Post Header 2ND Engineer DPVM Position Master Chief …" at bounding box center [324, 457] width 649 height 808
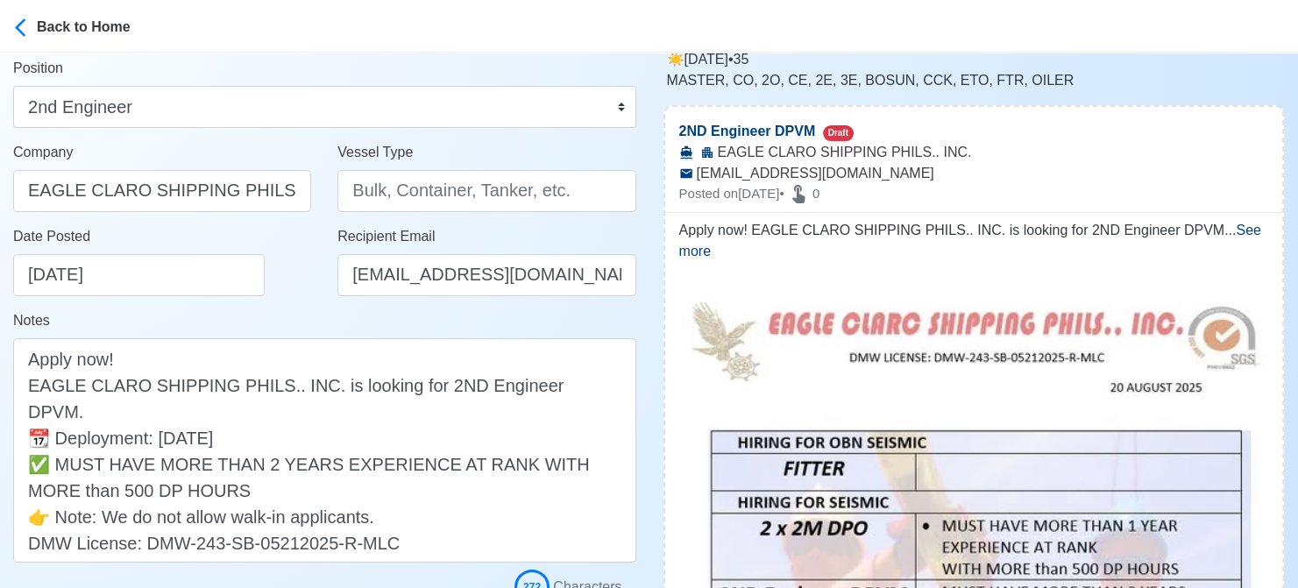
scroll to position [175, 0]
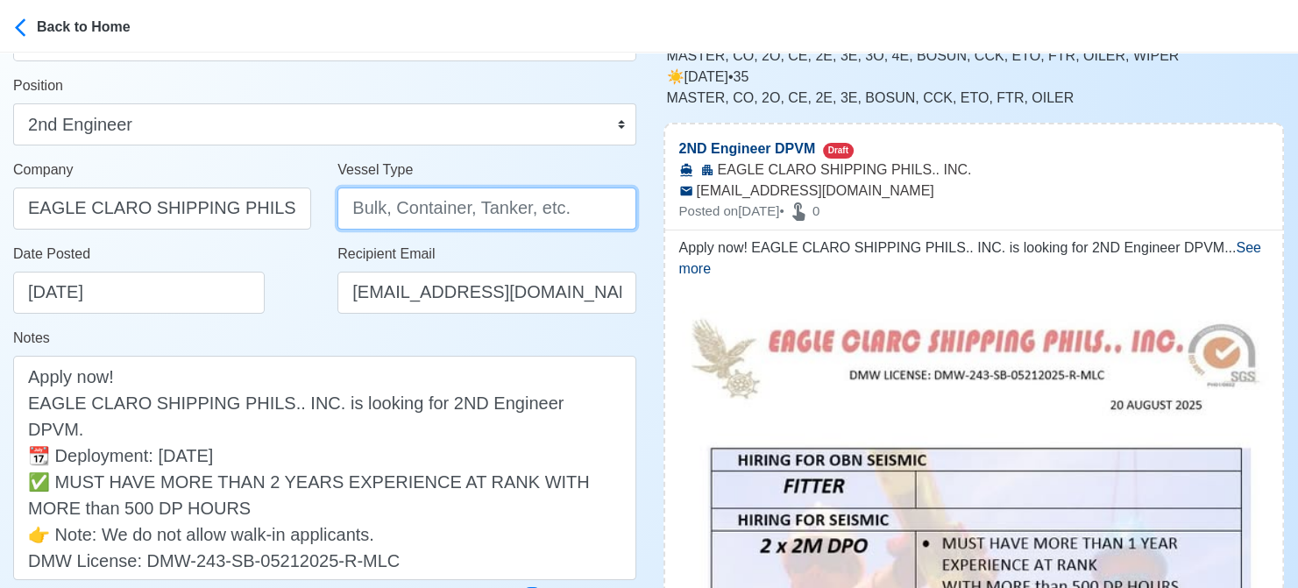
click at [421, 207] on input "Vessel Type" at bounding box center [486, 209] width 298 height 42
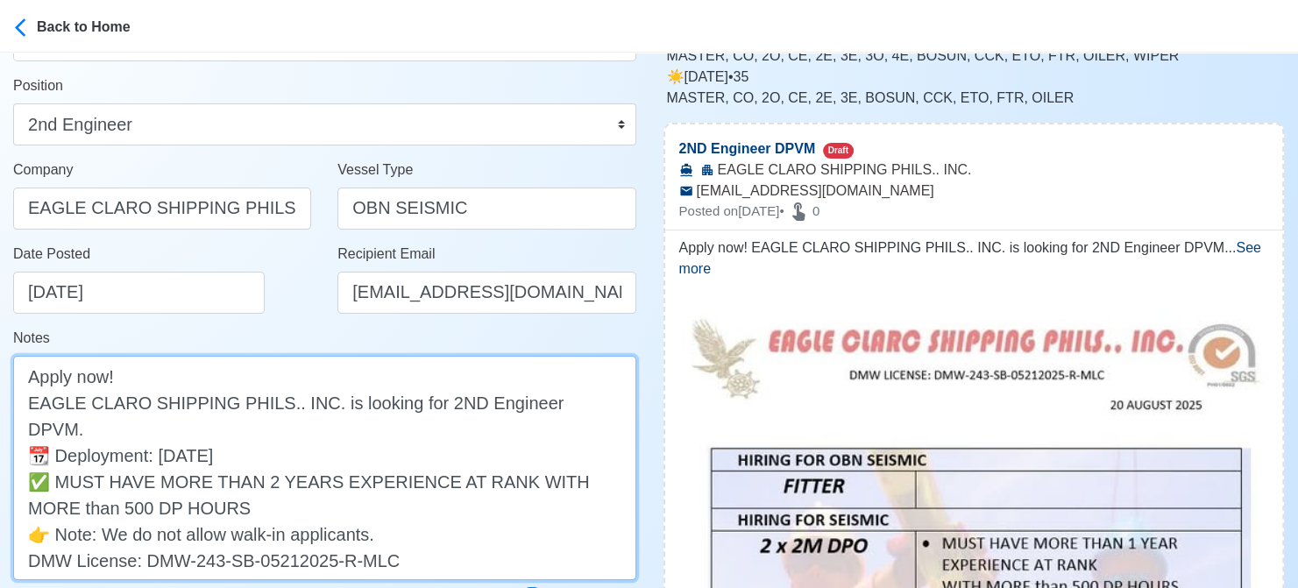
drag, startPoint x: 337, startPoint y: 421, endPoint x: 21, endPoint y: 424, distance: 316.4
click at [21, 424] on textarea "Apply now! EAGLE CLARO SHIPPING PHILS.. INC. is looking for 2ND Engineer DPVM. …" at bounding box center [324, 468] width 623 height 224
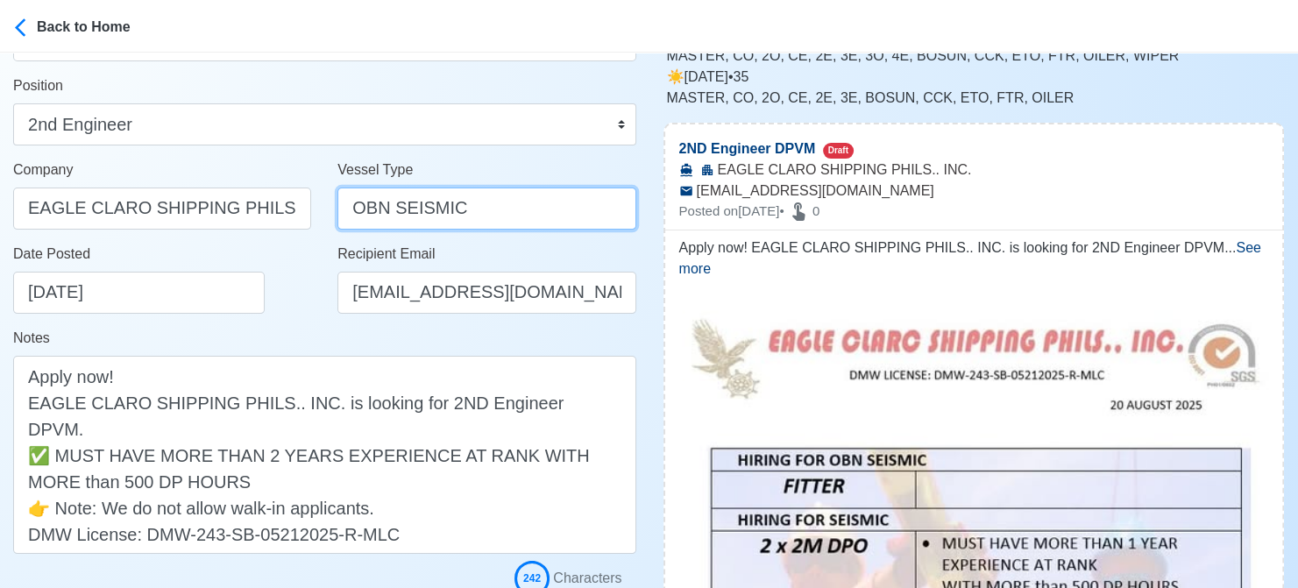
drag, startPoint x: 464, startPoint y: 211, endPoint x: 331, endPoint y: 211, distance: 133.2
click at [331, 211] on div "Vessel Type OBN SEISMIC" at bounding box center [486, 201] width 324 height 84
click at [298, 325] on div "Date Posted [DATE]" at bounding box center [162, 286] width 324 height 84
click at [375, 206] on input "OBN SEISMIC" at bounding box center [486, 209] width 298 height 42
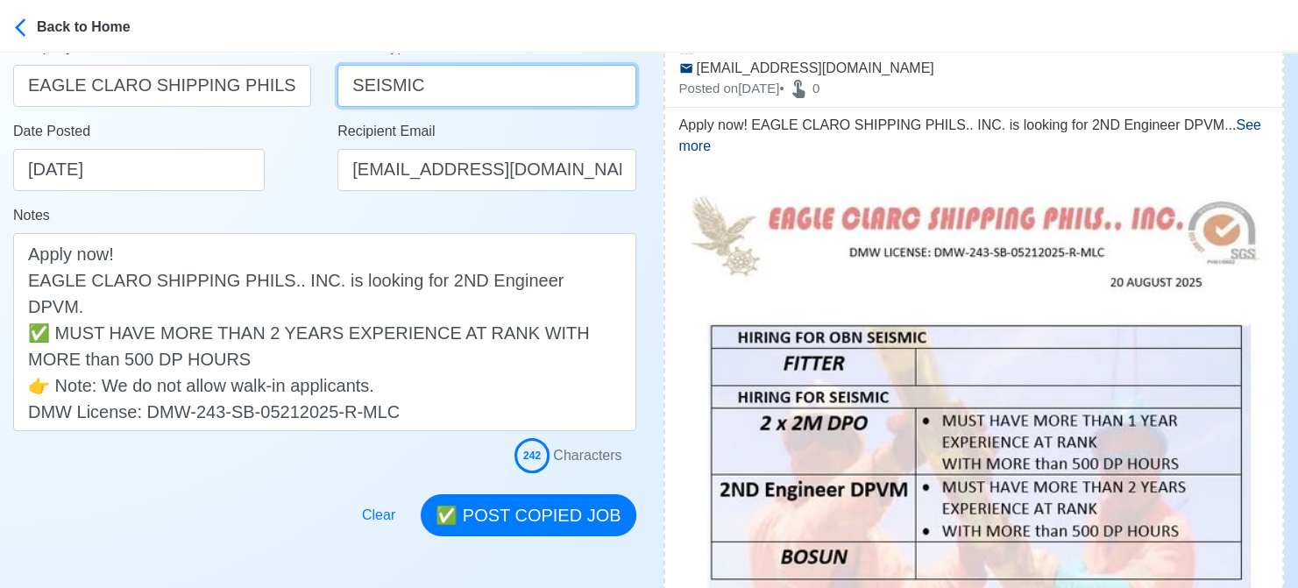
scroll to position [351, 0]
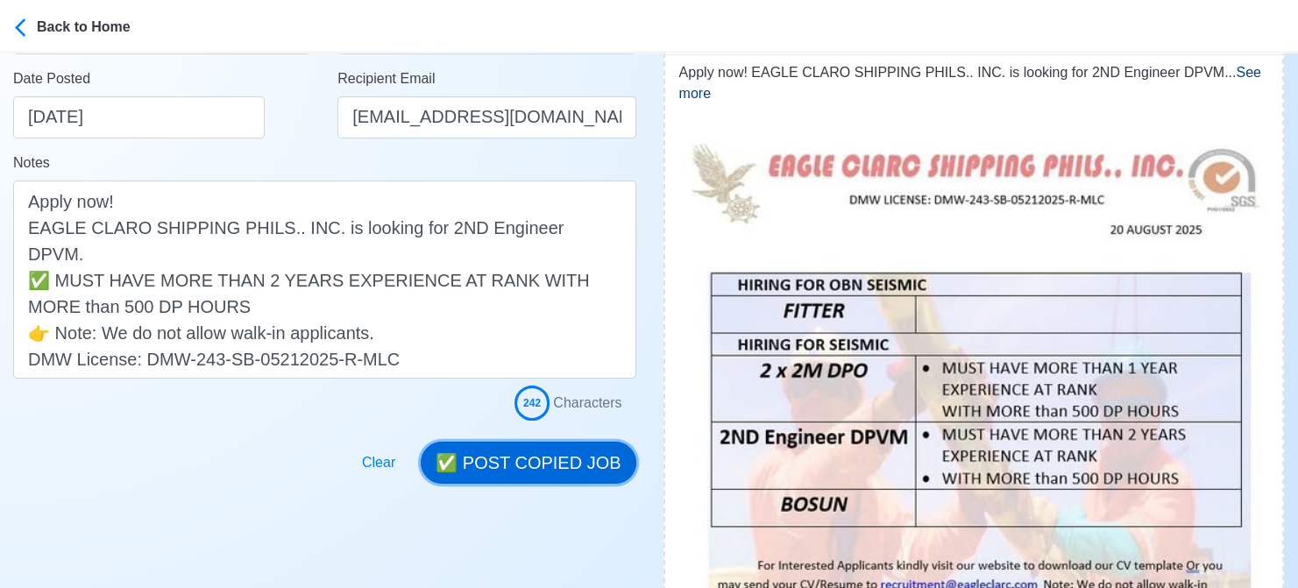
click at [554, 461] on button "✅ POST COPIED JOB" at bounding box center [528, 463] width 215 height 42
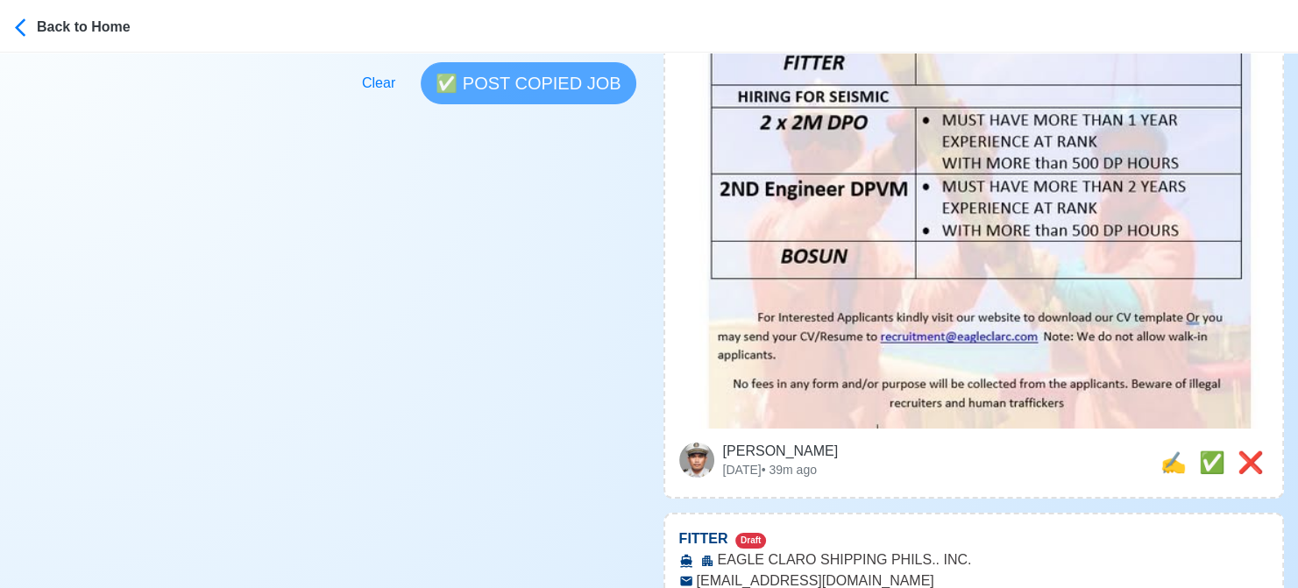
scroll to position [613, 0]
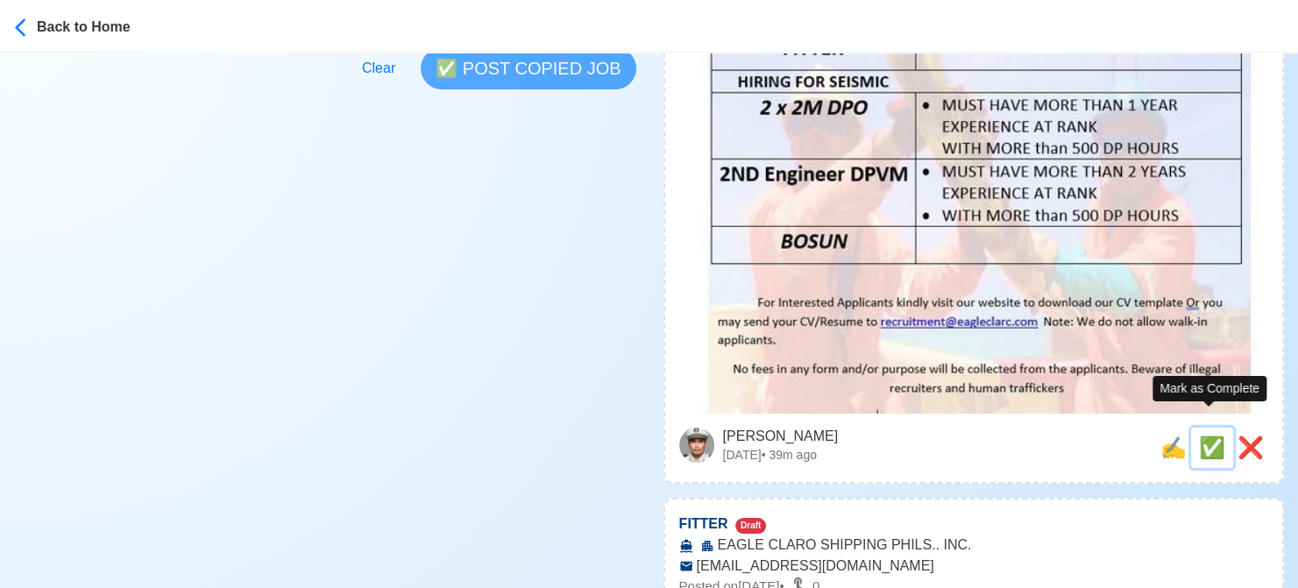
click at [1210, 436] on span "✅" at bounding box center [1212, 448] width 26 height 24
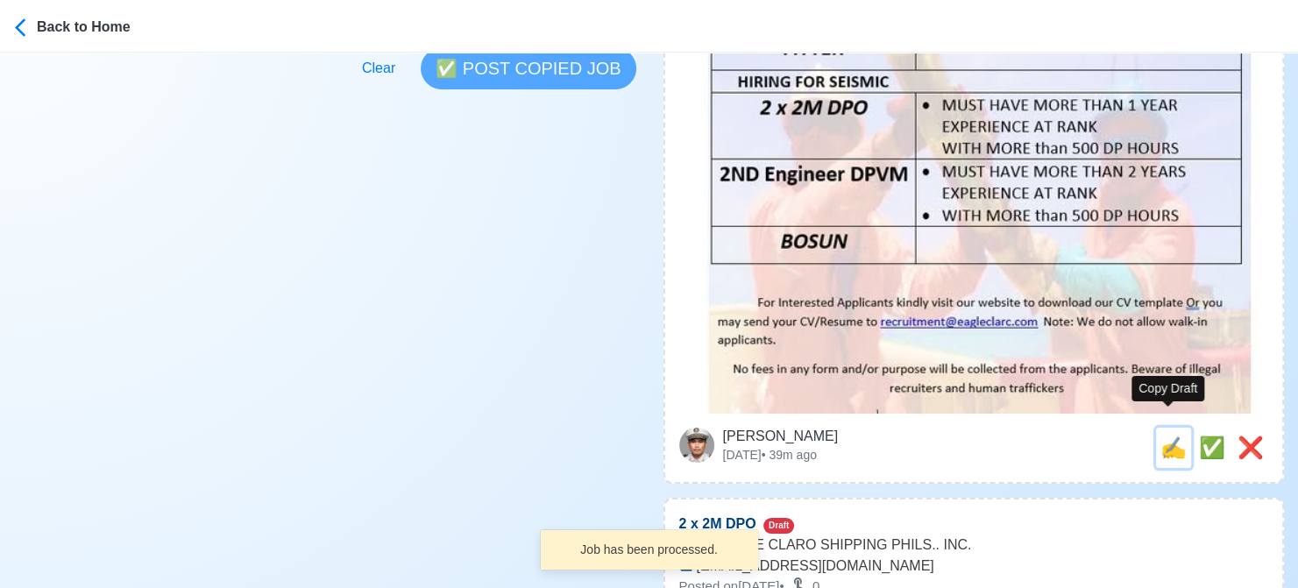
click at [1165, 436] on span "✍️" at bounding box center [1173, 448] width 26 height 24
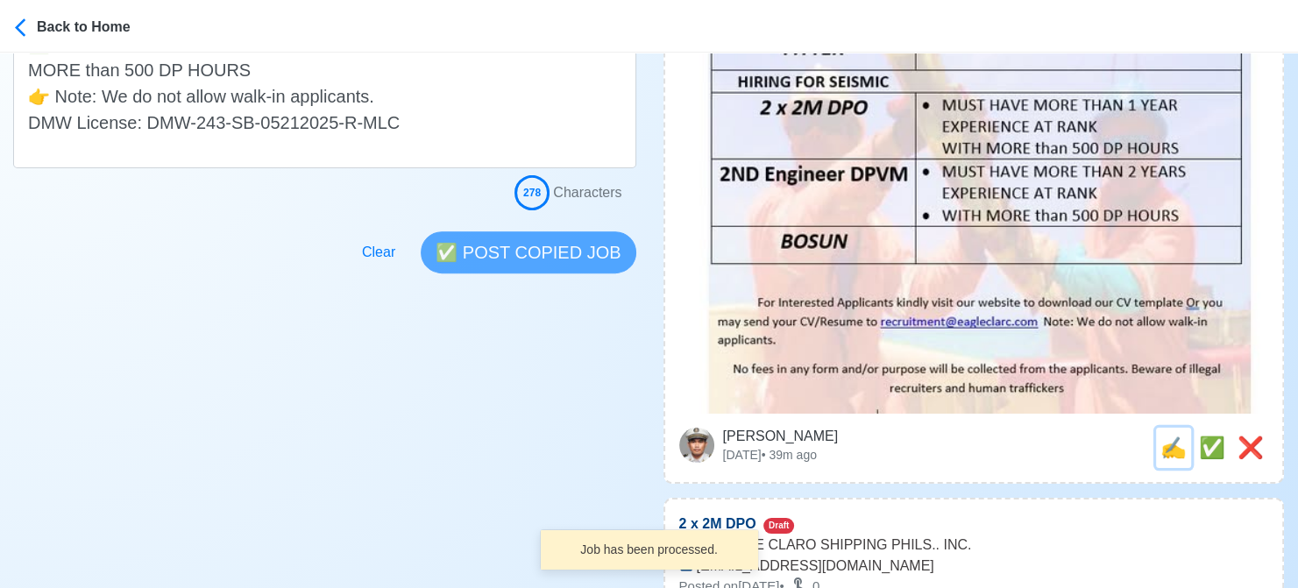
scroll to position [0, 0]
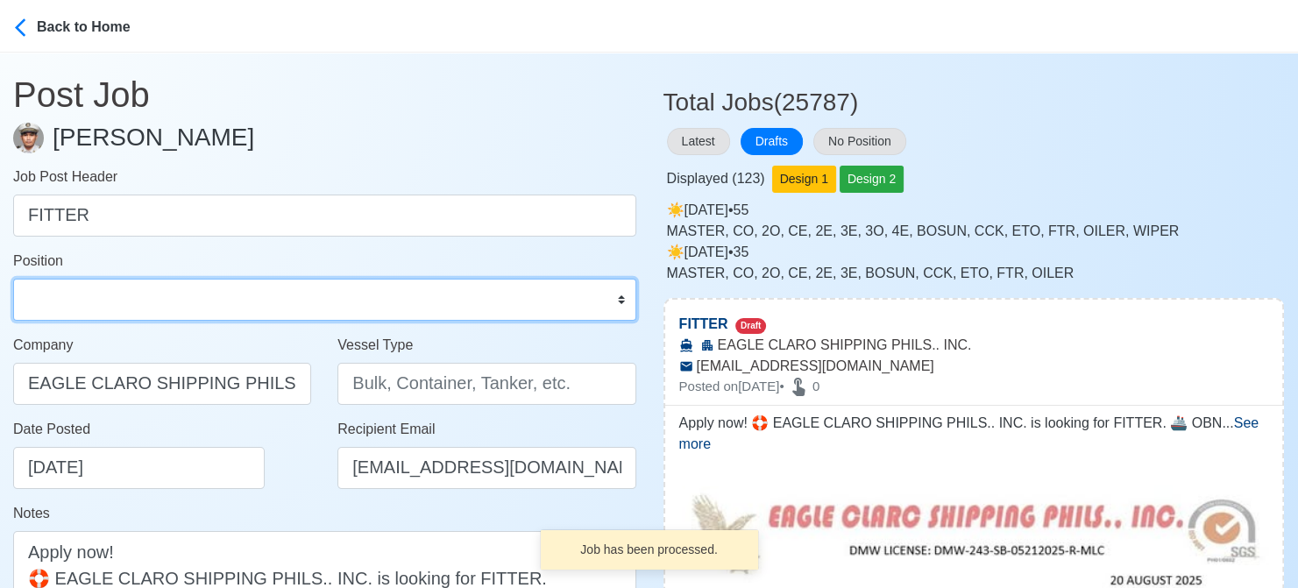
click at [210, 308] on select "Master Chief Officer 2nd Officer 3rd Officer Junior Officer Chief Engineer 2nd …" at bounding box center [324, 300] width 623 height 42
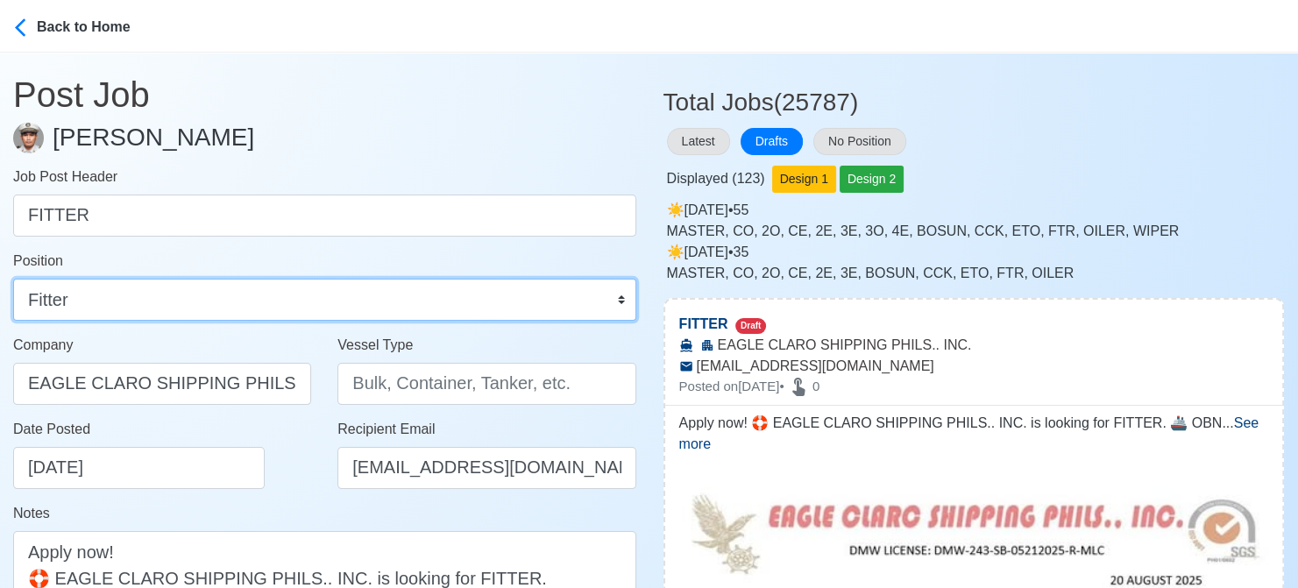
click at [13, 279] on select "Master Chief Officer 2nd Officer 3rd Officer Junior Officer Chief Engineer 2nd …" at bounding box center [324, 300] width 623 height 42
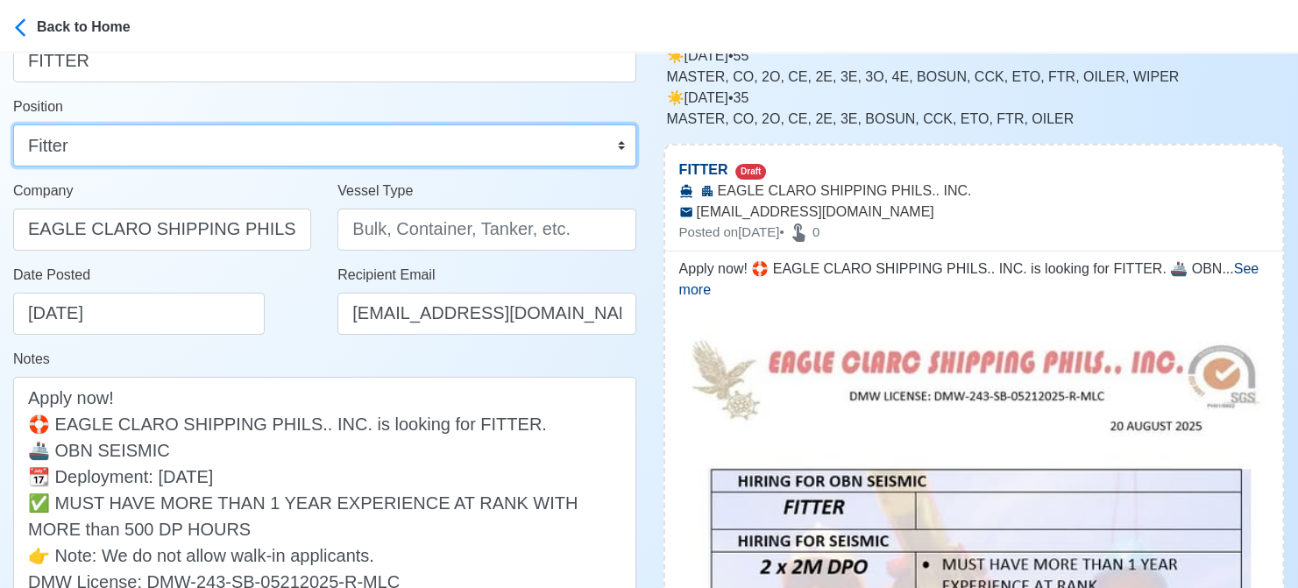
scroll to position [263, 0]
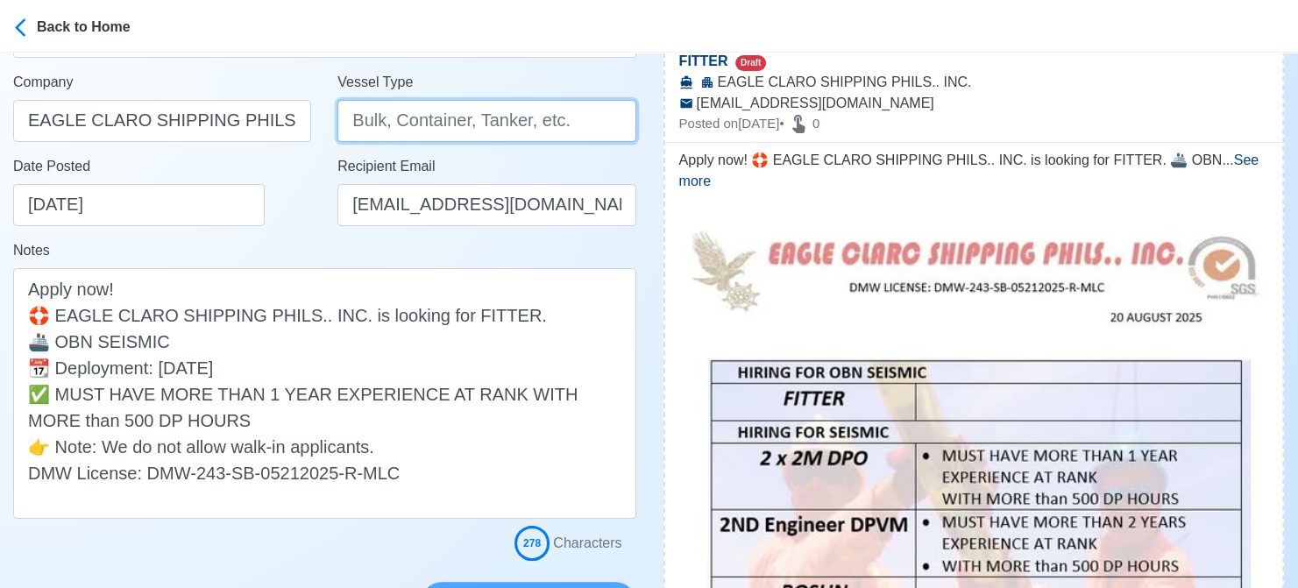
drag, startPoint x: 393, startPoint y: 125, endPoint x: 392, endPoint y: 110, distance: 15.0
click at [393, 125] on input "Vessel Type" at bounding box center [486, 121] width 298 height 42
paste input "OBN SEISMIC"
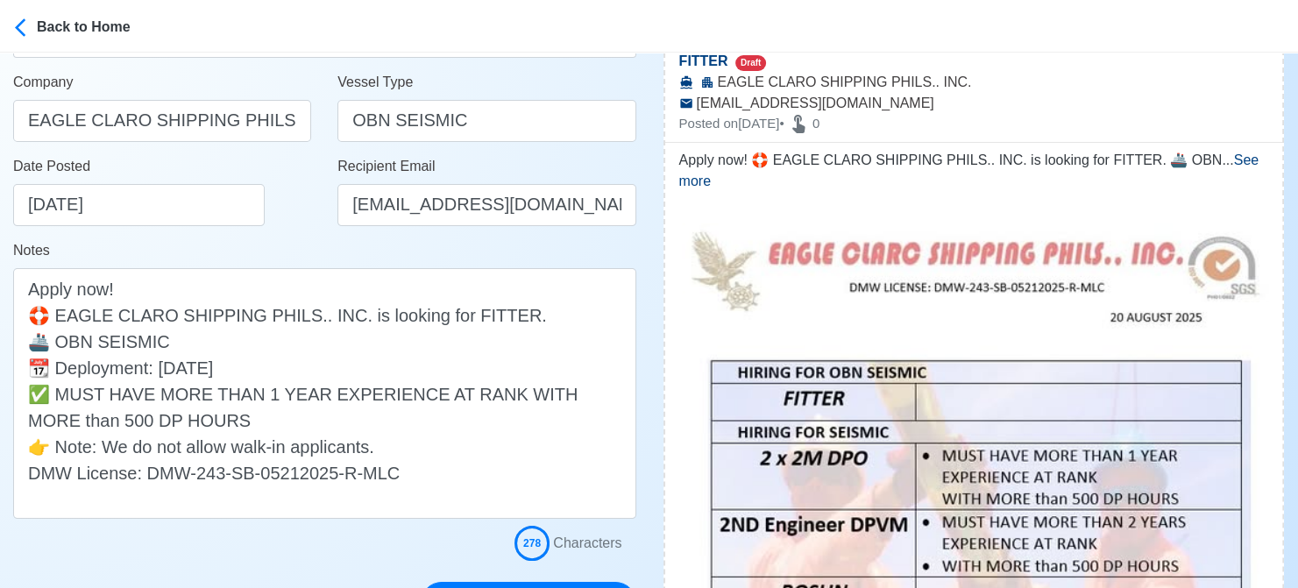
click at [322, 225] on div "Date Posted [DATE]" at bounding box center [162, 198] width 324 height 84
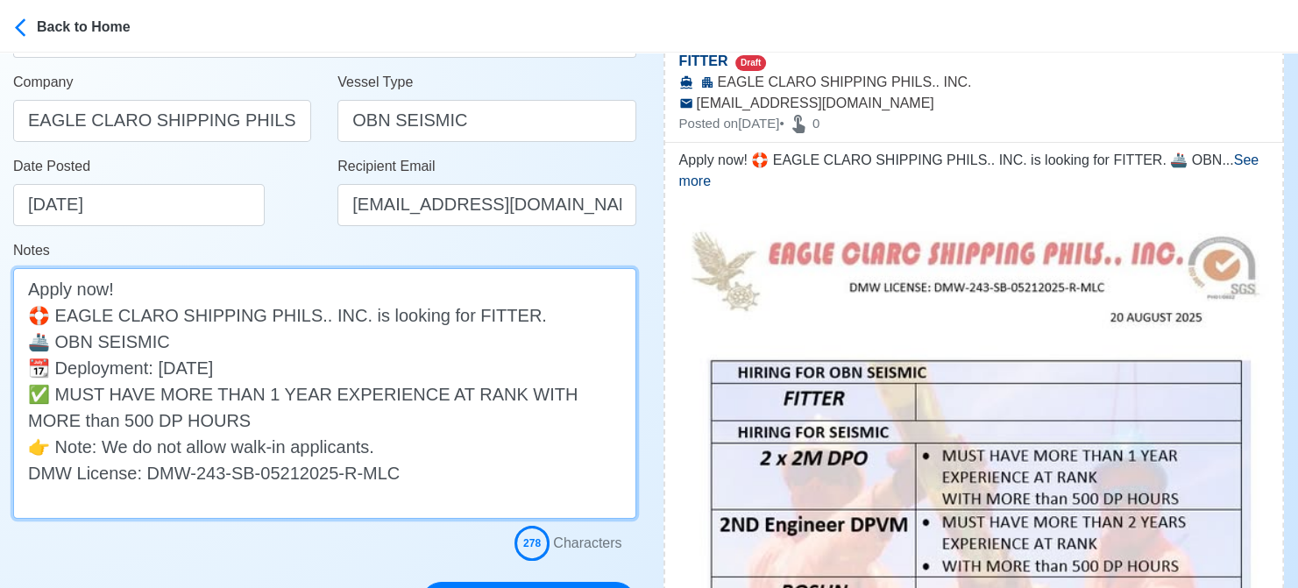
drag, startPoint x: 306, startPoint y: 371, endPoint x: -16, endPoint y: 367, distance: 321.6
click at [0, 325] on html "Back to Home Post Job [PERSON_NAME] Job Post Header FITTER Position Master Chie…" at bounding box center [649, 31] width 1298 height 588
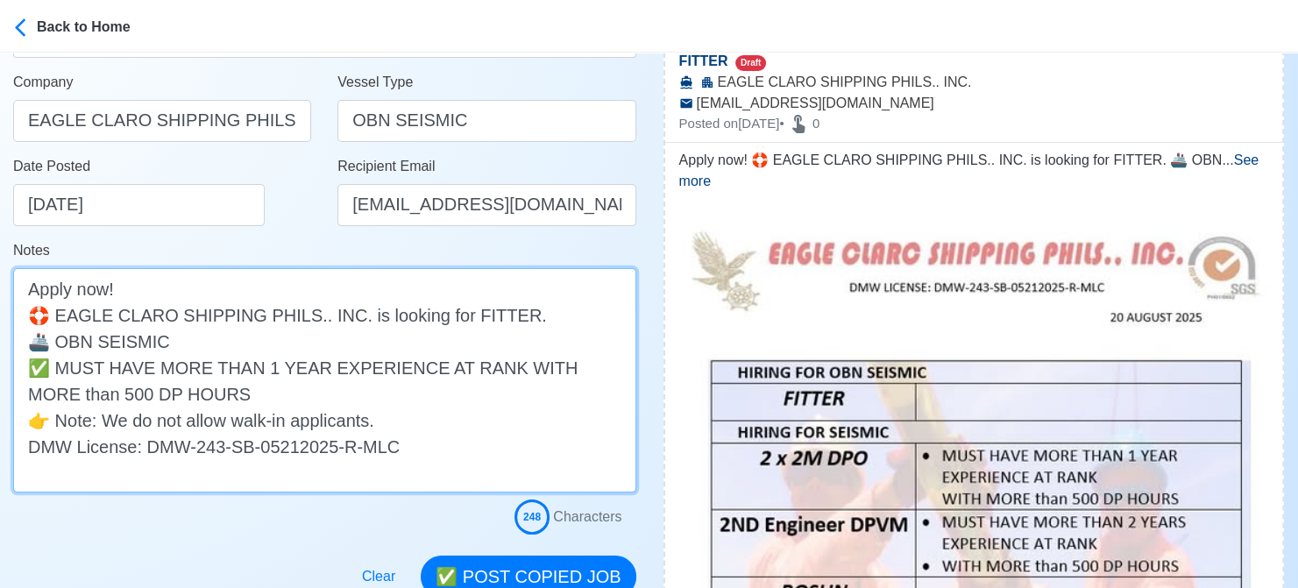
drag, startPoint x: 221, startPoint y: 394, endPoint x: 14, endPoint y: 368, distance: 208.5
click at [14, 368] on textarea "Apply now! 🛟 EAGLE CLARO SHIPPING PHILS.. INC. is looking for FITTER. 🚢 OBN SEI…" at bounding box center [324, 380] width 623 height 224
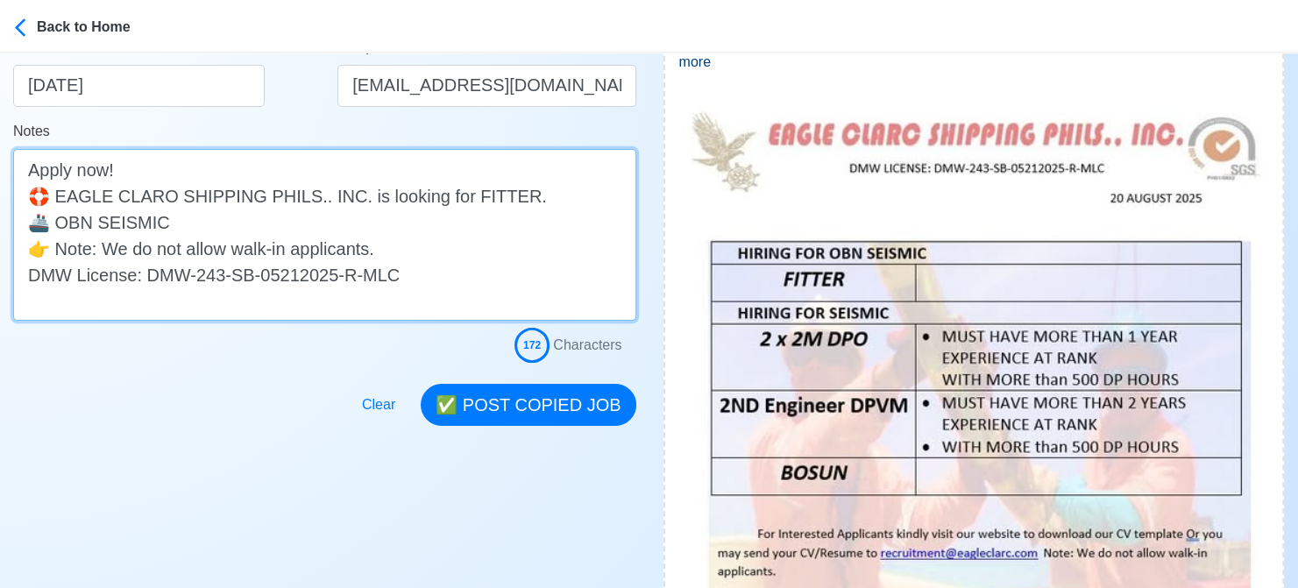
scroll to position [438, 0]
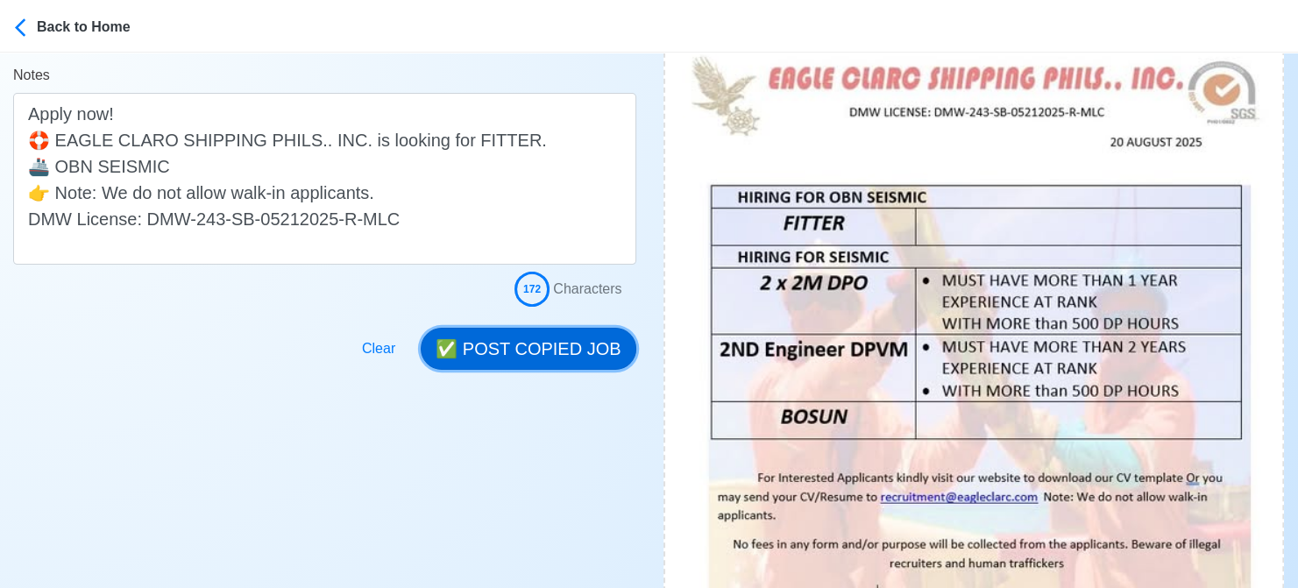
click at [544, 346] on button "✅ POST COPIED JOB" at bounding box center [528, 349] width 215 height 42
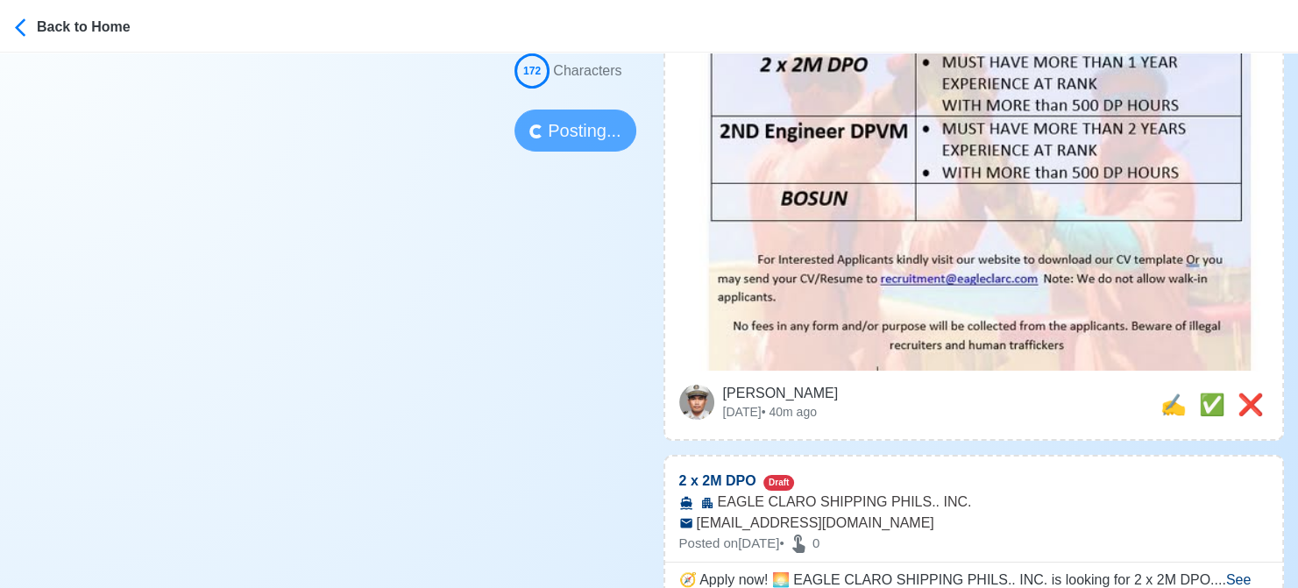
scroll to position [701, 0]
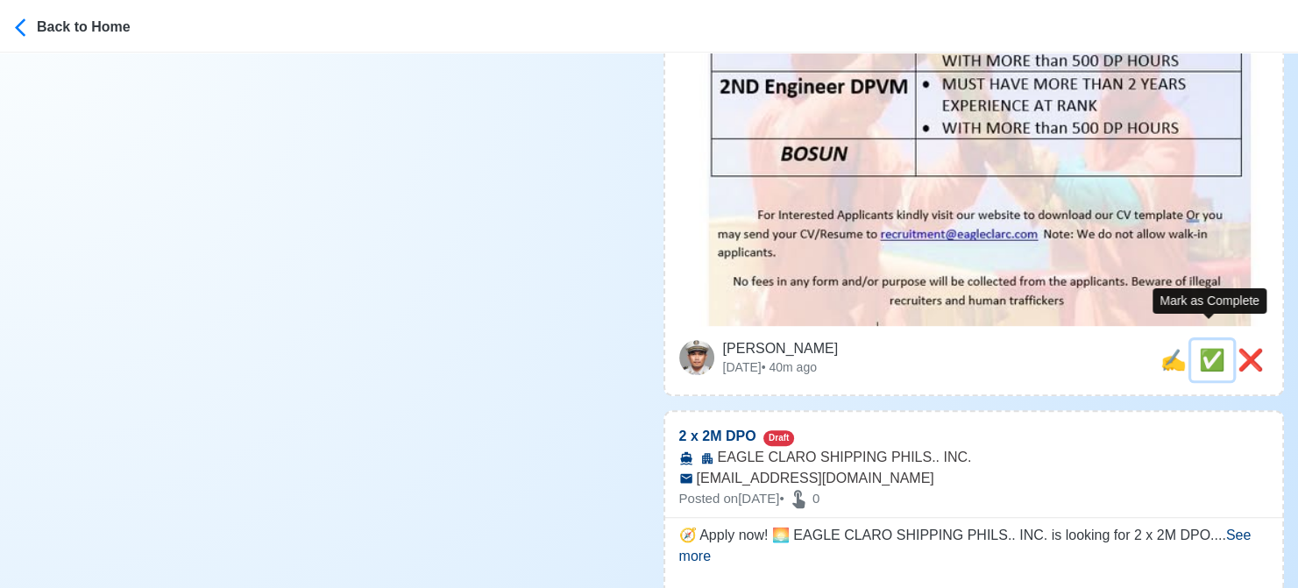
click at [1206, 348] on span "✅" at bounding box center [1212, 360] width 26 height 24
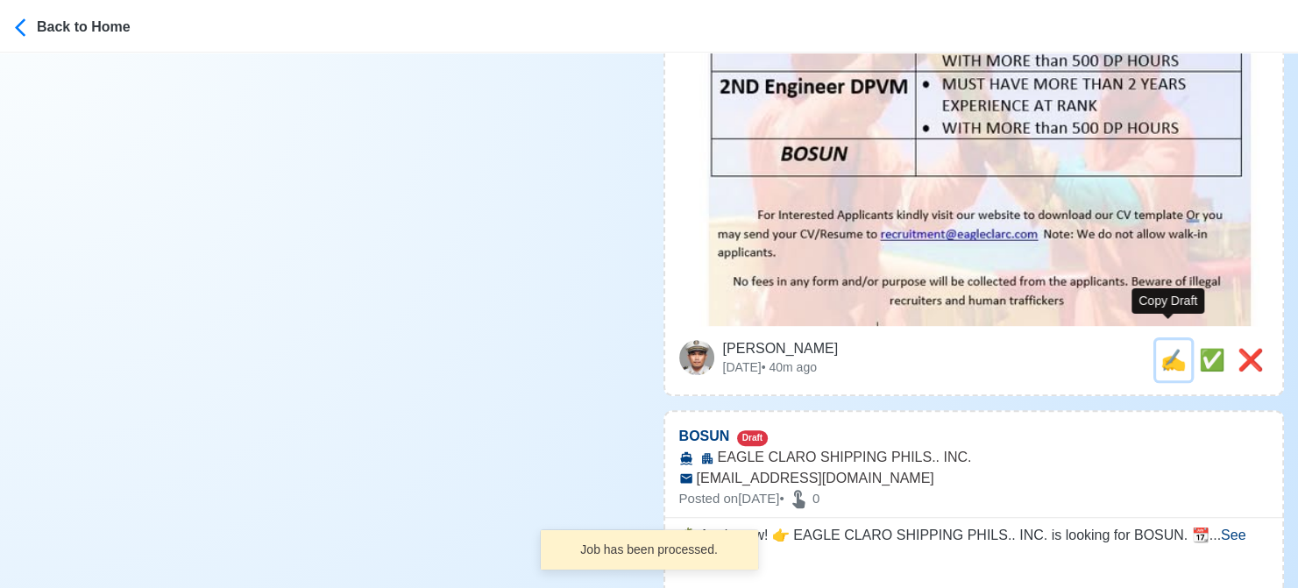
click at [1169, 348] on span "✍️" at bounding box center [1173, 360] width 26 height 24
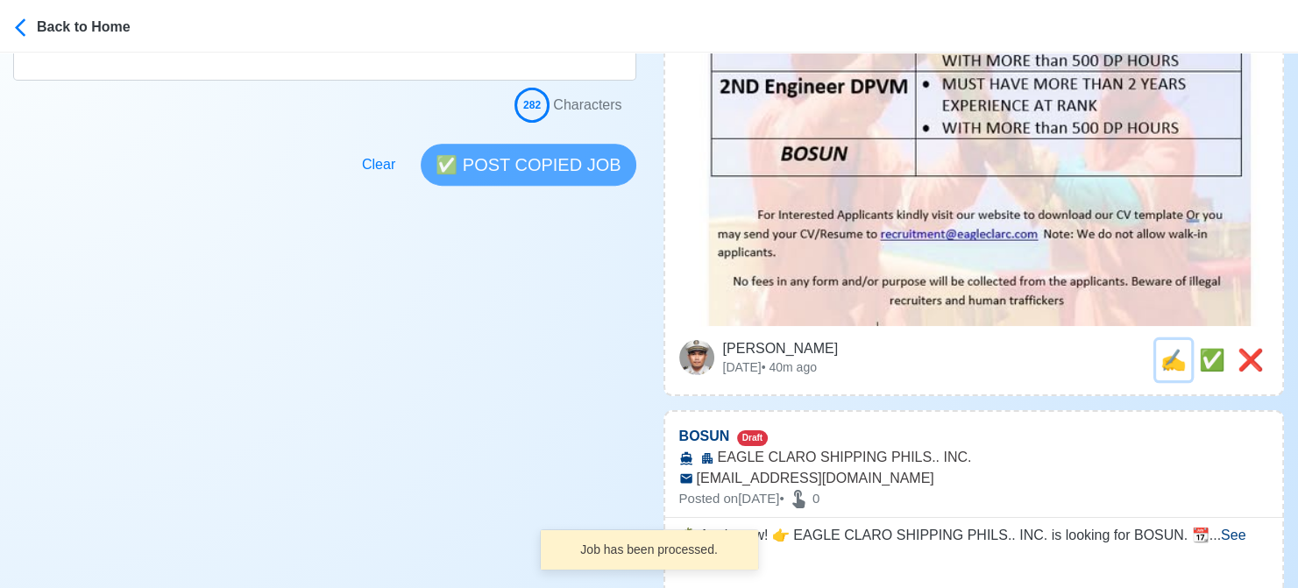
scroll to position [0, 0]
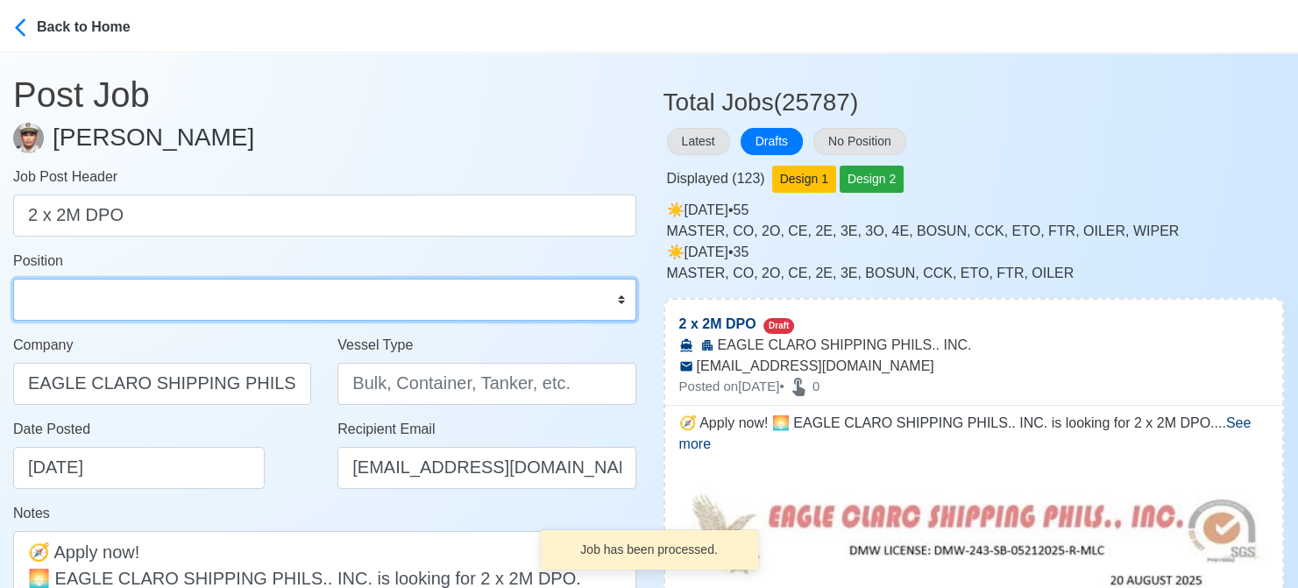
click at [228, 303] on select "Master Chief Officer 2nd Officer 3rd Officer Junior Officer Chief Engineer 2nd …" at bounding box center [324, 300] width 623 height 42
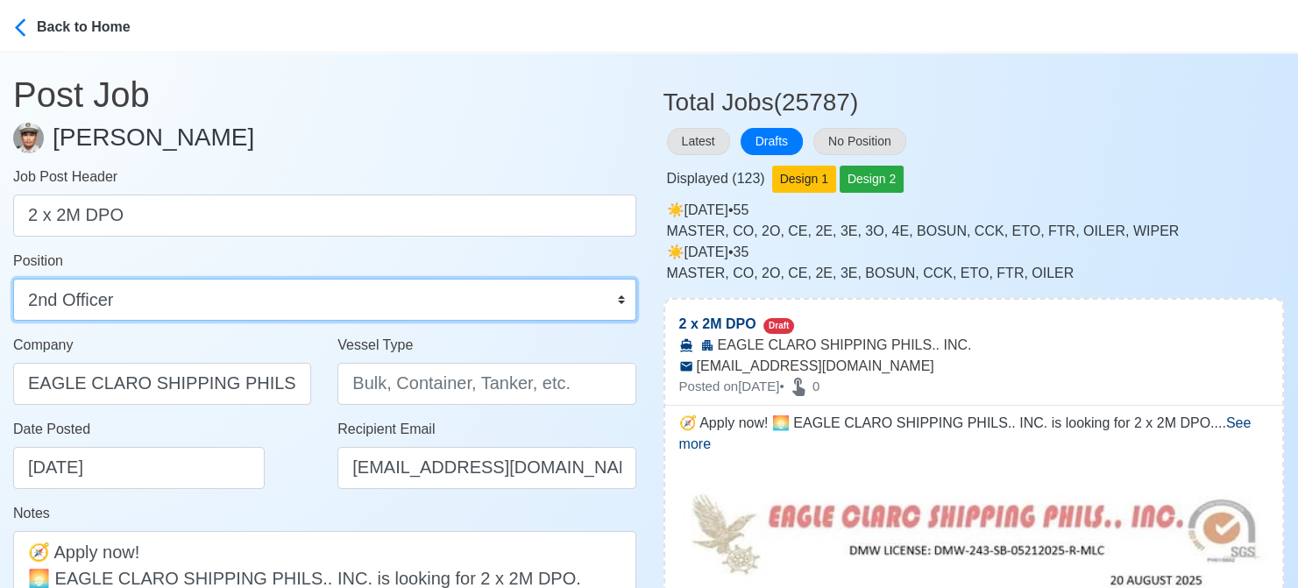
click at [13, 279] on select "Master Chief Officer 2nd Officer 3rd Officer Junior Officer Chief Engineer 2nd …" at bounding box center [324, 300] width 623 height 42
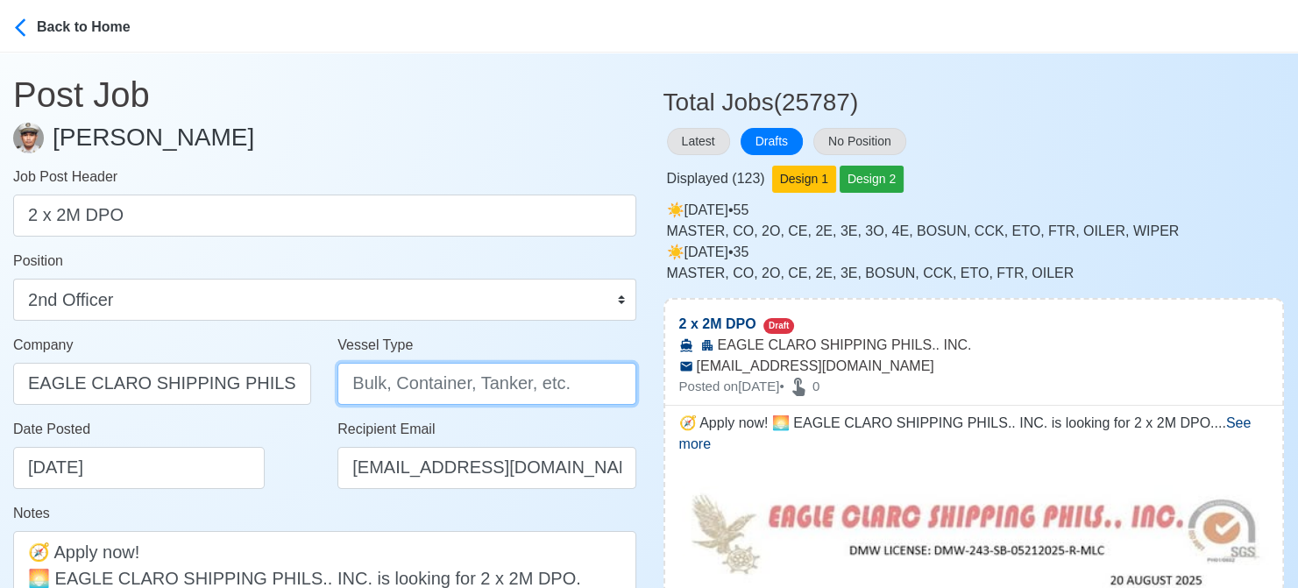
click at [404, 378] on input "Vessel Type" at bounding box center [486, 384] width 298 height 42
paste input "OBN SEISMIC"
click at [368, 385] on input "OBN SEISMIC" at bounding box center [486, 384] width 298 height 42
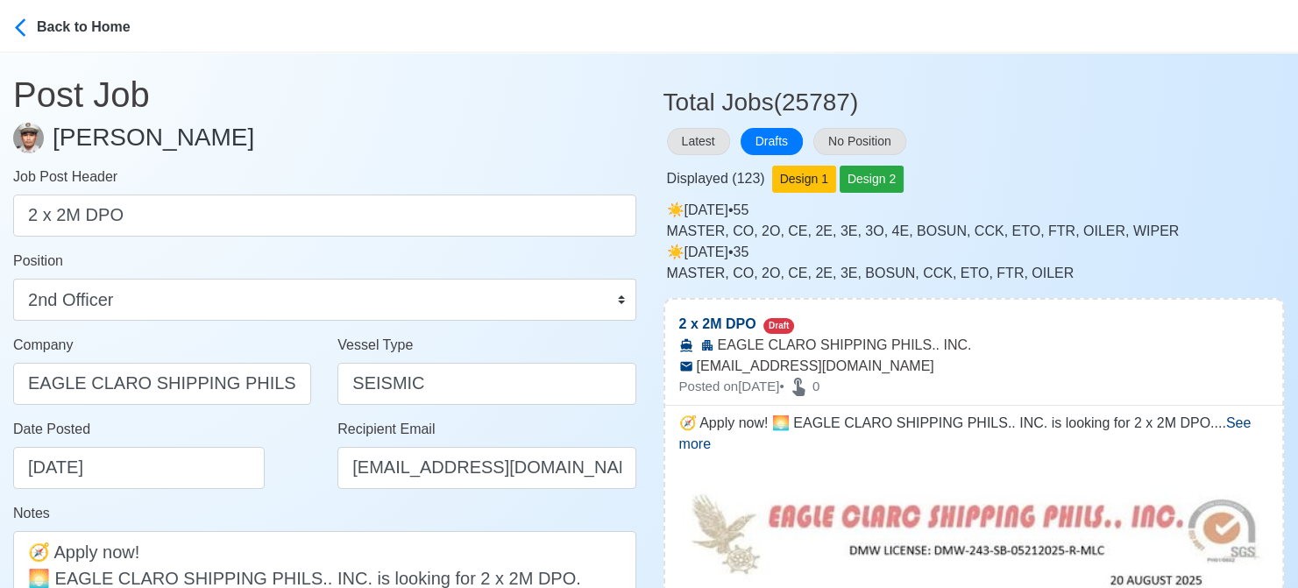
click at [303, 471] on div "Date Posted [DATE]" at bounding box center [167, 454] width 308 height 70
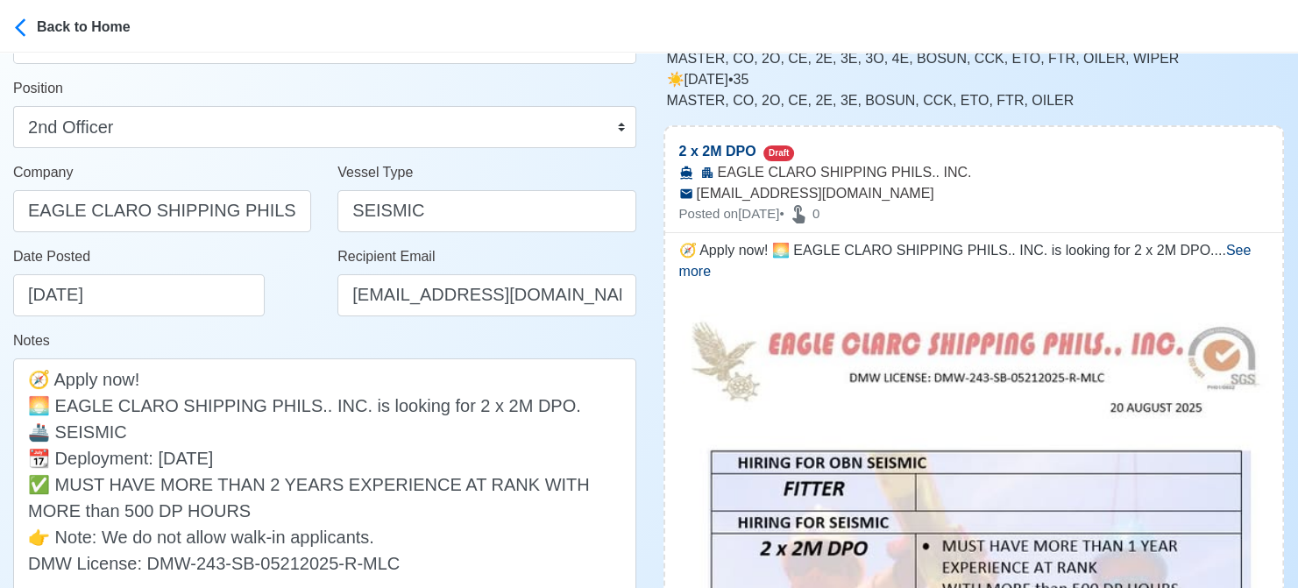
scroll to position [175, 0]
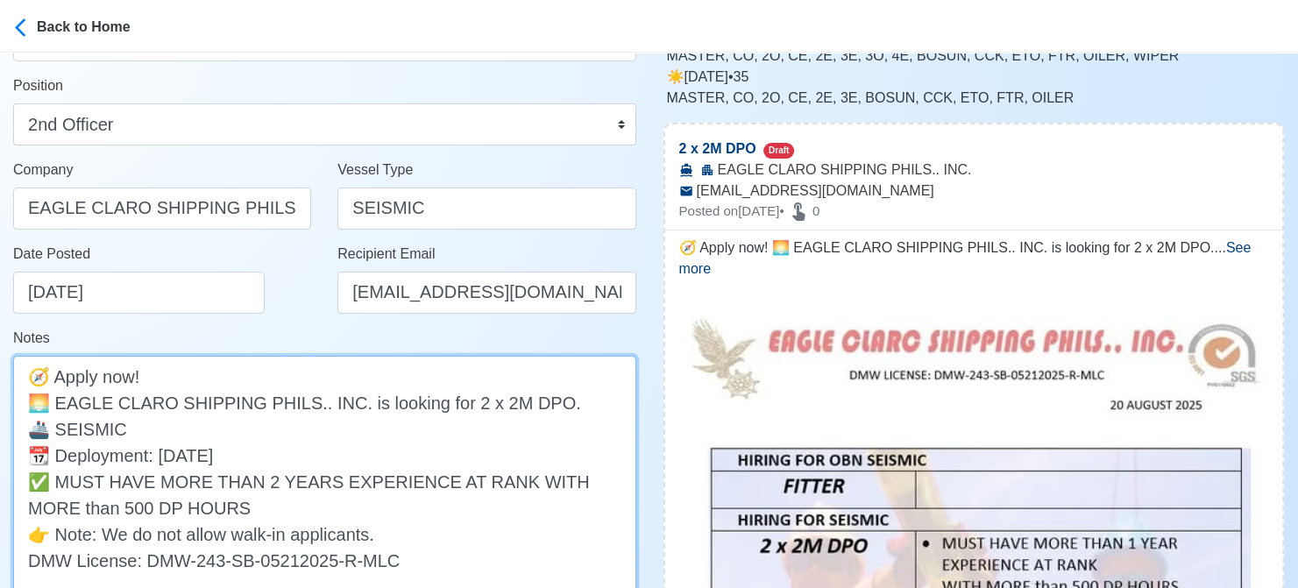
drag, startPoint x: 327, startPoint y: 459, endPoint x: -18, endPoint y: 445, distance: 344.7
click at [0, 413] on html "Back to Home Post Job [PERSON_NAME] Job Post Header 2 x 2M DPO Position Master …" at bounding box center [649, 119] width 1298 height 588
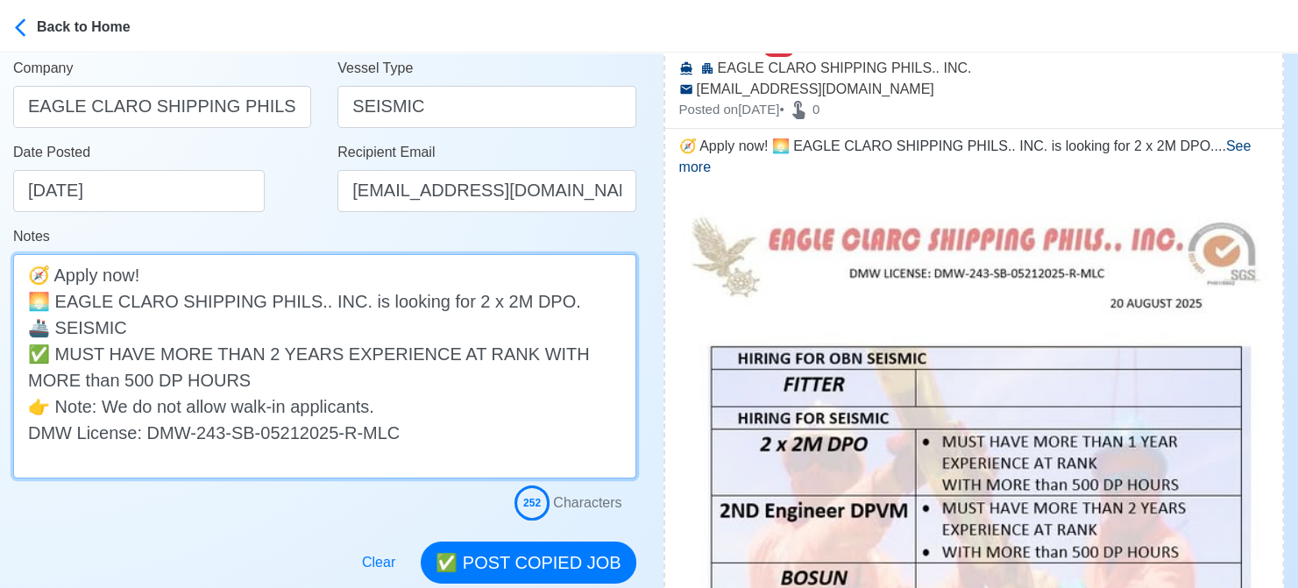
scroll to position [438, 0]
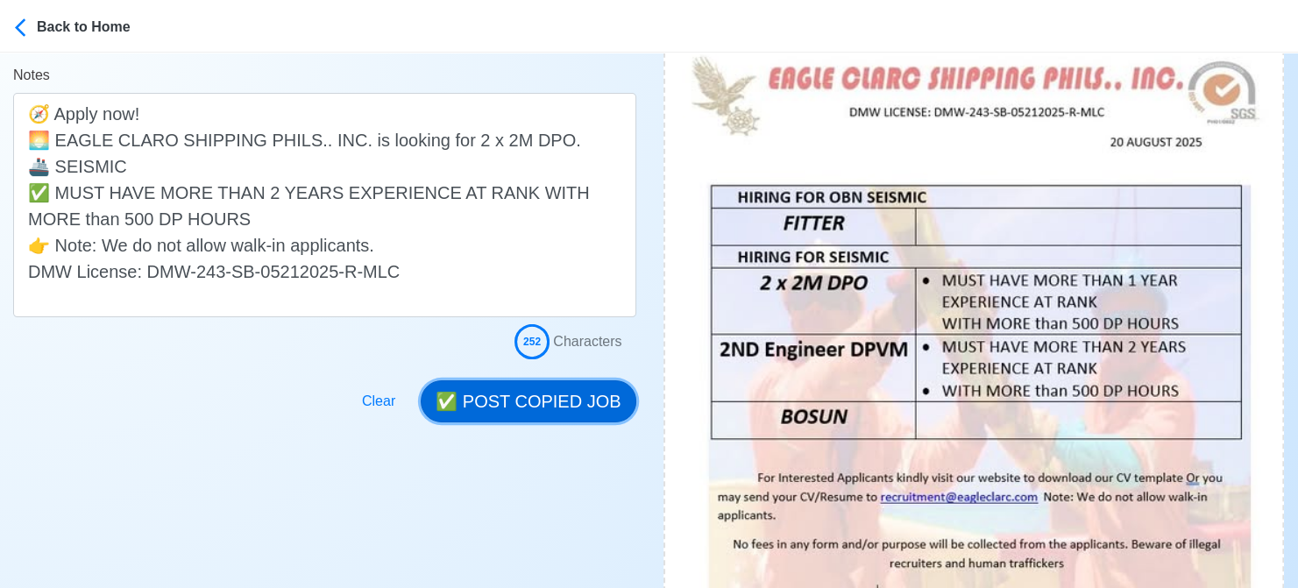
click at [547, 394] on button "✅ POST COPIED JOB" at bounding box center [528, 401] width 215 height 42
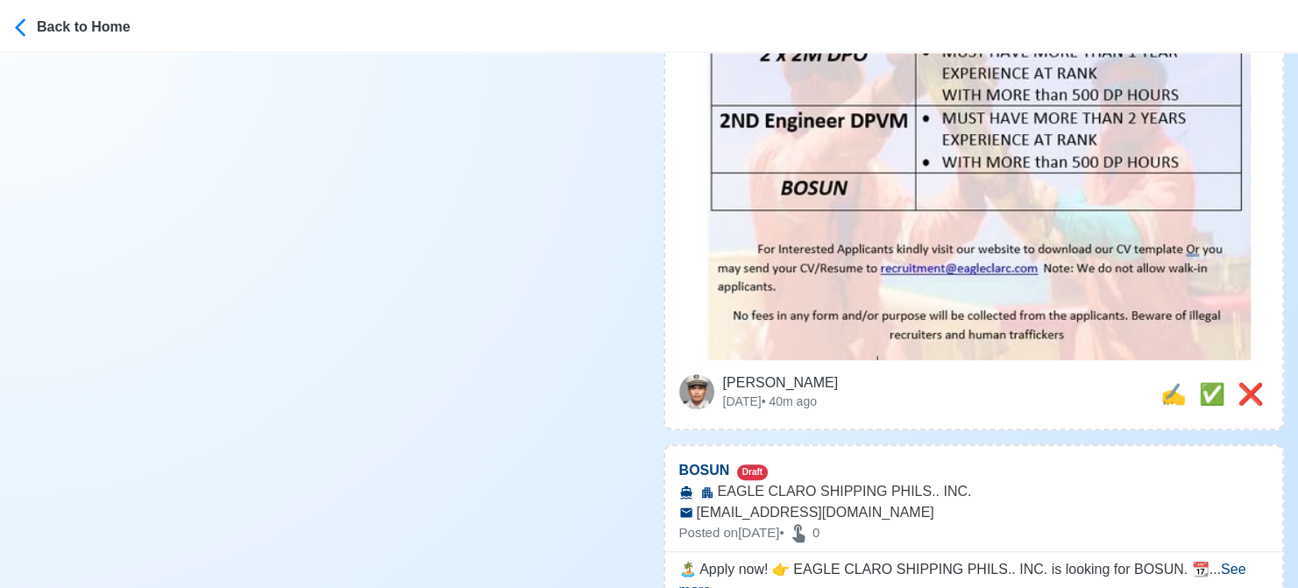
scroll to position [701, 0]
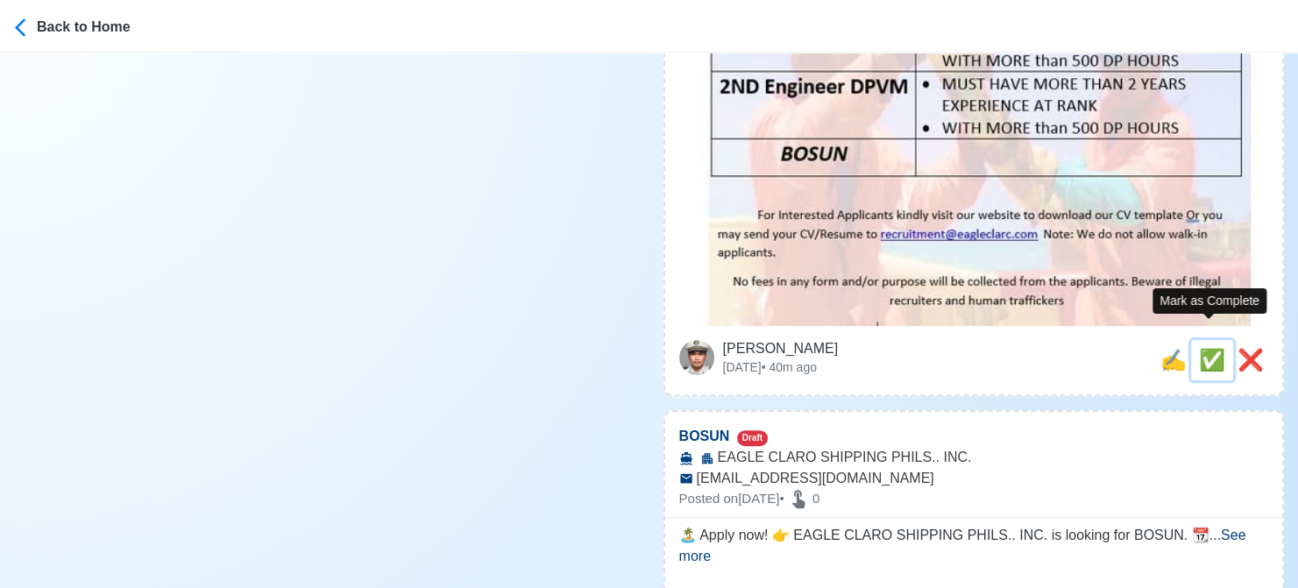
click at [1199, 348] on span "✅" at bounding box center [1212, 360] width 26 height 24
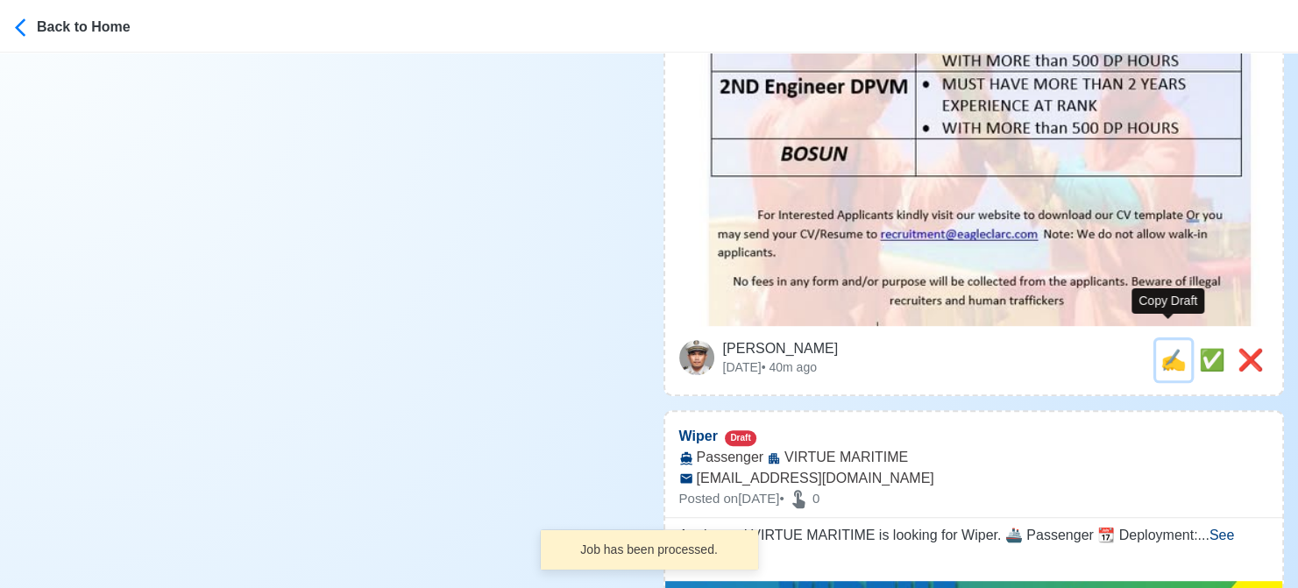
click at [1168, 348] on span "✍️" at bounding box center [1173, 360] width 26 height 24
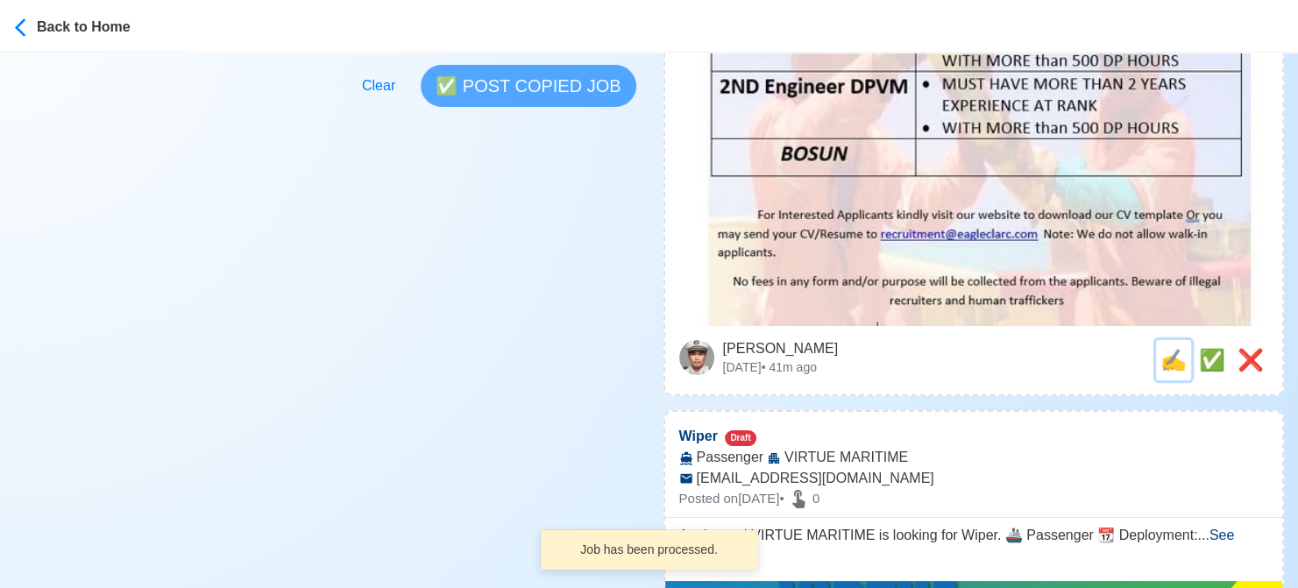
scroll to position [0, 0]
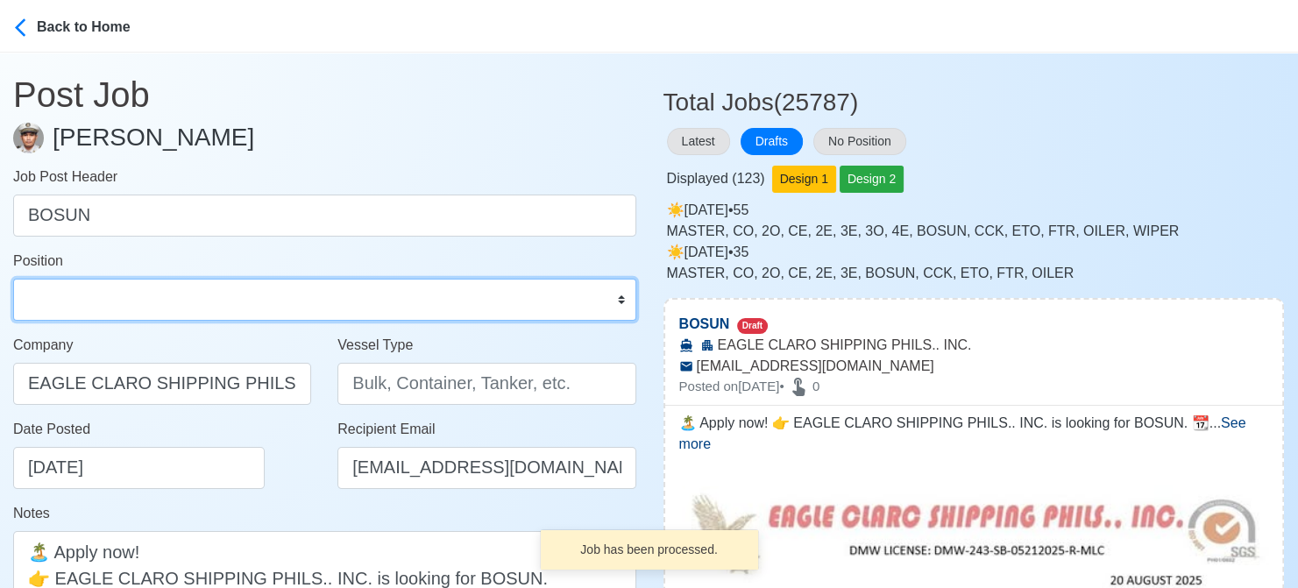
click at [249, 292] on select "Master Chief Officer 2nd Officer 3rd Officer Junior Officer Chief Engineer 2nd …" at bounding box center [324, 300] width 623 height 42
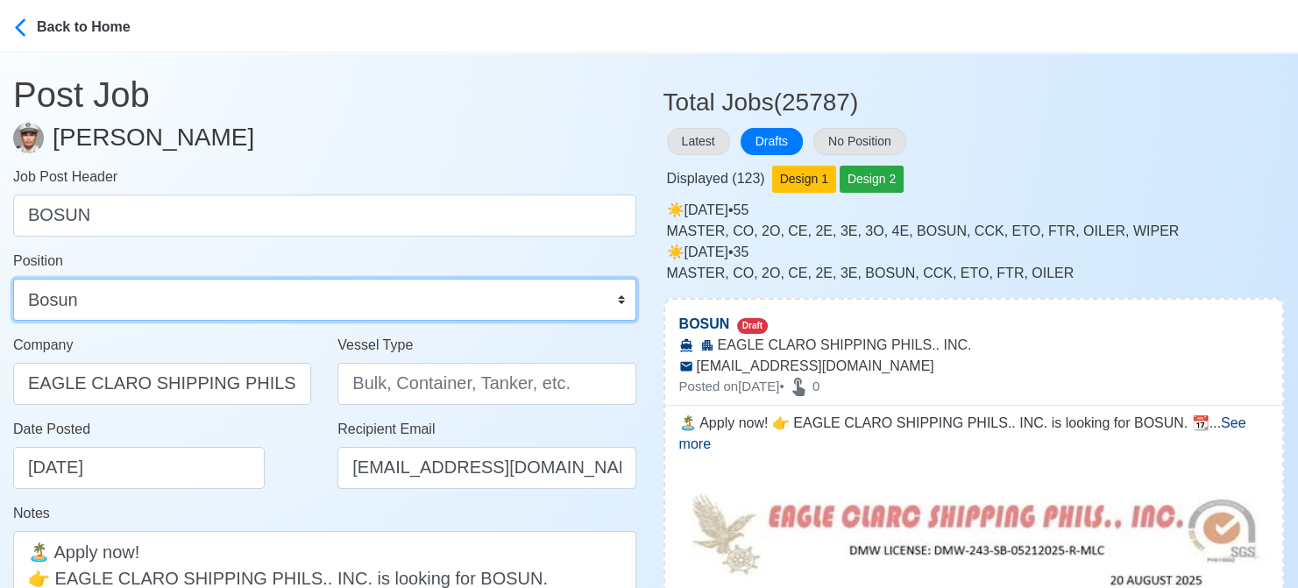
click at [13, 279] on select "Master Chief Officer 2nd Officer 3rd Officer Junior Officer Chief Engineer 2nd …" at bounding box center [324, 300] width 623 height 42
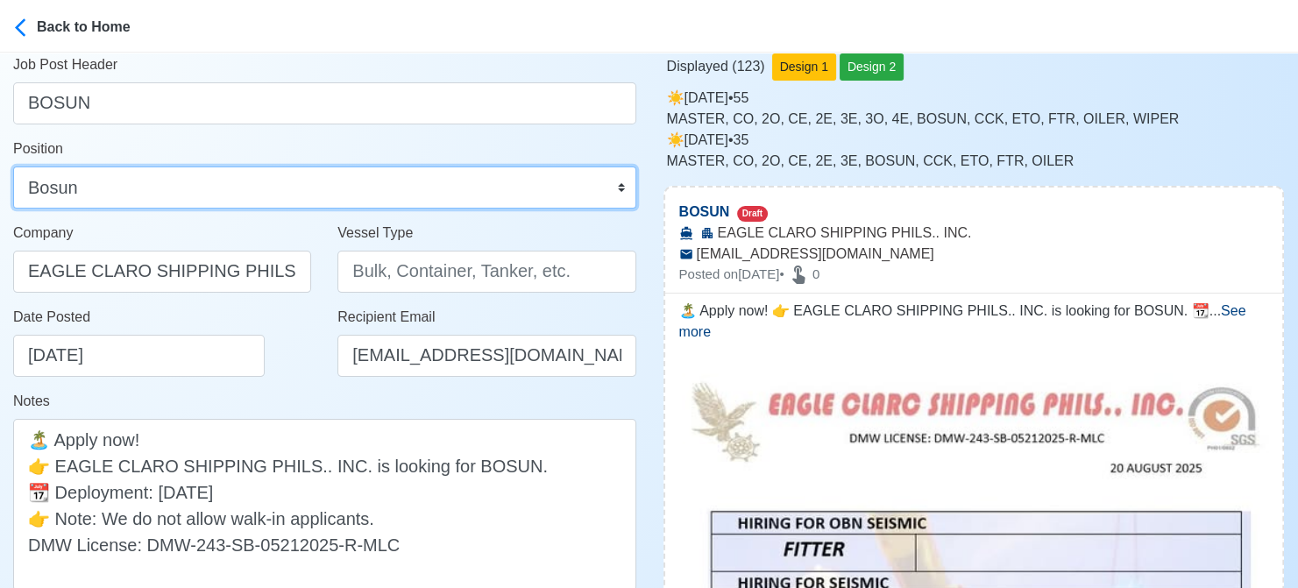
scroll to position [263, 0]
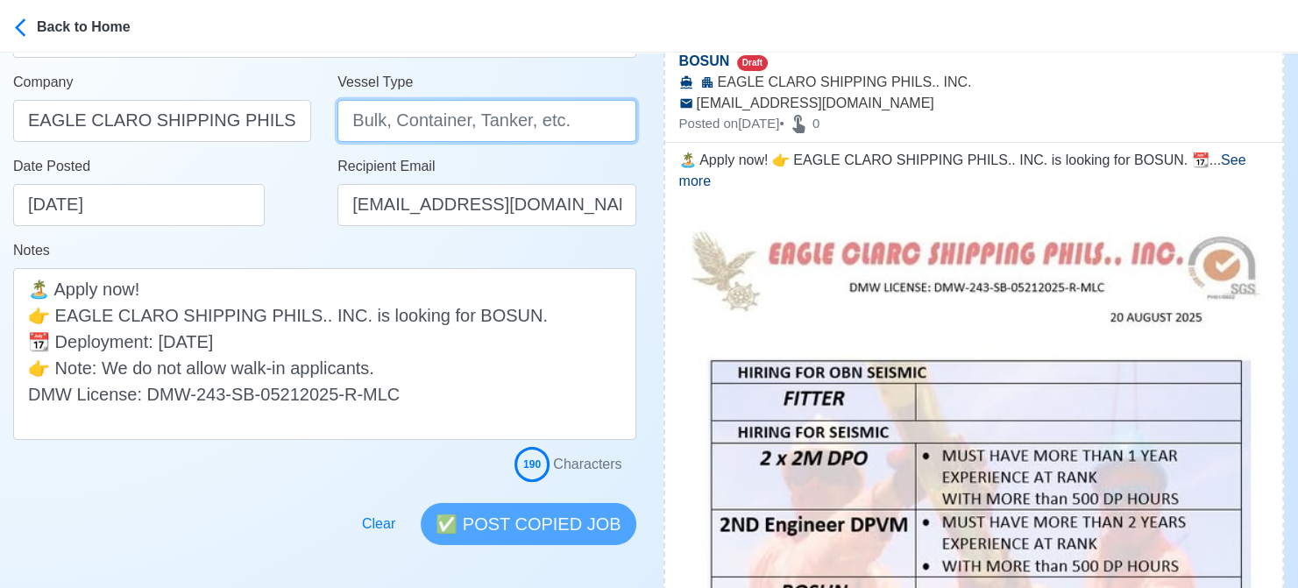
click at [460, 126] on input "Vessel Type" at bounding box center [486, 121] width 298 height 42
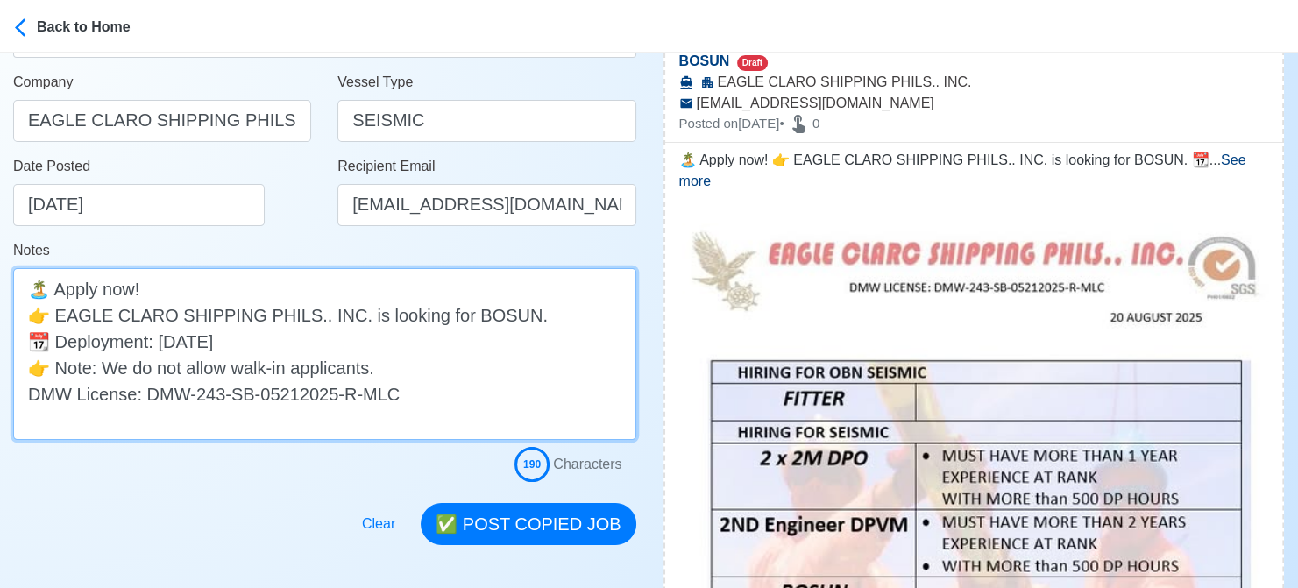
drag, startPoint x: 273, startPoint y: 348, endPoint x: 22, endPoint y: 339, distance: 250.8
click at [22, 339] on textarea "🏝️ Apply now! 👉 EAGLE CLARO SHIPPING PHILS.. INC. is looking for BOSUN. 📆 Deplo…" at bounding box center [324, 354] width 623 height 172
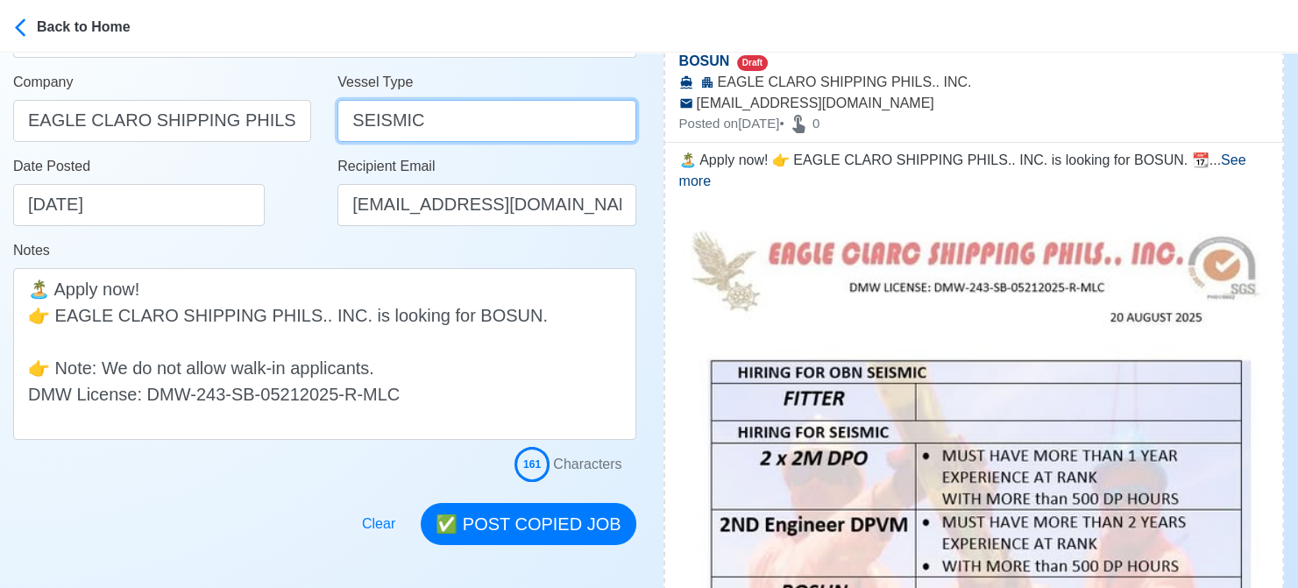
click at [376, 126] on input "SEISMIC" at bounding box center [486, 121] width 298 height 42
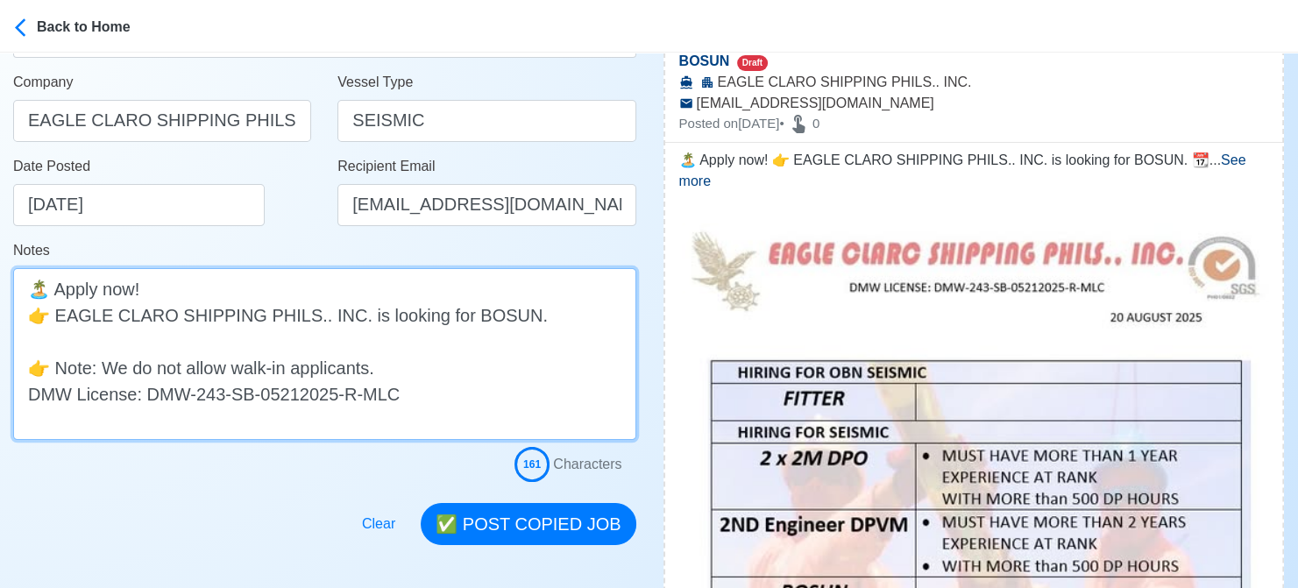
click at [162, 350] on textarea "🏝️ Apply now! 👉 EAGLE CLARO SHIPPING PHILS.. INC. is looking for BOSUN. 👉 Note:…" at bounding box center [324, 354] width 623 height 172
paste textarea "SEISMIC"
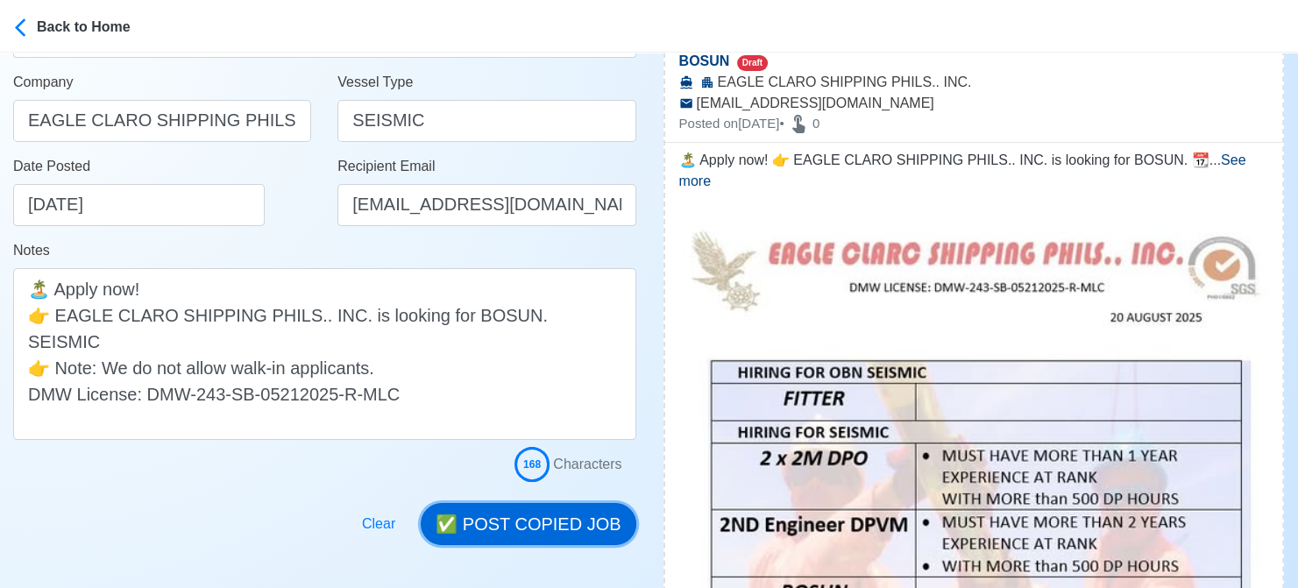
click at [573, 525] on button "✅ POST COPIED JOB" at bounding box center [528, 524] width 215 height 42
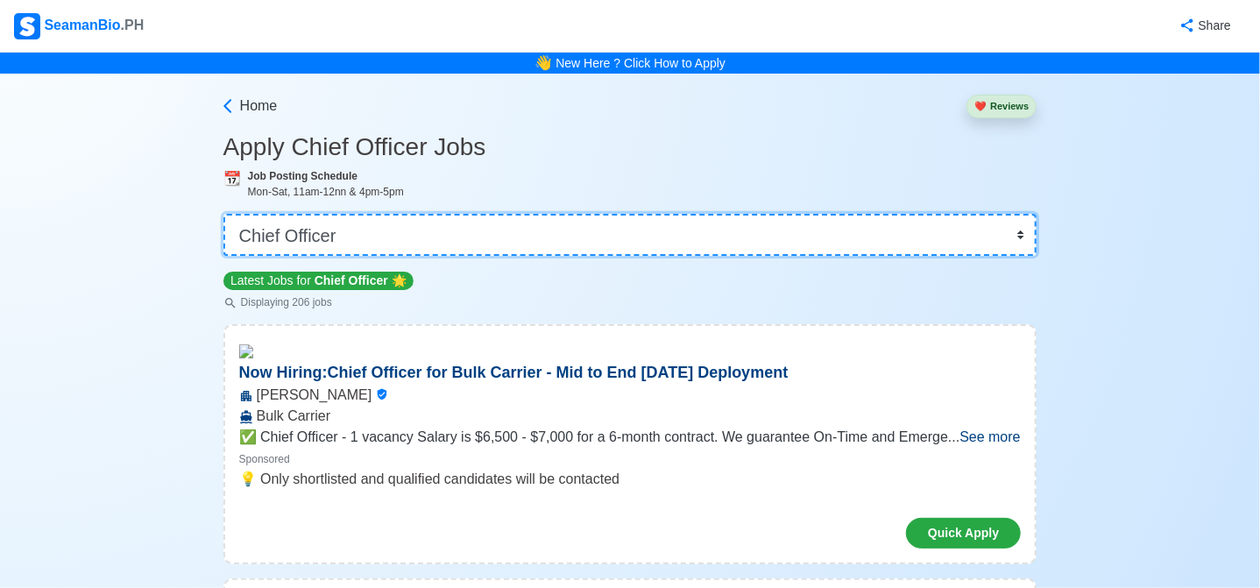
click at [518, 233] on select "👉 Select Rank or Position Master Chief Officer 2nd Officer 3rd Officer Junior O…" at bounding box center [630, 235] width 814 height 42
select select "4th Engineer"
click at [225, 214] on select "👉 Select Rank or Position Master Chief Officer 2nd Officer 3rd Officer Junior O…" at bounding box center [630, 235] width 814 height 42
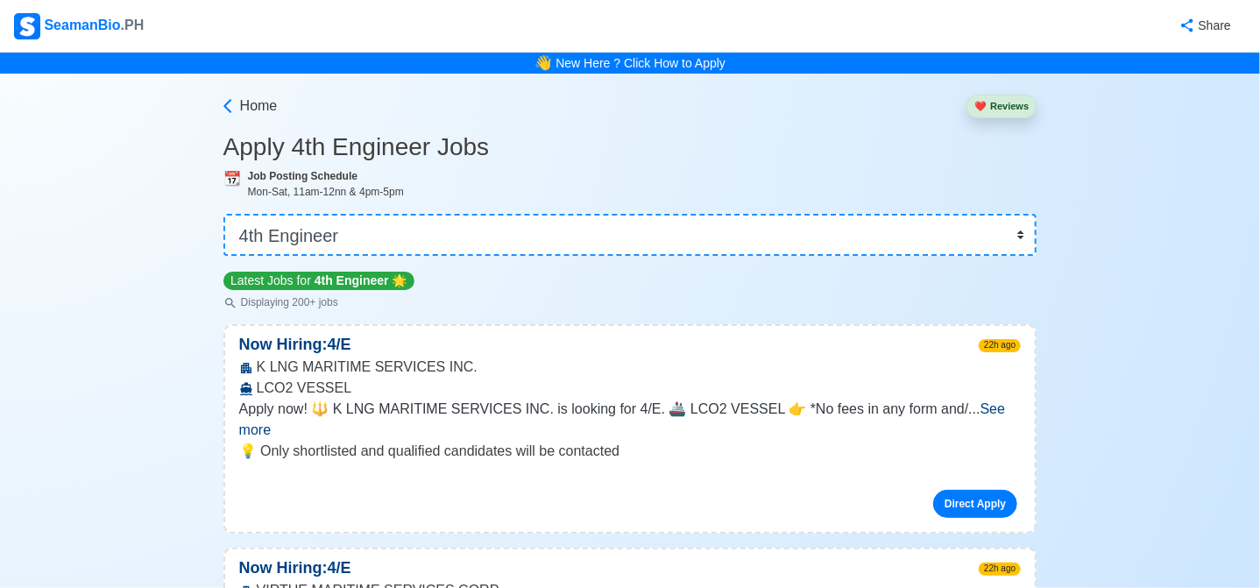
scroll to position [2892, 0]
